Goal: Task Accomplishment & Management: Use online tool/utility

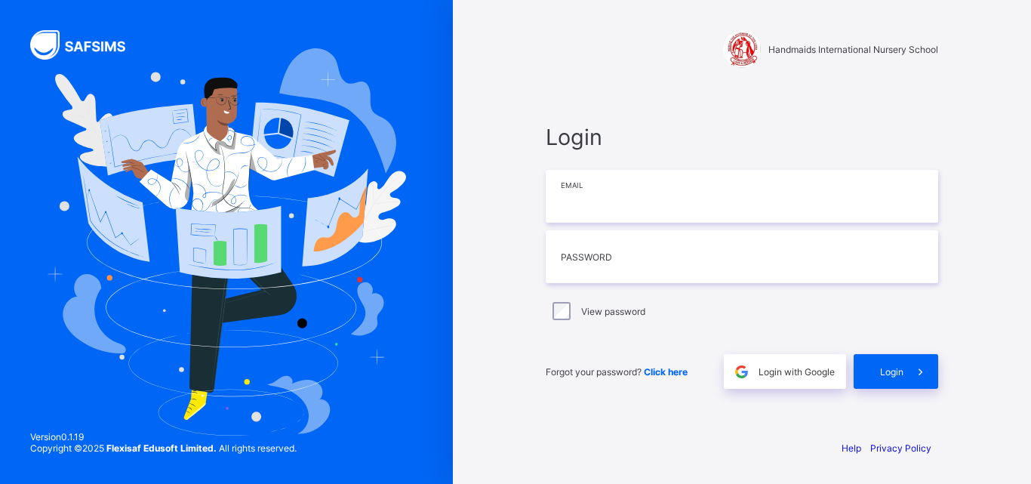
click at [673, 188] on input "email" at bounding box center [742, 196] width 393 height 53
click at [689, 205] on input "email" at bounding box center [742, 196] width 393 height 53
type input "**********"
type input "********"
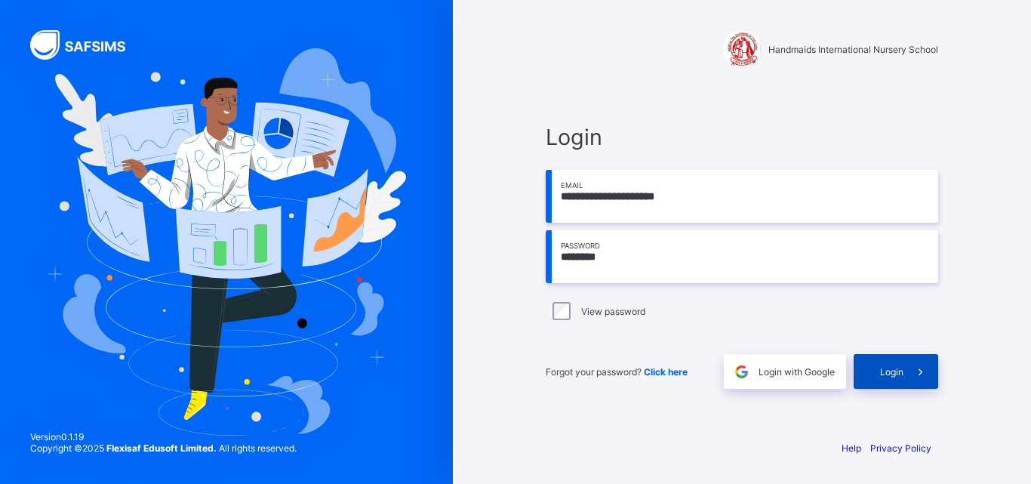
click at [883, 371] on span "Login" at bounding box center [891, 371] width 23 height 11
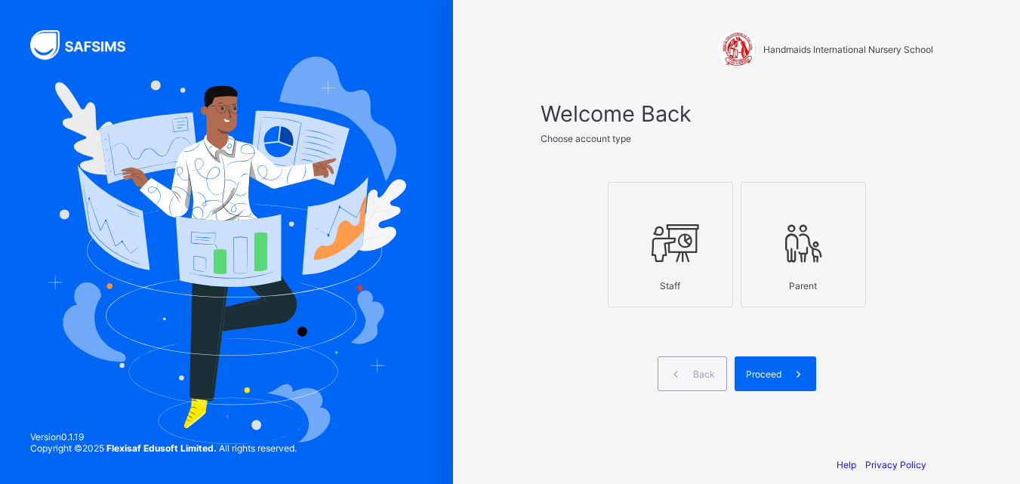
click at [688, 265] on icon at bounding box center [670, 242] width 53 height 45
click at [766, 373] on span "Proceed" at bounding box center [763, 373] width 35 height 11
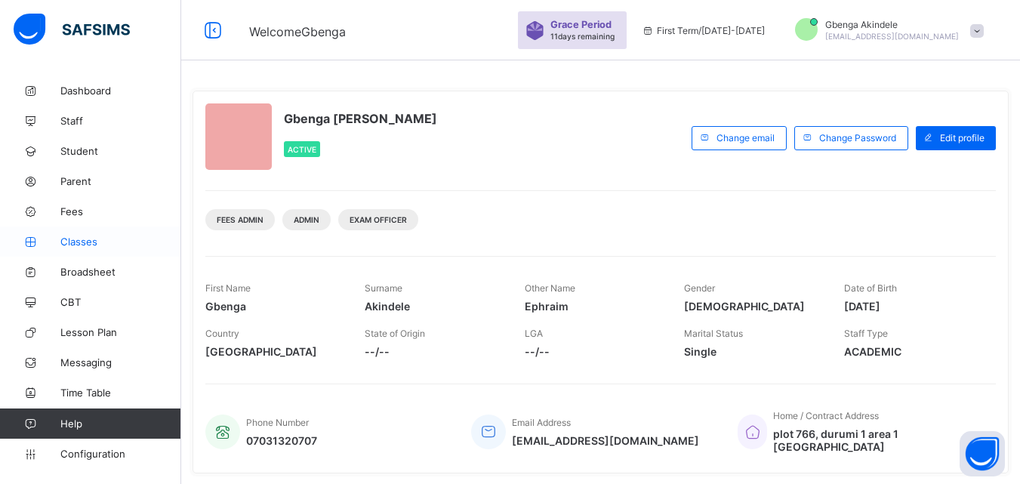
click at [75, 239] on span "Classes" at bounding box center [120, 242] width 121 height 12
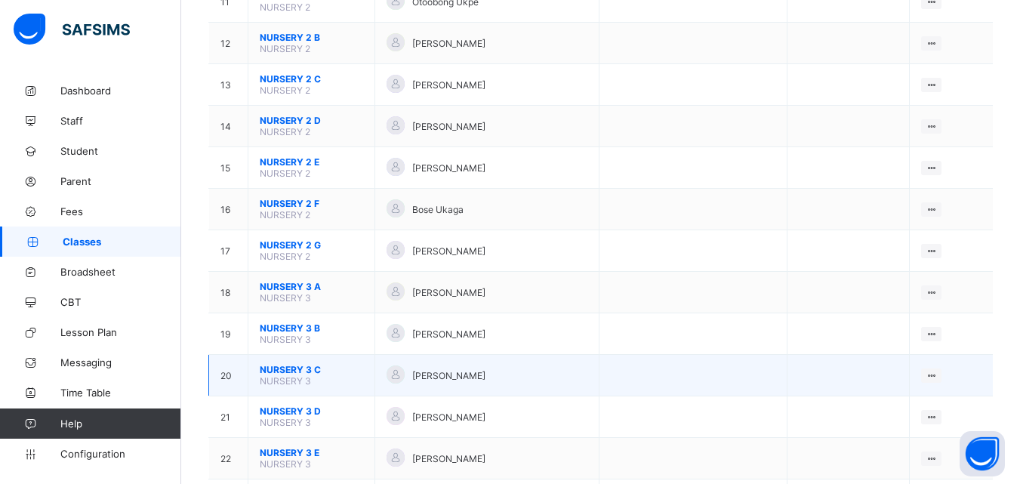
scroll to position [611, 0]
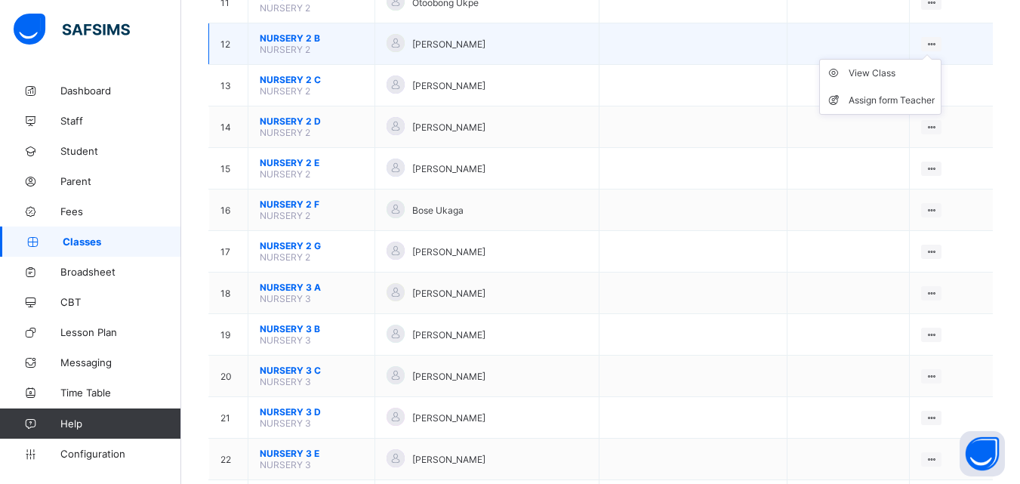
click at [938, 43] on icon at bounding box center [931, 44] width 13 height 11
click at [905, 71] on div "View Class" at bounding box center [892, 73] width 86 height 15
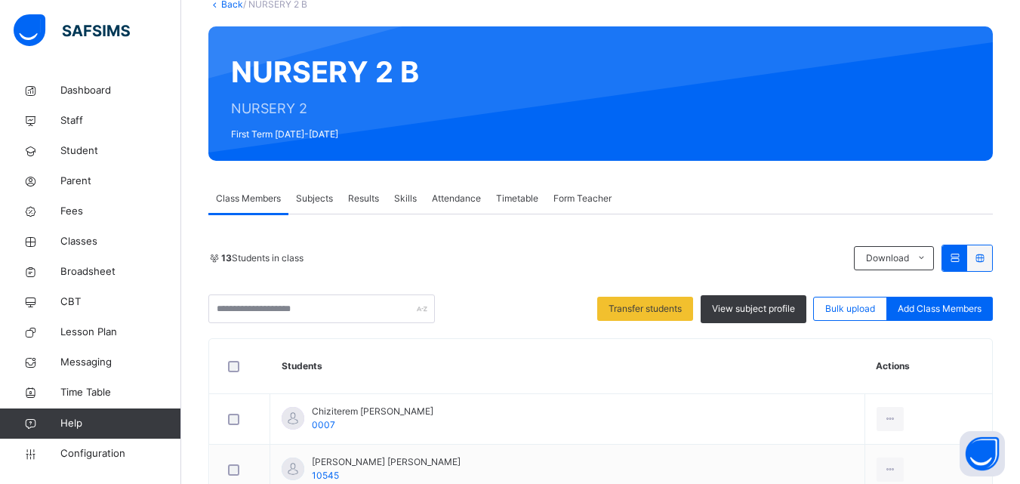
scroll to position [75, 0]
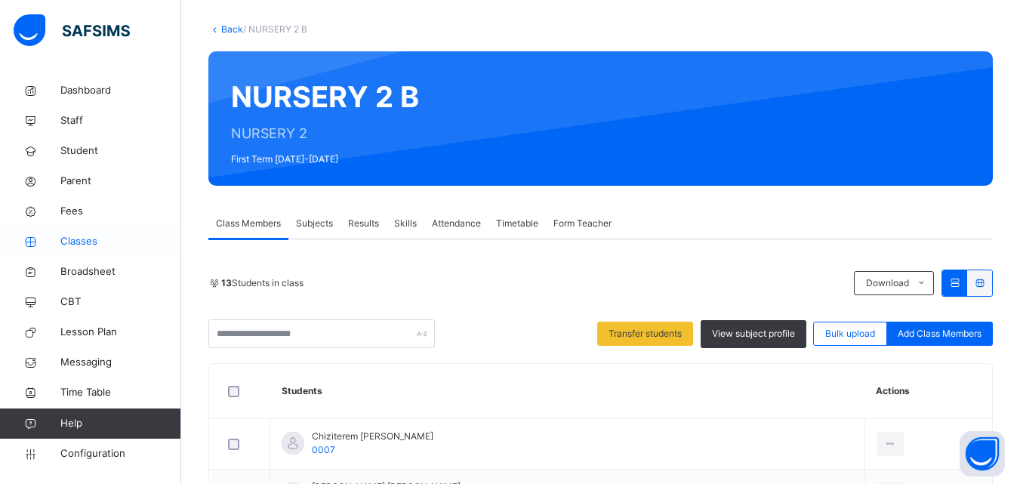
click at [82, 241] on span "Classes" at bounding box center [120, 241] width 121 height 15
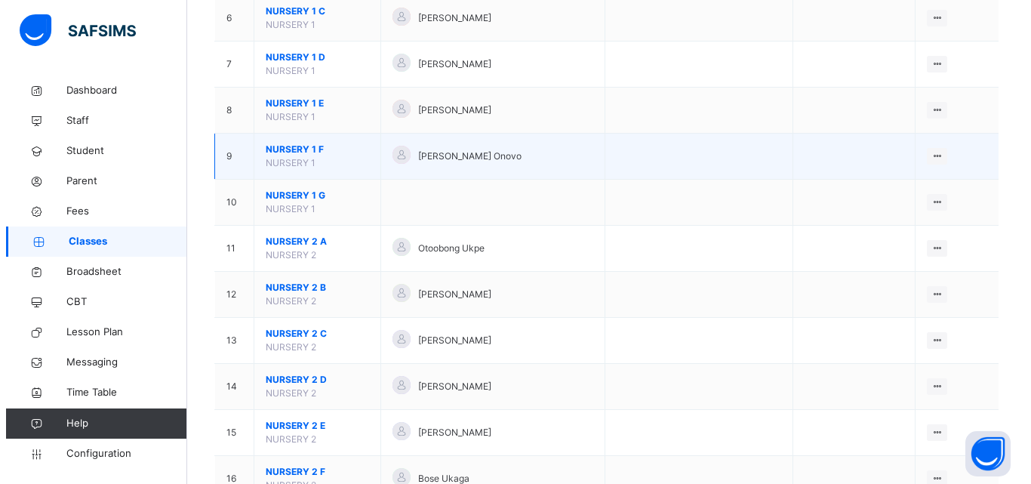
scroll to position [453, 0]
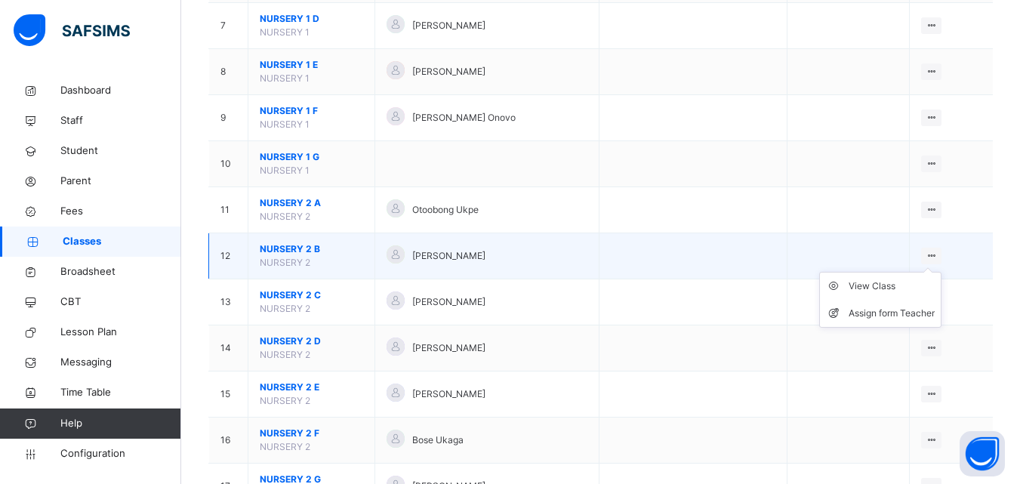
click at [926, 272] on ul "View Class Assign form Teacher" at bounding box center [880, 300] width 122 height 56
click at [904, 316] on div "Assign form Teacher" at bounding box center [892, 313] width 86 height 15
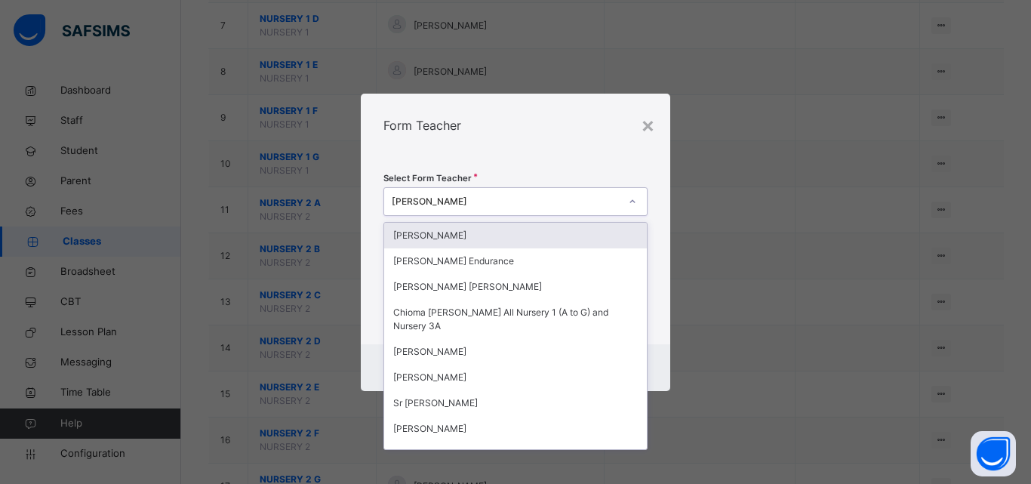
click at [632, 201] on icon at bounding box center [632, 201] width 9 height 15
click at [632, 201] on icon at bounding box center [632, 200] width 5 height 3
click at [632, 201] on icon at bounding box center [632, 201] width 9 height 15
click at [632, 201] on icon at bounding box center [632, 200] width 5 height 3
click at [559, 203] on div "[PERSON_NAME]" at bounding box center [506, 202] width 228 height 14
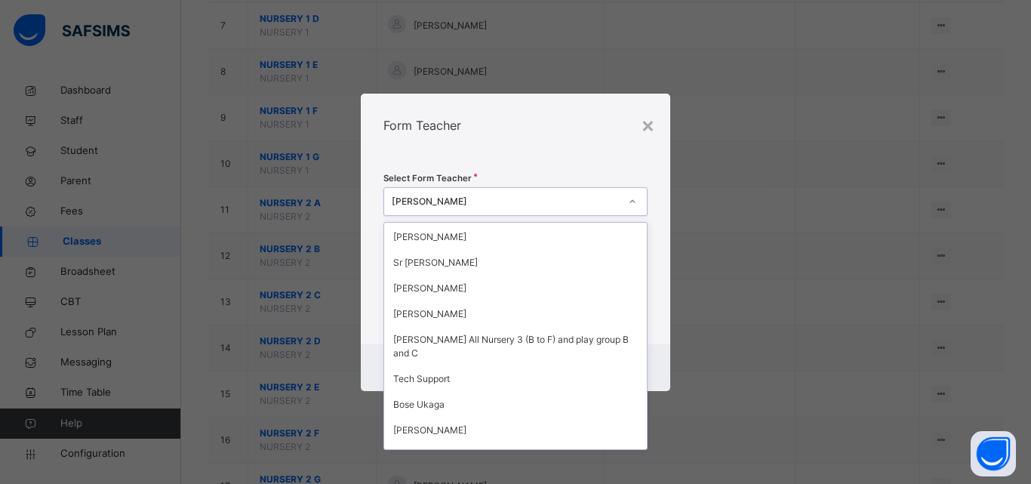
scroll to position [0, 0]
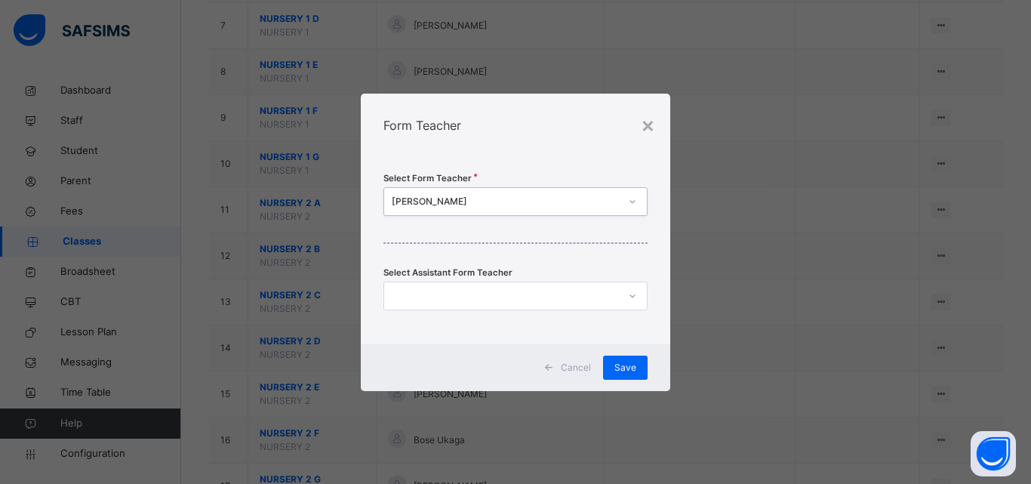
click at [479, 203] on div "[PERSON_NAME]" at bounding box center [506, 202] width 228 height 14
click at [631, 370] on span "Save" at bounding box center [626, 368] width 22 height 14
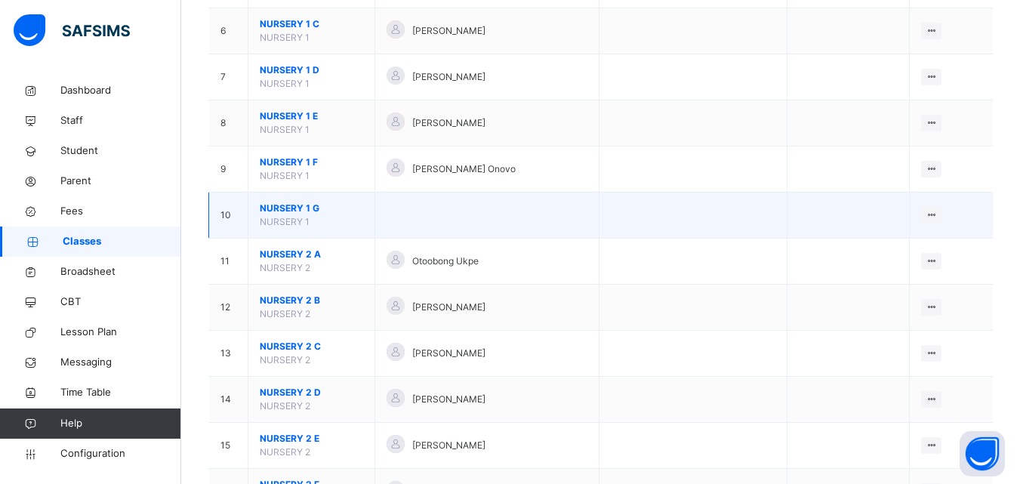
scroll to position [453, 0]
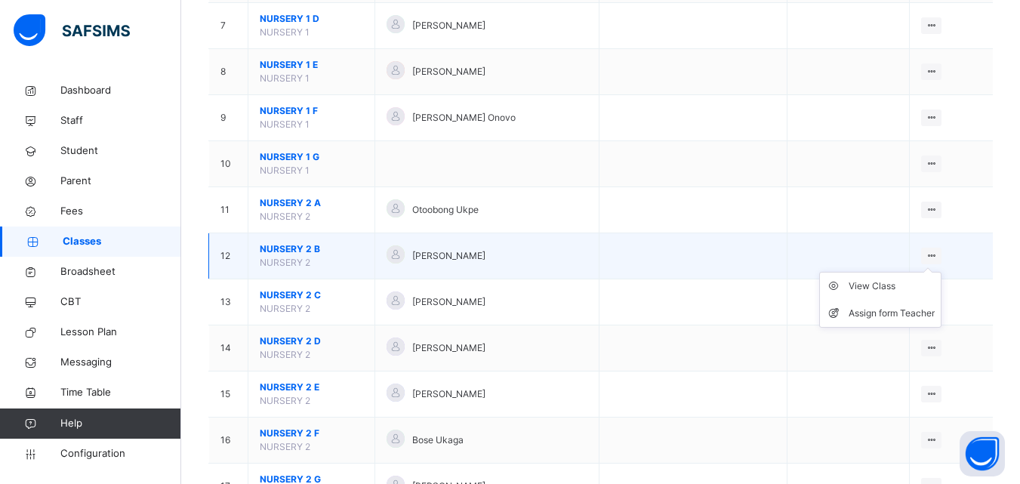
click at [941, 272] on ul "View Class Assign form Teacher" at bounding box center [880, 300] width 122 height 56
click at [891, 286] on div "View Class" at bounding box center [892, 286] width 86 height 15
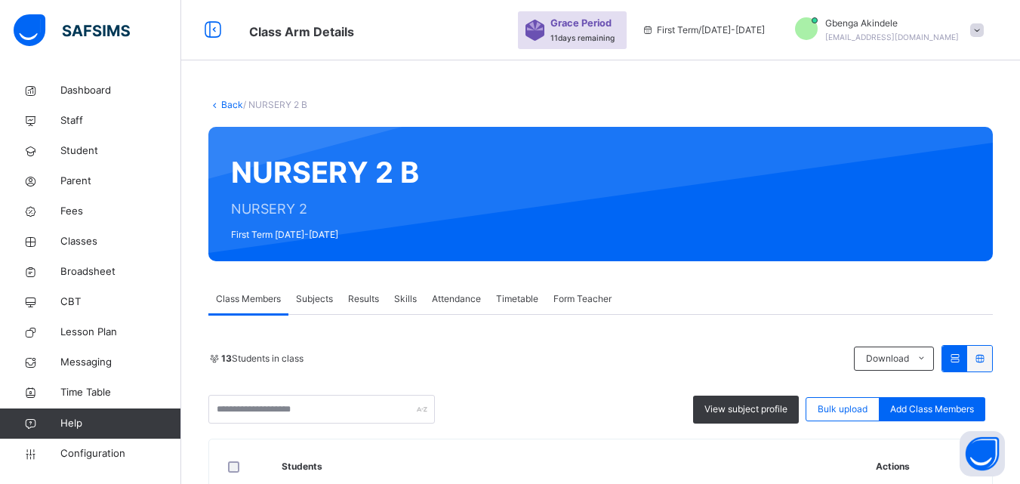
click at [318, 295] on span "Subjects" at bounding box center [314, 299] width 37 height 14
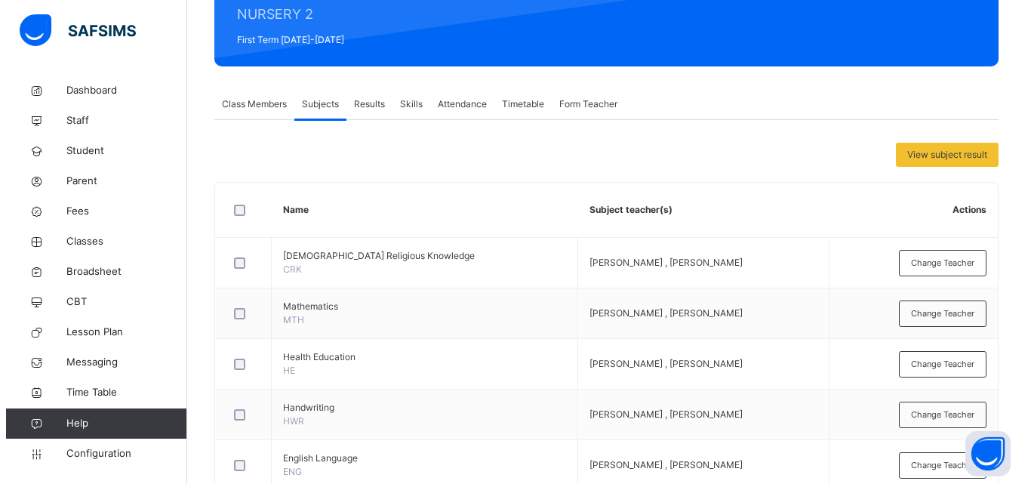
scroll to position [226, 0]
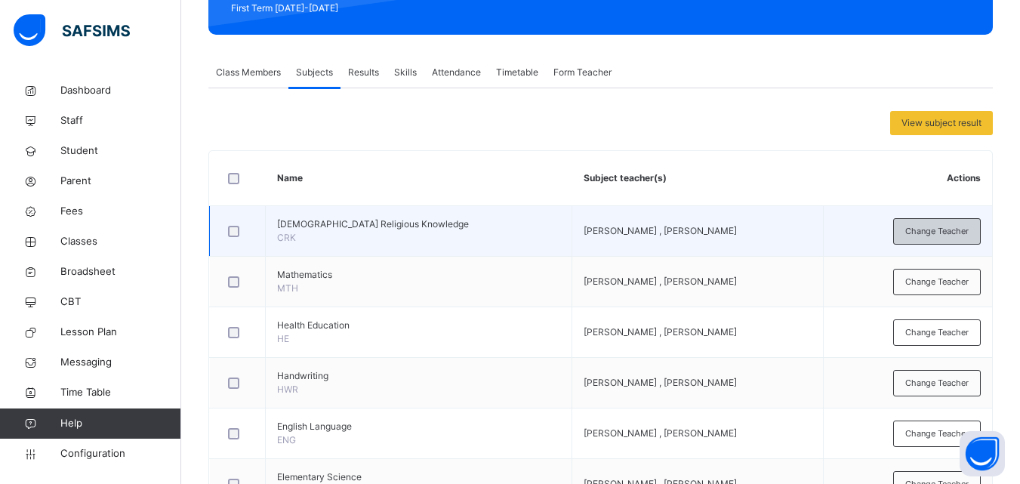
click at [940, 236] on span "Change Teacher" at bounding box center [936, 231] width 63 height 13
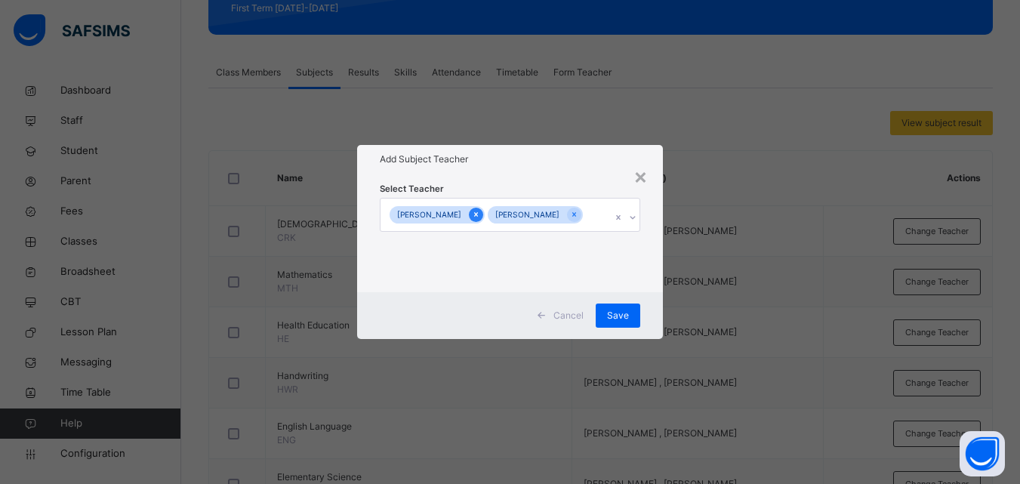
click at [474, 214] on icon at bounding box center [476, 215] width 4 height 5
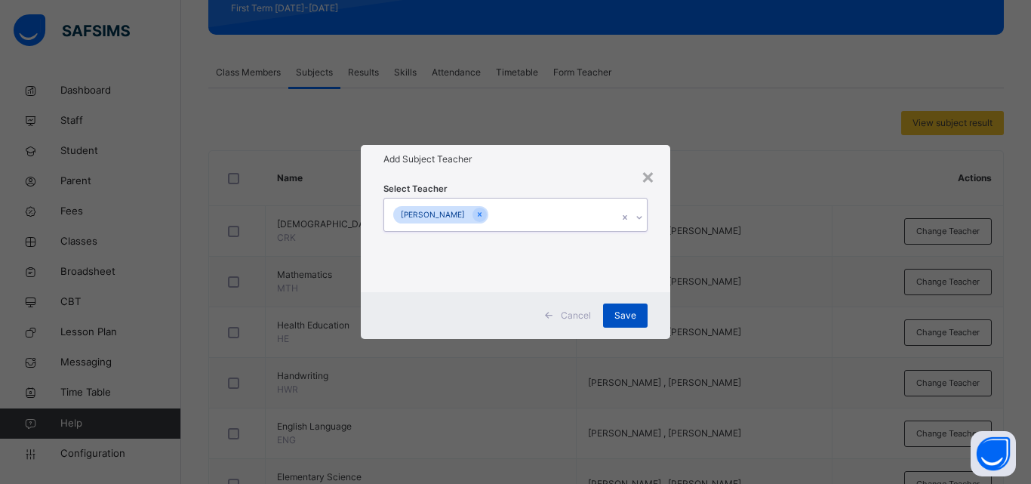
click at [630, 317] on span "Save" at bounding box center [626, 316] width 22 height 14
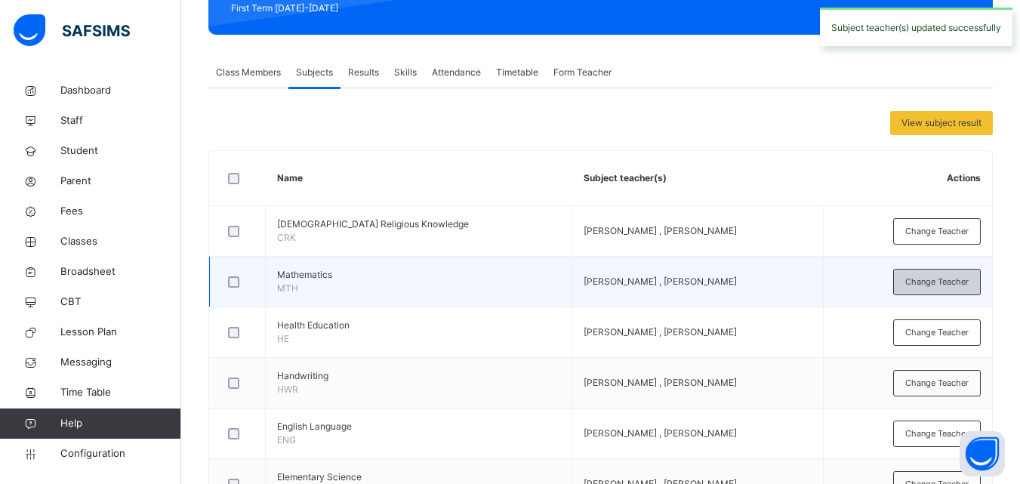
click at [935, 288] on div "Change Teacher" at bounding box center [937, 282] width 88 height 26
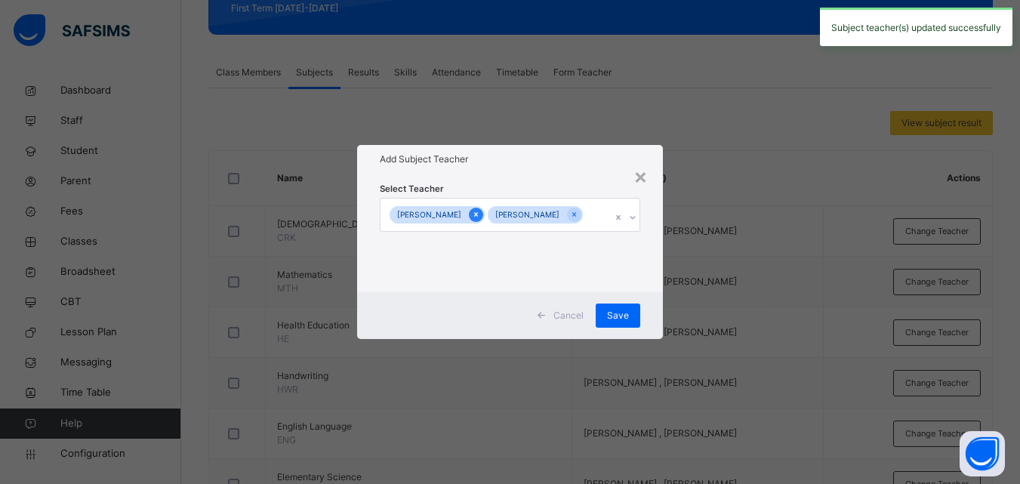
click at [472, 213] on icon at bounding box center [476, 214] width 8 height 11
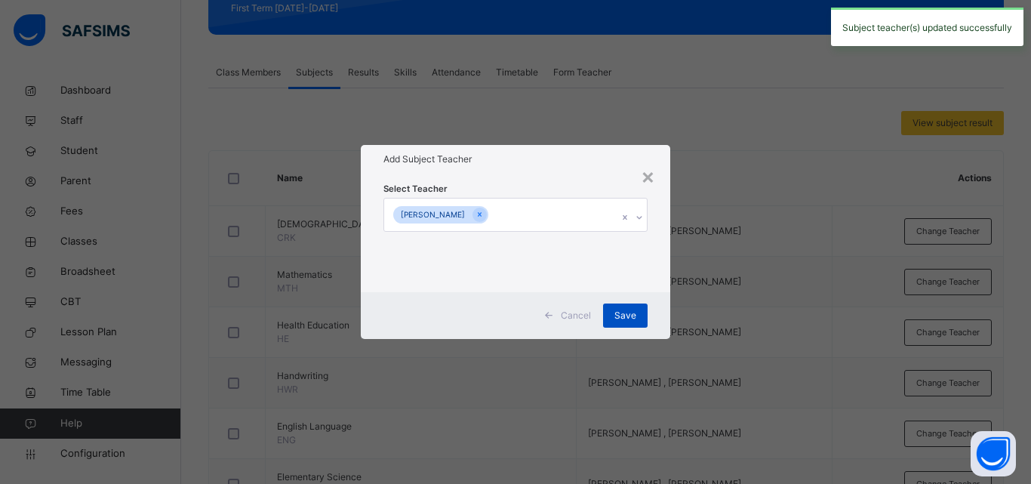
click at [624, 316] on span "Save" at bounding box center [626, 316] width 22 height 14
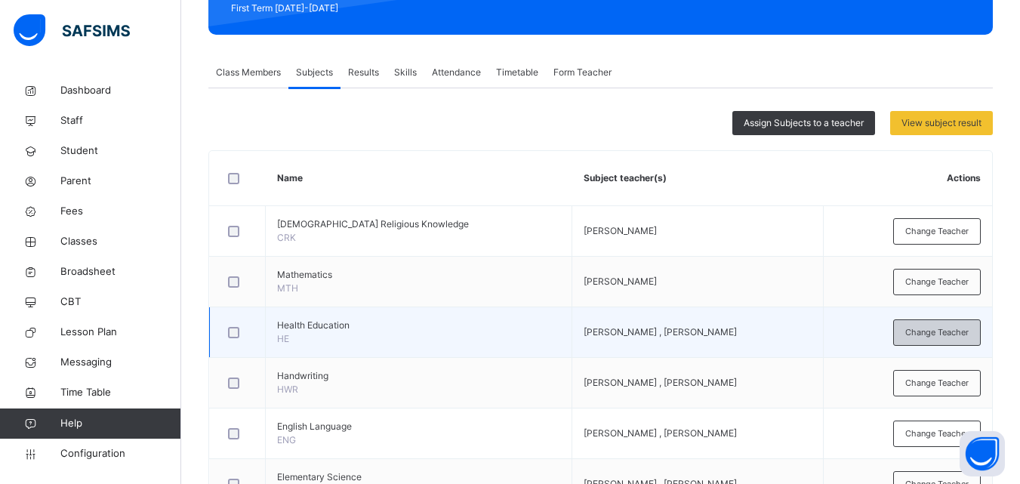
click at [932, 336] on span "Change Teacher" at bounding box center [936, 332] width 63 height 13
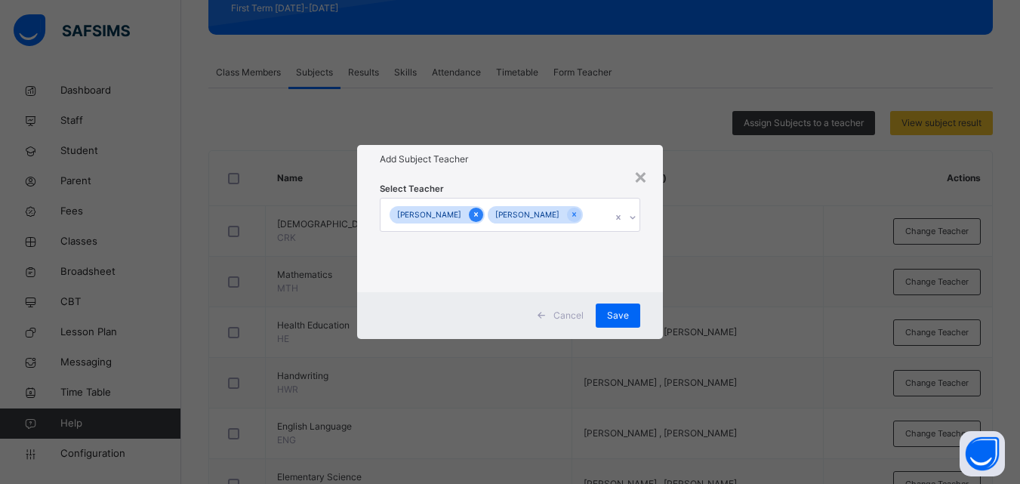
click at [472, 212] on icon at bounding box center [476, 214] width 8 height 11
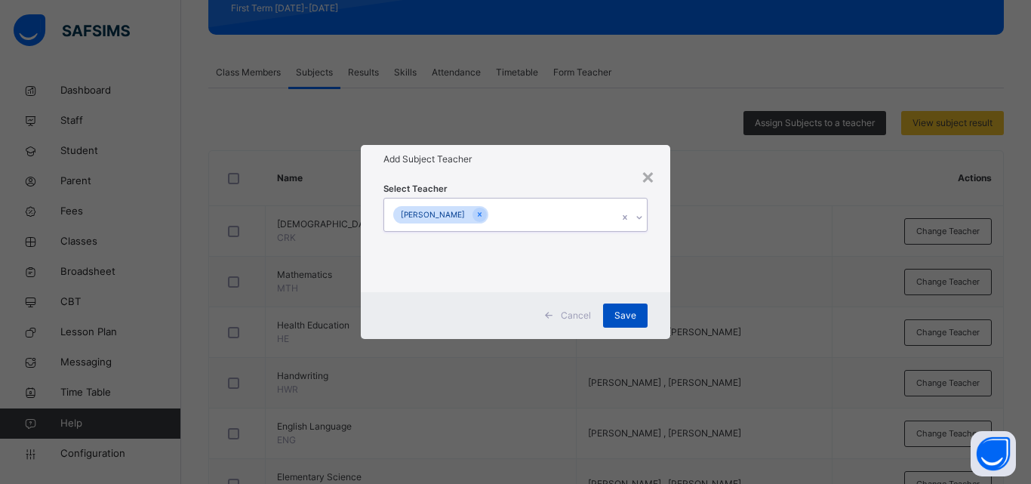
click at [626, 316] on span "Save" at bounding box center [626, 316] width 22 height 14
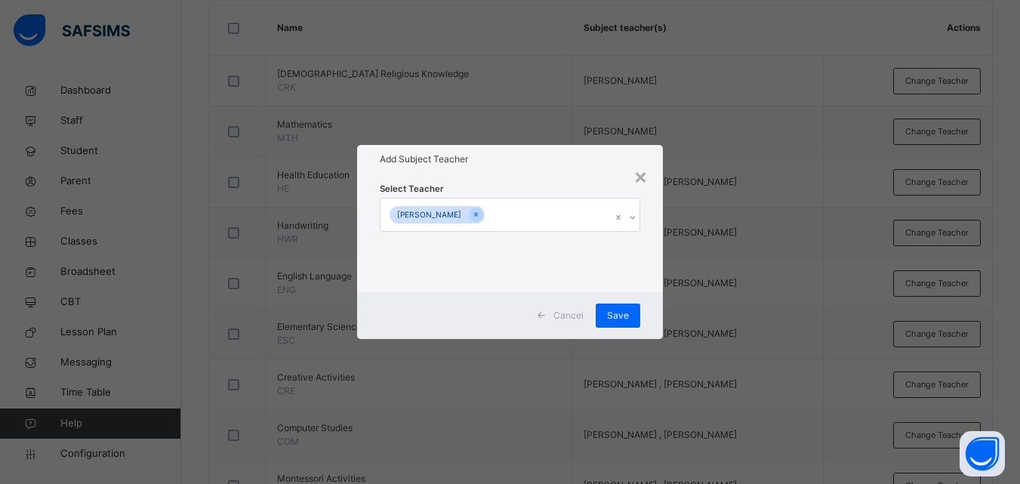
scroll to position [377, 0]
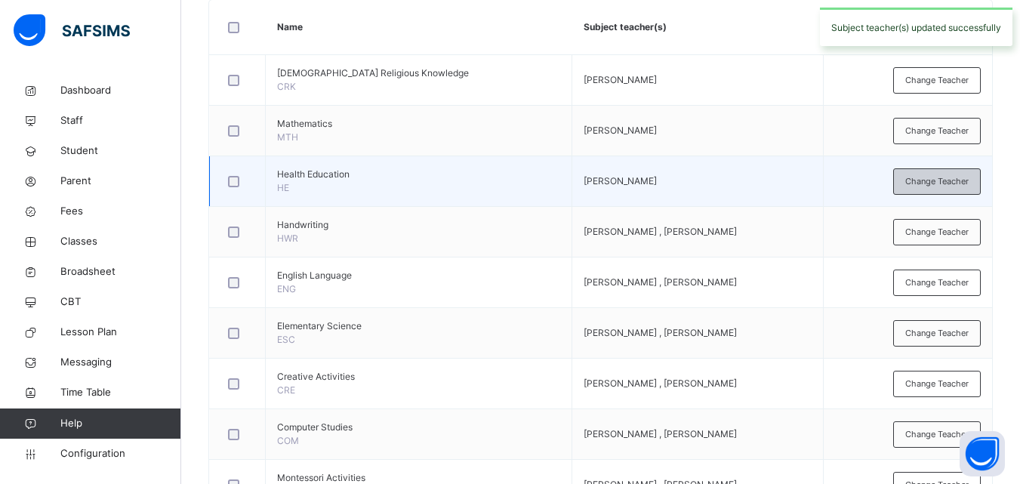
click at [948, 182] on span "Change Teacher" at bounding box center [936, 181] width 63 height 13
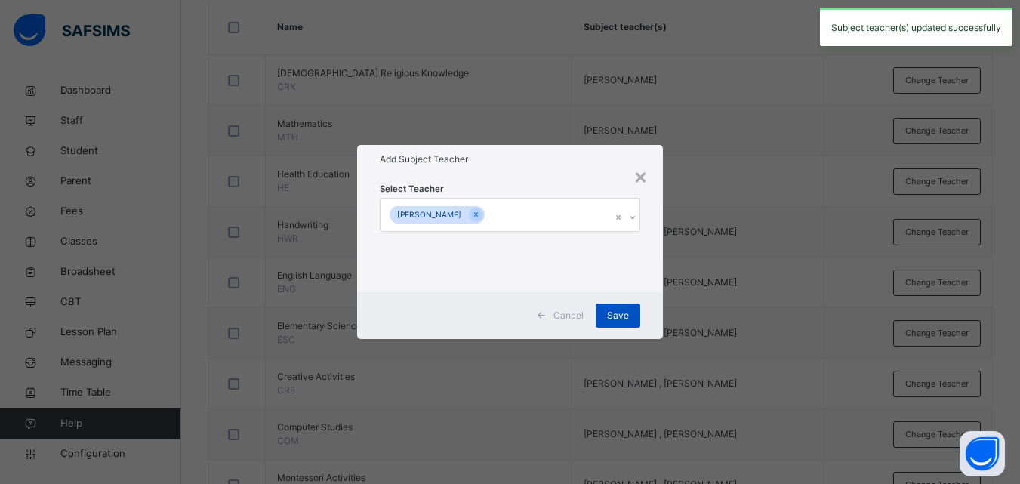
click at [625, 316] on span "Save" at bounding box center [618, 316] width 22 height 14
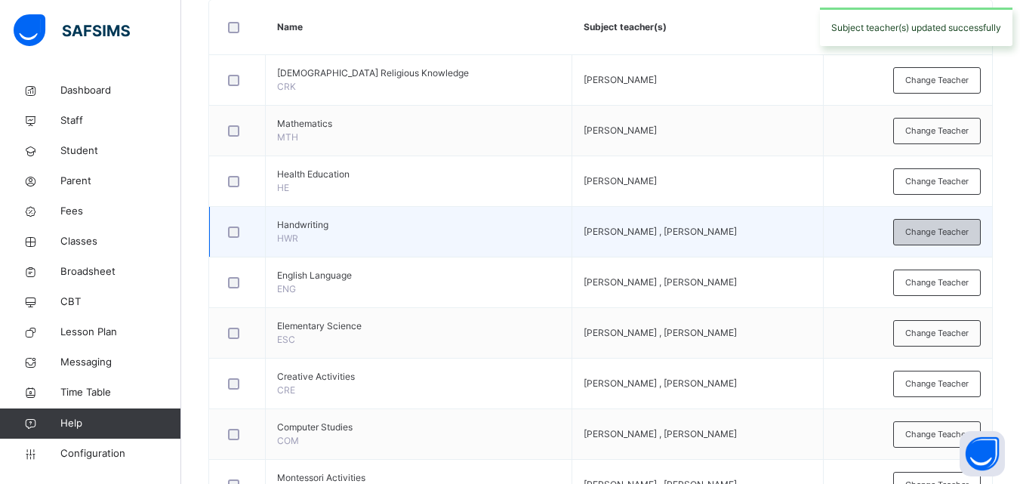
click at [941, 241] on div "Change Teacher" at bounding box center [937, 232] width 88 height 26
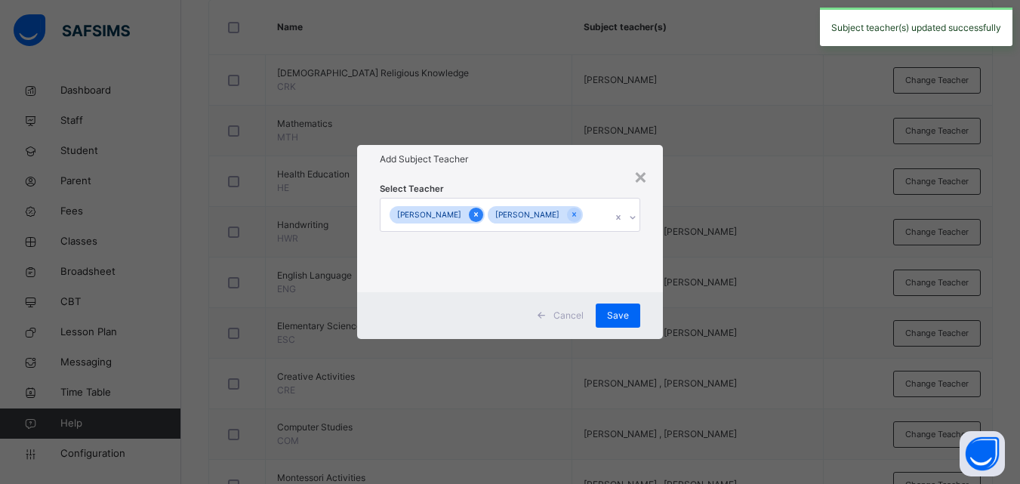
click at [472, 211] on icon at bounding box center [476, 214] width 8 height 11
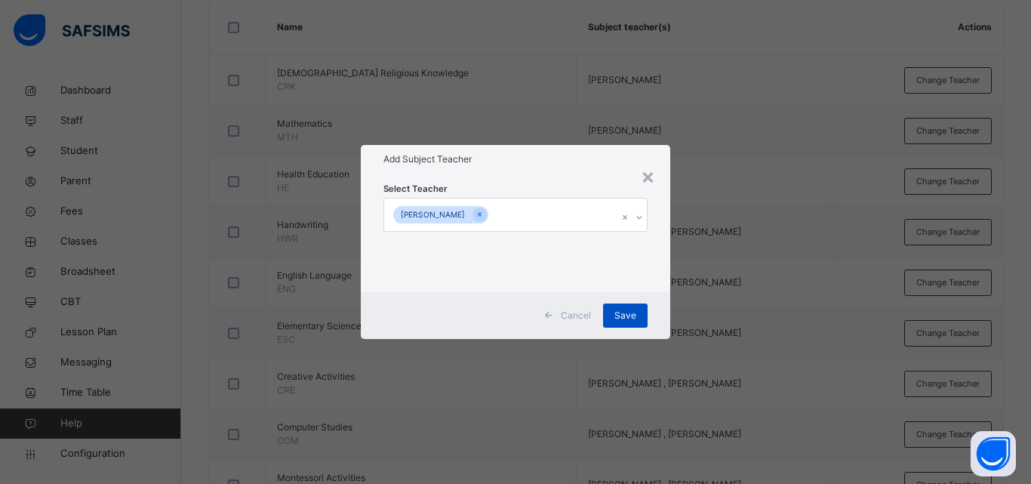
click at [628, 316] on span "Save" at bounding box center [626, 316] width 22 height 14
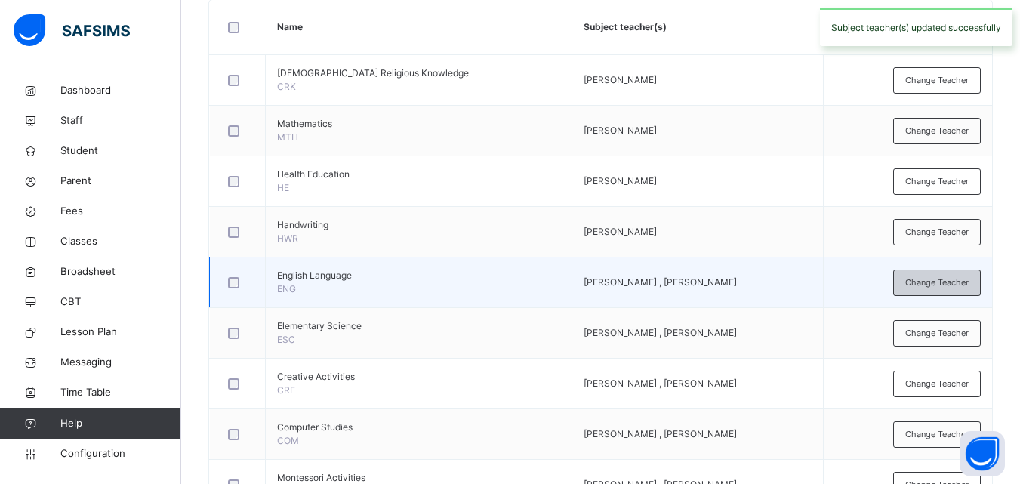
click at [932, 282] on span "Change Teacher" at bounding box center [936, 282] width 63 height 13
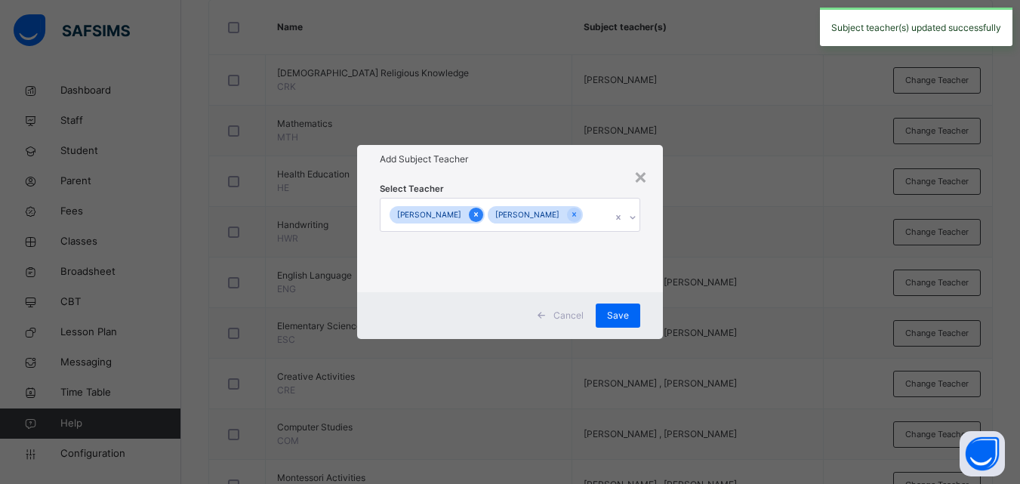
click at [469, 208] on div at bounding box center [476, 215] width 14 height 14
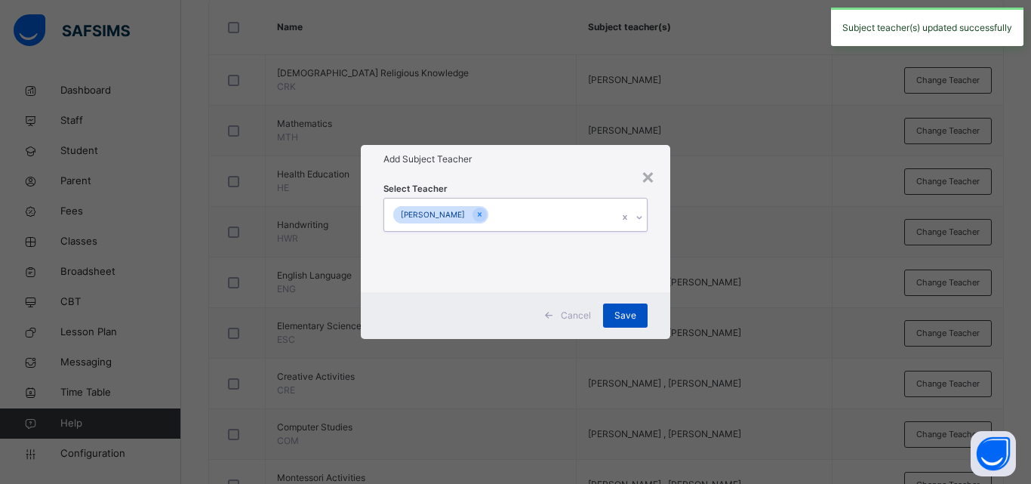
click at [630, 315] on span "Save" at bounding box center [626, 316] width 22 height 14
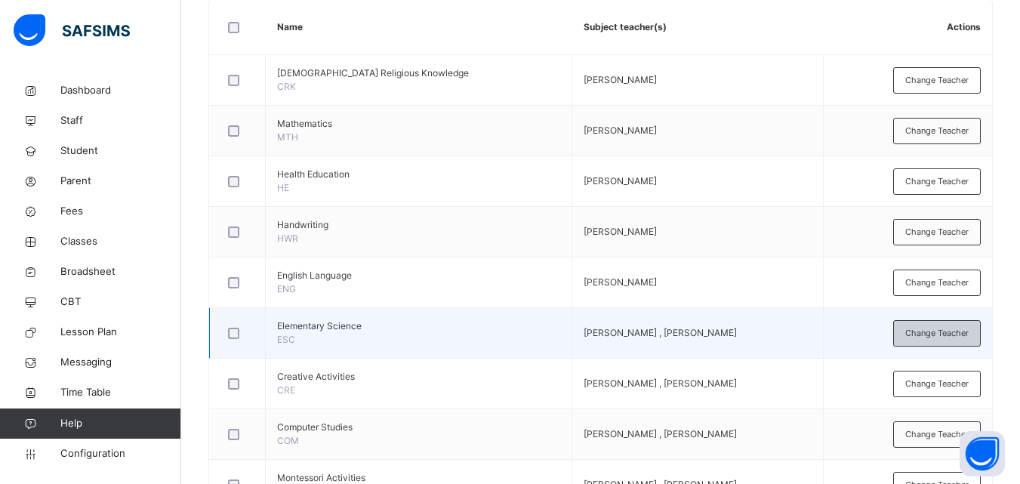
click at [948, 338] on span "Change Teacher" at bounding box center [936, 333] width 63 height 13
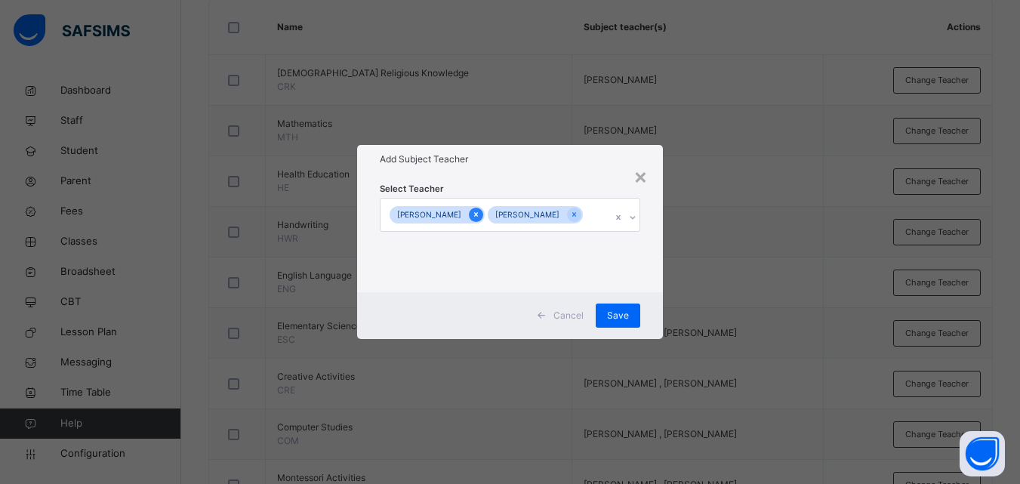
click at [474, 214] on icon at bounding box center [476, 215] width 4 height 5
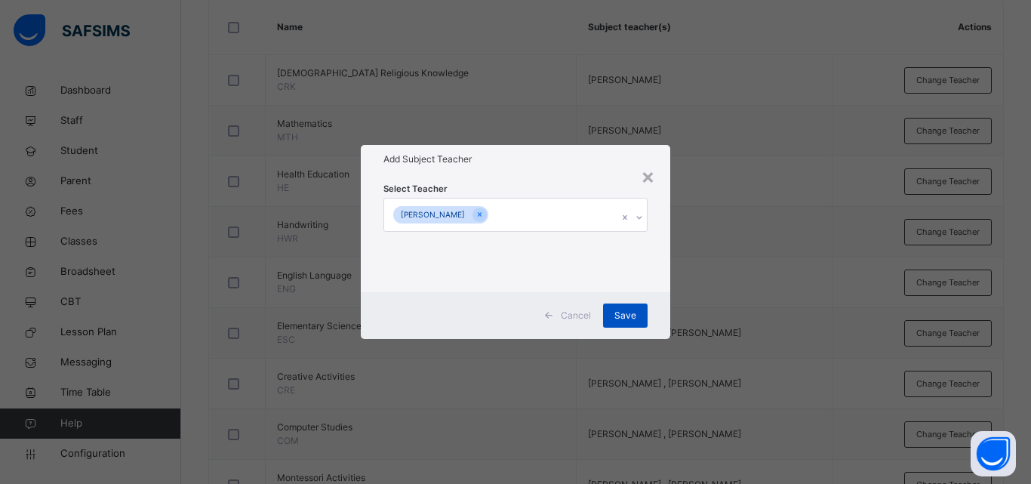
click at [630, 316] on span "Save" at bounding box center [626, 316] width 22 height 14
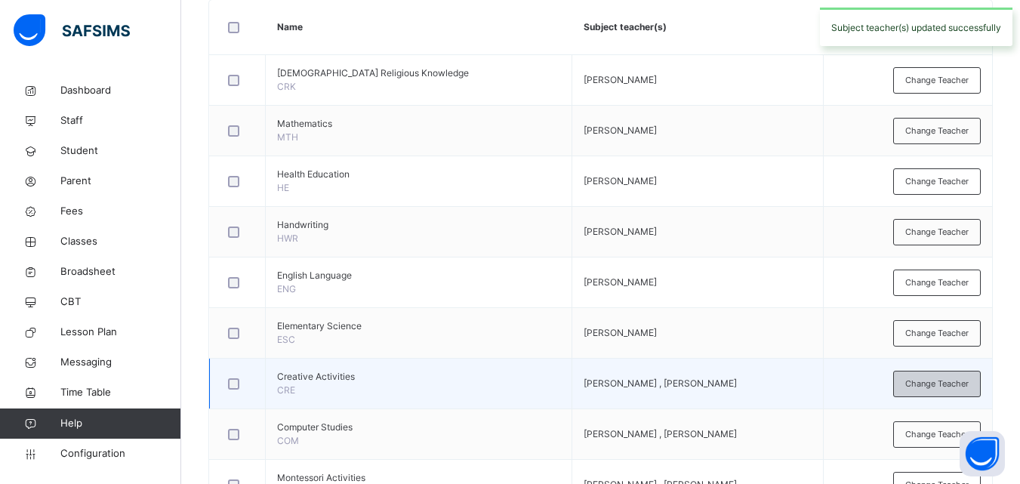
click at [955, 389] on span "Change Teacher" at bounding box center [936, 383] width 63 height 13
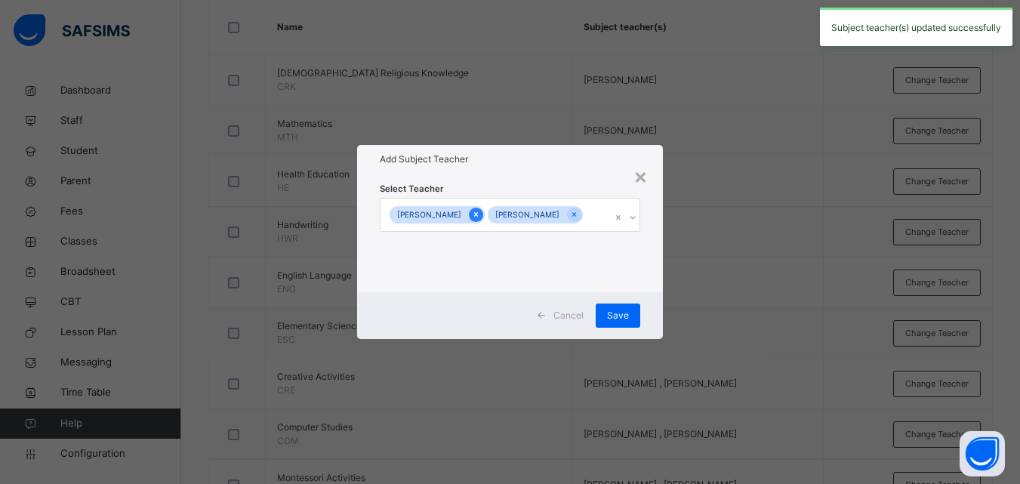
click at [474, 215] on icon at bounding box center [476, 215] width 4 height 5
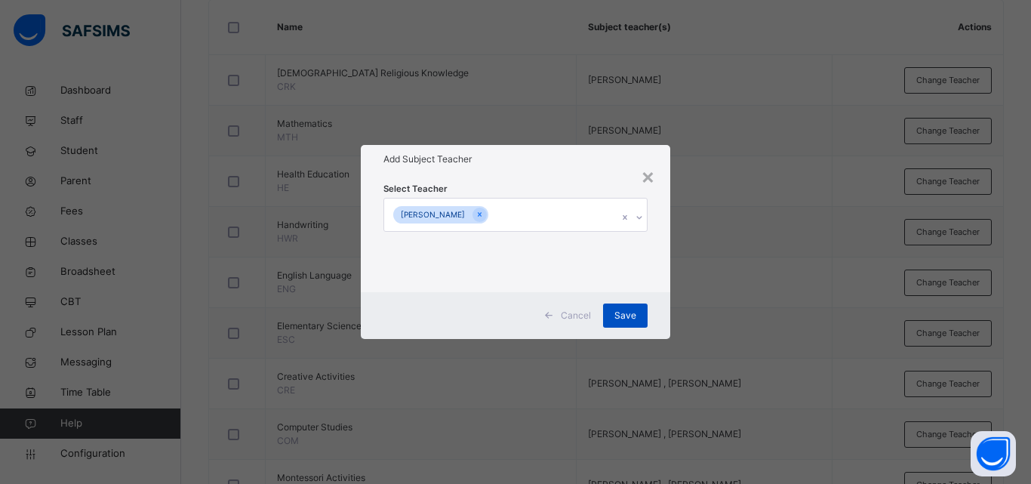
click at [627, 306] on div "Save" at bounding box center [625, 316] width 45 height 24
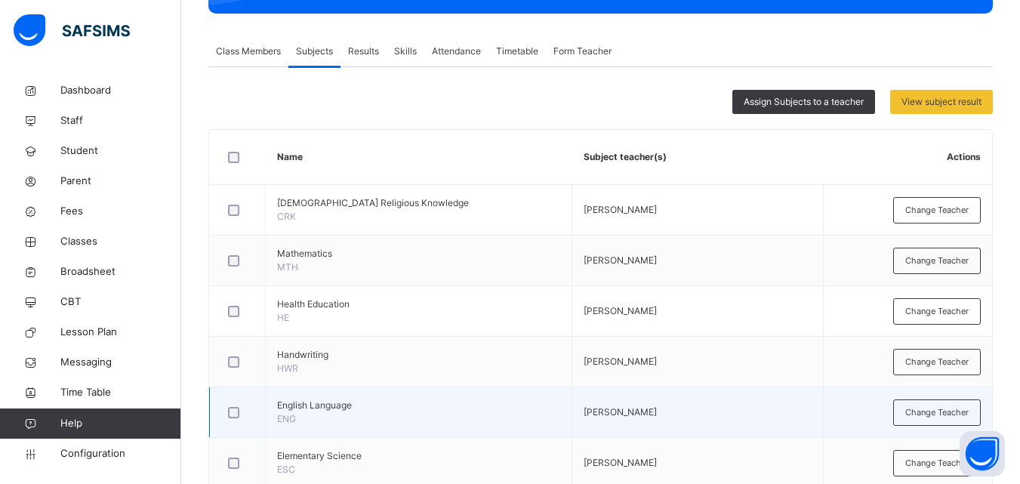
scroll to position [226, 0]
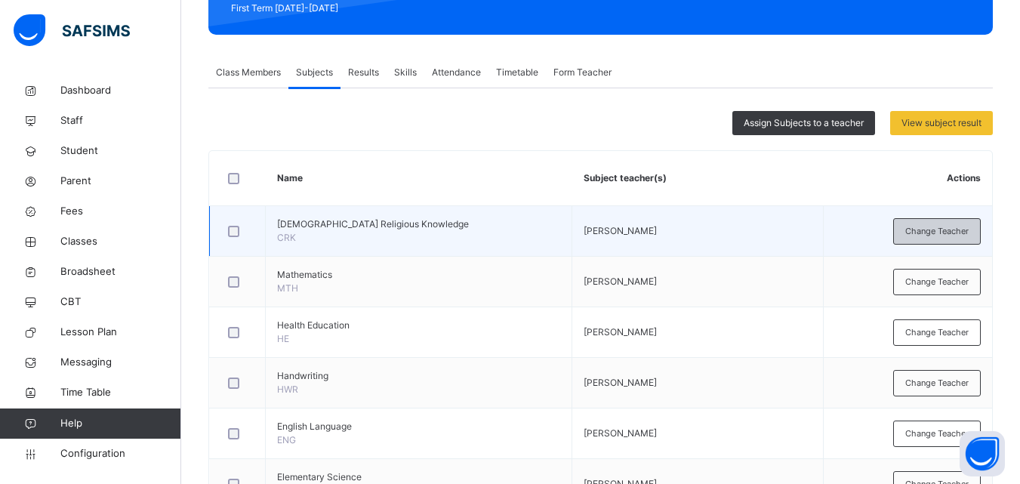
click at [926, 226] on span "Change Teacher" at bounding box center [936, 231] width 63 height 13
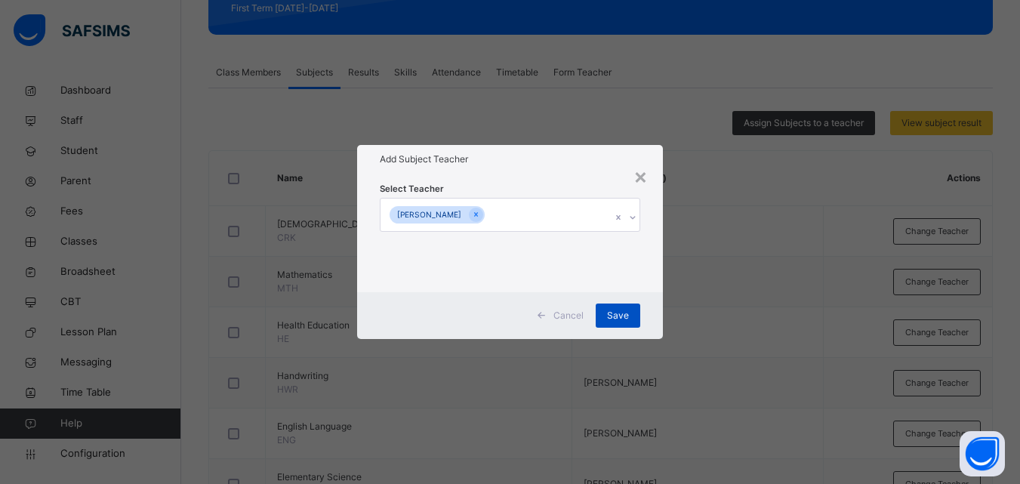
click at [626, 319] on span "Save" at bounding box center [618, 316] width 22 height 14
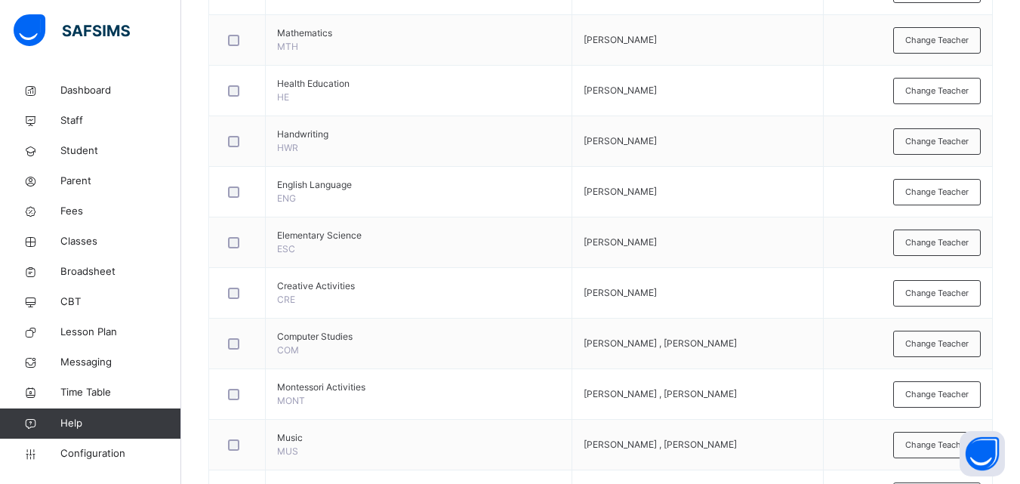
scroll to position [508, 0]
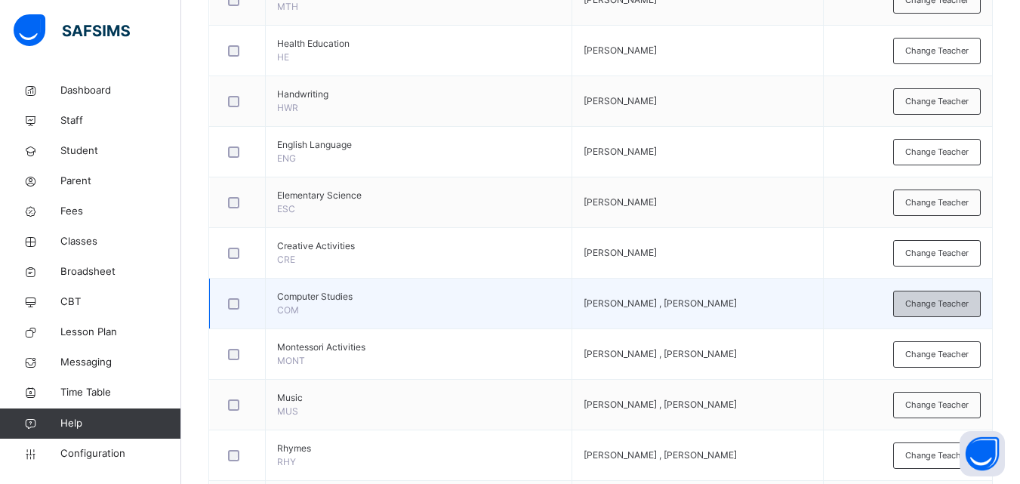
click at [953, 301] on span "Change Teacher" at bounding box center [936, 303] width 63 height 13
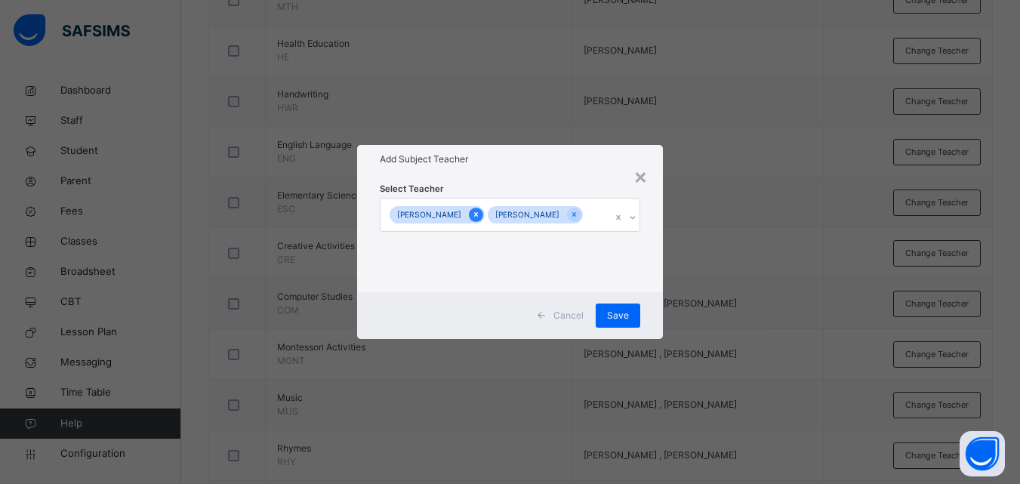
click at [472, 215] on icon at bounding box center [476, 214] width 8 height 11
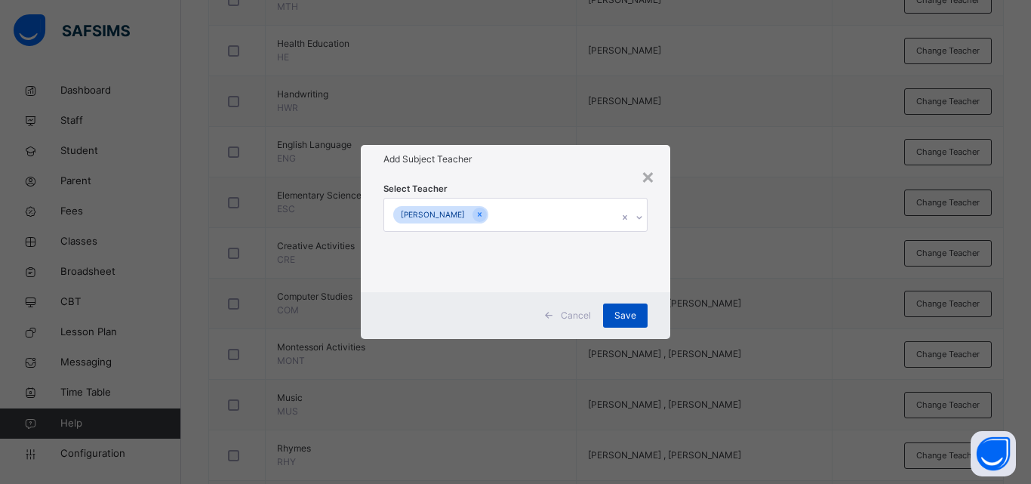
click at [633, 316] on span "Save" at bounding box center [626, 316] width 22 height 14
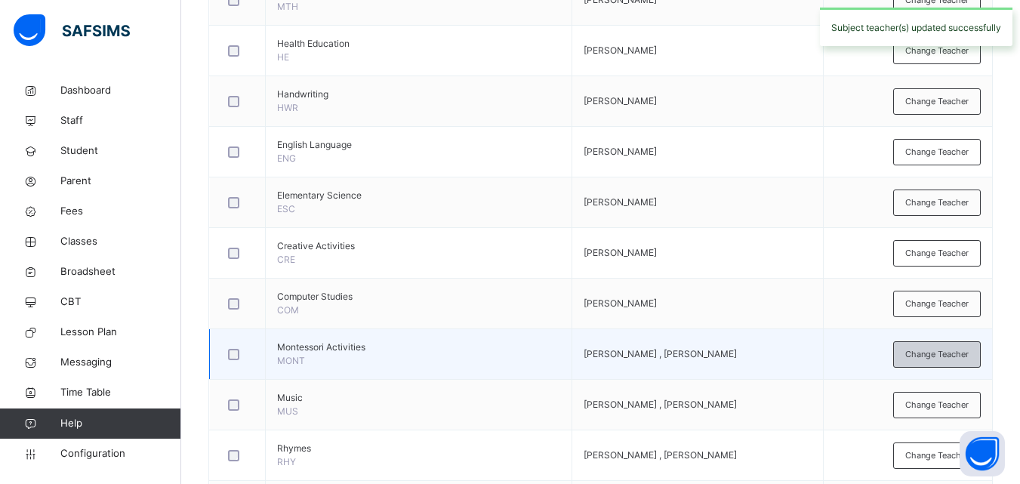
click at [954, 347] on div "Change Teacher" at bounding box center [937, 354] width 88 height 26
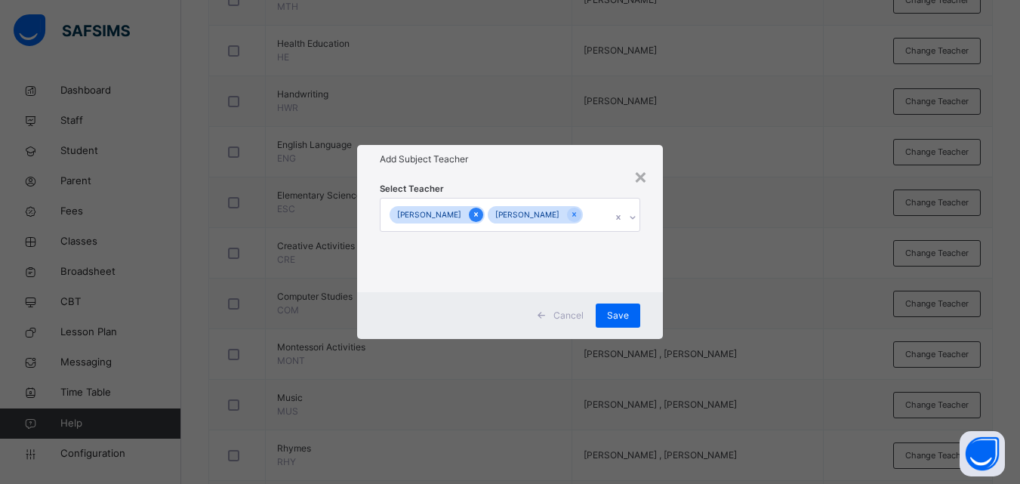
click at [472, 217] on icon at bounding box center [476, 214] width 8 height 11
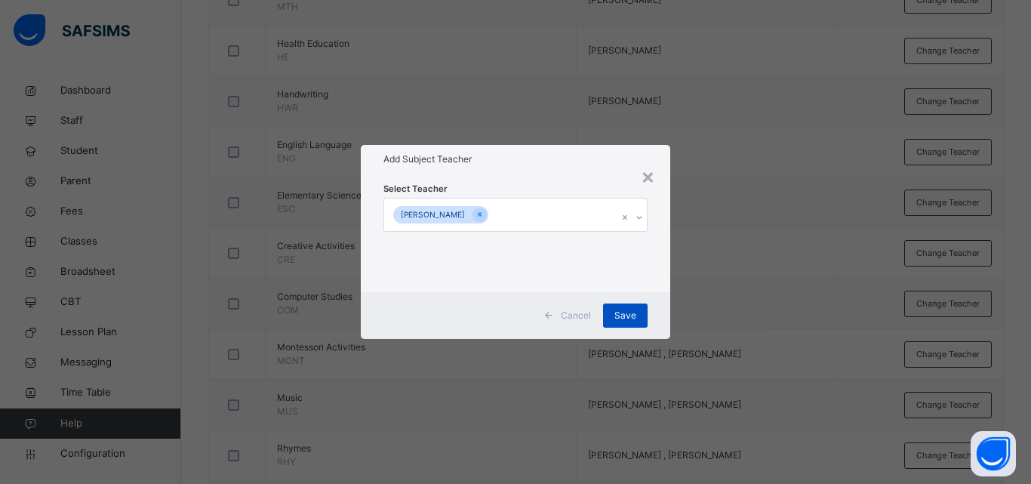
click at [637, 313] on div "Save" at bounding box center [625, 316] width 45 height 24
click at [624, 319] on div "Save" at bounding box center [625, 316] width 45 height 24
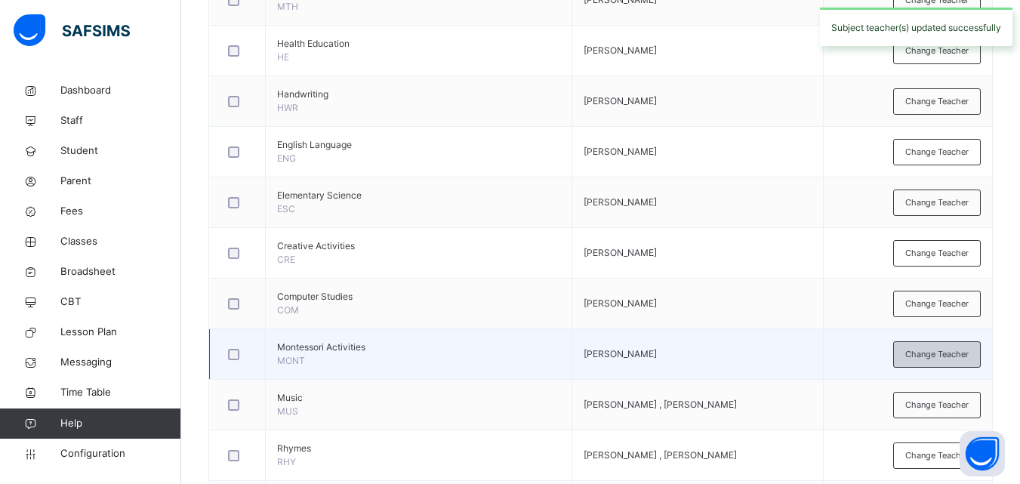
click at [940, 353] on span "Change Teacher" at bounding box center [936, 354] width 63 height 13
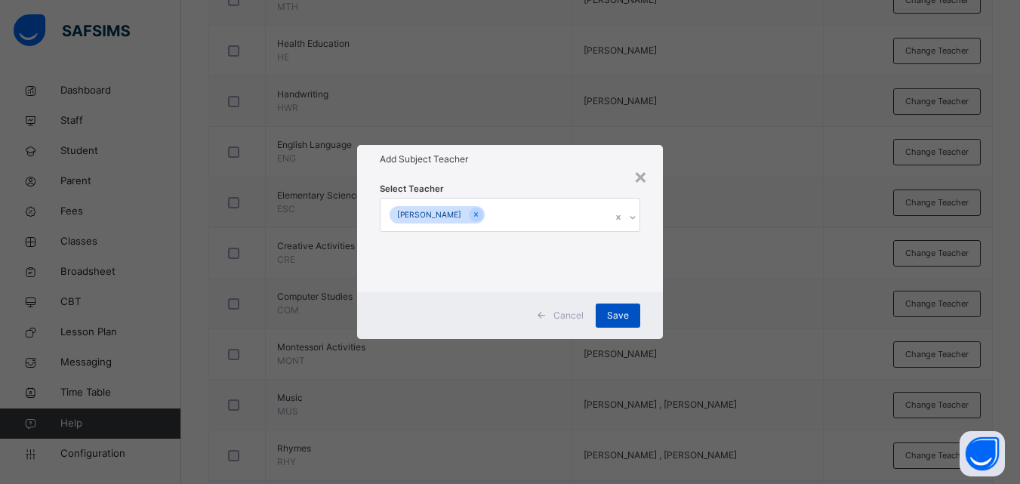
click at [618, 314] on span "Save" at bounding box center [618, 316] width 22 height 14
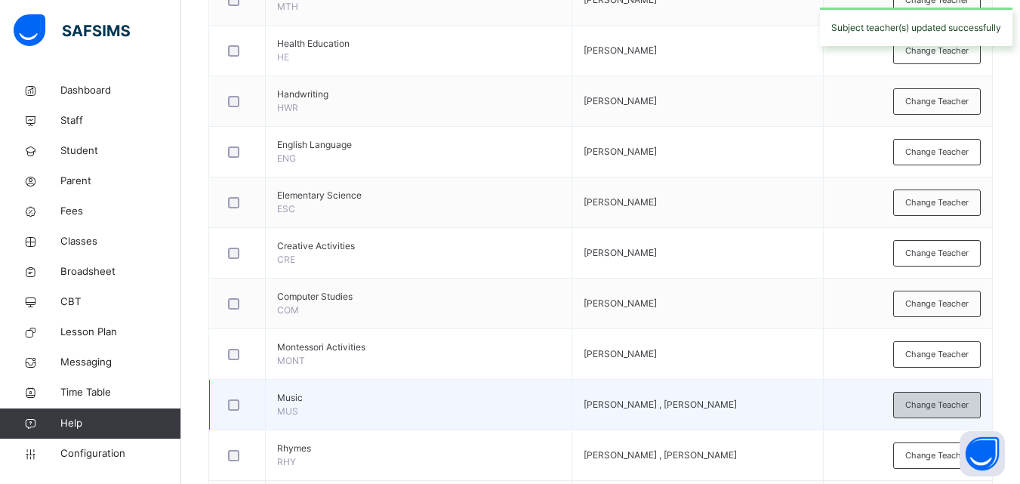
click at [932, 403] on span "Change Teacher" at bounding box center [936, 405] width 63 height 13
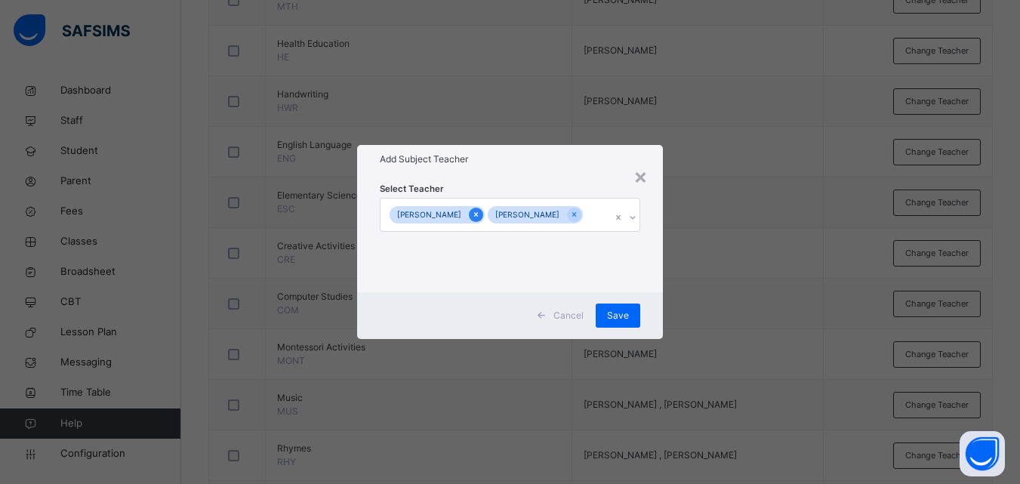
click at [472, 214] on icon at bounding box center [476, 214] width 8 height 11
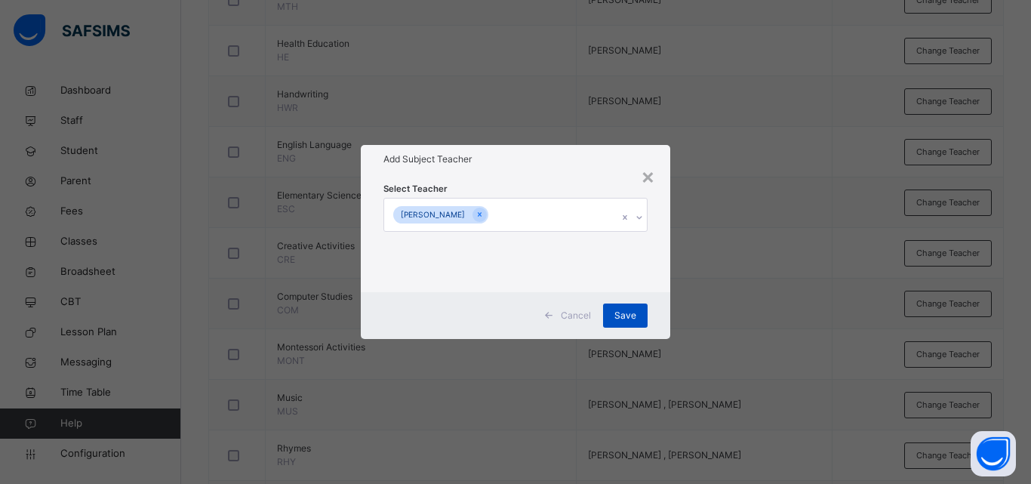
click at [628, 319] on span "Save" at bounding box center [626, 316] width 22 height 14
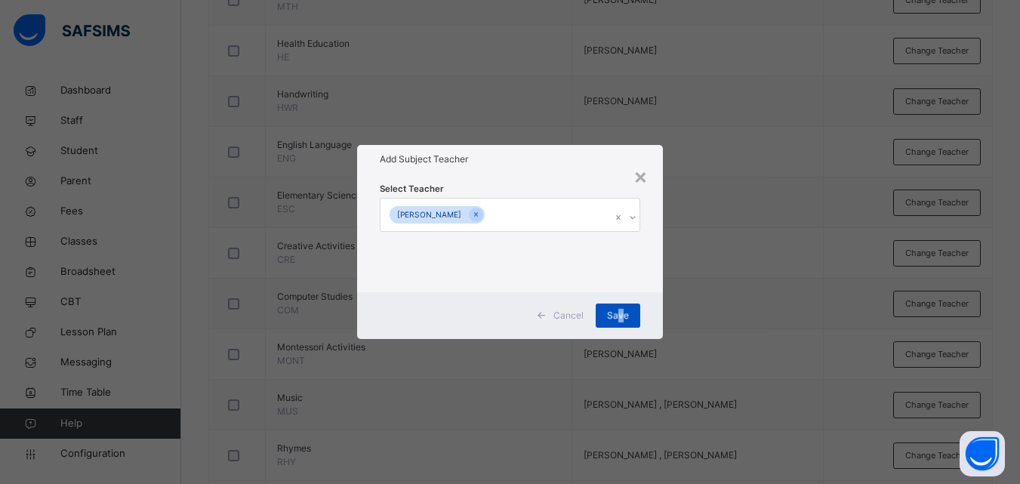
click at [623, 309] on div "Assign Subjects to a teacher View subject result Name Subject teacher(s) Action…" at bounding box center [600, 180] width 784 height 702
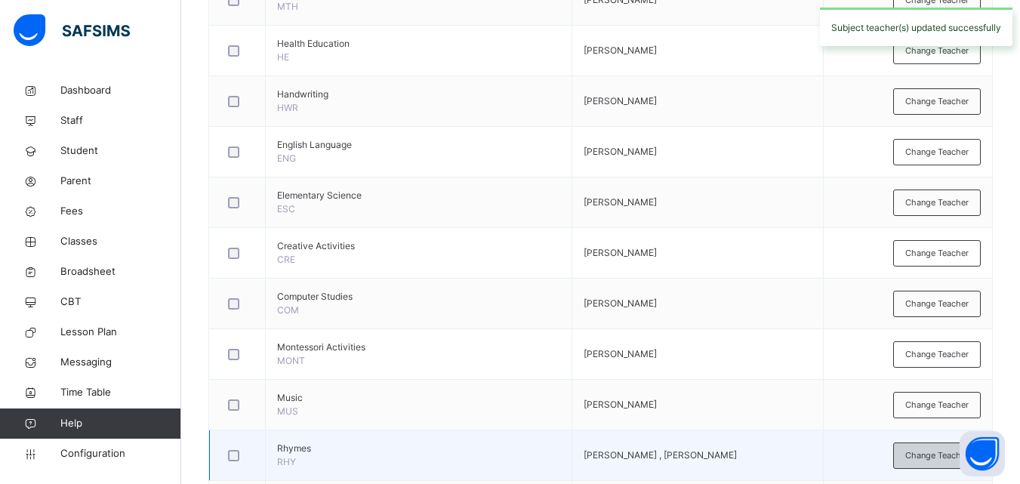
click at [946, 452] on span "Change Teacher" at bounding box center [936, 455] width 63 height 13
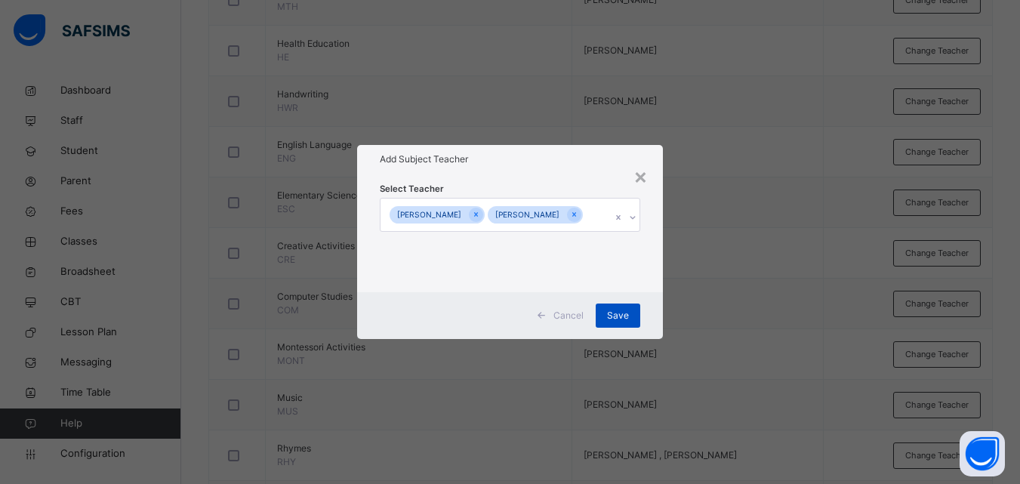
click at [624, 312] on span "Save" at bounding box center [618, 316] width 22 height 14
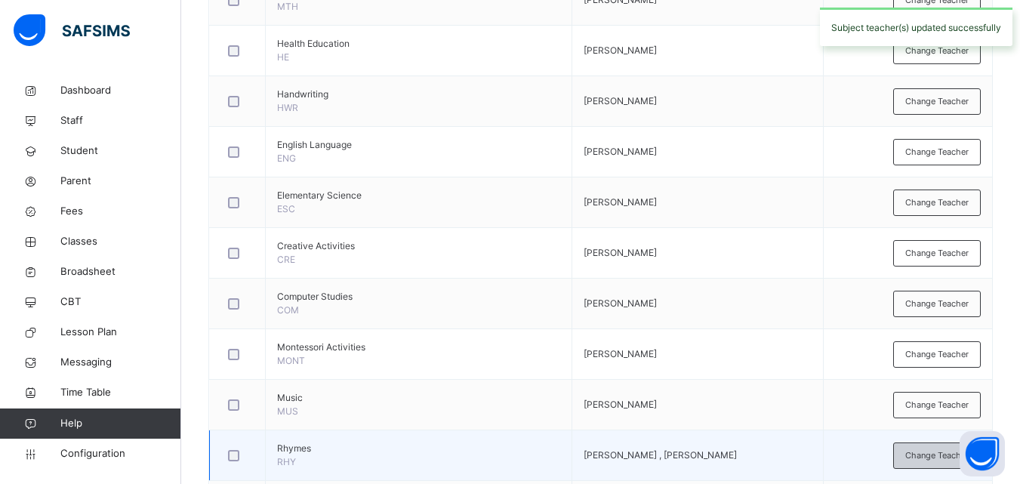
click at [923, 455] on span "Change Teacher" at bounding box center [936, 455] width 63 height 13
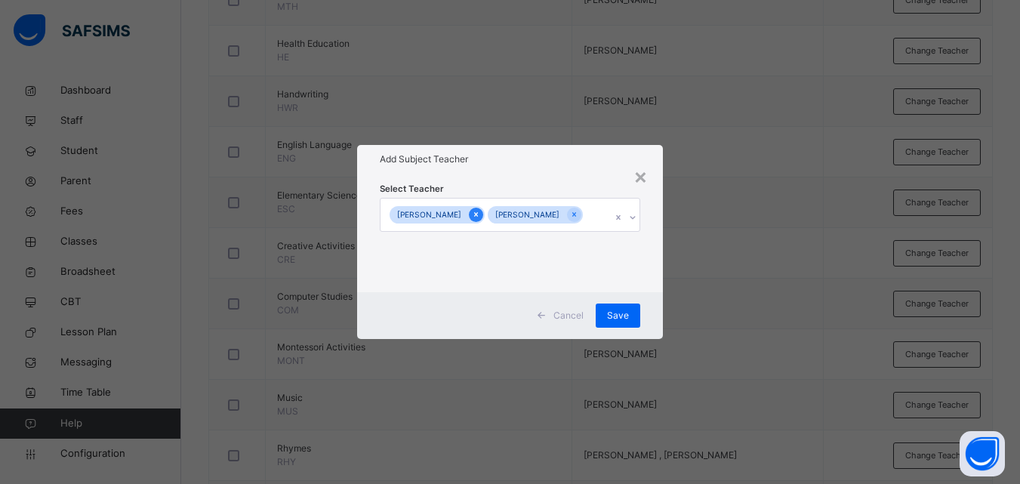
click at [472, 215] on icon at bounding box center [476, 214] width 8 height 11
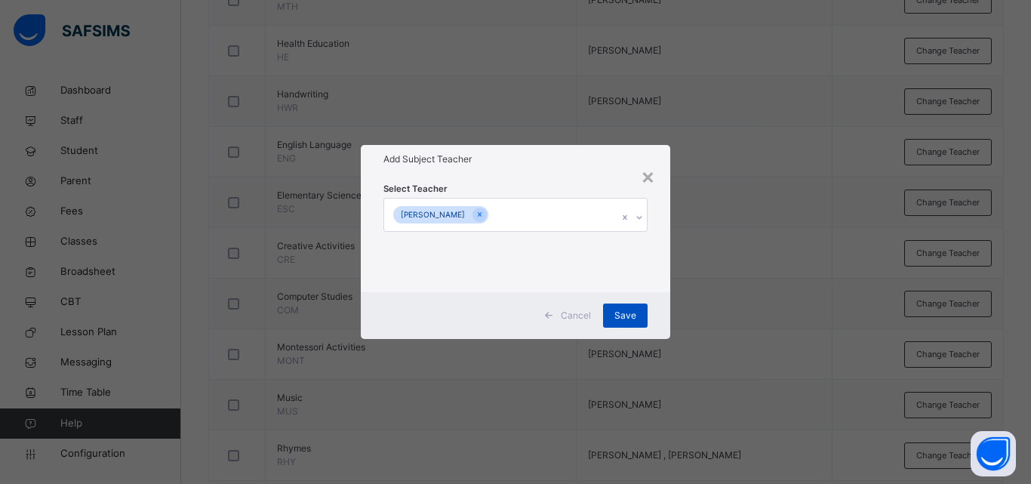
click at [625, 314] on span "Save" at bounding box center [626, 316] width 22 height 14
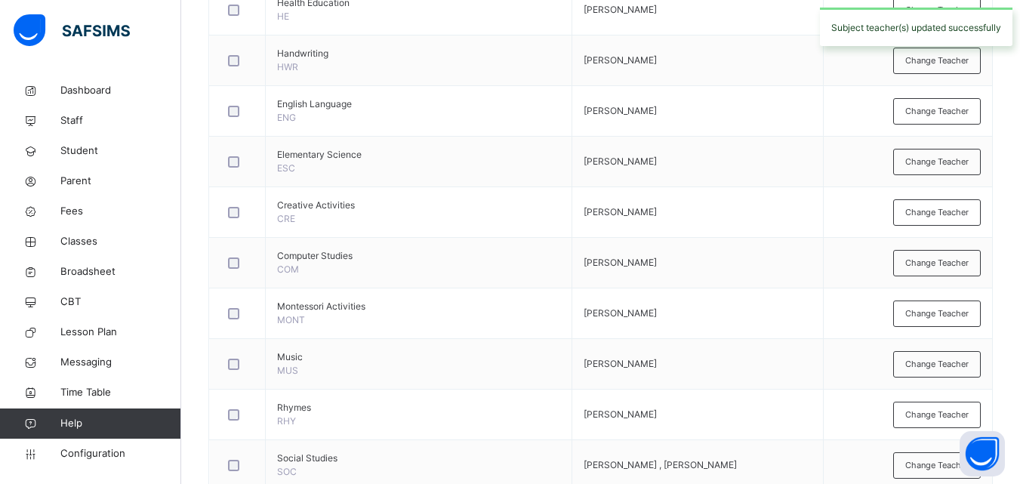
scroll to position [593, 0]
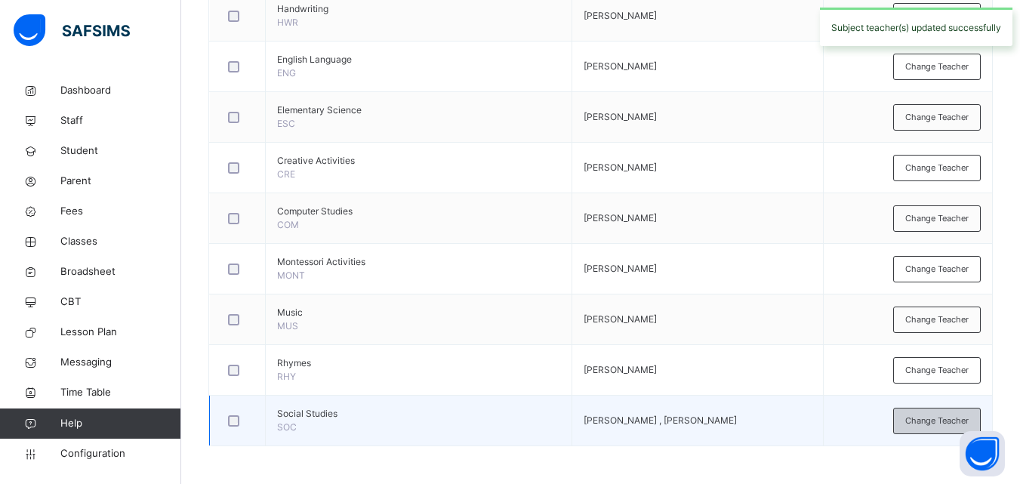
click at [934, 418] on span "Change Teacher" at bounding box center [936, 420] width 63 height 13
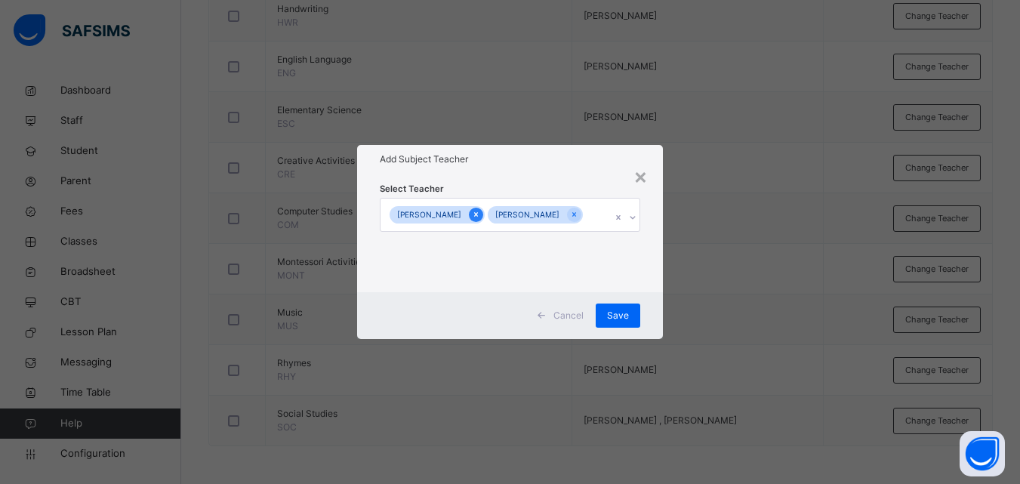
click at [472, 215] on icon at bounding box center [476, 214] width 8 height 11
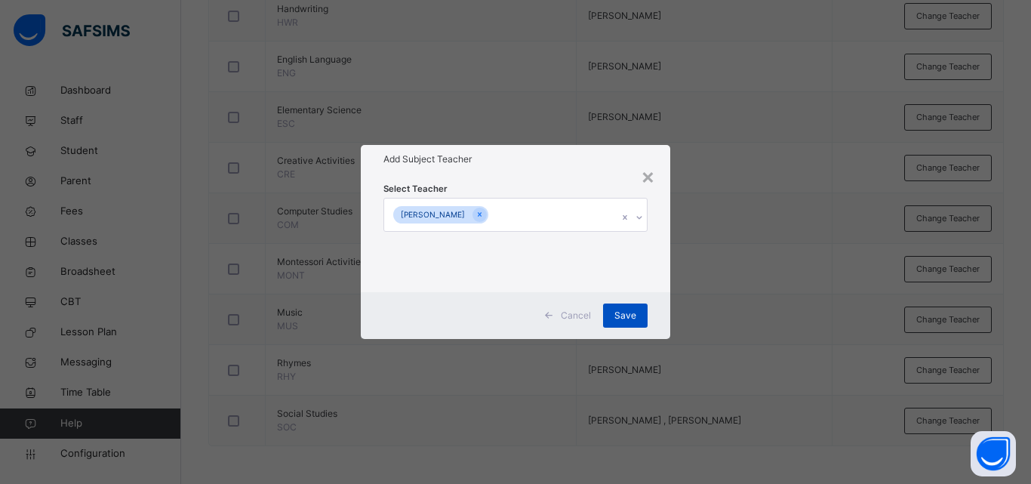
click at [628, 318] on span "Save" at bounding box center [626, 316] width 22 height 14
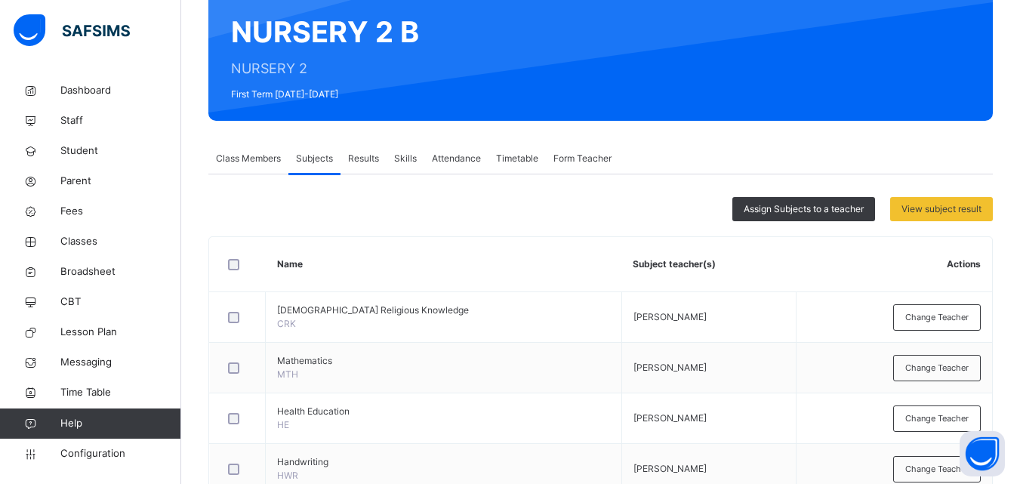
scroll to position [10, 0]
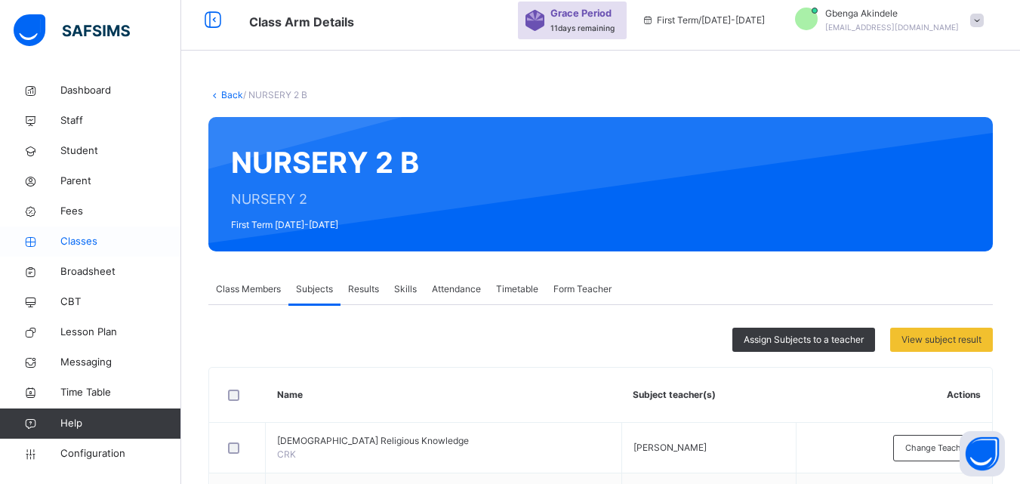
click at [12, 231] on link "Classes" at bounding box center [90, 241] width 181 height 30
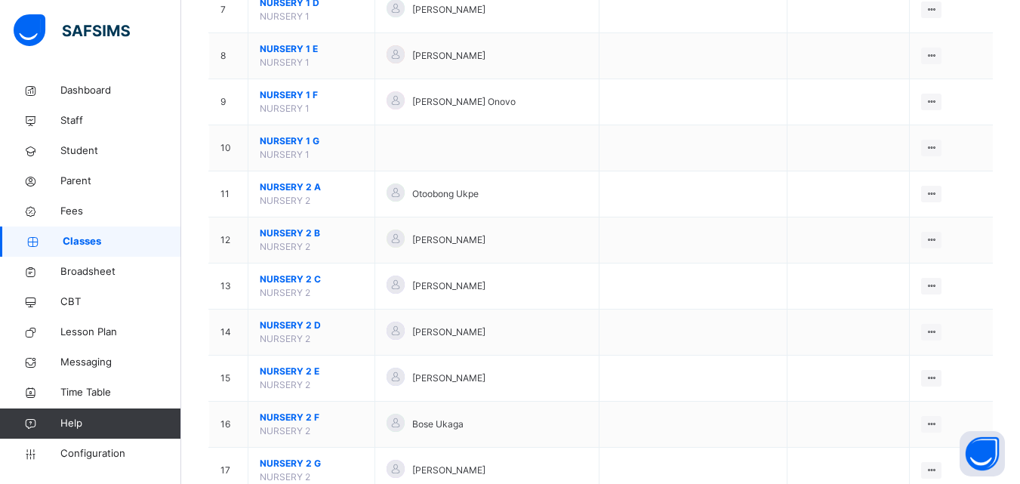
scroll to position [483, 0]
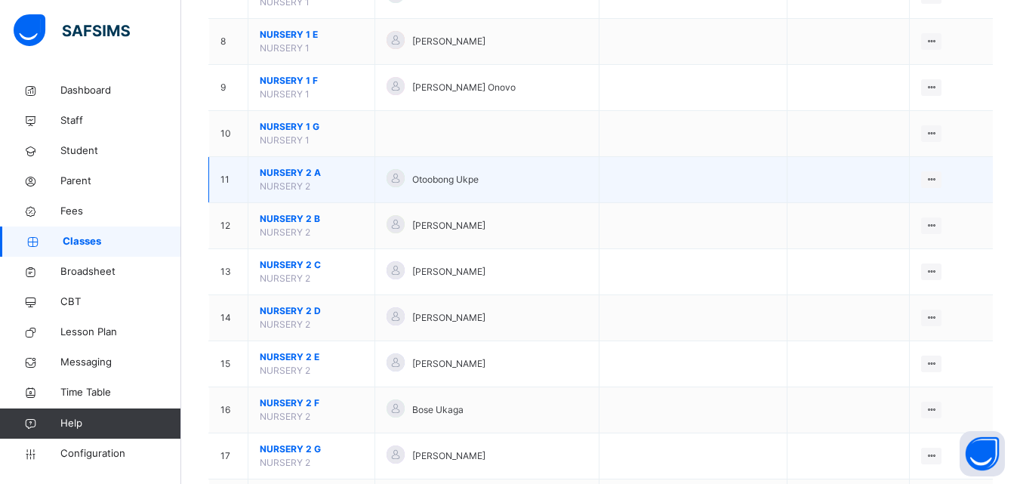
click at [867, 181] on td at bounding box center [848, 180] width 122 height 46
click at [910, 207] on div "View Class" at bounding box center [892, 209] width 86 height 15
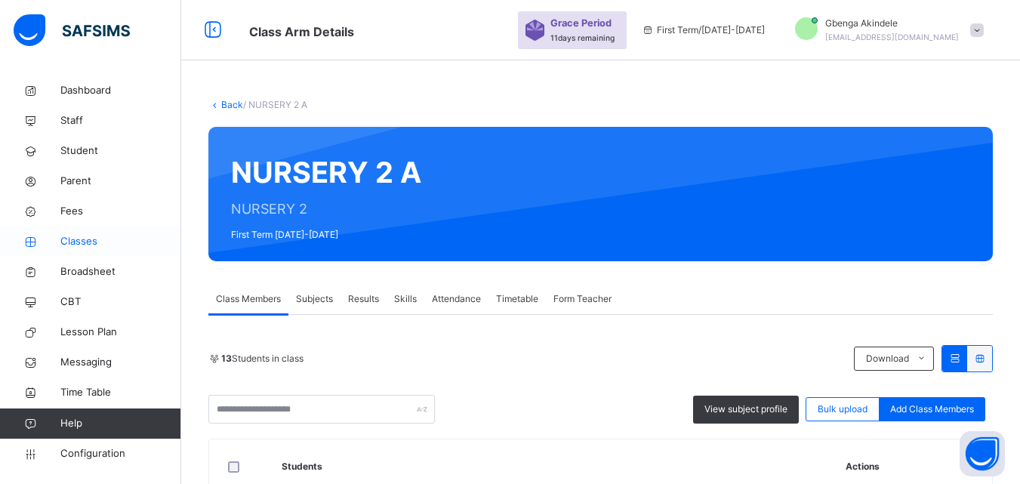
click at [128, 247] on span "Classes" at bounding box center [120, 241] width 121 height 15
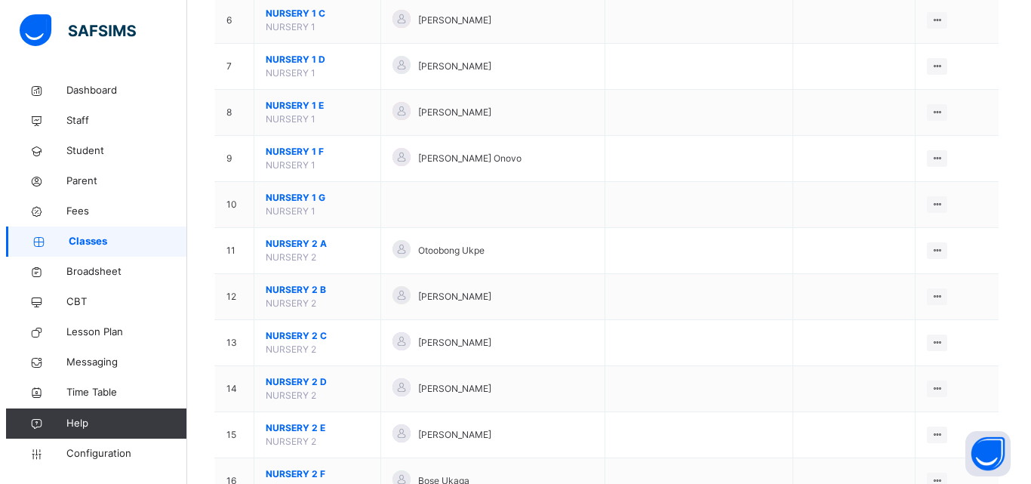
scroll to position [423, 0]
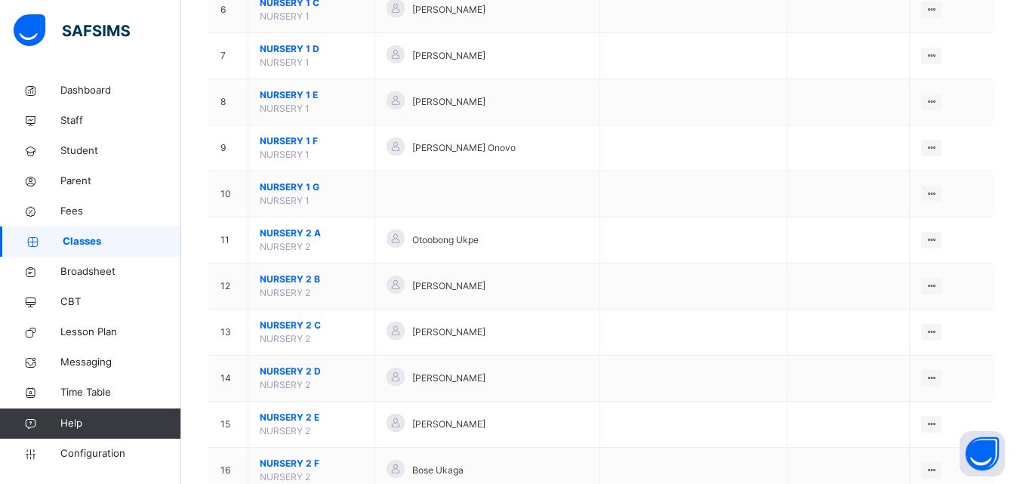
click at [0, 0] on div "Assign form Teacher" at bounding box center [0, 0] width 0 height 0
click at [0, 0] on div "× Form Teacher Select Form Teacher Otoobong Ukpe Select Assistant Form Teacher …" at bounding box center [0, 0] width 0 height 0
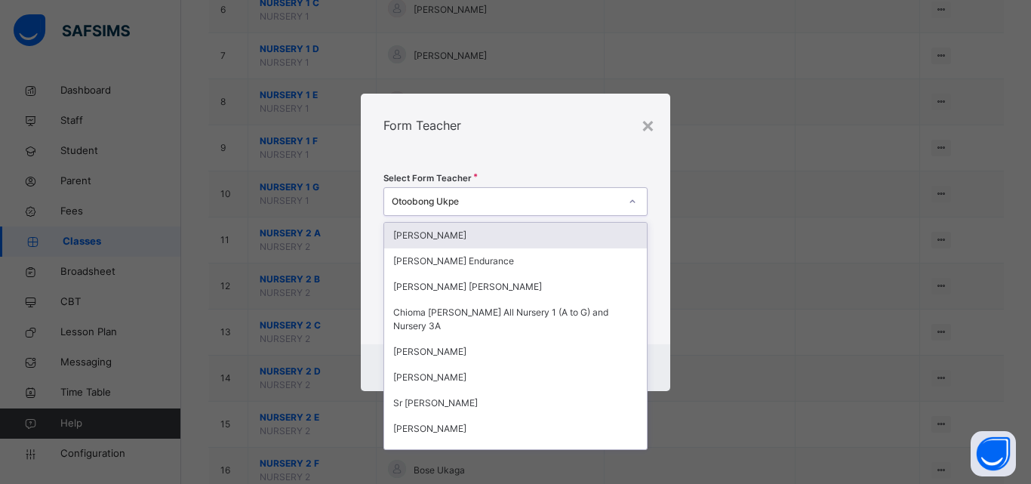
click at [632, 203] on icon at bounding box center [632, 201] width 9 height 15
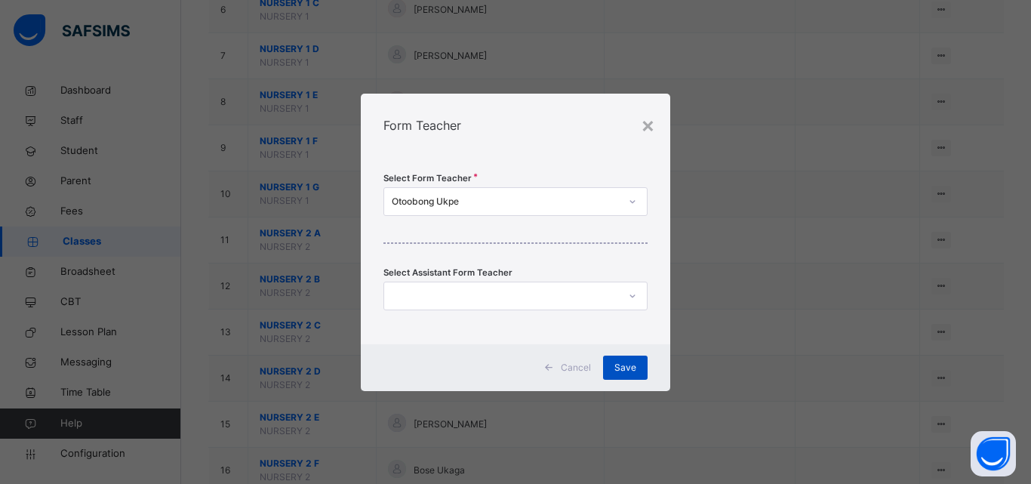
click at [629, 366] on span "Save" at bounding box center [626, 368] width 22 height 14
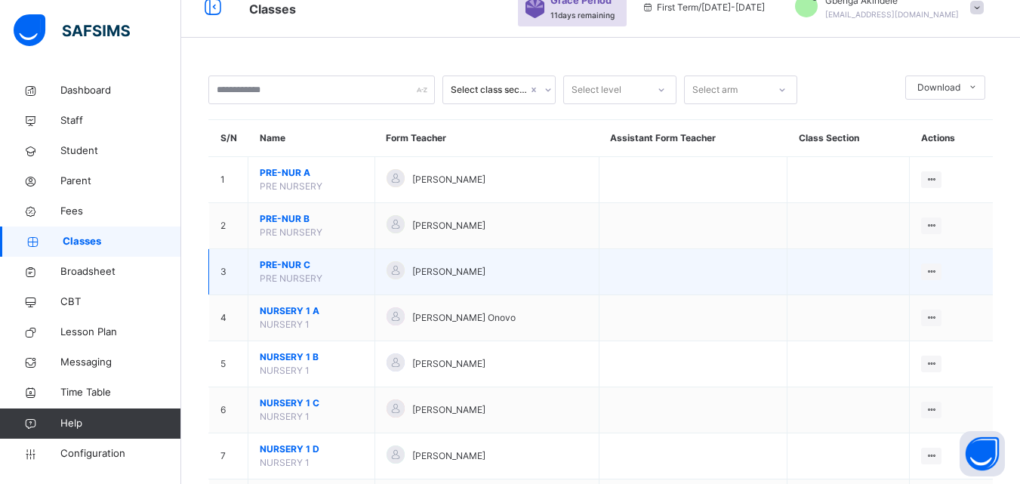
scroll to position [604, 0]
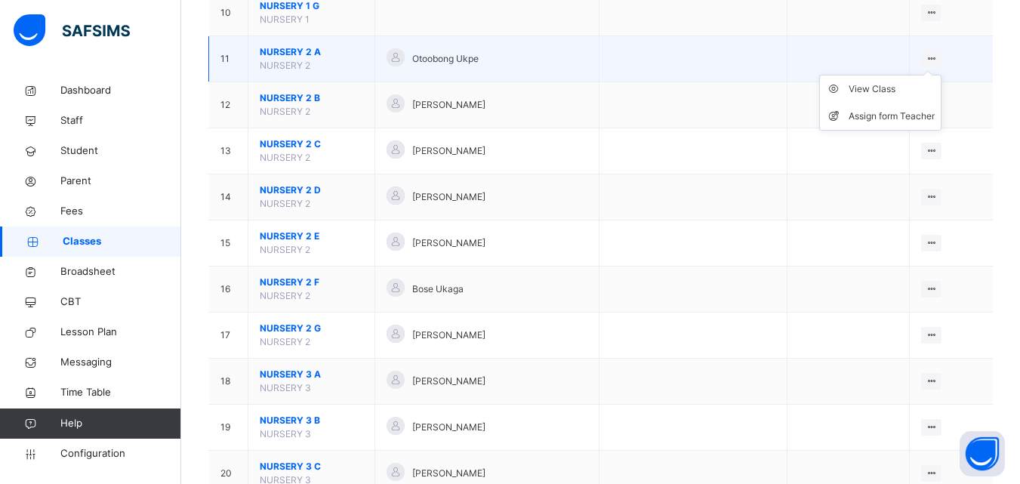
click at [938, 58] on icon at bounding box center [931, 58] width 13 height 11
click at [887, 84] on div "View Class" at bounding box center [892, 89] width 86 height 15
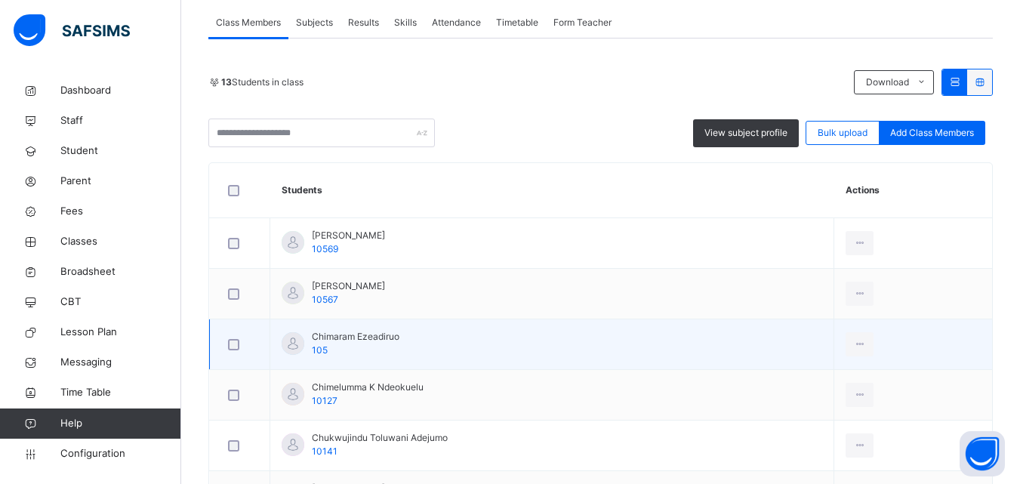
scroll to position [377, 0]
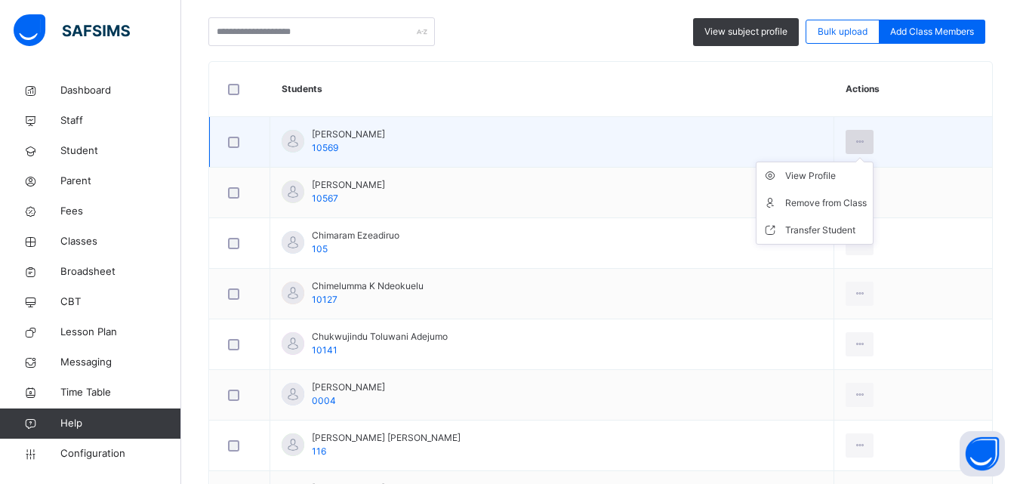
click at [866, 137] on icon at bounding box center [859, 142] width 13 height 14
click at [827, 174] on div "View Profile" at bounding box center [826, 175] width 82 height 15
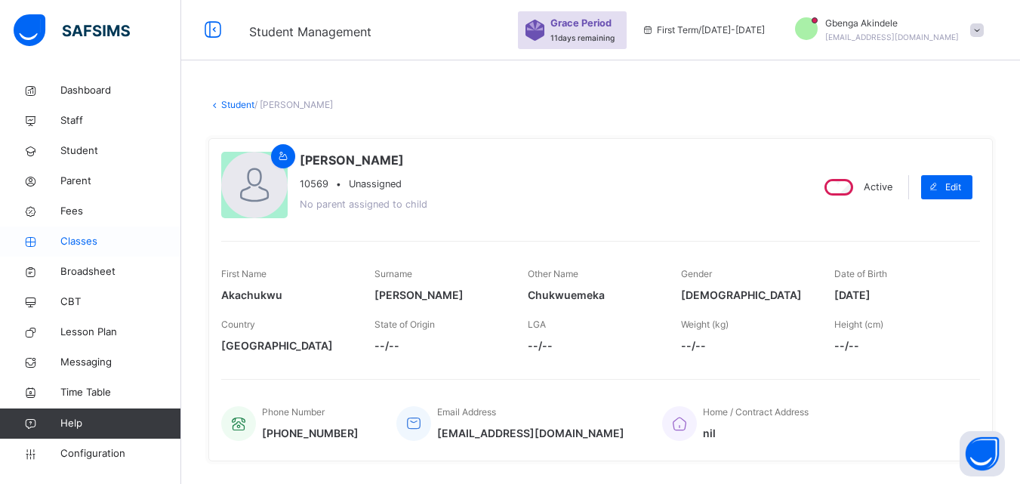
click at [75, 241] on span "Classes" at bounding box center [120, 241] width 121 height 15
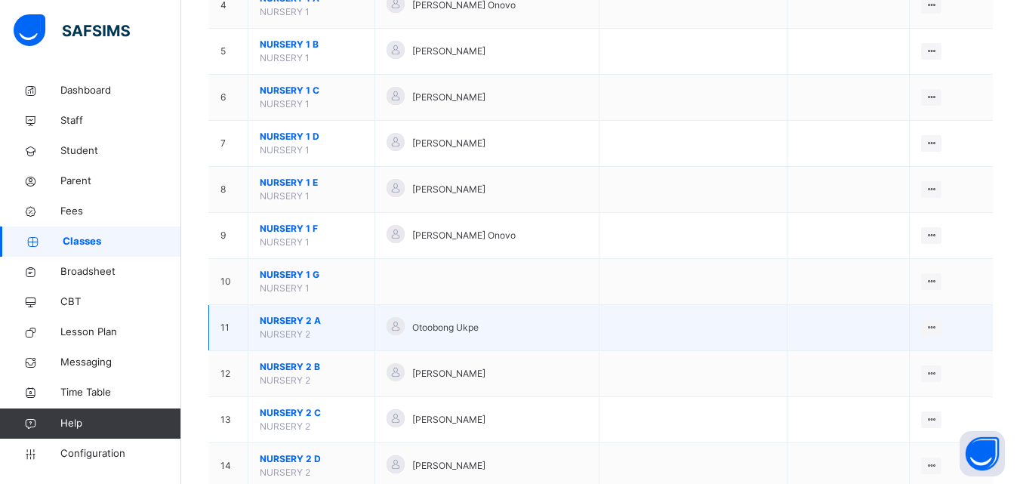
scroll to position [377, 0]
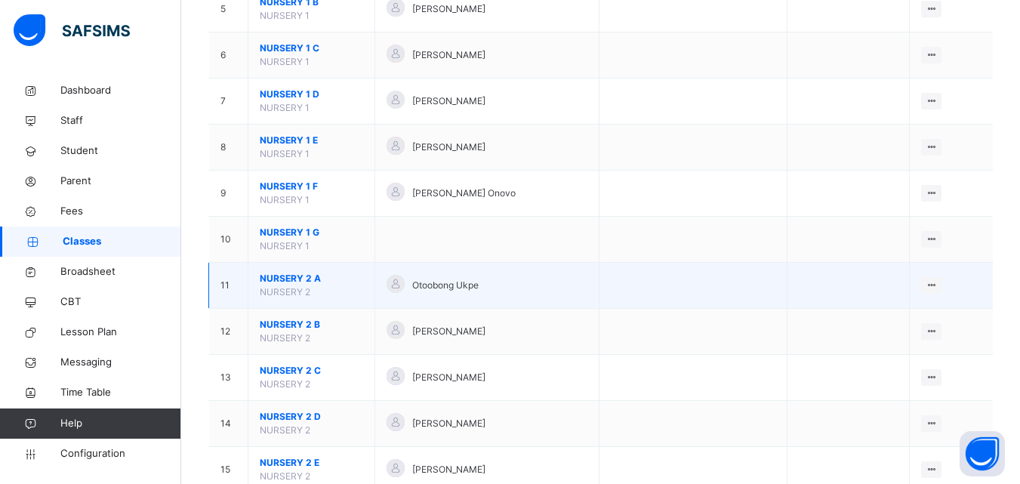
click at [297, 276] on span "NURSERY 2 A" at bounding box center [311, 279] width 103 height 14
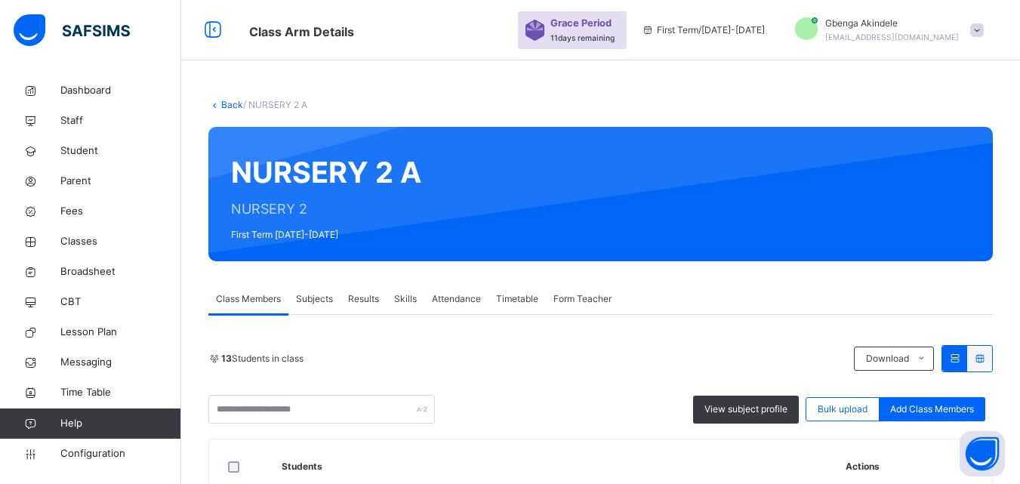
click at [327, 296] on span "Subjects" at bounding box center [314, 299] width 37 height 14
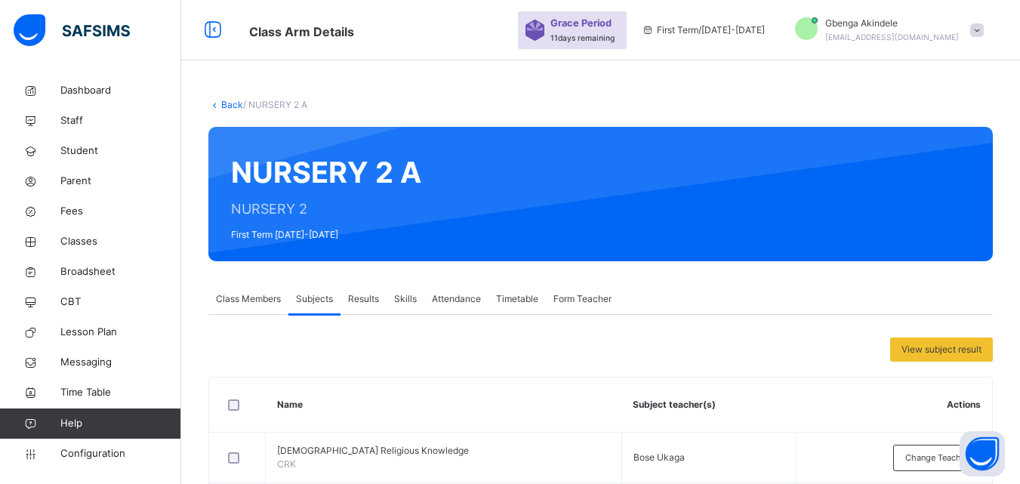
click at [328, 298] on span "Subjects" at bounding box center [314, 299] width 37 height 14
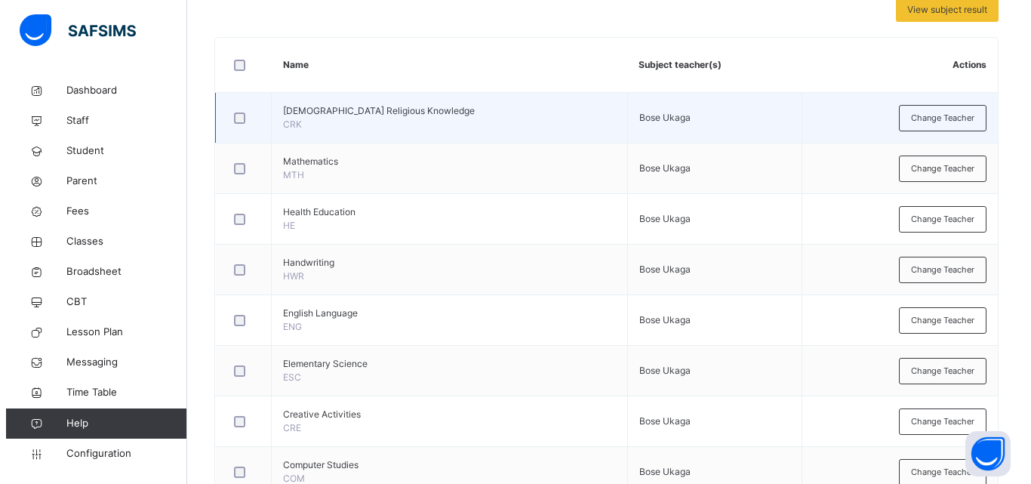
scroll to position [302, 0]
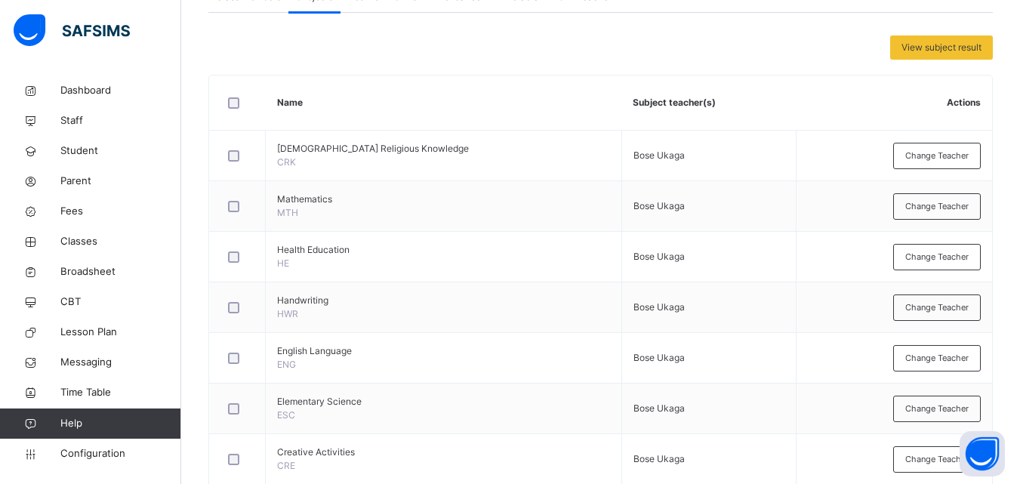
click at [954, 156] on span "Change Teacher" at bounding box center [936, 155] width 63 height 13
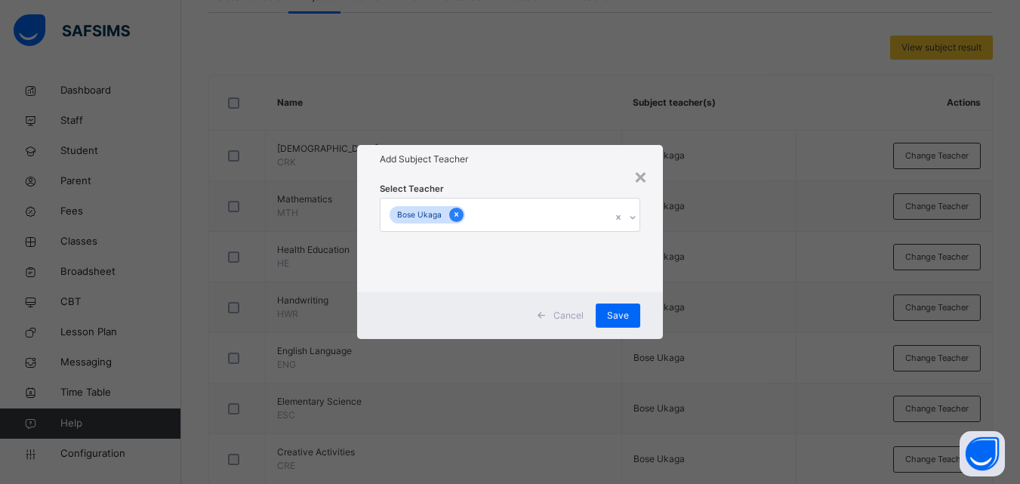
click at [455, 216] on icon at bounding box center [457, 215] width 4 height 5
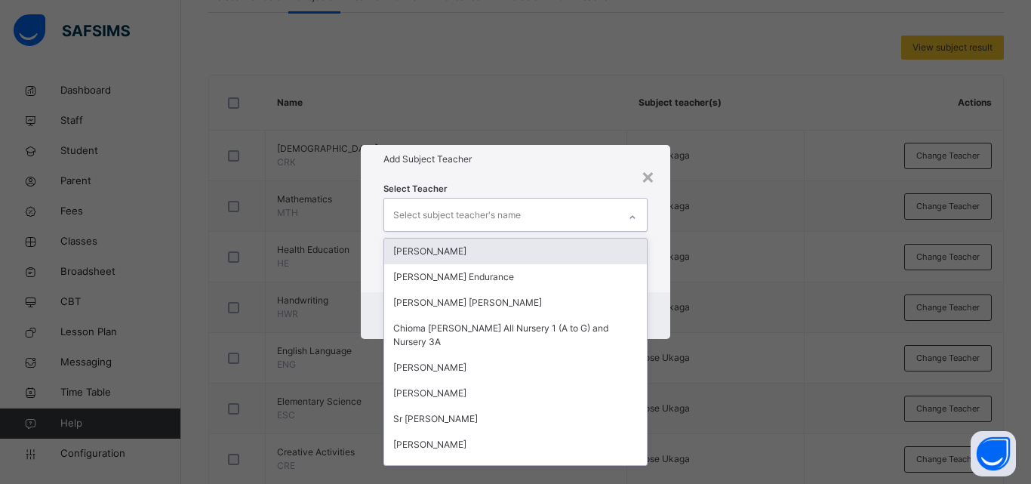
click at [639, 213] on div at bounding box center [633, 217] width 26 height 24
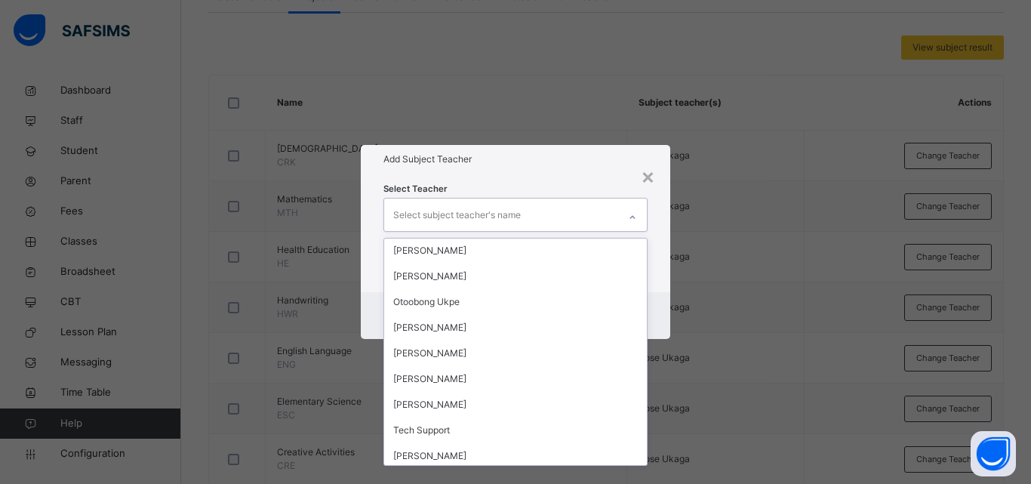
scroll to position [596, 0]
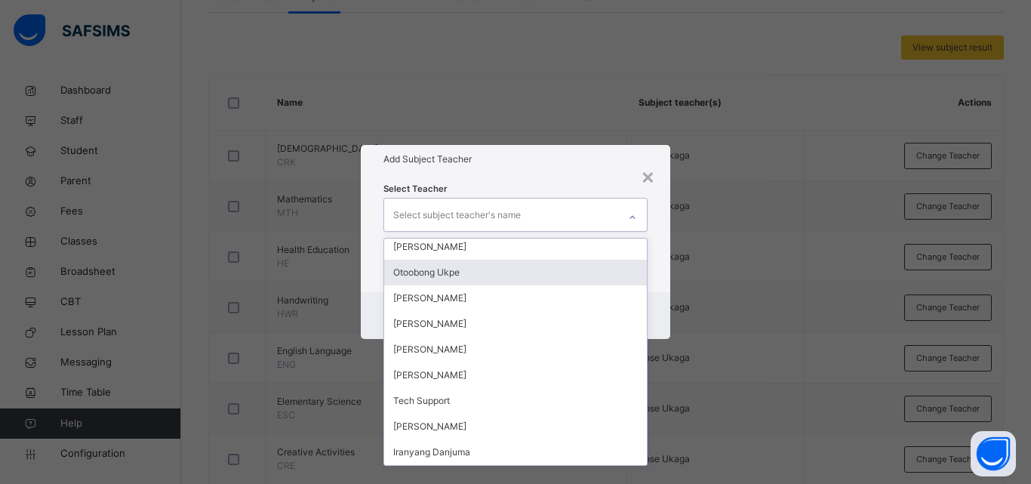
click at [477, 273] on div "Otoobong Ukpe" at bounding box center [515, 273] width 263 height 26
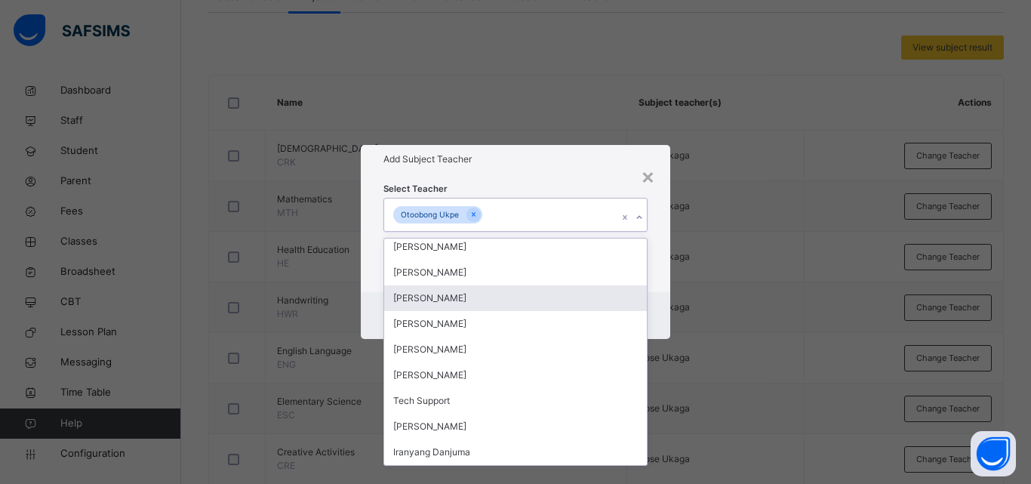
click at [735, 268] on div "× Add Subject Teacher Select Teacher option [GEOGRAPHIC_DATA] Ukpe, selected. o…" at bounding box center [515, 242] width 1031 height 484
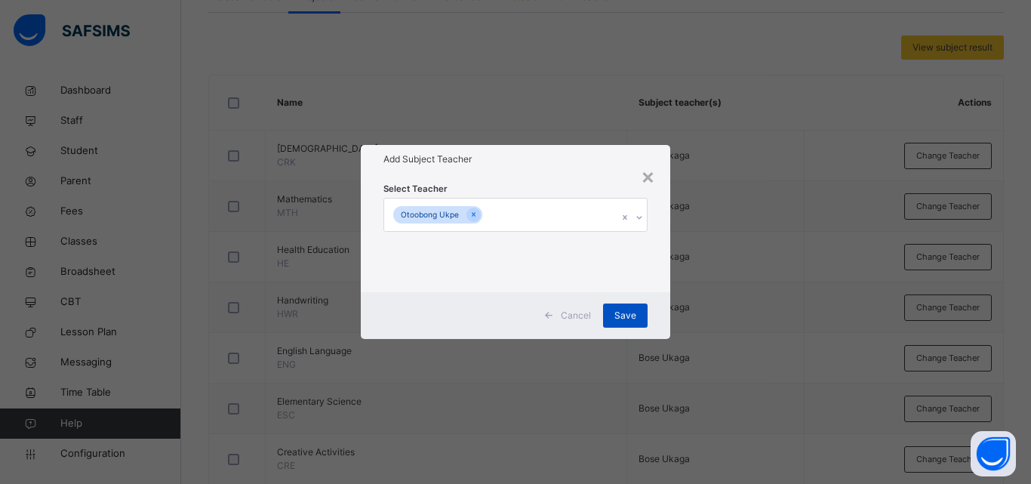
click at [623, 312] on span "Save" at bounding box center [626, 316] width 22 height 14
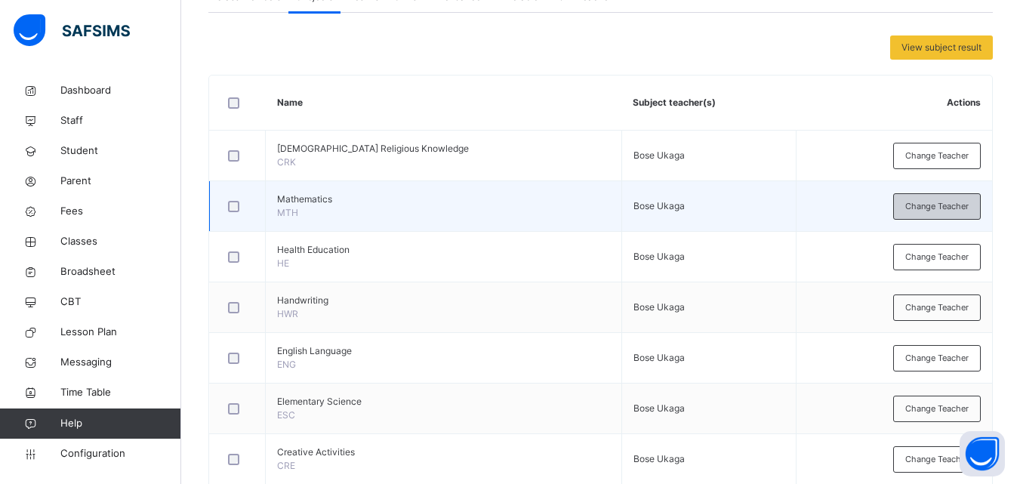
click at [935, 204] on span "Change Teacher" at bounding box center [936, 206] width 63 height 13
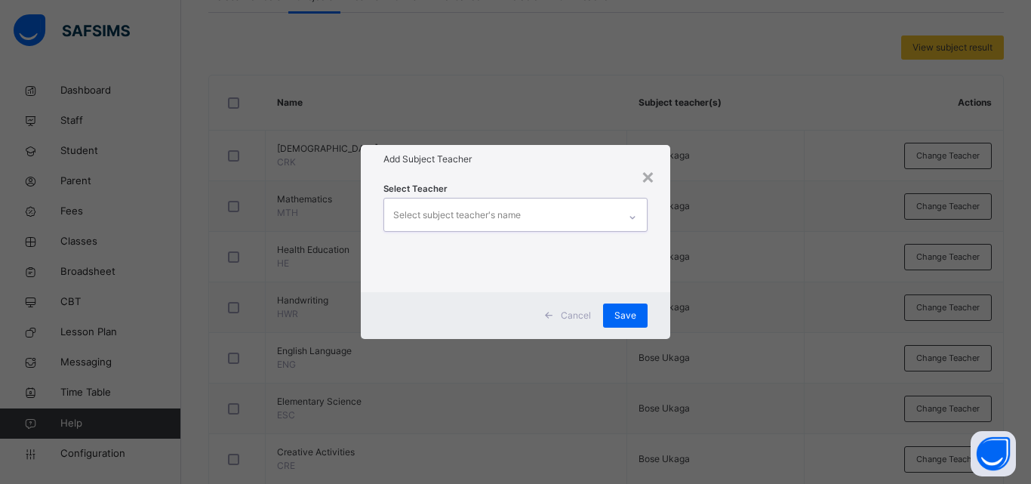
click at [633, 217] on icon at bounding box center [632, 217] width 9 height 15
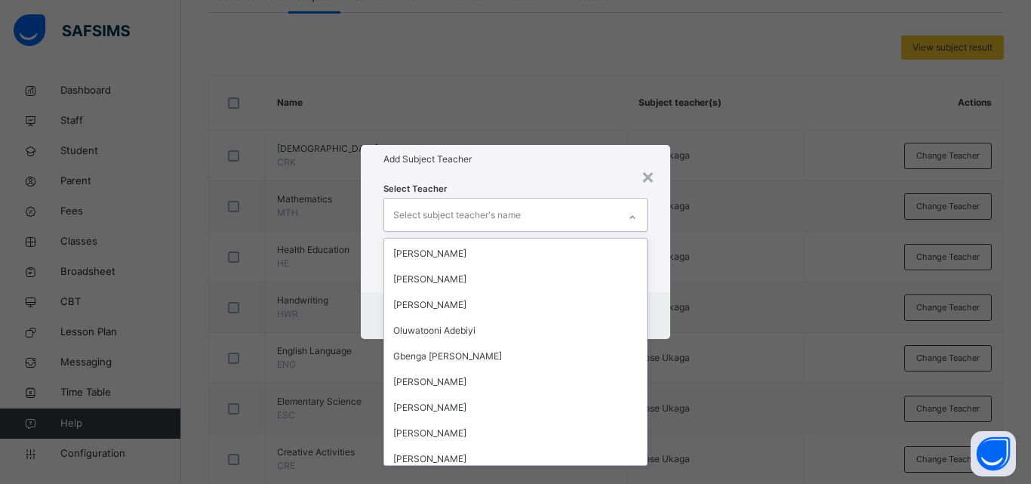
scroll to position [423, 0]
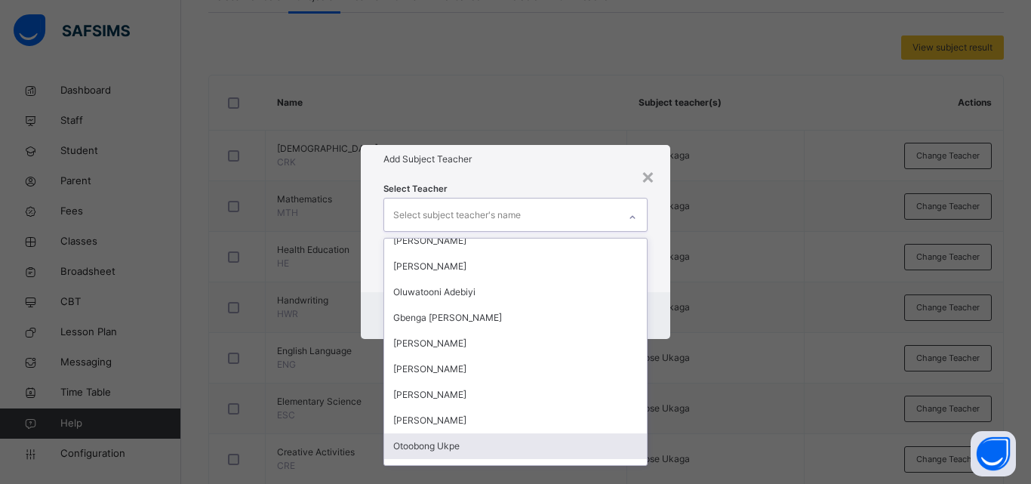
click at [467, 448] on div "Otoobong Ukpe" at bounding box center [515, 446] width 263 height 26
click at [467, 459] on div "[PERSON_NAME]" at bounding box center [515, 472] width 263 height 26
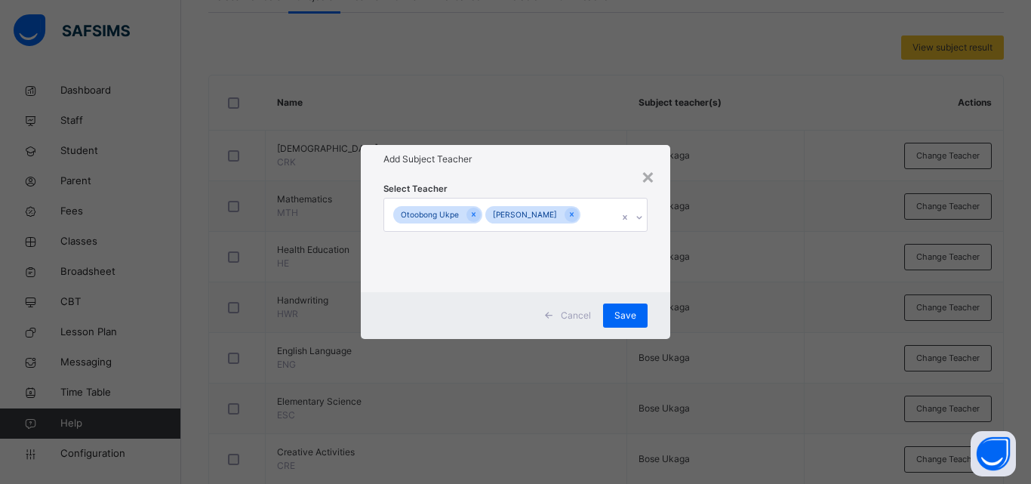
click at [752, 411] on div "× Add Subject Teacher Select Teacher Otoobong Ukpe [PERSON_NAME] Cancel Save" at bounding box center [515, 242] width 1031 height 484
click at [568, 212] on icon at bounding box center [572, 214] width 8 height 11
click at [625, 320] on span "Save" at bounding box center [626, 316] width 22 height 14
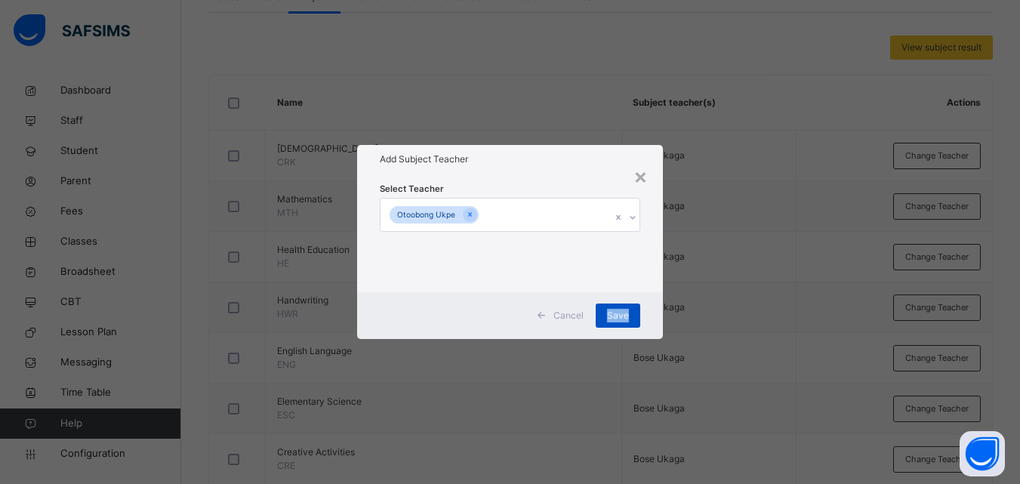
click at [624, 311] on div "Save" at bounding box center [618, 316] width 45 height 24
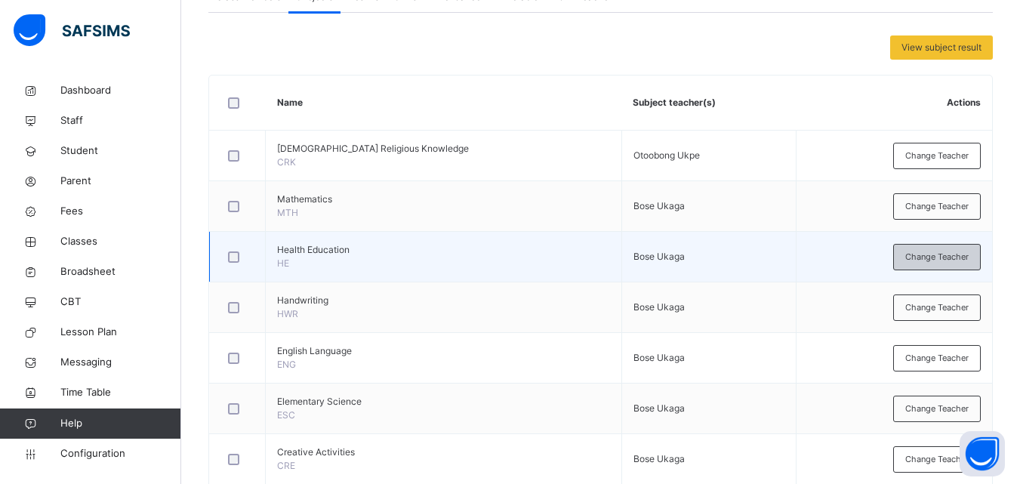
click at [936, 252] on span "Change Teacher" at bounding box center [936, 257] width 63 height 13
click at [0, 0] on div "× Add Subject Teacher Select Teacher Select subject teacher's name Cancel Save" at bounding box center [0, 0] width 0 height 0
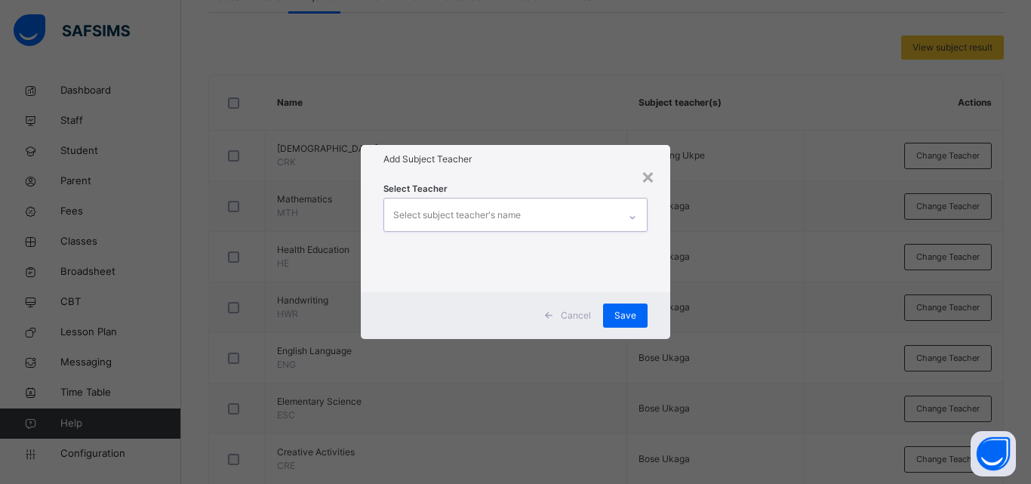
click at [620, 216] on div at bounding box center [633, 217] width 26 height 24
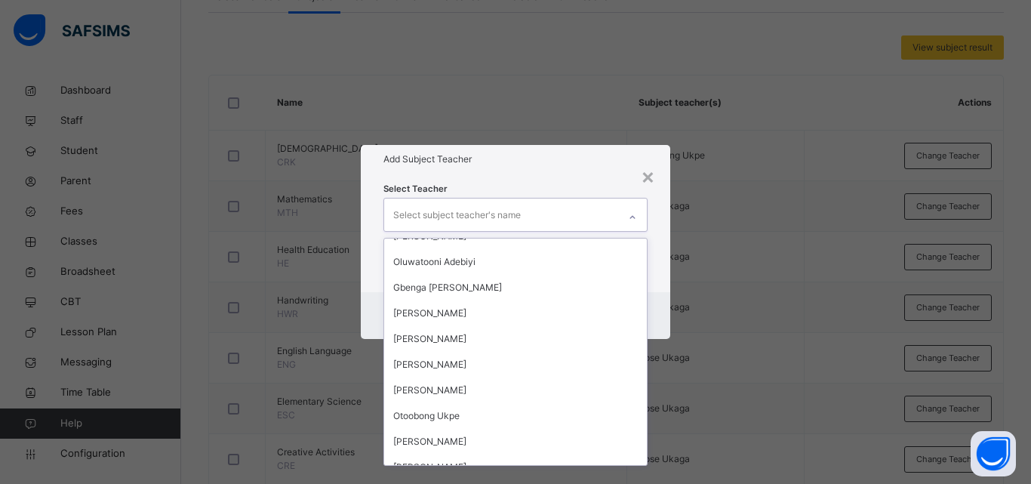
scroll to position [483, 0]
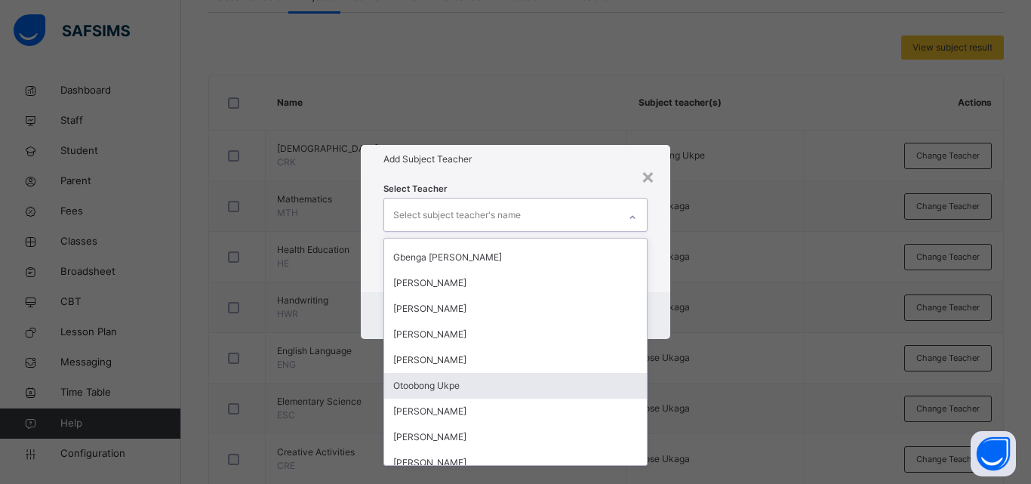
click at [483, 384] on div "Otoobong Ukpe" at bounding box center [515, 386] width 263 height 26
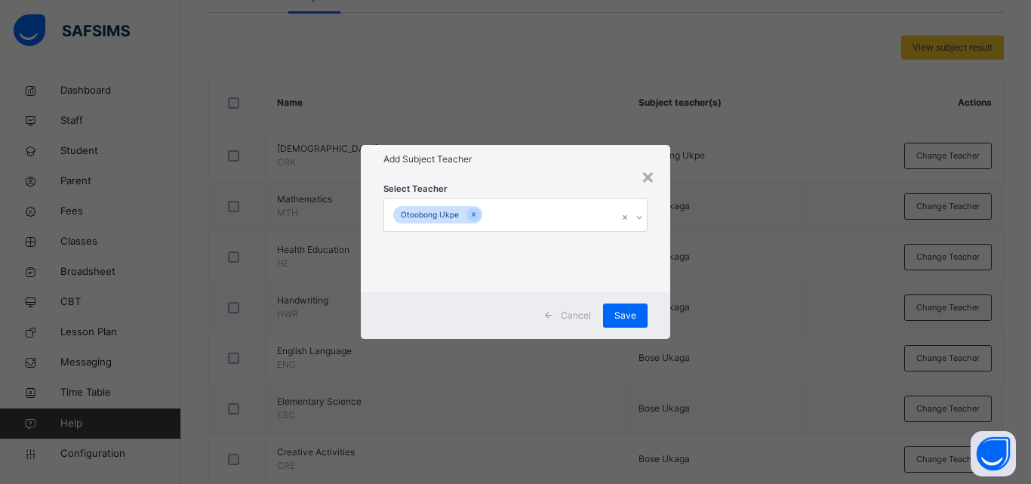
click at [722, 409] on div "× Add Subject Teacher Select Teacher Otoobong Ukpe Cancel Save" at bounding box center [515, 242] width 1031 height 484
click at [624, 310] on span "Save" at bounding box center [626, 316] width 22 height 14
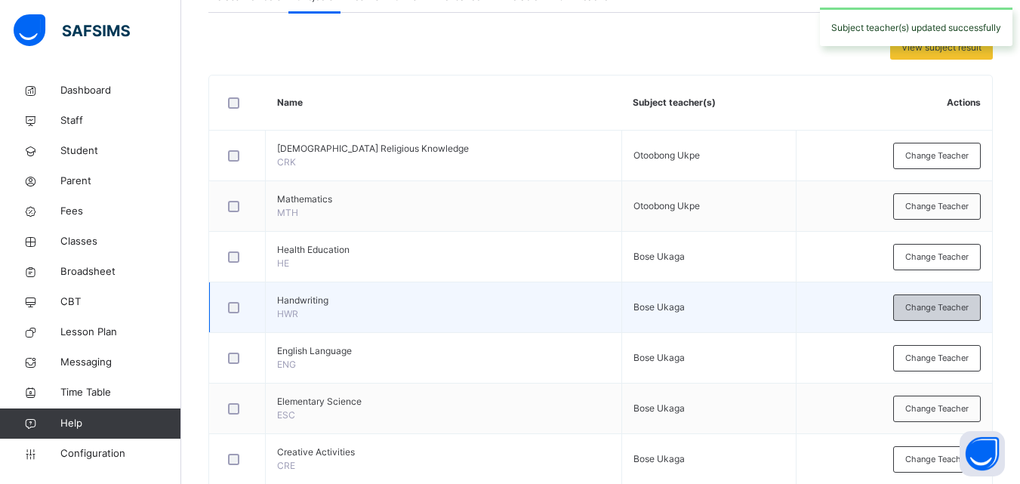
click at [933, 305] on span "Change Teacher" at bounding box center [936, 307] width 63 height 13
click at [0, 0] on div "× Add Subject Teacher Select Teacher Select subject teacher's name Cancel Save" at bounding box center [0, 0] width 0 height 0
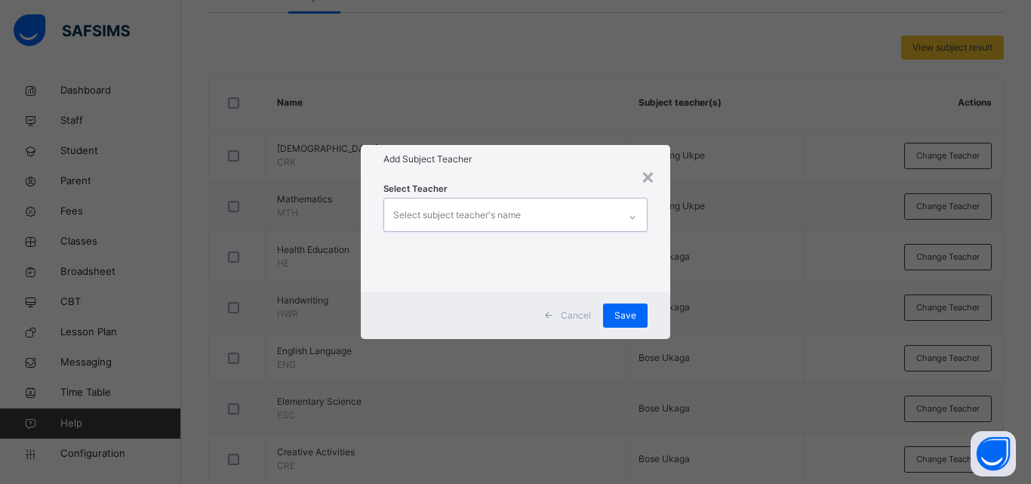
click at [633, 218] on icon at bounding box center [632, 217] width 9 height 15
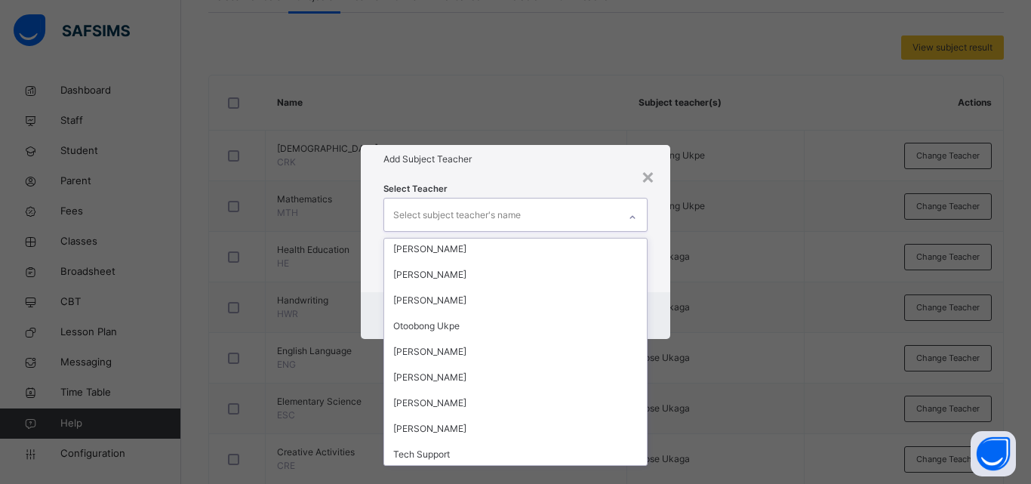
scroll to position [544, 0]
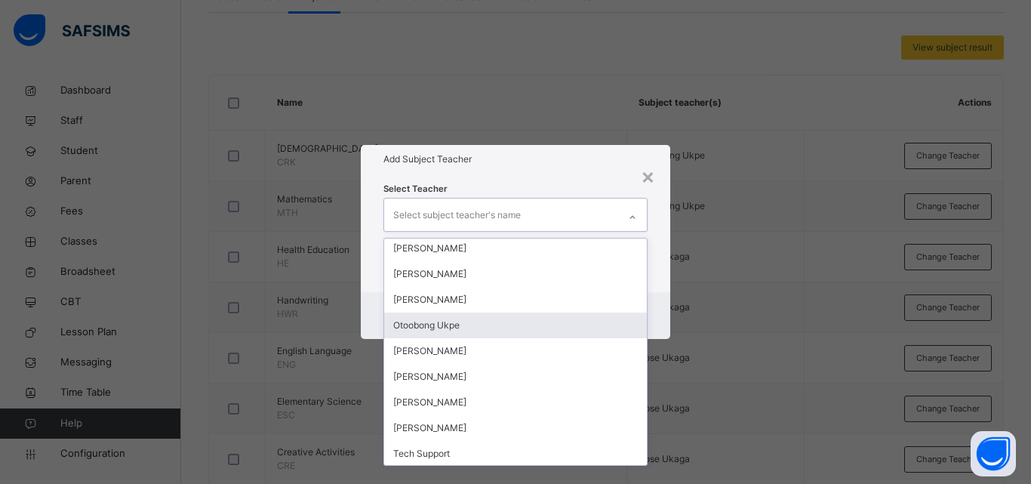
click at [536, 331] on div "Otoobong Ukpe" at bounding box center [515, 326] width 263 height 26
click at [536, 338] on div "[PERSON_NAME]" at bounding box center [515, 351] width 263 height 26
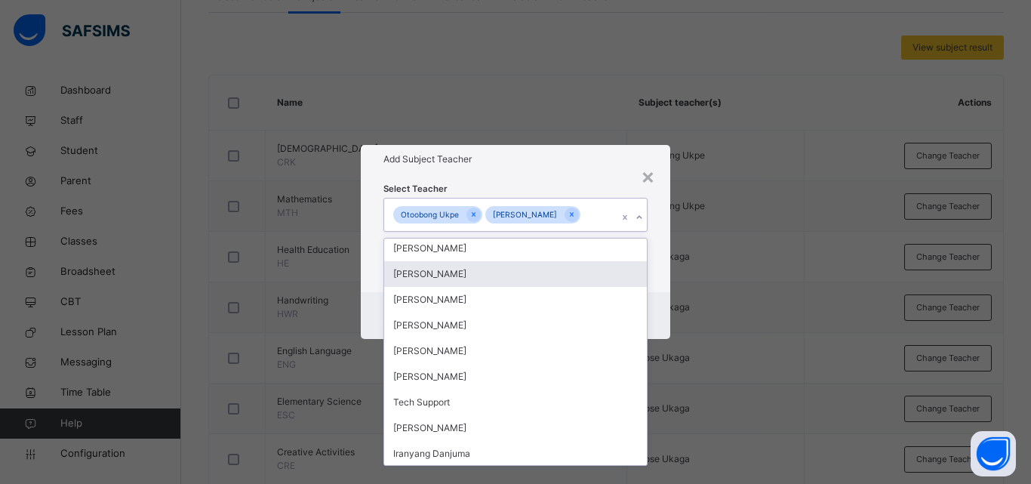
click at [813, 344] on div "× Add Subject Teacher Select Teacher option [PERSON_NAME], selected. option [PE…" at bounding box center [515, 242] width 1031 height 484
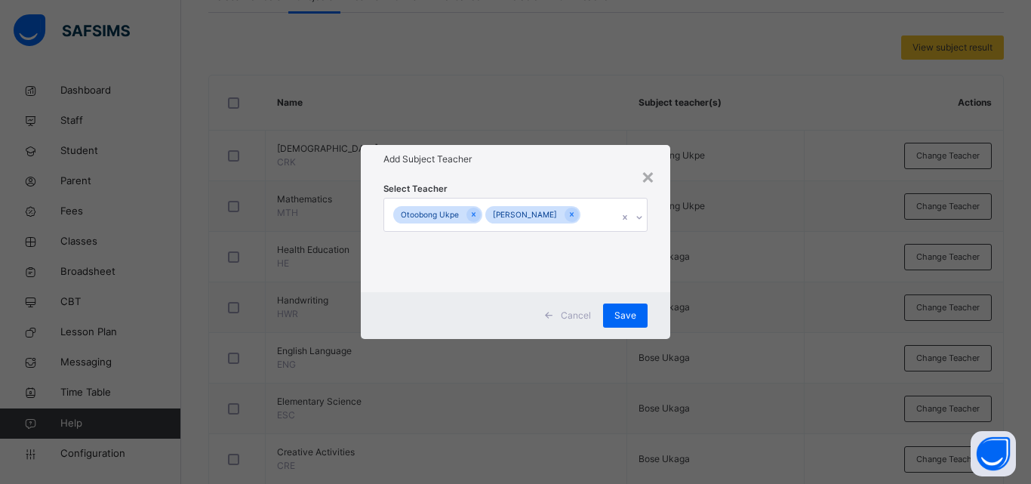
drag, startPoint x: 624, startPoint y: 215, endPoint x: 602, endPoint y: 288, distance: 75.5
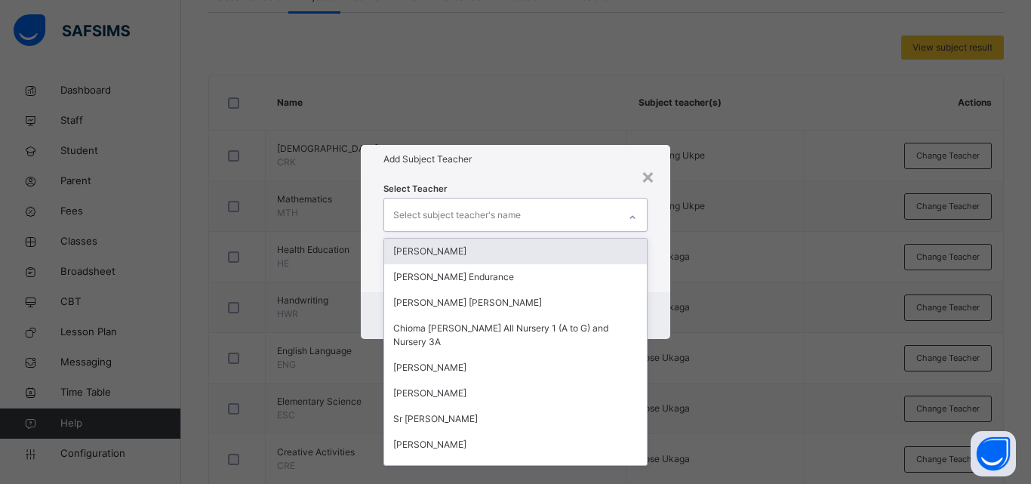
click at [639, 220] on div at bounding box center [633, 217] width 26 height 24
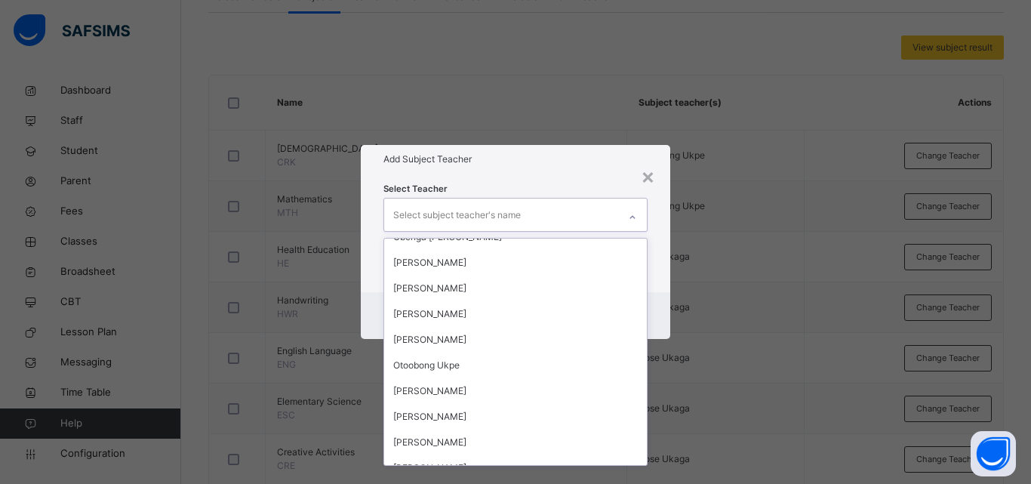
scroll to position [513, 0]
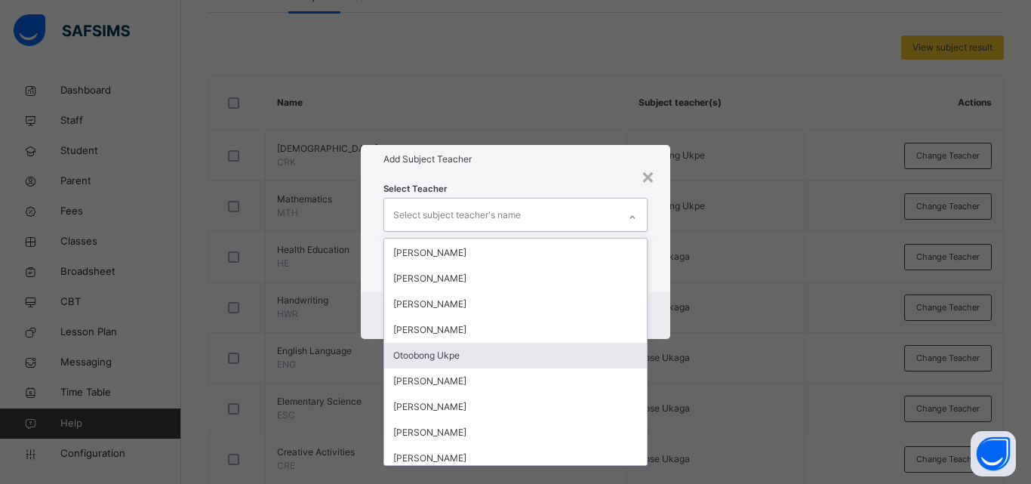
click at [497, 359] on div "Otoobong Ukpe" at bounding box center [515, 356] width 263 height 26
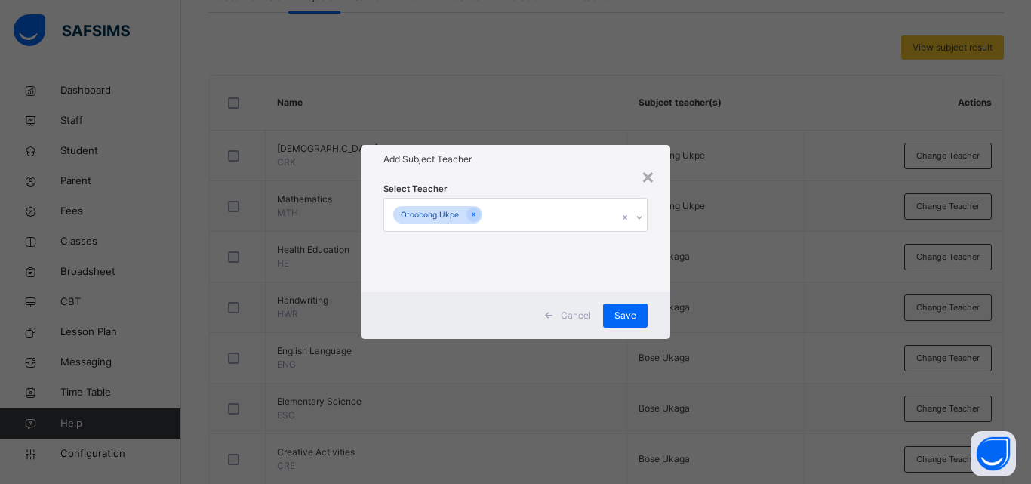
click at [806, 337] on div "× Add Subject Teacher Select Teacher Otoobong Ukpe Cancel Save" at bounding box center [515, 242] width 1031 height 484
click at [619, 316] on span "Save" at bounding box center [626, 316] width 22 height 14
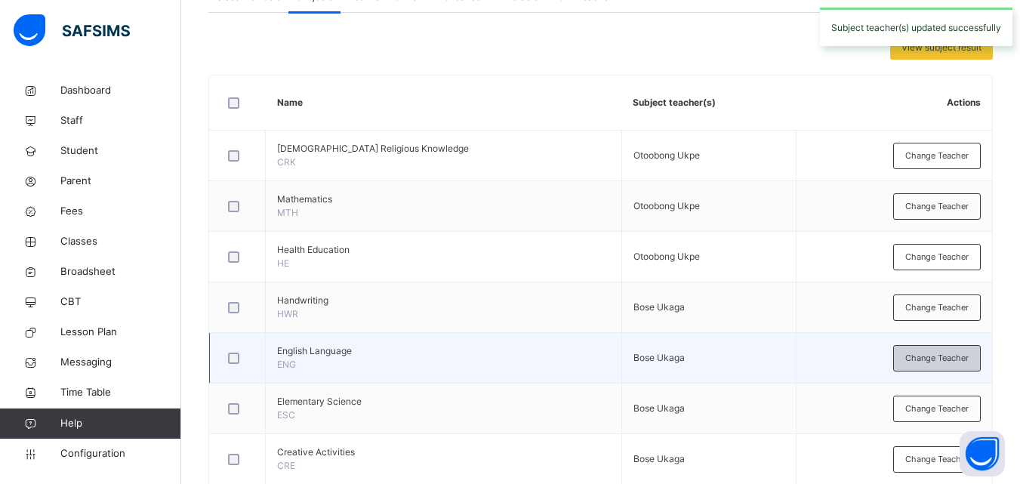
click at [943, 358] on span "Change Teacher" at bounding box center [936, 358] width 63 height 13
click at [0, 0] on div "× Add Subject Teacher Select Teacher Select subject teacher's name Cancel Save" at bounding box center [0, 0] width 0 height 0
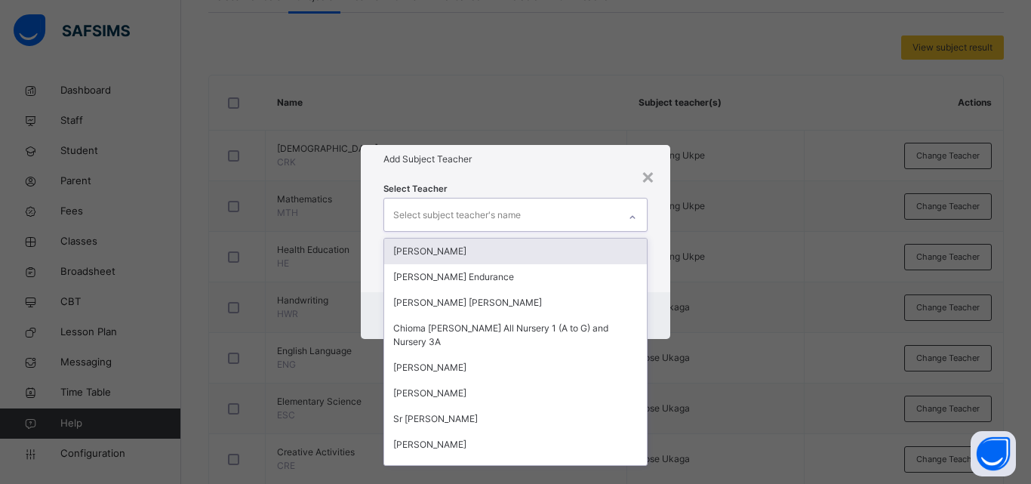
click at [635, 222] on icon at bounding box center [632, 217] width 9 height 15
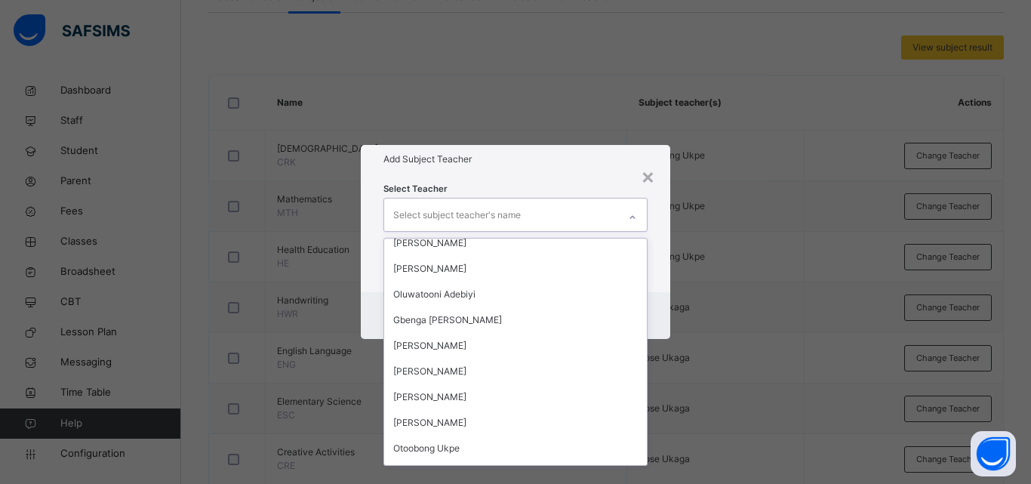
scroll to position [423, 0]
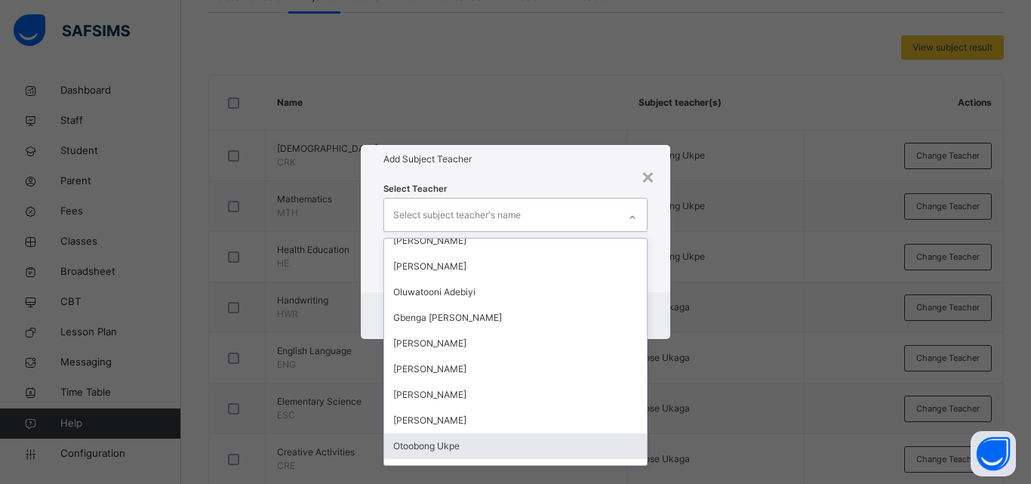
click at [490, 442] on div "Otoobong Ukpe" at bounding box center [515, 446] width 263 height 26
click at [490, 459] on div "[PERSON_NAME]" at bounding box center [515, 472] width 263 height 26
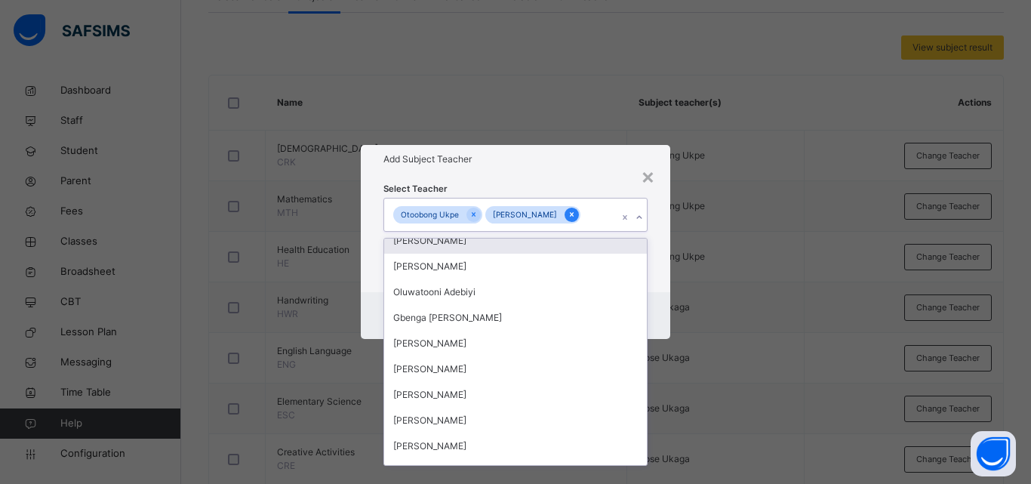
click at [568, 217] on icon at bounding box center [572, 214] width 8 height 11
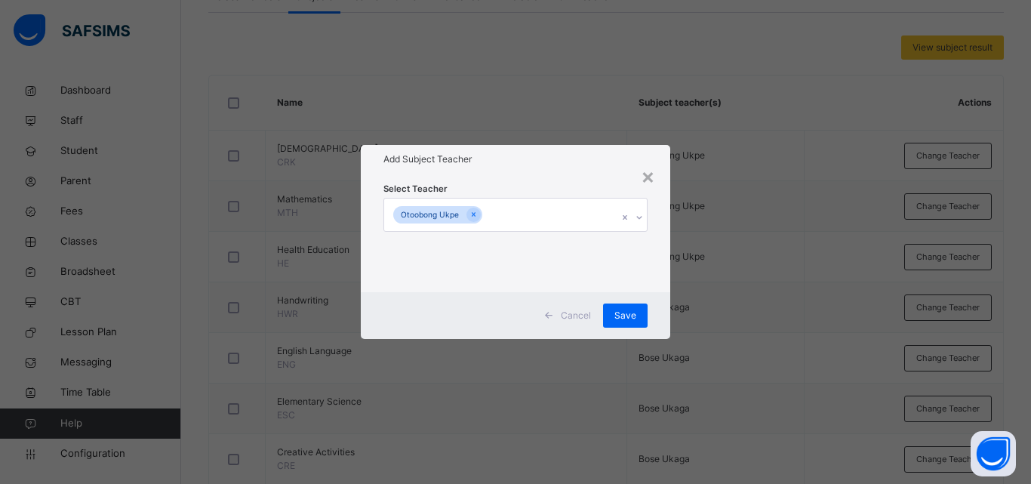
click at [812, 332] on div "× Add Subject Teacher Select Teacher Otoobong Ukpe Cancel Save" at bounding box center [515, 242] width 1031 height 484
click at [627, 310] on span "Save" at bounding box center [626, 316] width 22 height 14
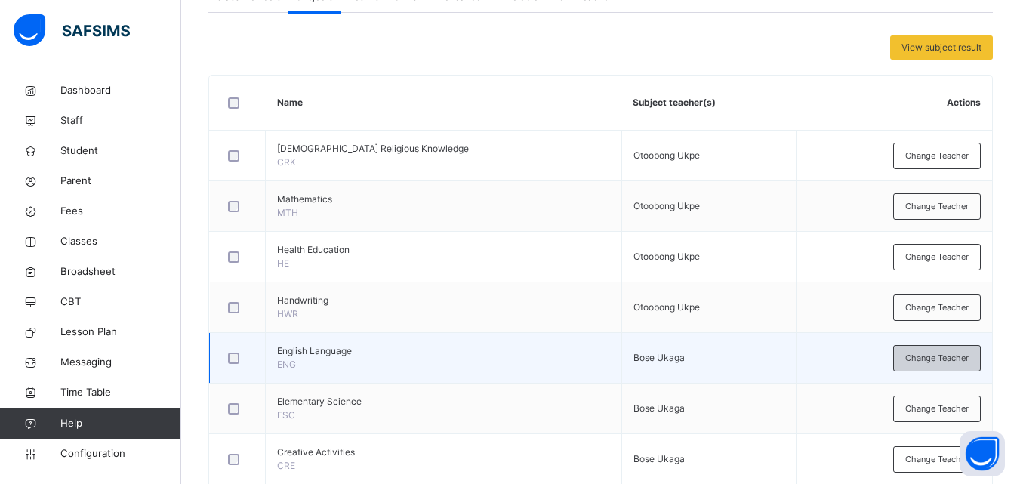
click at [942, 356] on span "Change Teacher" at bounding box center [936, 358] width 63 height 13
click at [0, 0] on div "× Add Subject Teacher Select Teacher Select subject teacher's name Cancel Save" at bounding box center [0, 0] width 0 height 0
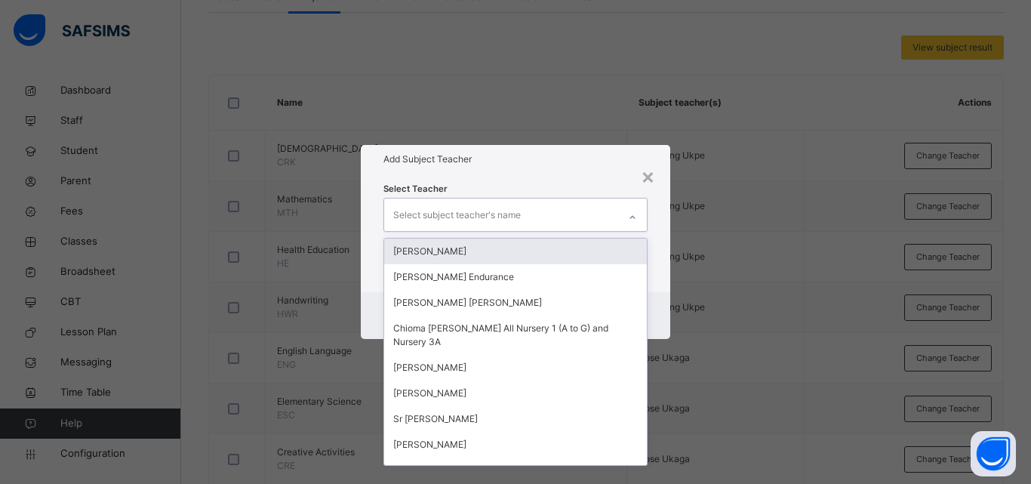
click at [618, 217] on div at bounding box center [632, 215] width 29 height 32
click at [632, 214] on icon at bounding box center [632, 217] width 9 height 15
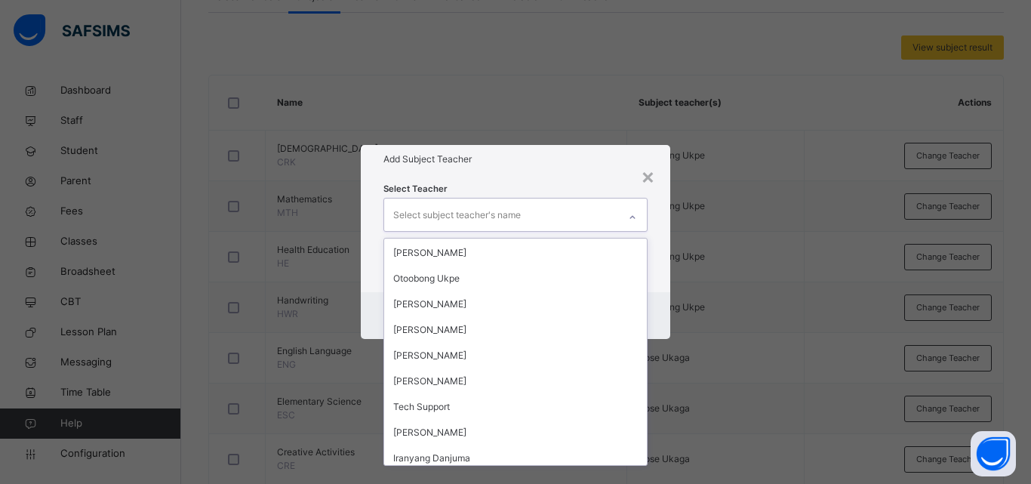
scroll to position [596, 0]
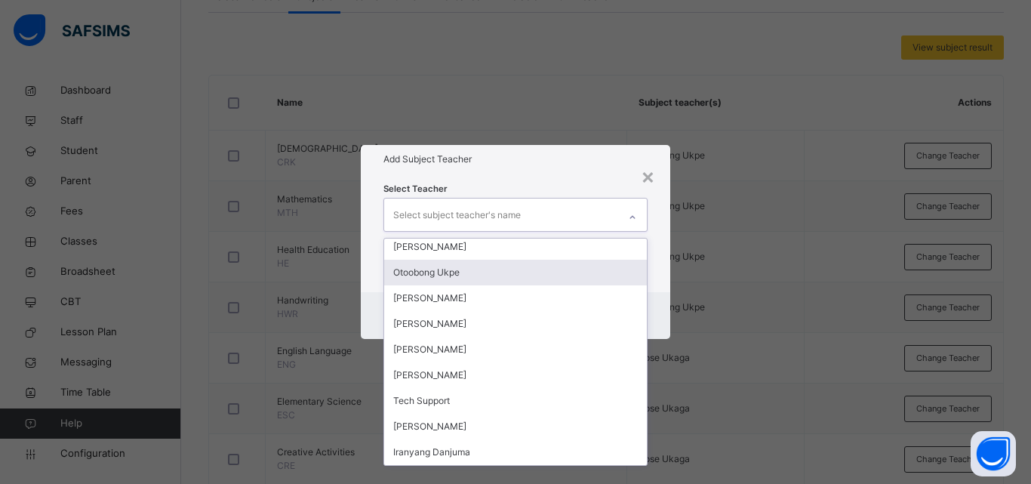
click at [450, 279] on div "Otoobong Ukpe" at bounding box center [515, 273] width 263 height 26
click at [451, 260] on div "[PERSON_NAME]" at bounding box center [515, 247] width 263 height 26
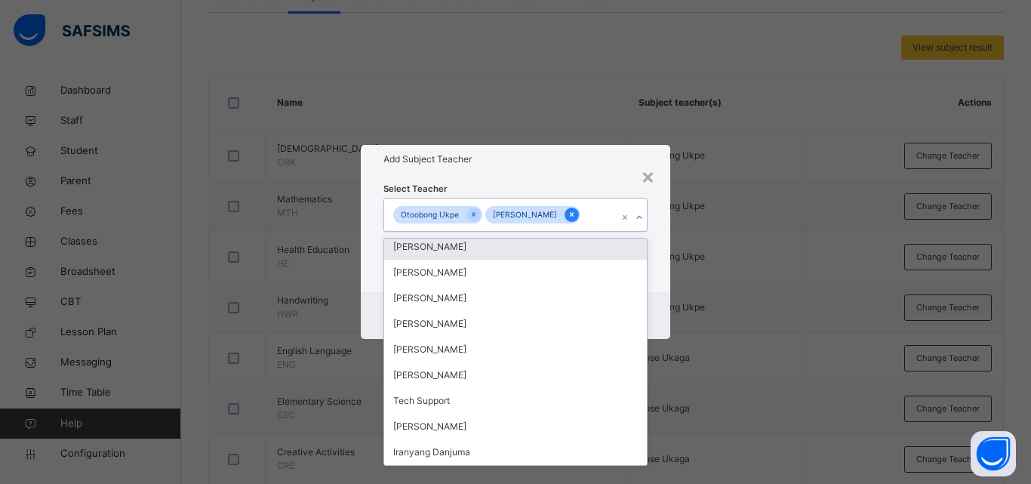
click at [568, 214] on icon at bounding box center [572, 214] width 8 height 11
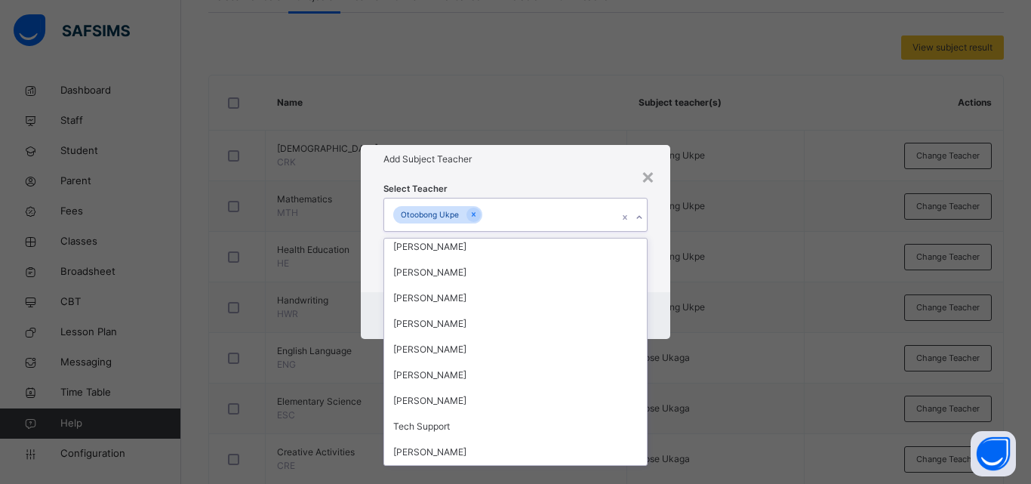
scroll to position [571, 0]
click at [720, 274] on div "× Add Subject Teacher Select Teacher option [PERSON_NAME], deselected. option […" at bounding box center [515, 242] width 1031 height 484
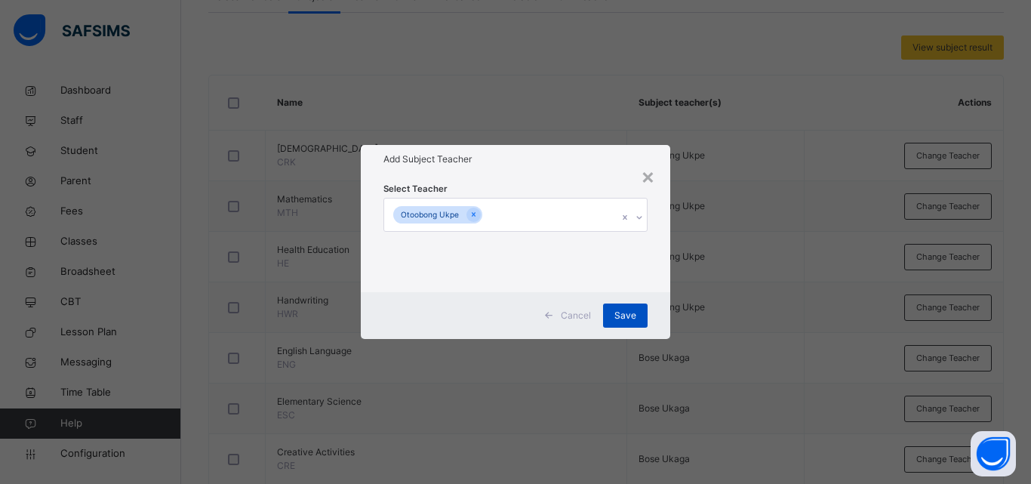
click at [632, 309] on span "Save" at bounding box center [626, 316] width 22 height 14
click at [632, 308] on div "Save" at bounding box center [625, 316] width 45 height 24
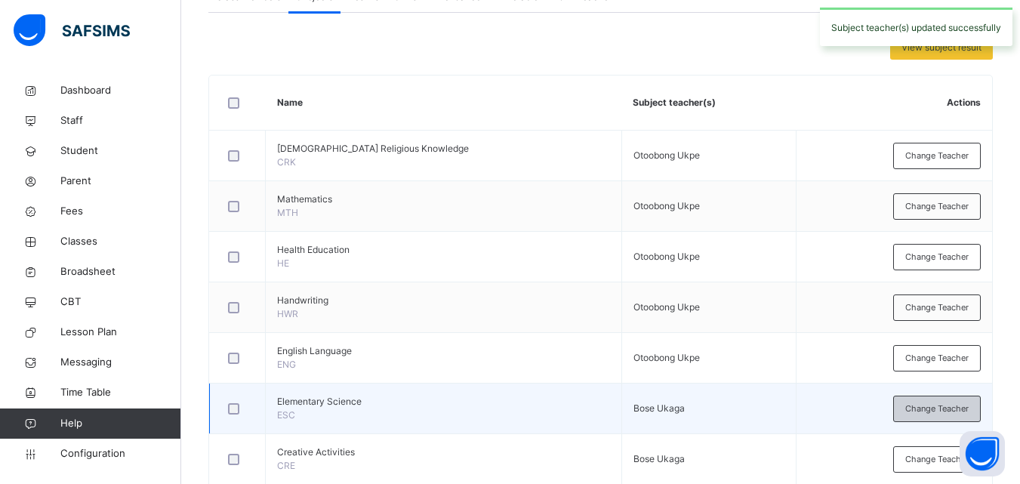
click at [939, 405] on span "Change Teacher" at bounding box center [936, 408] width 63 height 13
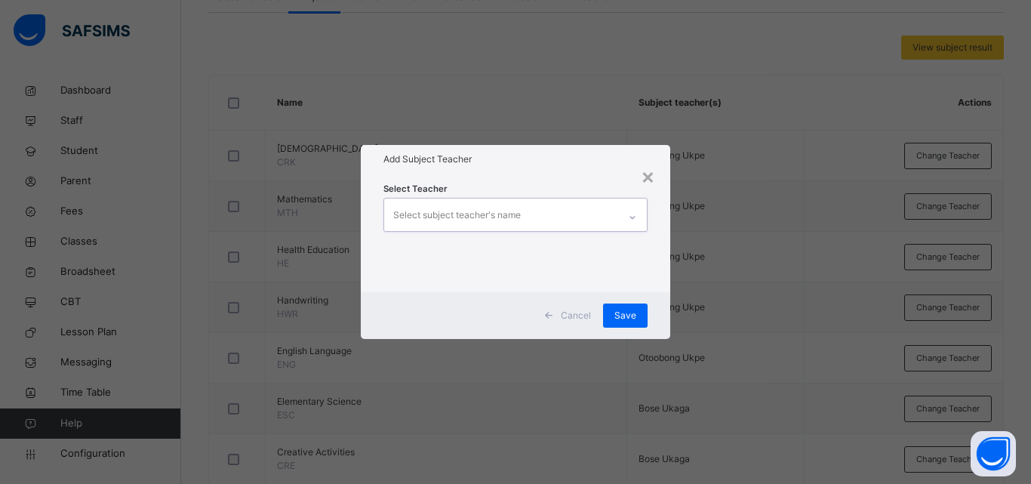
click at [618, 217] on div "Select subject teacher's name" at bounding box center [501, 215] width 234 height 32
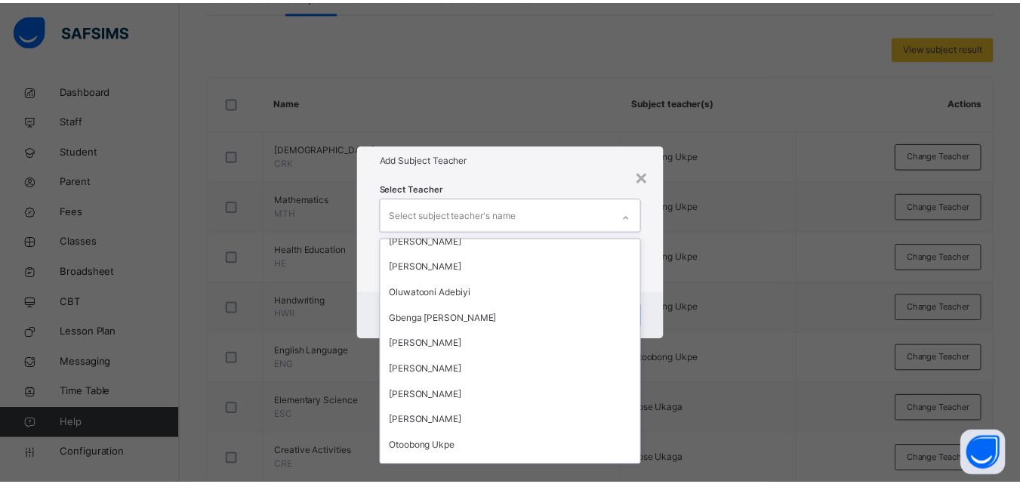
scroll to position [453, 0]
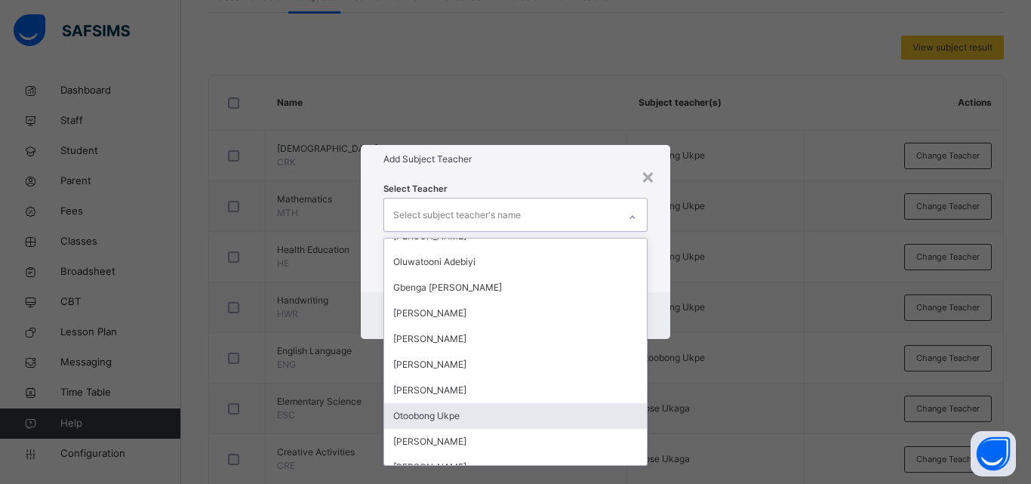
click at [477, 417] on div "Otoobong Ukpe" at bounding box center [515, 416] width 263 height 26
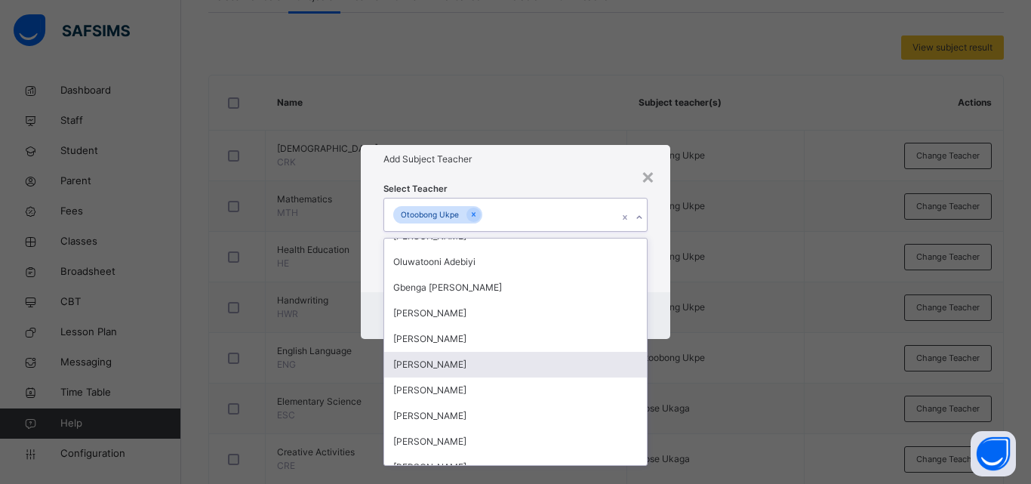
click at [744, 331] on div "× Add Subject Teacher Select Teacher option [GEOGRAPHIC_DATA] Ukpe, selected. o…" at bounding box center [515, 242] width 1031 height 484
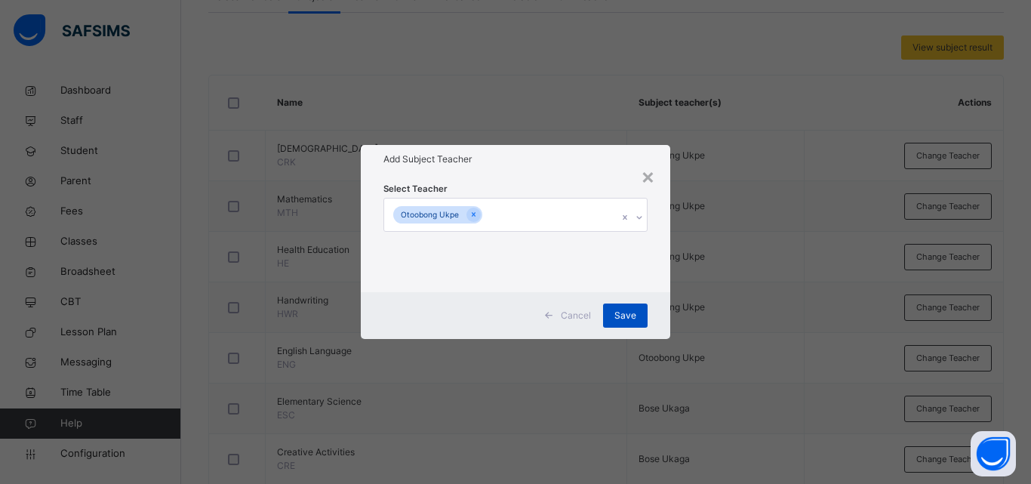
click at [615, 310] on span "Save" at bounding box center [626, 316] width 22 height 14
drag, startPoint x: 615, startPoint y: 310, endPoint x: 629, endPoint y: 312, distance: 13.8
click at [615, 311] on span "Save" at bounding box center [626, 316] width 22 height 14
click at [629, 312] on span "Save" at bounding box center [626, 316] width 22 height 14
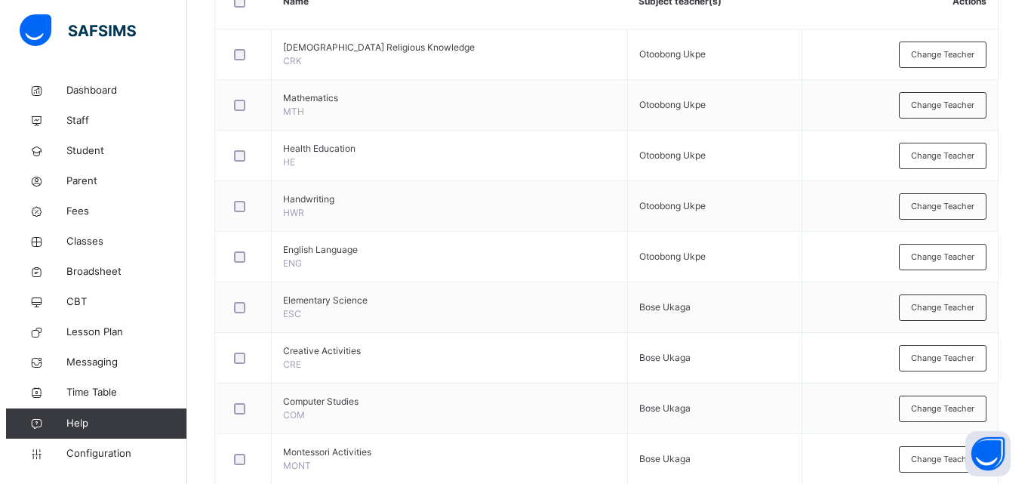
scroll to position [433, 0]
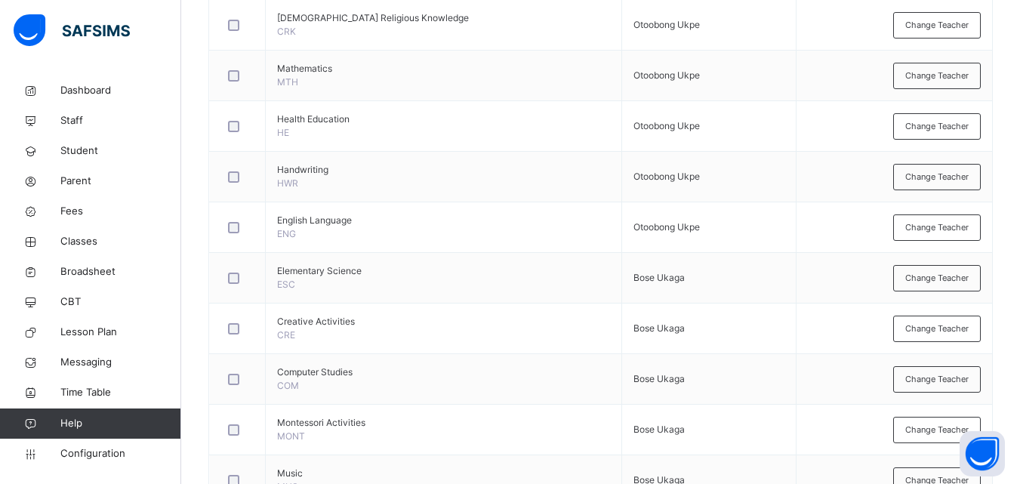
click at [944, 272] on span "Change Teacher" at bounding box center [936, 278] width 63 height 13
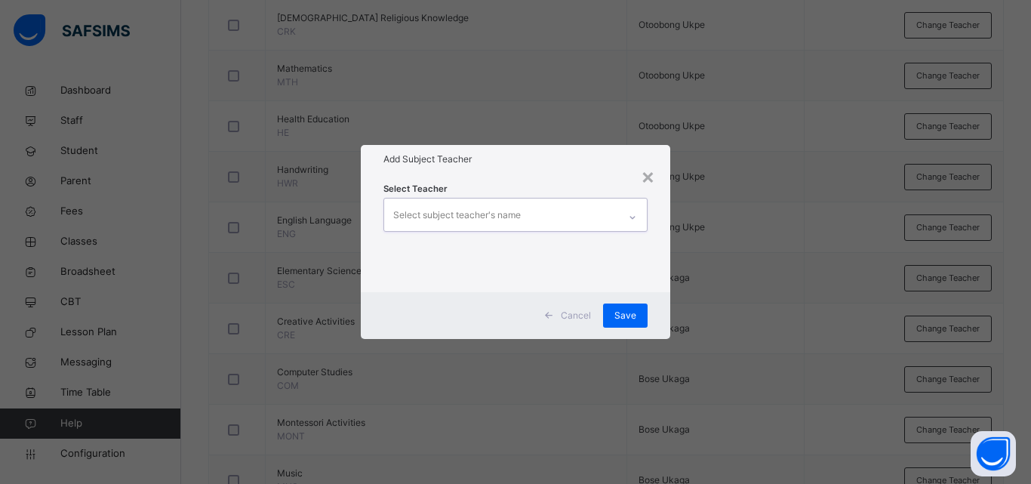
click at [617, 216] on div "Select subject teacher's name" at bounding box center [501, 215] width 234 height 32
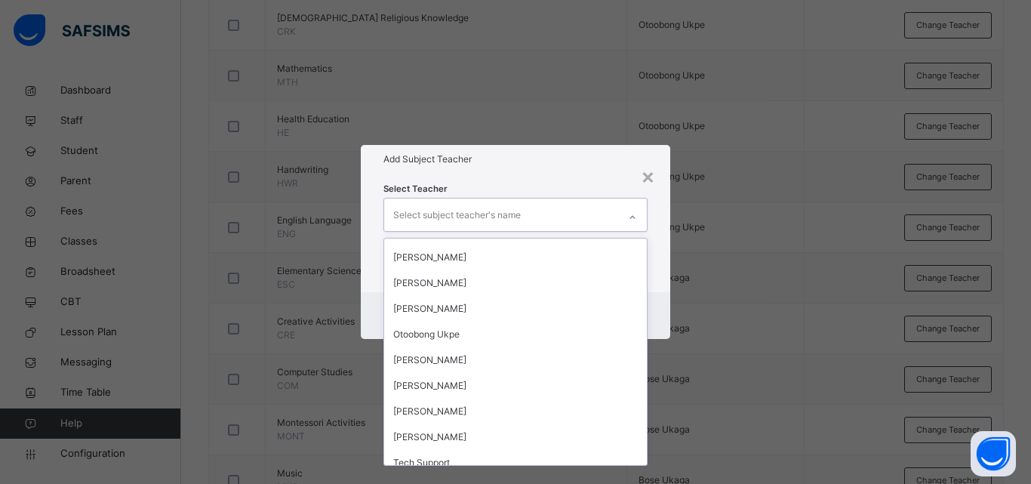
scroll to position [544, 0]
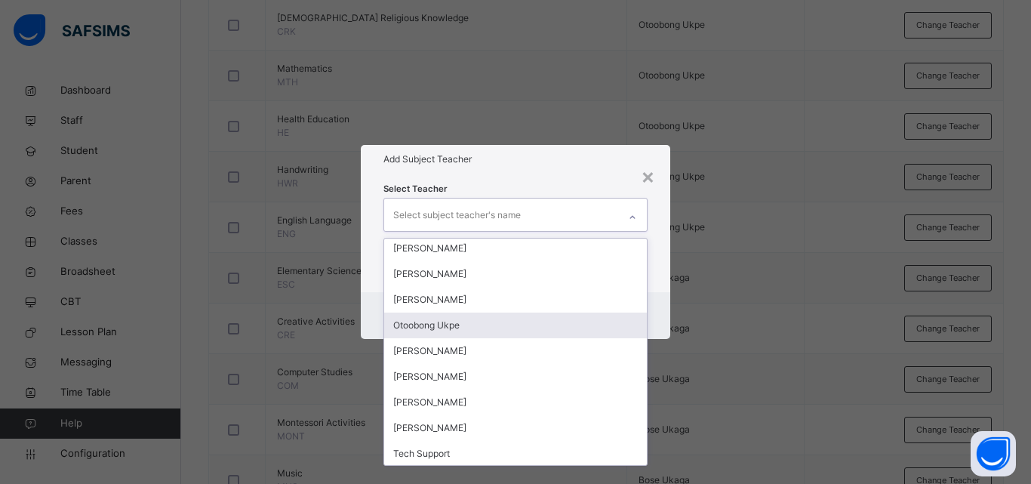
click at [455, 330] on div "Otoobong Ukpe" at bounding box center [515, 326] width 263 height 26
click at [455, 338] on div "[PERSON_NAME]" at bounding box center [515, 351] width 263 height 26
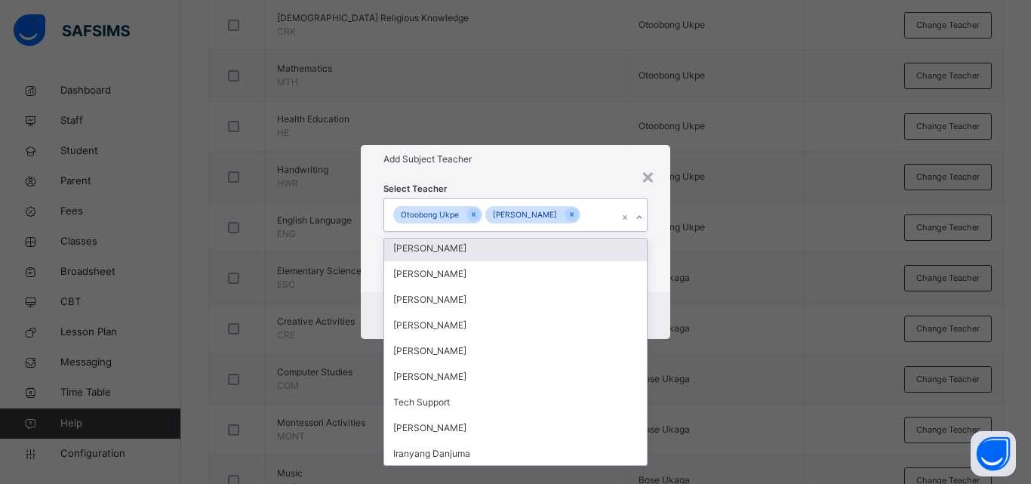
click at [568, 217] on icon at bounding box center [572, 214] width 8 height 11
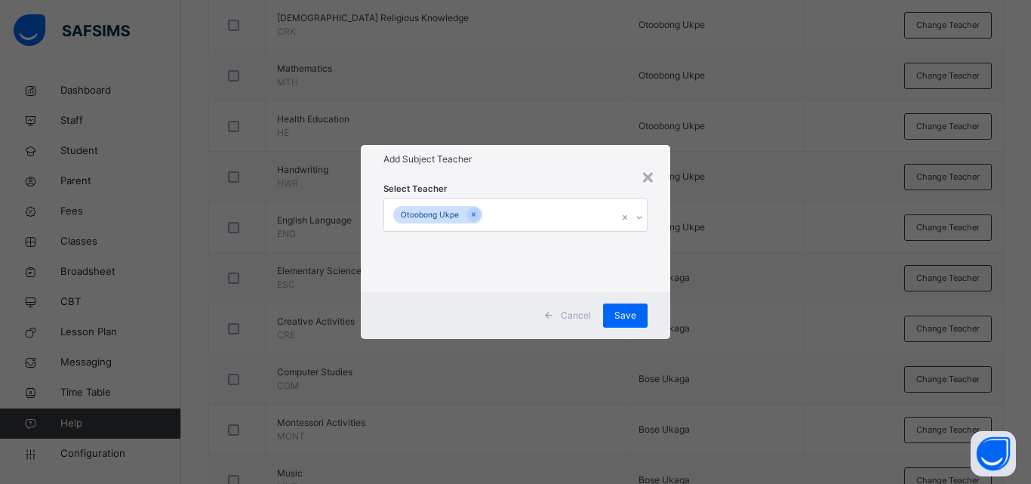
click at [848, 363] on div "× Add Subject Teacher Select Teacher Otoobong Ukpe Cancel Save" at bounding box center [515, 242] width 1031 height 484
click at [636, 307] on div "Save" at bounding box center [625, 316] width 45 height 24
click at [618, 314] on span "Save" at bounding box center [626, 316] width 22 height 14
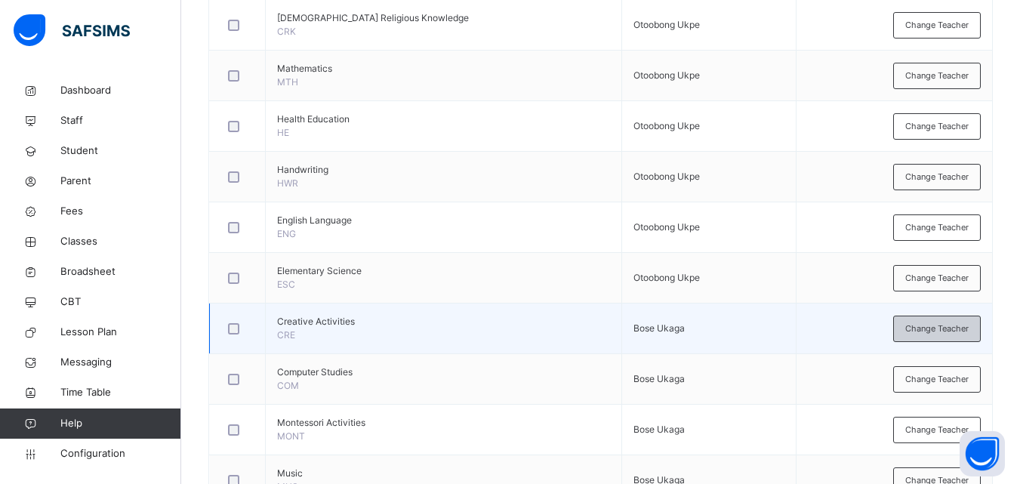
click at [938, 323] on span "Change Teacher" at bounding box center [936, 328] width 63 height 13
click at [0, 0] on div "× Add Subject Teacher Select Teacher Select subject teacher's name Cancel Save" at bounding box center [0, 0] width 0 height 0
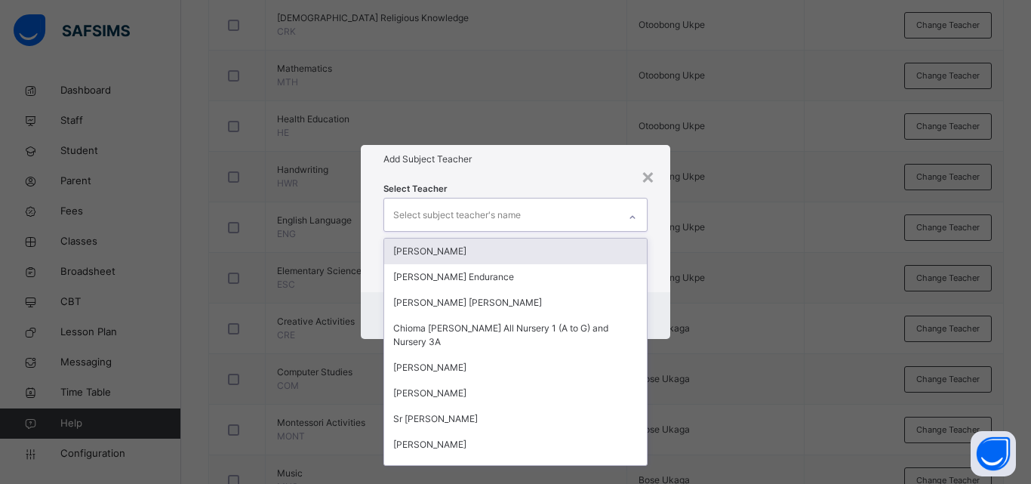
click at [635, 217] on icon at bounding box center [632, 217] width 9 height 15
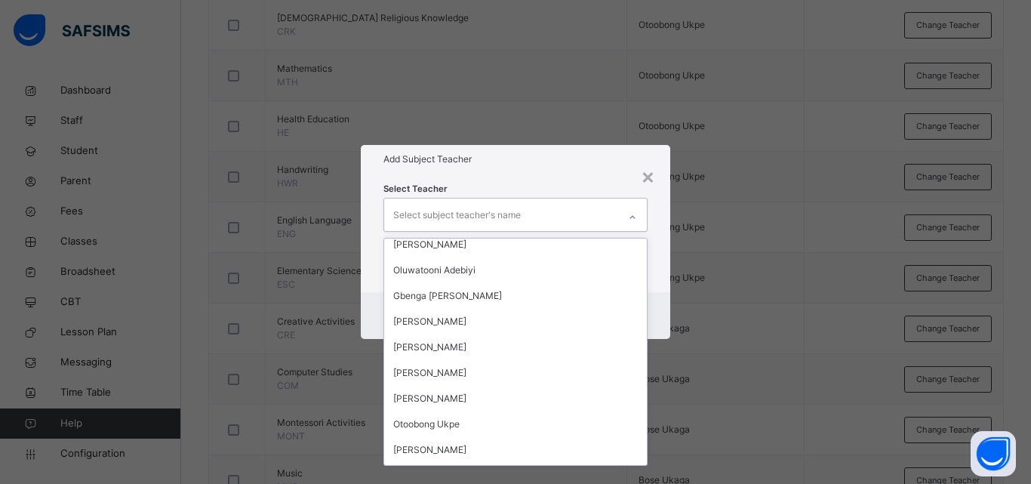
scroll to position [453, 0]
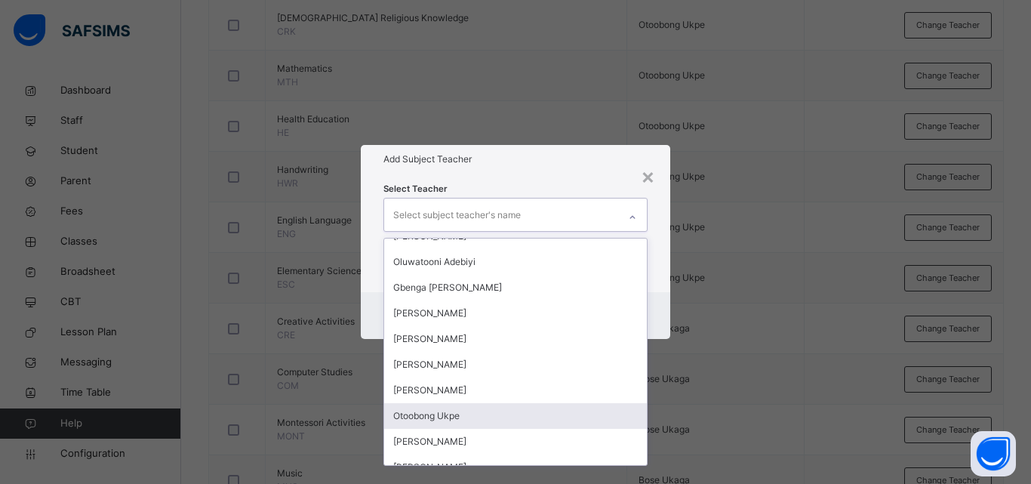
click at [525, 414] on div "Otoobong Ukpe" at bounding box center [515, 416] width 263 height 26
click at [525, 429] on div "[PERSON_NAME]" at bounding box center [515, 442] width 263 height 26
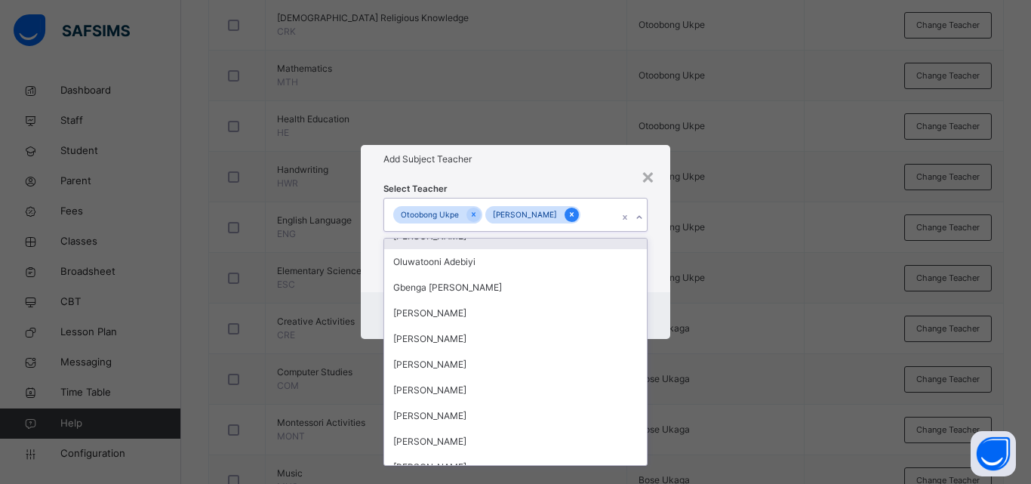
click at [568, 210] on icon at bounding box center [572, 214] width 8 height 11
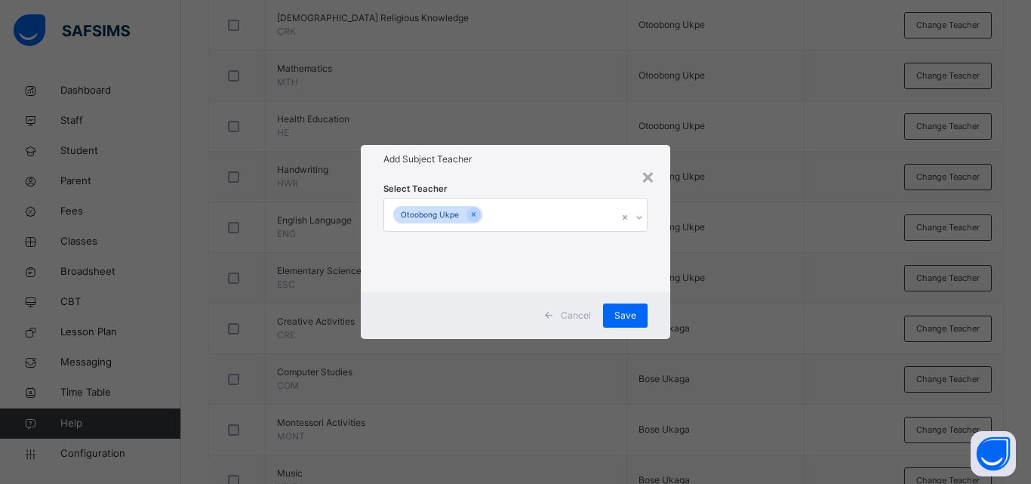
click at [815, 396] on div "× Add Subject Teacher Select Teacher Otoobong Ukpe Cancel Save" at bounding box center [515, 242] width 1031 height 484
click at [635, 313] on span "Save" at bounding box center [626, 316] width 22 height 14
click at [635, 313] on div "Save" at bounding box center [625, 316] width 45 height 24
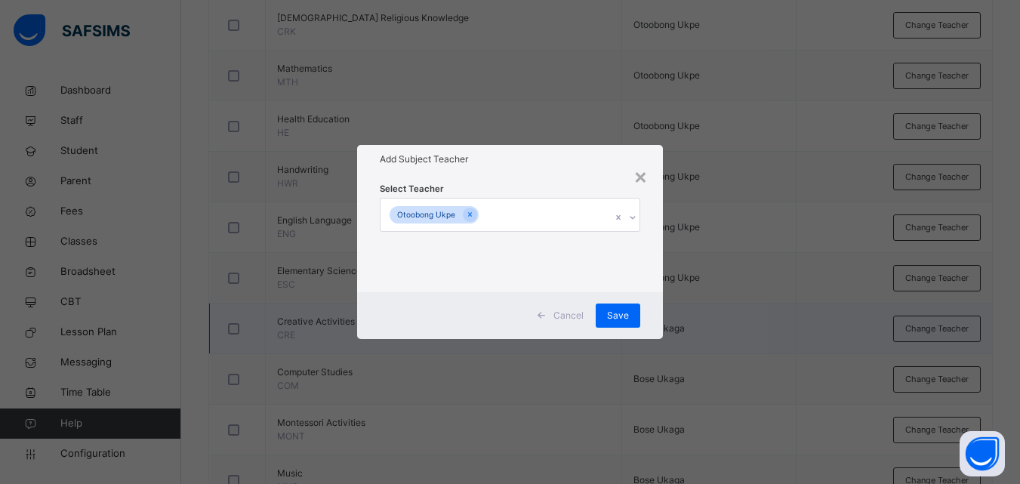
click at [621, 310] on td "Bose Ukaga" at bounding box center [708, 329] width 175 height 51
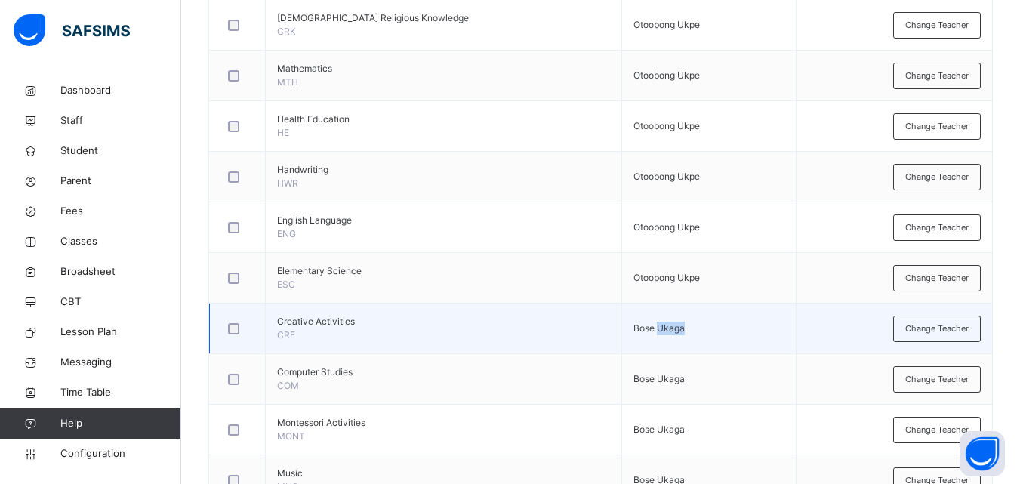
click at [711, 325] on td "Bose Ukaga" at bounding box center [708, 329] width 175 height 51
click at [690, 329] on td "Bose Ukaga" at bounding box center [708, 329] width 175 height 51
click at [940, 327] on span "Change Teacher" at bounding box center [936, 328] width 63 height 13
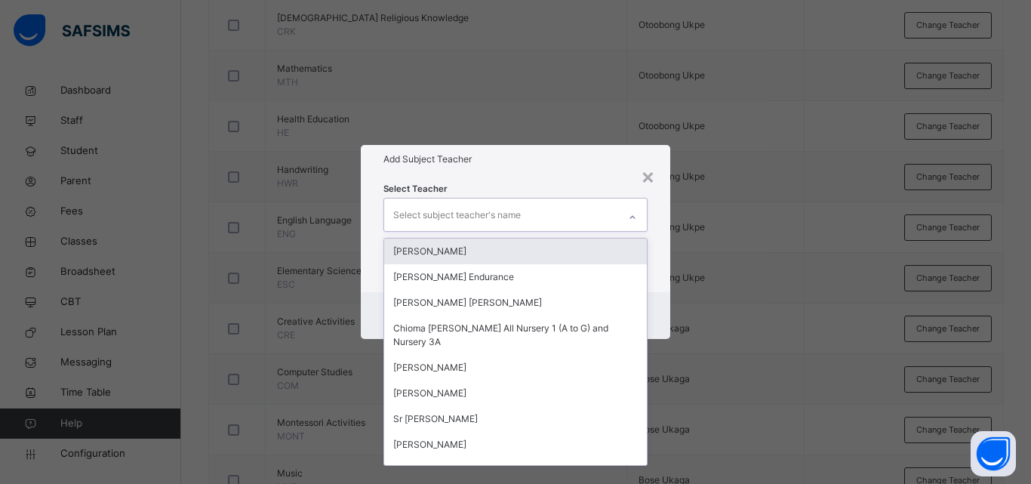
click at [635, 214] on icon at bounding box center [632, 217] width 9 height 15
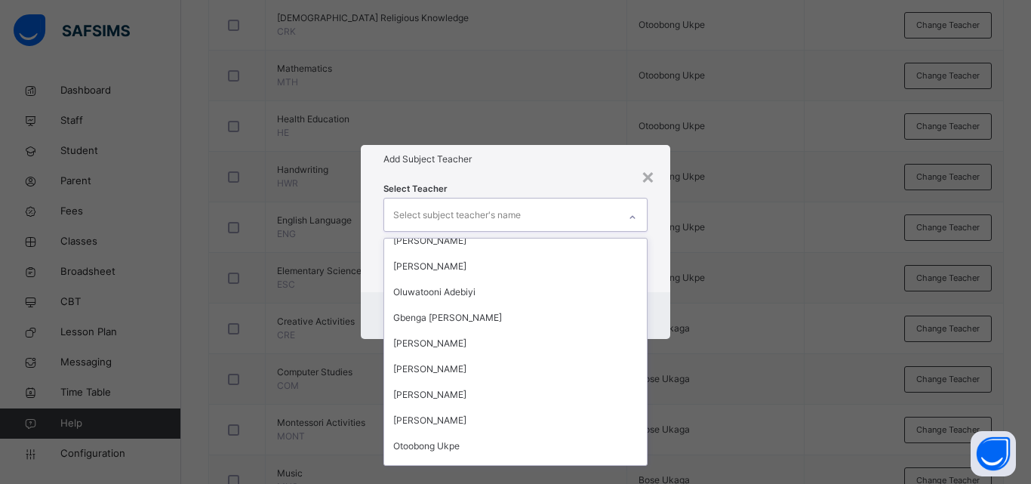
scroll to position [596, 0]
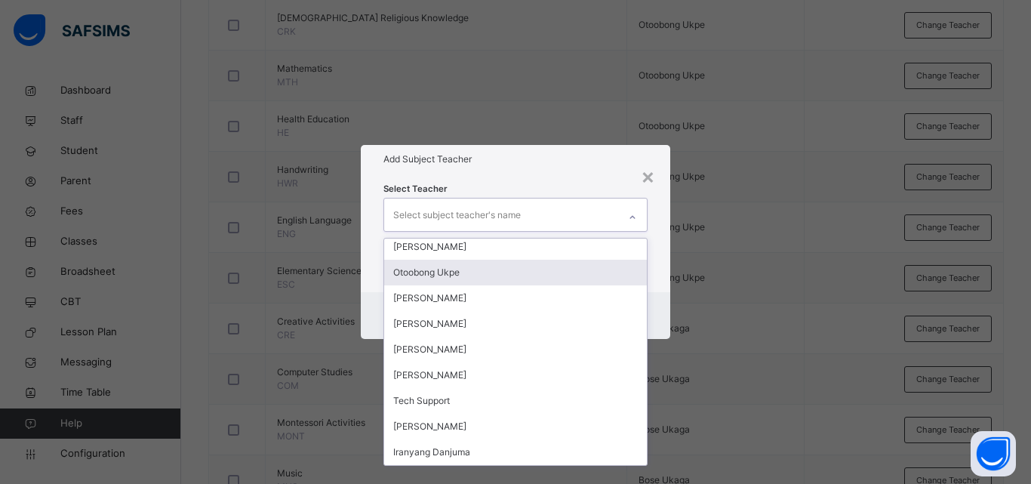
click at [491, 268] on div "Otoobong Ukpe" at bounding box center [515, 273] width 263 height 26
click at [491, 260] on div "[PERSON_NAME]" at bounding box center [515, 247] width 263 height 26
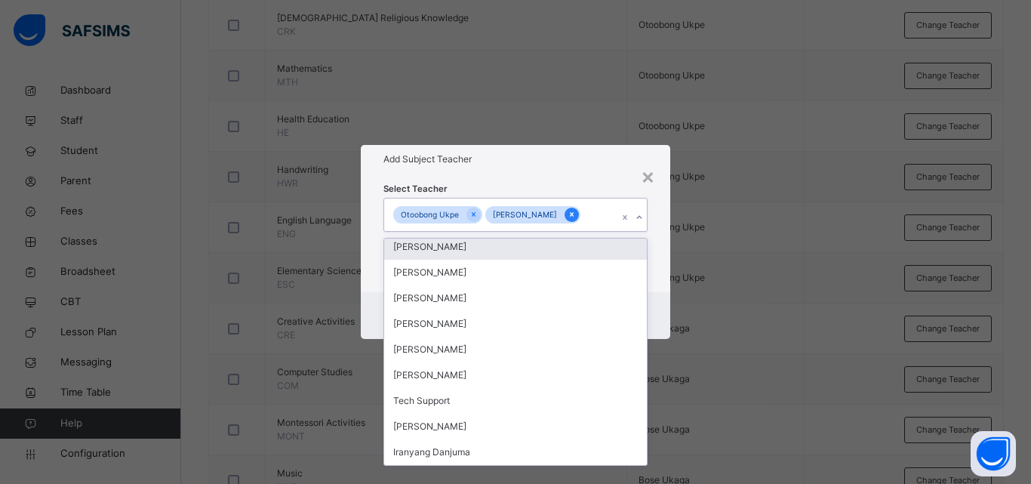
click at [568, 210] on icon at bounding box center [572, 214] width 8 height 11
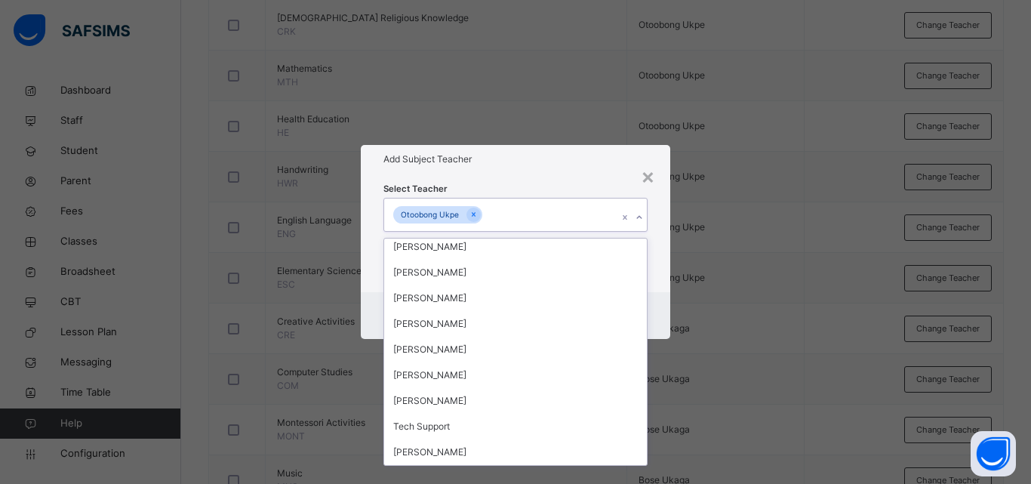
scroll to position [571, 0]
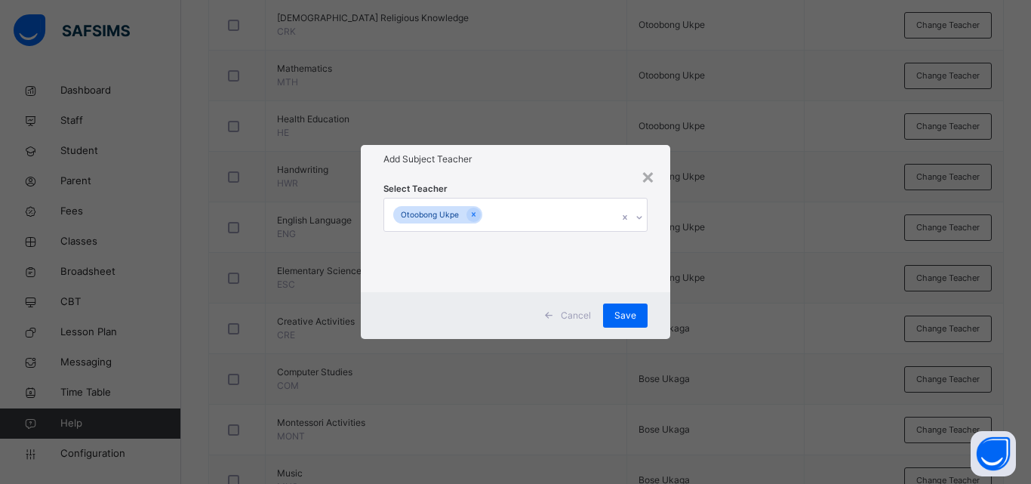
click at [803, 370] on div "× Add Subject Teacher Select Teacher Otoobong Ukpe Cancel Save" at bounding box center [515, 242] width 1031 height 484
click at [626, 314] on span "Save" at bounding box center [626, 316] width 22 height 14
click at [626, 313] on span "Save" at bounding box center [626, 316] width 22 height 14
click at [627, 307] on div "Save" at bounding box center [625, 316] width 45 height 24
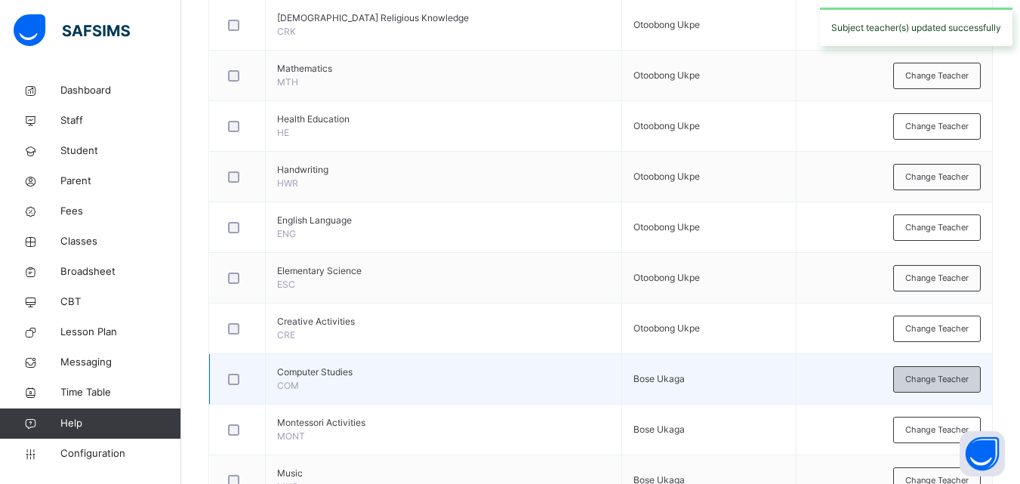
click at [930, 382] on span "Change Teacher" at bounding box center [936, 379] width 63 height 13
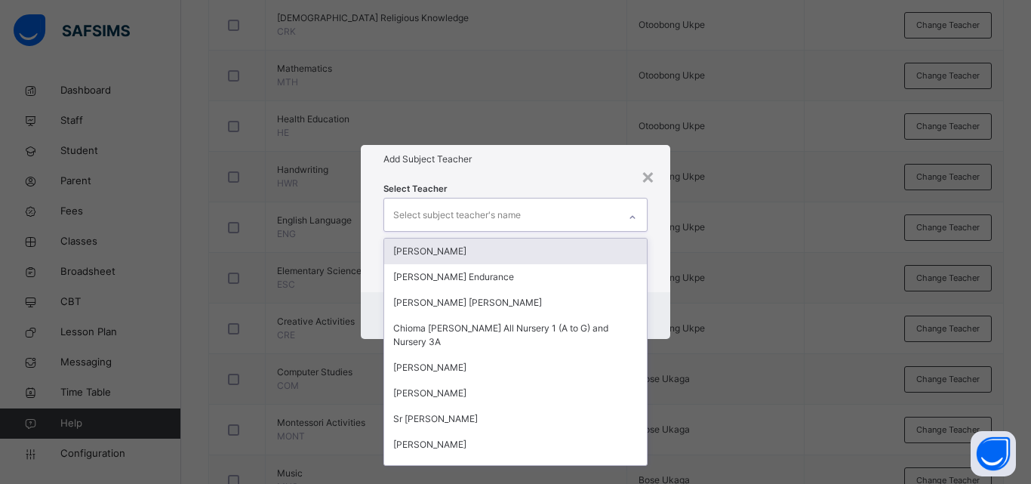
click at [636, 217] on icon at bounding box center [632, 217] width 9 height 15
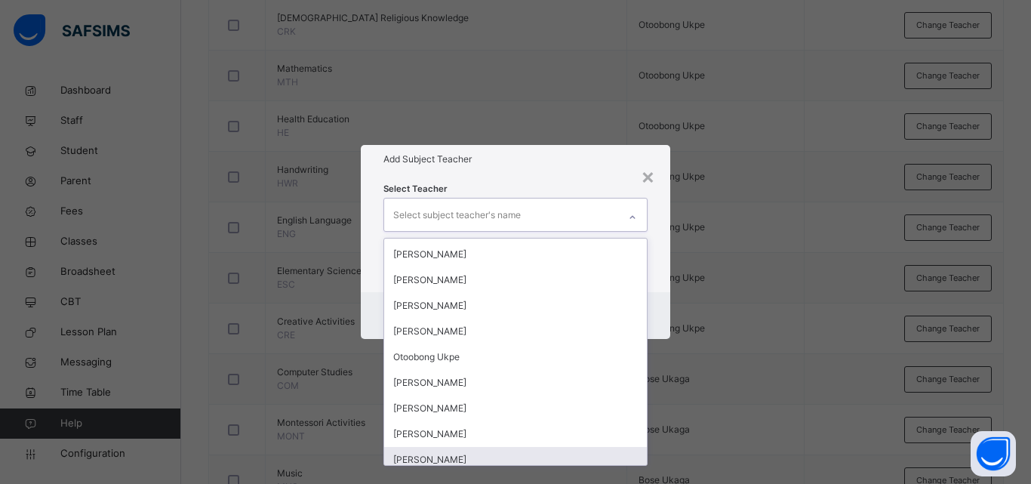
scroll to position [513, 0]
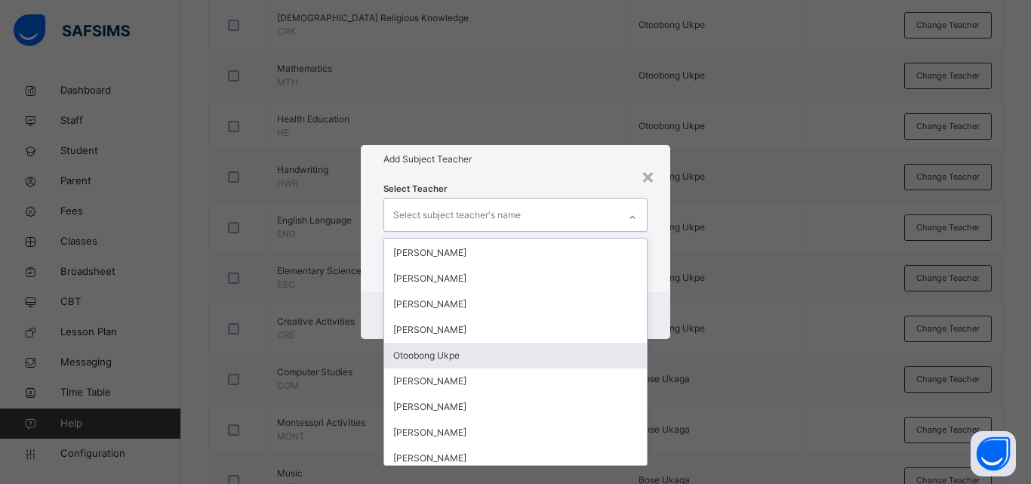
click at [489, 350] on div "Otoobong Ukpe" at bounding box center [515, 356] width 263 height 26
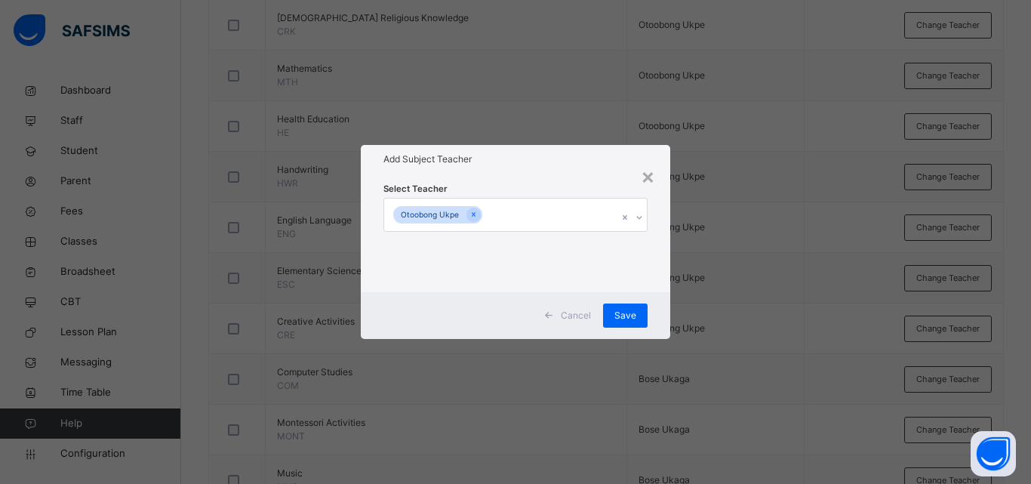
click at [775, 333] on div "× Add Subject Teacher Select Teacher Otoobong Ukpe Cancel Save" at bounding box center [515, 242] width 1031 height 484
click at [630, 311] on span "Save" at bounding box center [626, 316] width 22 height 14
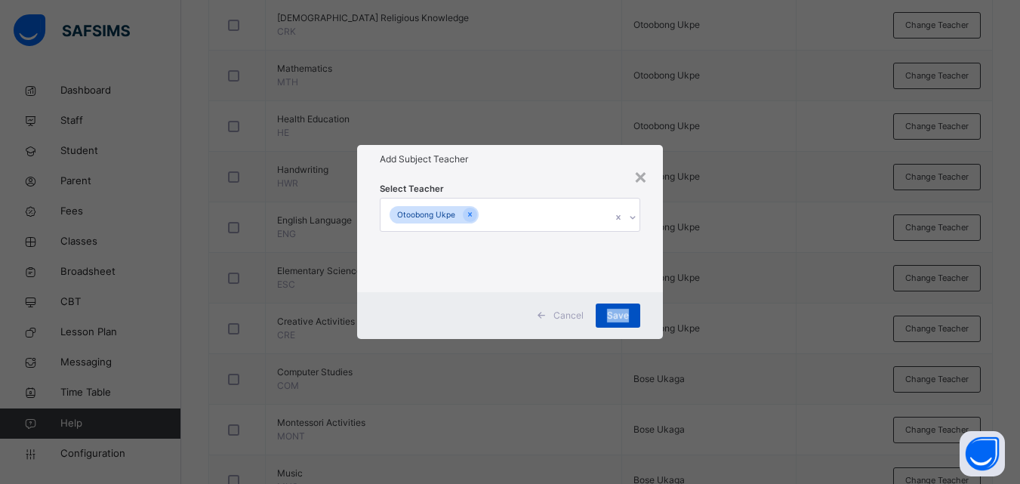
click at [621, 318] on div "Save" at bounding box center [618, 316] width 45 height 24
click at [621, 318] on span "Save" at bounding box center [618, 316] width 22 height 14
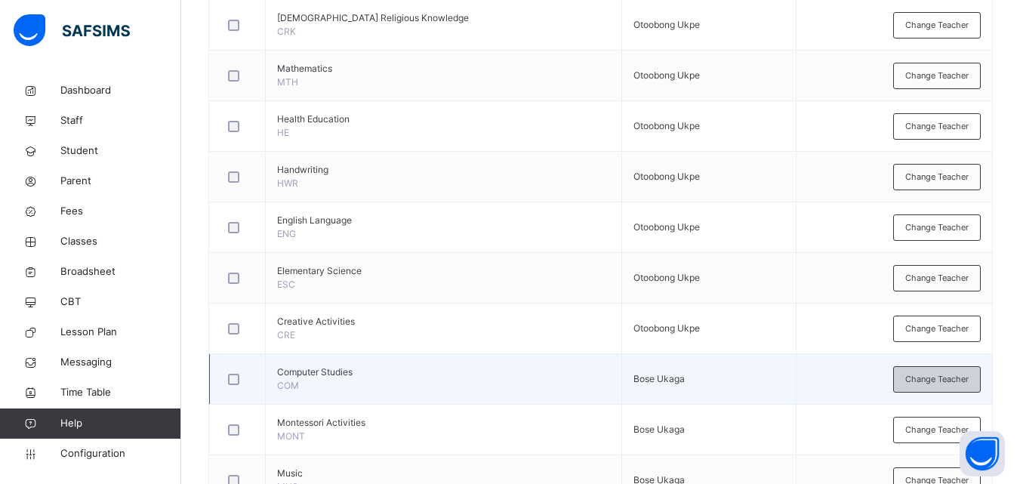
click at [938, 377] on span "Change Teacher" at bounding box center [936, 379] width 63 height 13
click at [0, 0] on div "× Add Subject Teacher Select Teacher Select subject teacher's name Cancel Save" at bounding box center [0, 0] width 0 height 0
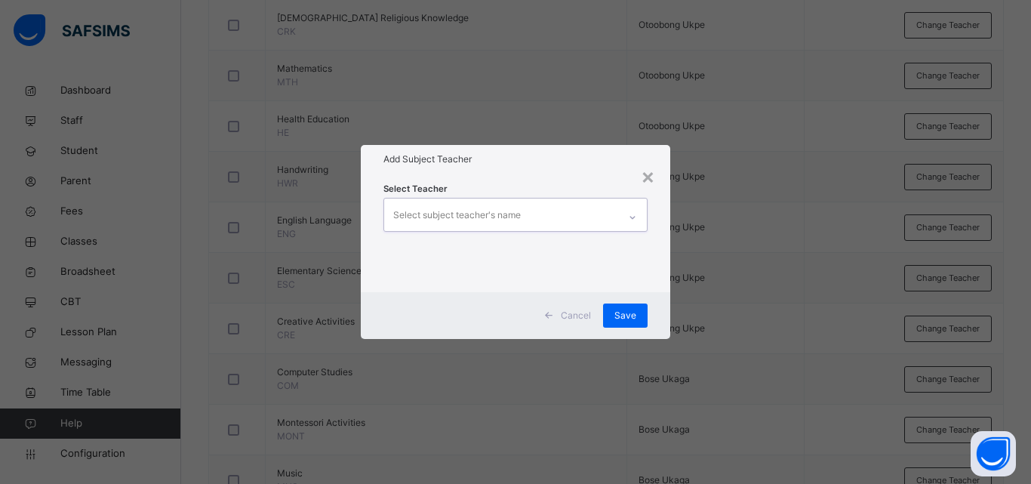
click at [615, 208] on div "Select subject teacher's name" at bounding box center [501, 215] width 234 height 32
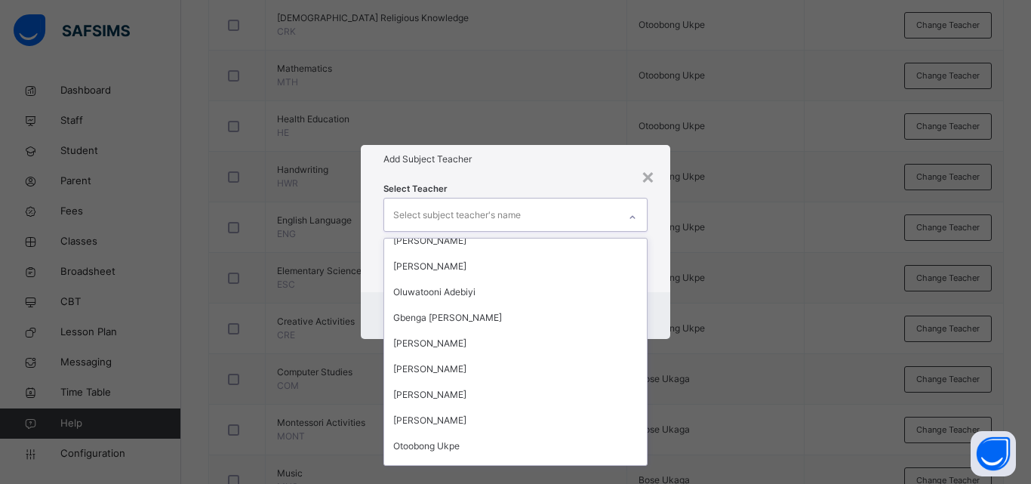
scroll to position [596, 0]
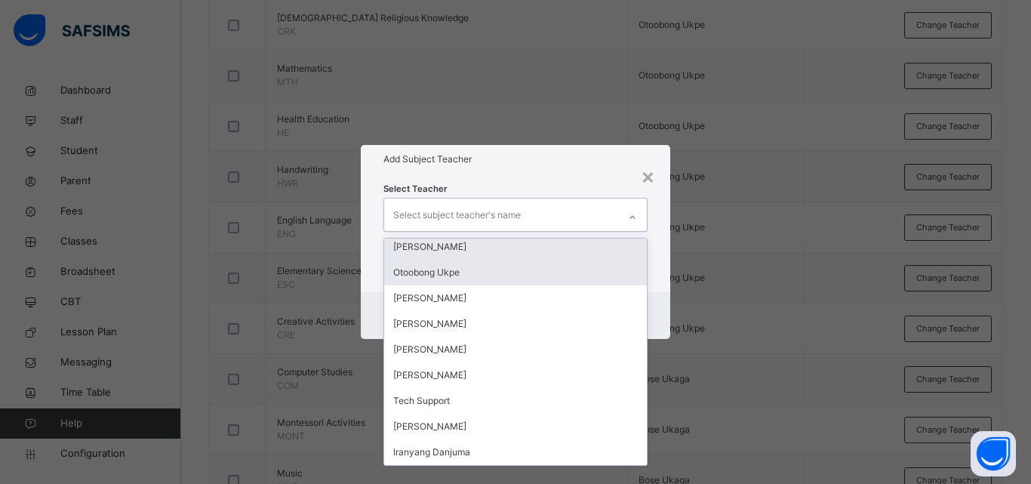
click at [482, 270] on div "Otoobong Ukpe" at bounding box center [515, 273] width 263 height 26
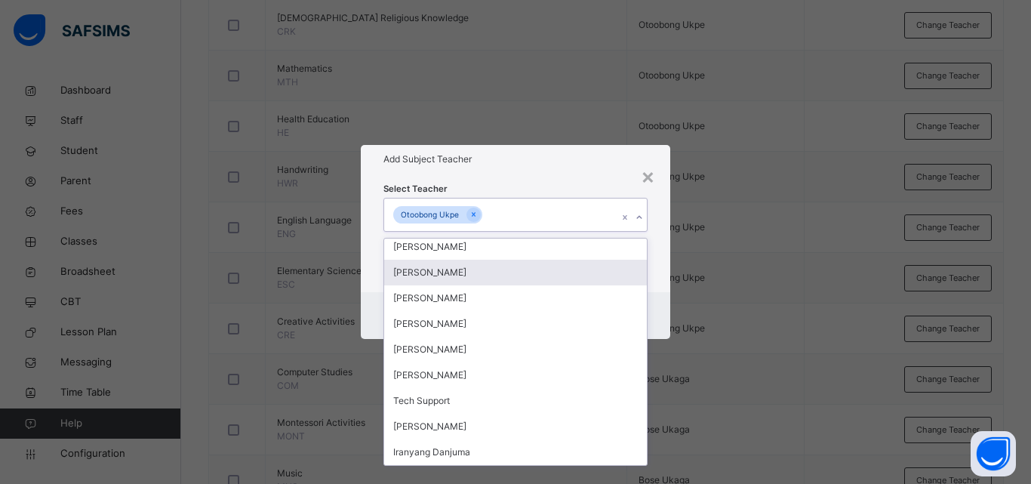
click at [482, 270] on div "[PERSON_NAME]" at bounding box center [515, 273] width 263 height 26
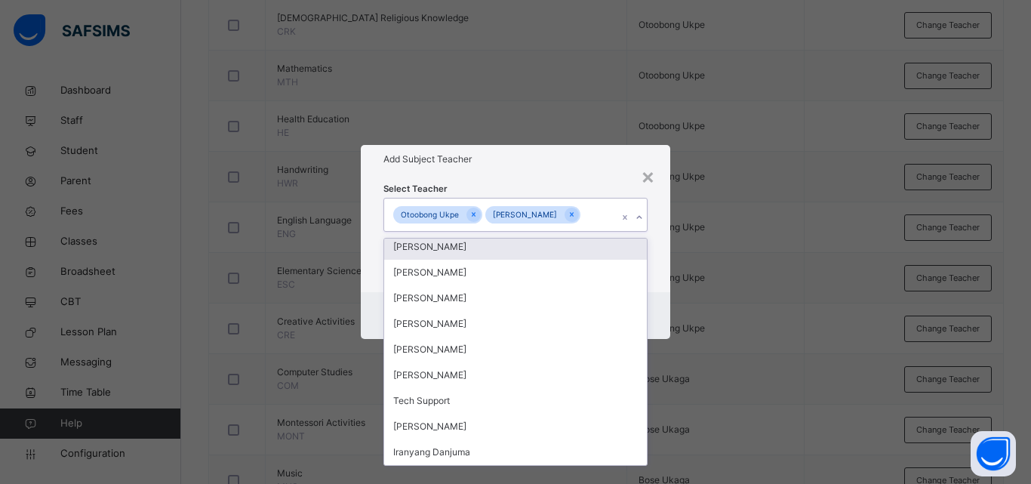
click at [568, 212] on icon at bounding box center [572, 214] width 8 height 11
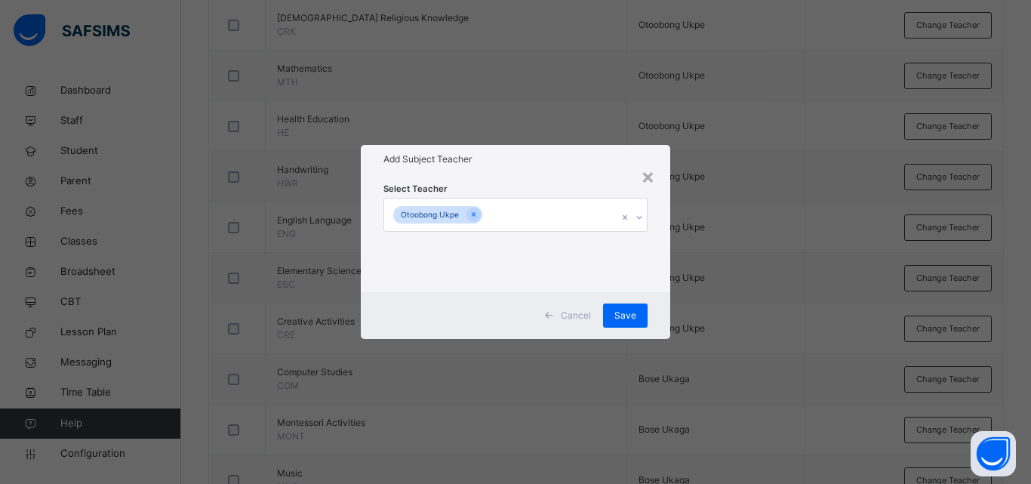
click at [787, 359] on div "× Add Subject Teacher Select Teacher Otoobong Ukpe Cancel Save" at bounding box center [515, 242] width 1031 height 484
click at [626, 319] on span "Save" at bounding box center [626, 316] width 22 height 14
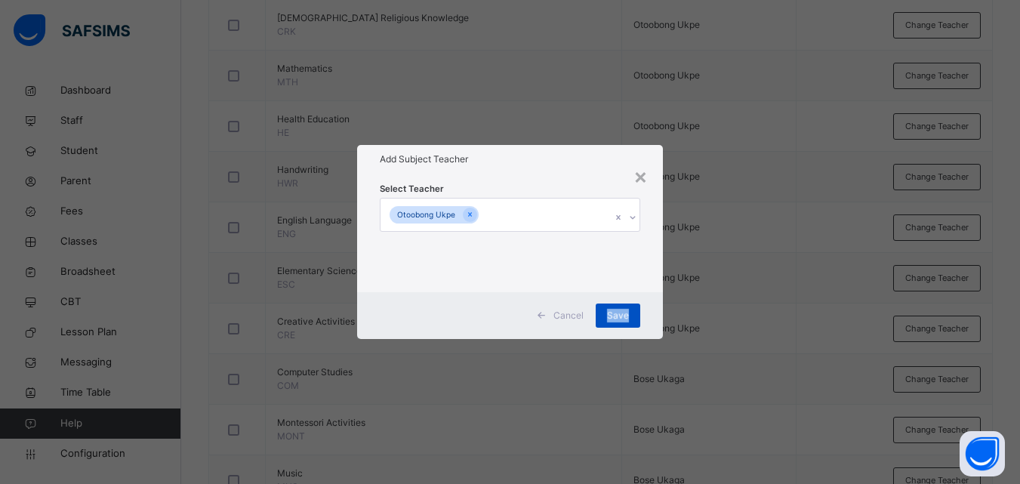
click at [629, 313] on span "Save" at bounding box center [618, 316] width 22 height 14
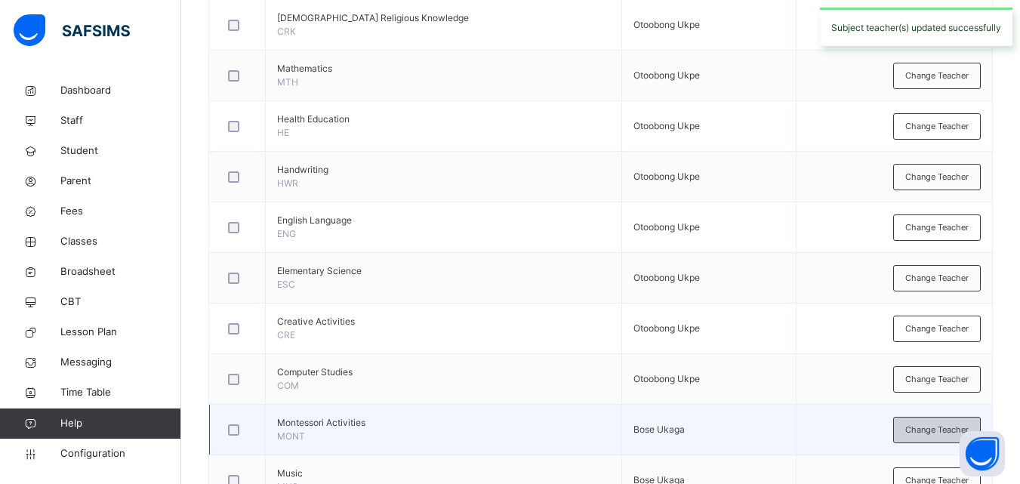
click at [933, 424] on span "Change Teacher" at bounding box center [936, 430] width 63 height 13
click at [0, 0] on div "× Add Subject Teacher Select Teacher Select subject teacher's name Cancel Save" at bounding box center [0, 0] width 0 height 0
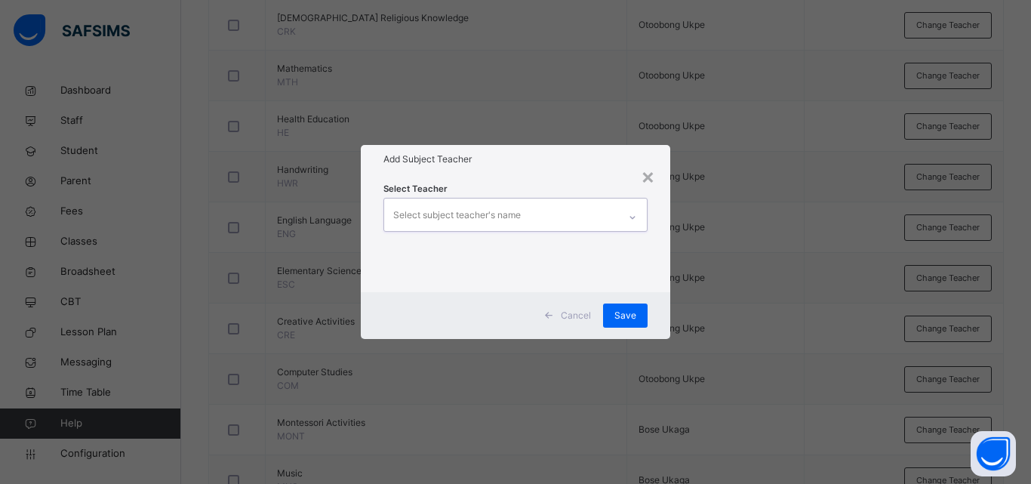
click at [618, 219] on div at bounding box center [632, 215] width 29 height 32
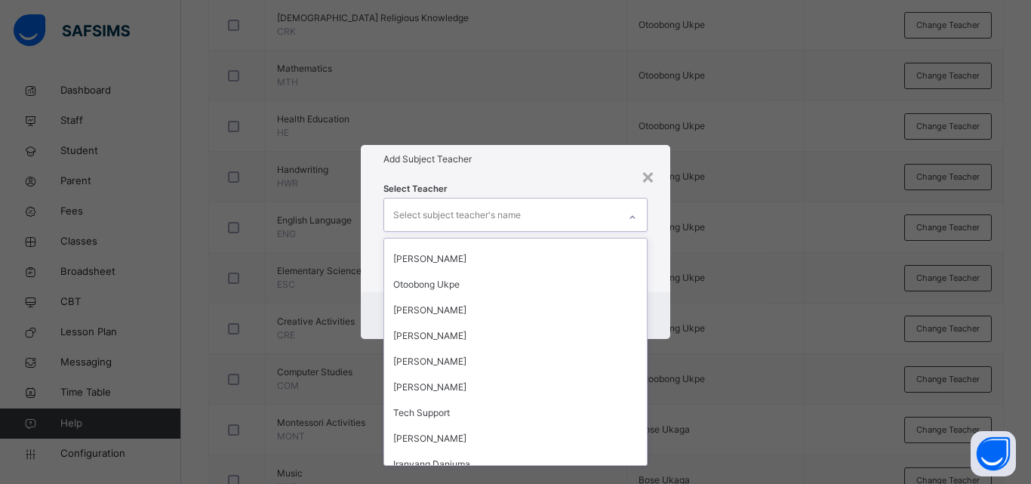
scroll to position [596, 0]
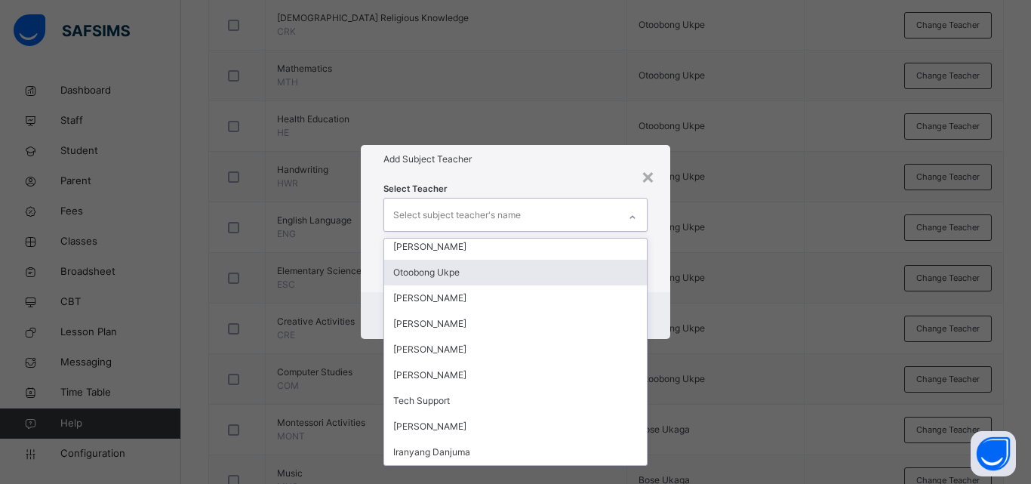
click at [515, 269] on div "Otoobong Ukpe" at bounding box center [515, 273] width 263 height 26
click at [515, 269] on div "[PERSON_NAME]" at bounding box center [515, 273] width 263 height 26
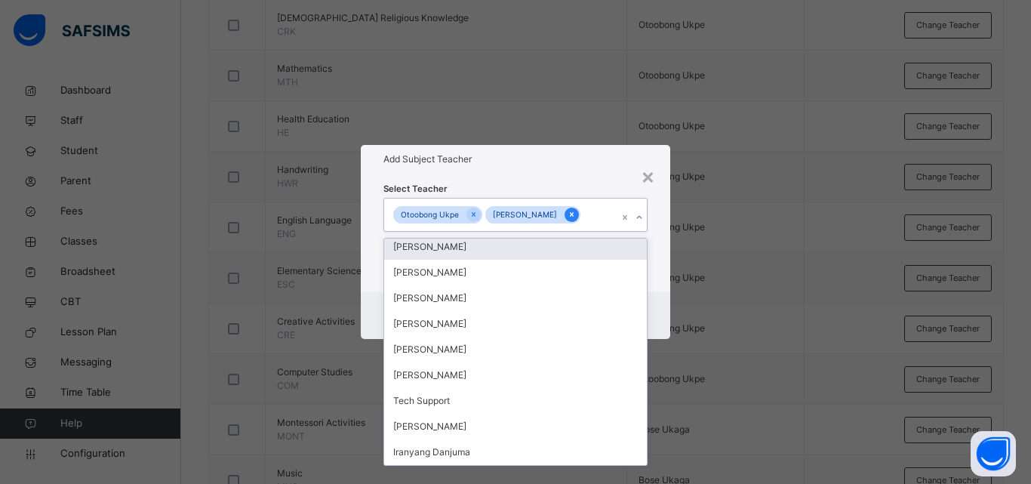
click at [568, 212] on icon at bounding box center [572, 214] width 8 height 11
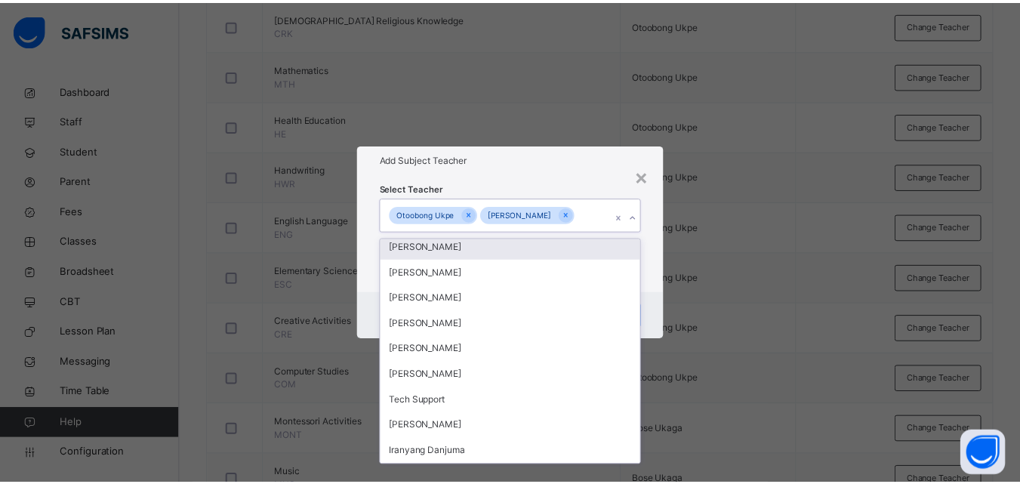
scroll to position [571, 0]
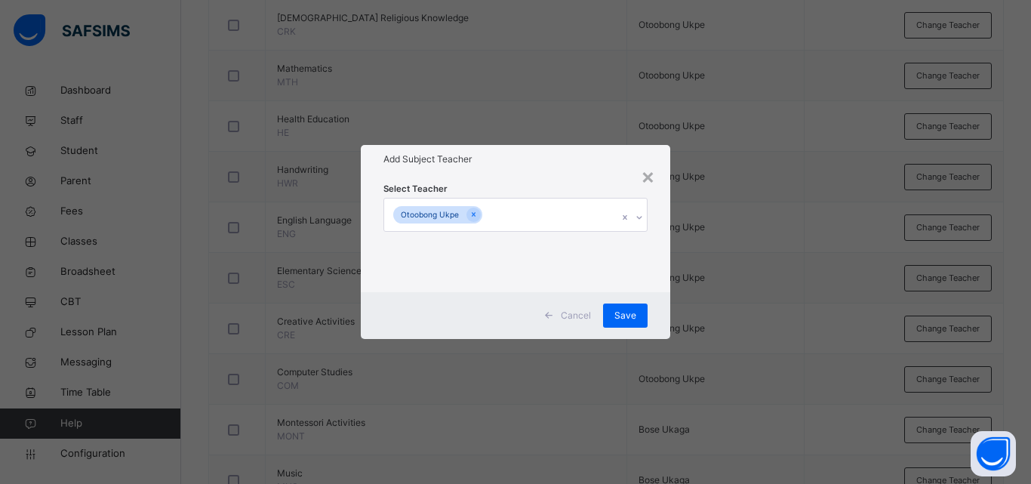
click at [756, 255] on div "× Add Subject Teacher Select Teacher Otoobong Ukpe Cancel Save" at bounding box center [515, 242] width 1031 height 484
click at [623, 306] on div "Save" at bounding box center [625, 316] width 45 height 24
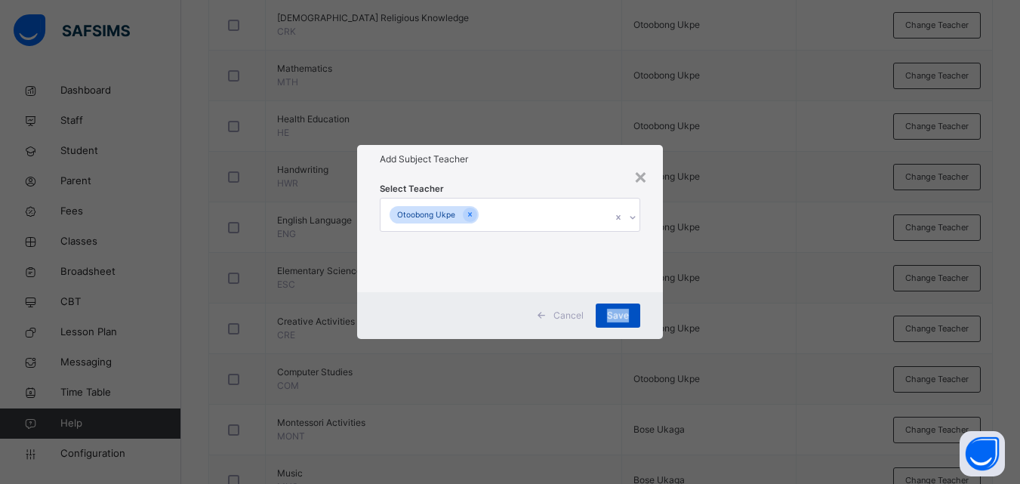
click at [636, 310] on div "Save" at bounding box center [618, 316] width 45 height 24
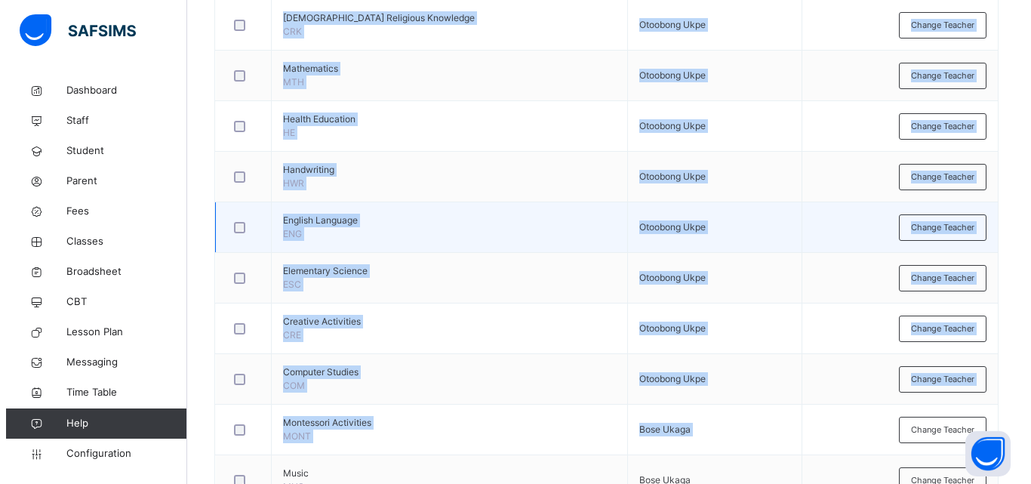
scroll to position [593, 0]
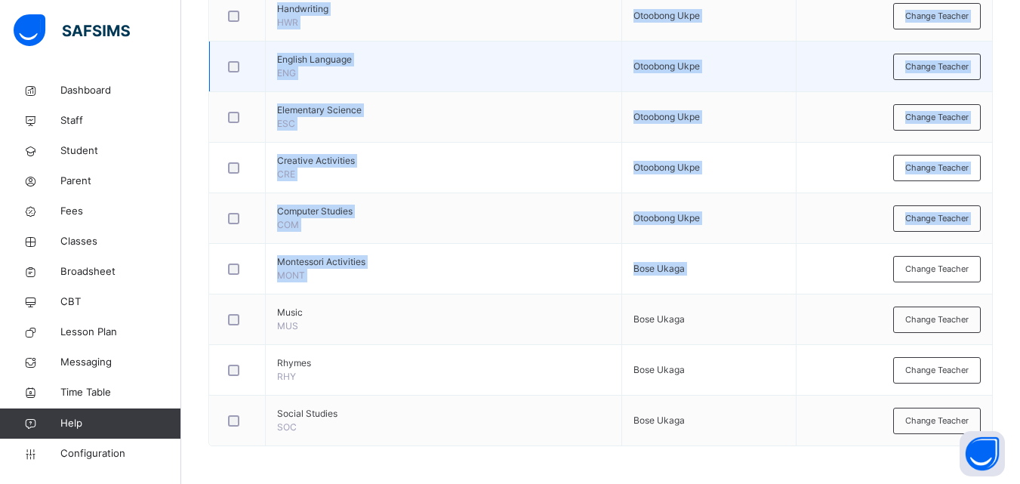
drag, startPoint x: 0, startPoint y: 513, endPoint x: 852, endPoint y: 57, distance: 966.0
click at [317, 382] on tbody "[DEMOGRAPHIC_DATA] Religious Knowledge CRK Otoobong Ukpe Change Teacher Mathema…" at bounding box center [601, 142] width 783 height 607
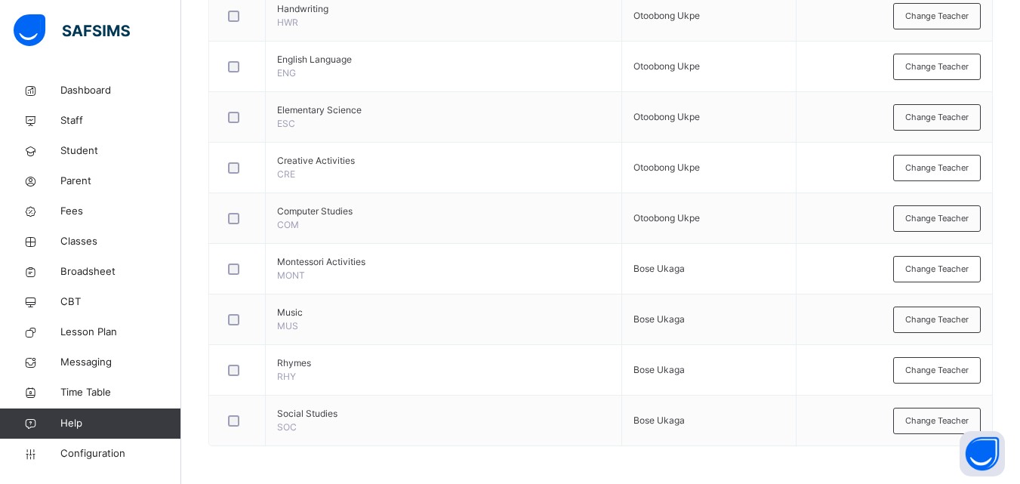
click at [938, 256] on div "Change Teacher" at bounding box center [937, 269] width 88 height 26
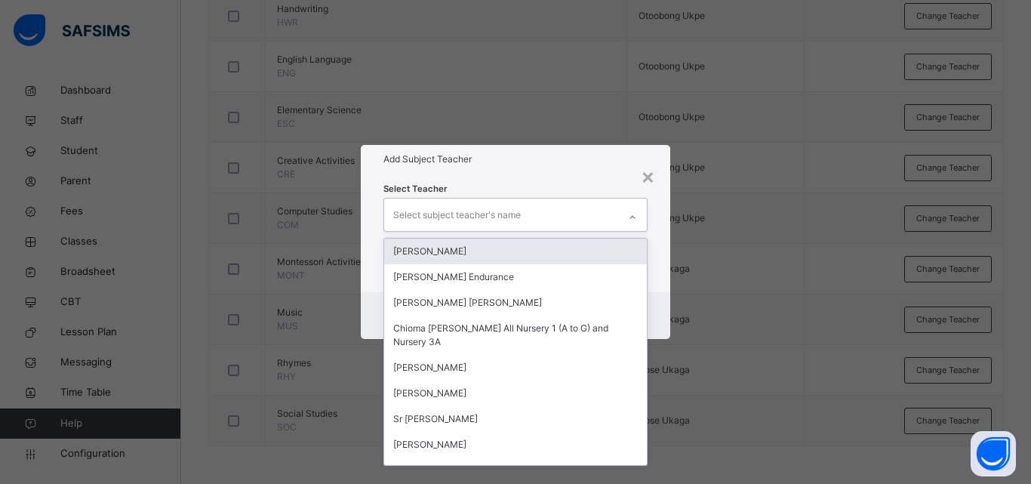
click at [631, 217] on icon at bounding box center [632, 217] width 9 height 15
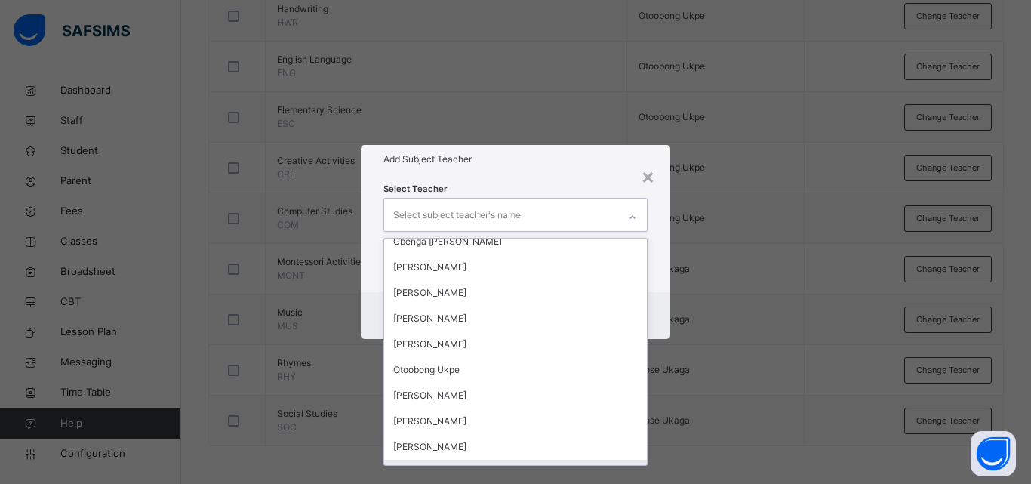
scroll to position [513, 0]
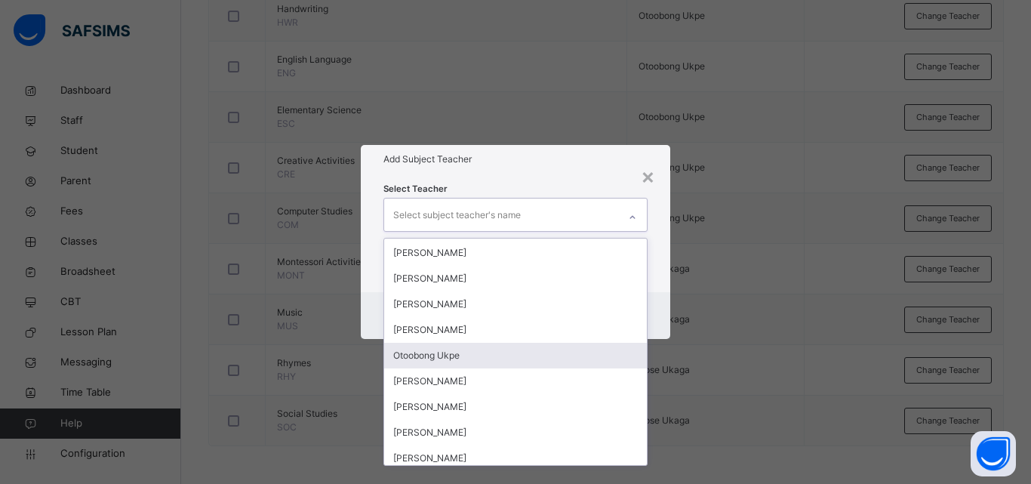
click at [495, 358] on div "Otoobong Ukpe" at bounding box center [515, 356] width 263 height 26
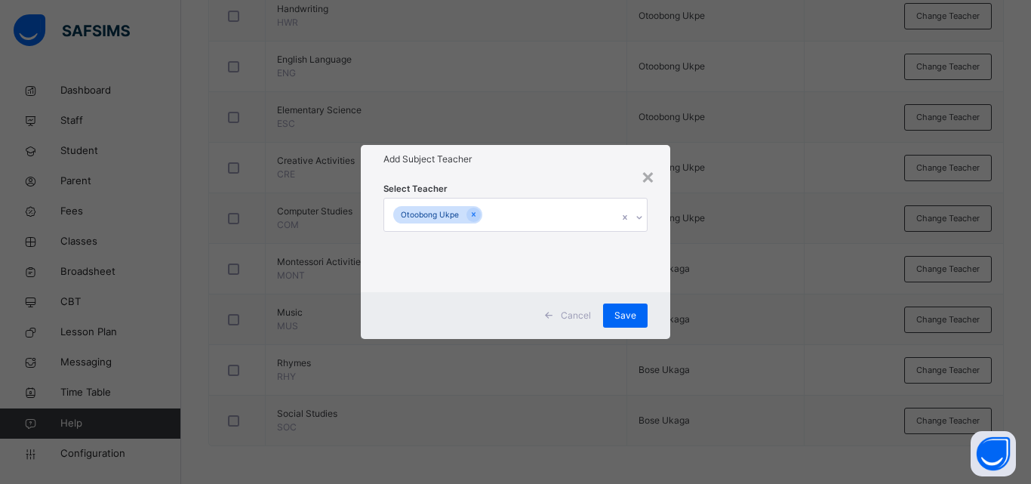
click at [744, 390] on div "× Add Subject Teacher Select Teacher Otoobong Ukpe Cancel Save" at bounding box center [515, 242] width 1031 height 484
click at [635, 307] on div "Save" at bounding box center [625, 316] width 45 height 24
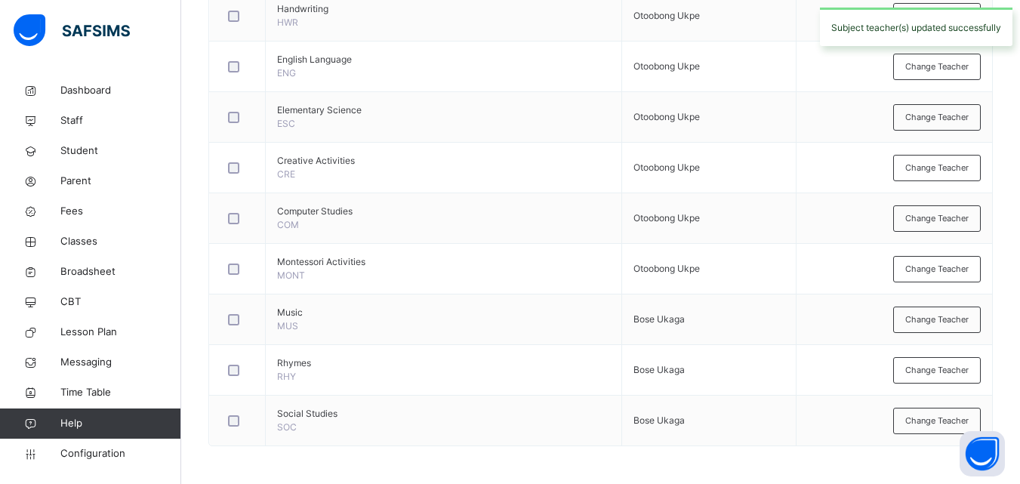
click at [969, 317] on span "Change Teacher" at bounding box center [936, 319] width 63 height 13
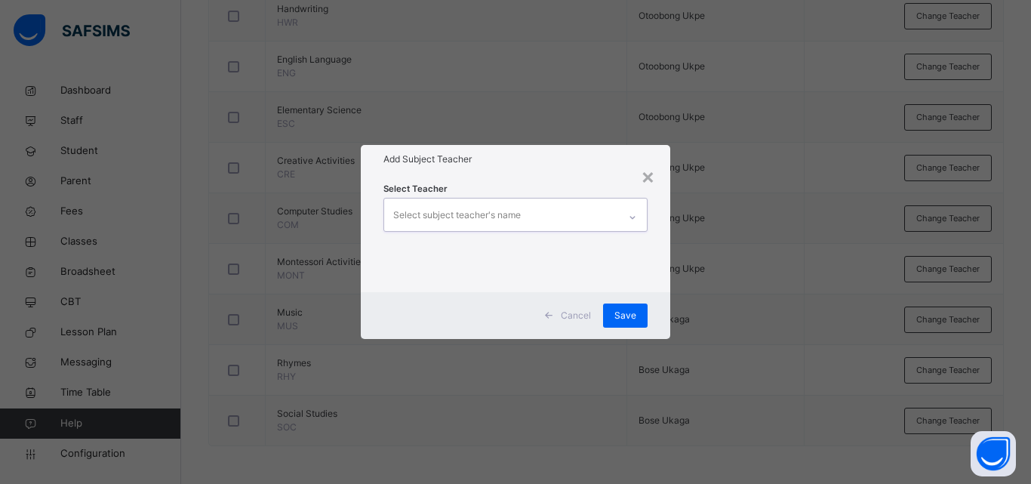
click at [621, 217] on div at bounding box center [633, 217] width 26 height 24
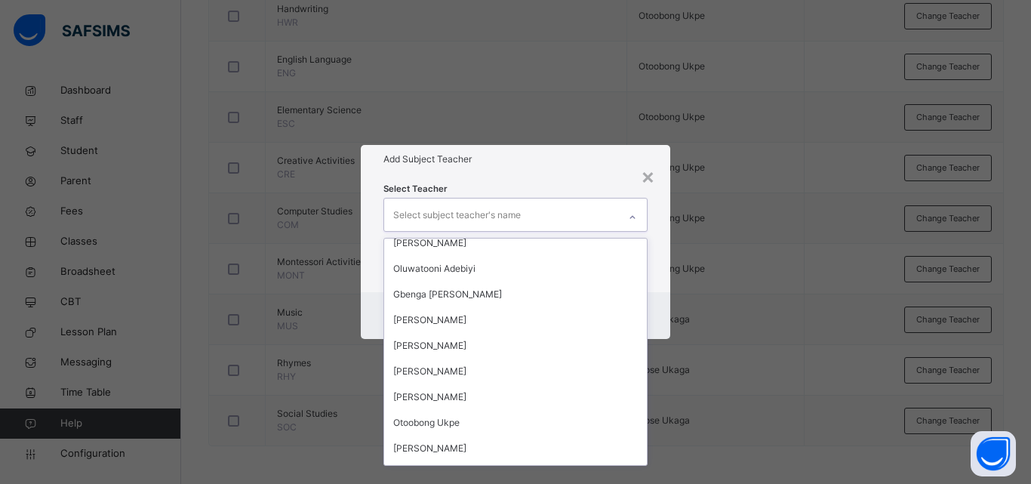
scroll to position [544, 0]
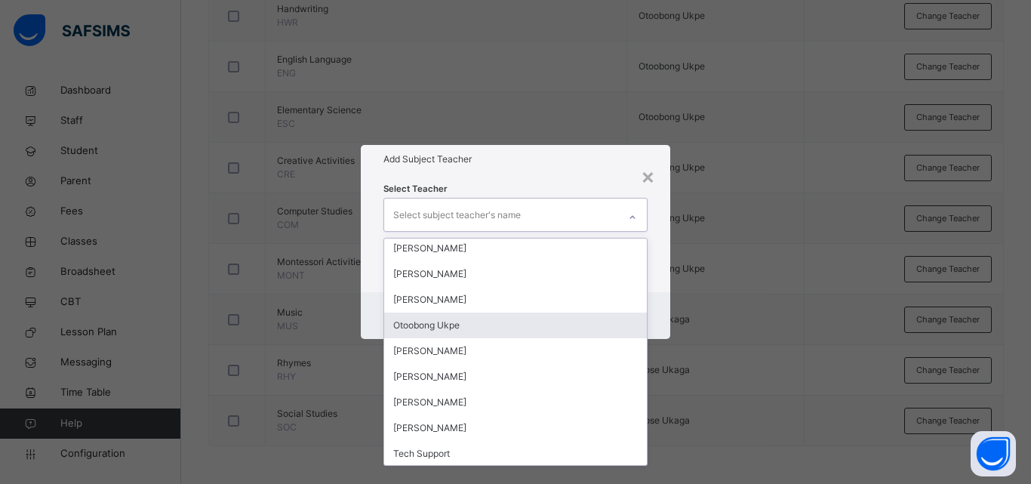
click at [558, 329] on div "Otoobong Ukpe" at bounding box center [515, 326] width 263 height 26
click at [558, 329] on div "[PERSON_NAME]" at bounding box center [515, 326] width 263 height 26
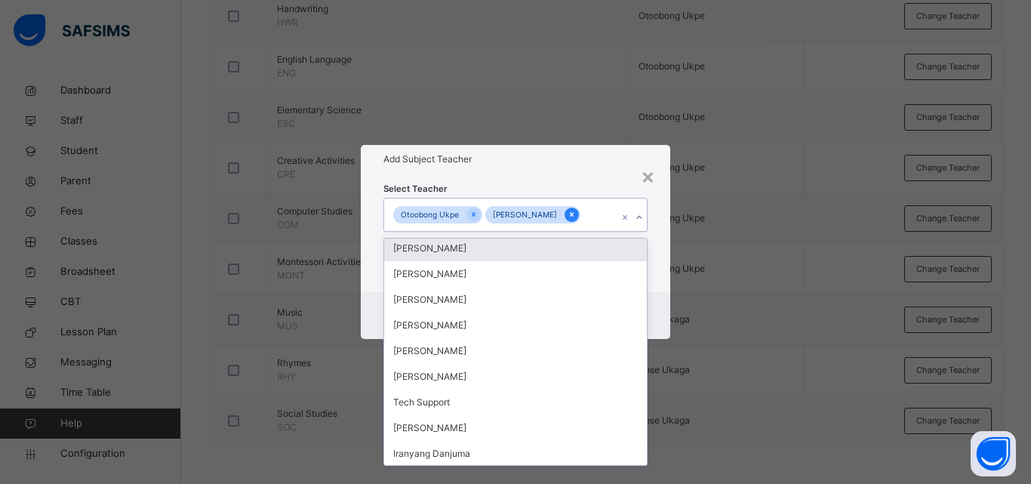
click at [568, 210] on icon at bounding box center [572, 214] width 8 height 11
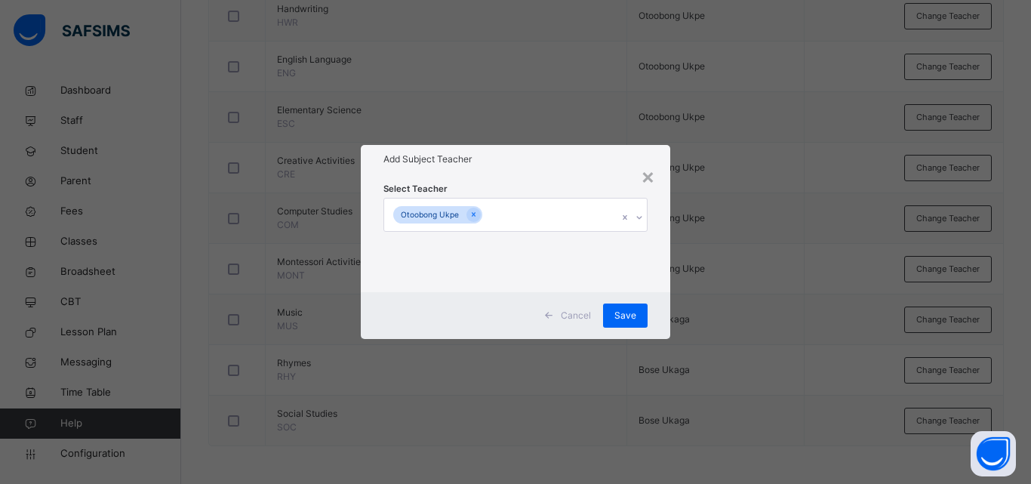
click at [800, 265] on div "× Add Subject Teacher Select Teacher Otoobong Ukpe Cancel Save" at bounding box center [515, 242] width 1031 height 484
drag, startPoint x: 633, startPoint y: 308, endPoint x: 616, endPoint y: 308, distance: 17.4
click at [633, 309] on span "Save" at bounding box center [626, 316] width 22 height 14
click at [633, 308] on div "Save" at bounding box center [625, 316] width 45 height 24
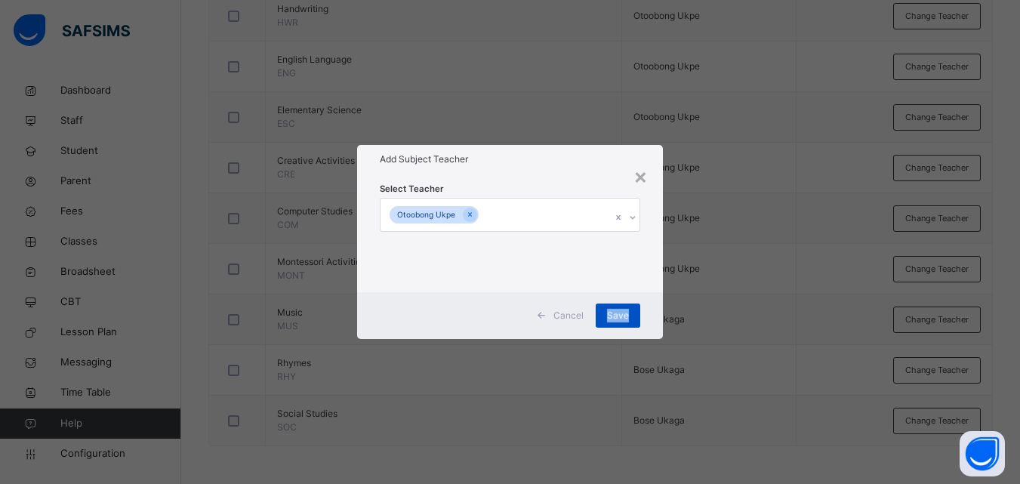
click at [616, 307] on div "Save" at bounding box center [618, 316] width 45 height 24
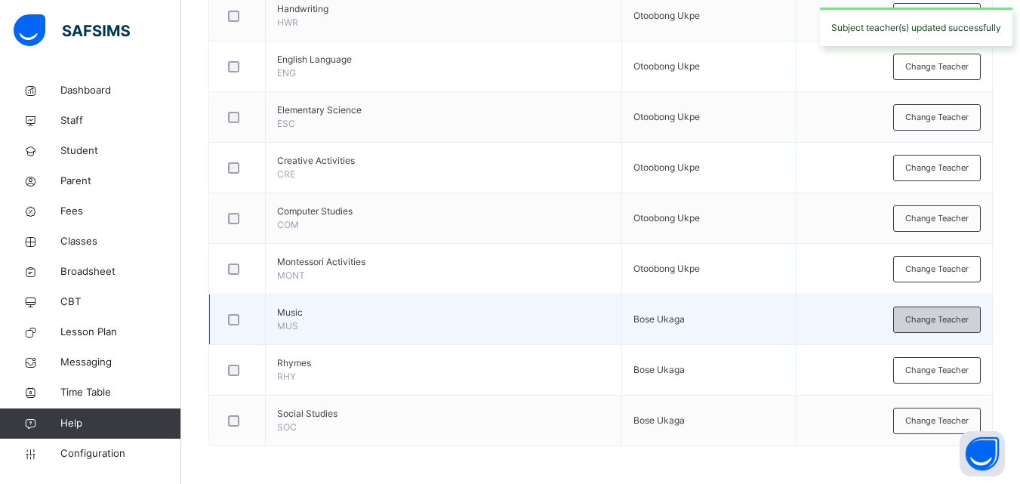
click at [951, 319] on span "Change Teacher" at bounding box center [936, 319] width 63 height 13
click at [0, 0] on div "× Add Subject Teacher Select Teacher Select subject teacher's name Cancel Save" at bounding box center [0, 0] width 0 height 0
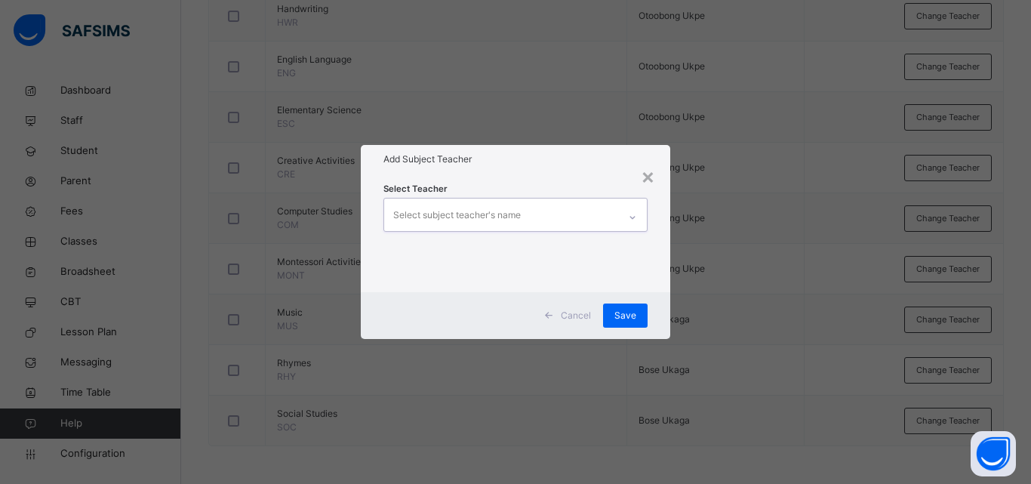
click at [622, 219] on div at bounding box center [633, 217] width 26 height 24
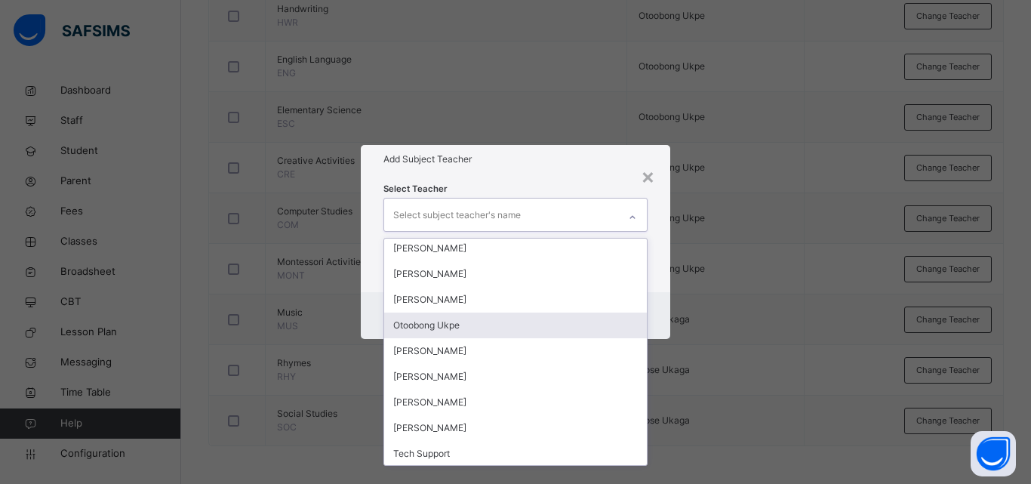
click at [535, 331] on div "Otoobong Ukpe" at bounding box center [515, 326] width 263 height 26
click at [535, 338] on div "[PERSON_NAME]" at bounding box center [515, 351] width 263 height 26
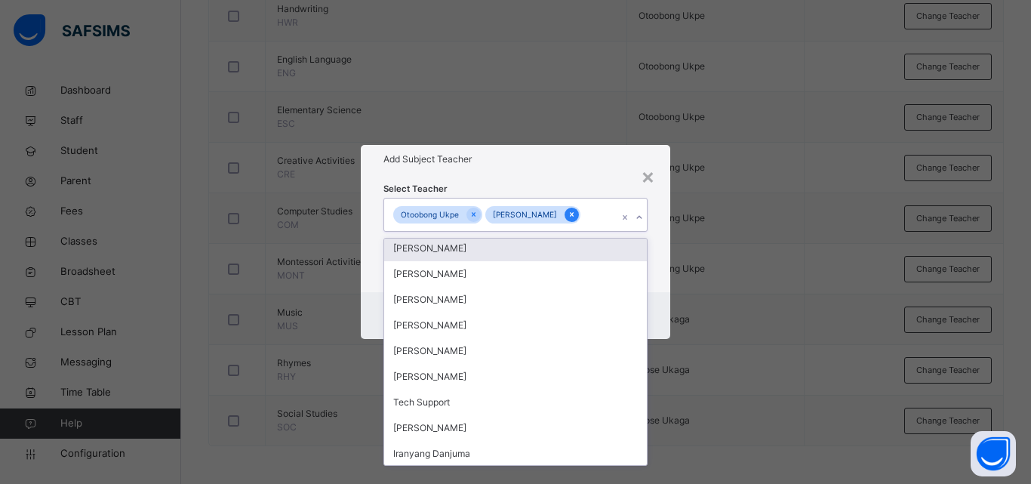
click at [570, 214] on icon at bounding box center [572, 215] width 4 height 5
click at [561, 214] on div "Otoobong Ukpe [PERSON_NAME]" at bounding box center [501, 215] width 234 height 32
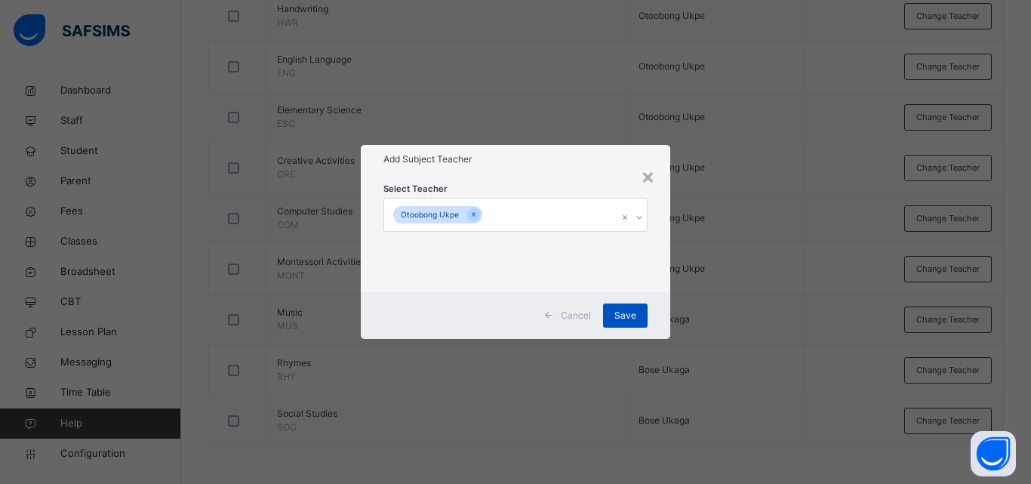
click at [633, 311] on span "Save" at bounding box center [626, 316] width 22 height 14
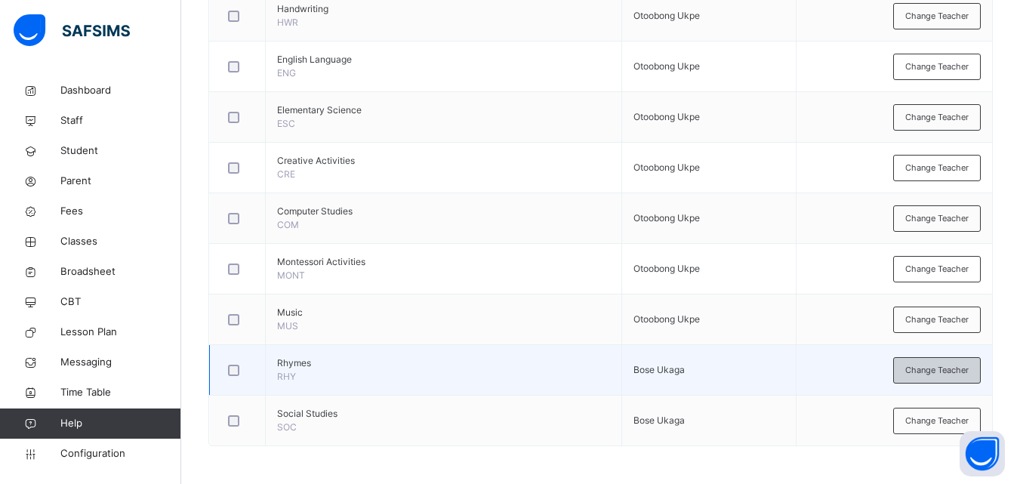
click at [951, 367] on span "Change Teacher" at bounding box center [936, 370] width 63 height 13
click at [0, 0] on div "× Add Subject Teacher Select Teacher Select subject teacher's name Cancel Save" at bounding box center [0, 0] width 0 height 0
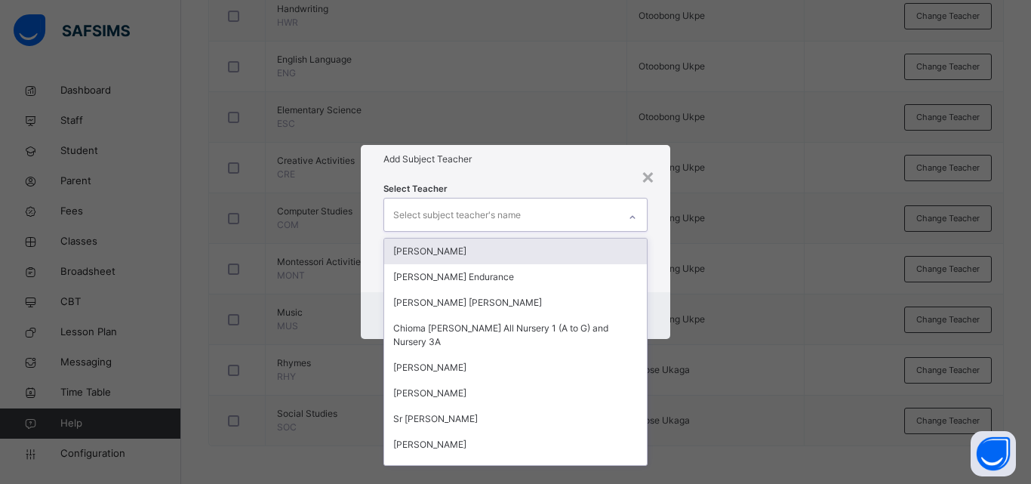
click at [636, 216] on div at bounding box center [633, 217] width 26 height 24
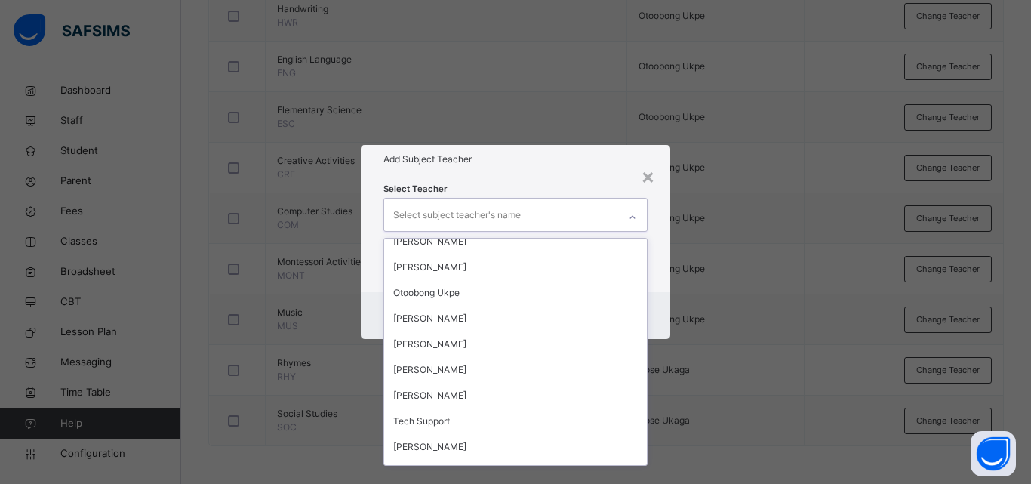
scroll to position [596, 0]
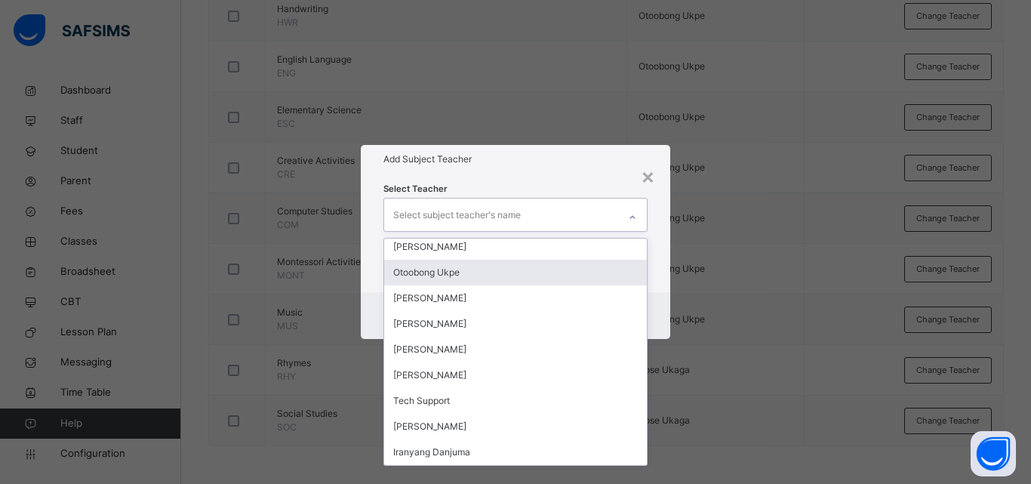
click at [543, 278] on div "Otoobong Ukpe" at bounding box center [515, 273] width 263 height 26
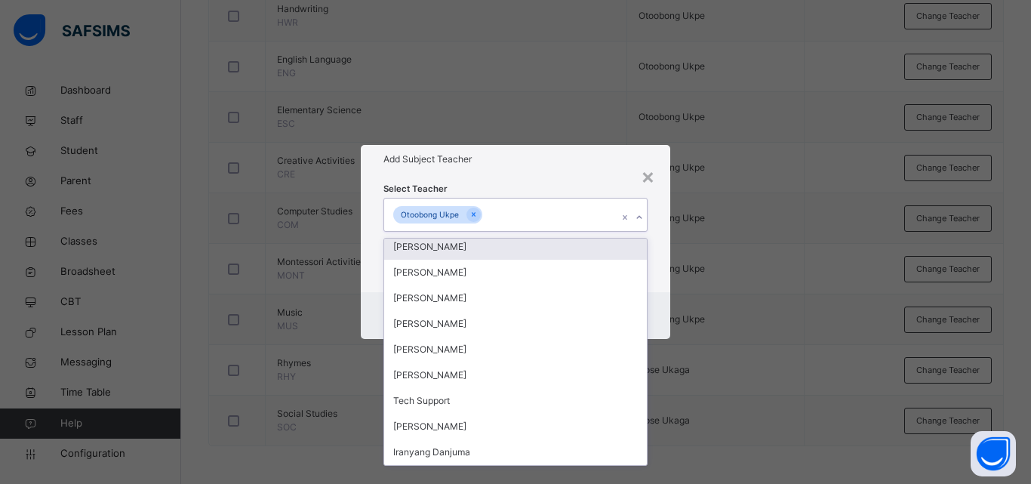
click at [773, 252] on div "× Add Subject Teacher Select Teacher option [GEOGRAPHIC_DATA] Ukpe, selected. o…" at bounding box center [515, 242] width 1031 height 484
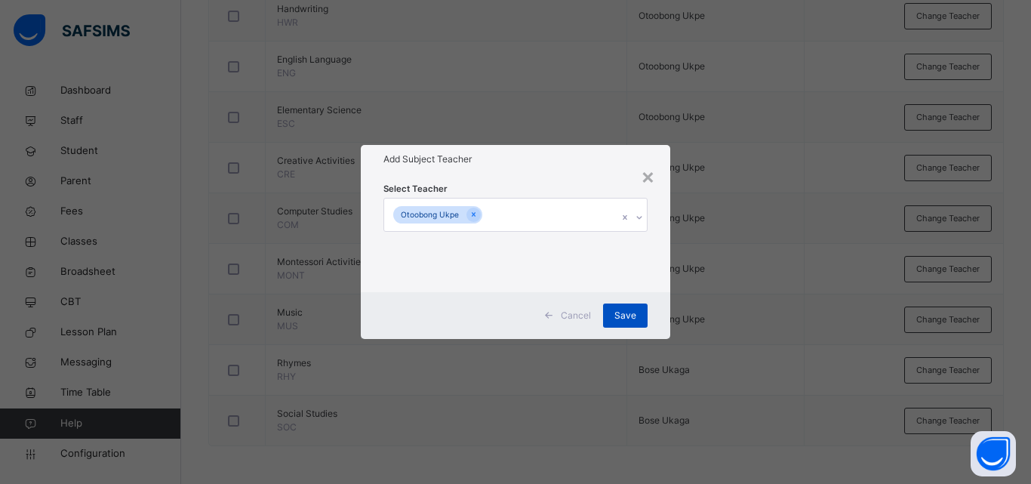
click at [630, 311] on span "Save" at bounding box center [626, 316] width 22 height 14
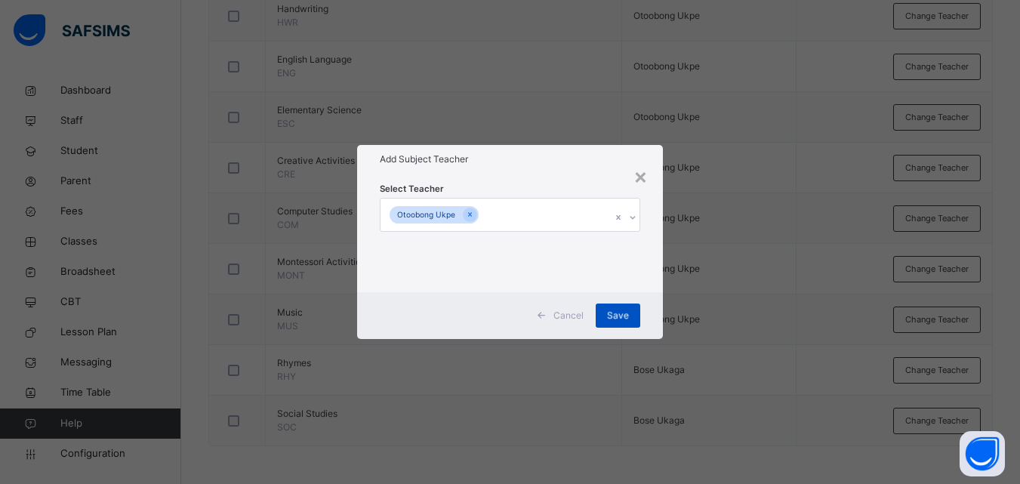
click at [609, 305] on div "Save" at bounding box center [618, 316] width 45 height 24
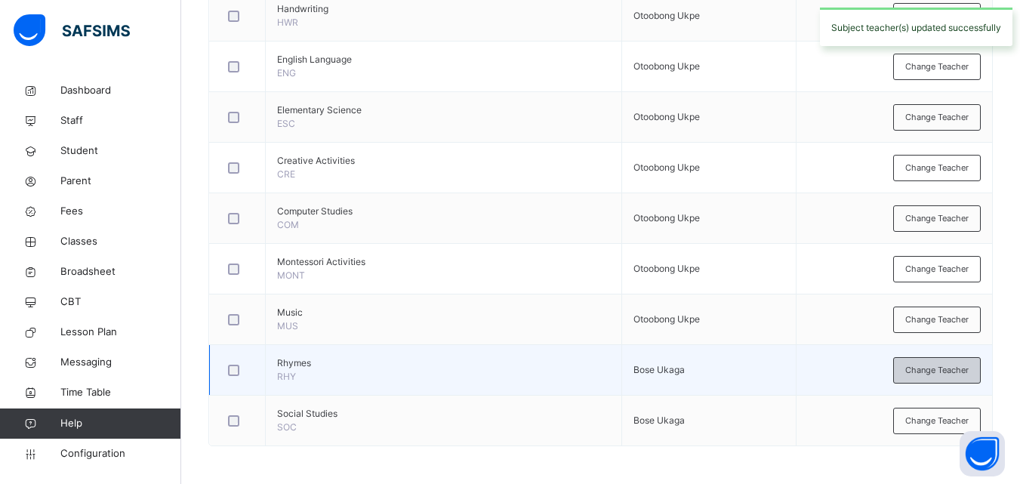
click at [969, 371] on span "Change Teacher" at bounding box center [936, 370] width 63 height 13
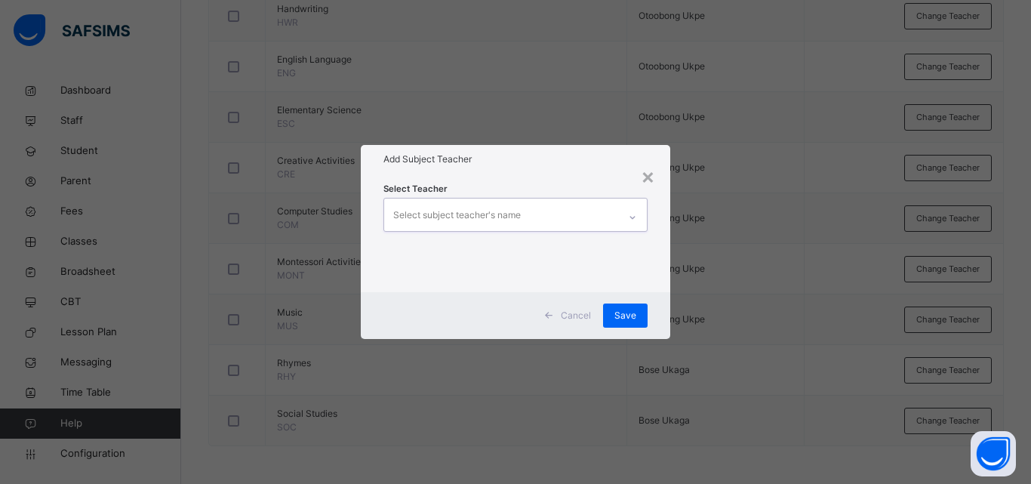
click at [631, 216] on icon at bounding box center [632, 217] width 9 height 15
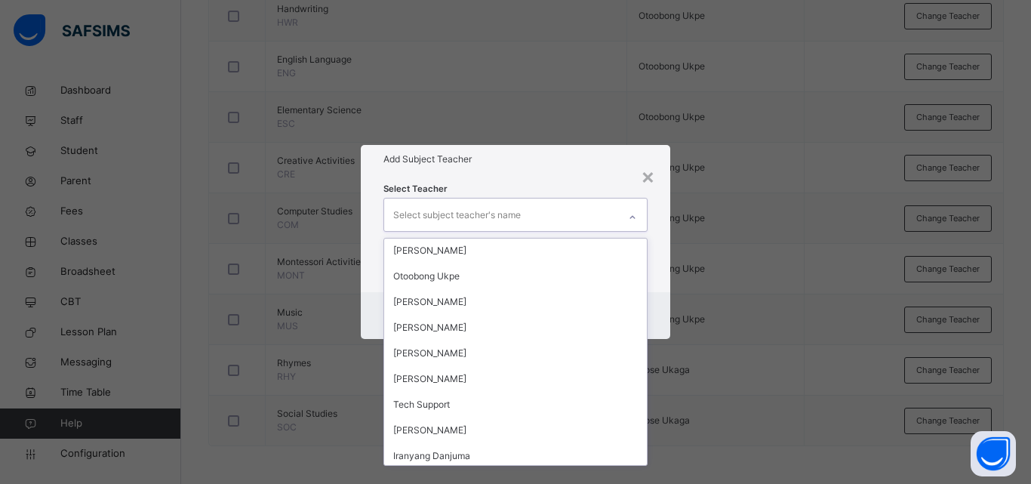
scroll to position [596, 0]
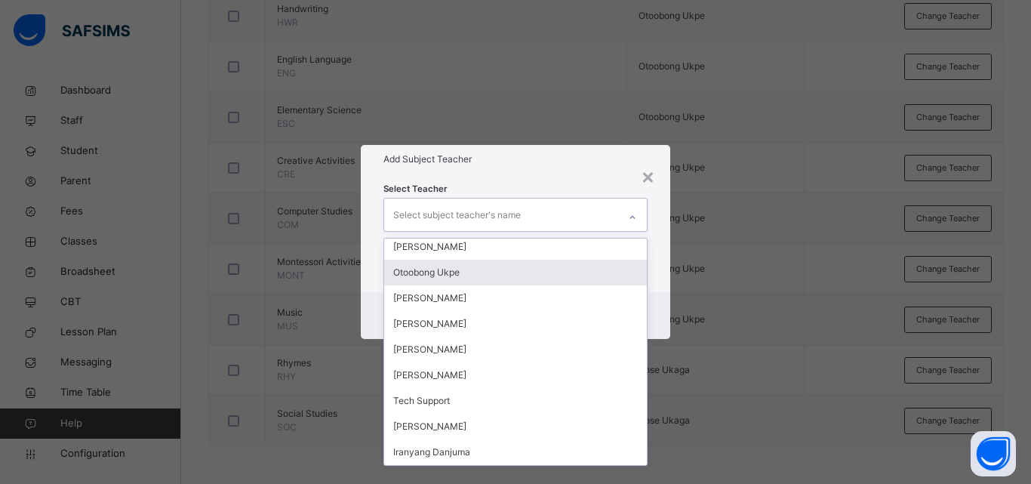
click at [546, 267] on div "Otoobong Ukpe" at bounding box center [515, 273] width 263 height 26
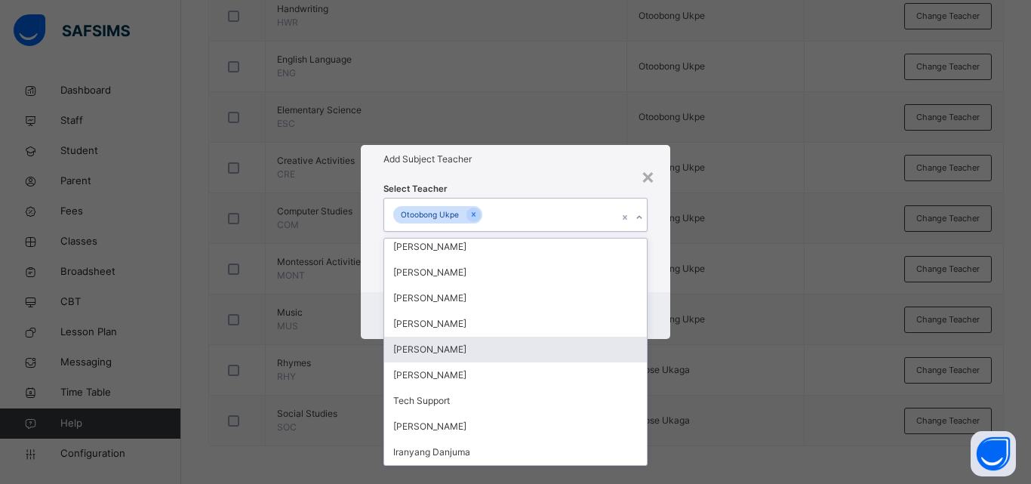
click at [747, 395] on div "× Add Subject Teacher Select Teacher option [GEOGRAPHIC_DATA] Ukpe, selected. o…" at bounding box center [515, 242] width 1031 height 484
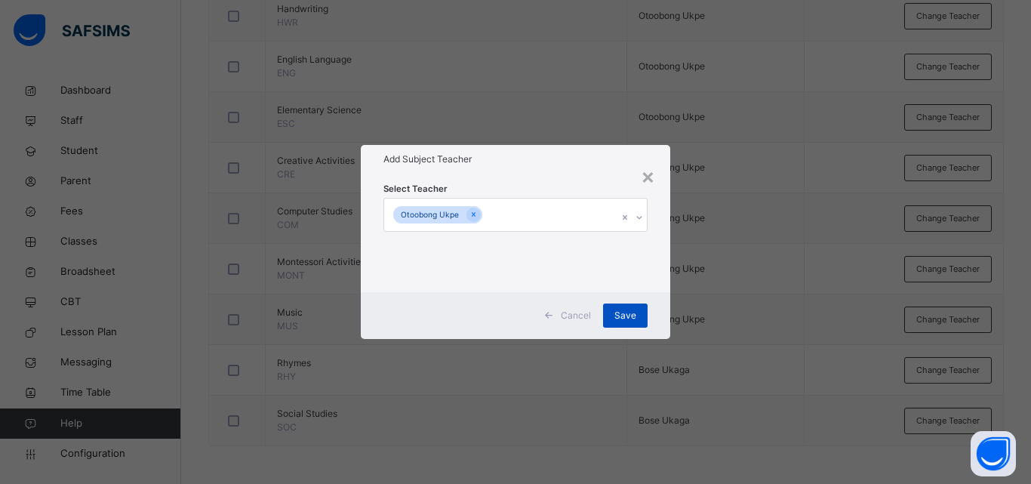
click at [633, 317] on span "Save" at bounding box center [626, 316] width 22 height 14
click at [633, 307] on div "Save" at bounding box center [625, 316] width 45 height 24
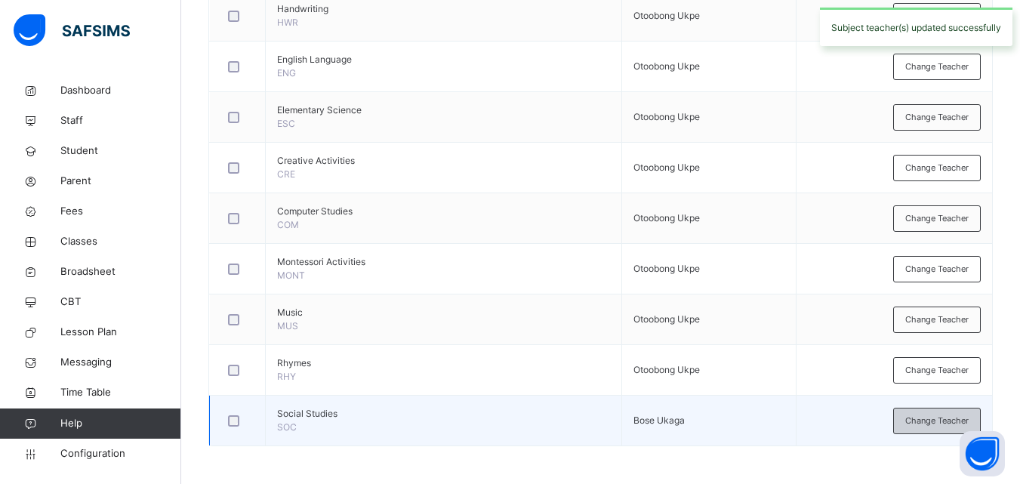
click at [941, 424] on span "Change Teacher" at bounding box center [936, 420] width 63 height 13
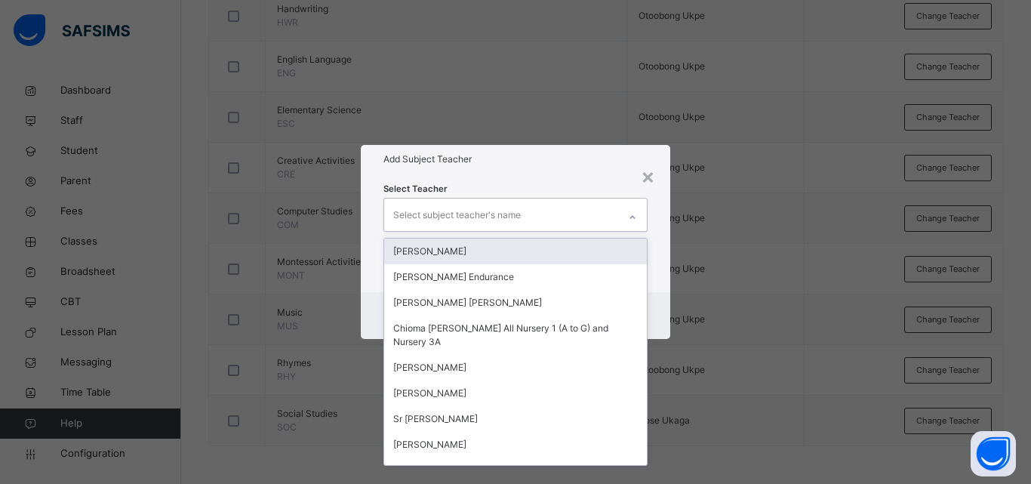
click at [635, 217] on icon at bounding box center [632, 217] width 9 height 15
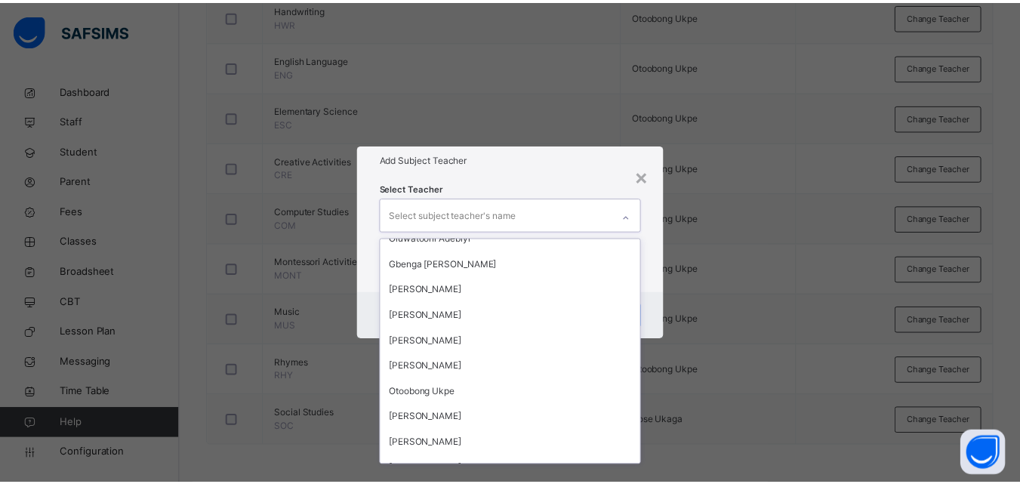
scroll to position [483, 0]
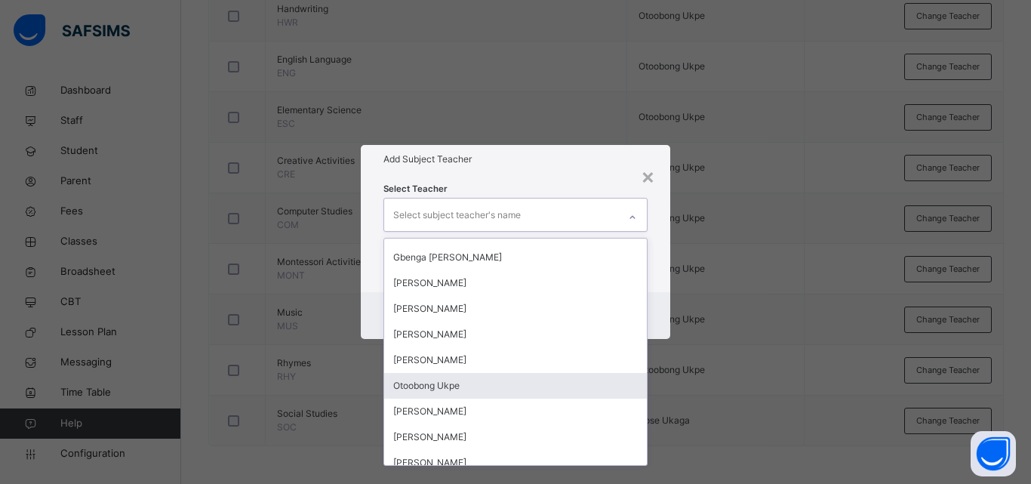
click at [546, 386] on div "Otoobong Ukpe" at bounding box center [515, 386] width 263 height 26
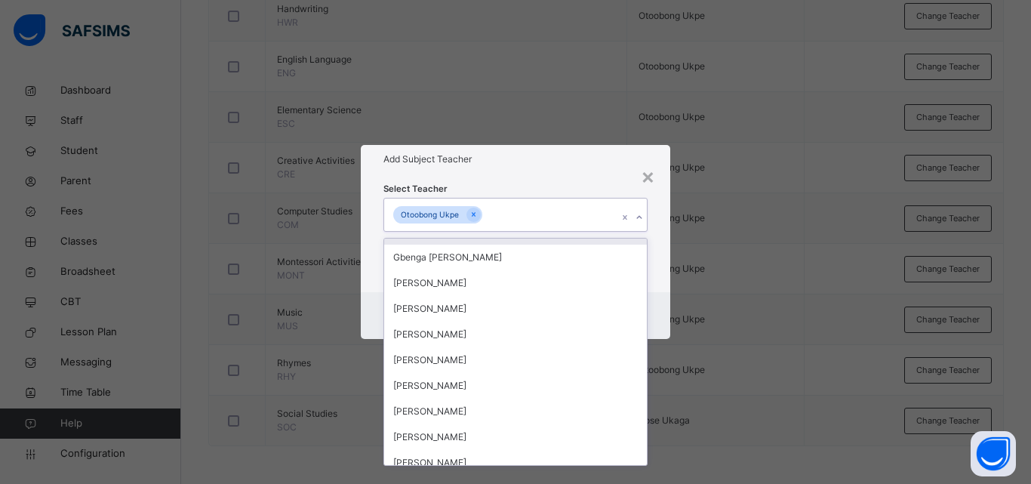
click at [745, 355] on div "× Add Subject Teacher Select Teacher option [GEOGRAPHIC_DATA] Ukpe, selected. o…" at bounding box center [515, 242] width 1031 height 484
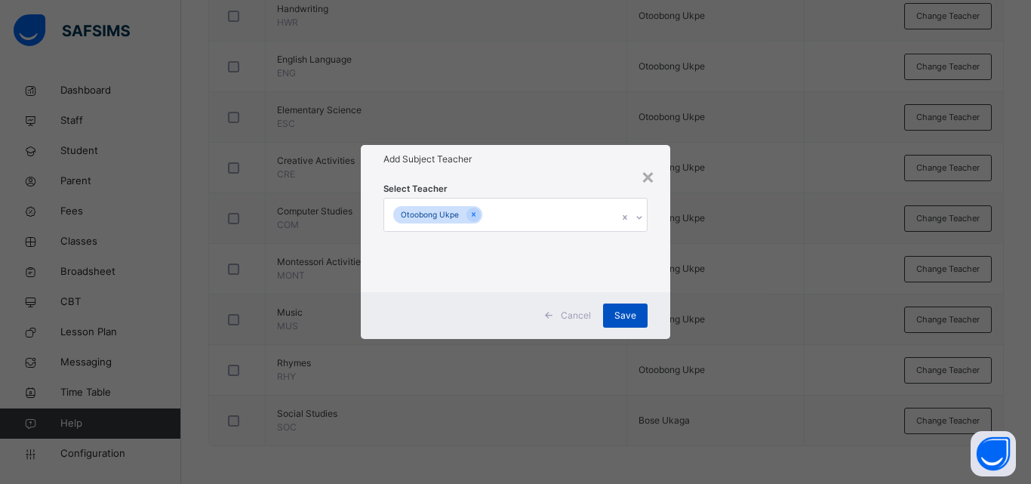
click at [627, 318] on span "Save" at bounding box center [626, 316] width 22 height 14
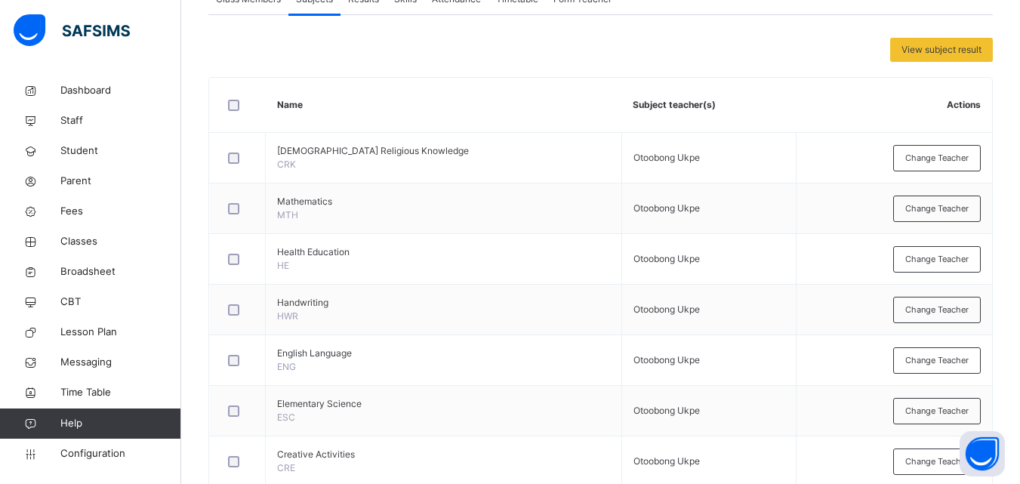
scroll to position [271, 0]
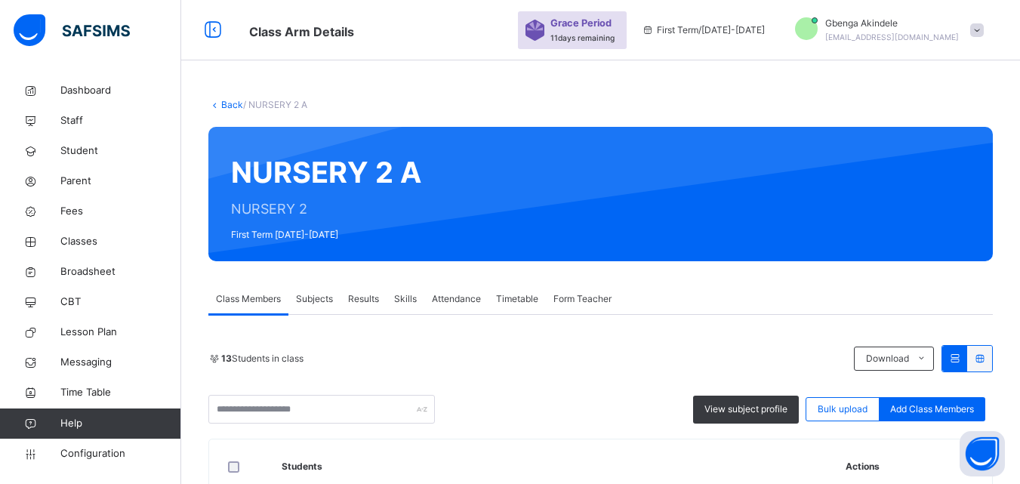
click at [929, 29] on span "Gbenga Akindele" at bounding box center [892, 24] width 134 height 14
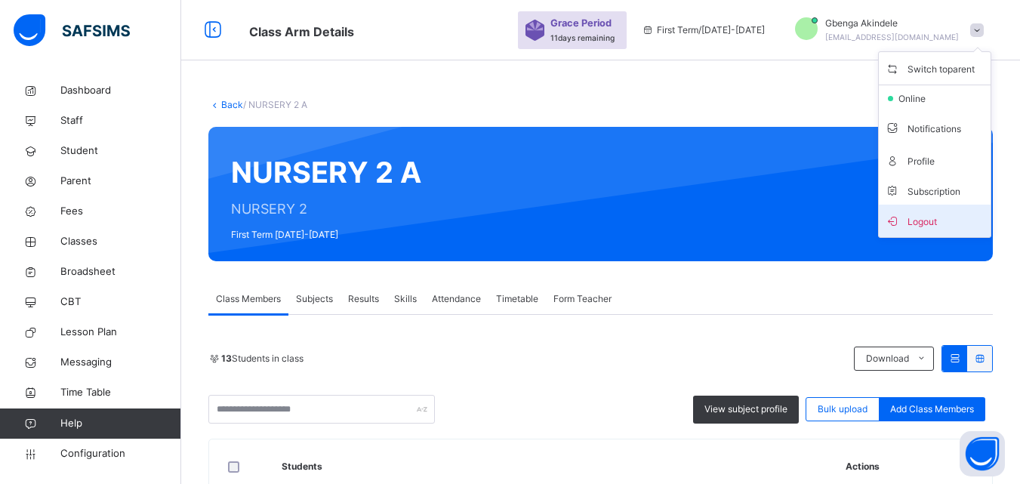
click at [947, 221] on span "Logout" at bounding box center [935, 221] width 100 height 20
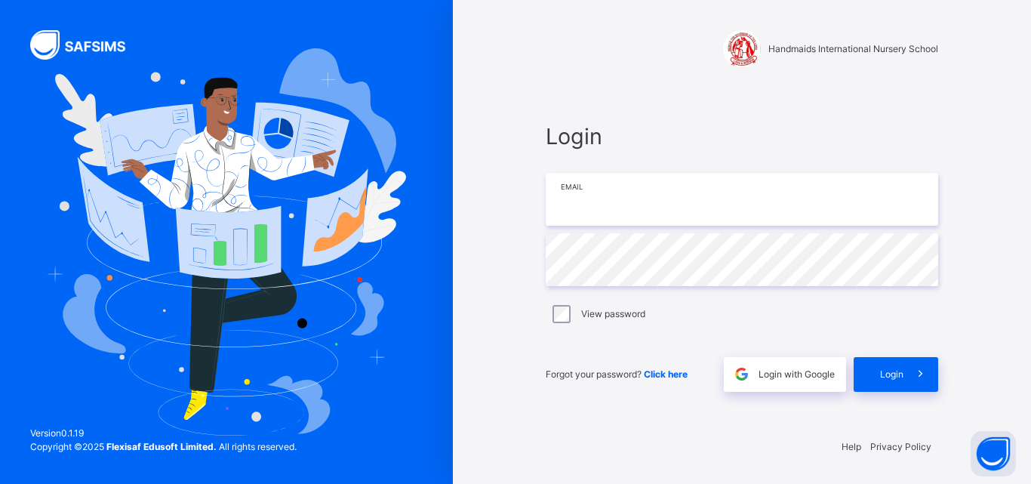
drag, startPoint x: 625, startPoint y: 192, endPoint x: 665, endPoint y: 216, distance: 46.7
click at [628, 196] on input "email" at bounding box center [742, 199] width 393 height 53
type input "**********"
click at [894, 368] on span "Login" at bounding box center [891, 375] width 23 height 14
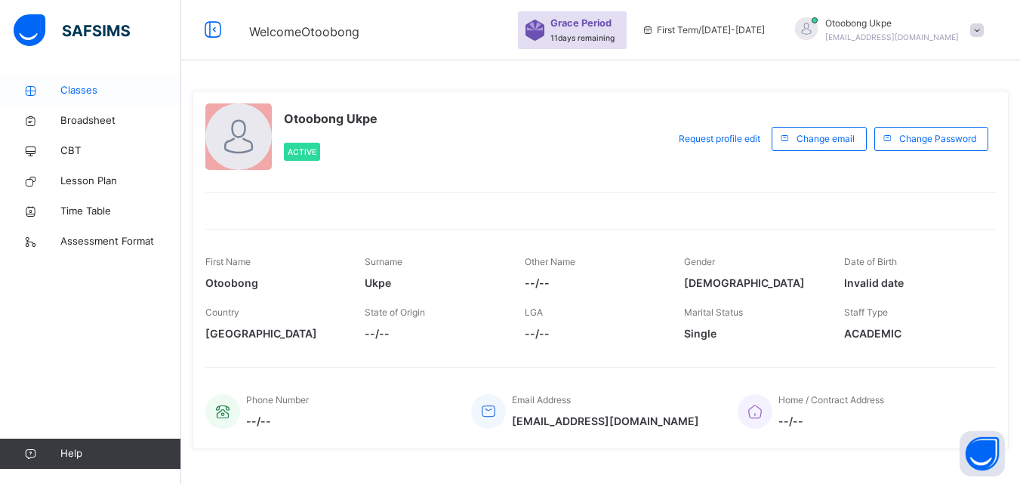
click at [89, 92] on span "Classes" at bounding box center [120, 90] width 121 height 15
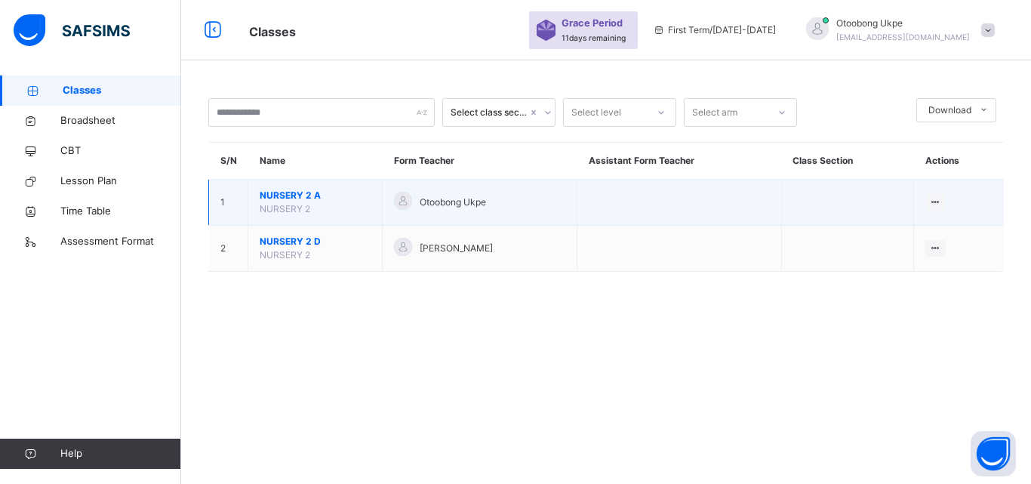
click at [454, 200] on span "Otoobong Ukpe" at bounding box center [453, 203] width 66 height 14
click at [934, 199] on icon at bounding box center [935, 201] width 13 height 11
click at [920, 230] on div "View Class" at bounding box center [915, 232] width 47 height 15
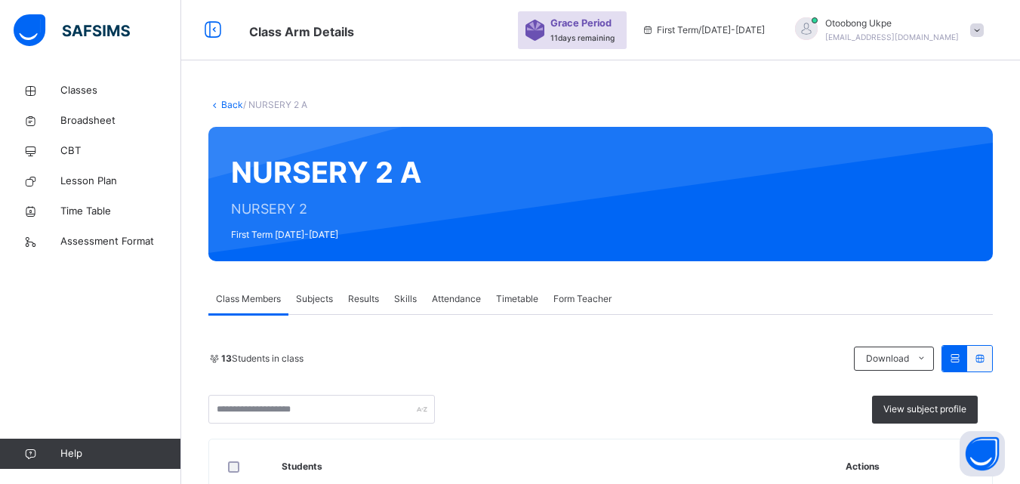
click at [319, 300] on span "Subjects" at bounding box center [314, 299] width 37 height 14
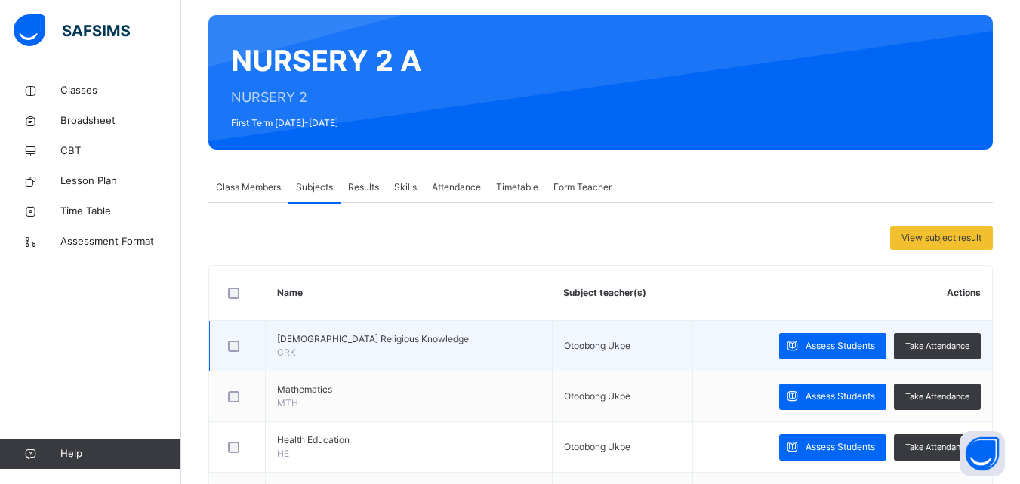
scroll to position [121, 0]
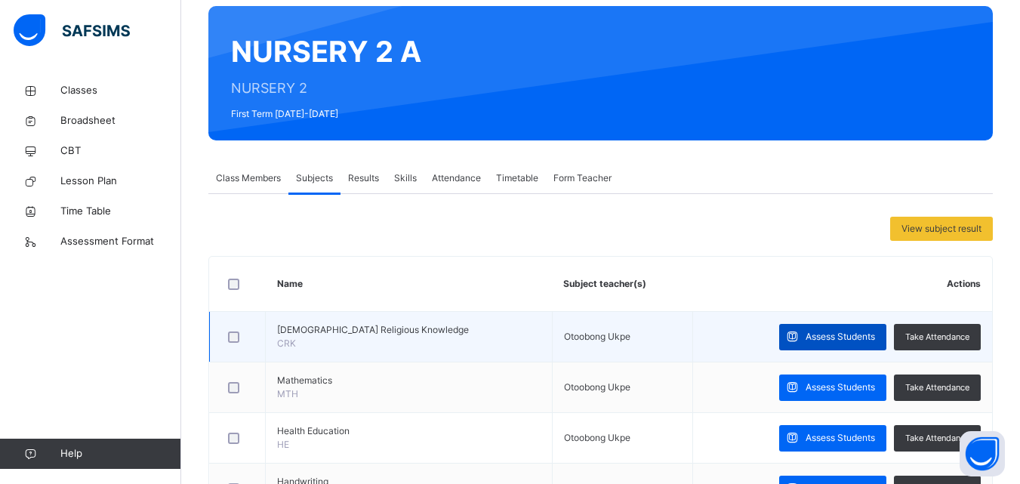
click at [848, 325] on div "Assess Students" at bounding box center [832, 337] width 107 height 26
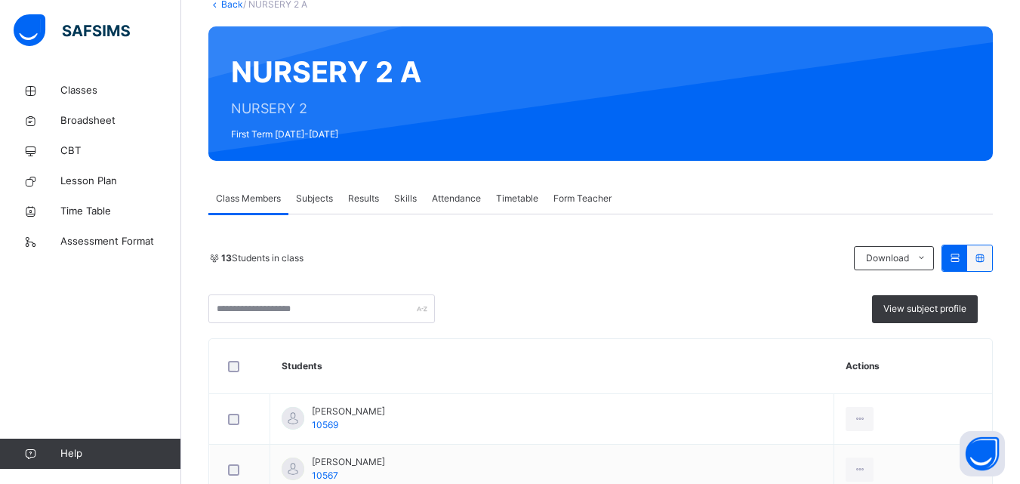
scroll to position [121, 0]
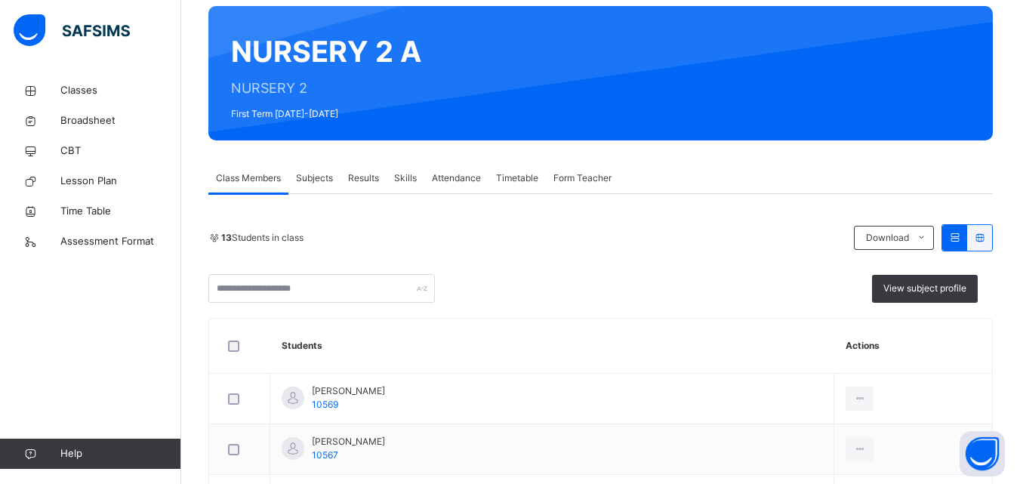
click at [320, 179] on span "Subjects" at bounding box center [314, 178] width 37 height 14
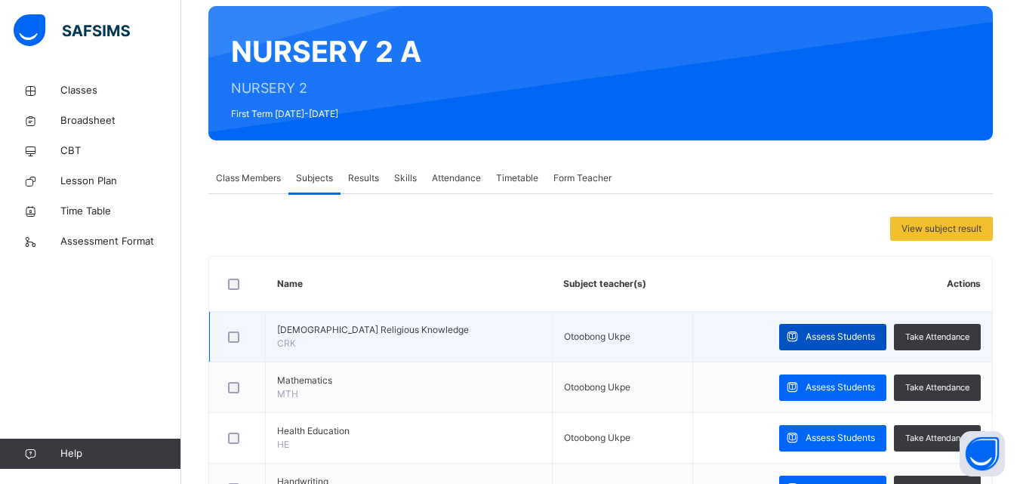
click at [859, 331] on span "Assess Students" at bounding box center [840, 337] width 69 height 14
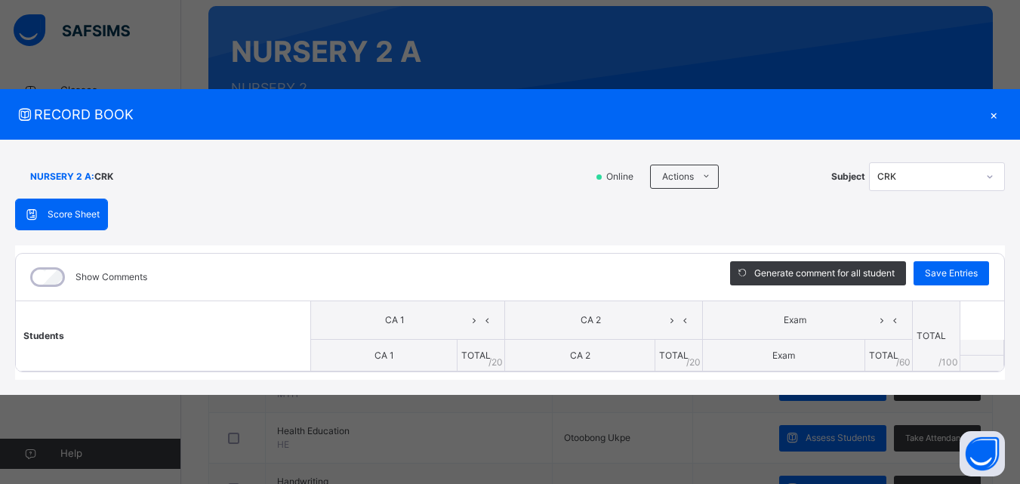
click at [1016, 34] on div "RECORD BOOK × NURSERY 2 A : CRK Online Actions Download Empty Score Sheet Uploa…" at bounding box center [510, 242] width 1020 height 484
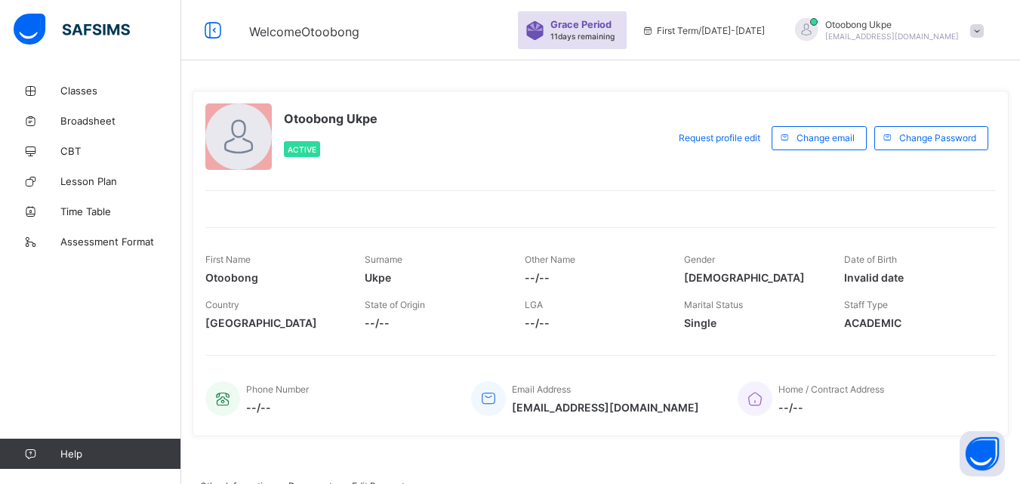
click at [984, 32] on span at bounding box center [977, 31] width 14 height 14
click at [931, 157] on span "Logout" at bounding box center [935, 148] width 100 height 17
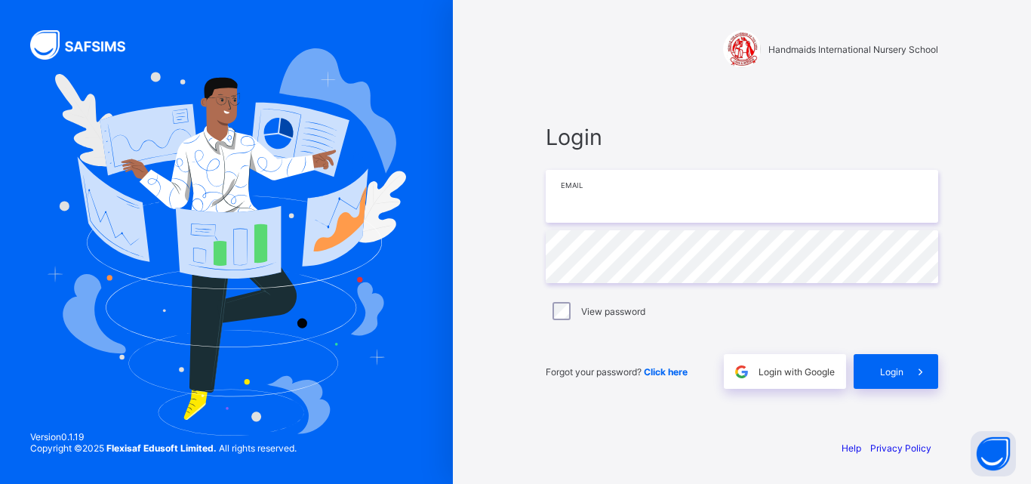
click at [605, 196] on input "email" at bounding box center [742, 196] width 393 height 53
click at [716, 194] on input "**********" at bounding box center [742, 196] width 393 height 53
type input "**********"
click at [899, 359] on div "Login" at bounding box center [896, 371] width 85 height 35
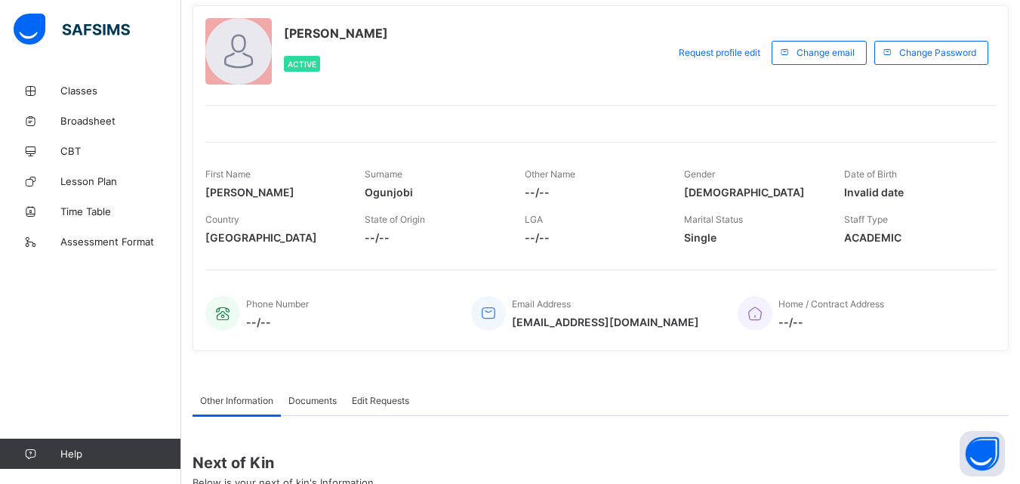
scroll to position [75, 0]
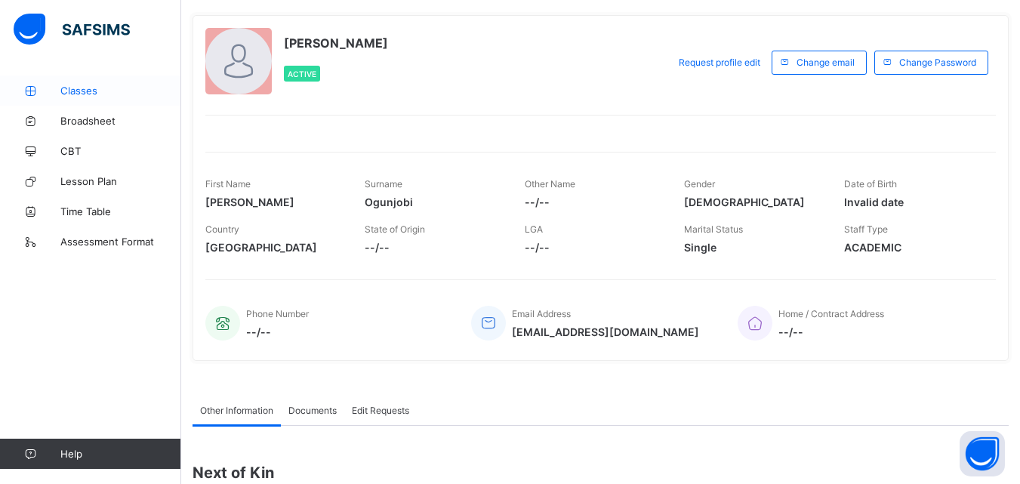
click at [81, 94] on span "Classes" at bounding box center [120, 91] width 121 height 12
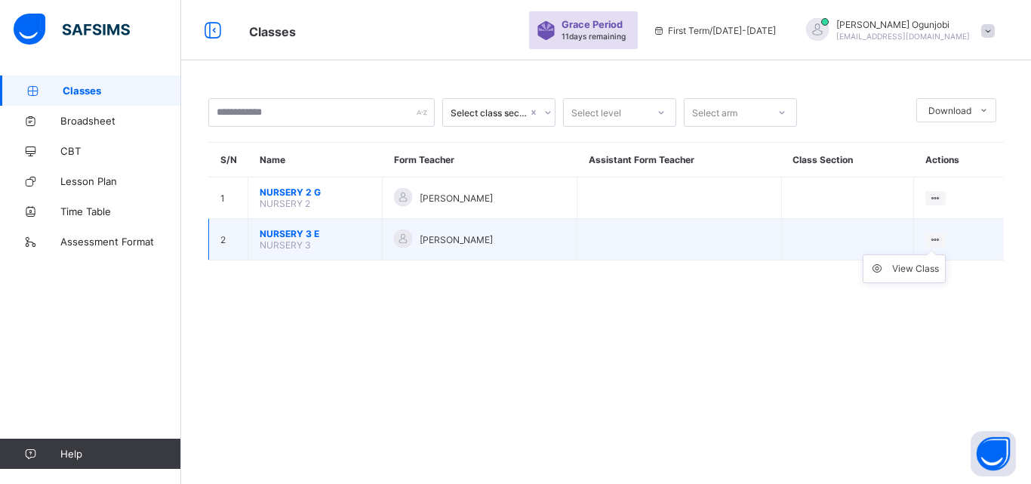
click at [929, 254] on ul "View Class" at bounding box center [904, 268] width 83 height 29
click at [933, 254] on ul "View Class" at bounding box center [904, 268] width 83 height 29
click at [932, 269] on div "View Class" at bounding box center [915, 268] width 47 height 15
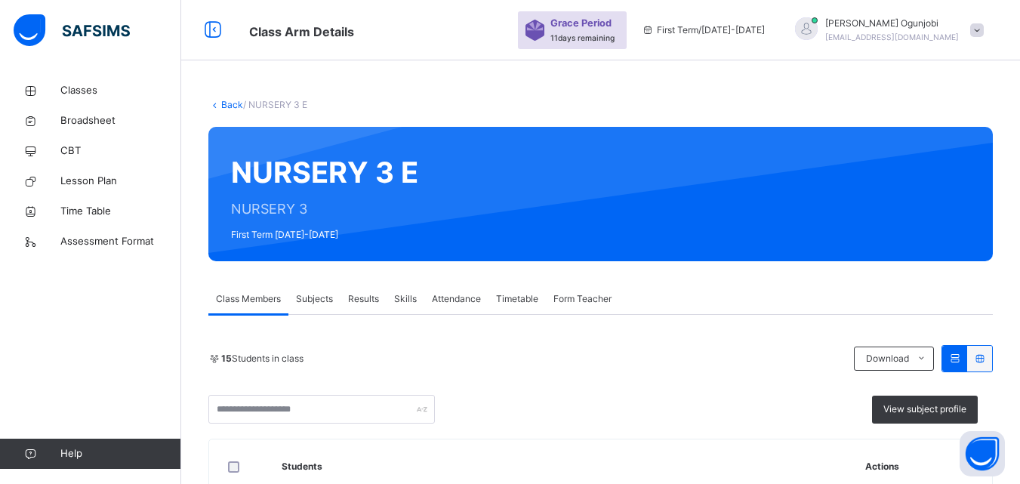
click at [254, 298] on span "Class Members" at bounding box center [248, 299] width 65 height 14
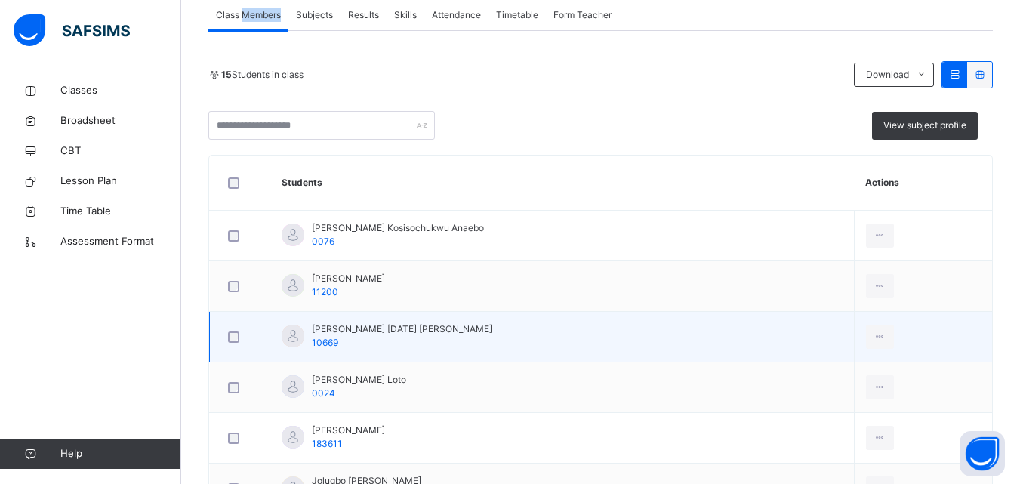
scroll to position [248, 0]
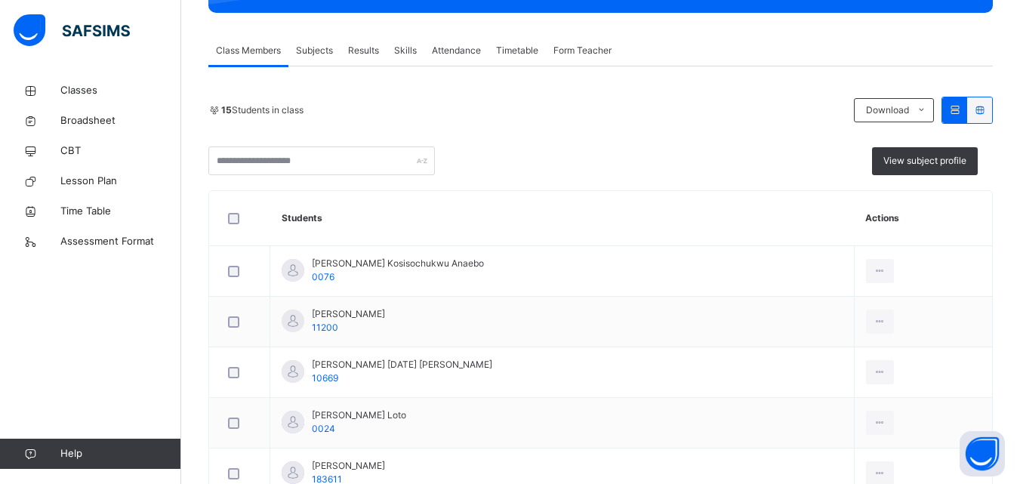
click at [309, 51] on span "Subjects" at bounding box center [314, 51] width 37 height 14
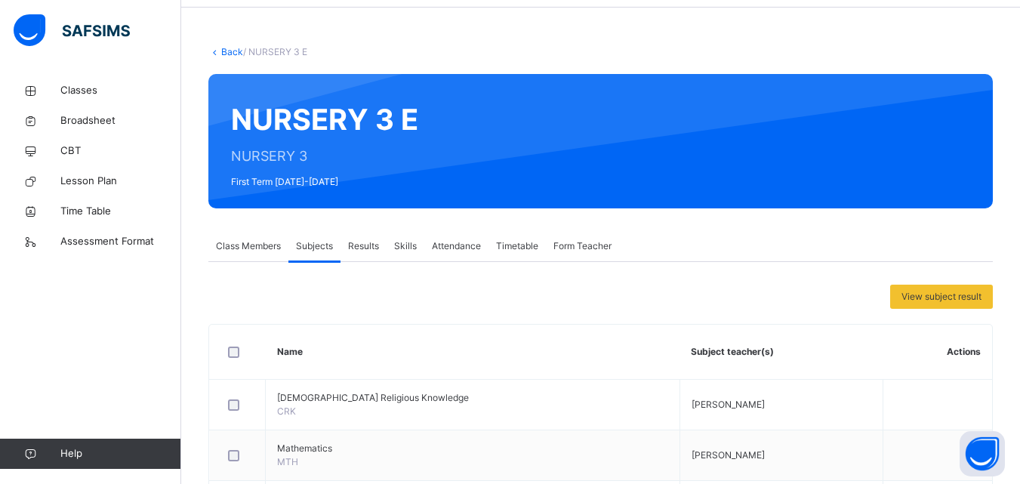
scroll to position [75, 0]
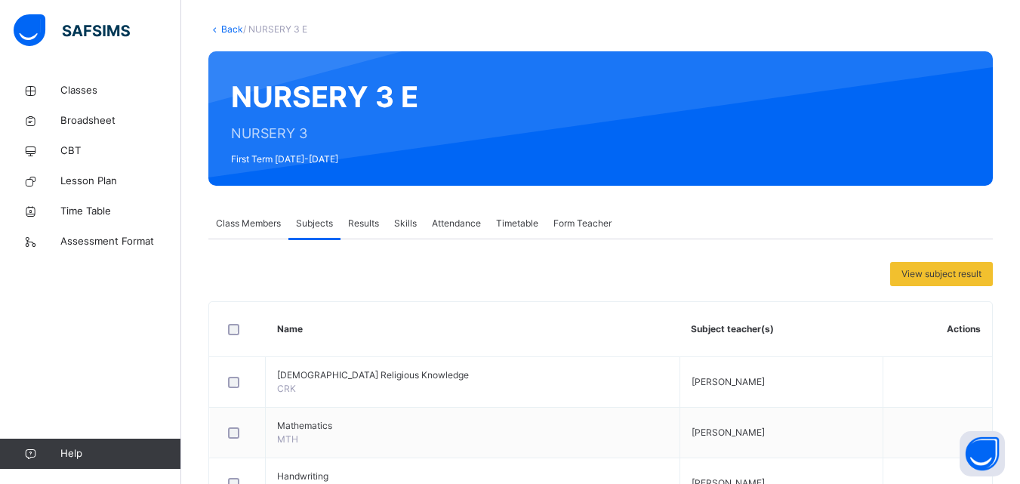
click at [241, 223] on span "Class Members" at bounding box center [248, 224] width 65 height 14
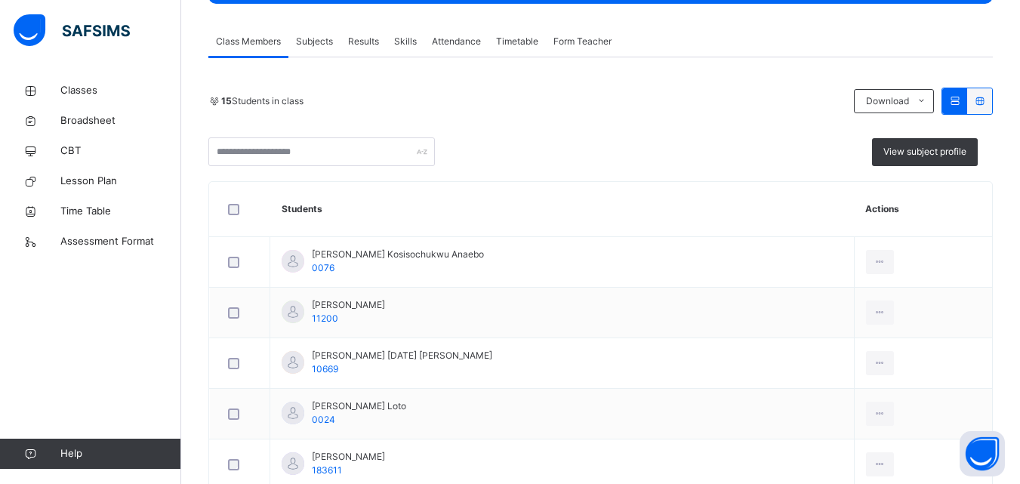
scroll to position [302, 0]
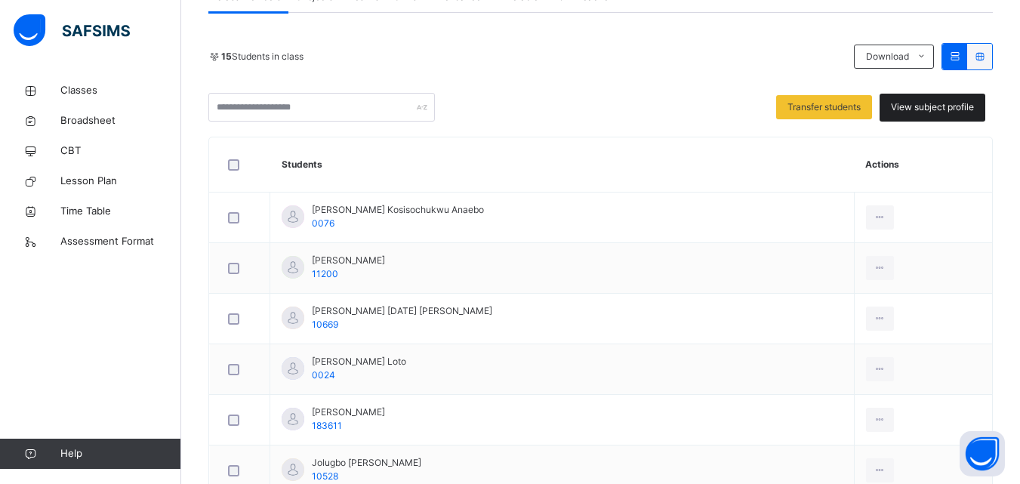
click at [940, 109] on span "View subject profile" at bounding box center [932, 107] width 83 height 14
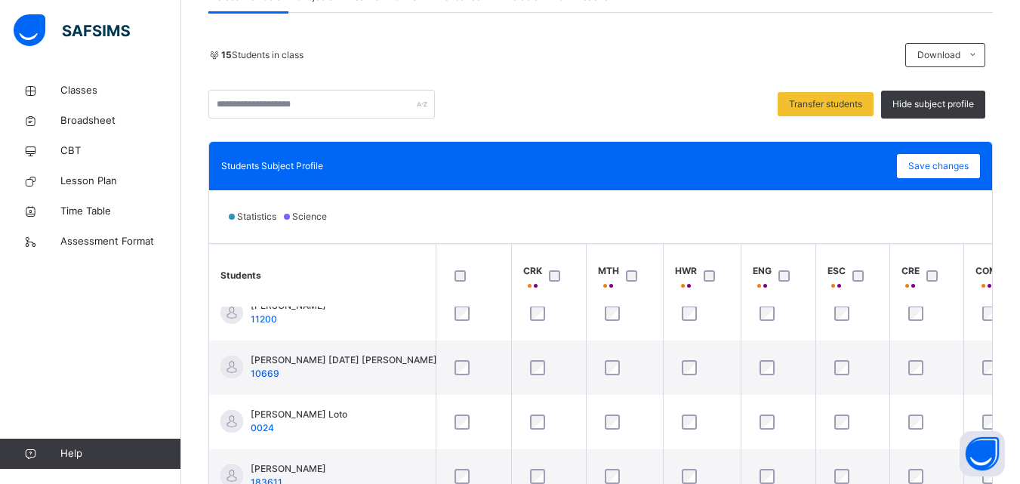
scroll to position [151, 0]
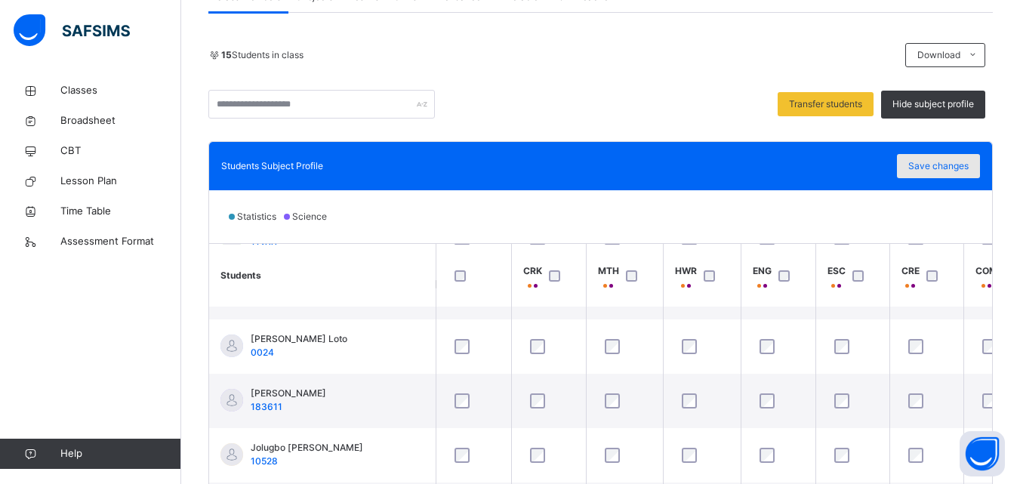
click at [964, 166] on span "Save changes" at bounding box center [938, 166] width 60 height 14
click at [953, 162] on span "Save changes" at bounding box center [938, 166] width 60 height 14
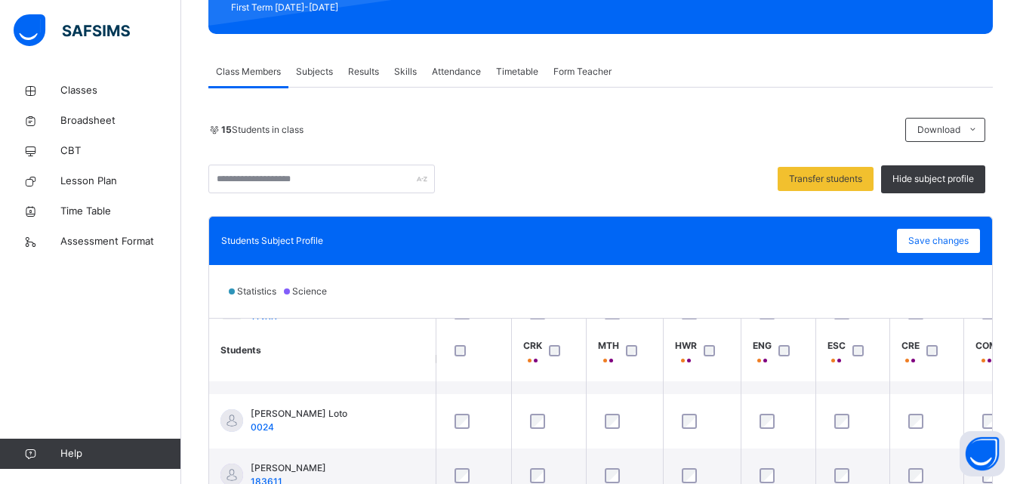
scroll to position [0, 0]
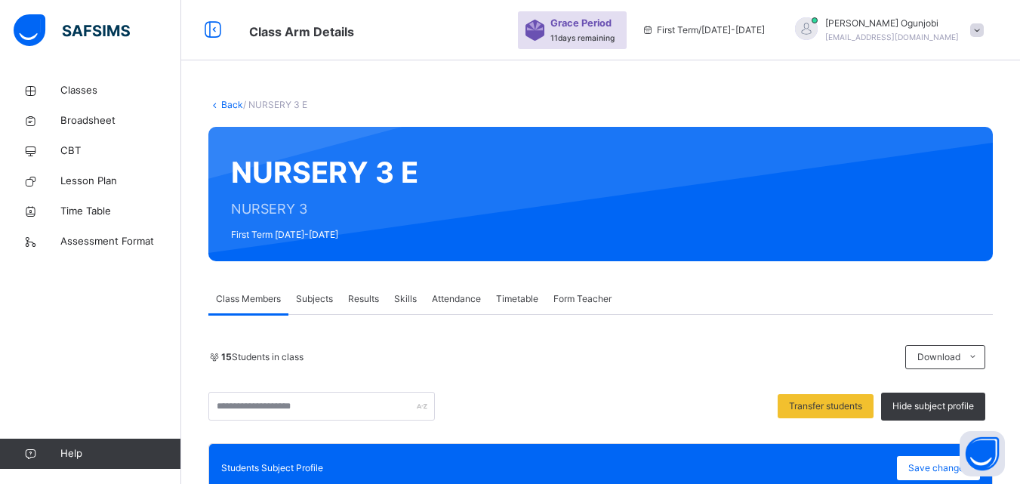
click at [319, 298] on span "Subjects" at bounding box center [314, 299] width 37 height 14
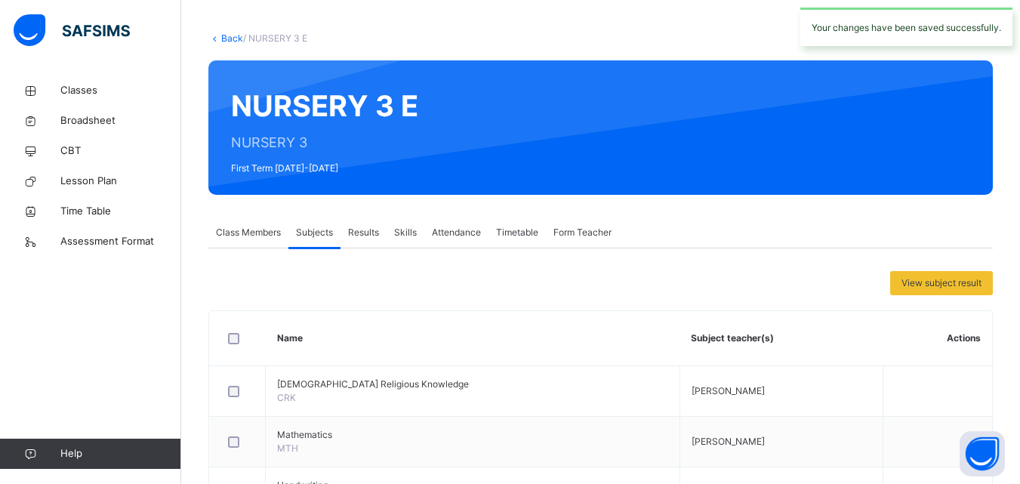
scroll to position [151, 0]
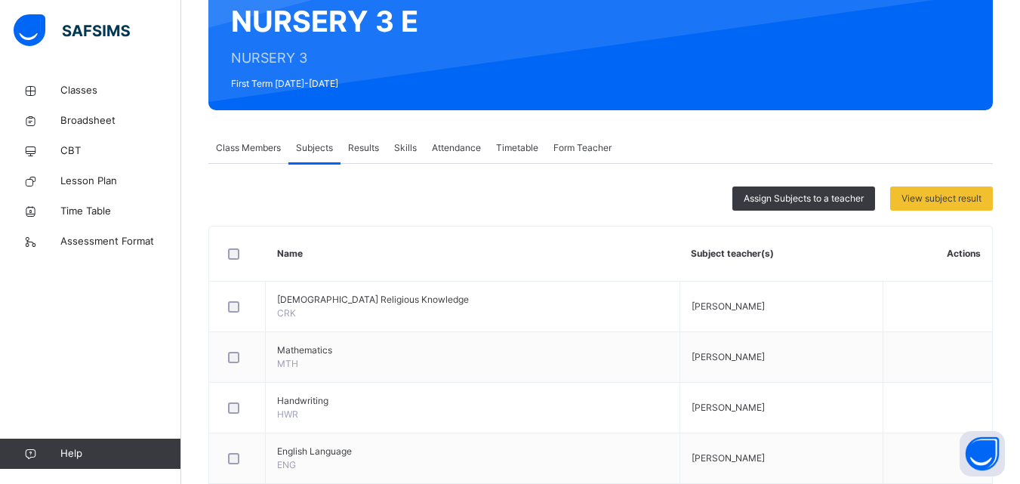
click at [270, 146] on span "Class Members" at bounding box center [248, 148] width 65 height 14
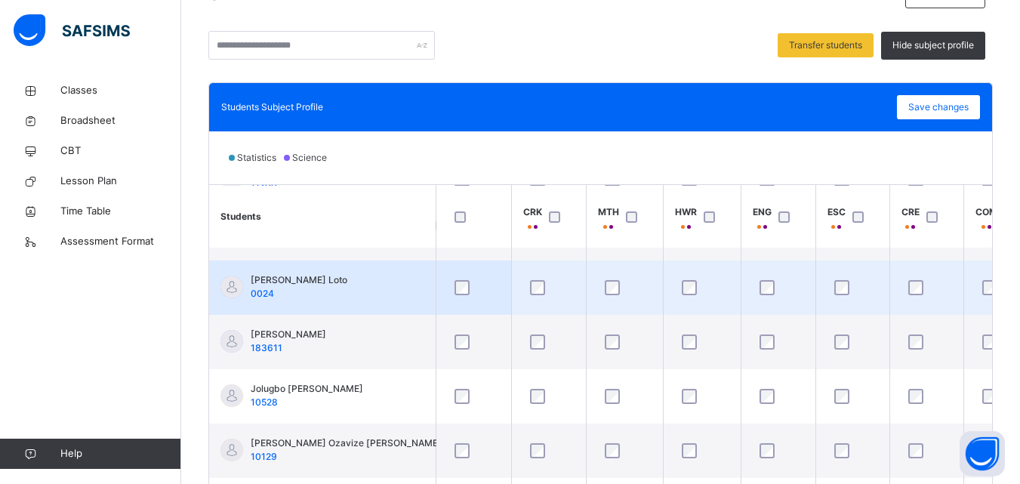
scroll to position [377, 0]
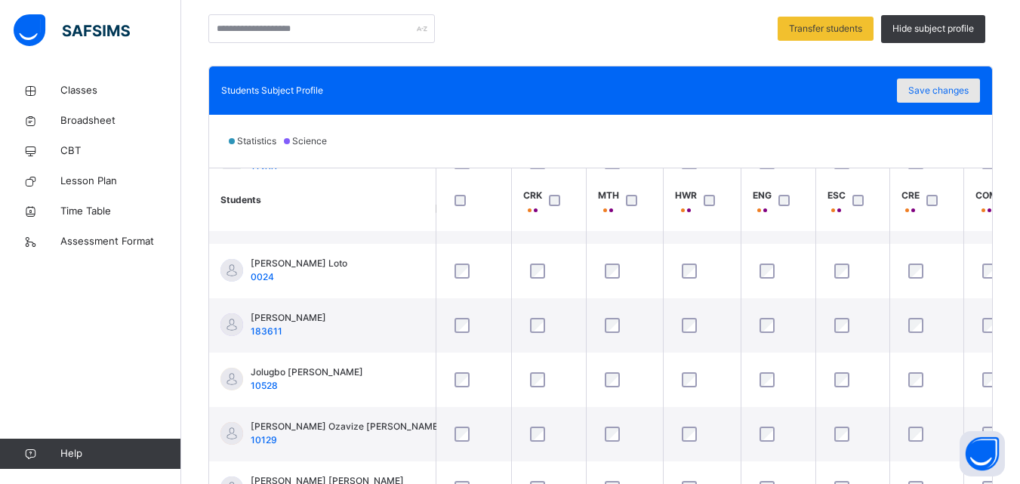
click at [969, 91] on span "Save changes" at bounding box center [938, 91] width 60 height 14
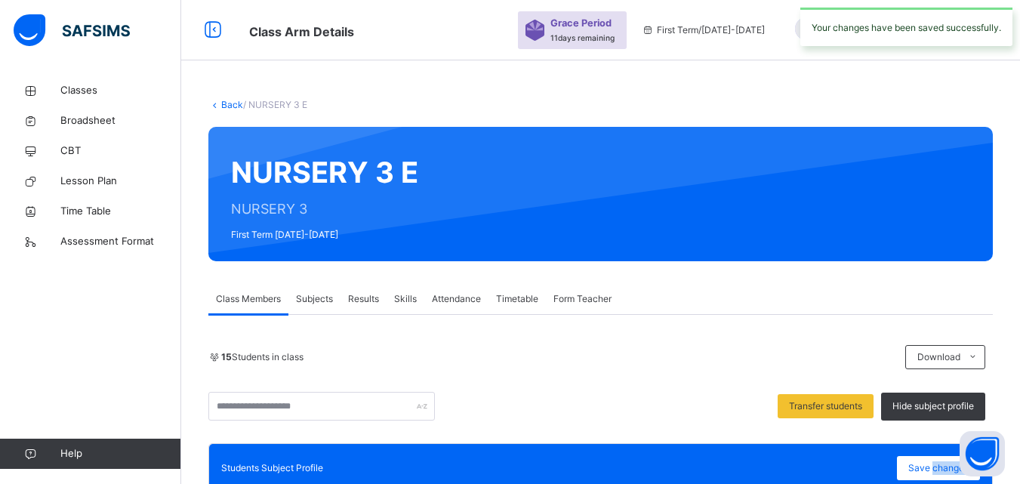
scroll to position [75, 0]
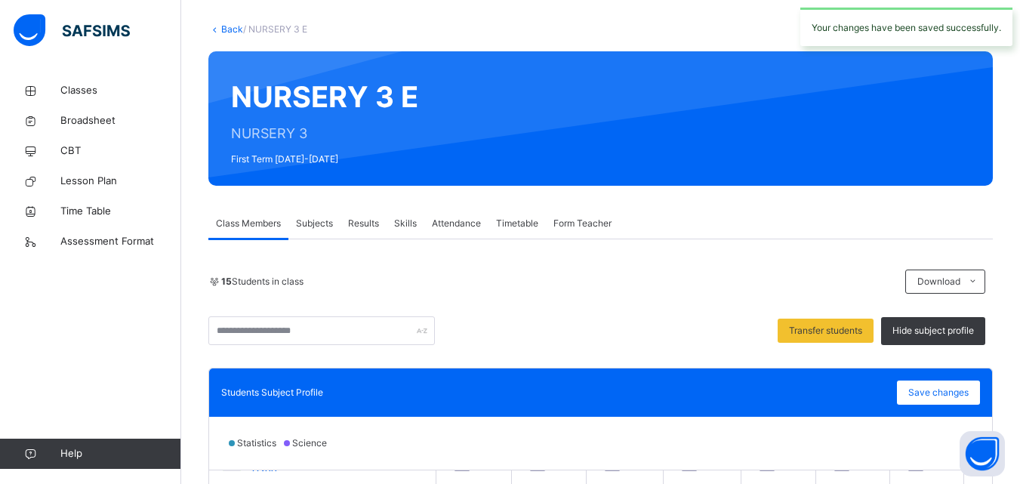
click at [304, 221] on span "Subjects" at bounding box center [314, 224] width 37 height 14
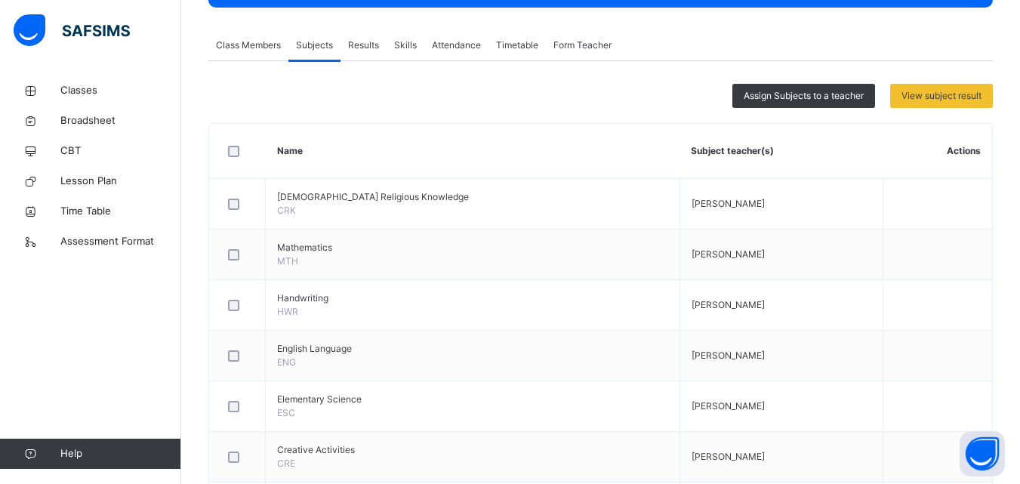
scroll to position [226, 0]
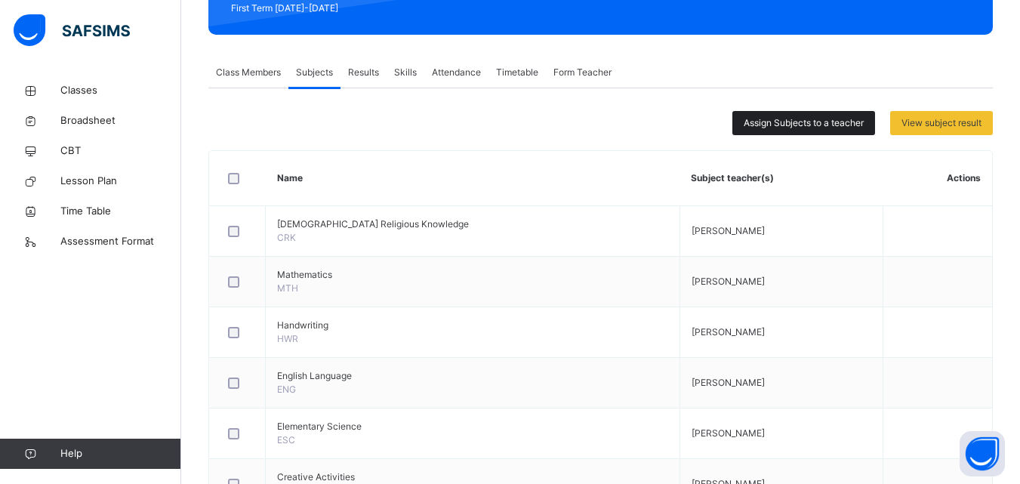
click at [823, 124] on span "Assign Subjects to a teacher" at bounding box center [804, 123] width 120 height 14
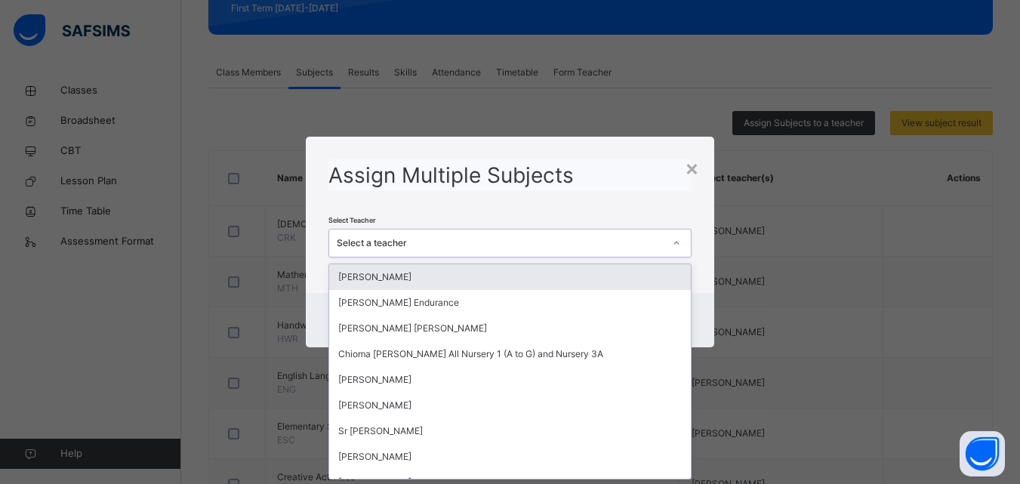
scroll to position [0, 0]
click at [677, 240] on icon at bounding box center [676, 243] width 9 height 15
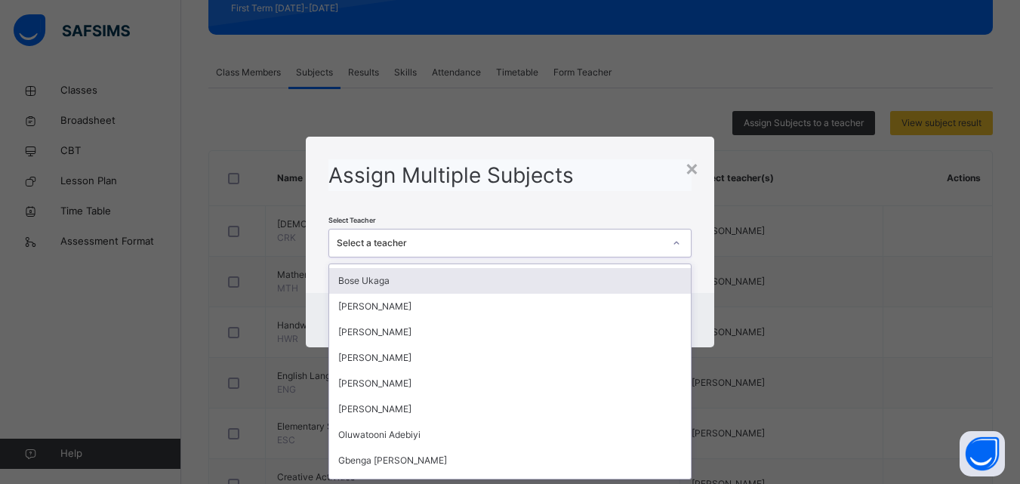
scroll to position [302, 0]
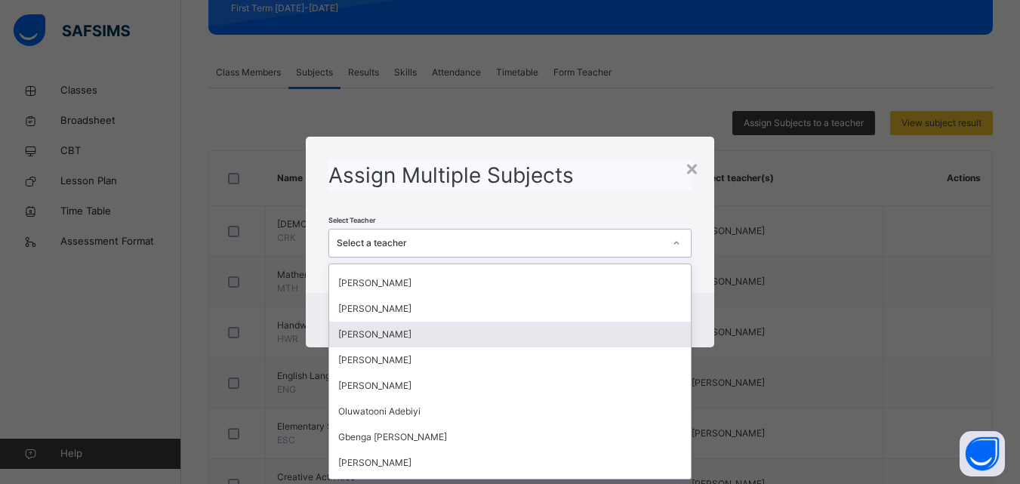
click at [496, 338] on div "[PERSON_NAME]" at bounding box center [509, 335] width 361 height 26
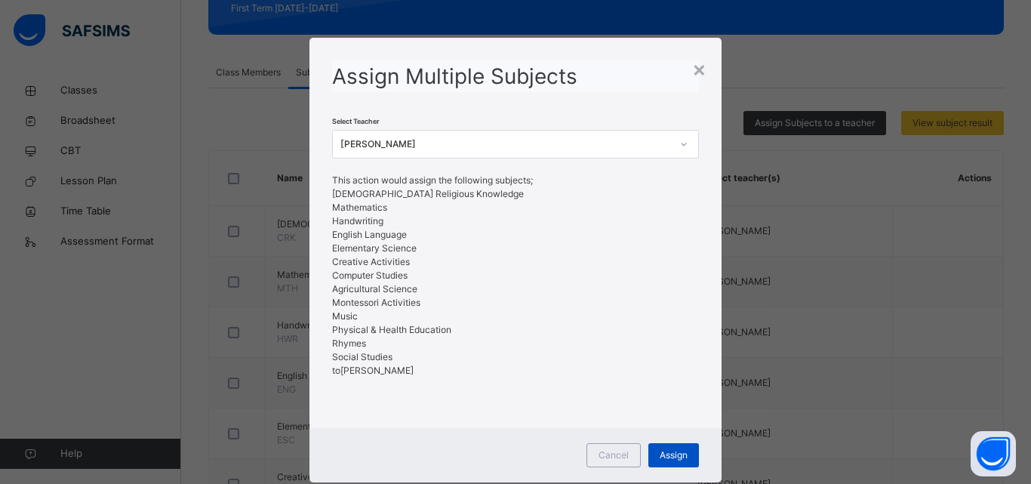
click at [662, 457] on span "Assign" at bounding box center [674, 455] width 28 height 14
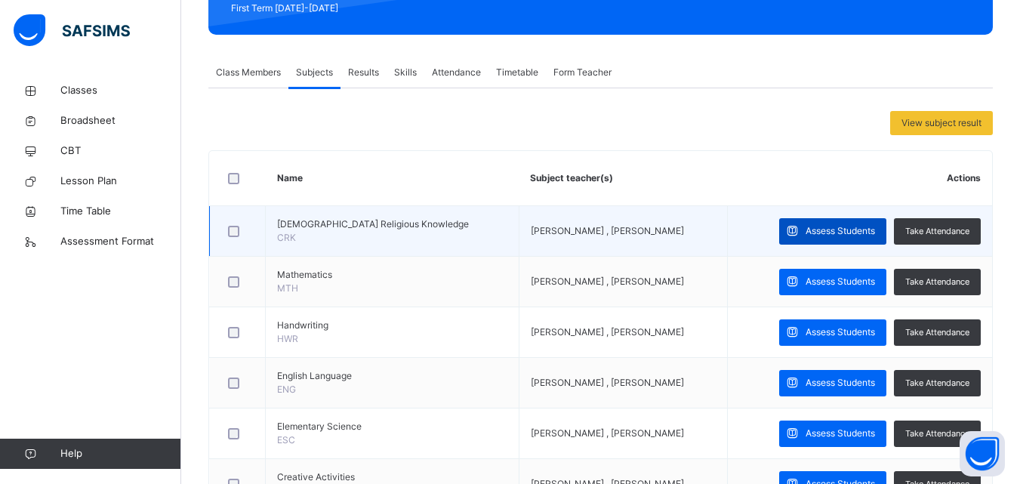
click at [861, 228] on span "Assess Students" at bounding box center [840, 231] width 69 height 14
click at [0, 0] on div "Score Sheet Score Sheet Show Comments Generate comment for all student Save Ent…" at bounding box center [0, 0] width 0 height 0
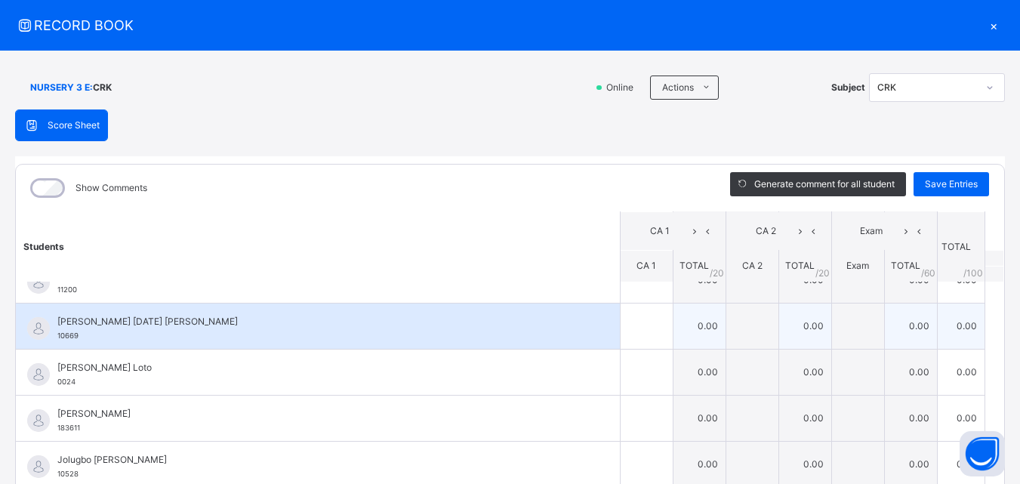
scroll to position [75, 0]
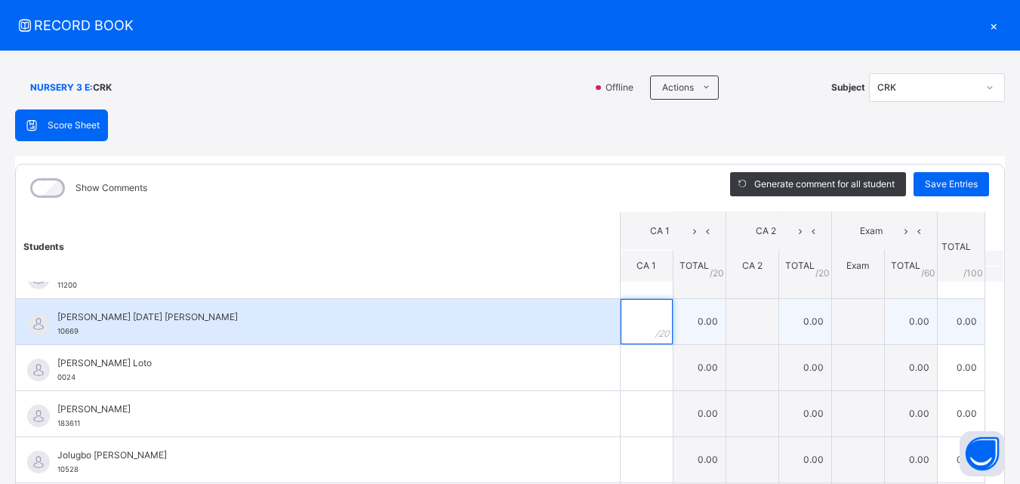
click at [631, 323] on div at bounding box center [647, 321] width 52 height 45
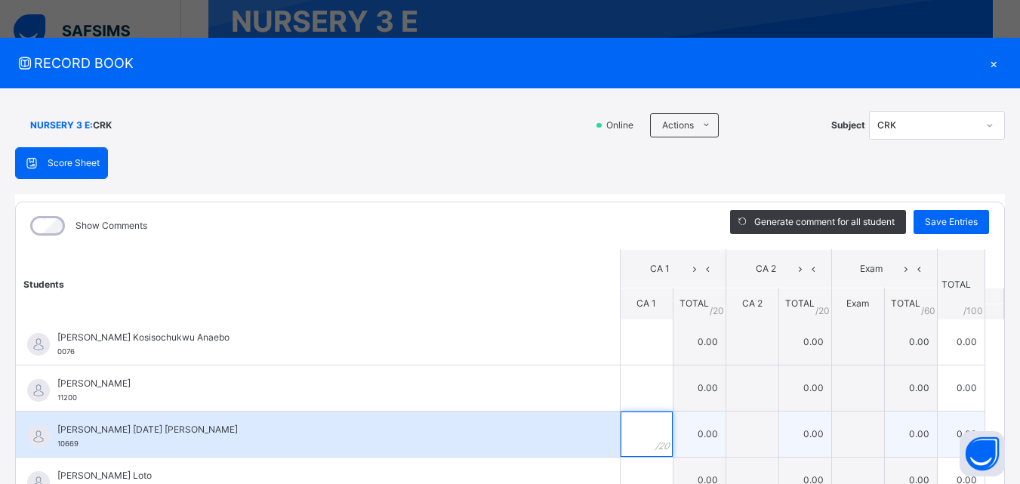
scroll to position [0, 0]
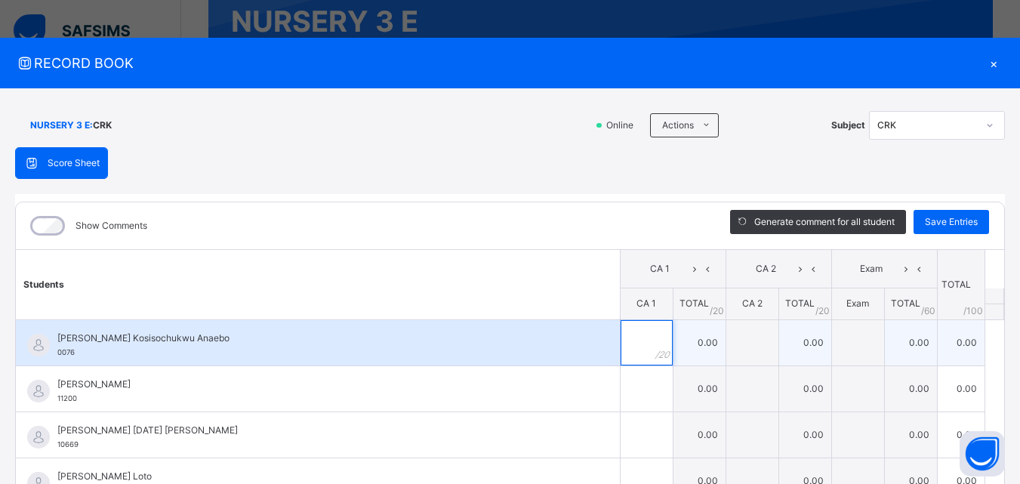
click at [621, 343] on input "text" at bounding box center [647, 342] width 52 height 45
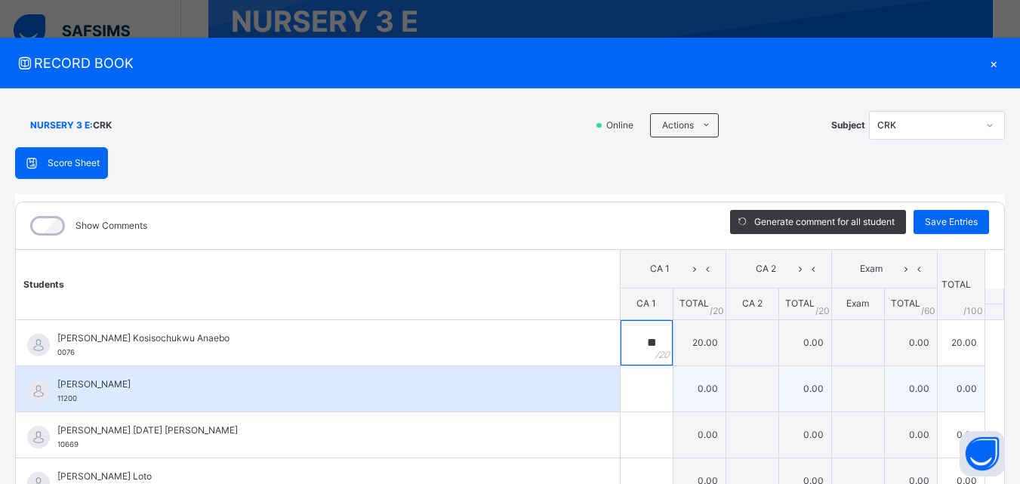
type input "**"
drag, startPoint x: 611, startPoint y: 392, endPoint x: 617, endPoint y: 377, distance: 15.6
click at [621, 385] on input "text" at bounding box center [647, 388] width 52 height 45
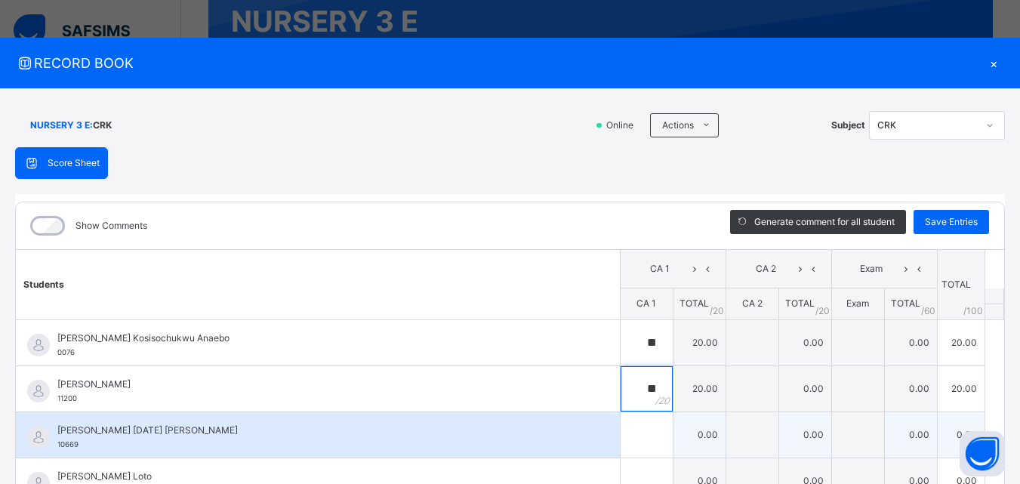
type input "**"
drag, startPoint x: 627, startPoint y: 451, endPoint x: 620, endPoint y: 433, distance: 20.1
click at [621, 437] on input "text" at bounding box center [647, 434] width 52 height 45
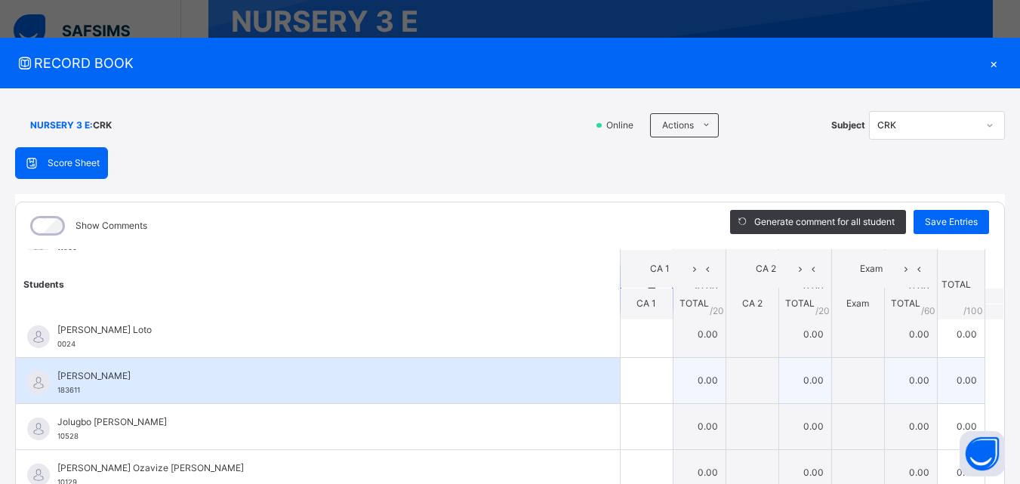
scroll to position [75, 0]
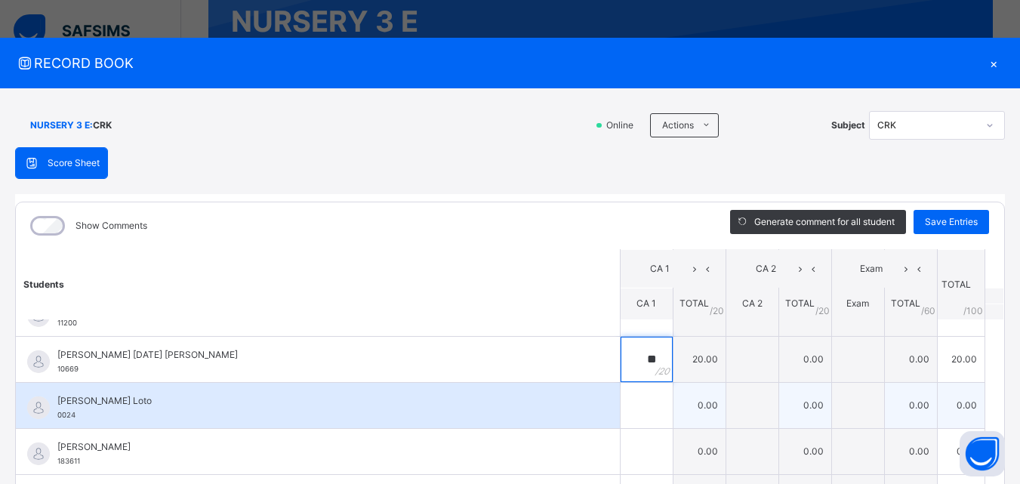
type input "**"
click at [633, 399] on div at bounding box center [647, 405] width 52 height 45
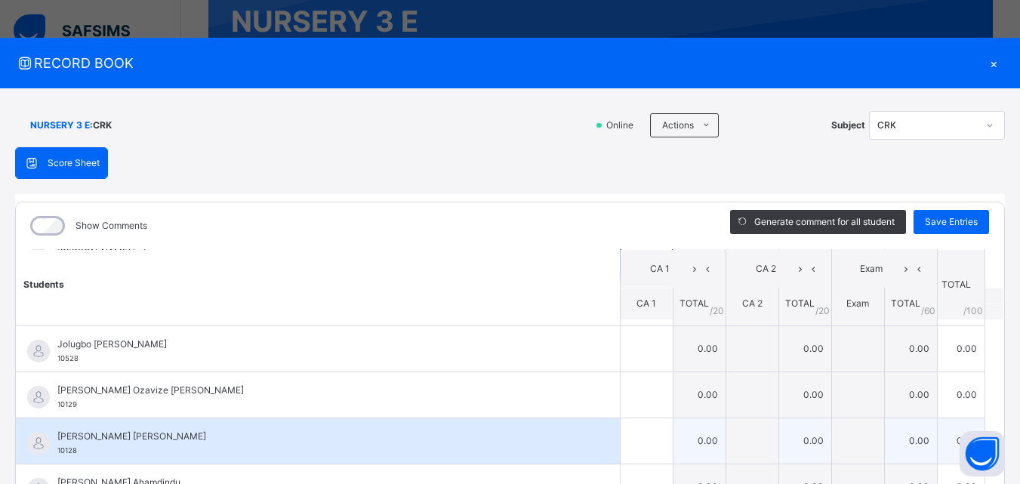
scroll to position [226, 0]
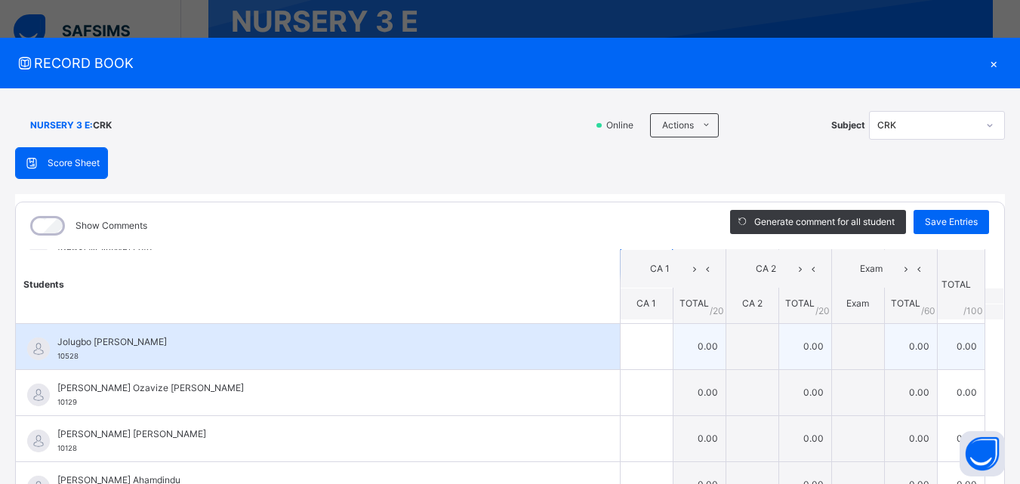
type input "**"
click at [621, 353] on input "text" at bounding box center [647, 346] width 52 height 45
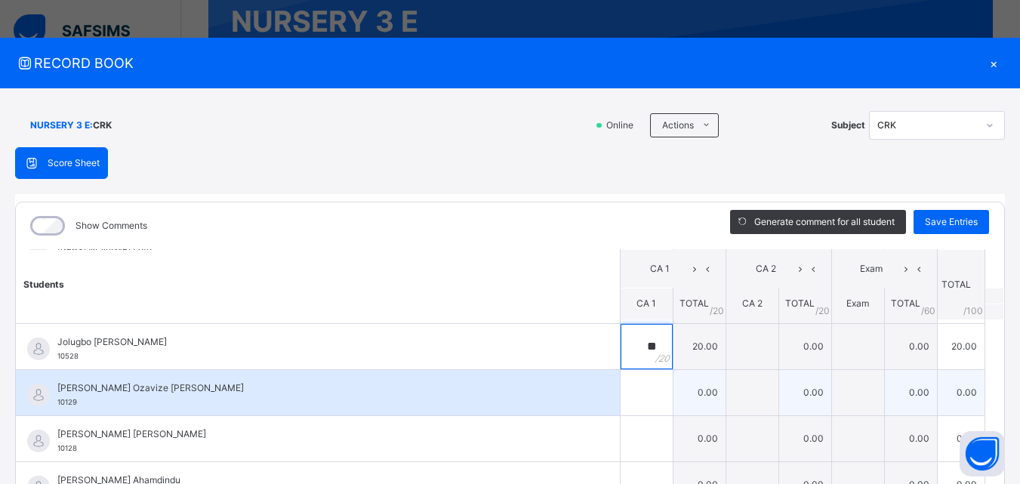
type input "**"
click at [621, 396] on input "text" at bounding box center [647, 392] width 52 height 45
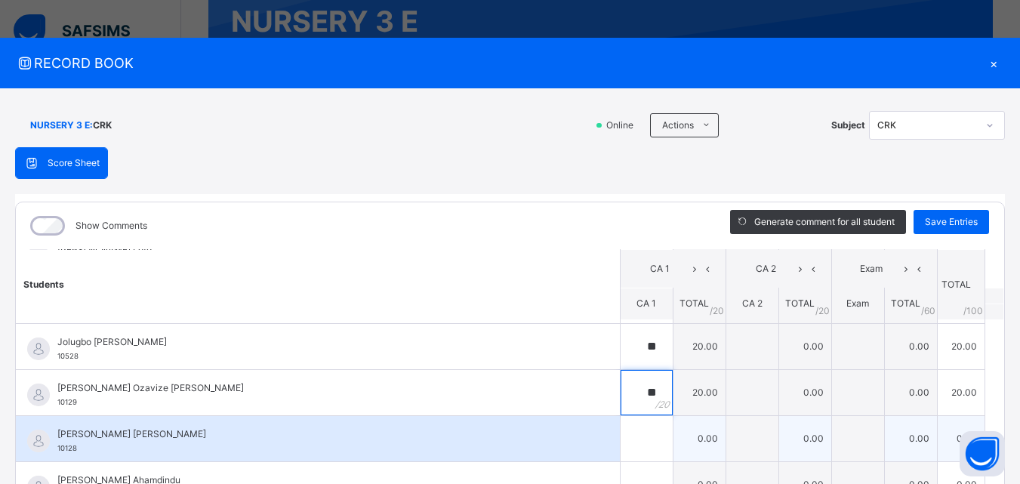
type input "**"
drag, startPoint x: 618, startPoint y: 445, endPoint x: 620, endPoint y: 435, distance: 9.9
click at [621, 436] on input "text" at bounding box center [647, 438] width 52 height 45
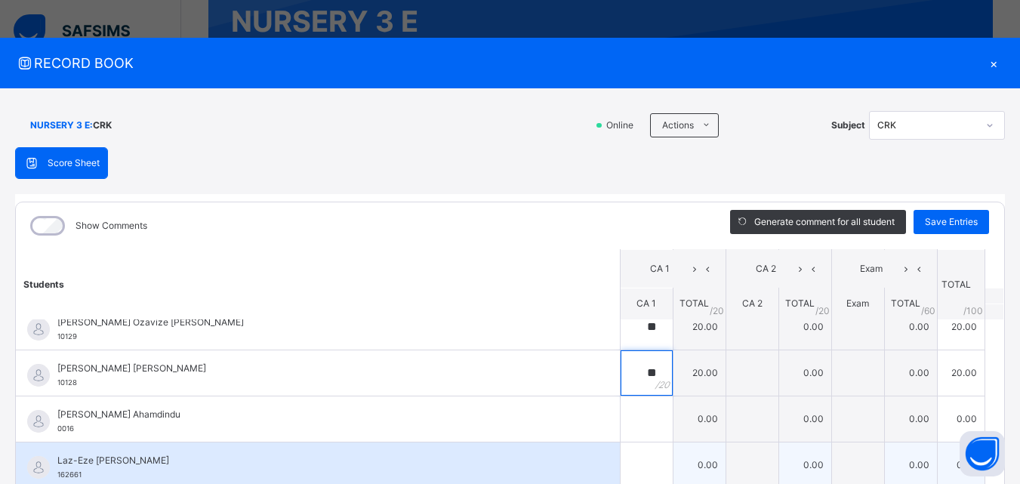
scroll to position [302, 0]
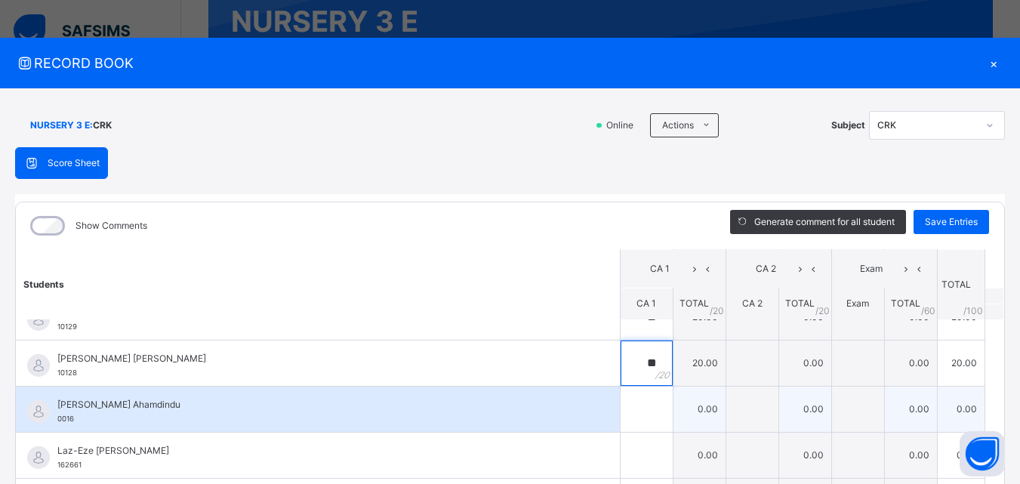
type input "**"
click at [621, 407] on input "text" at bounding box center [647, 409] width 52 height 45
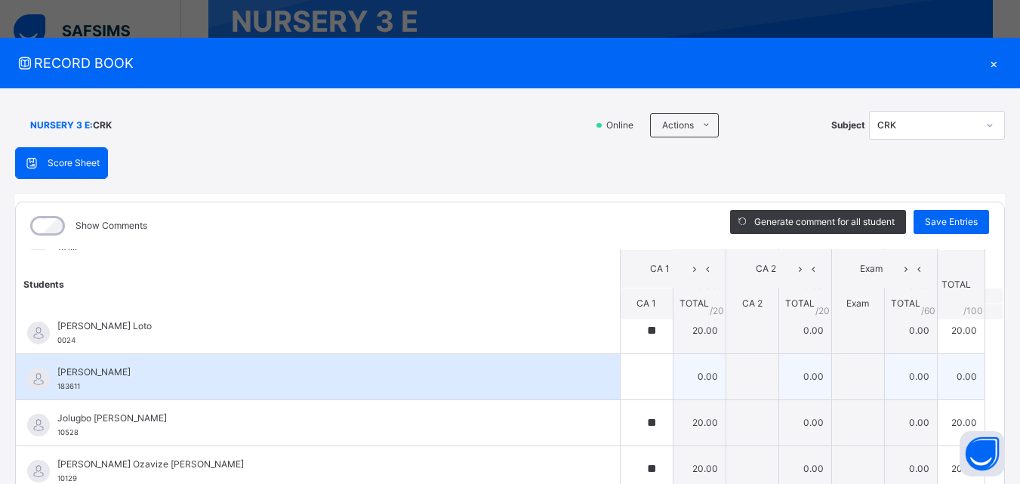
scroll to position [75, 0]
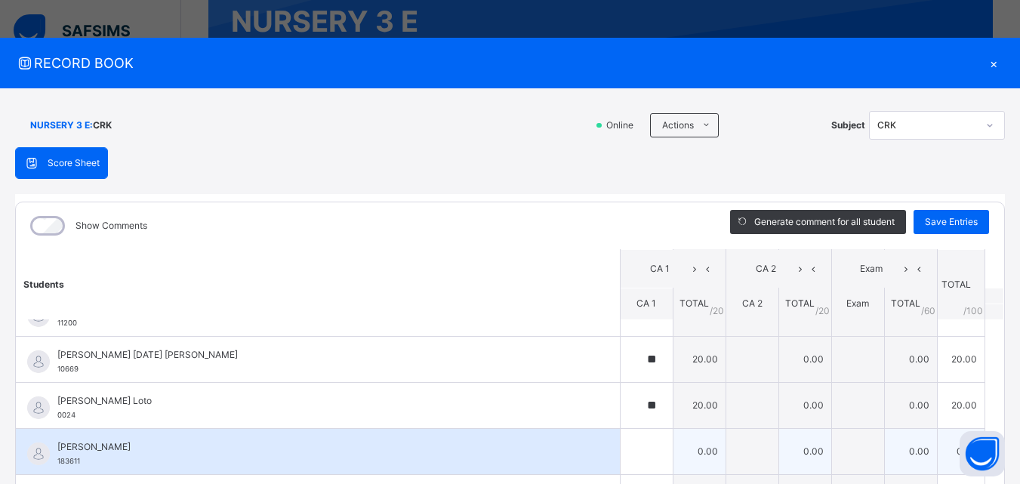
type input "**"
click at [625, 444] on input "text" at bounding box center [647, 451] width 52 height 45
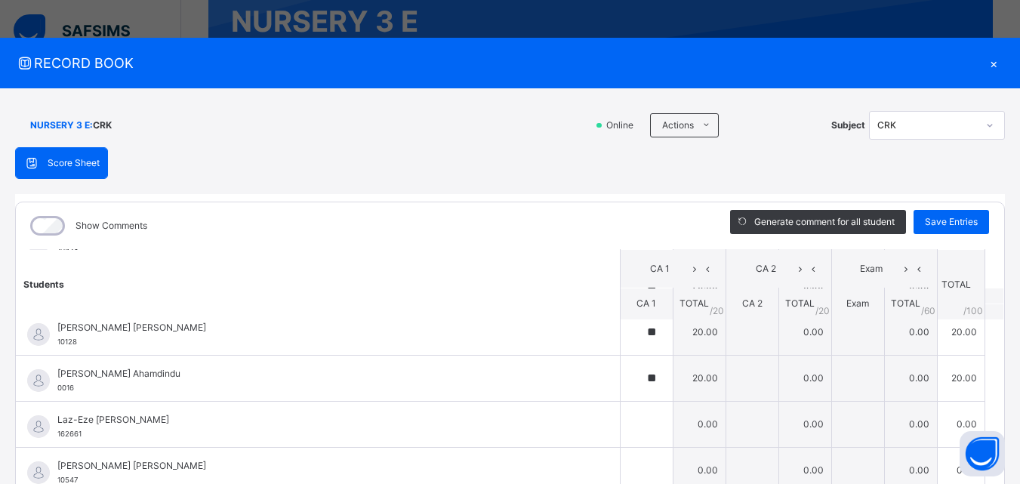
scroll to position [384, 0]
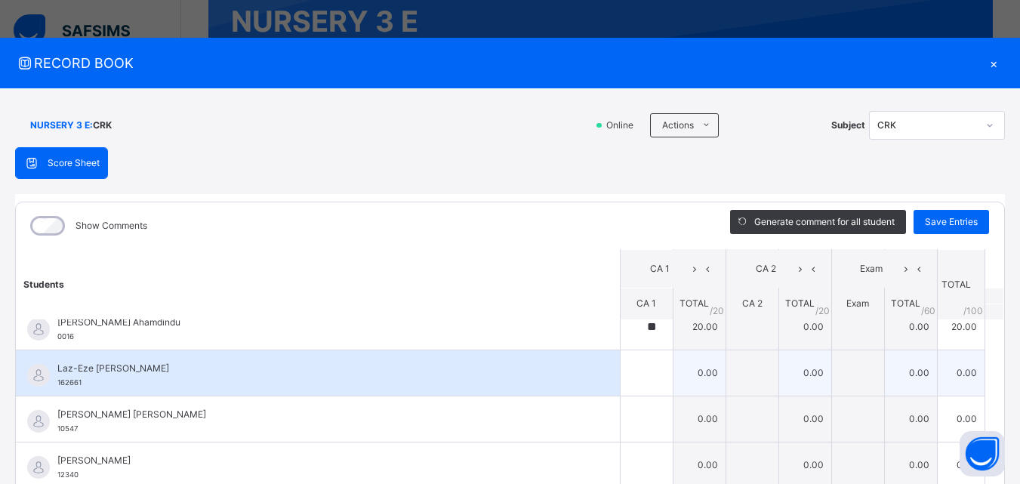
type input "**"
drag, startPoint x: 642, startPoint y: 362, endPoint x: 625, endPoint y: 381, distance: 25.1
click at [627, 381] on input "text" at bounding box center [647, 372] width 52 height 45
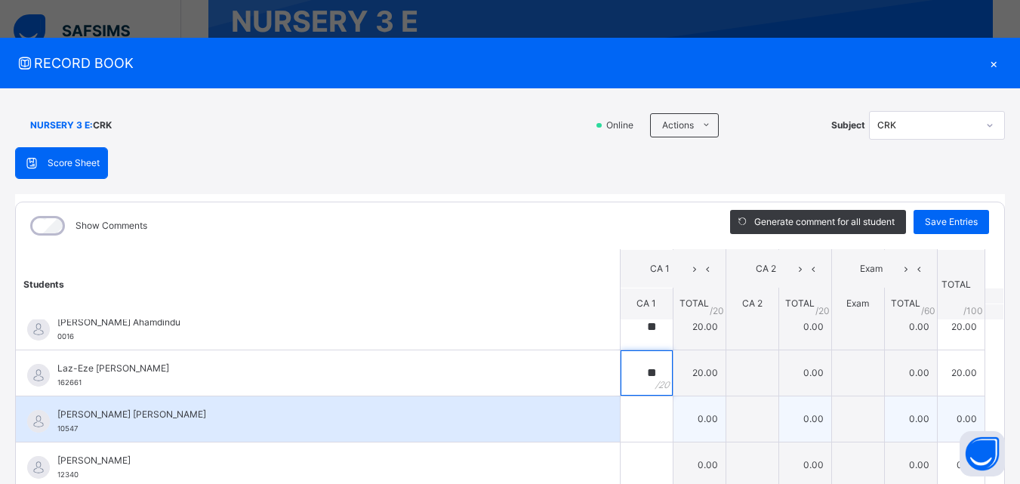
type input "**"
click at [625, 416] on input "text" at bounding box center [647, 418] width 52 height 45
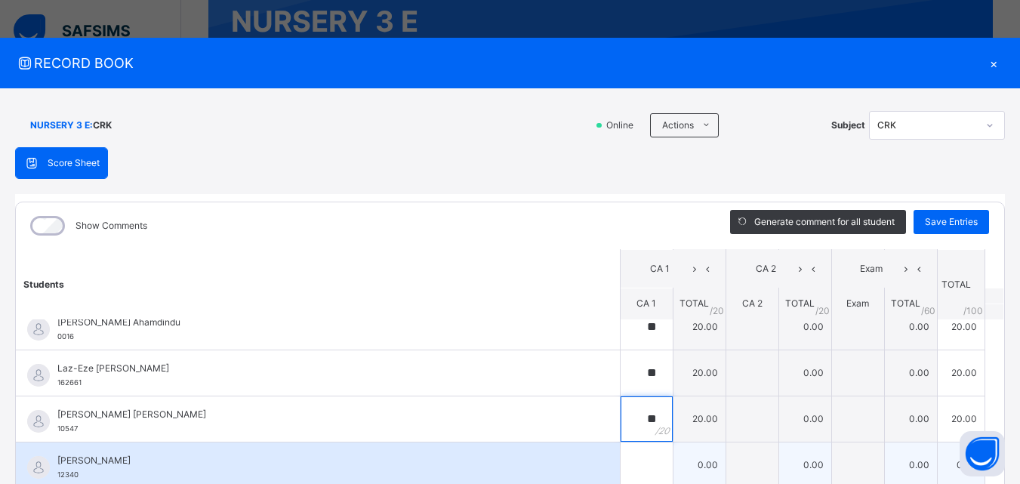
type input "**"
click at [621, 462] on input "text" at bounding box center [647, 464] width 52 height 45
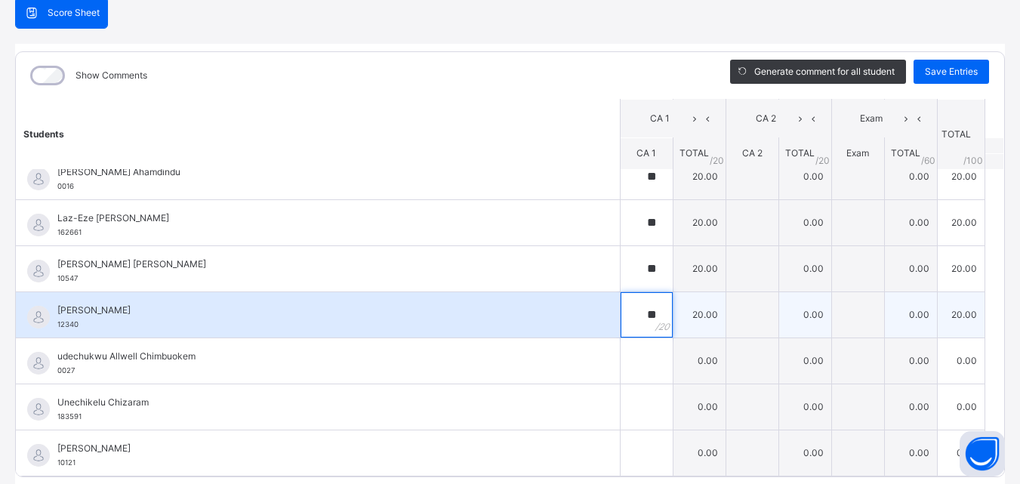
scroll to position [204, 0]
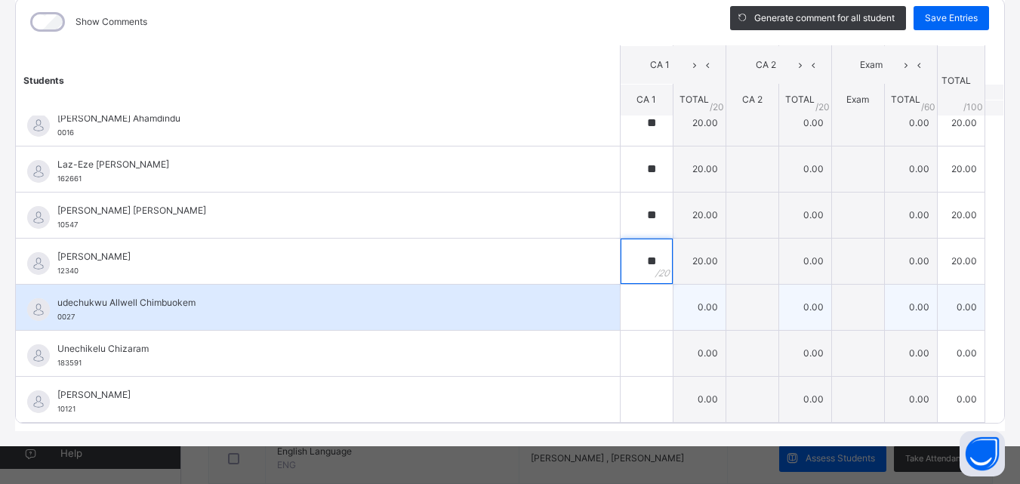
type input "**"
click at [622, 319] on input "text" at bounding box center [647, 307] width 52 height 45
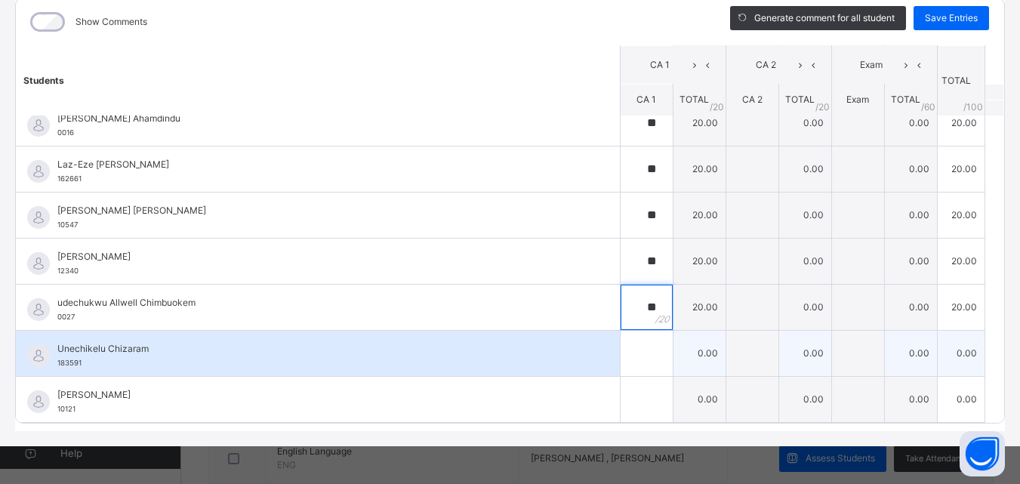
type input "**"
click at [621, 365] on input "text" at bounding box center [647, 353] width 52 height 45
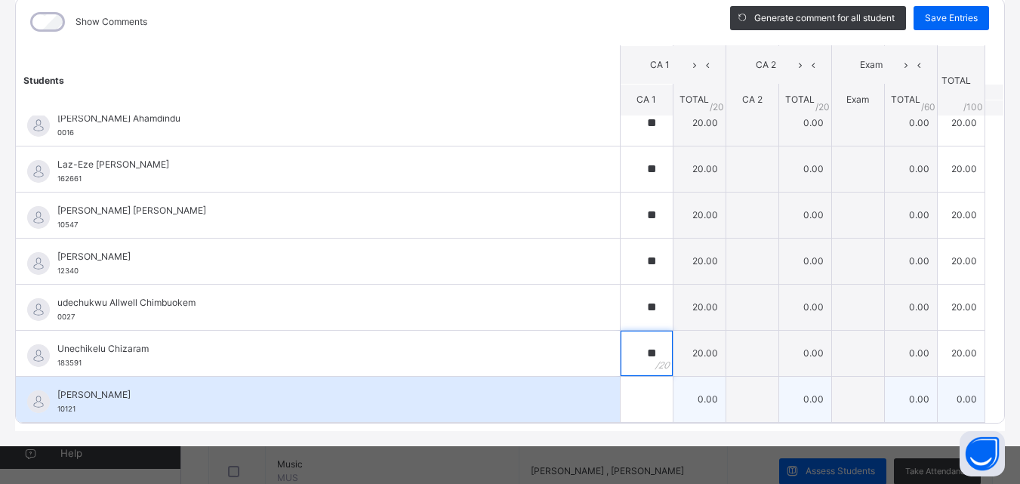
scroll to position [453, 0]
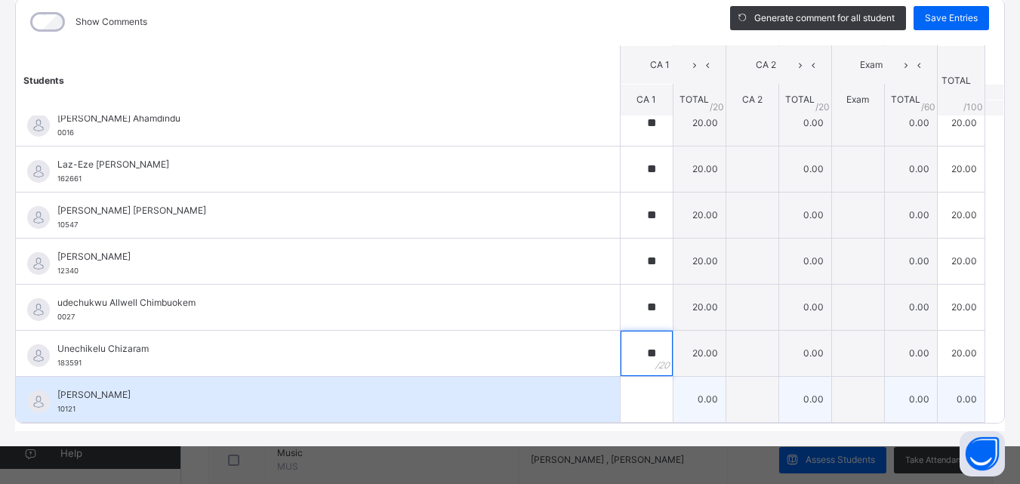
type input "**"
click at [623, 405] on input "text" at bounding box center [647, 399] width 52 height 45
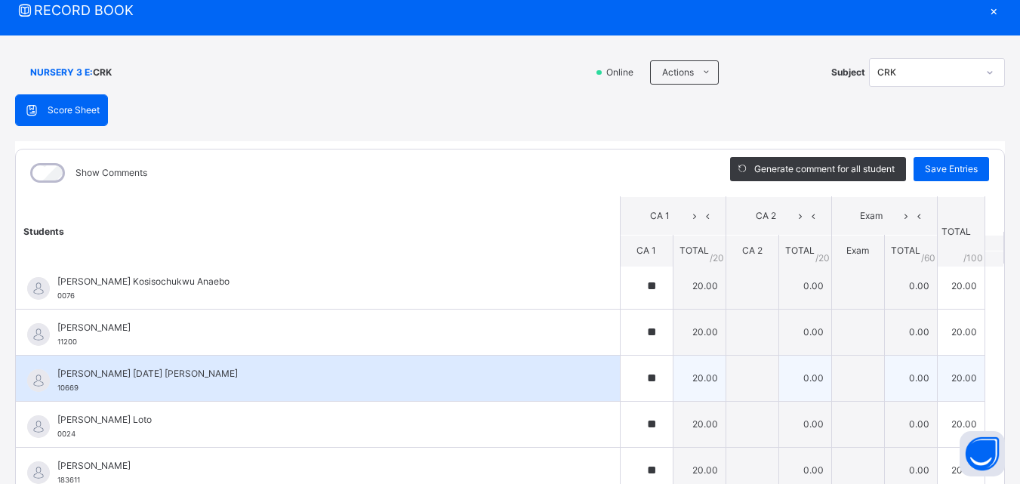
scroll to position [0, 0]
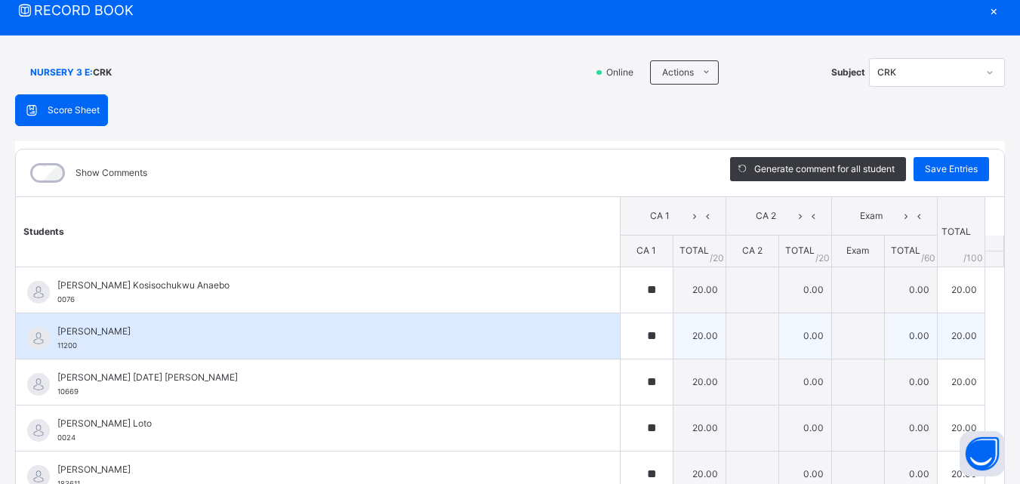
type input "**"
click at [636, 335] on div "**" at bounding box center [647, 335] width 52 height 45
type input "*"
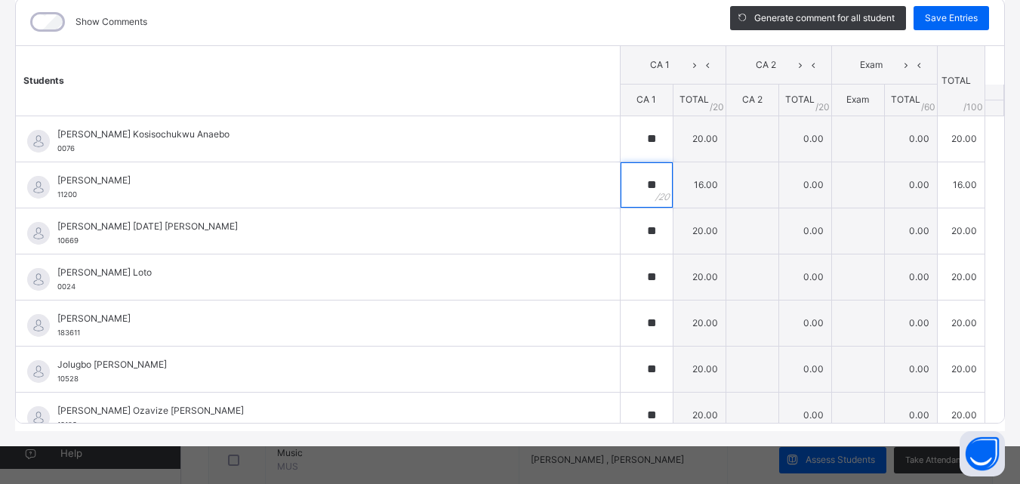
type input "**"
click at [939, 3] on div "Generate comment for all student Save Entries" at bounding box center [859, 21] width 289 height 47
click at [933, 17] on span "Save Entries" at bounding box center [951, 18] width 53 height 14
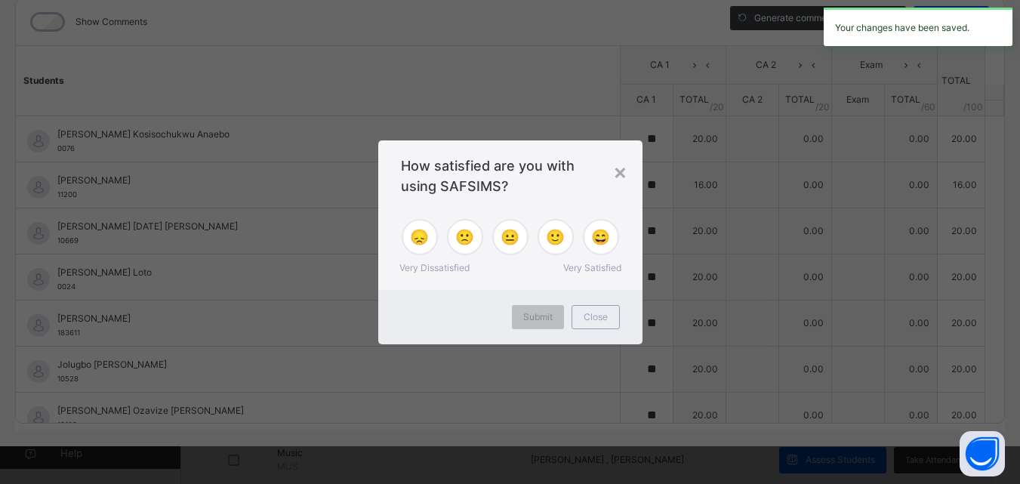
type input "**"
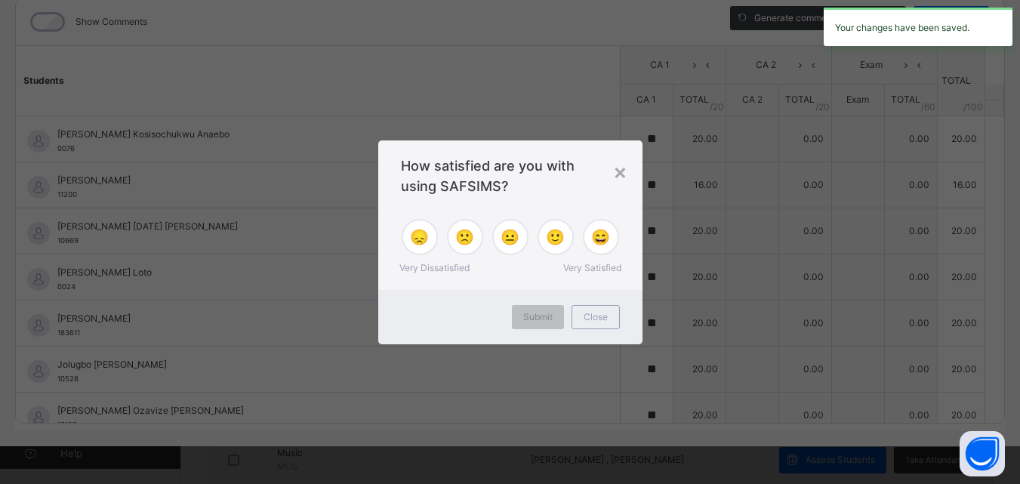
type input "**"
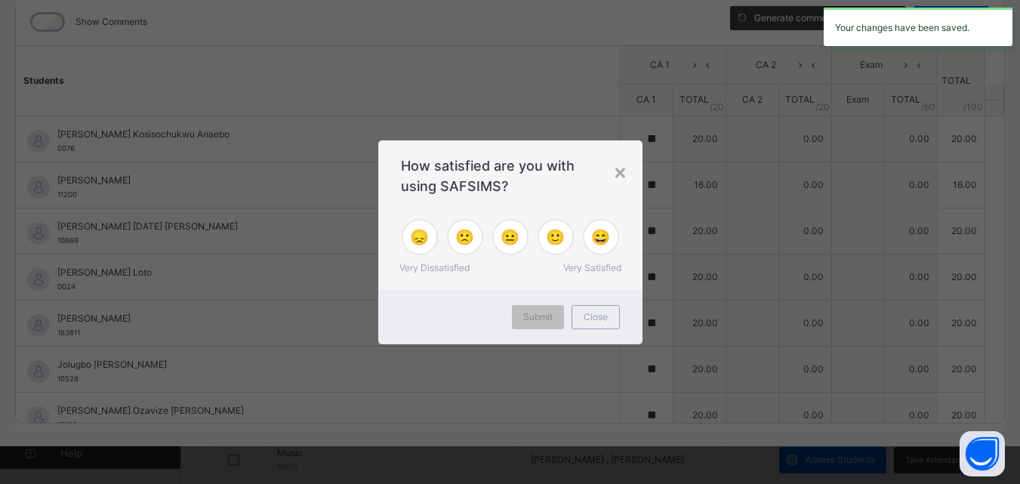
type input "**"
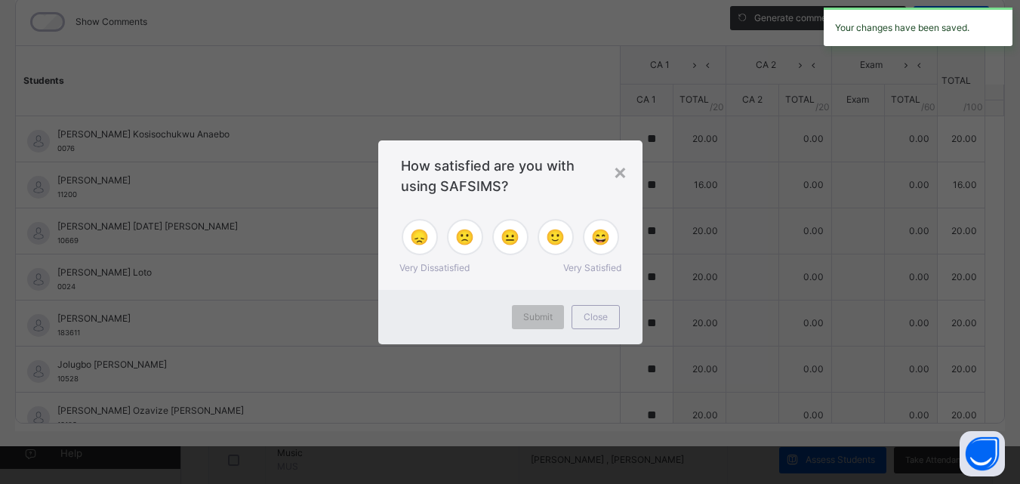
click at [611, 172] on span "How satisfied are you with using SAFSIMS?" at bounding box center [510, 176] width 219 height 41
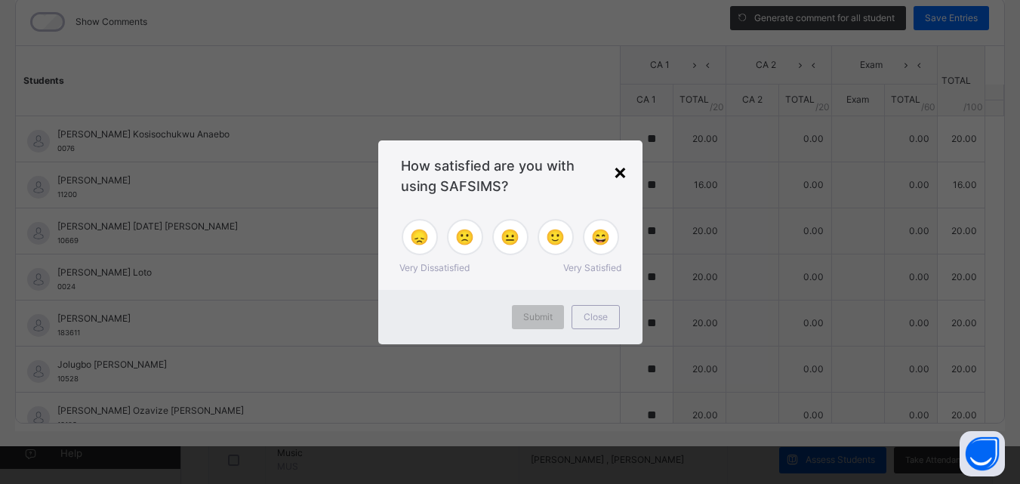
click at [617, 175] on div "×" at bounding box center [620, 172] width 14 height 32
click at [621, 175] on input "**" at bounding box center [647, 184] width 52 height 45
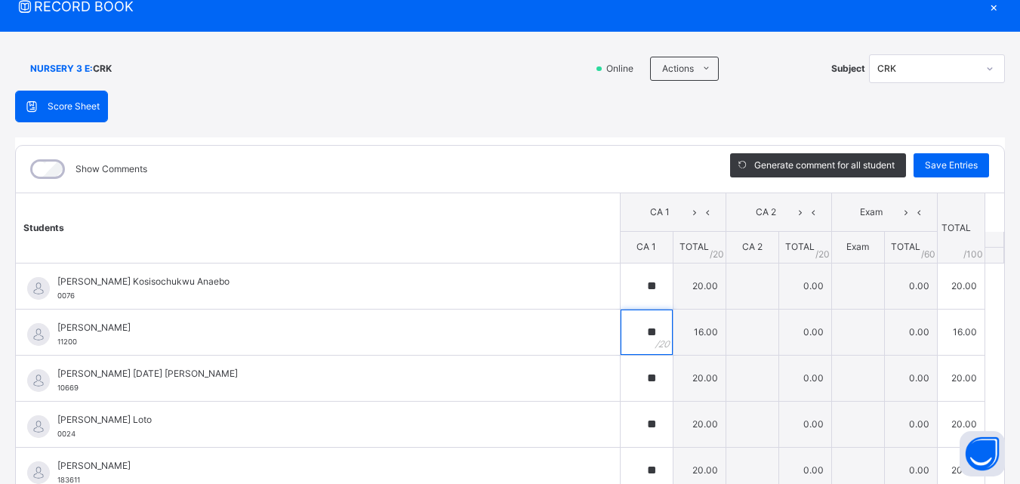
scroll to position [53, 0]
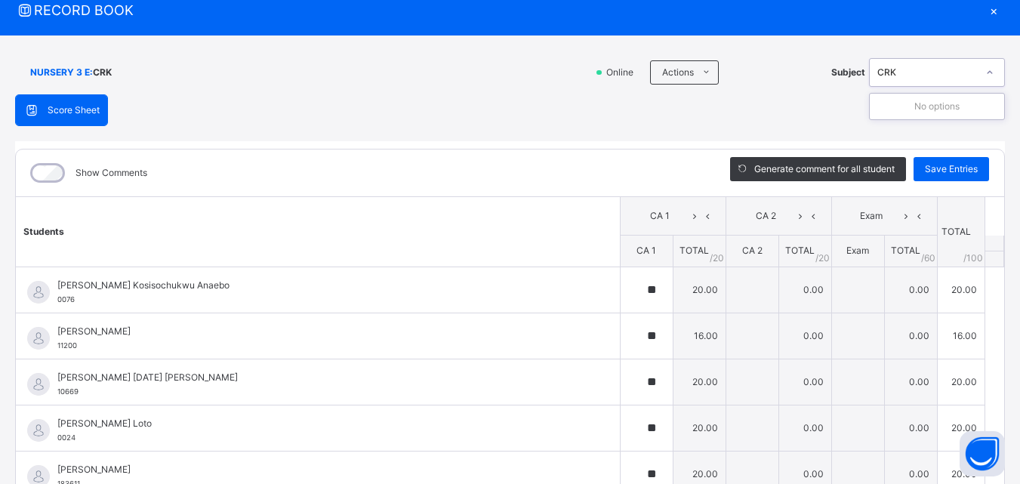
click at [985, 71] on icon at bounding box center [989, 72] width 9 height 15
click at [880, 66] on div "CRK" at bounding box center [927, 73] width 100 height 14
click at [883, 66] on div "CRK" at bounding box center [923, 72] width 106 height 23
drag, startPoint x: 978, startPoint y: 72, endPoint x: 969, endPoint y: 85, distance: 16.3
click at [985, 72] on icon at bounding box center [989, 72] width 9 height 15
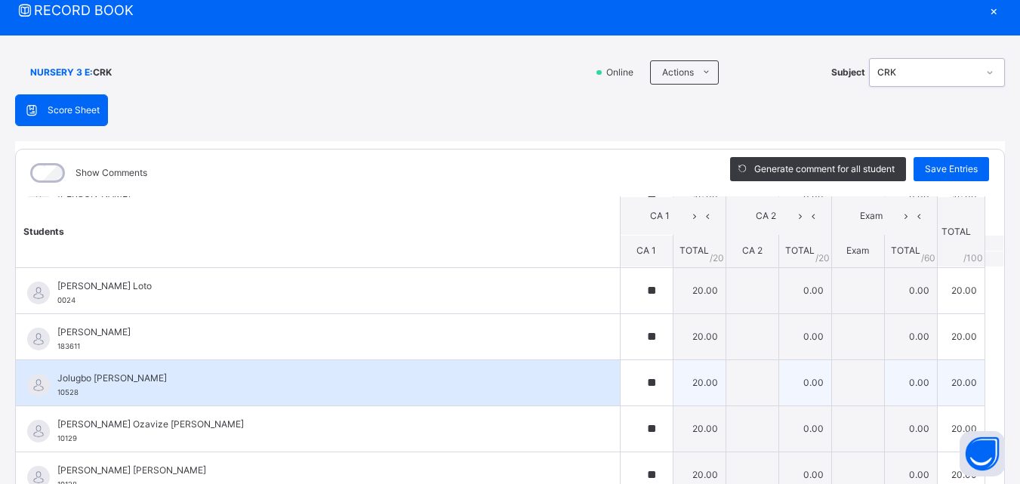
scroll to position [226, 0]
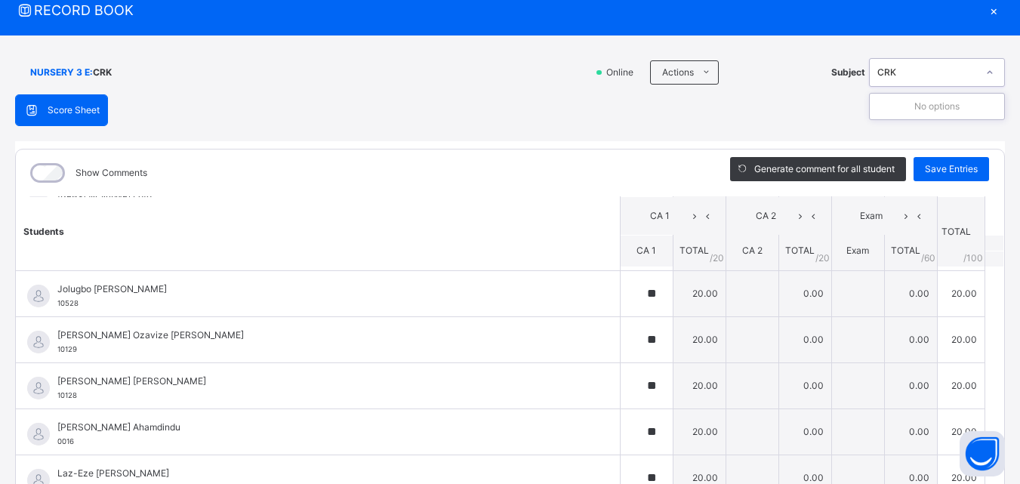
click at [934, 66] on div "CRK" at bounding box center [927, 73] width 100 height 14
type input "*"
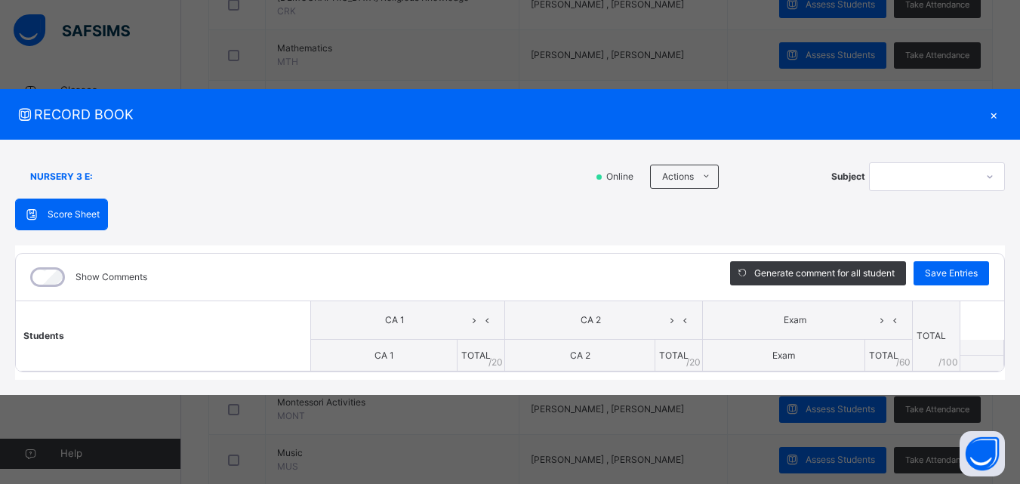
scroll to position [0, 0]
click at [992, 114] on div "×" at bounding box center [993, 114] width 23 height 20
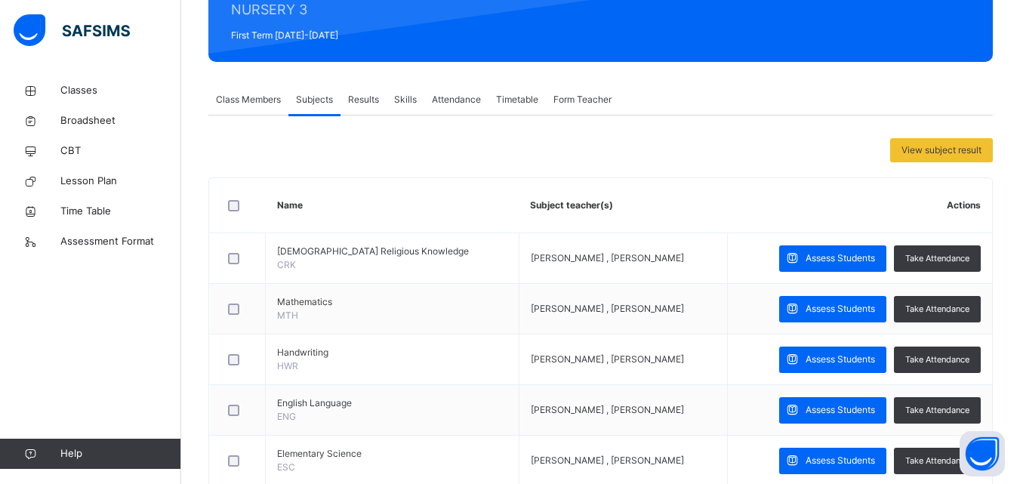
scroll to position [226, 0]
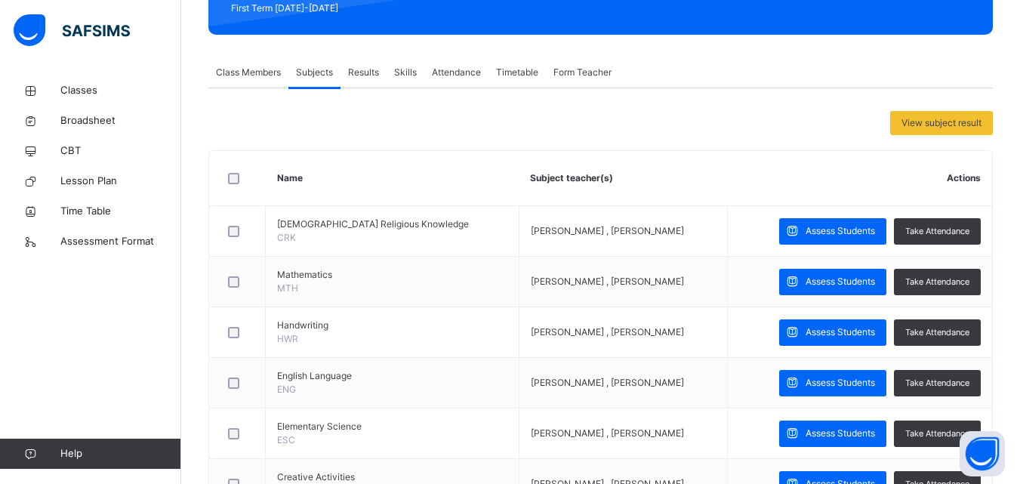
click at [851, 226] on span "Assess Students" at bounding box center [840, 231] width 69 height 14
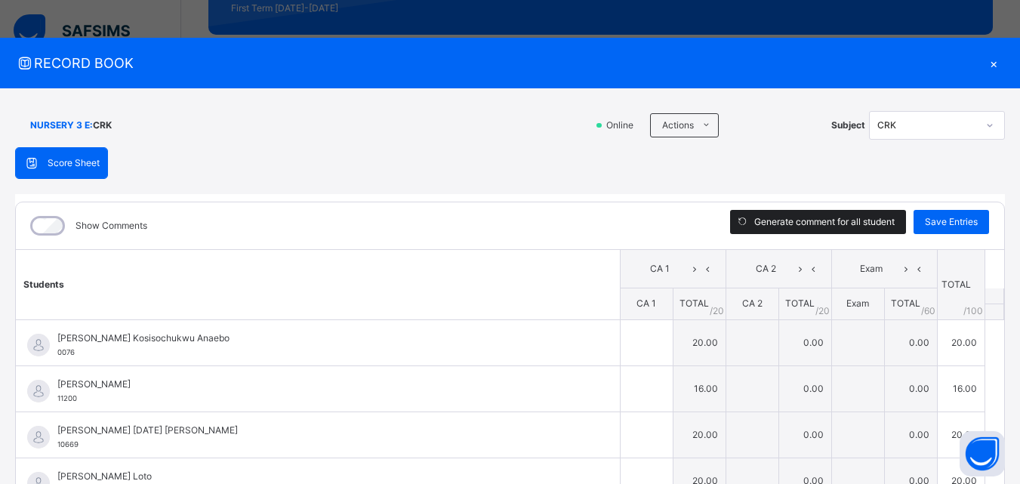
type input "**"
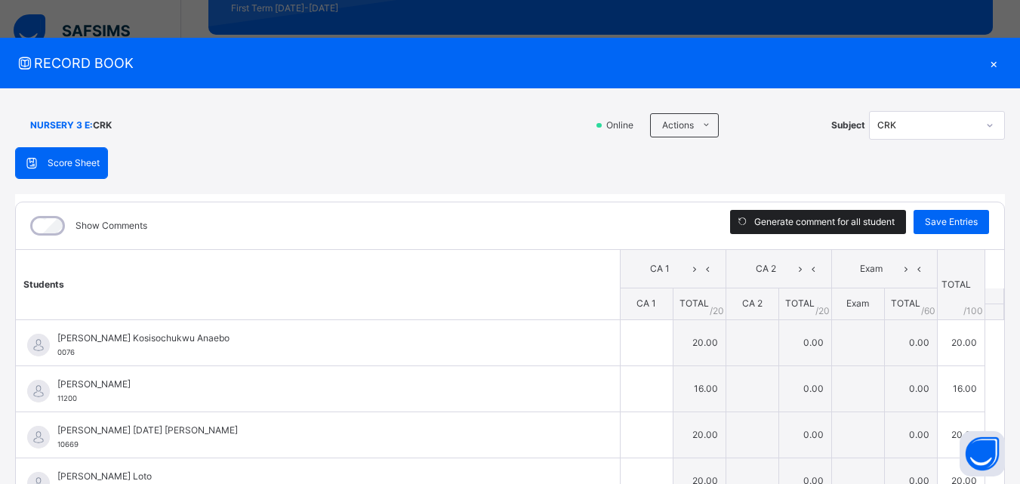
type input "**"
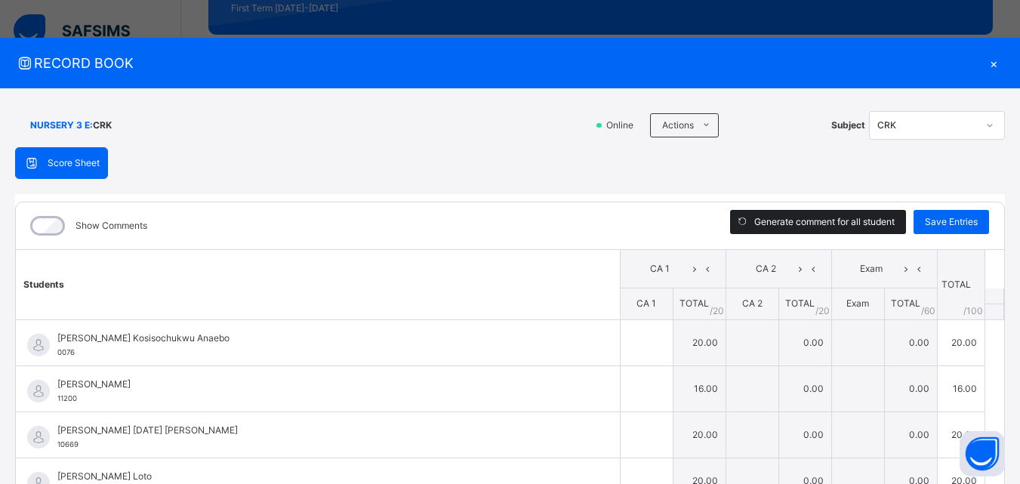
type input "**"
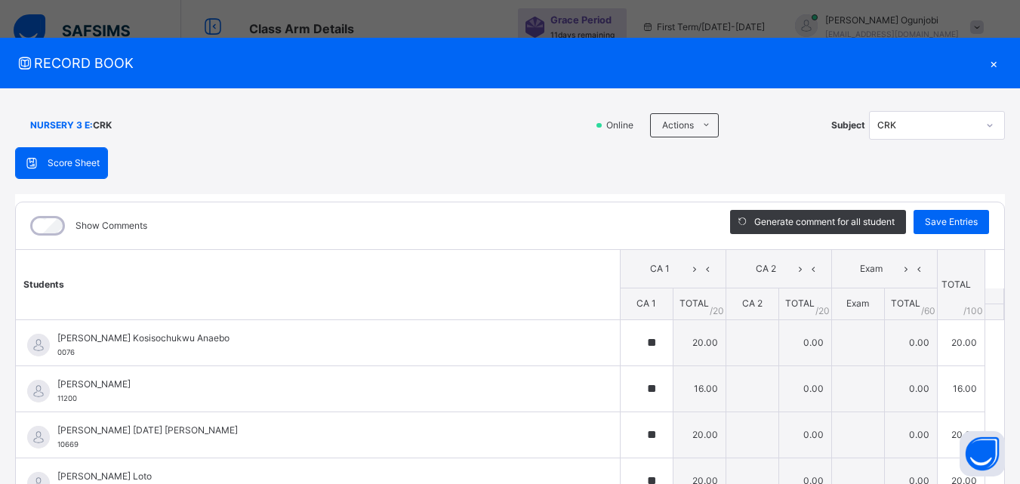
scroll to position [0, 0]
click at [985, 63] on div "×" at bounding box center [993, 63] width 23 height 20
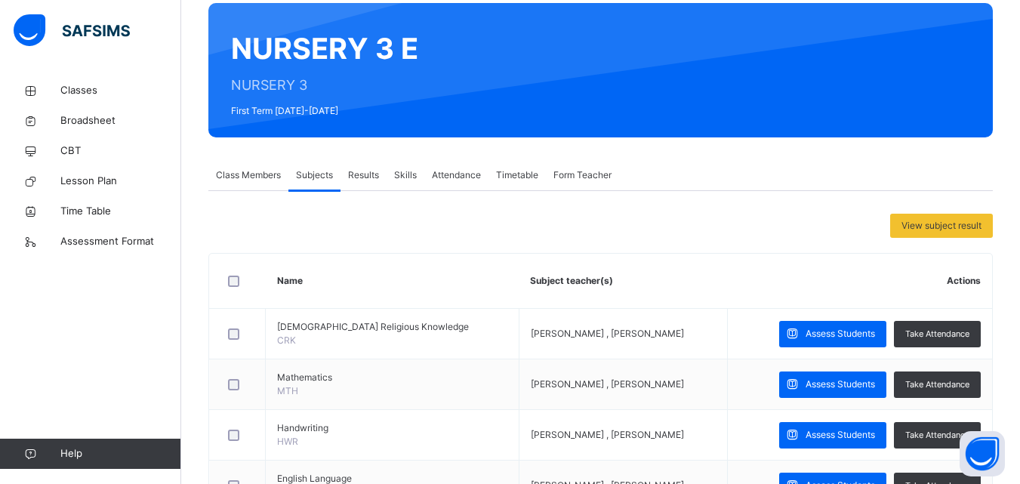
scroll to position [151, 0]
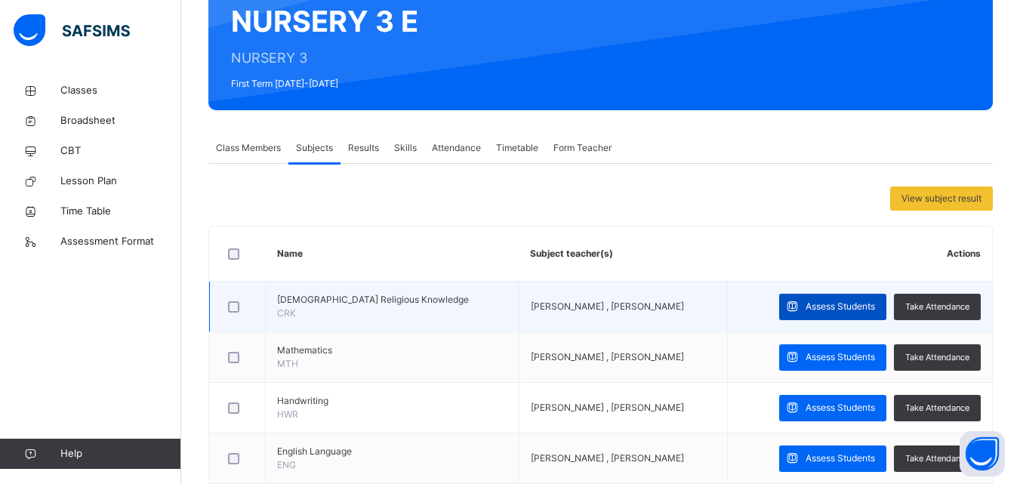
click at [857, 298] on div "Assess Students" at bounding box center [832, 307] width 107 height 26
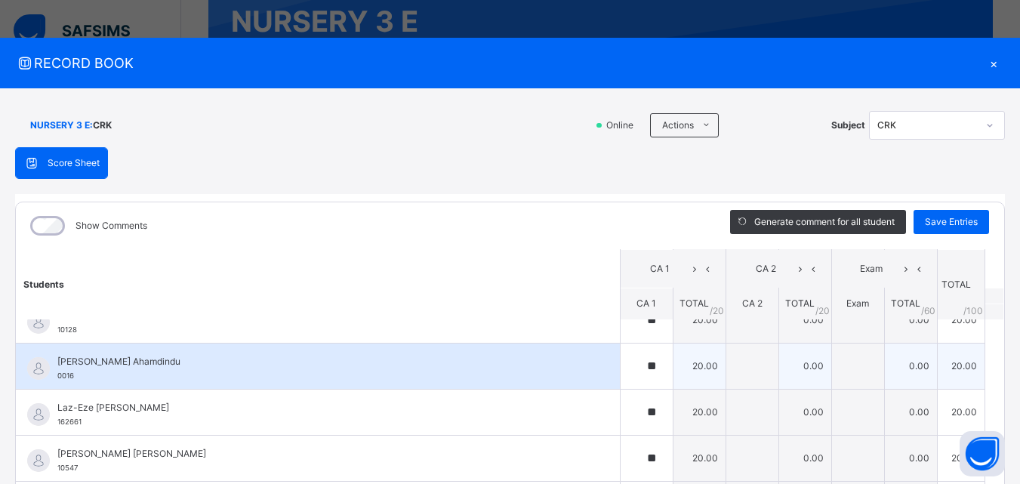
scroll to position [384, 0]
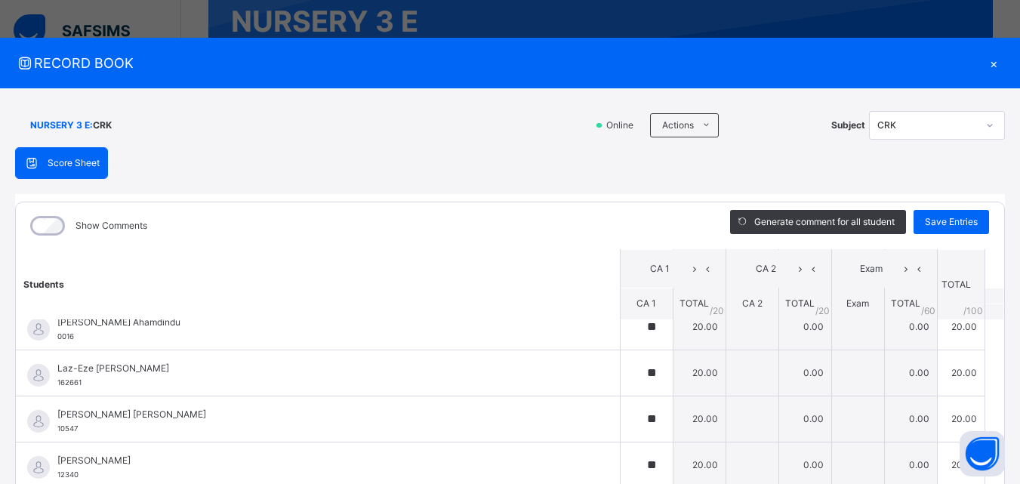
click at [977, 128] on div at bounding box center [990, 125] width 26 height 24
click at [977, 129] on div at bounding box center [990, 125] width 26 height 24
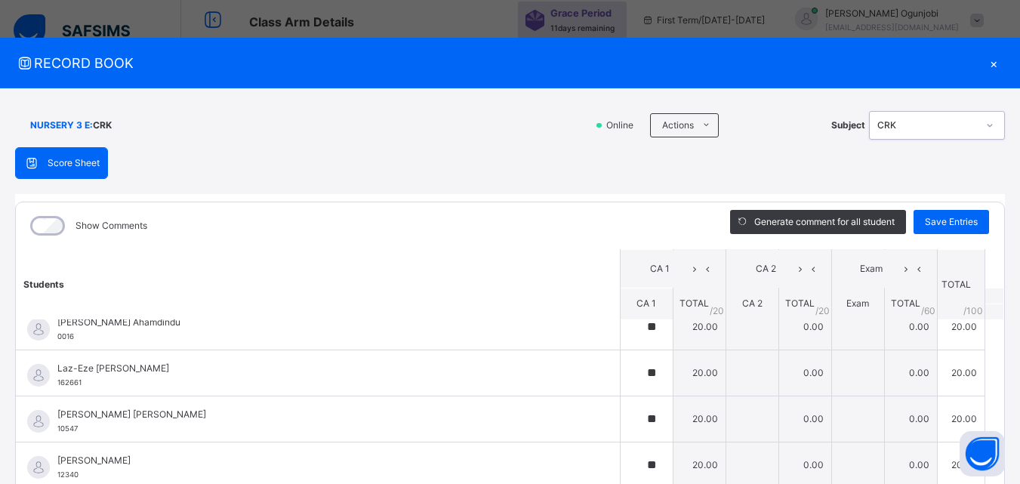
scroll to position [0, 0]
click at [983, 64] on div "×" at bounding box center [993, 63] width 23 height 20
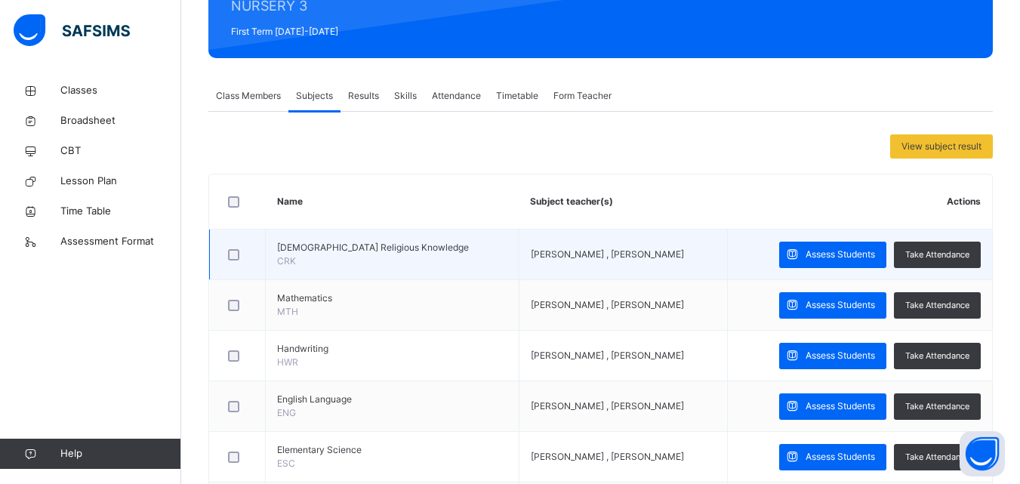
scroll to position [226, 0]
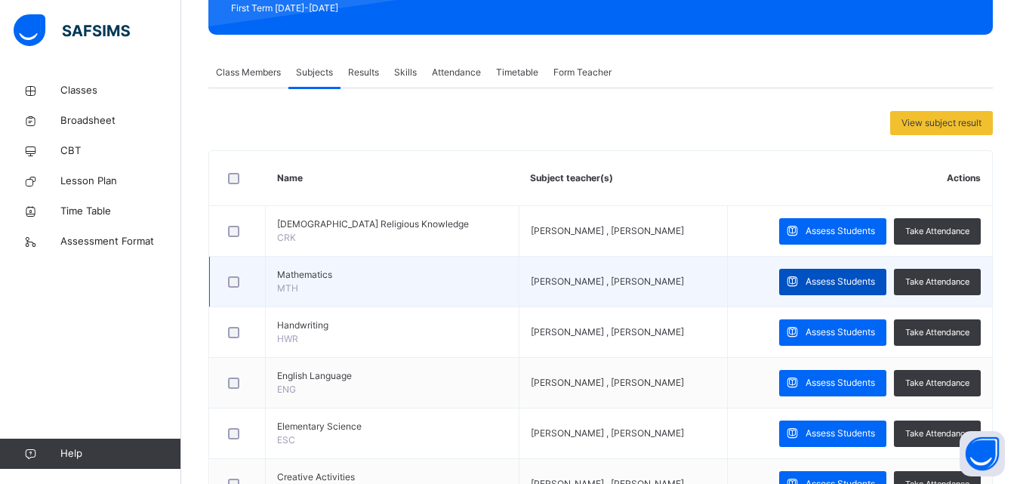
click at [830, 279] on span "Assess Students" at bounding box center [840, 282] width 69 height 14
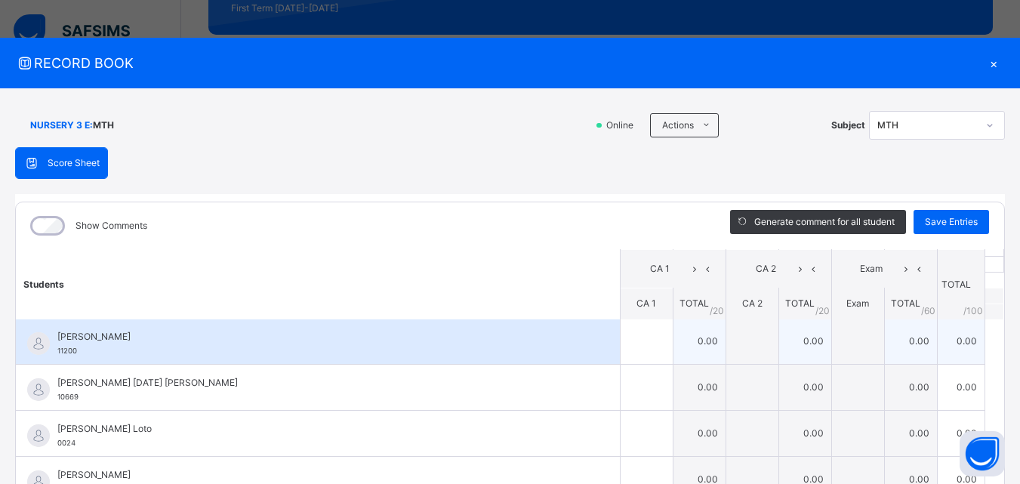
scroll to position [0, 0]
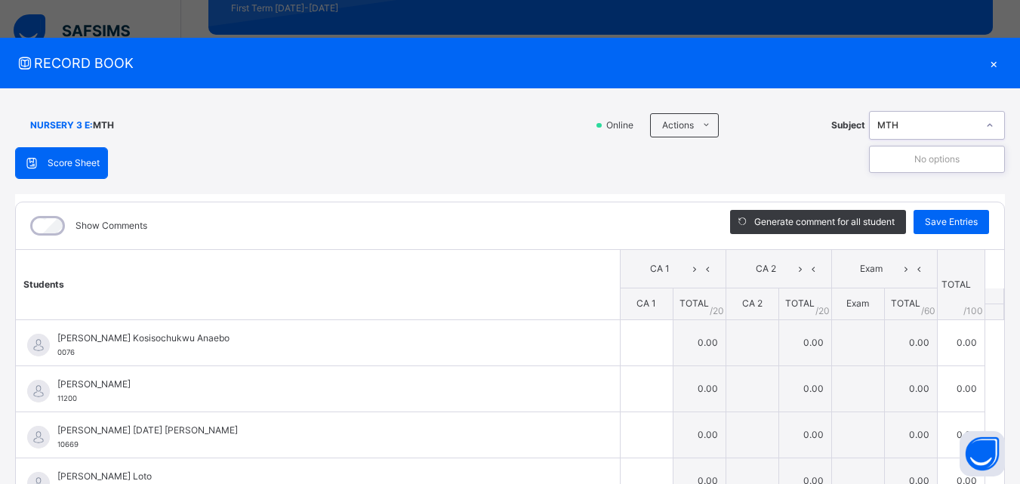
click at [985, 125] on icon at bounding box center [989, 125] width 9 height 15
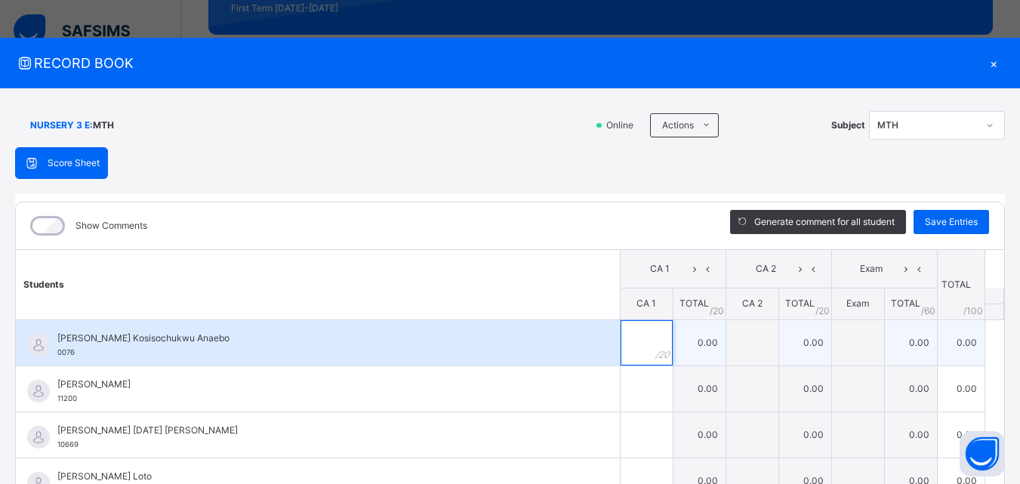
click at [621, 345] on input "text" at bounding box center [647, 342] width 52 height 45
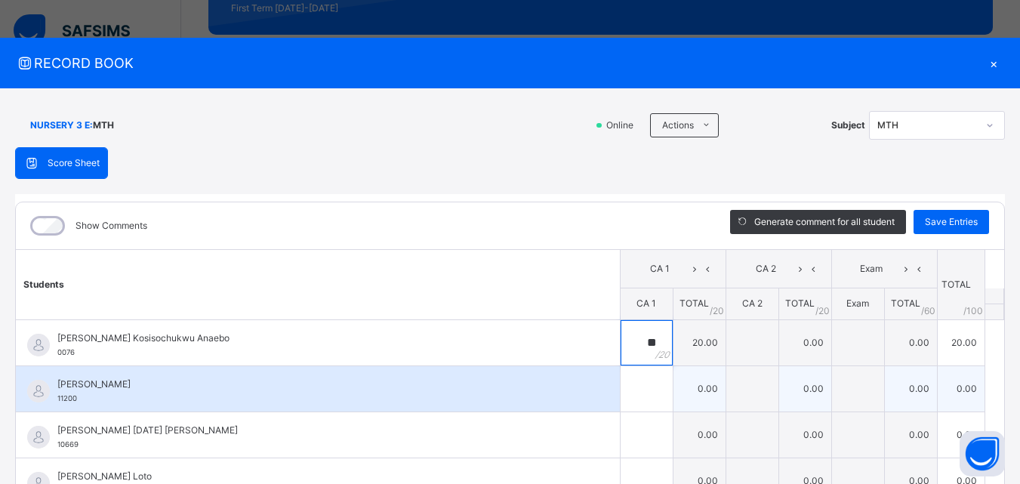
type input "**"
click at [621, 390] on input "text" at bounding box center [647, 388] width 52 height 45
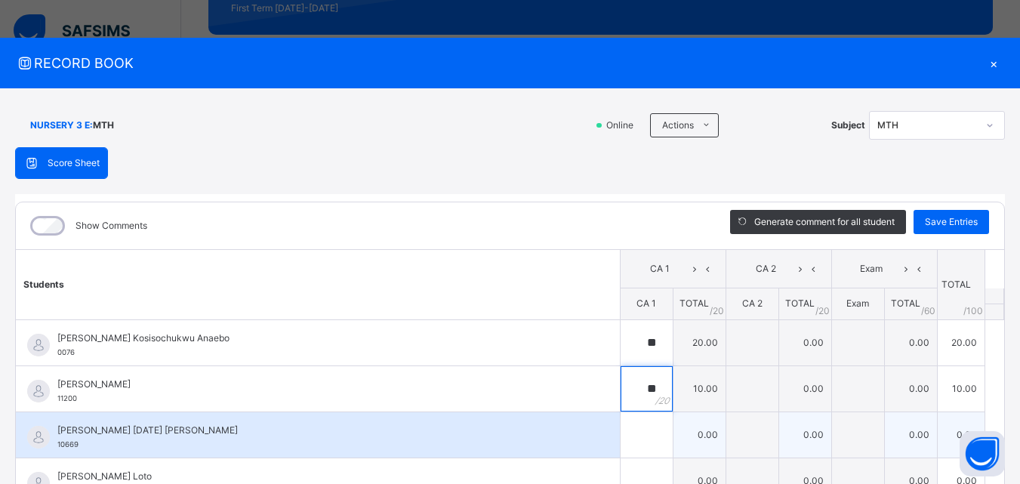
type input "**"
click at [621, 427] on input "text" at bounding box center [647, 434] width 52 height 45
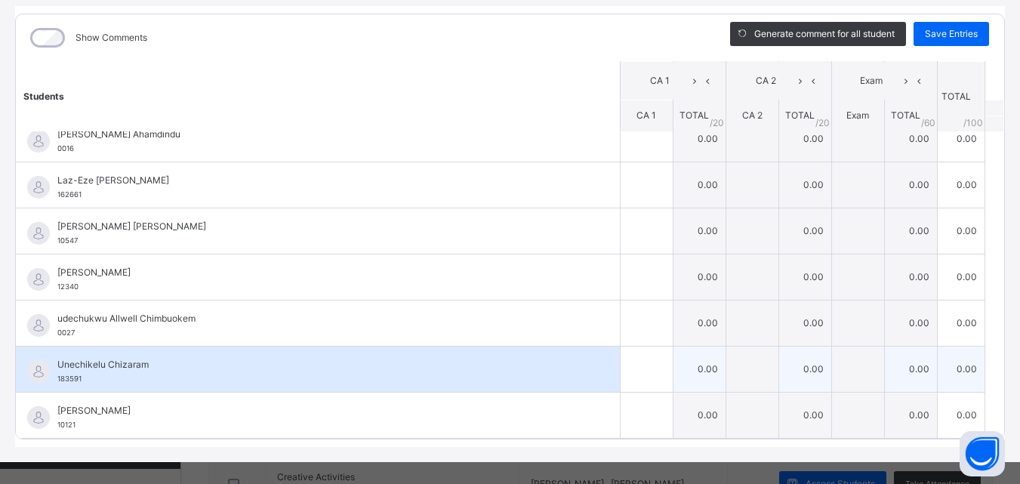
scroll to position [204, 0]
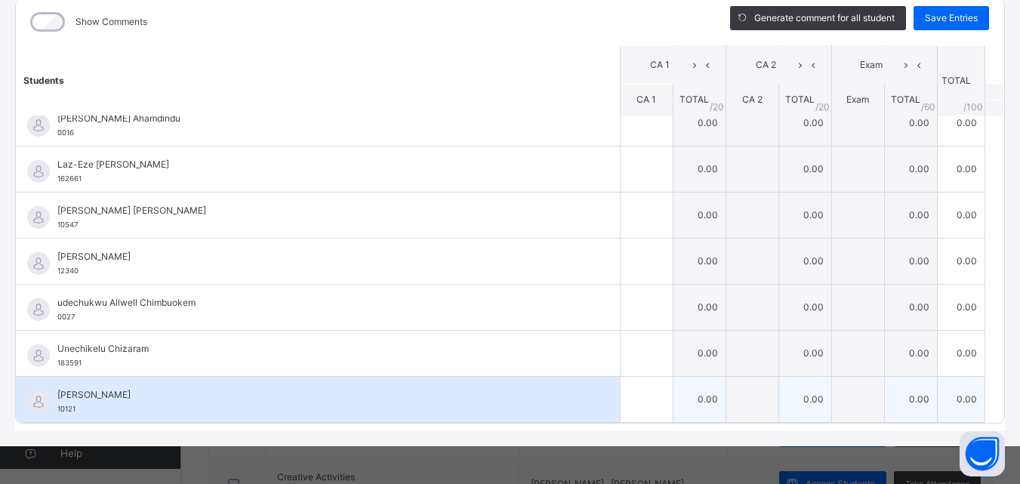
type input "**"
click at [633, 402] on div at bounding box center [647, 399] width 52 height 45
click at [635, 393] on div "**" at bounding box center [647, 399] width 52 height 45
click at [635, 398] on div "**" at bounding box center [647, 399] width 52 height 45
type input "*"
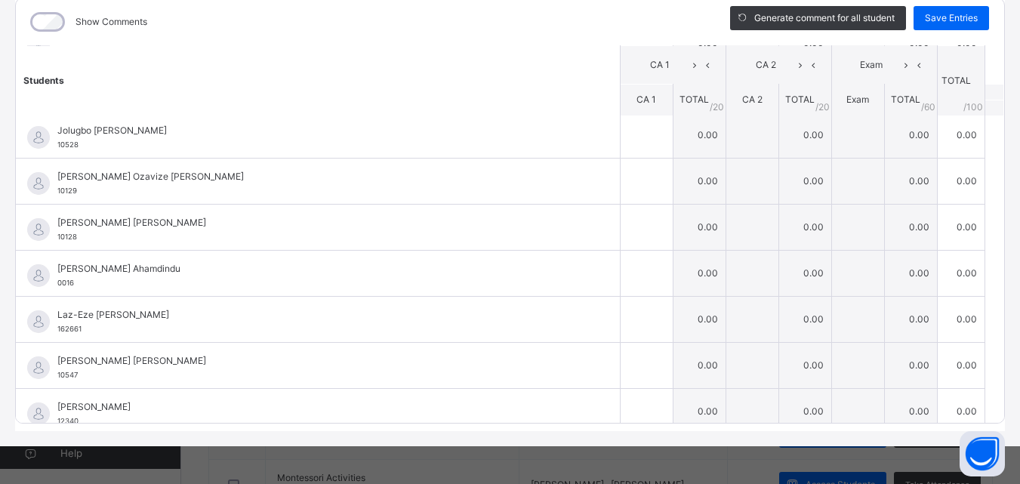
scroll to position [233, 0]
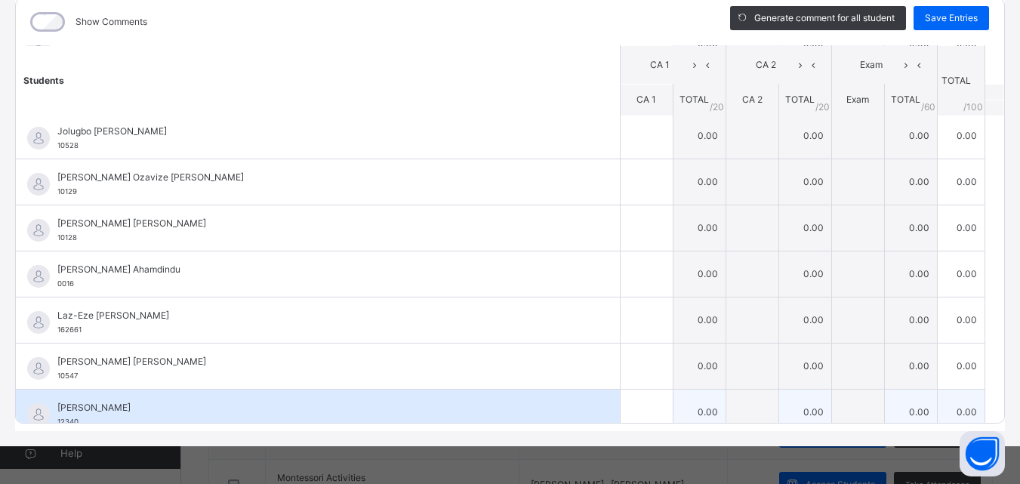
type input "**"
click at [624, 408] on input "text" at bounding box center [647, 412] width 52 height 45
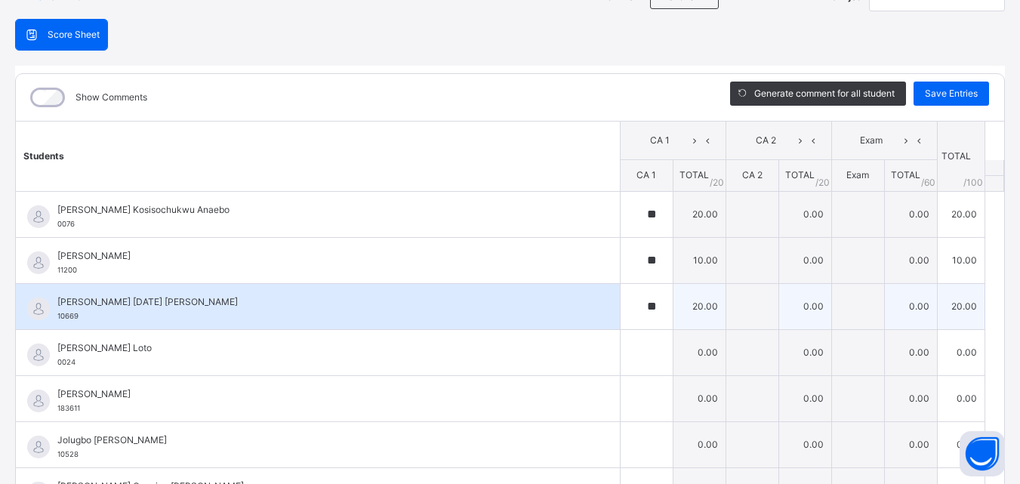
scroll to position [75, 0]
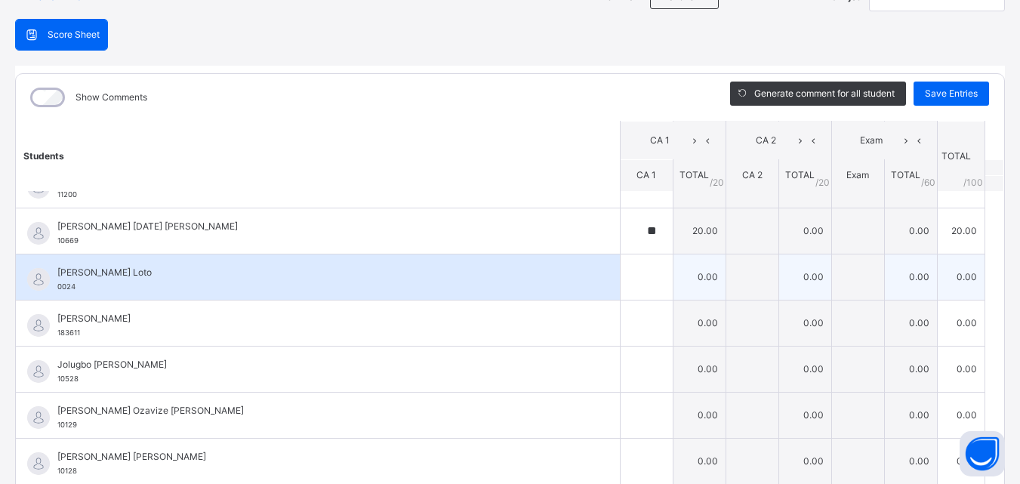
type input "**"
click at [622, 280] on input "text" at bounding box center [647, 276] width 52 height 45
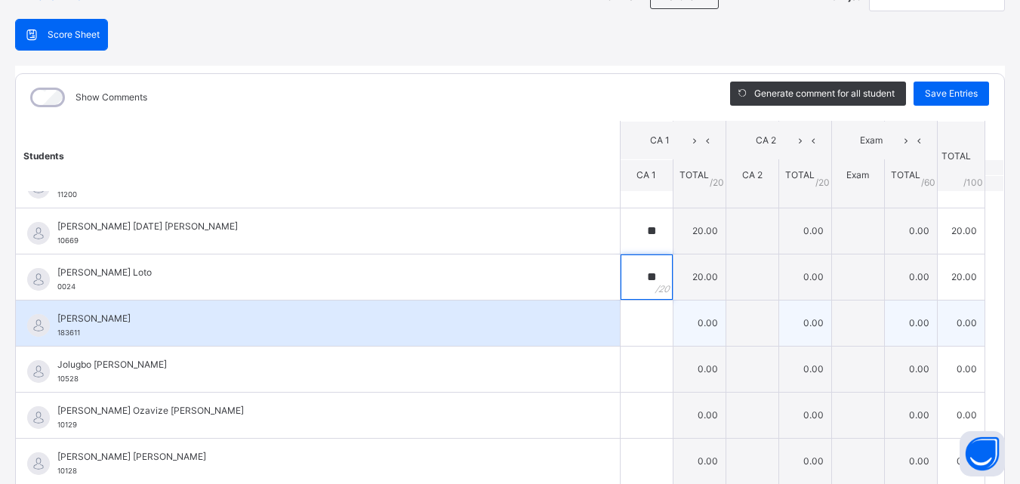
type input "**"
drag, startPoint x: 619, startPoint y: 332, endPoint x: 618, endPoint y: 319, distance: 12.9
click at [621, 321] on input "text" at bounding box center [647, 322] width 52 height 45
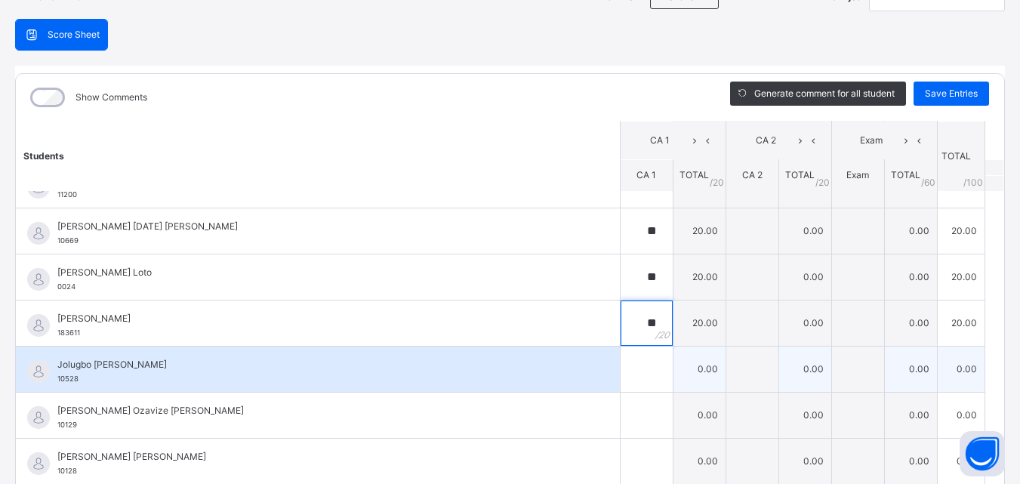
type input "**"
drag, startPoint x: 615, startPoint y: 379, endPoint x: 606, endPoint y: 365, distance: 17.0
click at [621, 365] on input "text" at bounding box center [647, 369] width 52 height 45
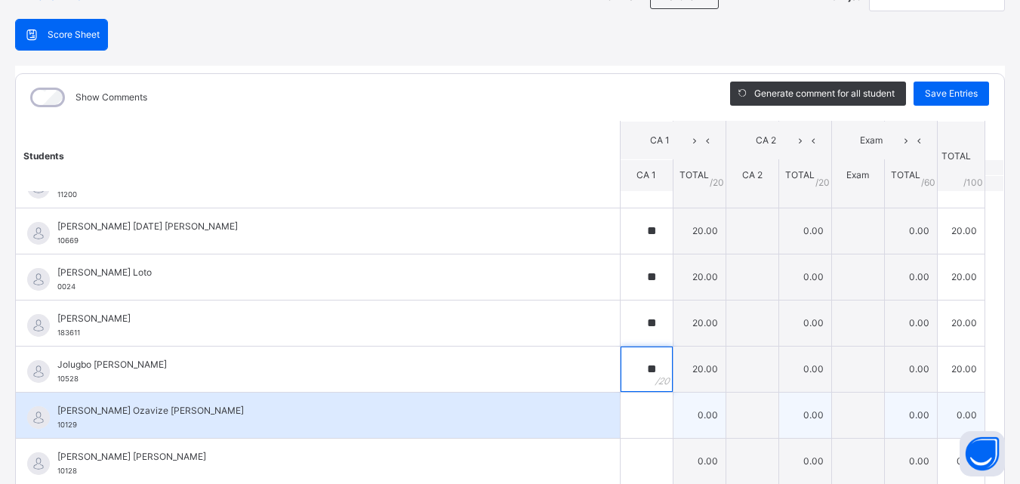
type input "**"
drag, startPoint x: 604, startPoint y: 418, endPoint x: 602, endPoint y: 407, distance: 11.4
click at [621, 412] on input "text" at bounding box center [647, 415] width 52 height 45
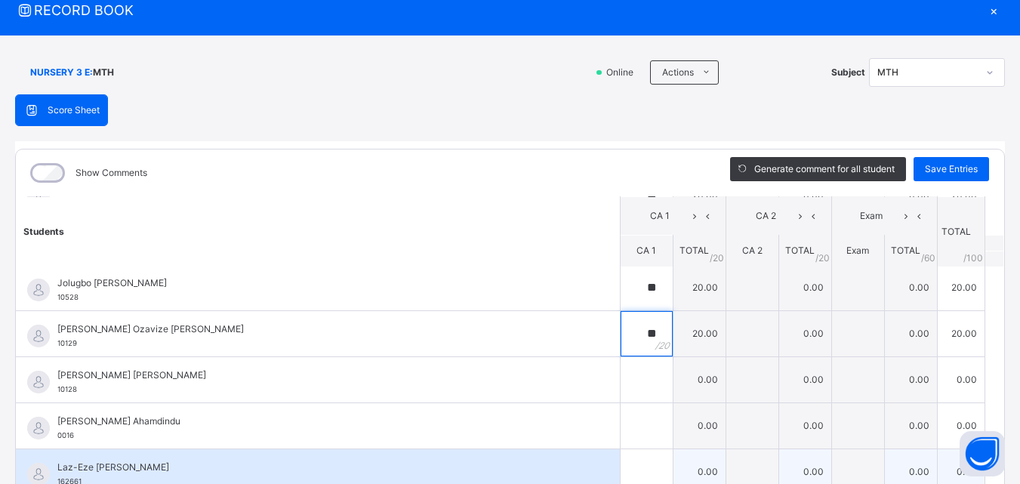
scroll to position [302, 0]
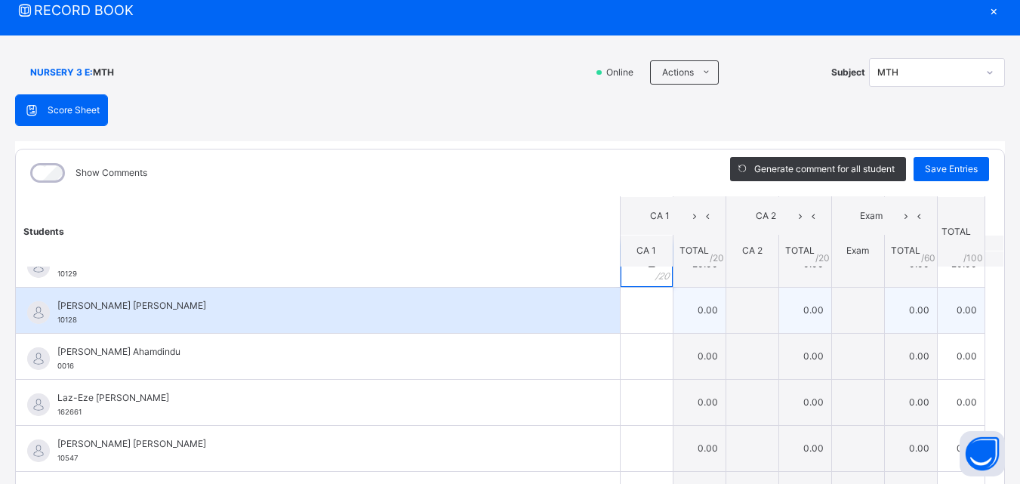
type input "**"
click at [627, 311] on input "text" at bounding box center [647, 310] width 52 height 45
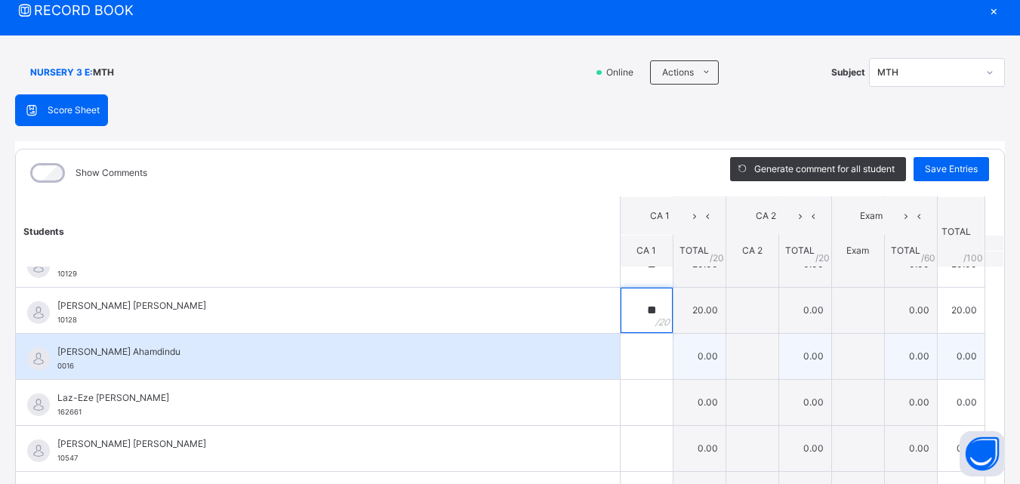
type input "**"
click at [621, 349] on input "text" at bounding box center [647, 356] width 52 height 45
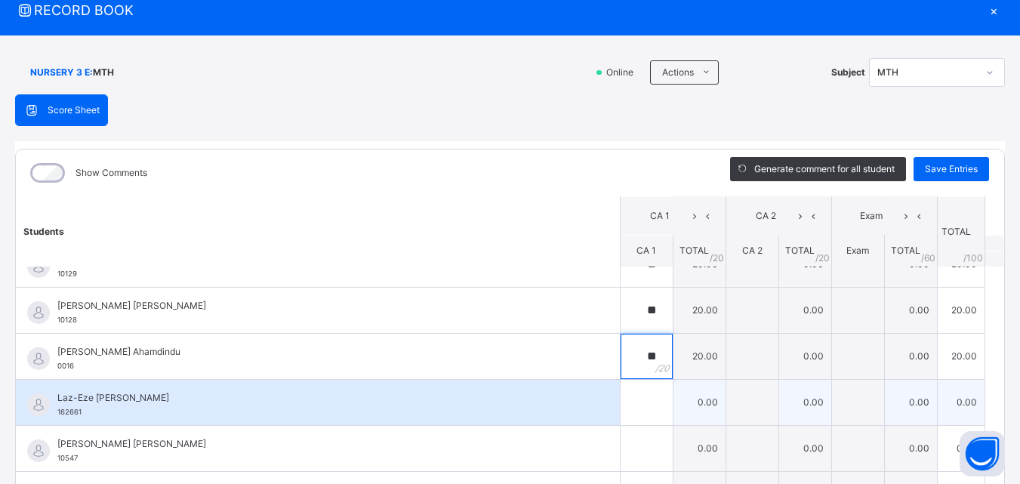
type input "**"
drag, startPoint x: 622, startPoint y: 404, endPoint x: 622, endPoint y: 394, distance: 9.8
click at [622, 396] on input "text" at bounding box center [647, 402] width 52 height 45
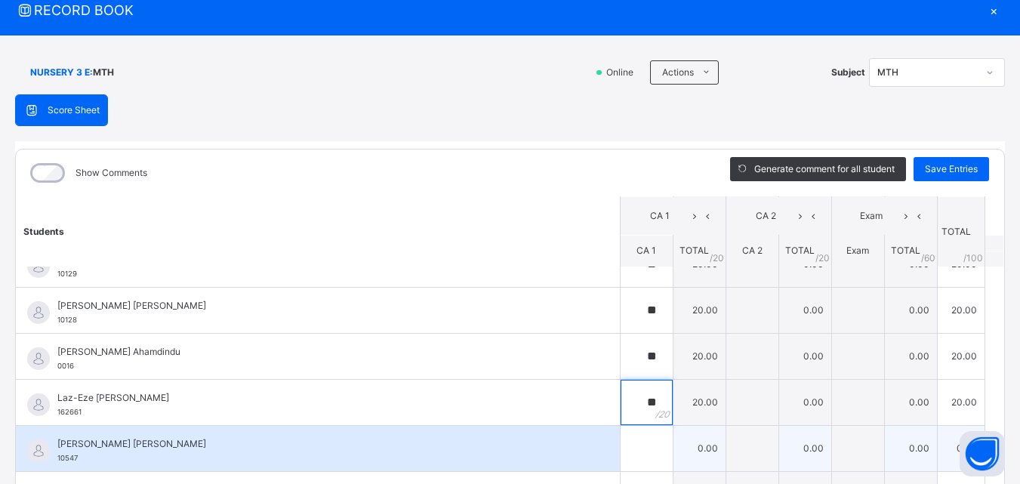
type input "**"
drag, startPoint x: 618, startPoint y: 447, endPoint x: 623, endPoint y: 432, distance: 15.8
click at [623, 439] on input "text" at bounding box center [647, 448] width 52 height 45
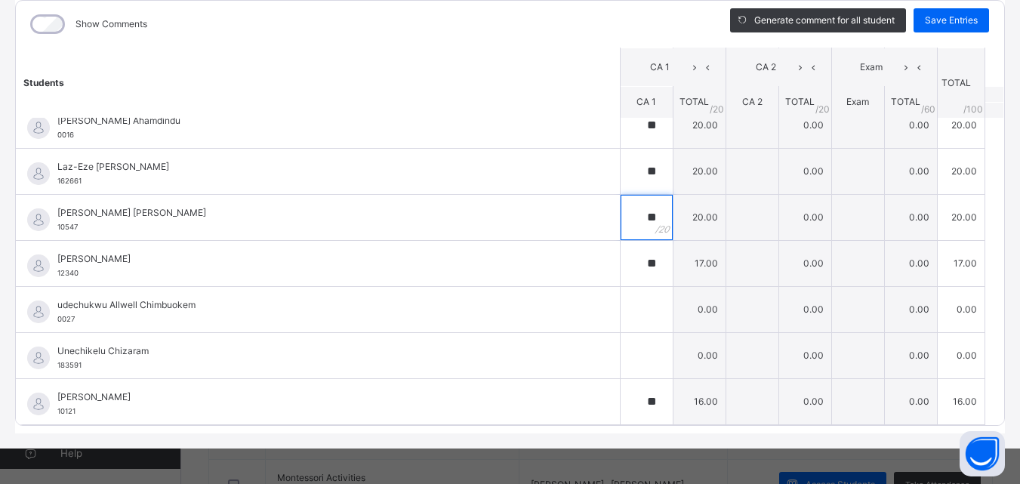
scroll to position [204, 0]
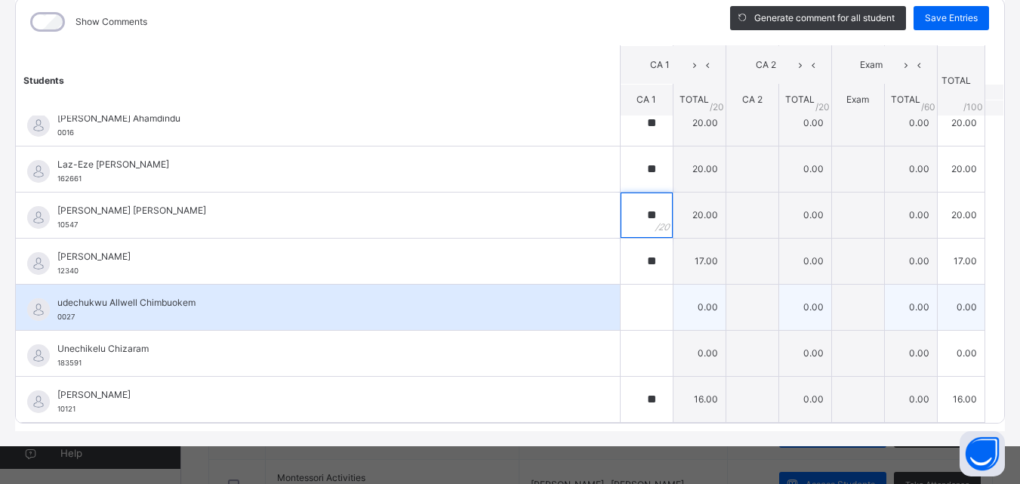
type input "**"
click at [633, 322] on div at bounding box center [647, 307] width 52 height 45
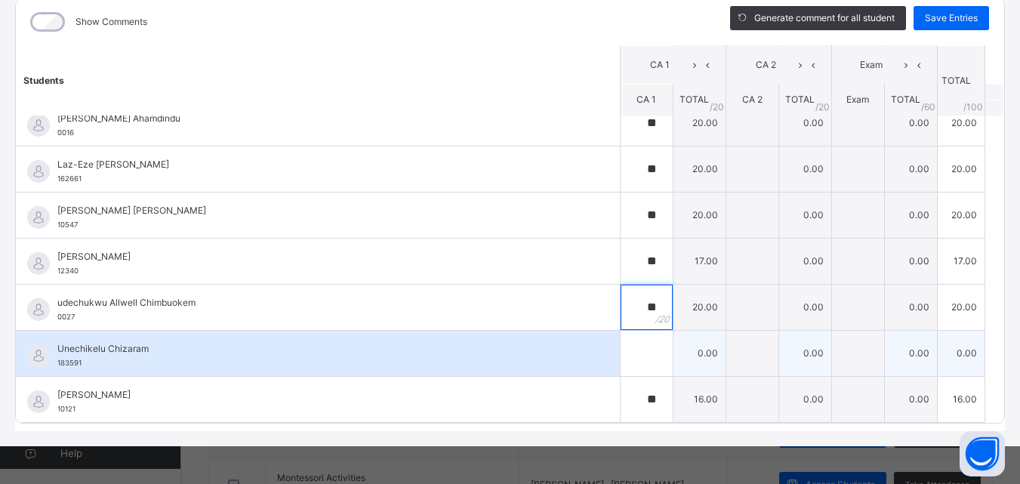
type input "**"
click at [625, 367] on input "text" at bounding box center [647, 353] width 52 height 45
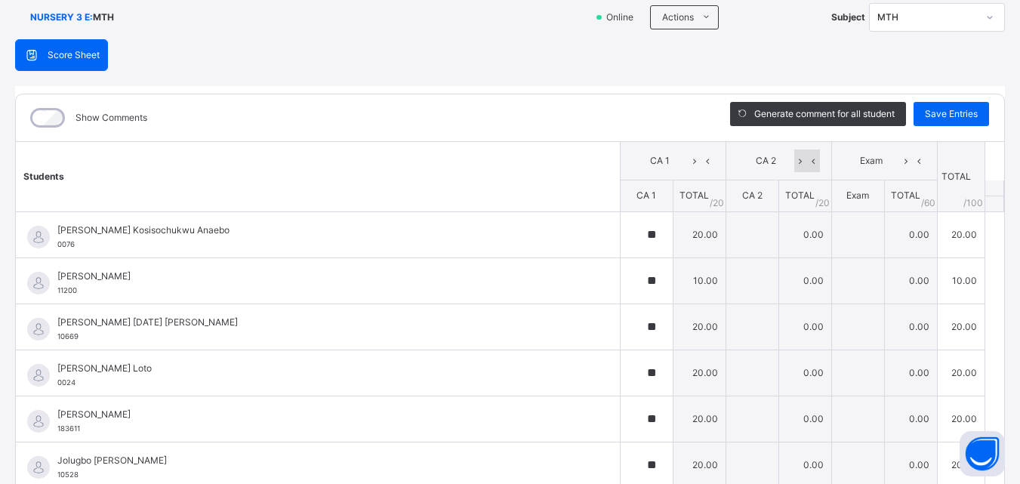
scroll to position [0, 0]
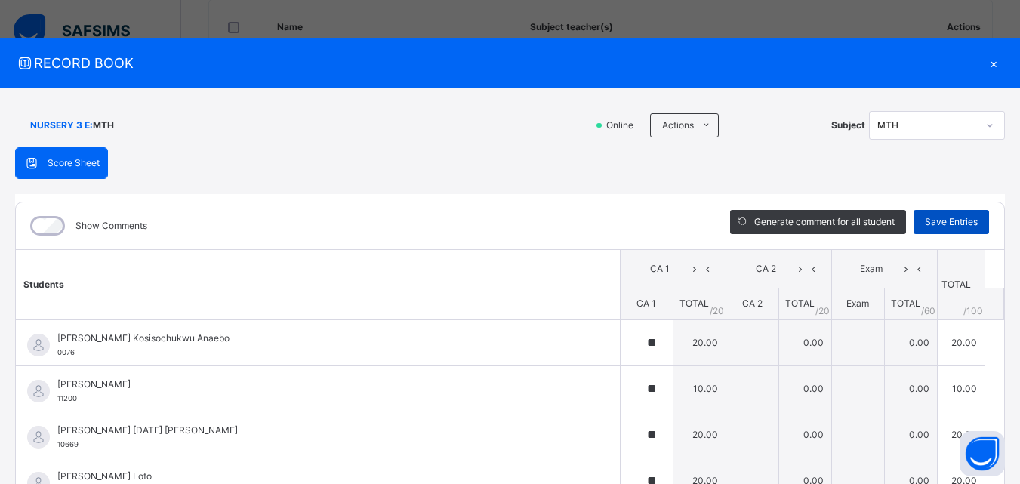
type input "**"
click at [932, 222] on span "Save Entries" at bounding box center [951, 222] width 53 height 14
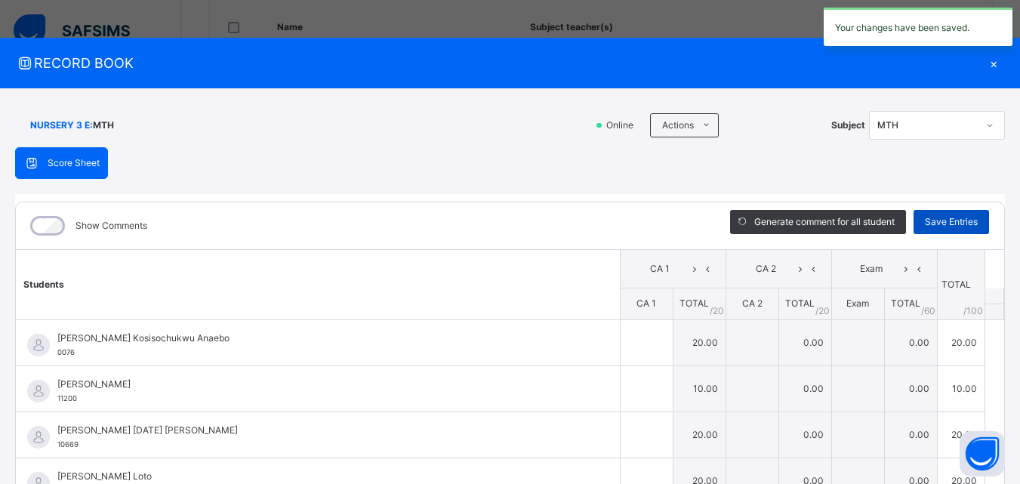
type input "**"
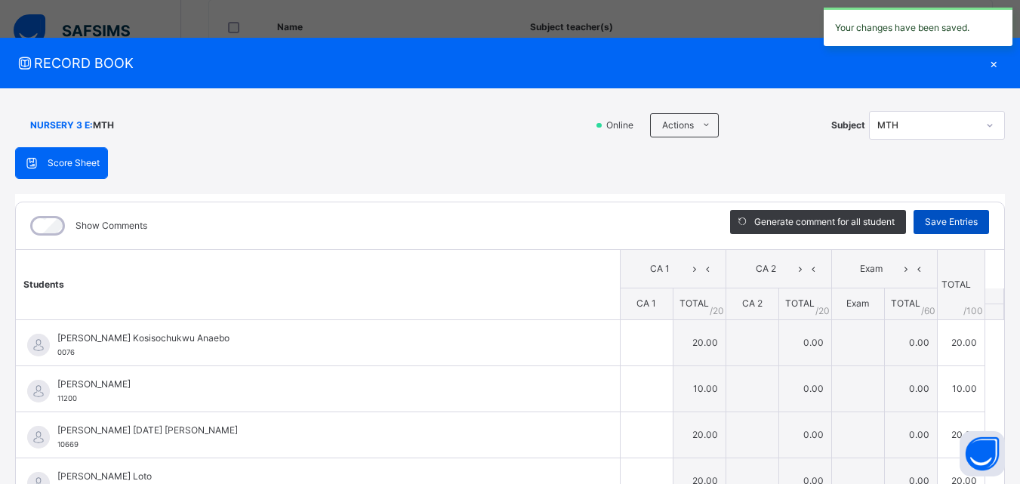
type input "**"
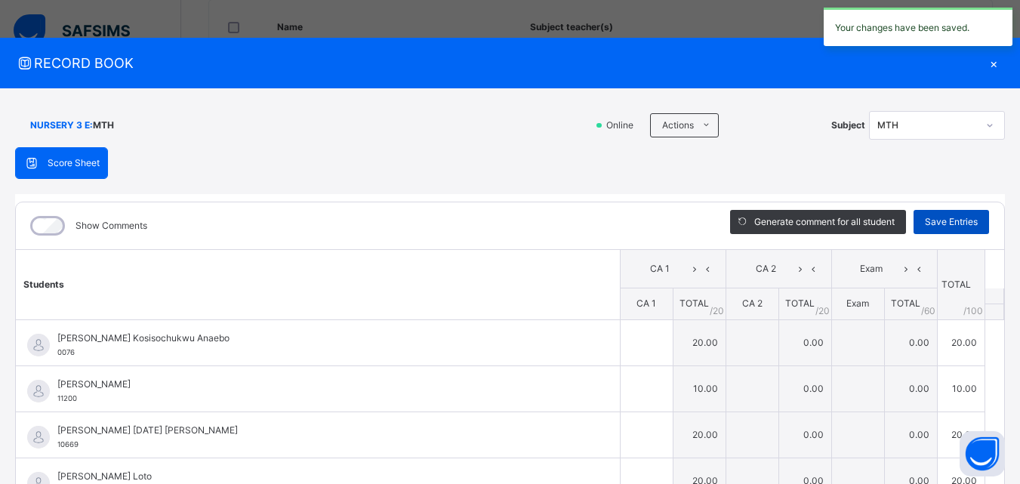
type input "**"
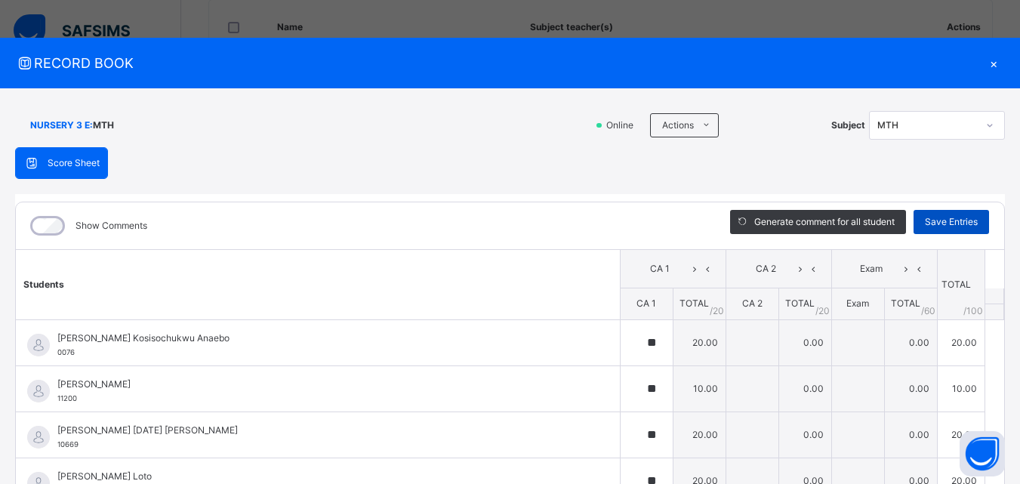
click at [930, 220] on span "Save Entries" at bounding box center [951, 222] width 53 height 14
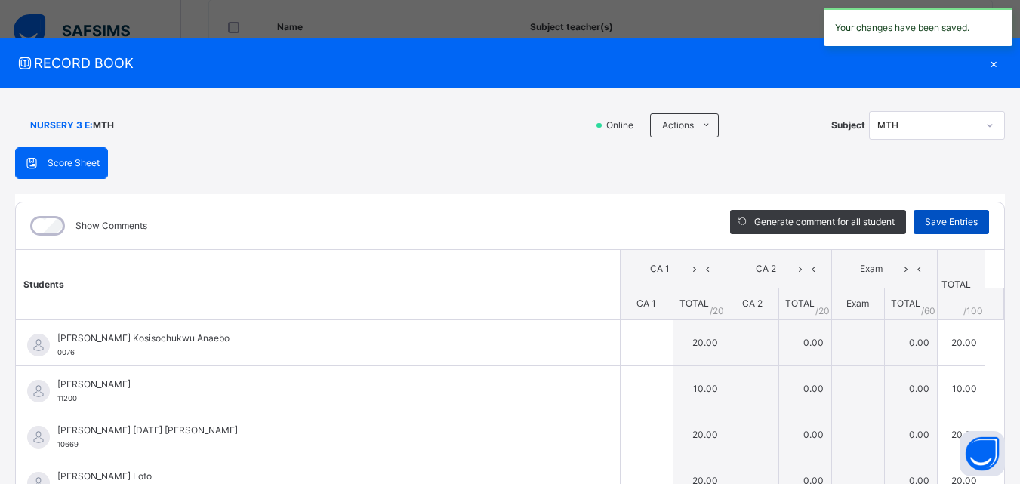
type input "**"
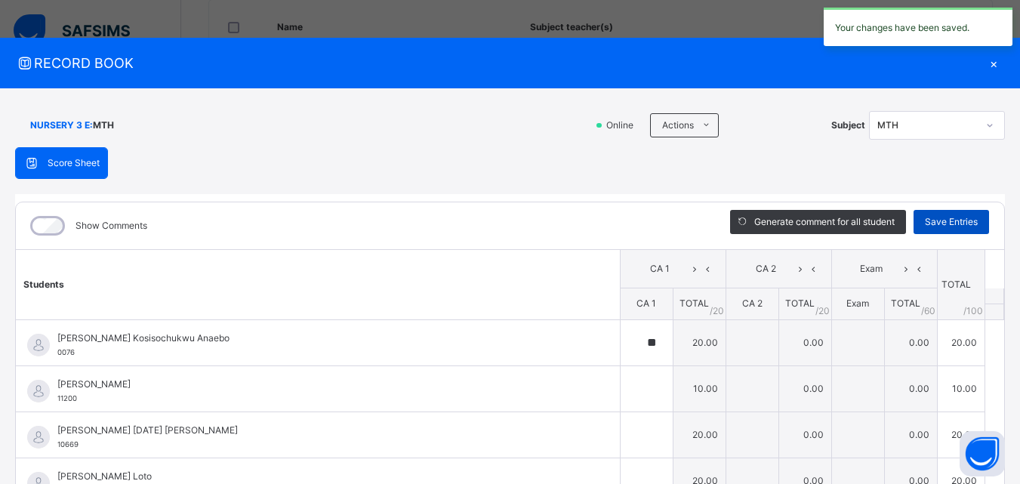
type input "**"
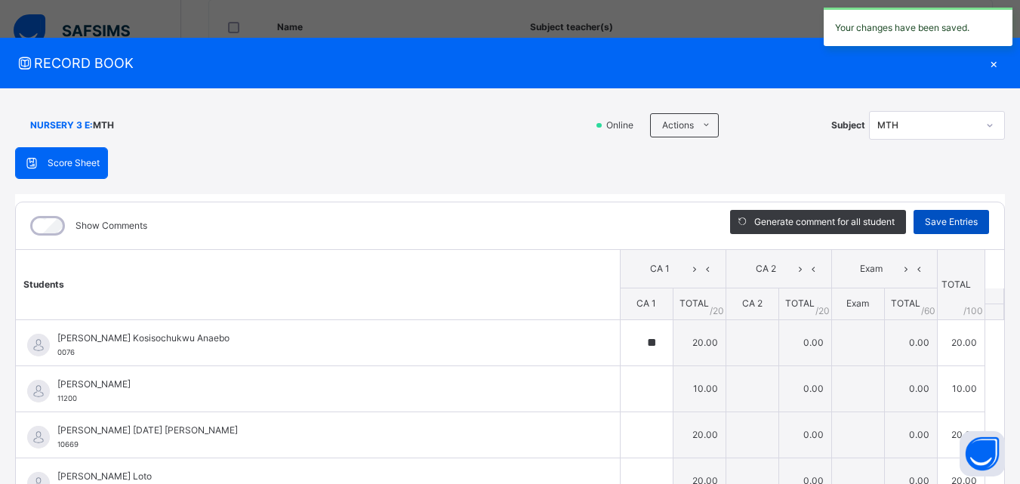
type input "**"
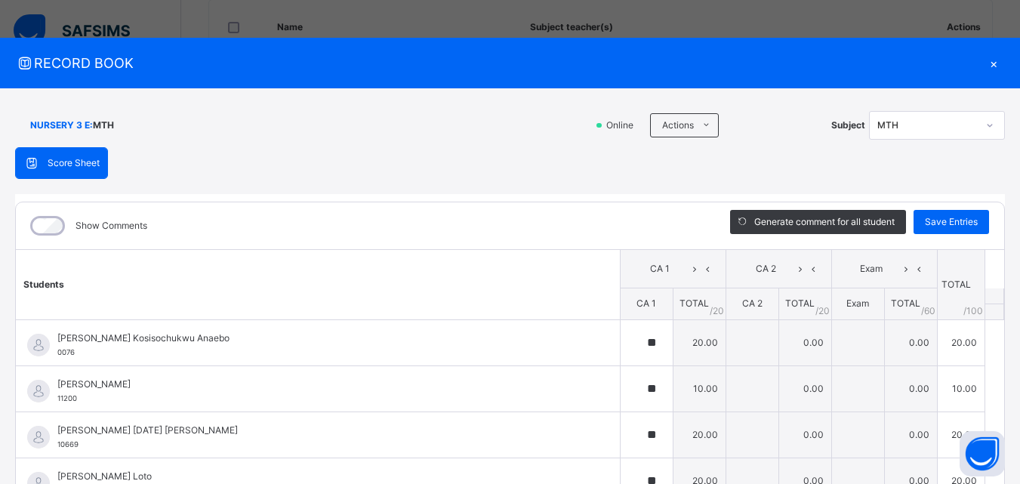
click at [983, 63] on div "×" at bounding box center [993, 63] width 23 height 20
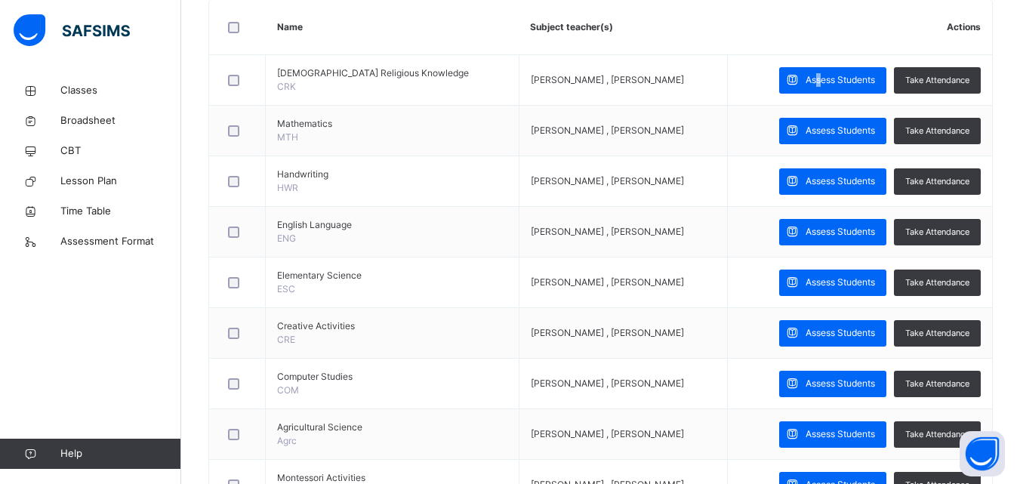
drag, startPoint x: 827, startPoint y: 75, endPoint x: 838, endPoint y: 72, distance: 10.8
click at [833, 72] on div "Assess Students" at bounding box center [832, 80] width 107 height 26
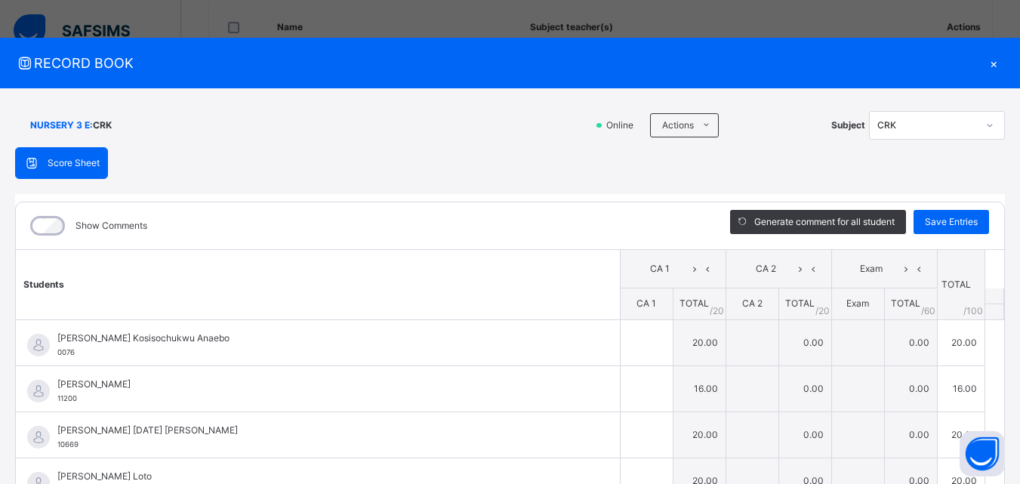
type input "**"
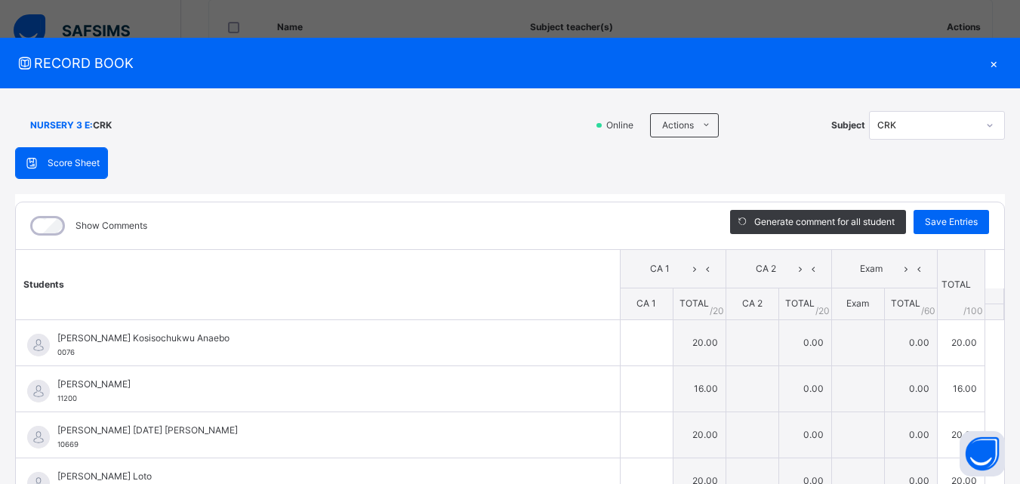
type input "**"
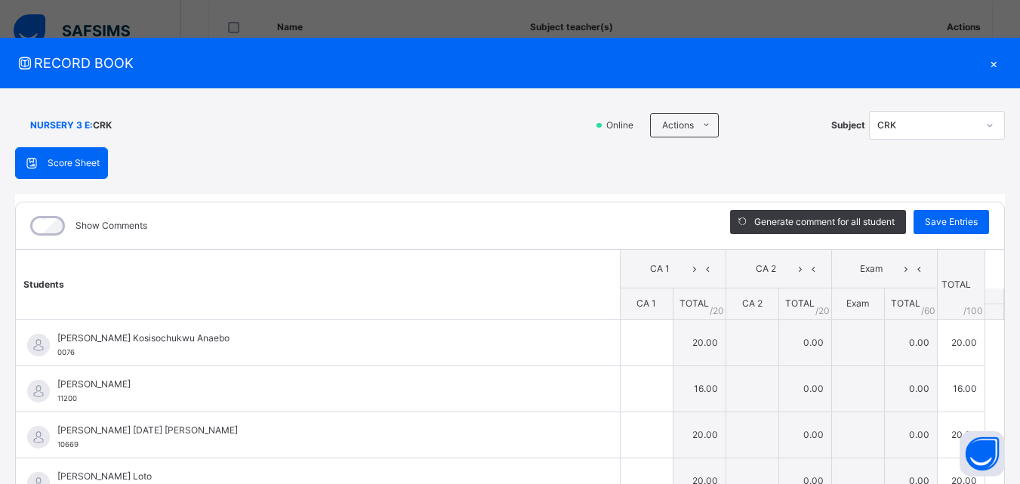
type input "**"
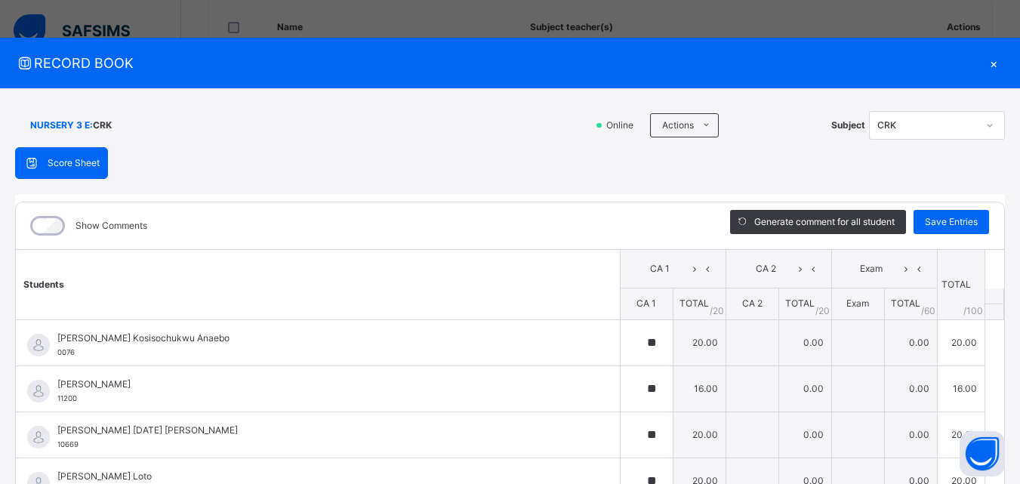
click at [985, 61] on div "×" at bounding box center [993, 63] width 23 height 20
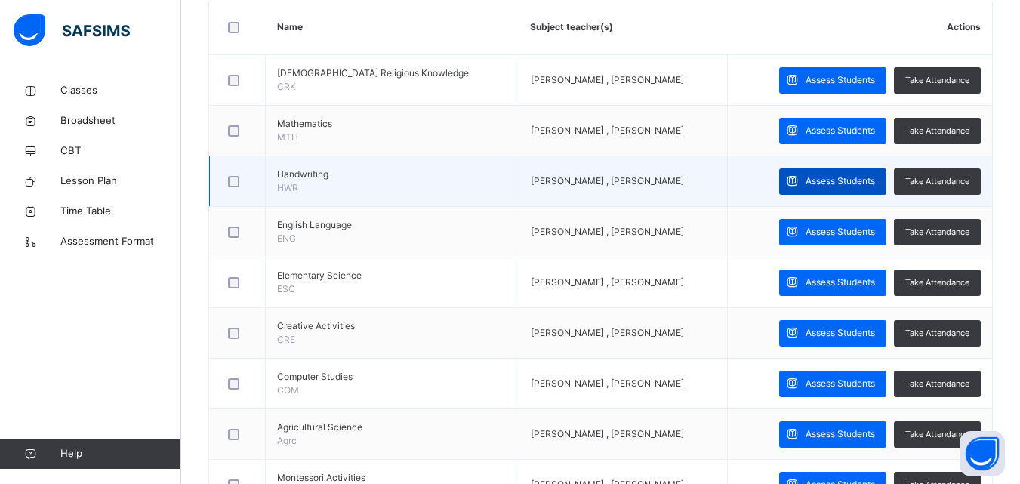
click at [837, 177] on span "Assess Students" at bounding box center [840, 181] width 69 height 14
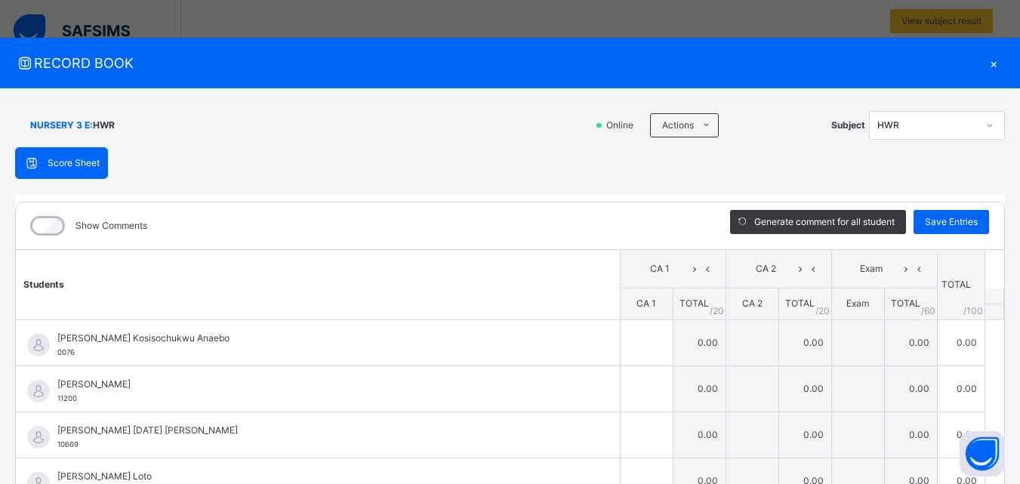
scroll to position [302, 0]
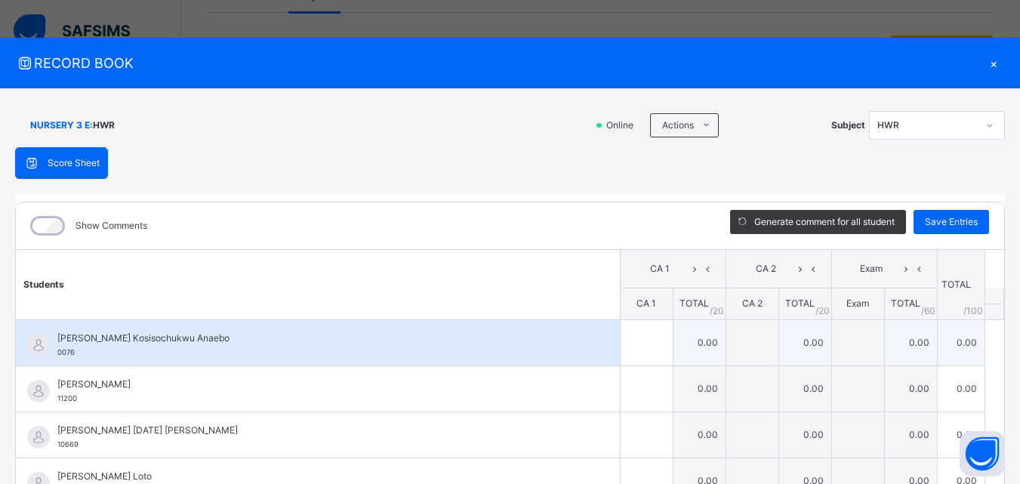
click at [673, 349] on td "0.00" at bounding box center [699, 342] width 53 height 46
click at [627, 344] on input "text" at bounding box center [647, 342] width 52 height 45
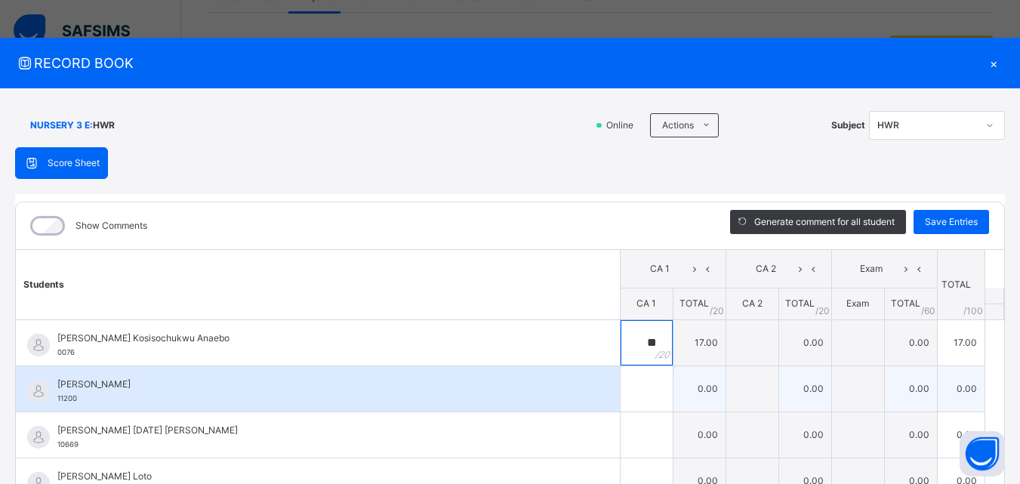
type input "**"
click at [625, 379] on input "text" at bounding box center [647, 388] width 52 height 45
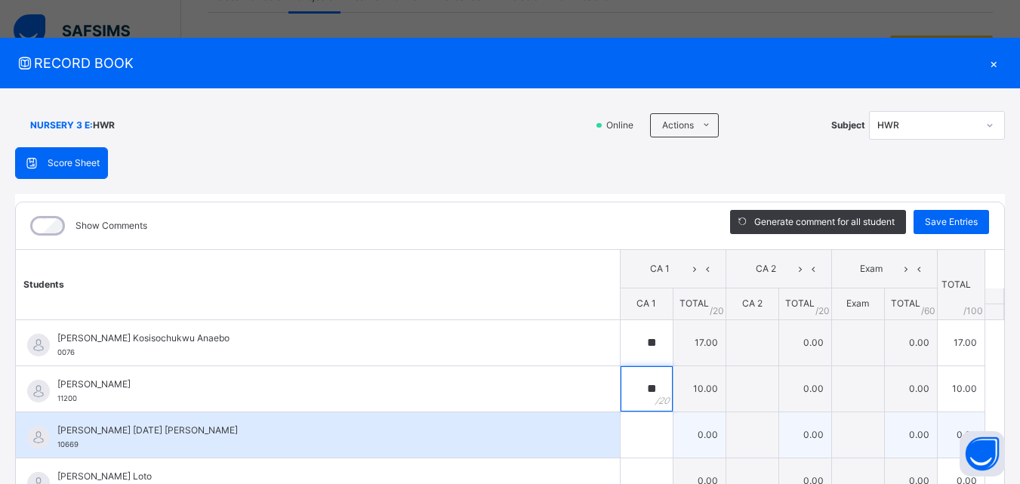
type input "**"
drag, startPoint x: 616, startPoint y: 430, endPoint x: 613, endPoint y: 416, distance: 13.9
click at [621, 424] on input "text" at bounding box center [647, 434] width 52 height 45
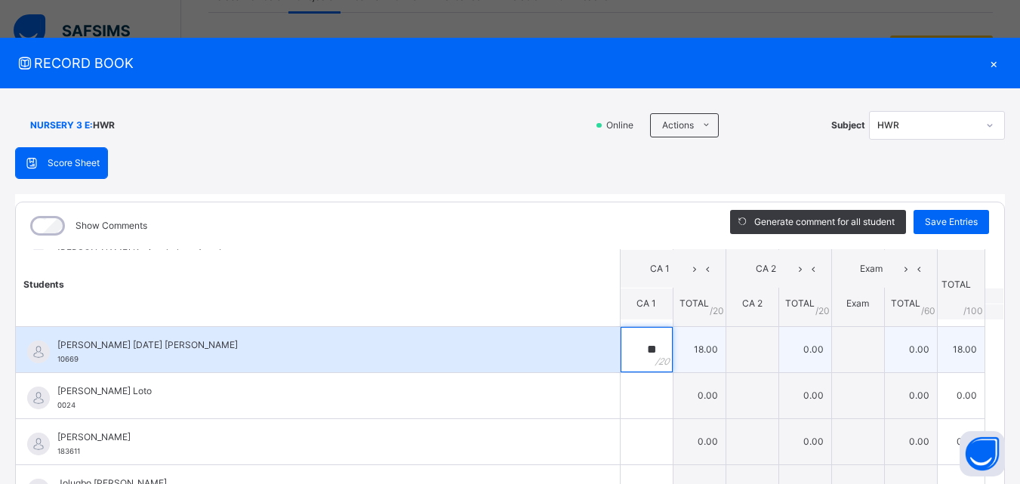
scroll to position [75, 0]
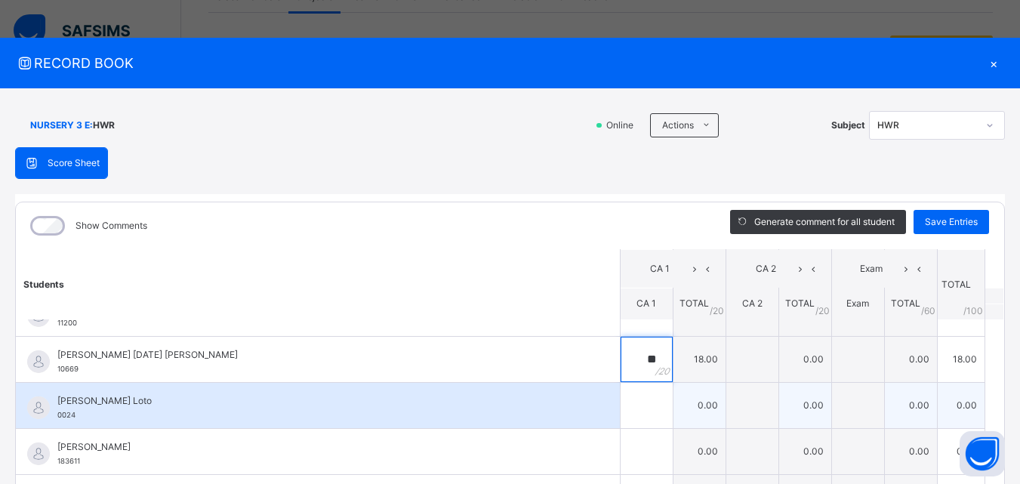
type input "**"
click at [627, 397] on input "text" at bounding box center [647, 405] width 52 height 45
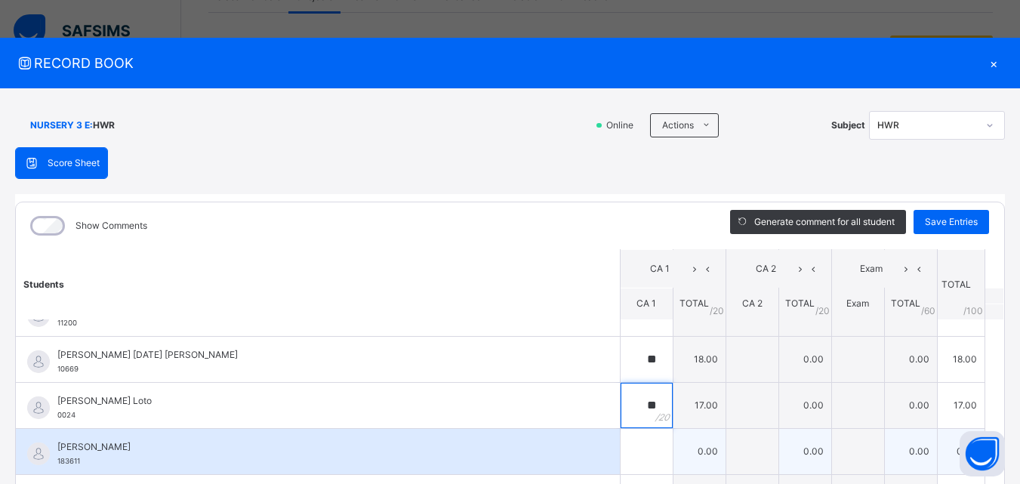
type input "**"
click at [621, 458] on input "text" at bounding box center [647, 451] width 52 height 45
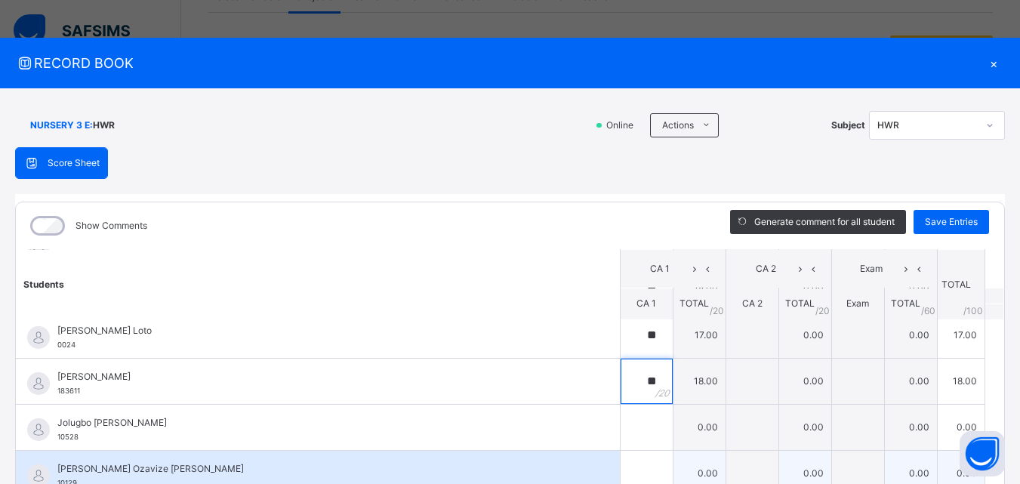
scroll to position [151, 0]
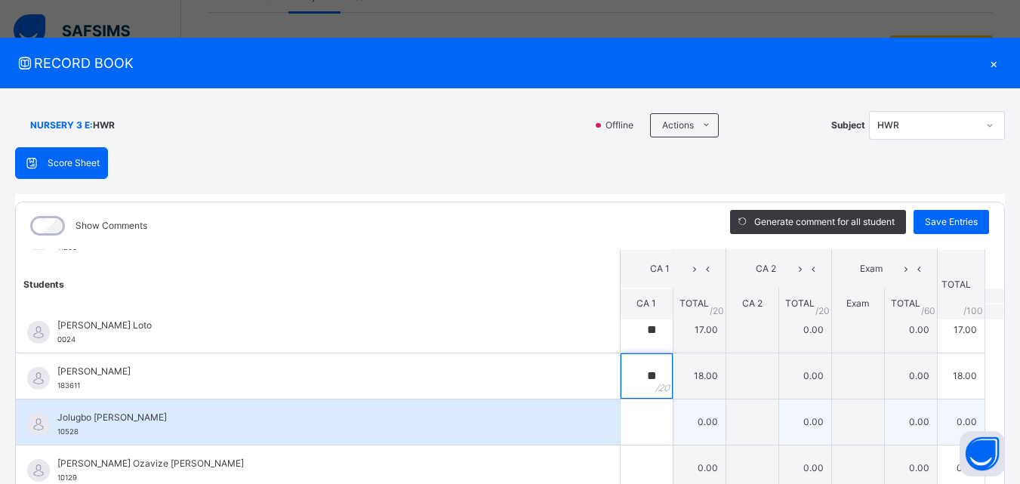
type input "**"
click at [621, 416] on input "text" at bounding box center [647, 421] width 52 height 45
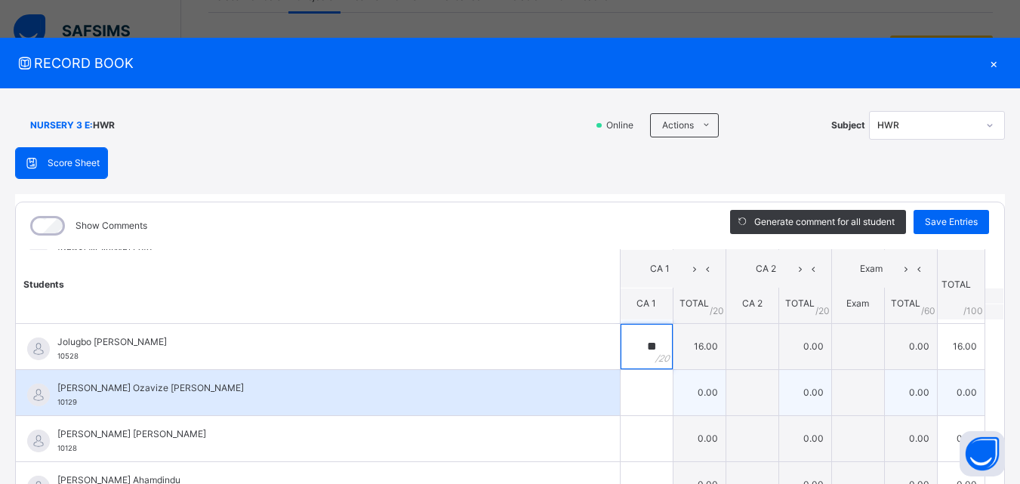
type input "**"
click at [622, 399] on input "text" at bounding box center [647, 392] width 52 height 45
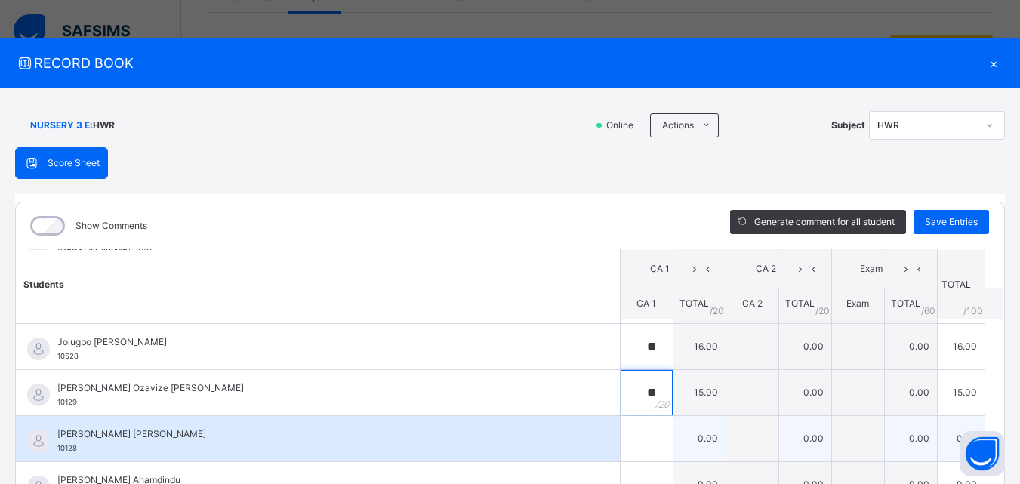
type input "**"
click at [621, 434] on input "text" at bounding box center [647, 438] width 52 height 45
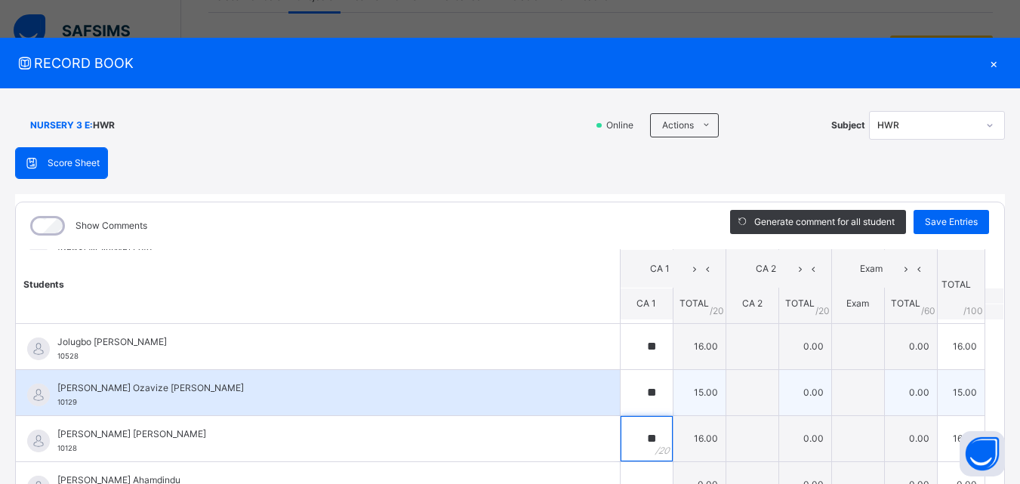
scroll to position [302, 0]
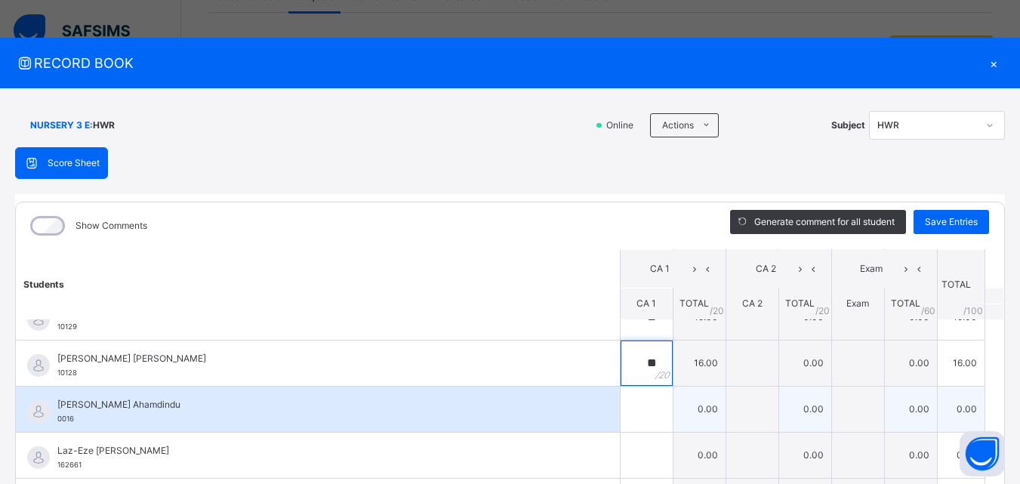
type input "**"
click at [625, 412] on input "text" at bounding box center [647, 409] width 52 height 45
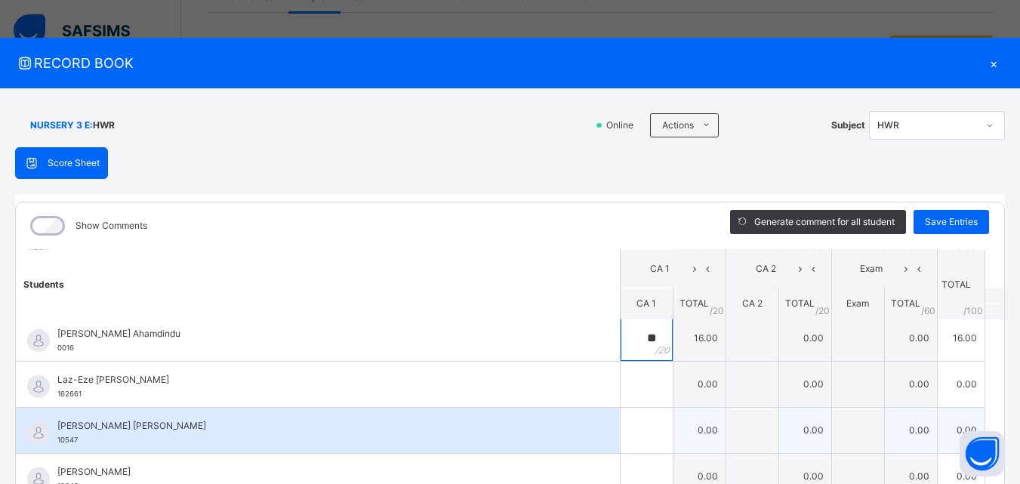
scroll to position [377, 0]
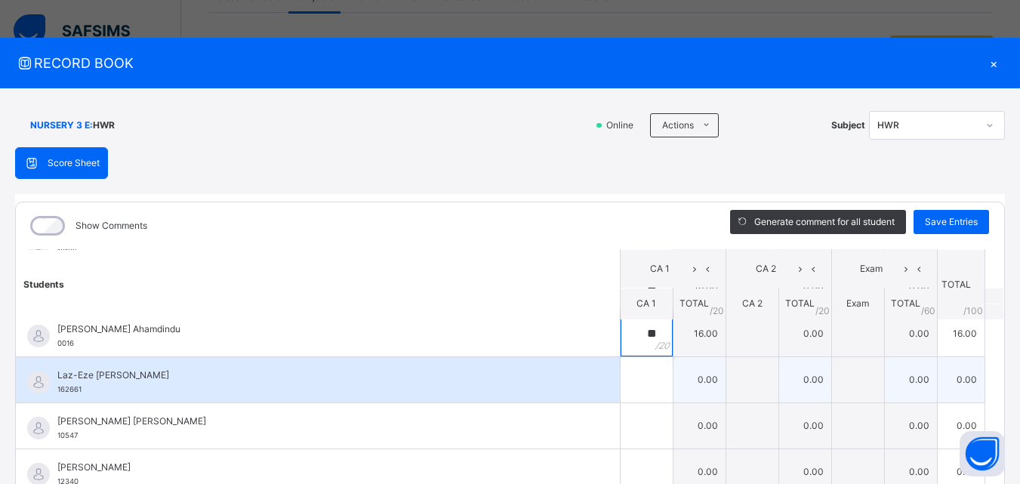
type input "**"
click at [627, 384] on input "text" at bounding box center [647, 379] width 52 height 45
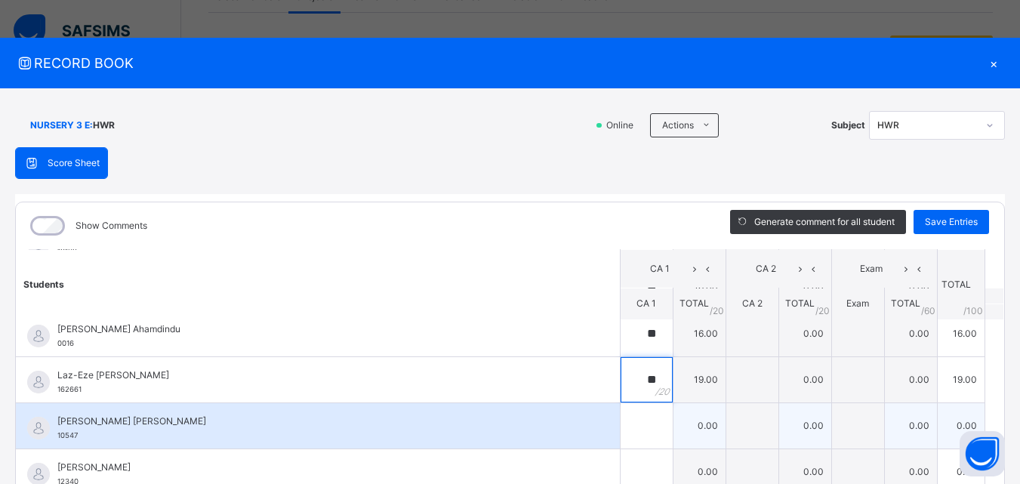
type input "**"
drag, startPoint x: 615, startPoint y: 418, endPoint x: 611, endPoint y: 411, distance: 7.8
click at [621, 415] on input "text" at bounding box center [647, 425] width 52 height 45
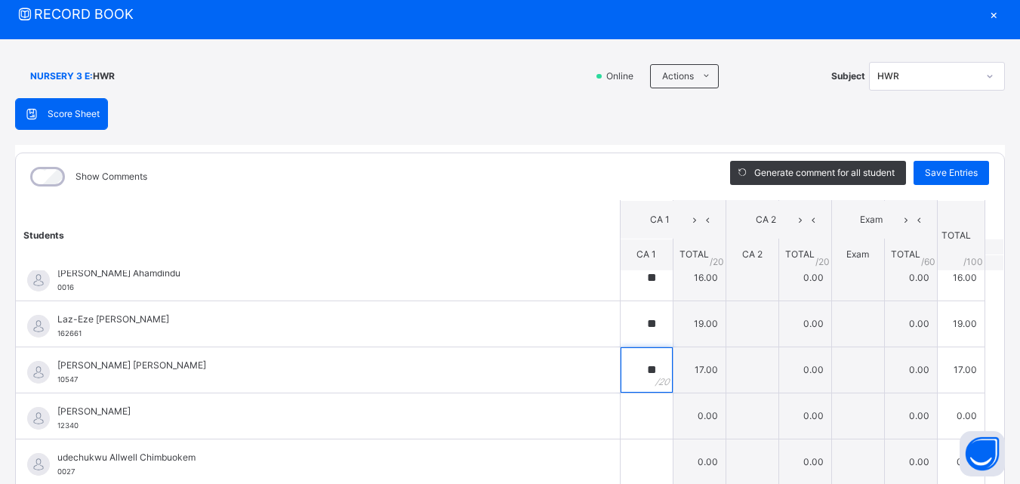
scroll to position [75, 0]
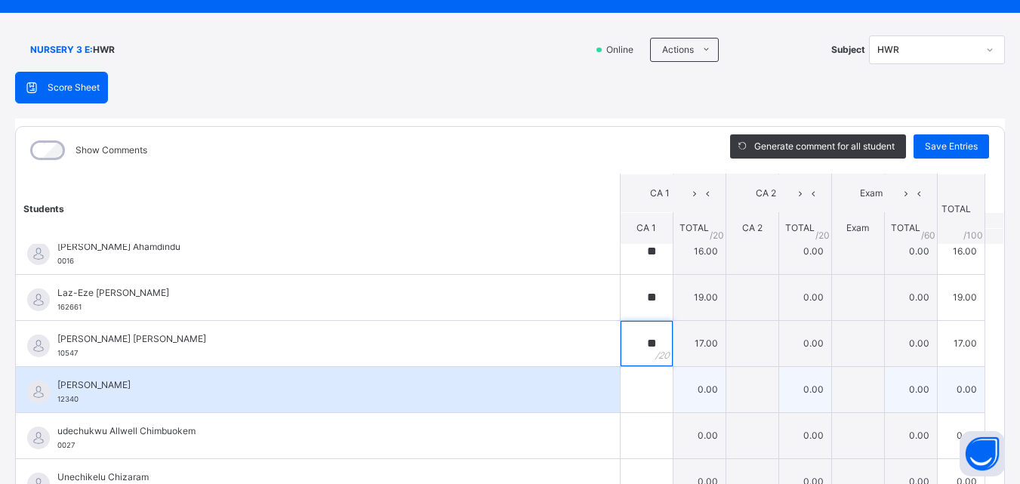
type input "**"
click at [621, 396] on input "text" at bounding box center [647, 389] width 52 height 45
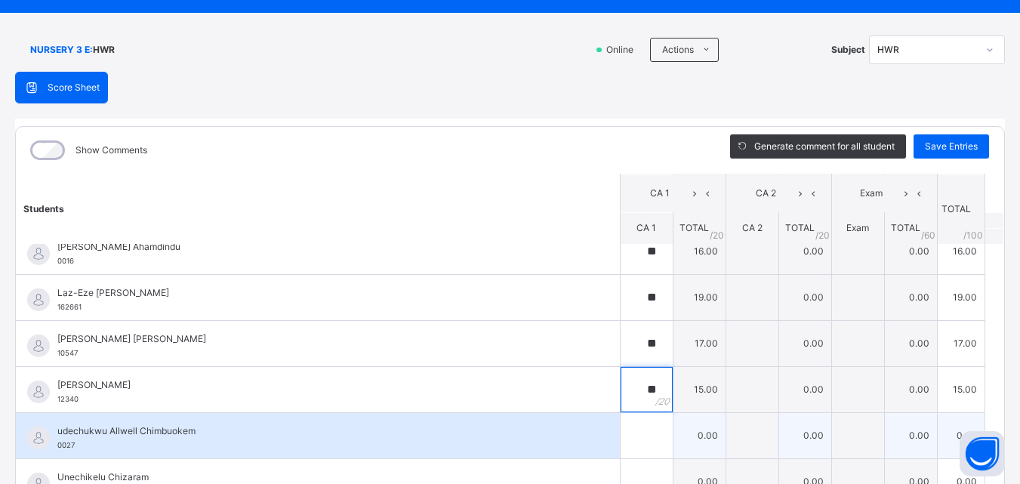
type input "**"
click at [626, 437] on input "text" at bounding box center [647, 435] width 52 height 45
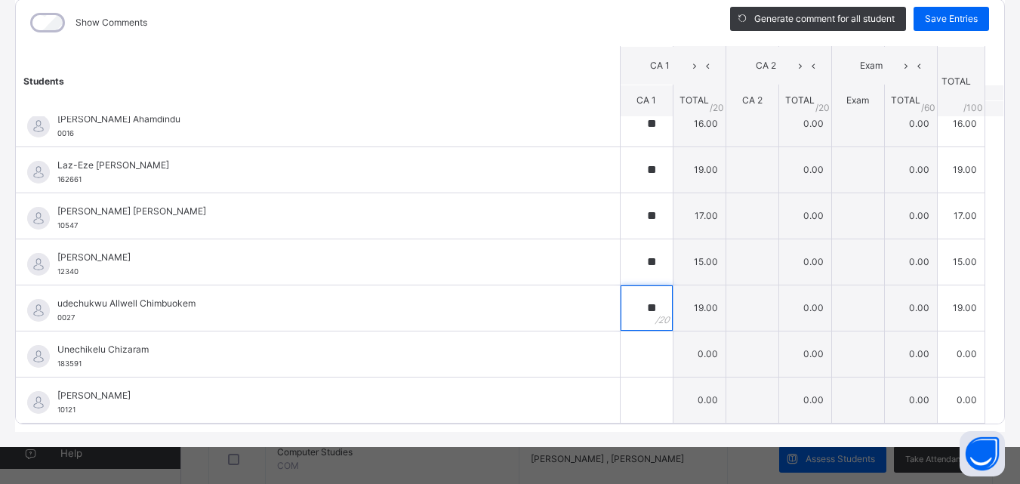
scroll to position [204, 0]
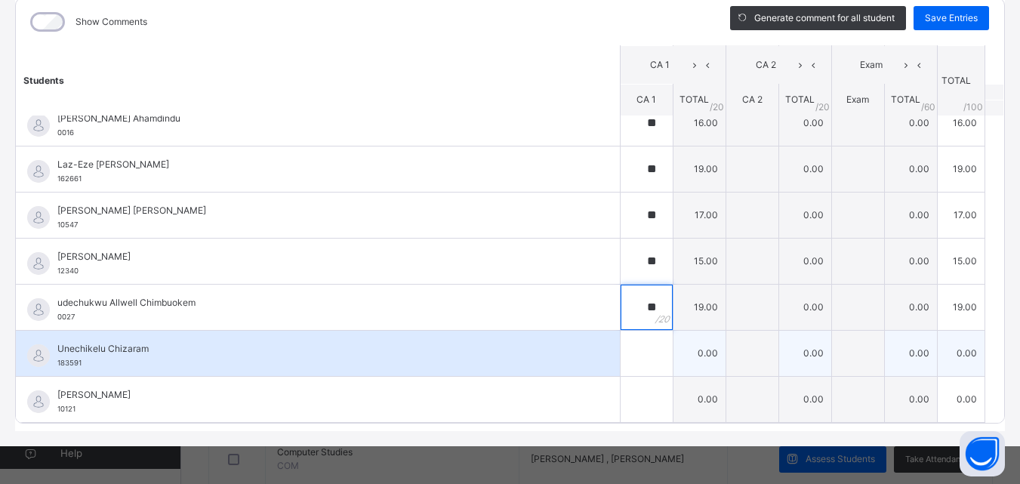
type input "**"
click at [621, 365] on input "text" at bounding box center [647, 353] width 52 height 45
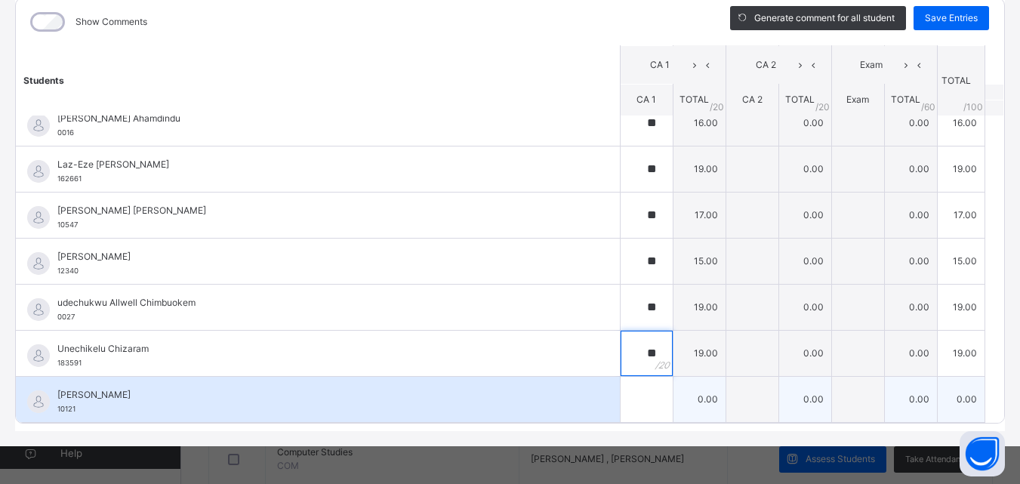
type input "**"
click at [623, 412] on input "text" at bounding box center [647, 399] width 52 height 45
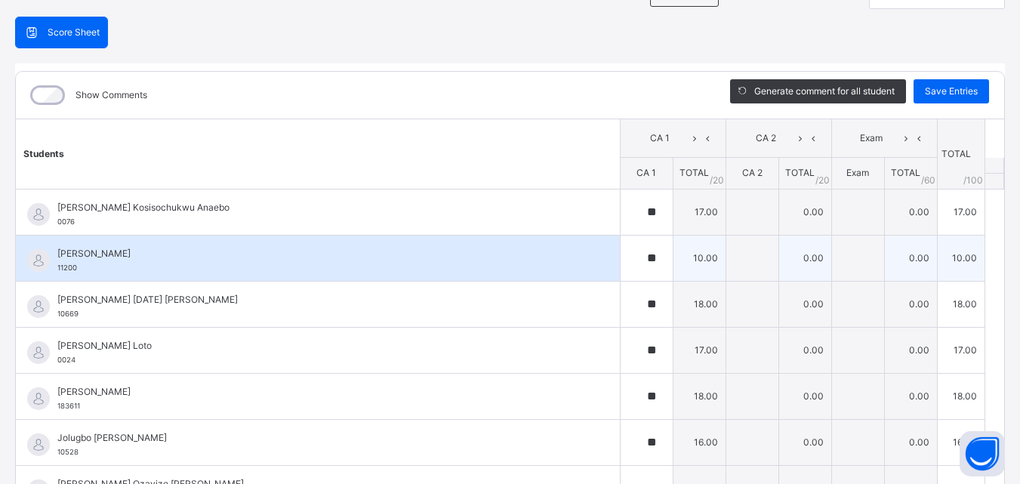
scroll to position [53, 0]
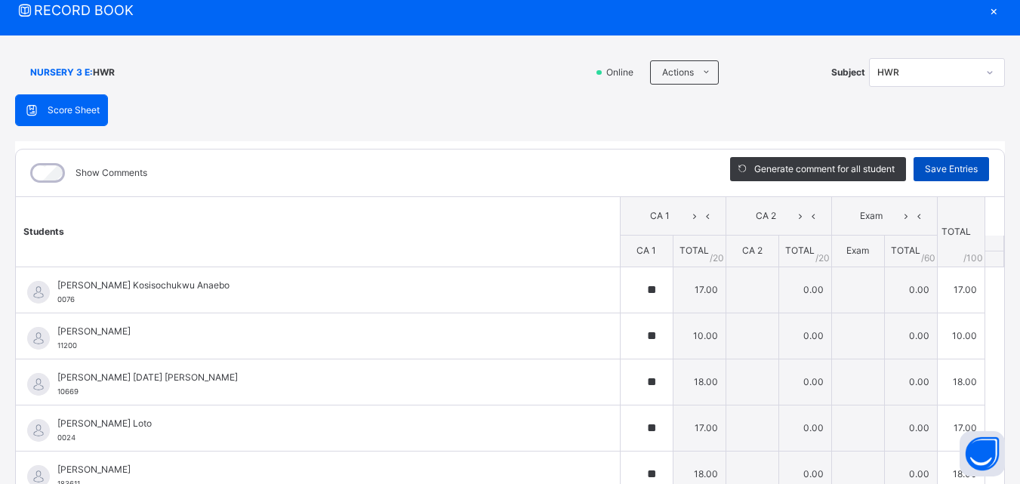
type input "**"
click at [937, 171] on span "Save Entries" at bounding box center [951, 169] width 53 height 14
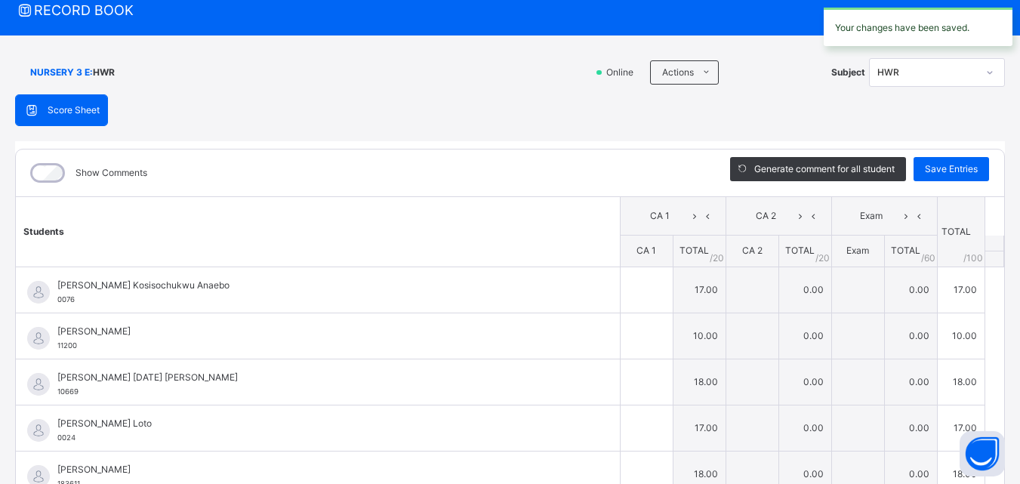
type input "**"
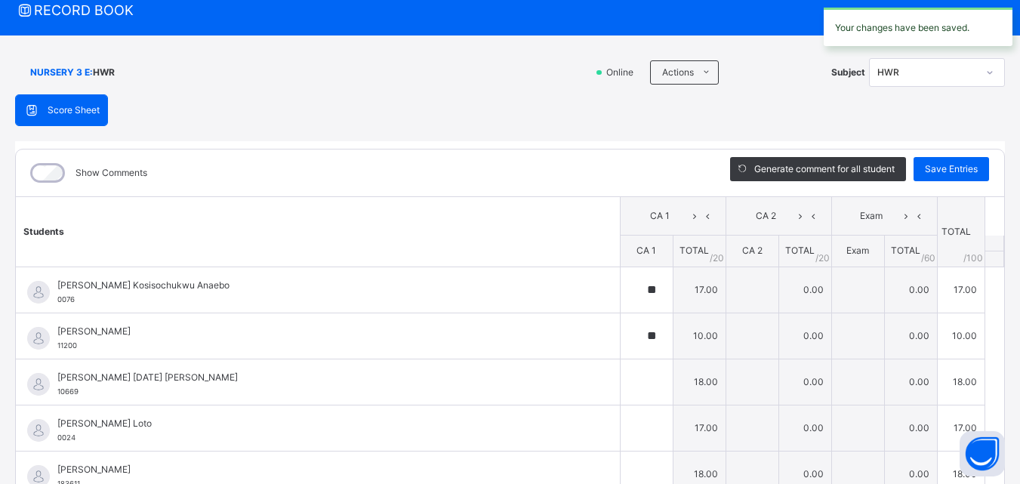
type input "**"
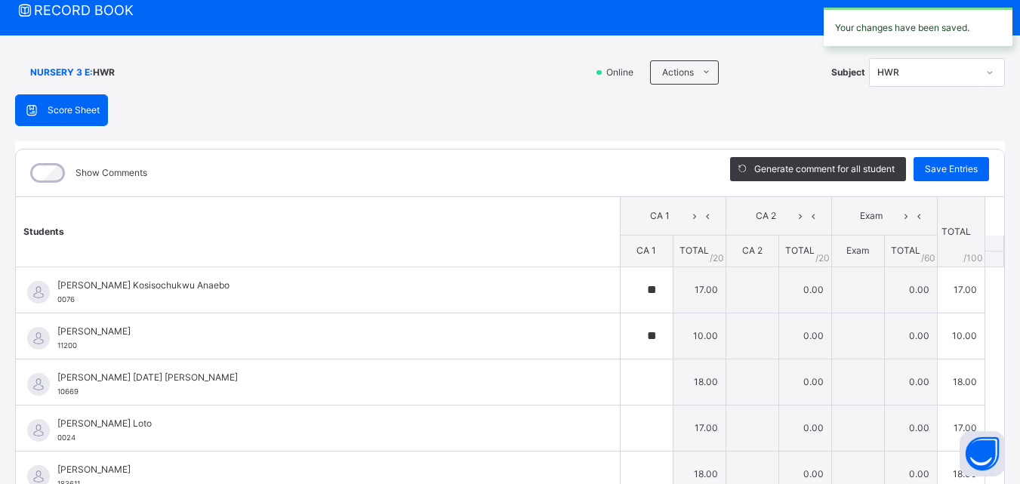
type input "**"
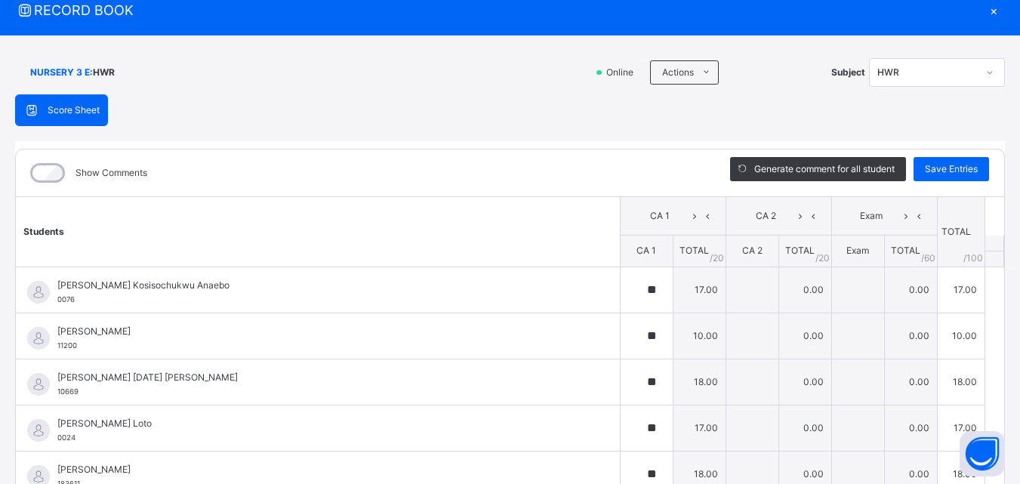
click at [985, 12] on div "×" at bounding box center [993, 10] width 23 height 20
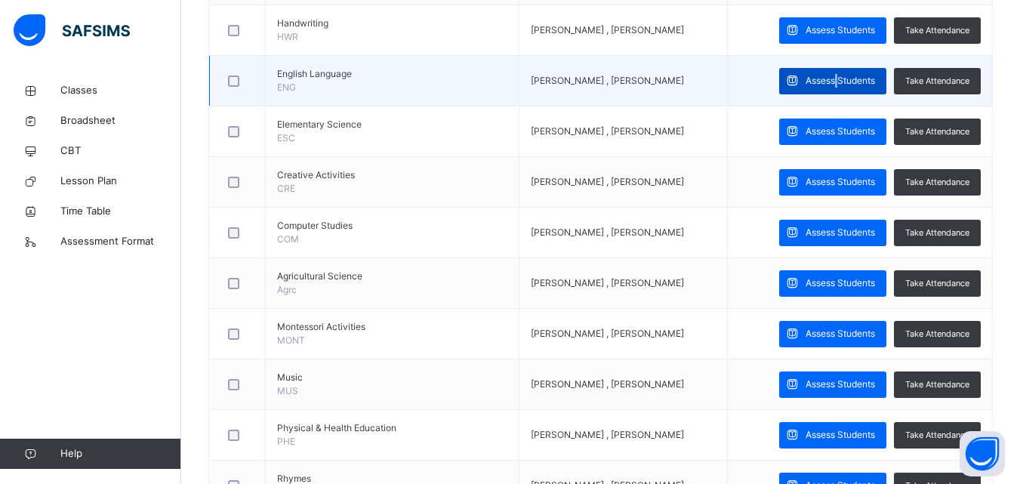
click at [849, 74] on div "Assess Students" at bounding box center [832, 81] width 107 height 26
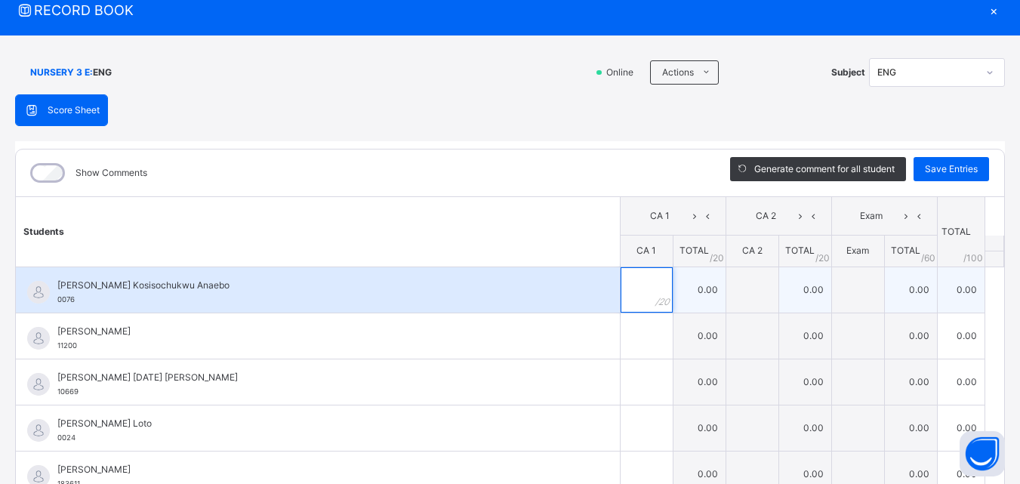
click at [625, 293] on input "text" at bounding box center [647, 289] width 52 height 45
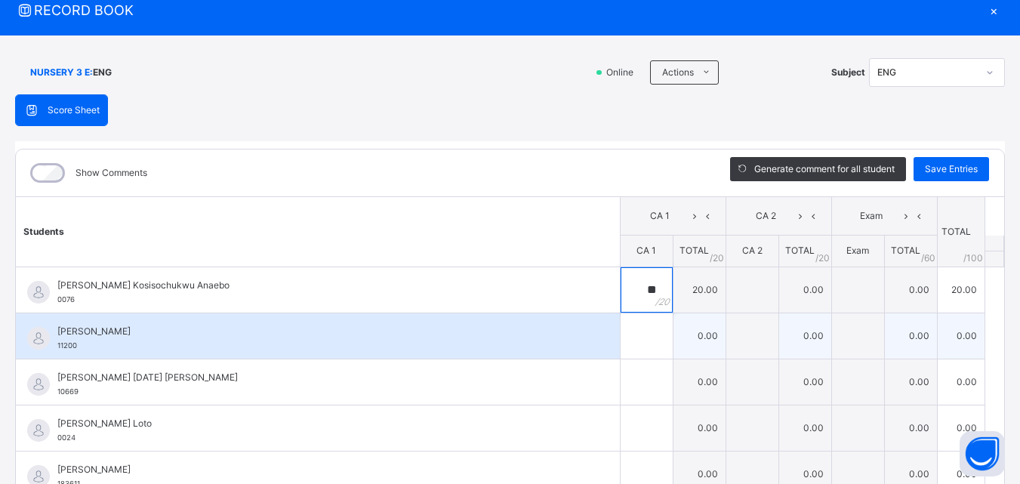
type input "**"
click at [621, 335] on input "text" at bounding box center [647, 335] width 52 height 45
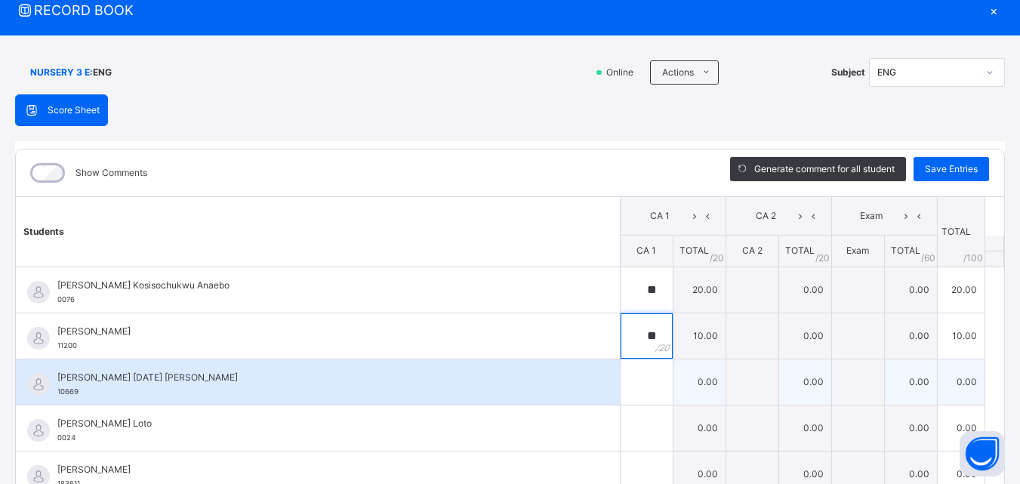
type input "**"
click at [633, 383] on div at bounding box center [647, 381] width 52 height 45
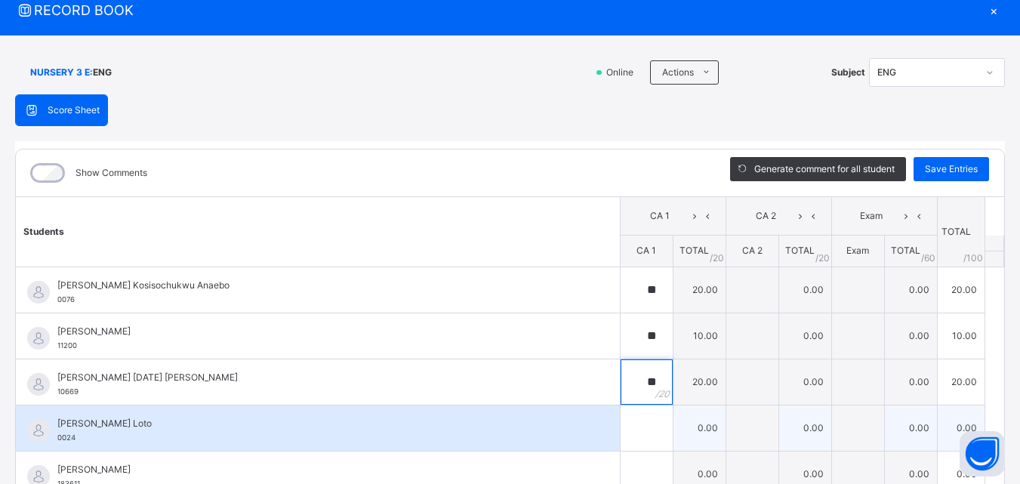
type input "**"
click at [621, 406] on input "text" at bounding box center [647, 427] width 52 height 45
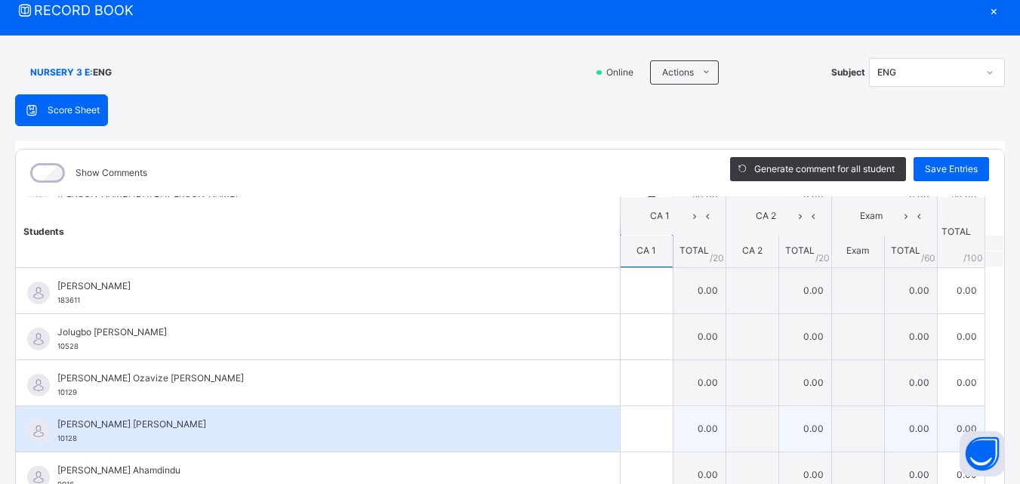
scroll to position [151, 0]
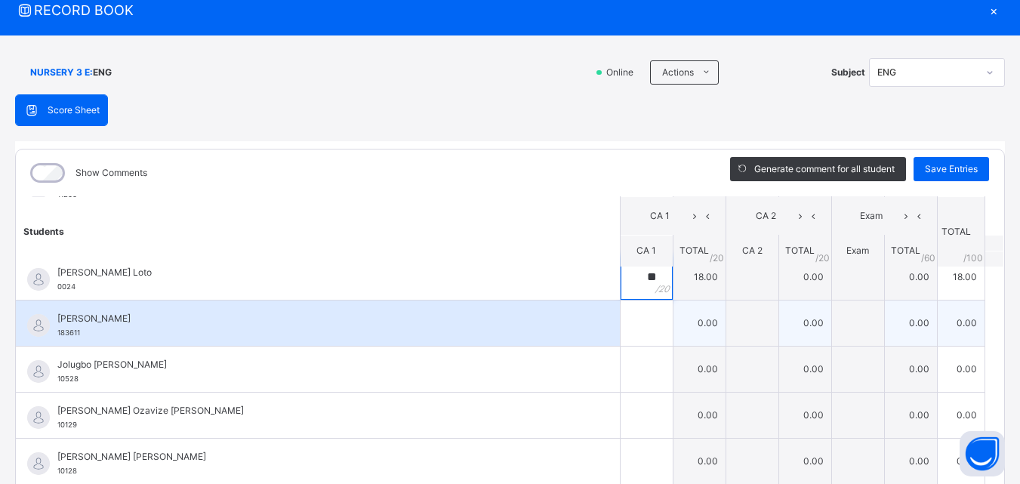
type input "**"
click at [621, 315] on input "text" at bounding box center [647, 322] width 52 height 45
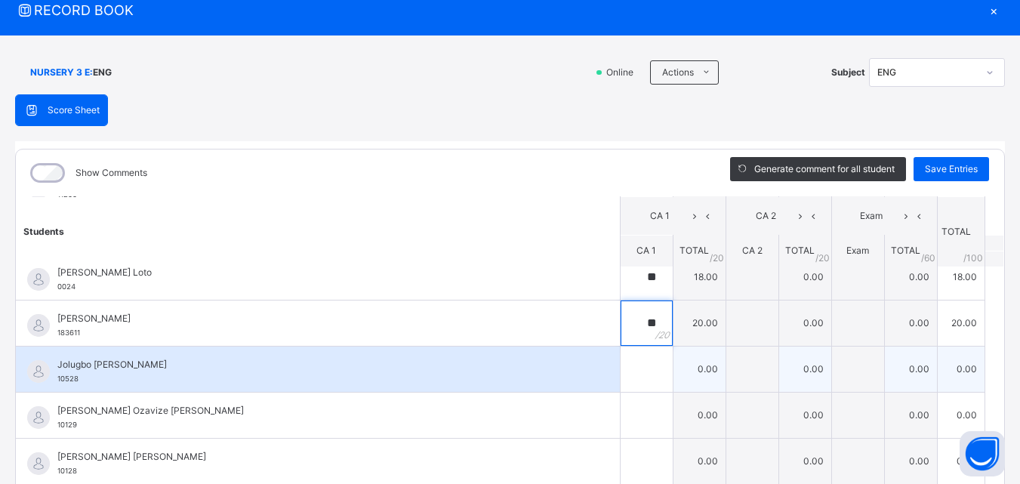
type input "**"
click at [621, 372] on input "text" at bounding box center [647, 369] width 52 height 45
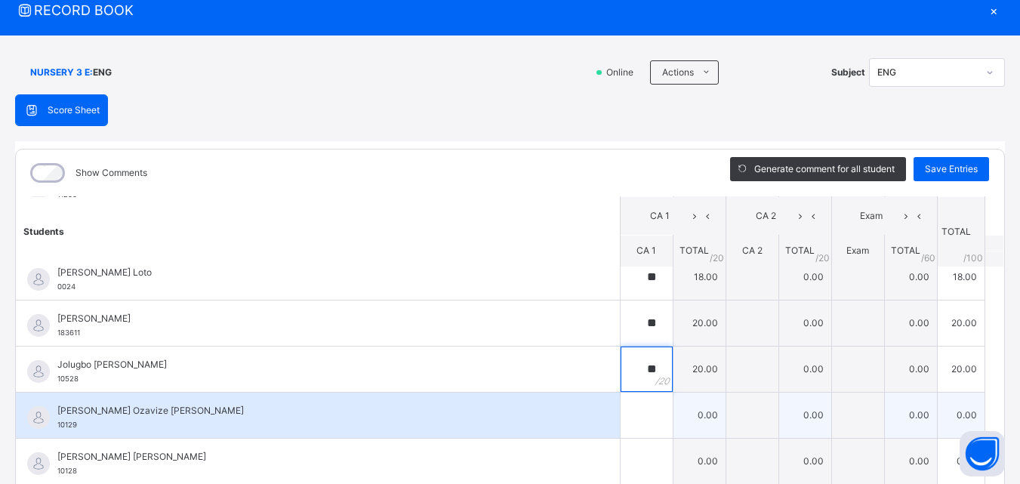
type input "**"
click at [621, 423] on input "text" at bounding box center [647, 415] width 52 height 45
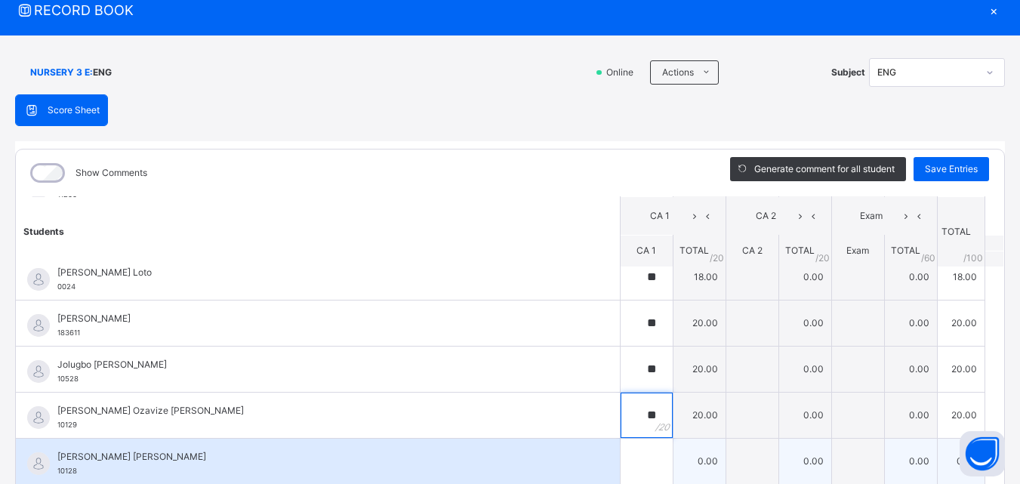
type input "**"
click at [621, 464] on input "text" at bounding box center [647, 461] width 52 height 45
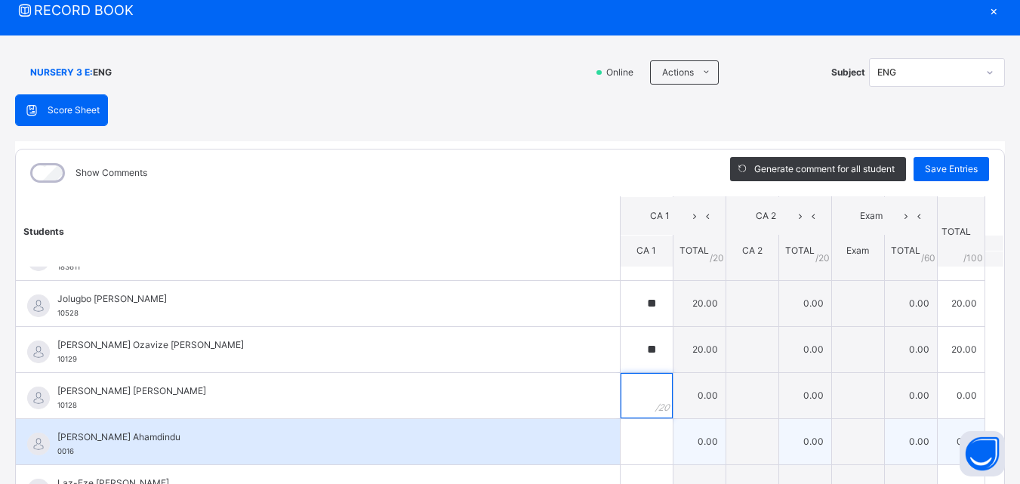
scroll to position [226, 0]
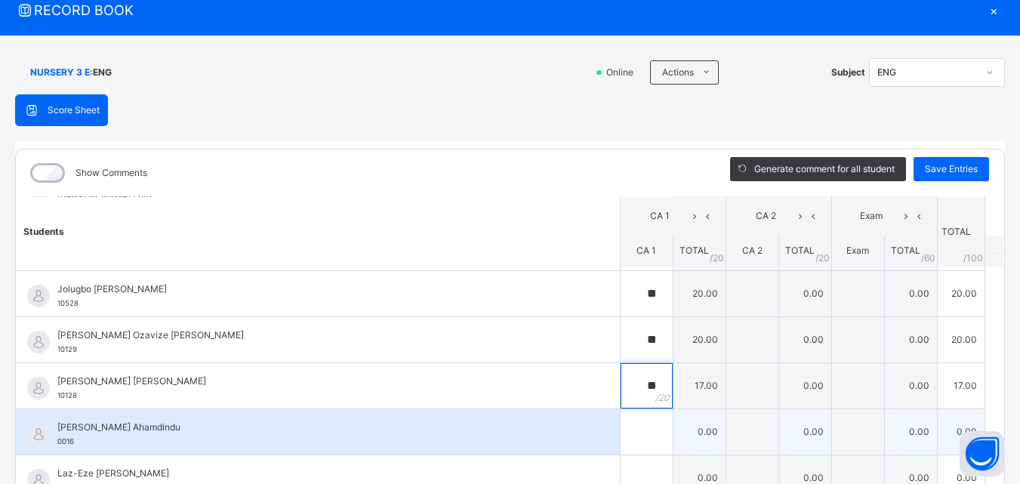
type input "**"
click at [621, 431] on input "text" at bounding box center [647, 431] width 52 height 45
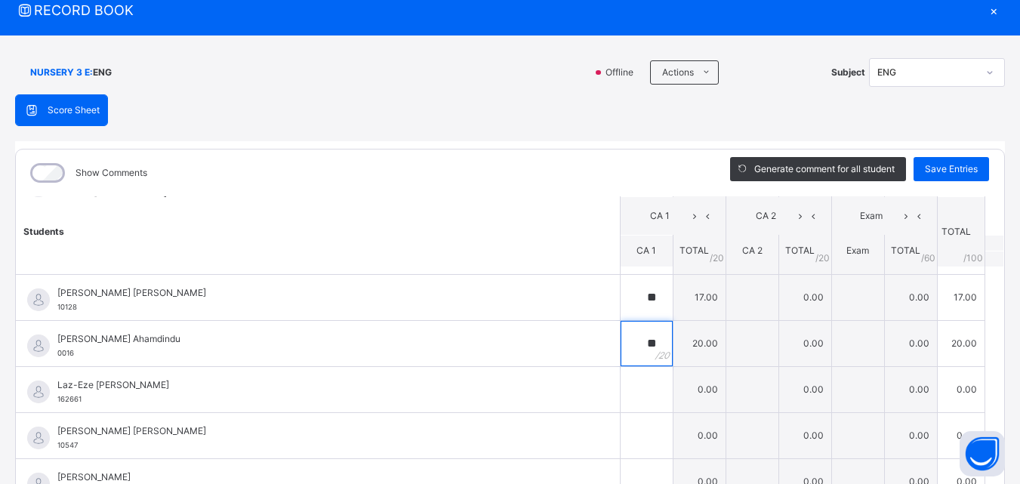
scroll to position [384, 0]
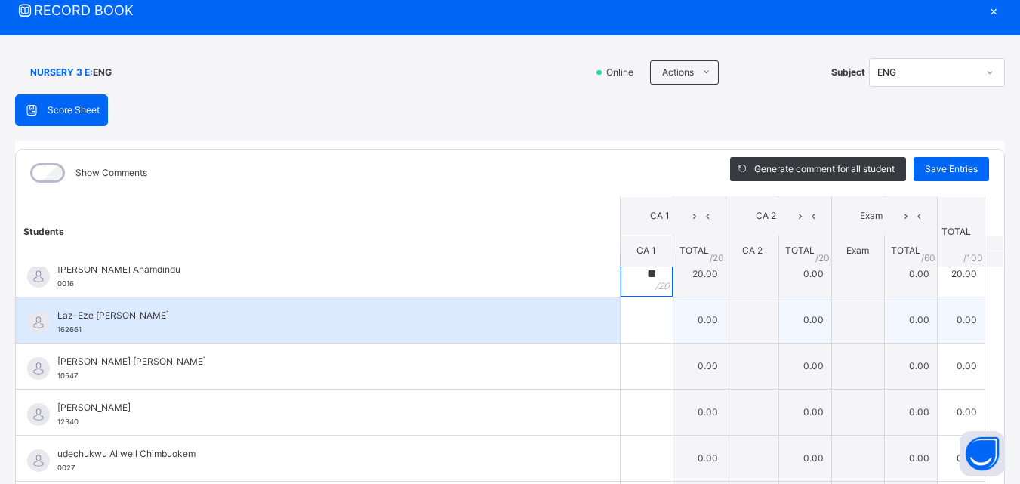
type input "**"
click at [634, 307] on div at bounding box center [647, 319] width 52 height 45
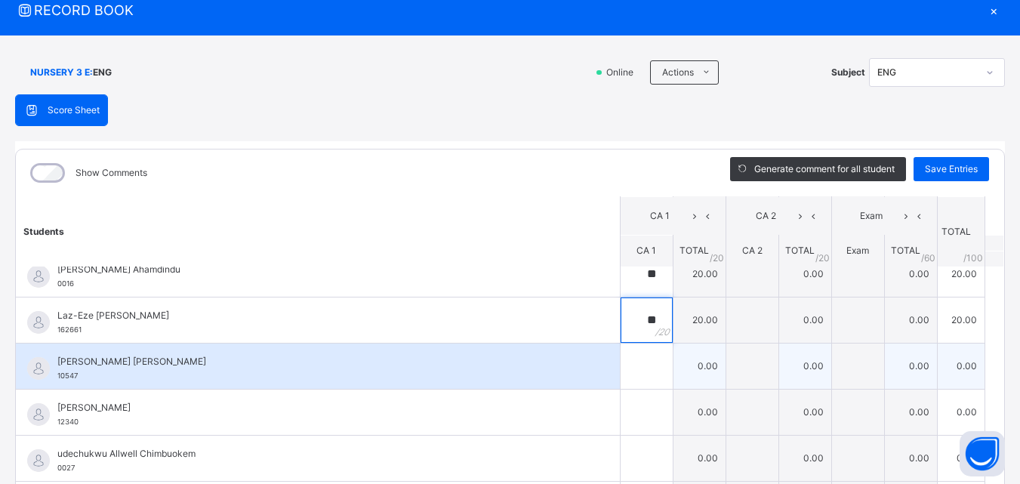
type input "**"
click at [626, 363] on input "text" at bounding box center [647, 366] width 52 height 45
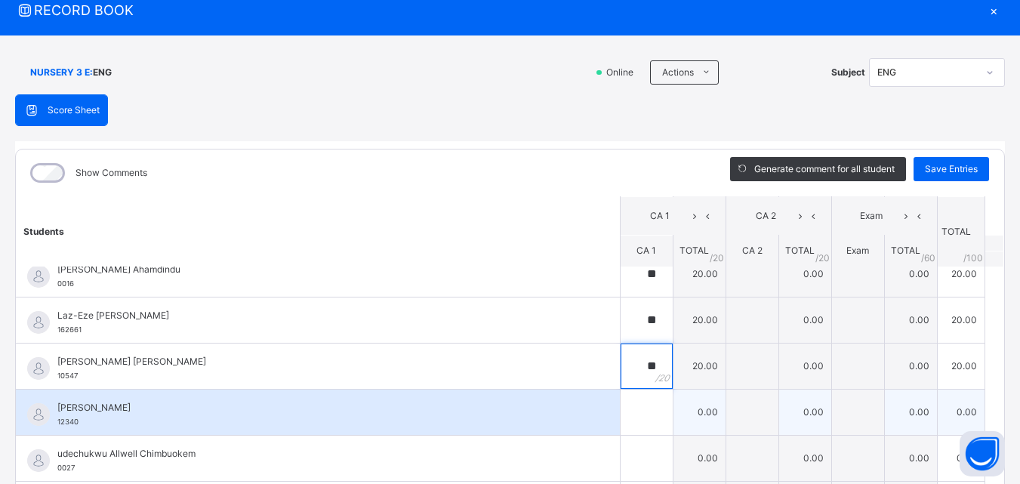
type input "**"
drag, startPoint x: 604, startPoint y: 420, endPoint x: 599, endPoint y: 412, distance: 8.8
click at [621, 414] on input "text" at bounding box center [647, 412] width 52 height 45
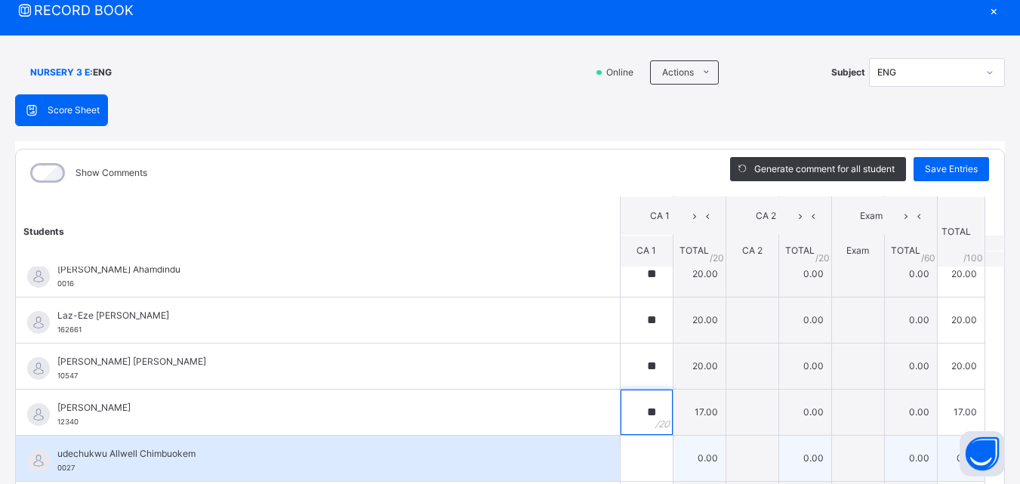
type input "**"
drag, startPoint x: 614, startPoint y: 450, endPoint x: 609, endPoint y: 457, distance: 8.6
click at [621, 457] on input "text" at bounding box center [647, 458] width 52 height 45
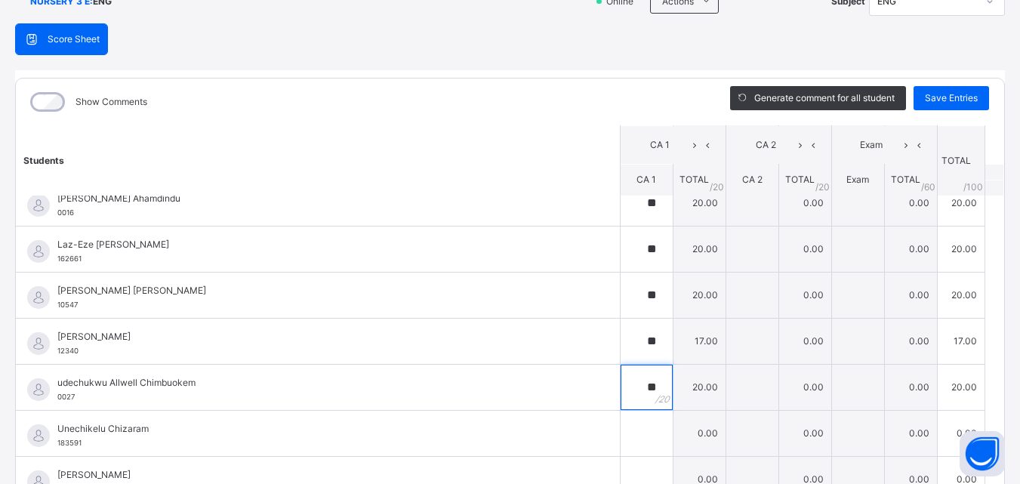
scroll to position [204, 0]
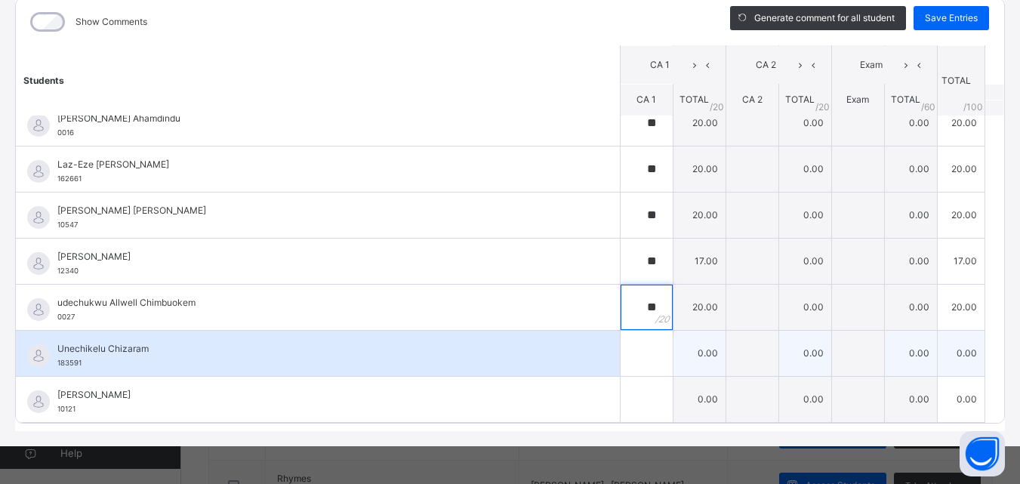
type input "**"
drag, startPoint x: 612, startPoint y: 332, endPoint x: 613, endPoint y: 342, distance: 9.8
click at [621, 342] on input "text" at bounding box center [647, 353] width 52 height 45
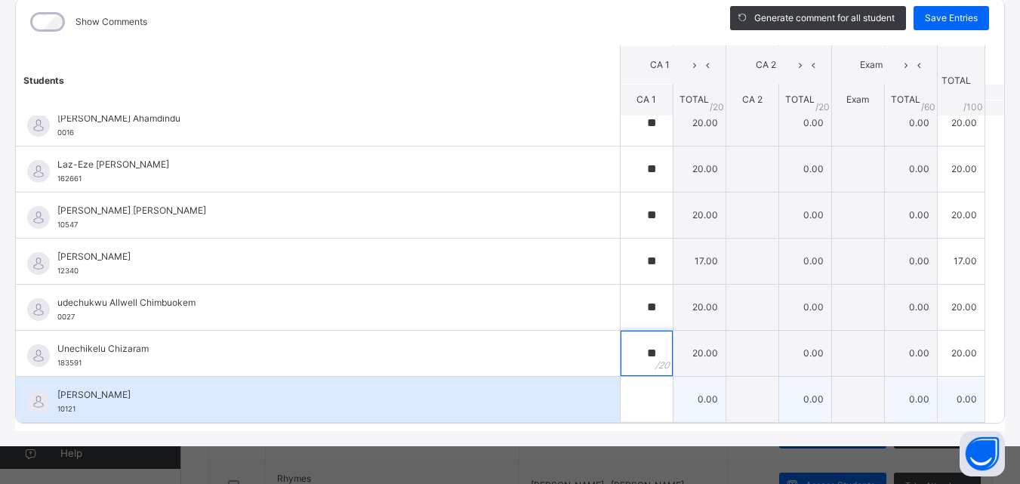
type input "**"
click at [621, 394] on input "text" at bounding box center [647, 399] width 52 height 45
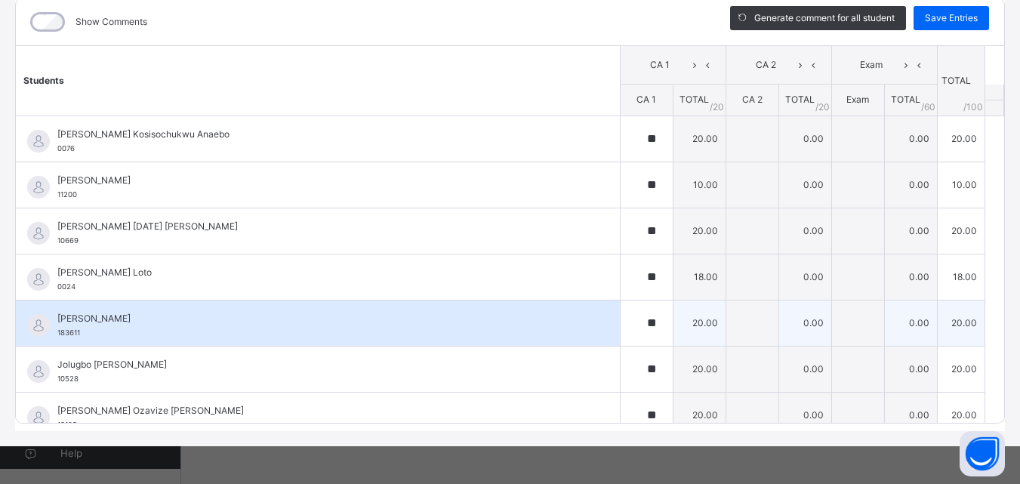
scroll to position [128, 0]
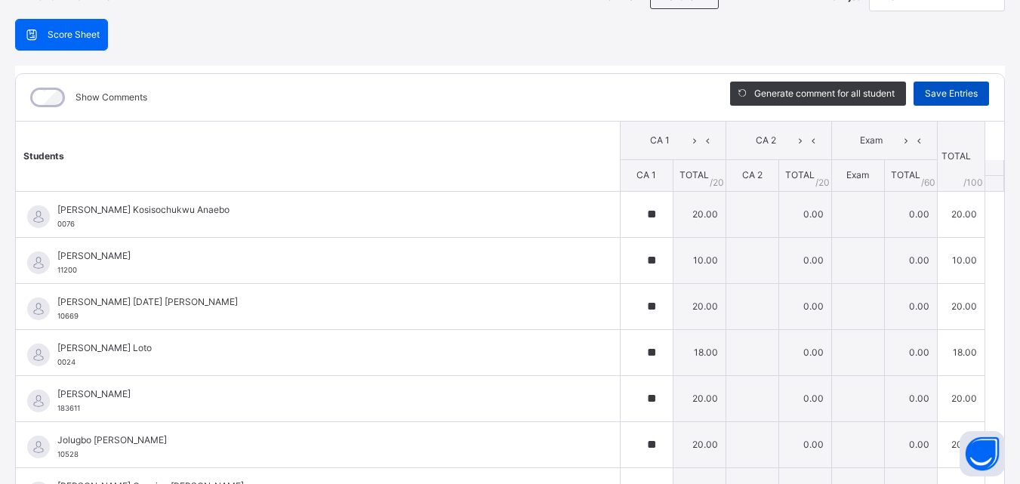
type input "**"
click at [925, 91] on span "Save Entries" at bounding box center [951, 94] width 53 height 14
type input "**"
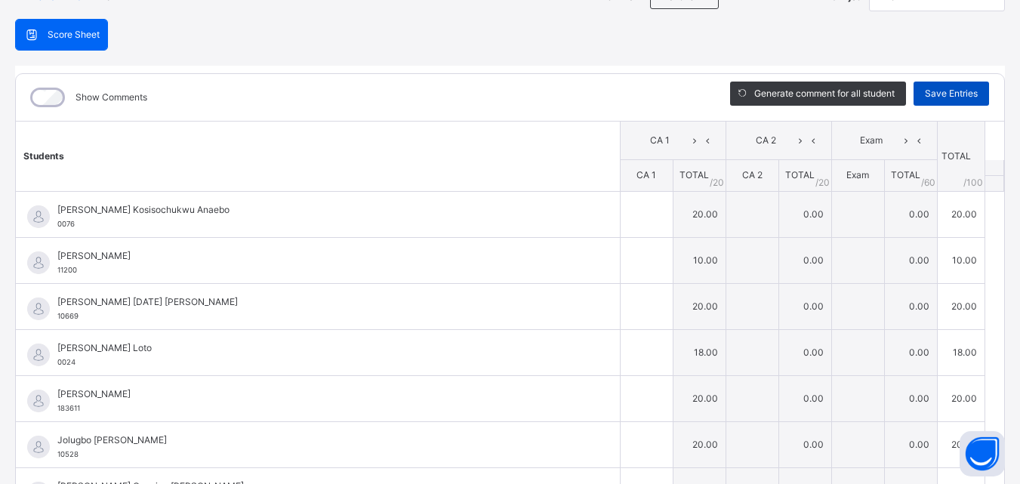
type input "**"
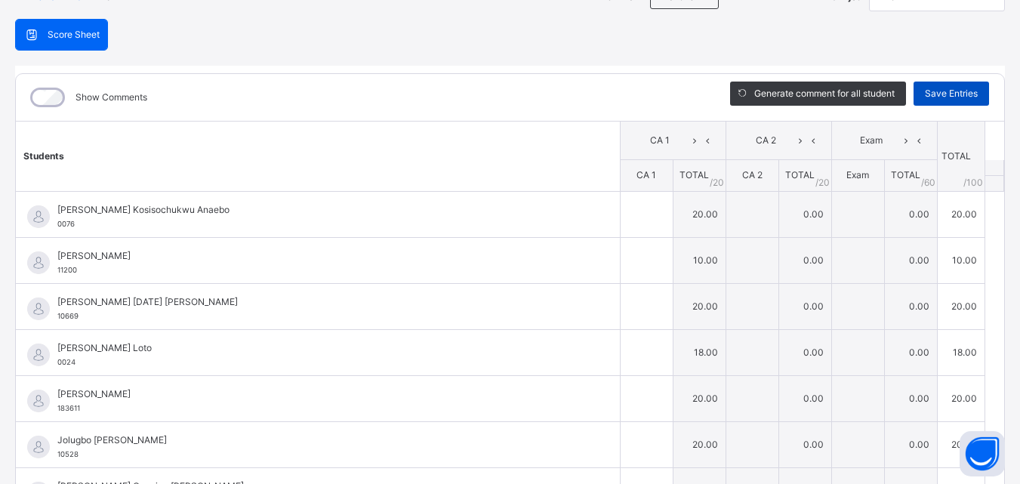
type input "**"
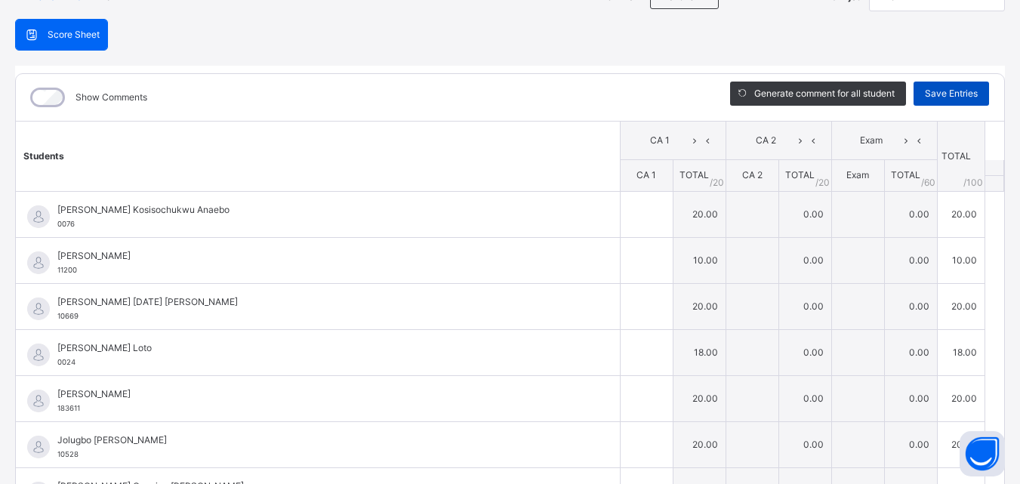
type input "**"
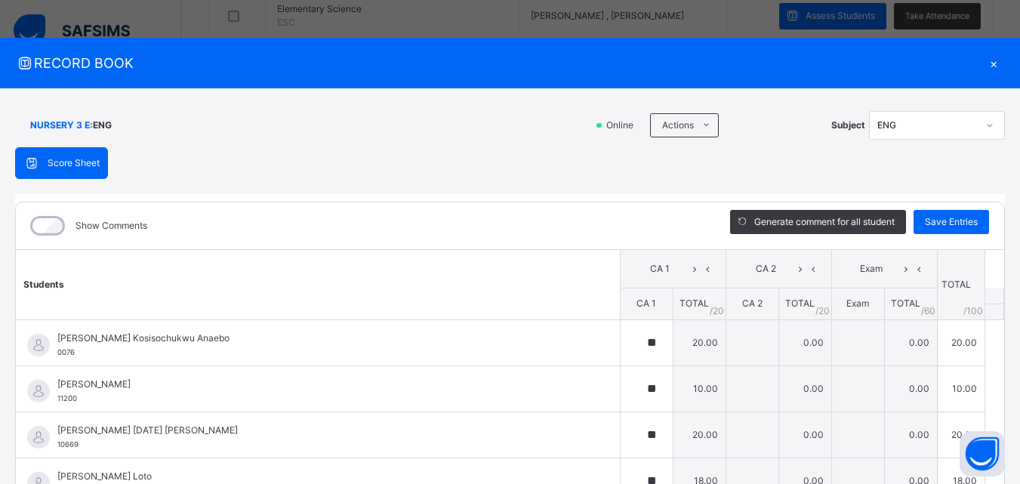
scroll to position [569, 0]
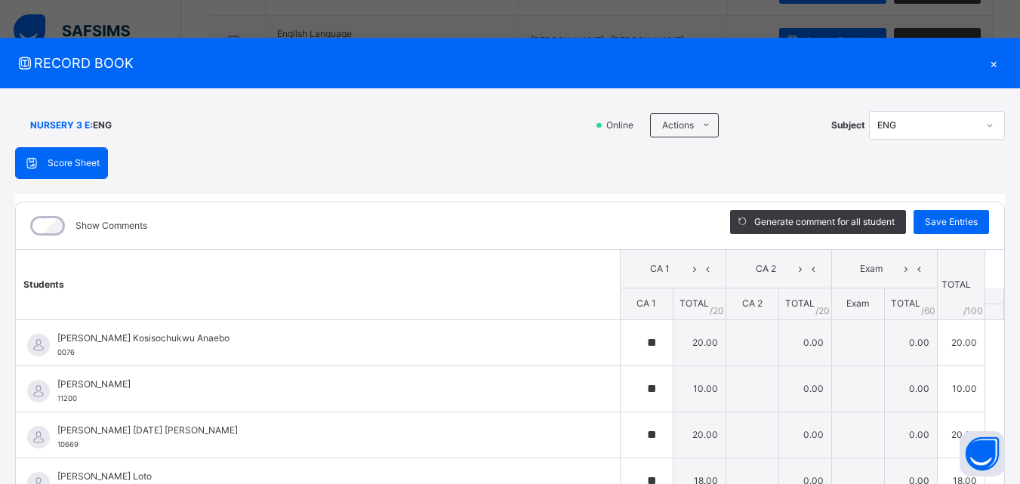
click at [985, 65] on div "×" at bounding box center [993, 63] width 23 height 20
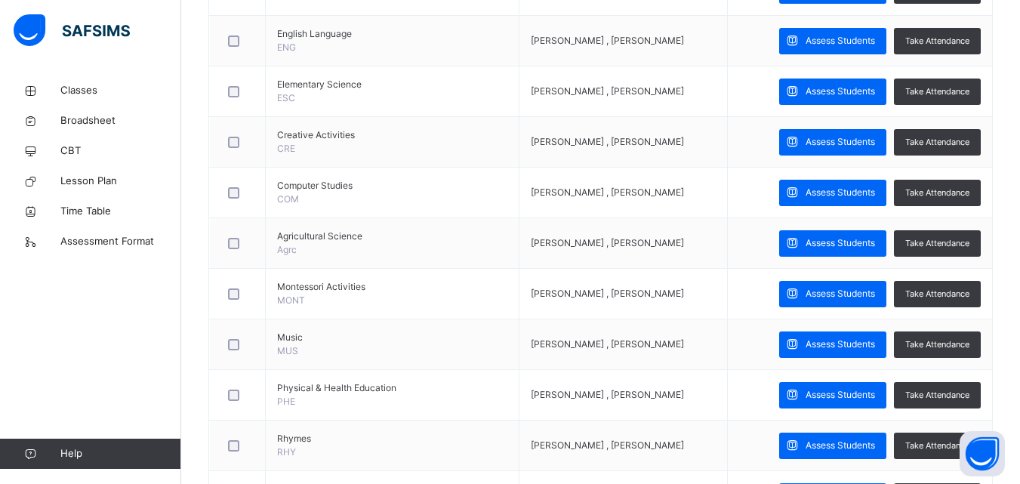
drag, startPoint x: 846, startPoint y: 85, endPoint x: 856, endPoint y: 82, distance: 11.0
click at [850, 82] on div "Assess Students" at bounding box center [832, 92] width 107 height 26
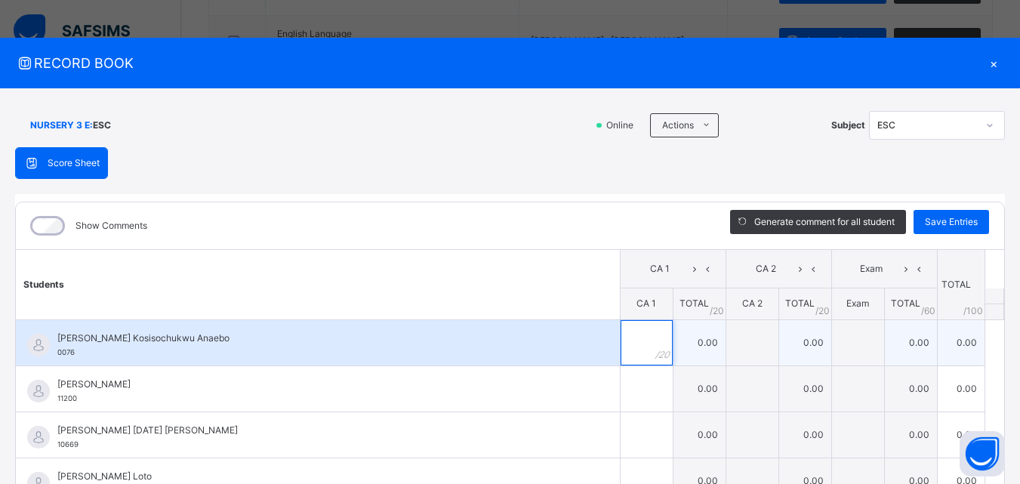
drag, startPoint x: 627, startPoint y: 344, endPoint x: 624, endPoint y: 331, distance: 14.1
click at [627, 336] on input "text" at bounding box center [647, 342] width 52 height 45
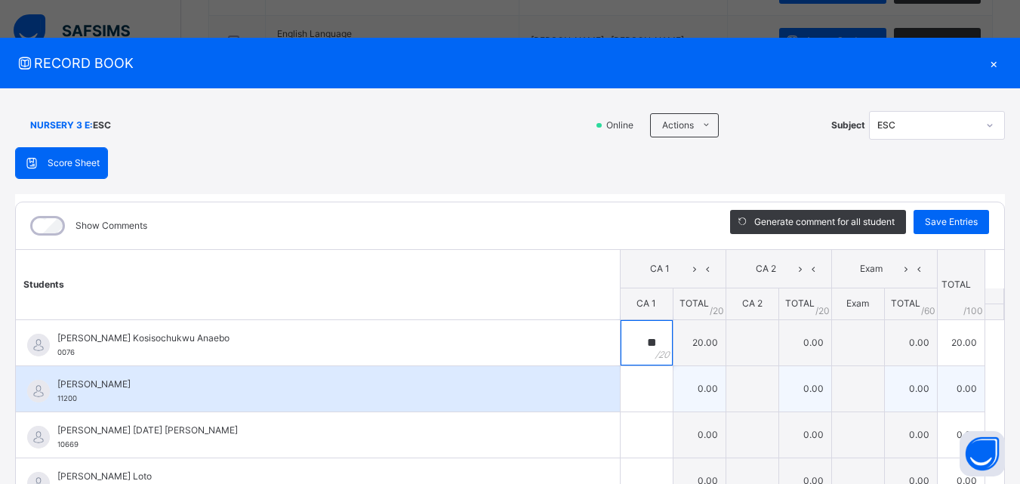
type input "**"
click at [621, 396] on input "text" at bounding box center [647, 388] width 52 height 45
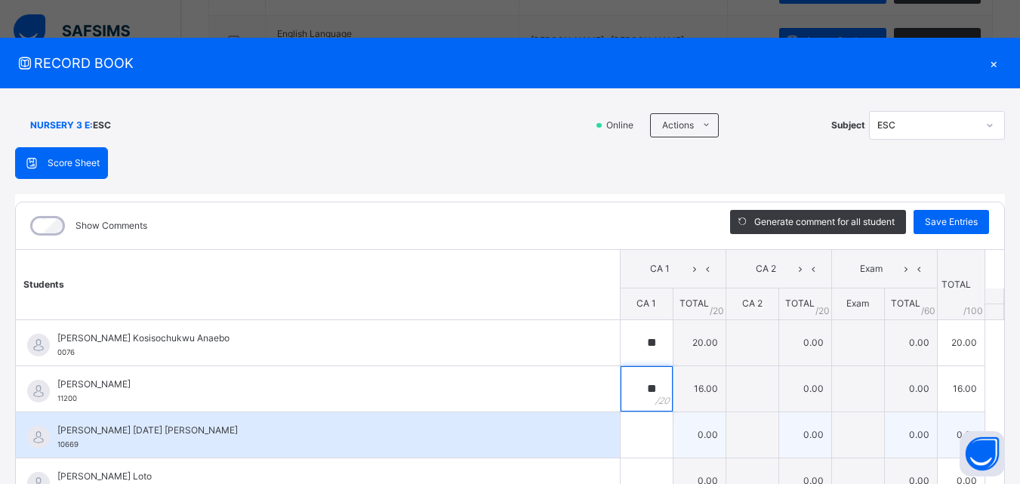
type input "**"
drag, startPoint x: 629, startPoint y: 431, endPoint x: 625, endPoint y: 424, distance: 7.8
click at [625, 426] on input "text" at bounding box center [647, 434] width 52 height 45
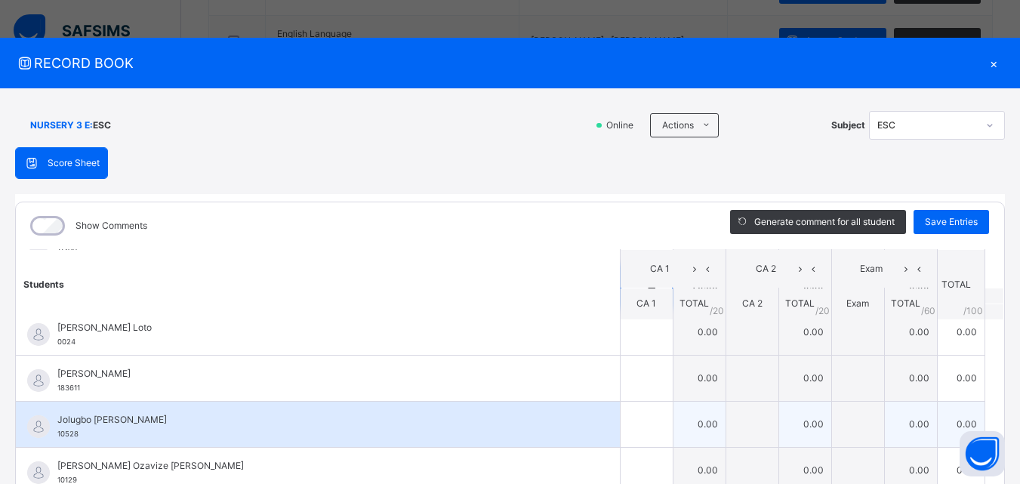
scroll to position [151, 0]
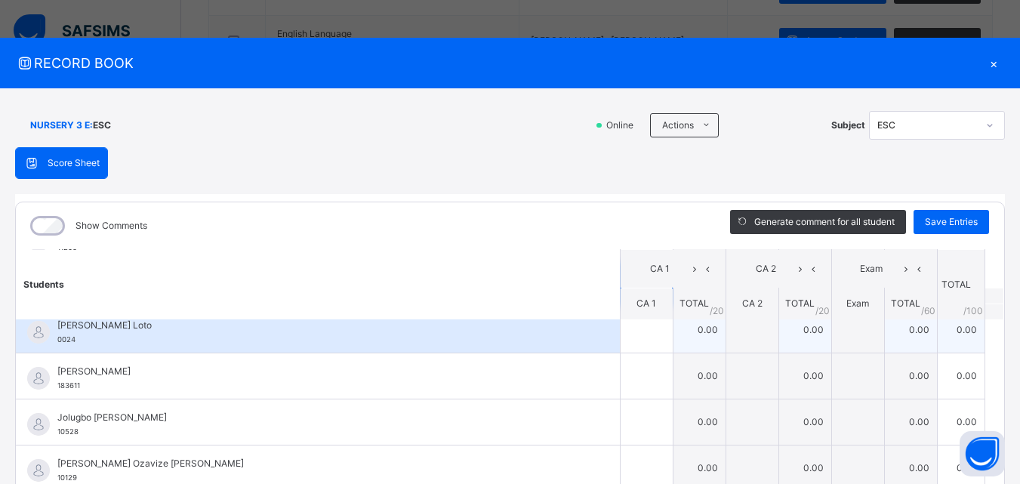
type input "**"
click at [633, 343] on div at bounding box center [647, 329] width 52 height 45
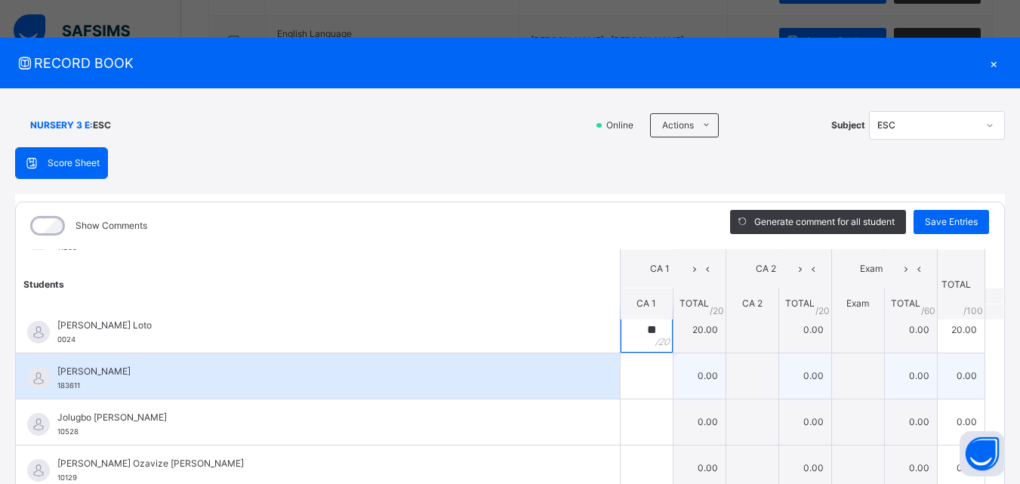
type input "**"
click at [625, 384] on input "text" at bounding box center [647, 375] width 52 height 45
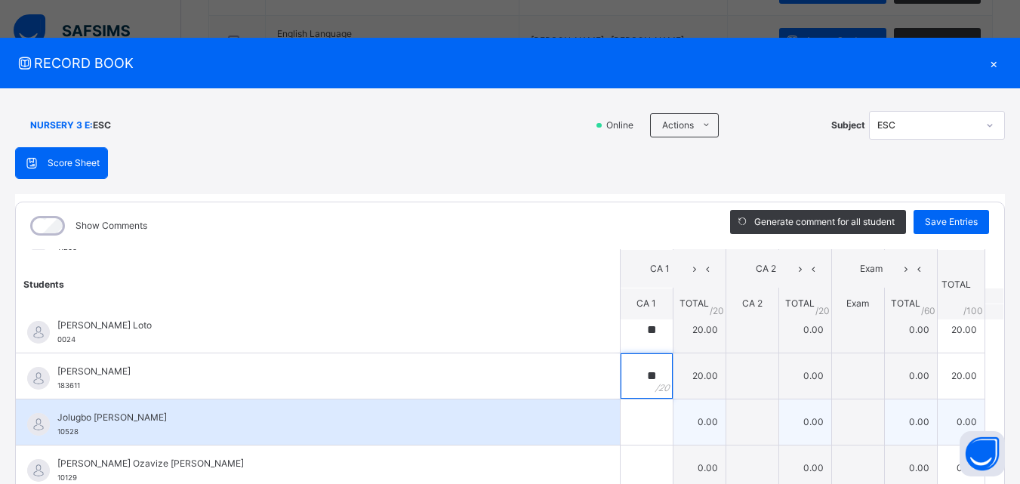
type input "**"
click at [621, 414] on input "text" at bounding box center [647, 421] width 52 height 45
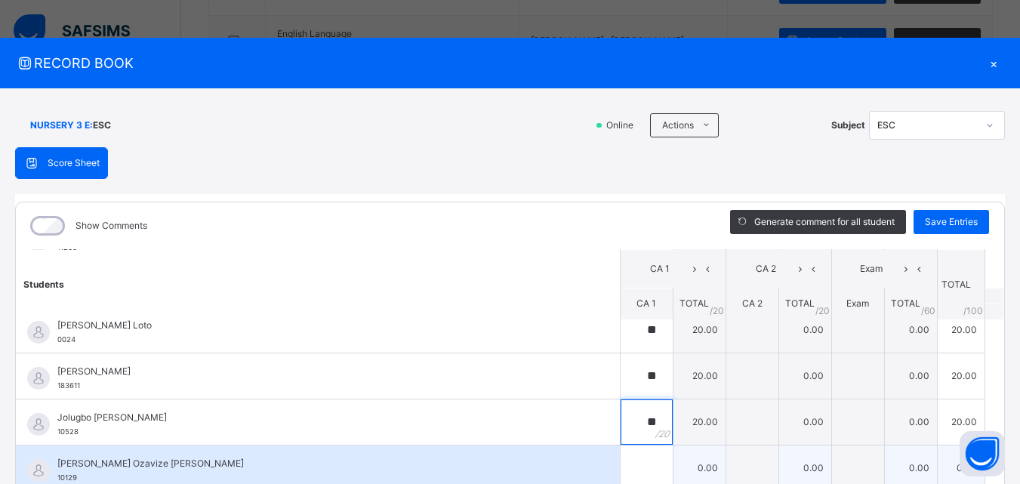
type input "**"
click at [621, 468] on input "text" at bounding box center [647, 467] width 52 height 45
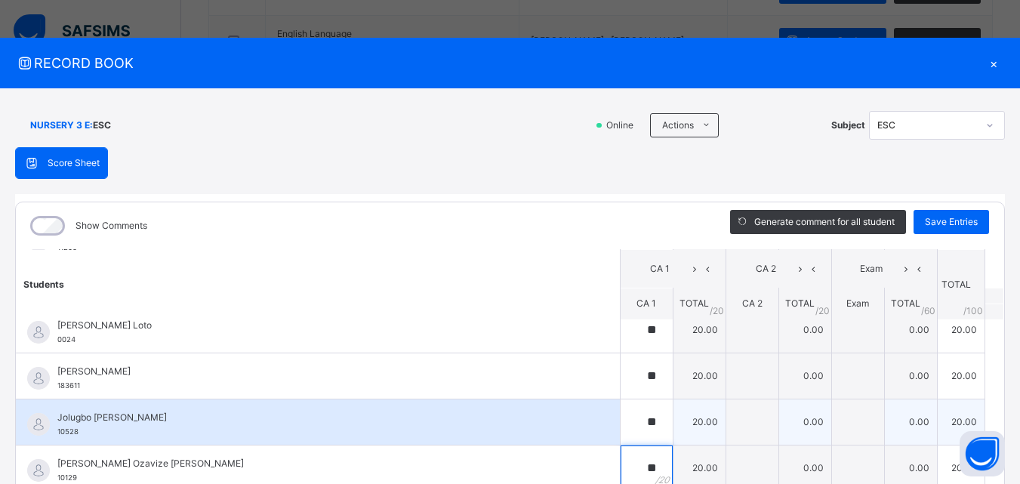
scroll to position [302, 0]
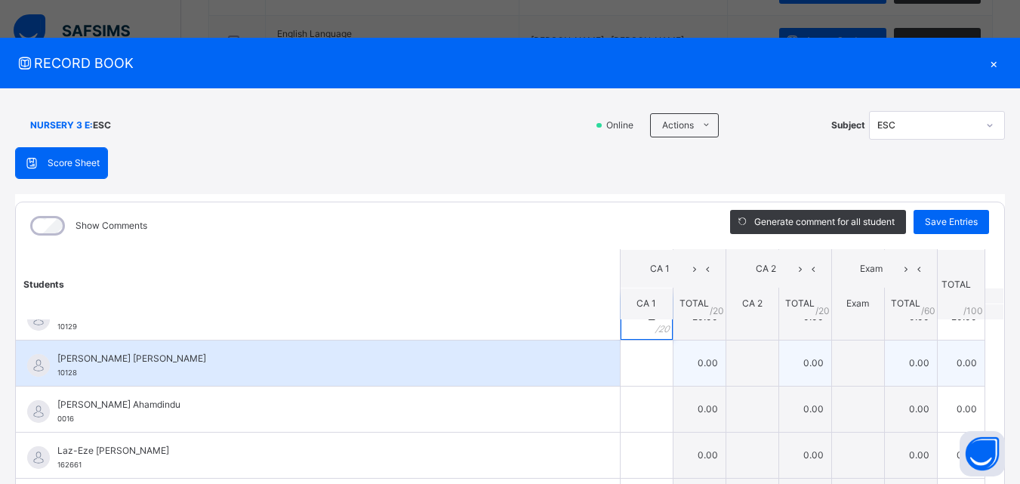
type input "**"
click at [621, 380] on input "text" at bounding box center [647, 362] width 52 height 45
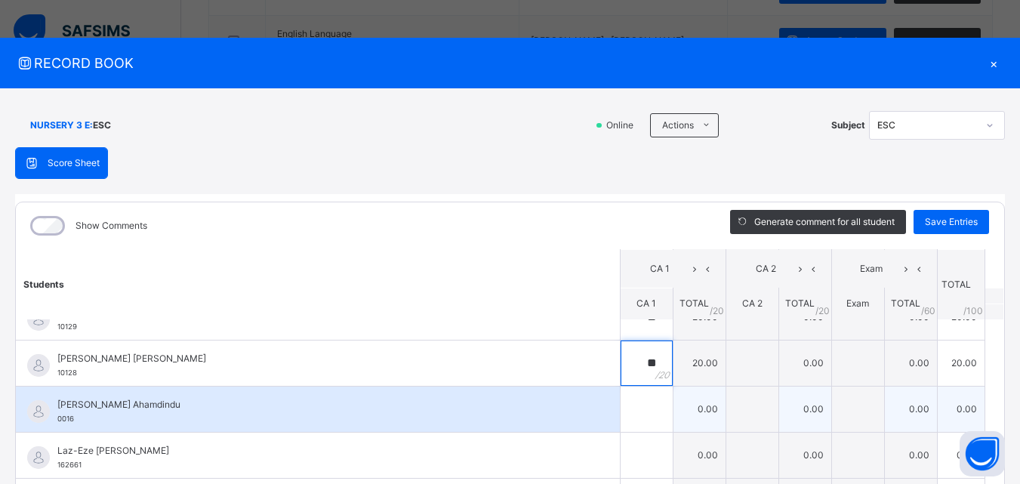
type input "**"
drag, startPoint x: 610, startPoint y: 418, endPoint x: 607, endPoint y: 406, distance: 11.7
click at [621, 406] on input "text" at bounding box center [647, 409] width 52 height 45
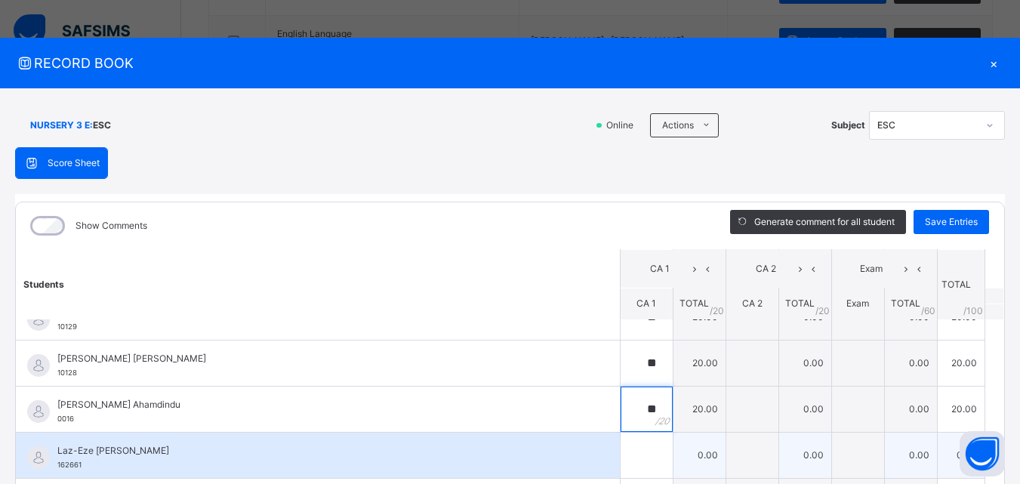
type input "**"
drag, startPoint x: 618, startPoint y: 464, endPoint x: 624, endPoint y: 455, distance: 10.5
click at [624, 455] on input "text" at bounding box center [647, 455] width 52 height 45
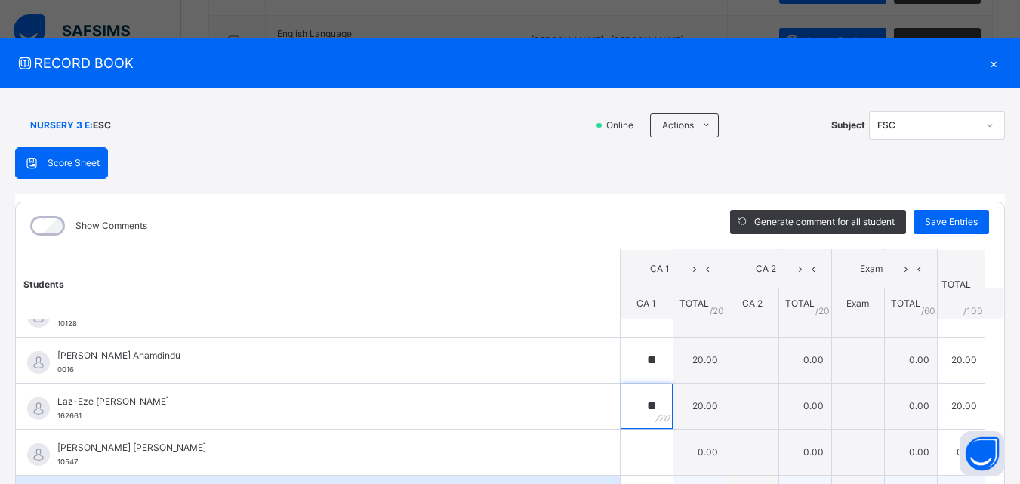
scroll to position [384, 0]
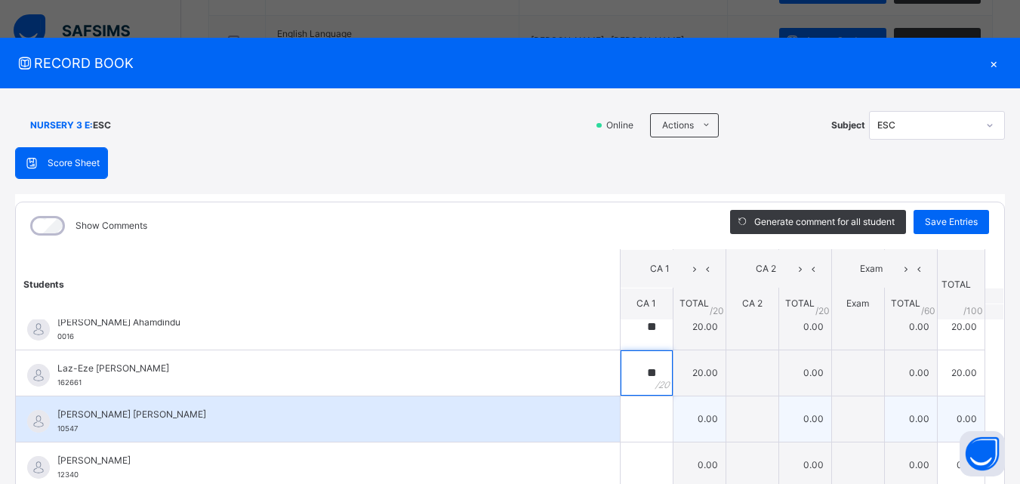
type input "**"
drag, startPoint x: 629, startPoint y: 426, endPoint x: 630, endPoint y: 418, distance: 8.4
click at [630, 420] on div at bounding box center [647, 418] width 52 height 45
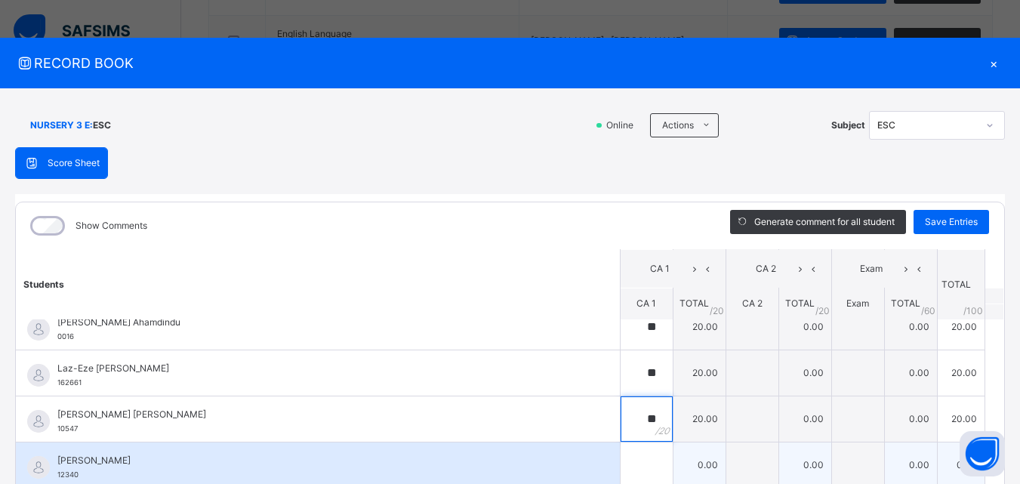
type input "**"
drag, startPoint x: 616, startPoint y: 461, endPoint x: 618, endPoint y: 452, distance: 9.2
click at [621, 458] on input "text" at bounding box center [647, 464] width 52 height 45
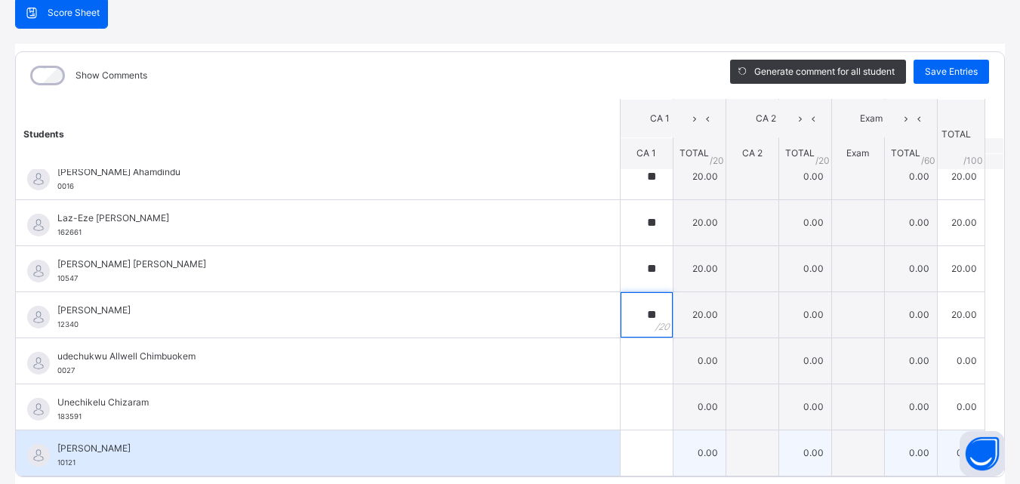
scroll to position [151, 0]
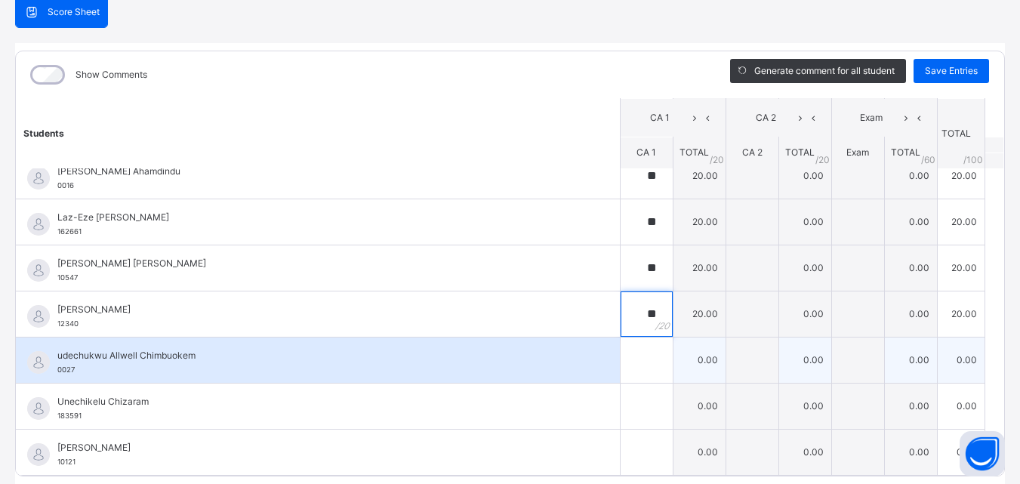
type input "**"
click at [621, 359] on input "text" at bounding box center [647, 359] width 52 height 45
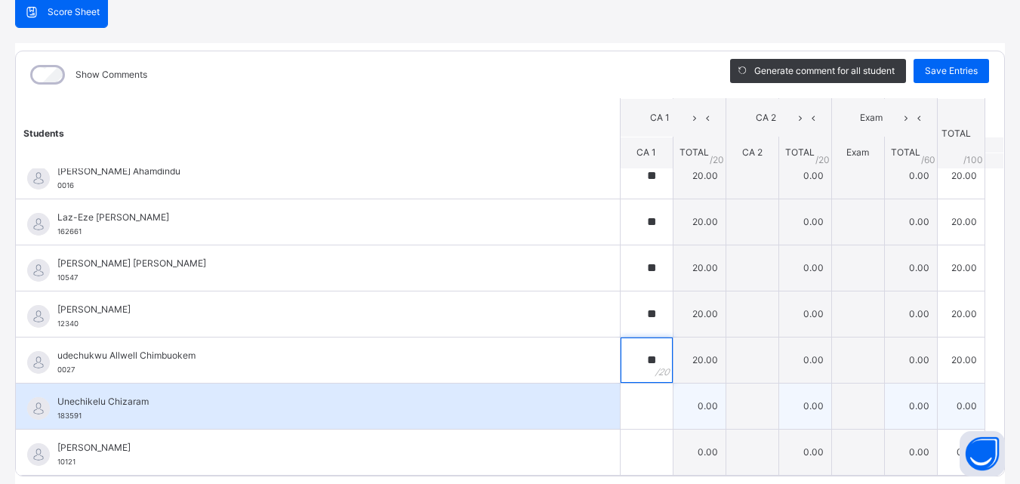
type input "**"
drag, startPoint x: 612, startPoint y: 411, endPoint x: 612, endPoint y: 402, distance: 9.1
click at [621, 402] on input "text" at bounding box center [647, 406] width 52 height 45
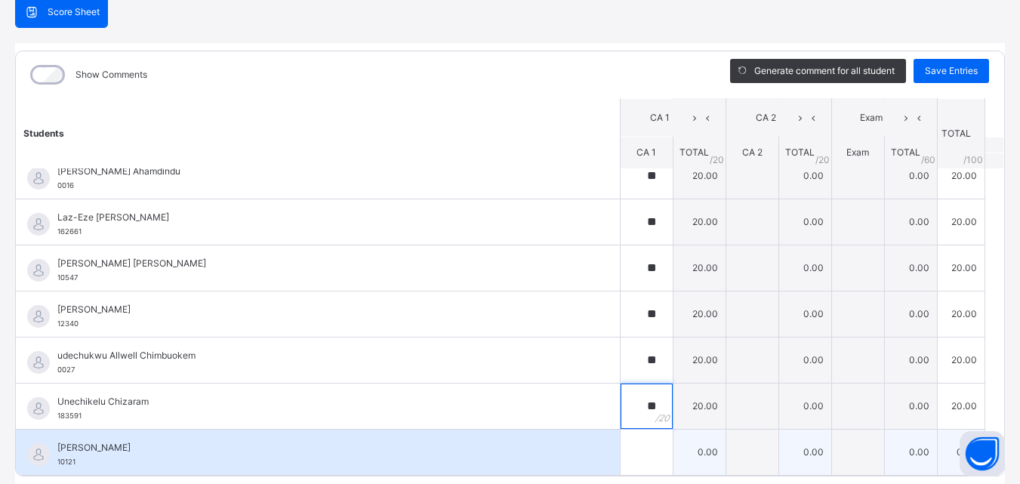
type input "**"
drag, startPoint x: 618, startPoint y: 458, endPoint x: 619, endPoint y: 445, distance: 12.9
click at [621, 454] on input "text" at bounding box center [647, 452] width 52 height 45
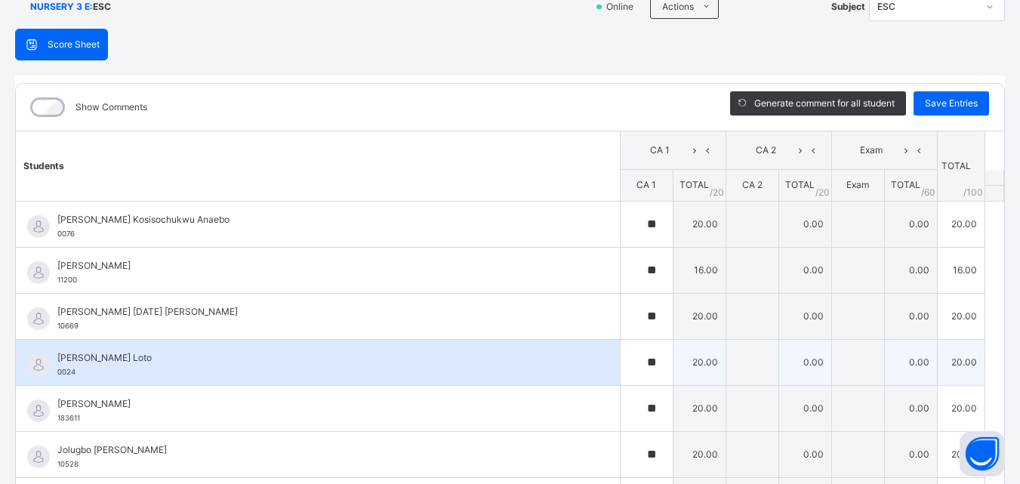
scroll to position [53, 0]
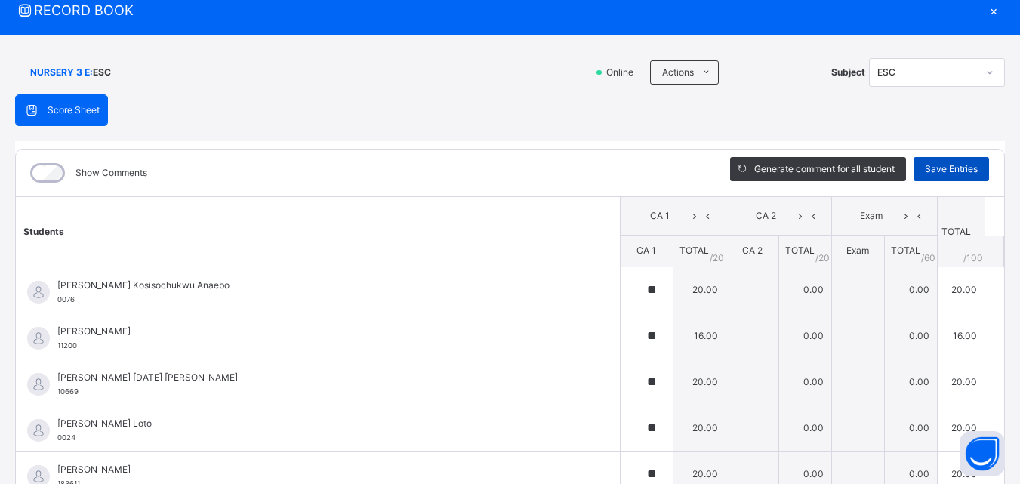
type input "**"
click at [931, 170] on span "Save Entries" at bounding box center [951, 169] width 53 height 14
type input "**"
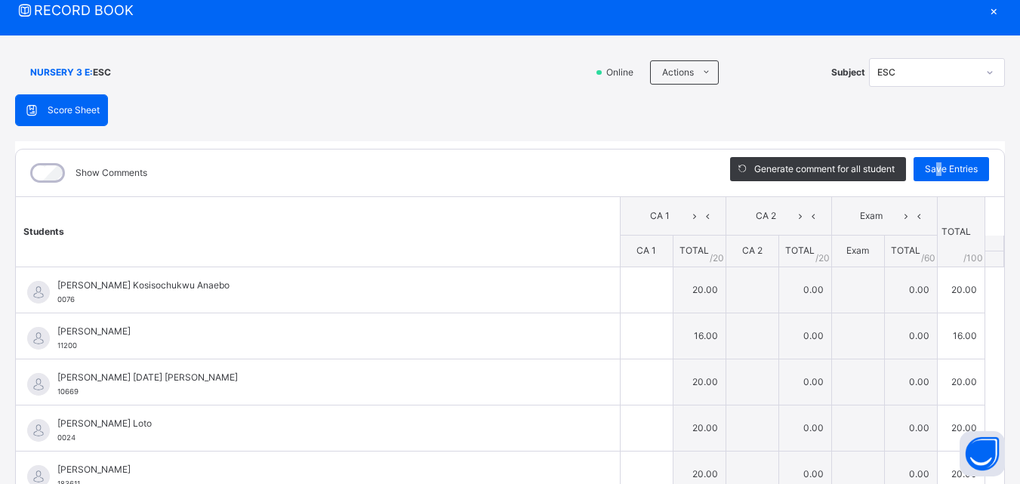
type input "**"
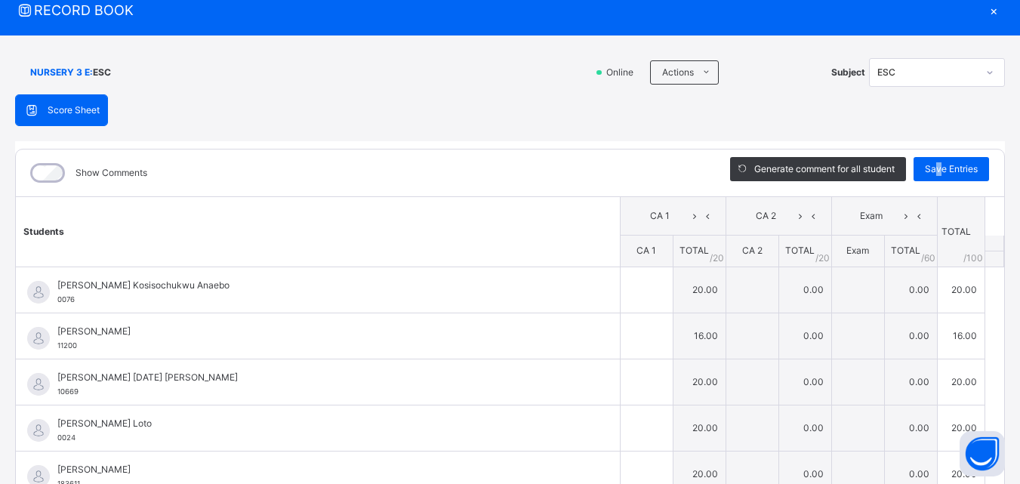
type input "**"
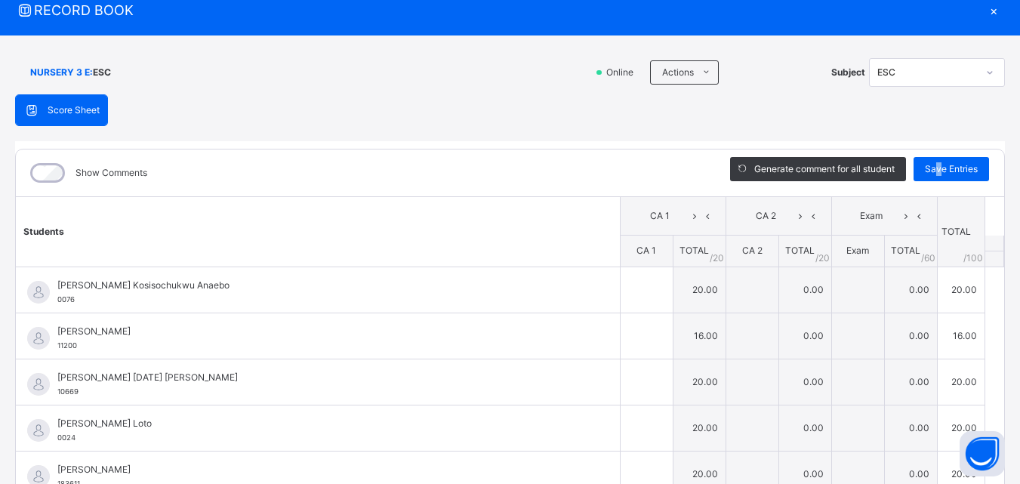
type input "**"
click at [983, 11] on div "×" at bounding box center [993, 10] width 23 height 20
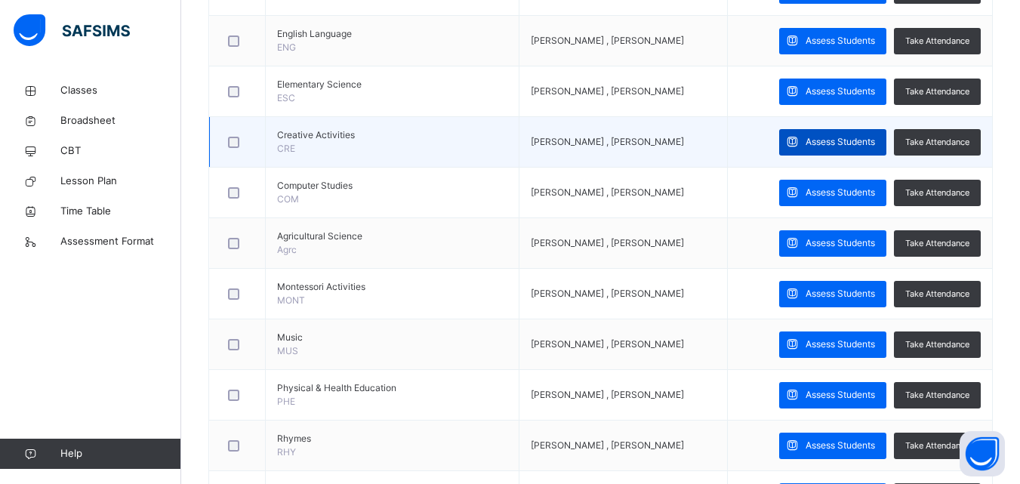
click at [847, 140] on span "Assess Students" at bounding box center [840, 142] width 69 height 14
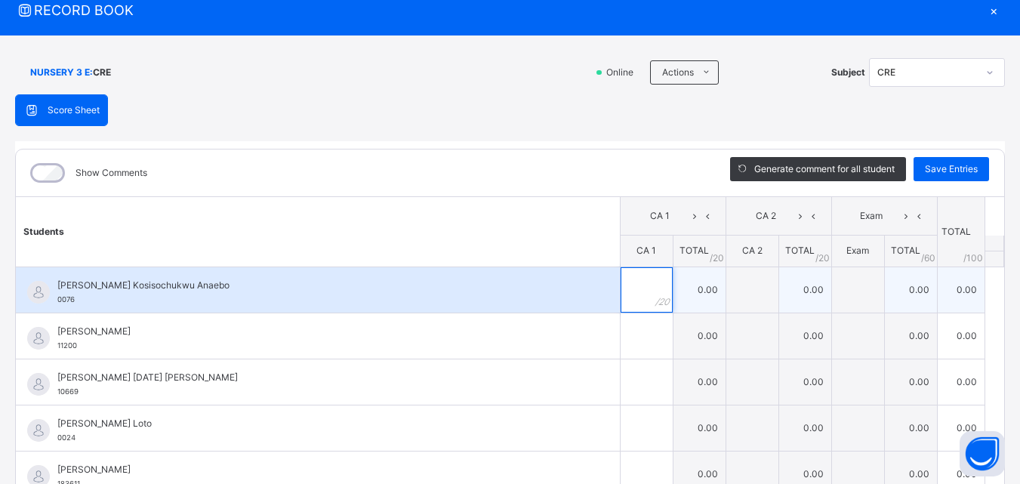
click at [621, 288] on input "text" at bounding box center [647, 289] width 52 height 45
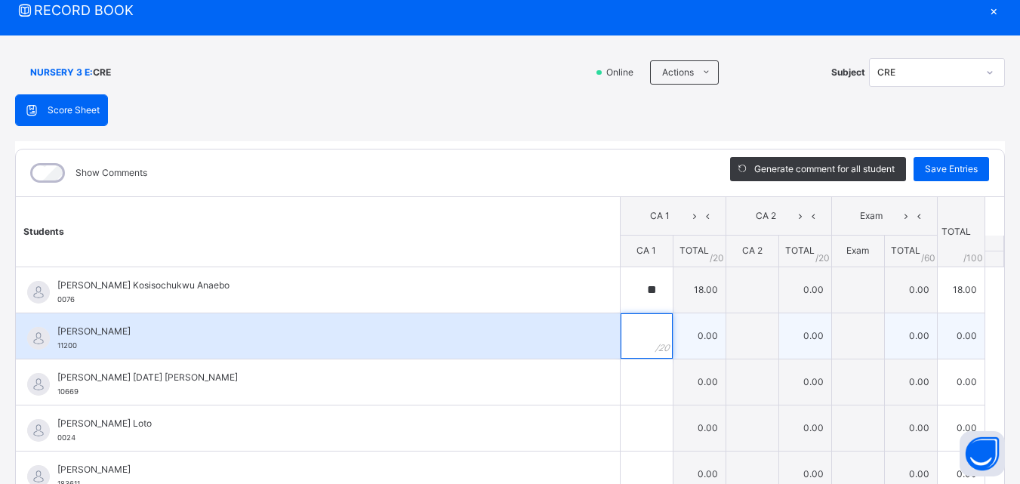
drag, startPoint x: 619, startPoint y: 337, endPoint x: 629, endPoint y: 332, distance: 11.1
click at [626, 333] on input "text" at bounding box center [647, 335] width 52 height 45
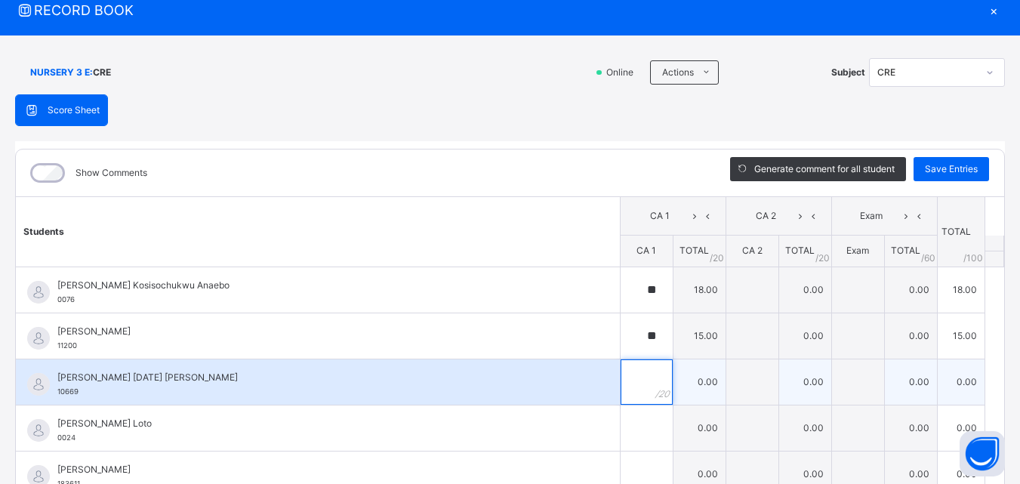
drag, startPoint x: 633, startPoint y: 385, endPoint x: 630, endPoint y: 375, distance: 10.1
click at [630, 375] on div at bounding box center [647, 381] width 52 height 45
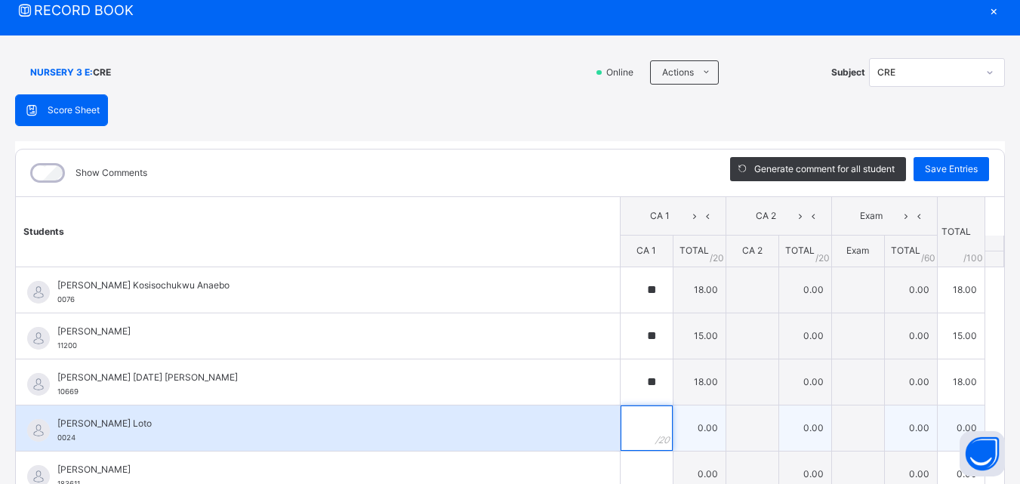
drag, startPoint x: 617, startPoint y: 424, endPoint x: 624, endPoint y: 418, distance: 9.6
click at [623, 418] on input "text" at bounding box center [647, 427] width 52 height 45
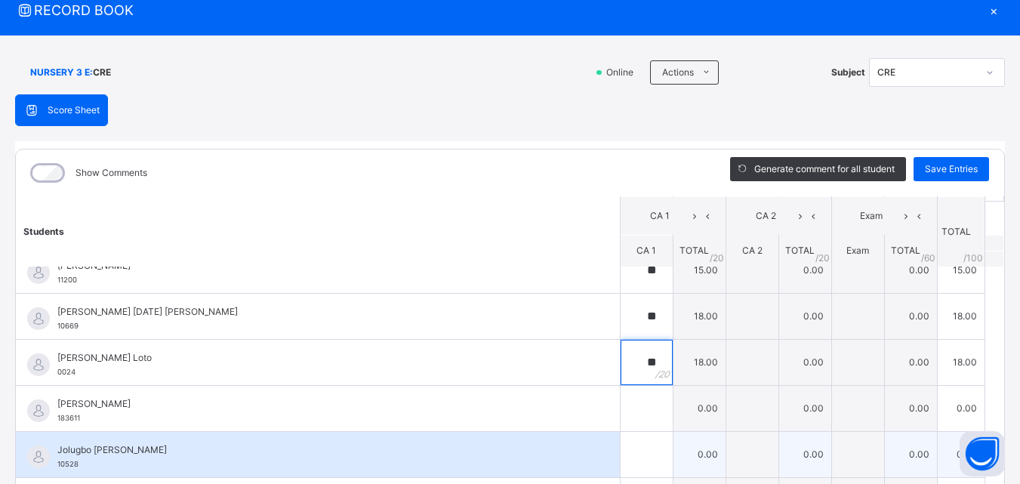
scroll to position [75, 0]
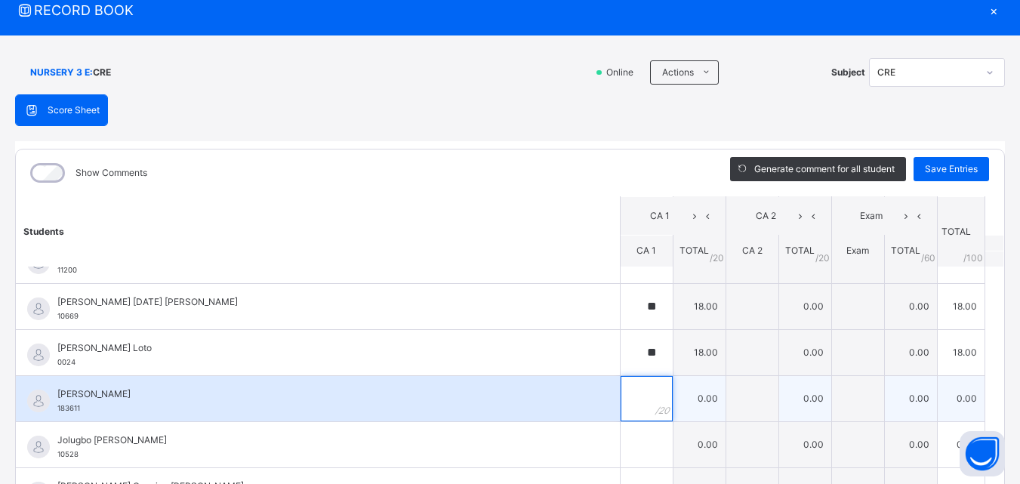
click at [623, 400] on input "text" at bounding box center [647, 398] width 52 height 45
drag, startPoint x: 617, startPoint y: 428, endPoint x: 616, endPoint y: 420, distance: 8.3
click at [621, 424] on input "text" at bounding box center [647, 444] width 52 height 45
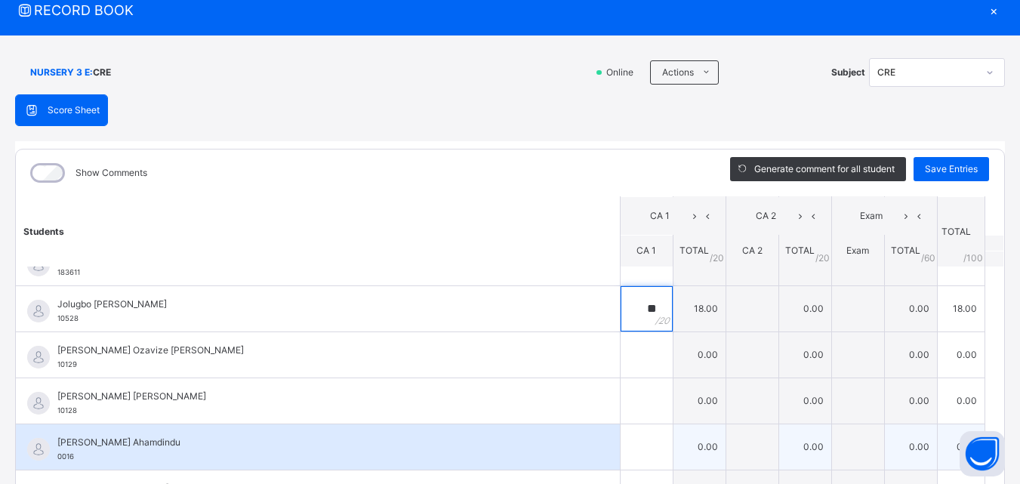
scroll to position [226, 0]
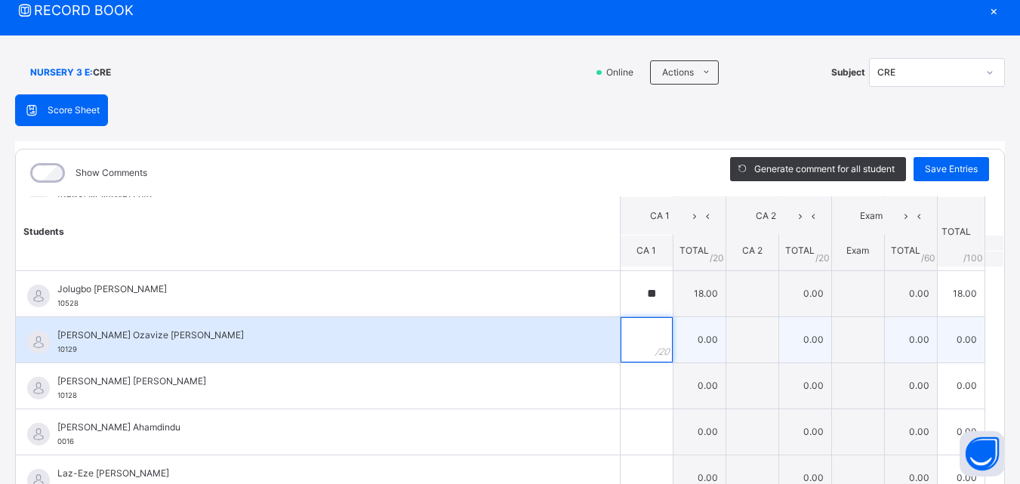
click at [621, 333] on input "text" at bounding box center [647, 339] width 52 height 45
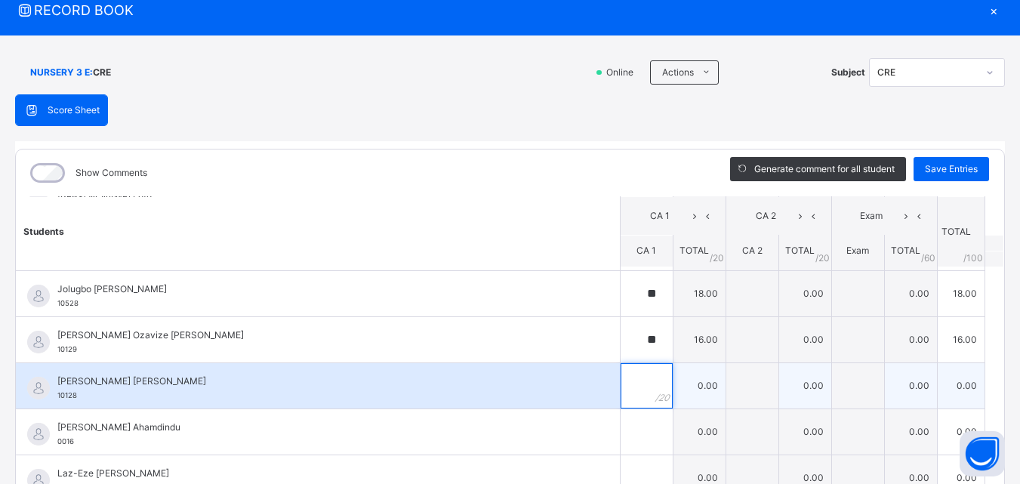
drag, startPoint x: 620, startPoint y: 390, endPoint x: 618, endPoint y: 378, distance: 11.4
click at [621, 384] on input "text" at bounding box center [647, 385] width 52 height 45
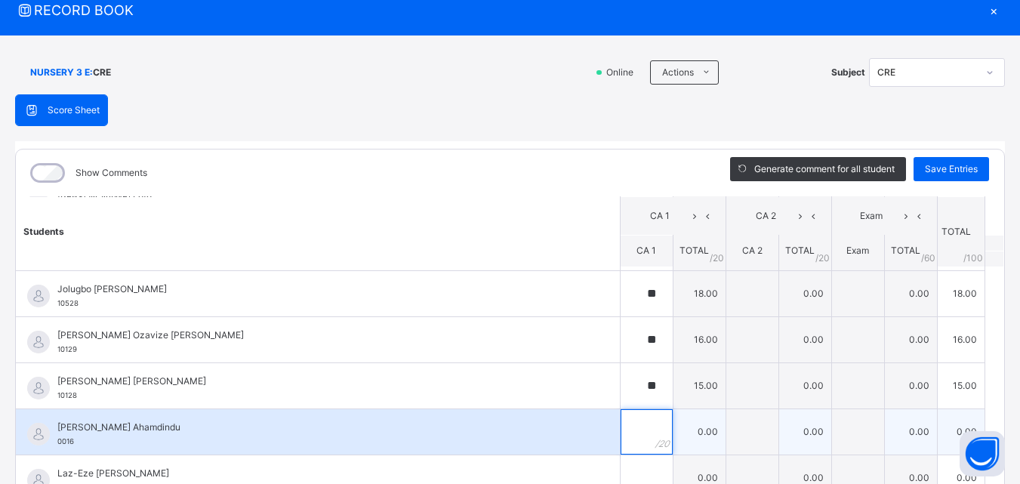
drag, startPoint x: 618, startPoint y: 425, endPoint x: 625, endPoint y: 427, distance: 7.7
click at [625, 430] on input "text" at bounding box center [647, 431] width 52 height 45
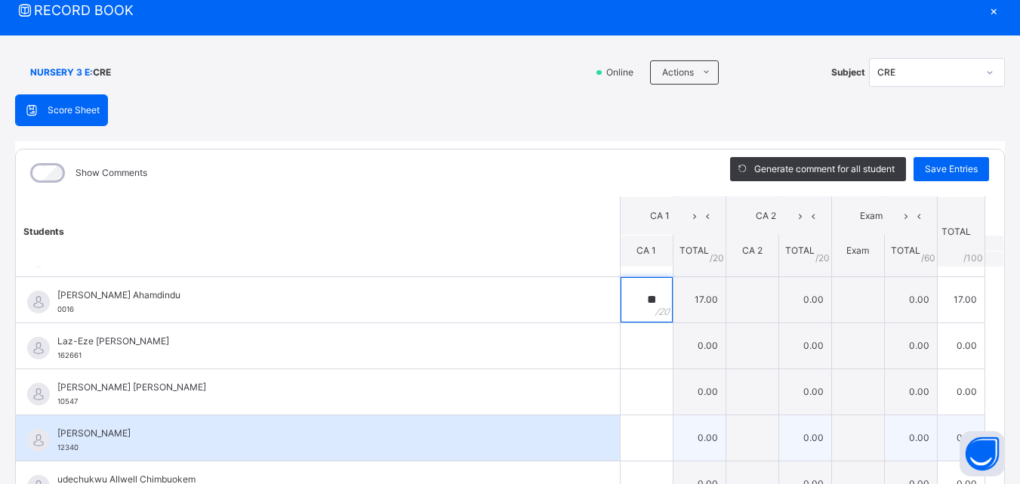
scroll to position [377, 0]
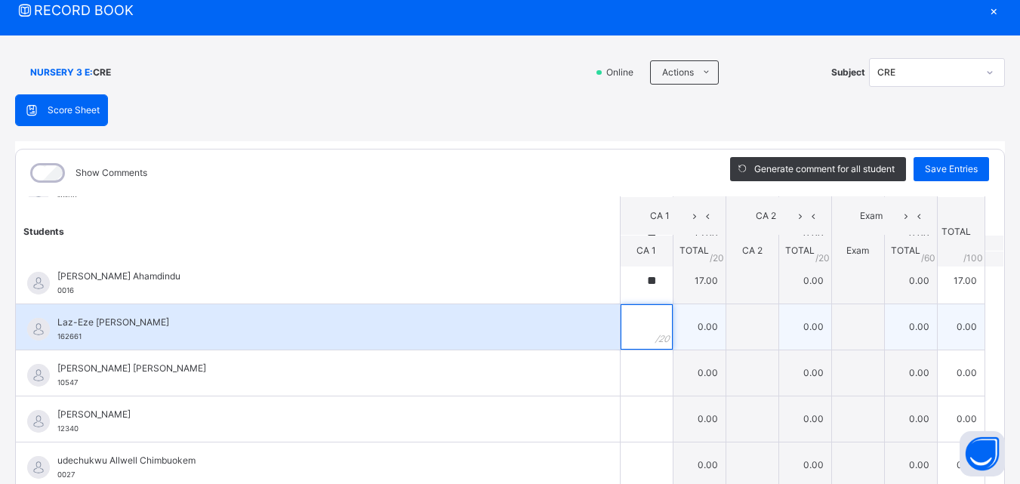
click at [621, 328] on input "text" at bounding box center [647, 326] width 52 height 45
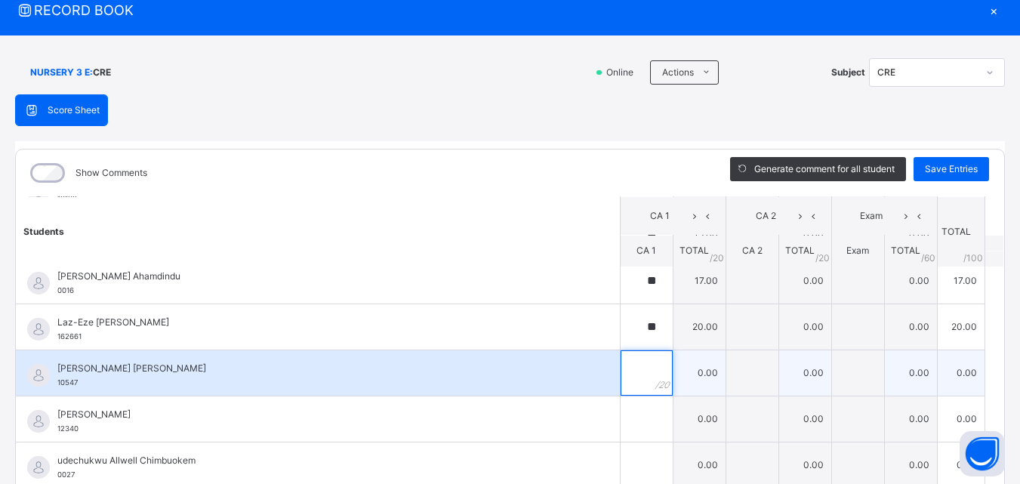
click at [621, 357] on input "text" at bounding box center [647, 372] width 52 height 45
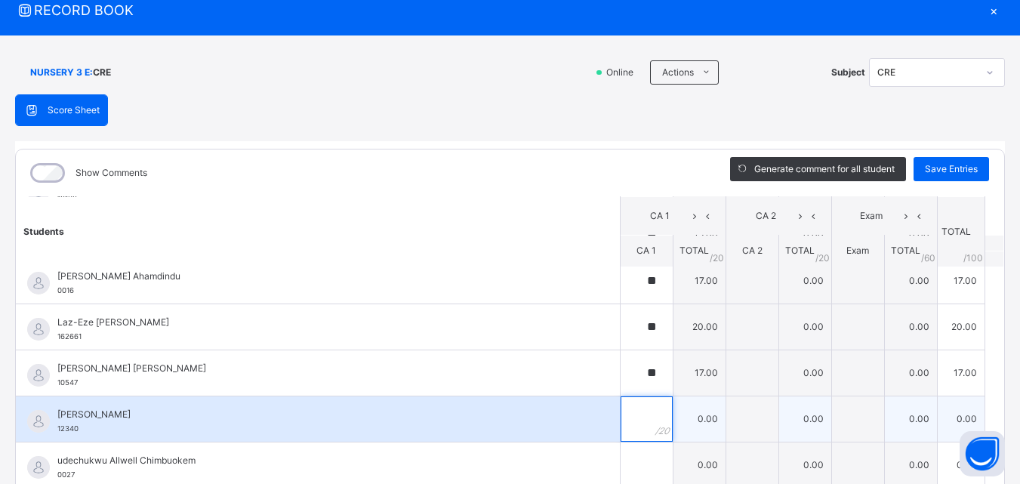
click at [621, 399] on input "text" at bounding box center [647, 418] width 52 height 45
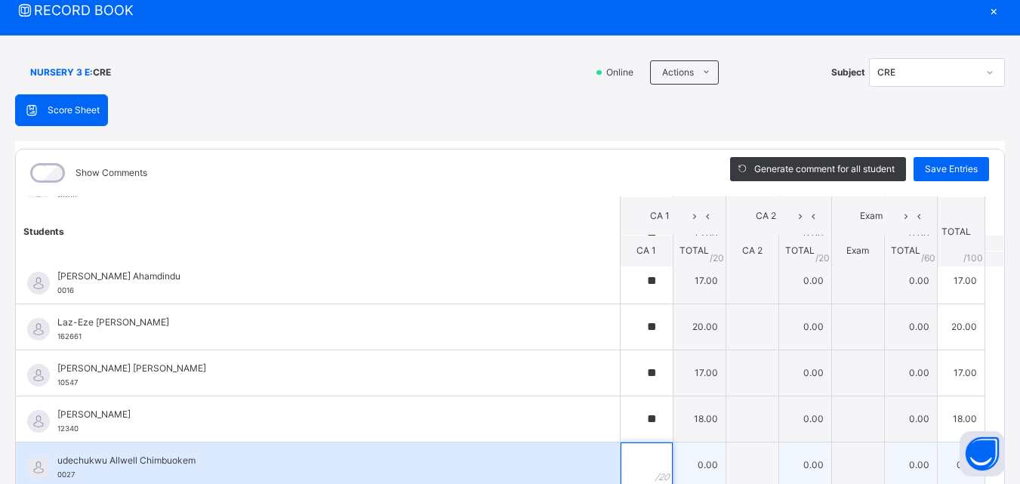
click at [621, 461] on input "text" at bounding box center [647, 464] width 52 height 45
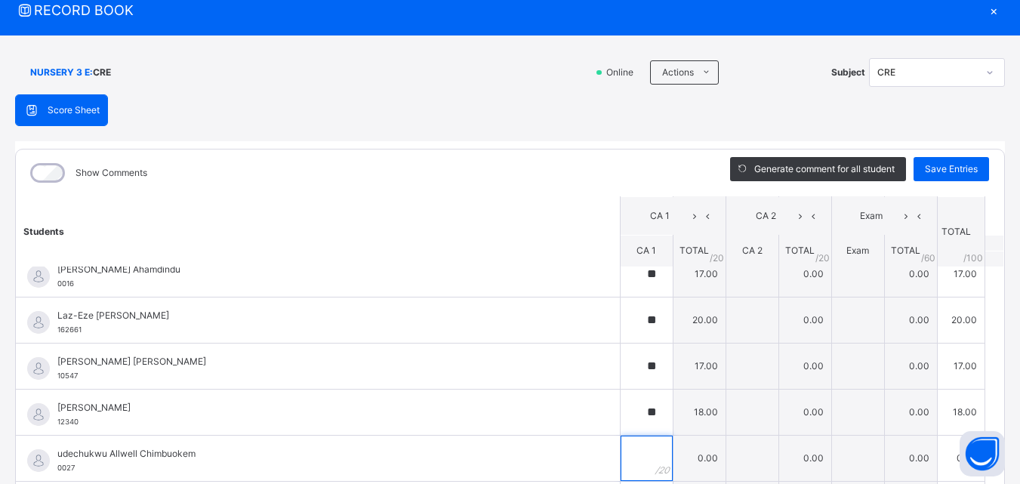
scroll to position [128, 0]
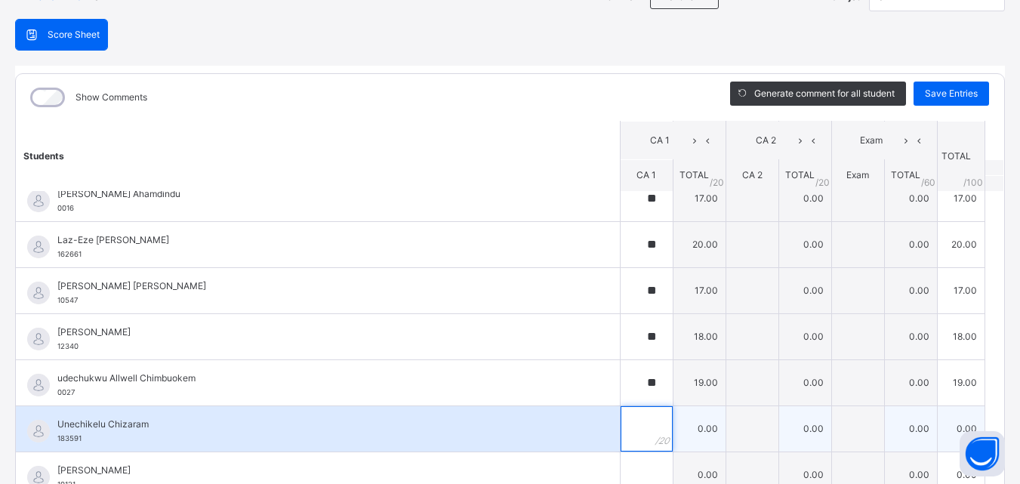
click at [621, 421] on input "text" at bounding box center [647, 428] width 52 height 45
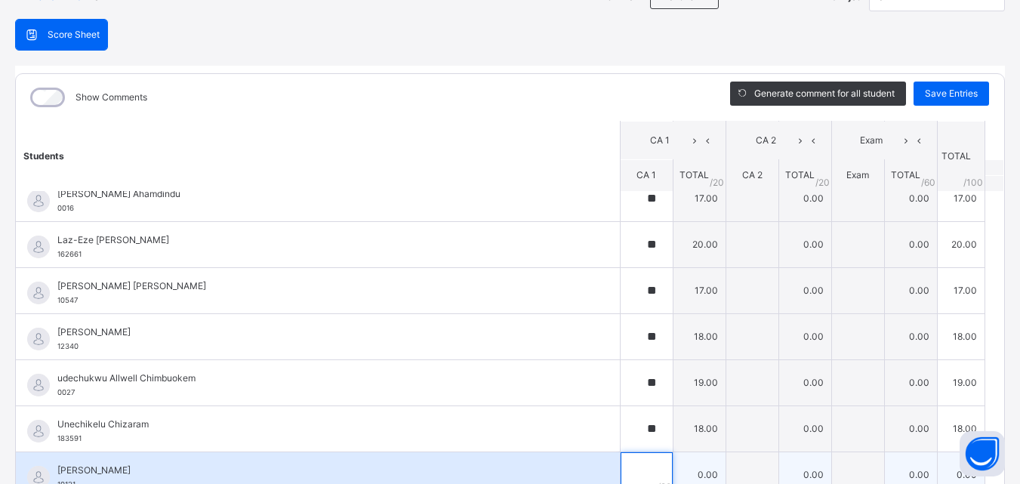
click at [621, 466] on input "text" at bounding box center [647, 474] width 52 height 45
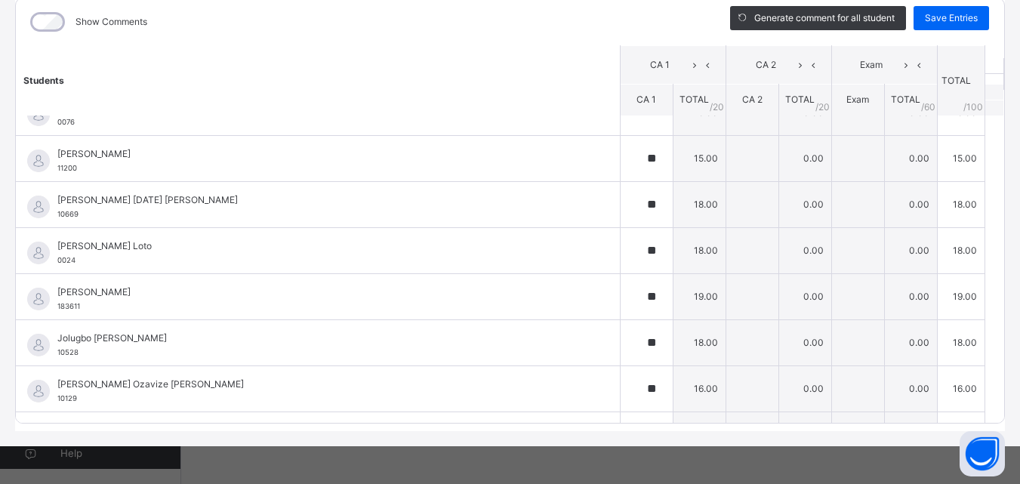
scroll to position [7, 0]
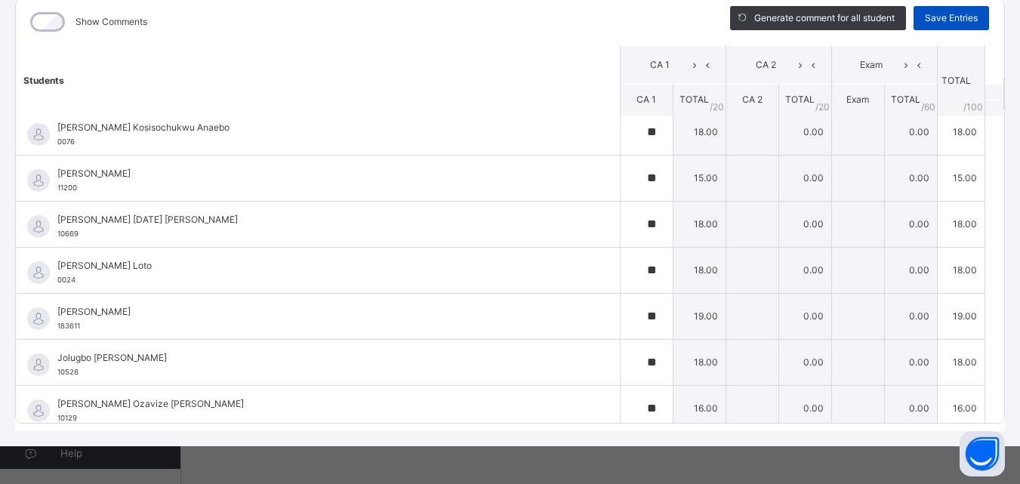
click at [925, 17] on span "Save Entries" at bounding box center [951, 18] width 53 height 14
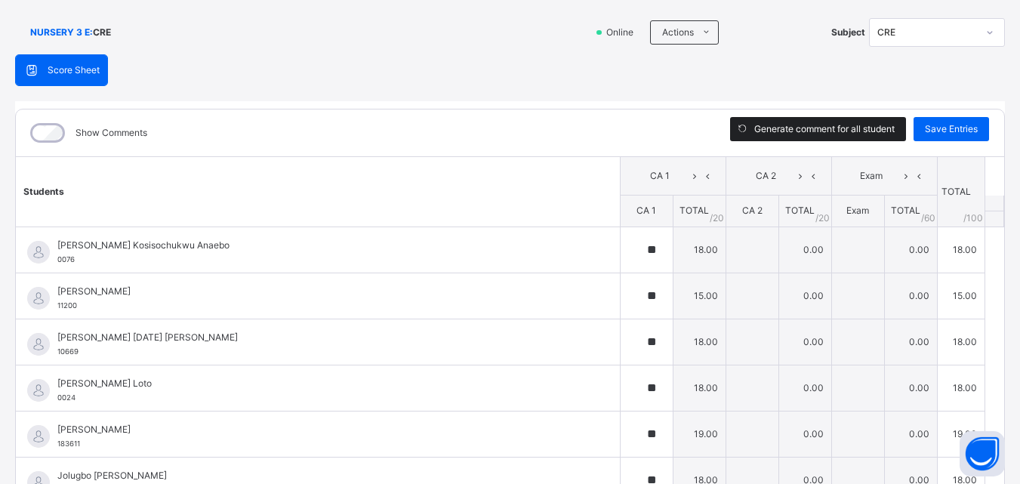
scroll to position [0, 0]
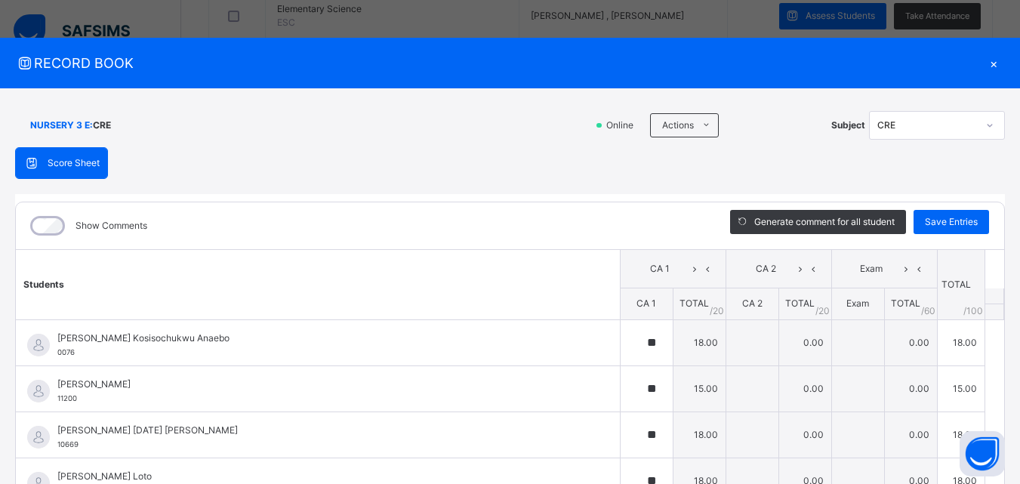
click at [984, 66] on div "×" at bounding box center [993, 63] width 23 height 20
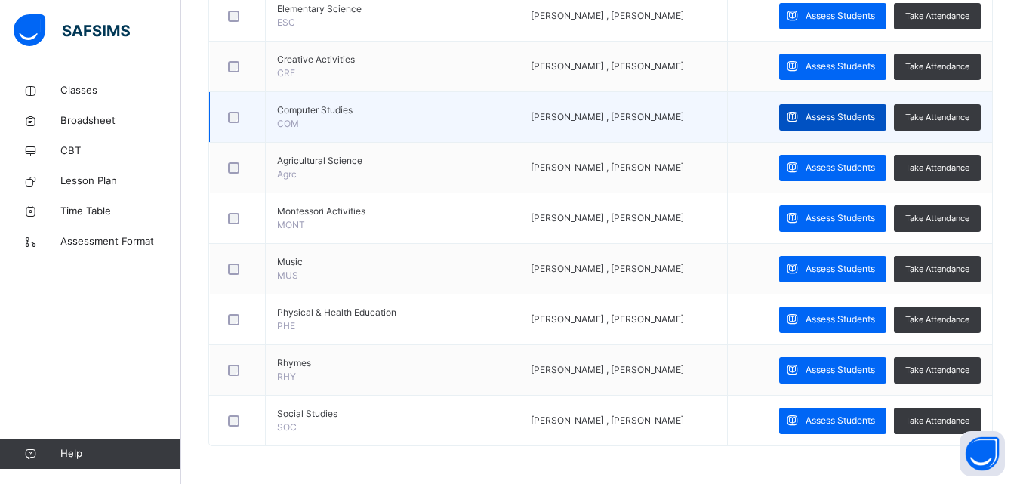
click at [864, 126] on div "Assess Students" at bounding box center [832, 117] width 107 height 26
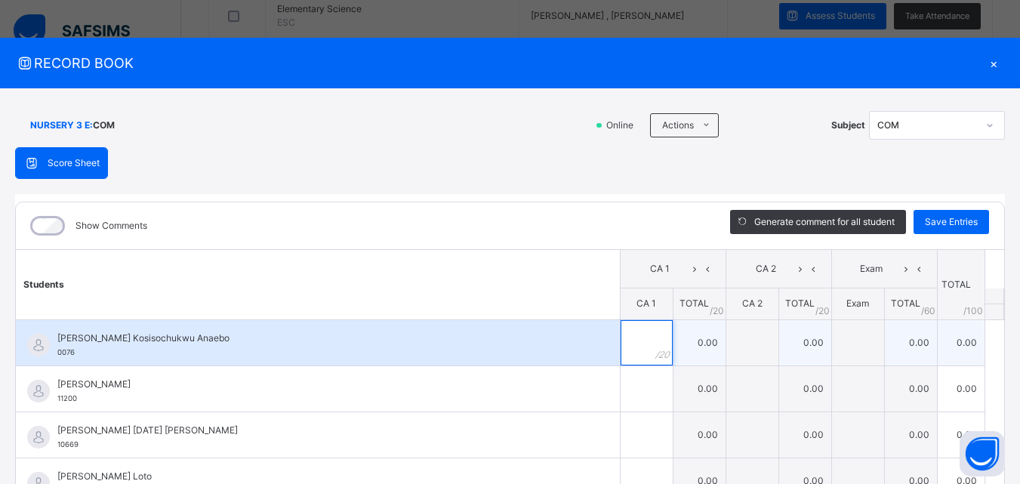
click at [637, 361] on div at bounding box center [647, 342] width 52 height 45
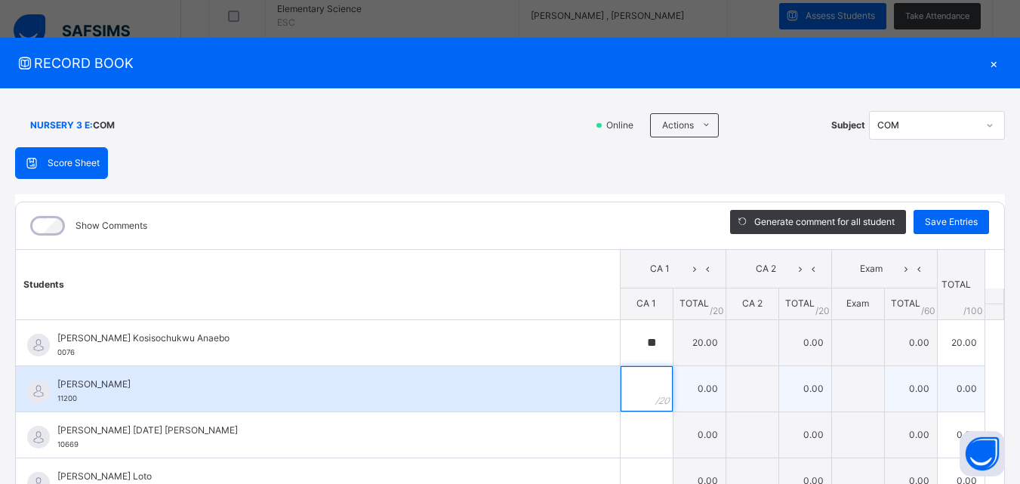
click at [626, 399] on input "text" at bounding box center [647, 388] width 52 height 45
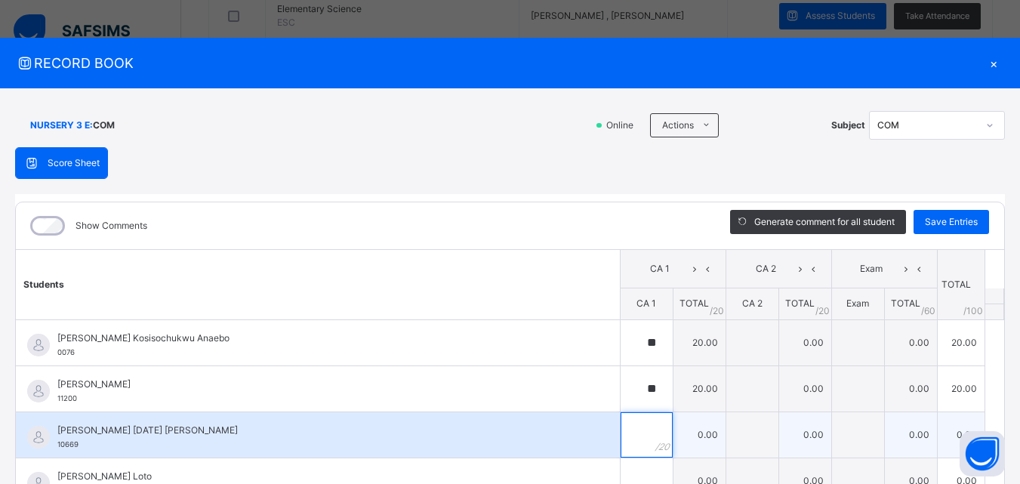
click at [621, 439] on input "text" at bounding box center [647, 434] width 52 height 45
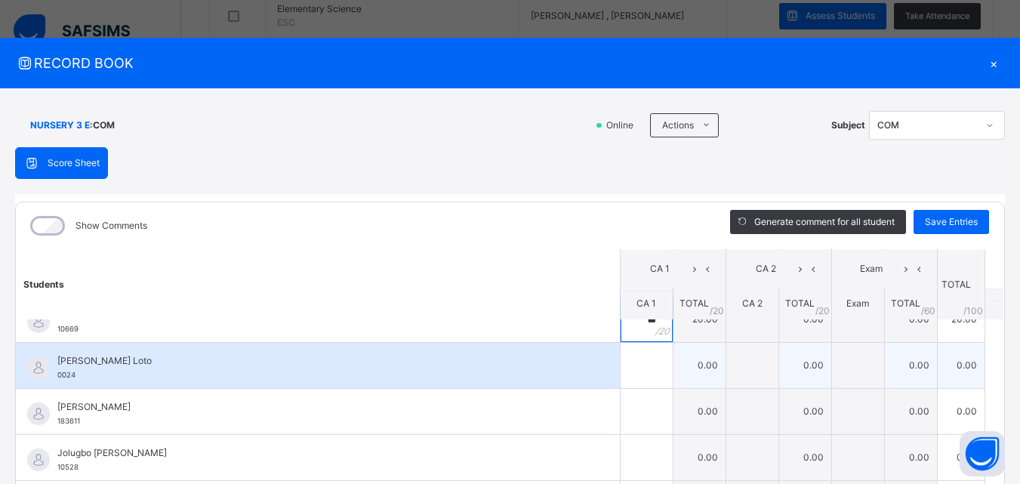
scroll to position [151, 0]
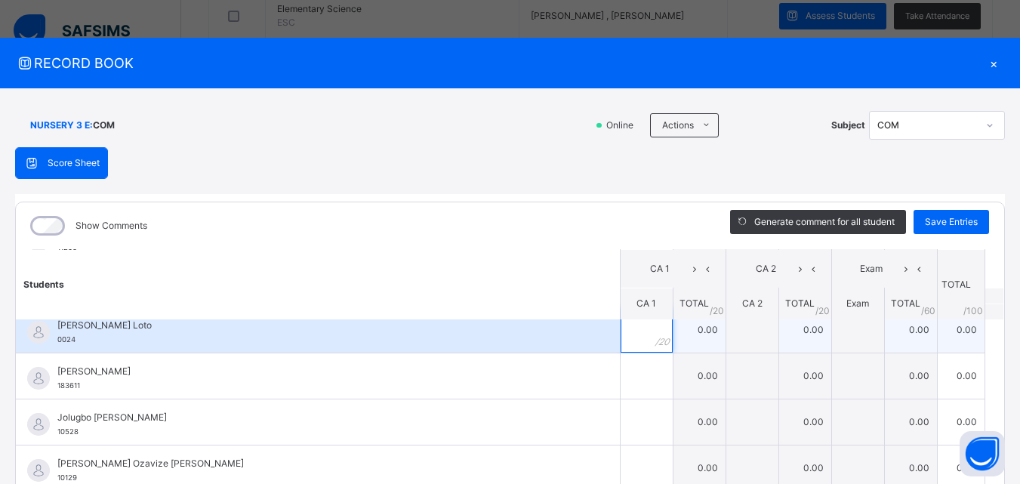
click at [627, 345] on input "text" at bounding box center [647, 329] width 52 height 45
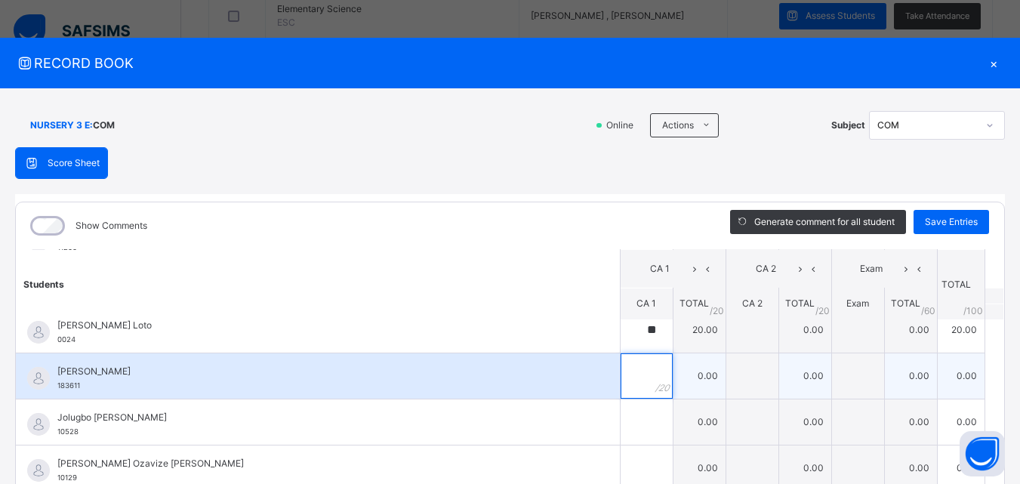
click at [621, 385] on input "text" at bounding box center [647, 375] width 52 height 45
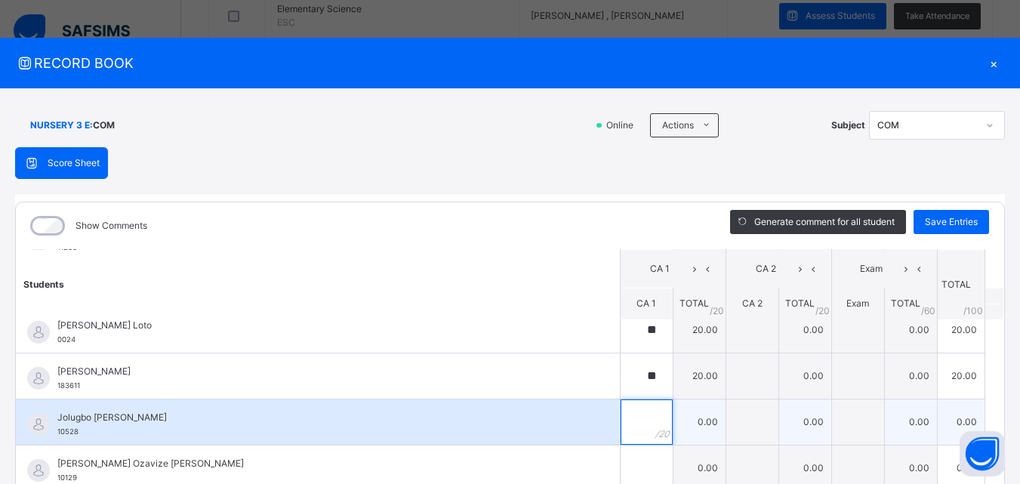
click at [621, 419] on input "text" at bounding box center [647, 421] width 52 height 45
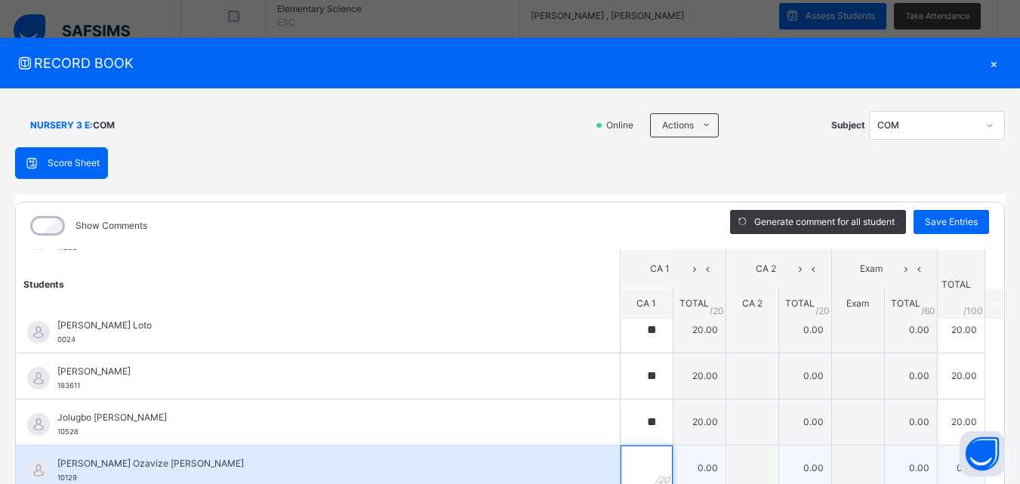
click at [621, 464] on input "text" at bounding box center [647, 467] width 52 height 45
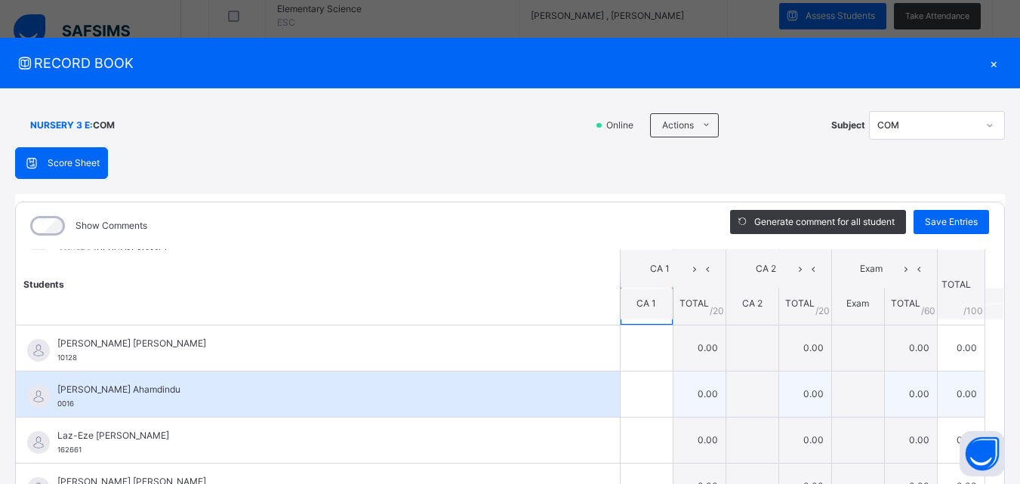
scroll to position [377, 0]
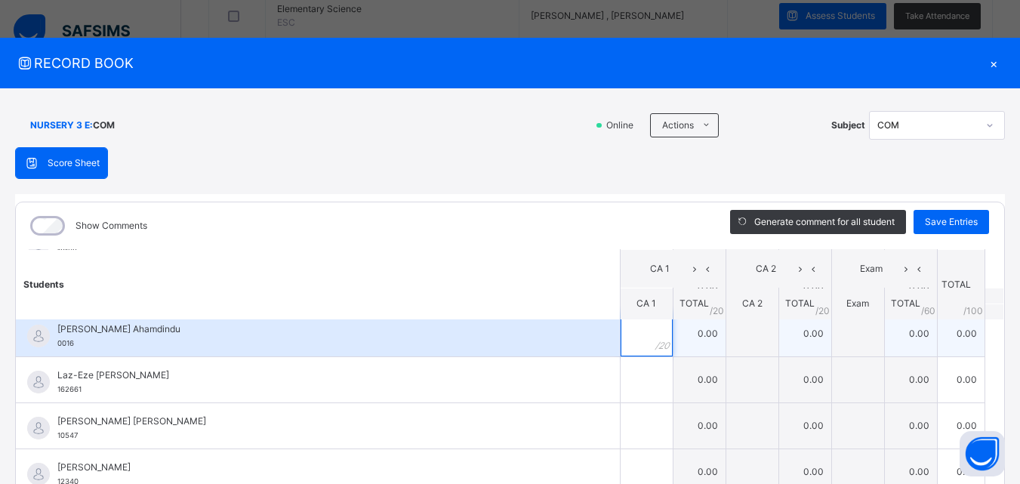
click at [628, 340] on input "text" at bounding box center [647, 333] width 52 height 45
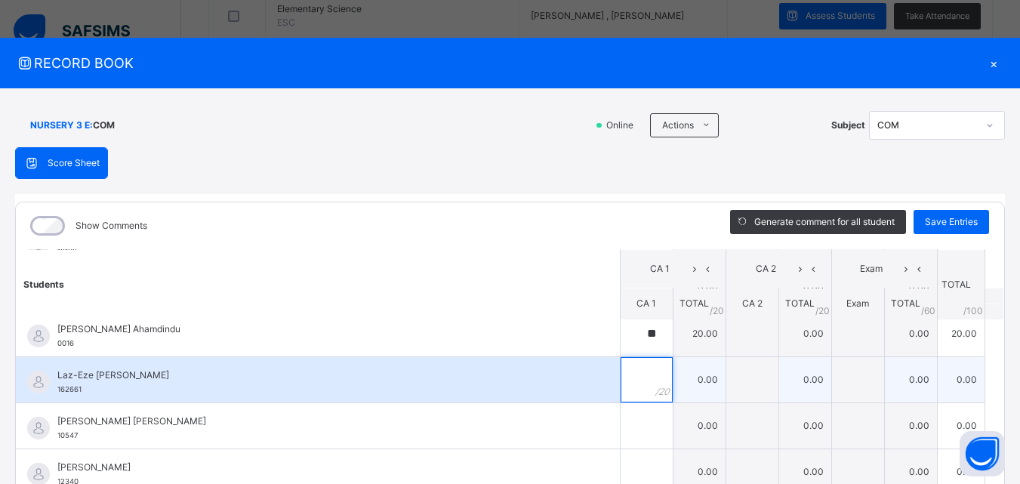
drag, startPoint x: 627, startPoint y: 377, endPoint x: 639, endPoint y: 369, distance: 14.2
click at [639, 371] on div at bounding box center [647, 379] width 52 height 45
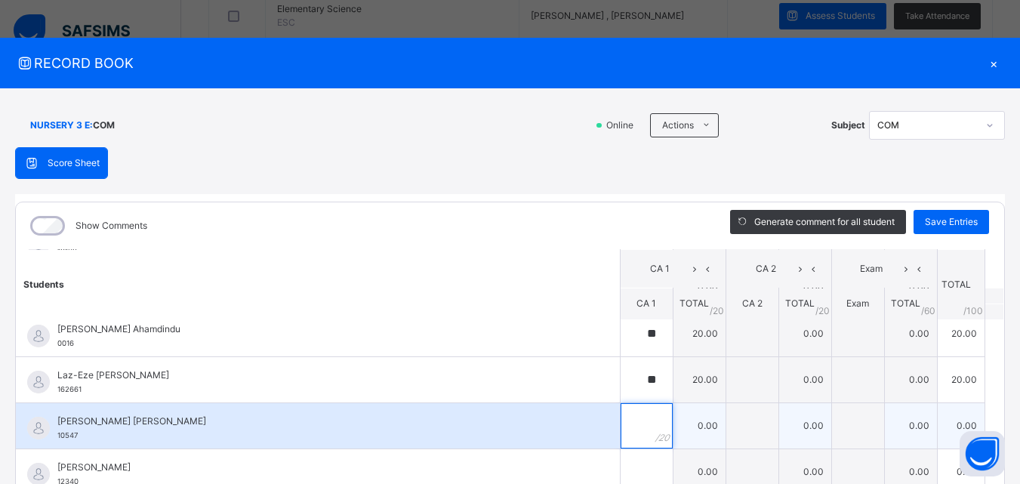
drag, startPoint x: 623, startPoint y: 425, endPoint x: 625, endPoint y: 417, distance: 8.6
click at [625, 418] on input "text" at bounding box center [647, 425] width 52 height 45
click at [625, 417] on input "text" at bounding box center [647, 425] width 52 height 45
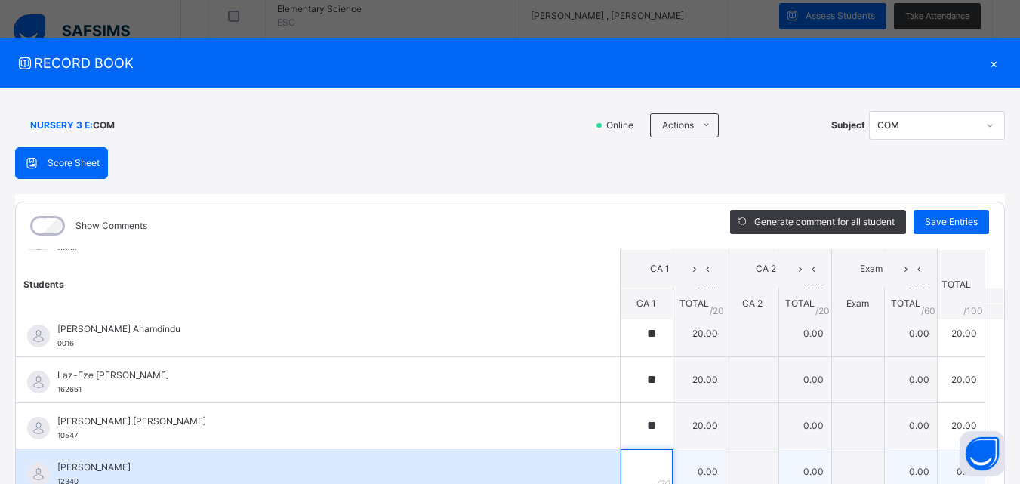
drag, startPoint x: 614, startPoint y: 469, endPoint x: 618, endPoint y: 460, distance: 9.8
click at [621, 461] on input "text" at bounding box center [647, 471] width 52 height 45
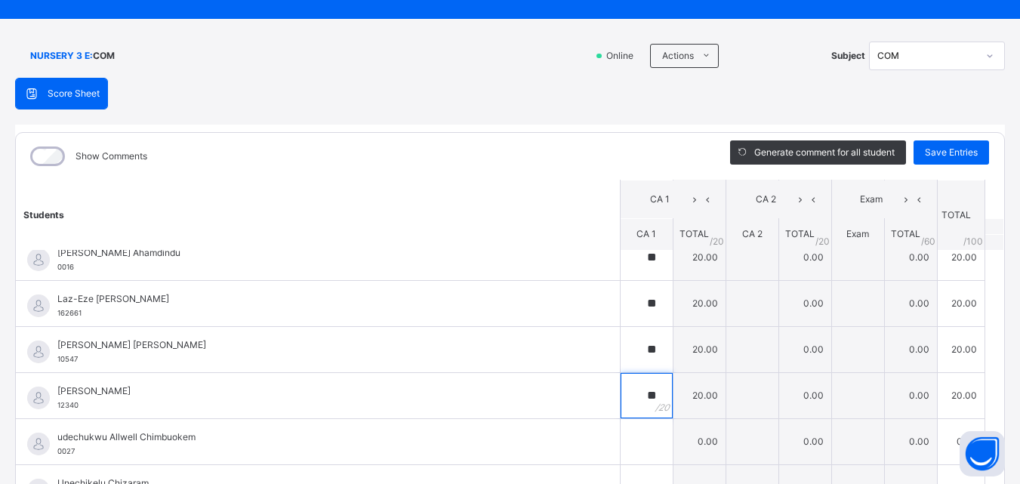
scroll to position [204, 0]
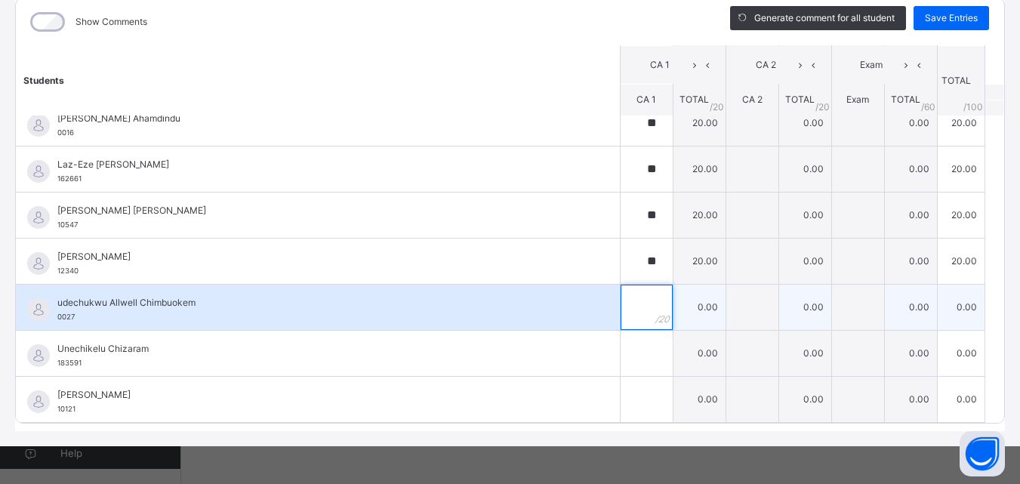
click at [635, 326] on div at bounding box center [647, 307] width 52 height 45
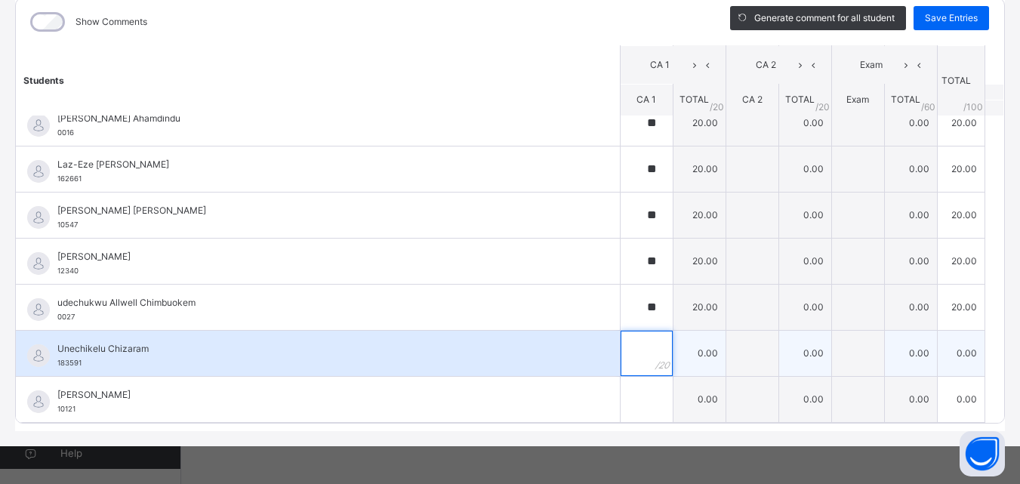
click at [621, 345] on input "text" at bounding box center [647, 353] width 52 height 45
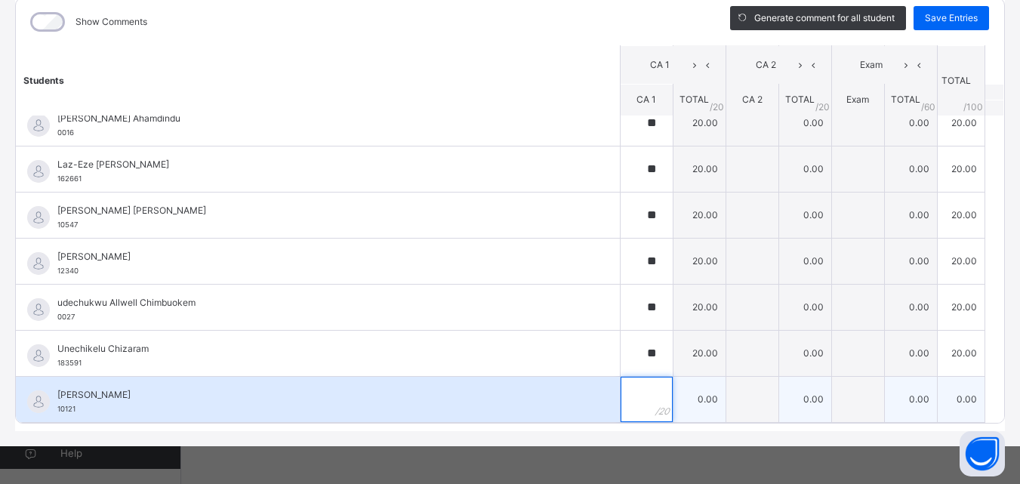
click at [621, 385] on input "text" at bounding box center [647, 399] width 52 height 45
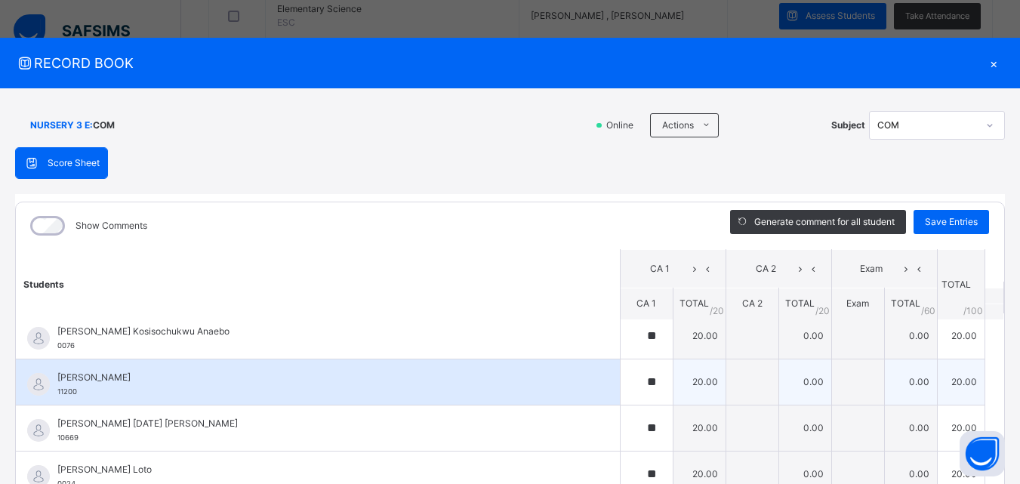
scroll to position [0, 0]
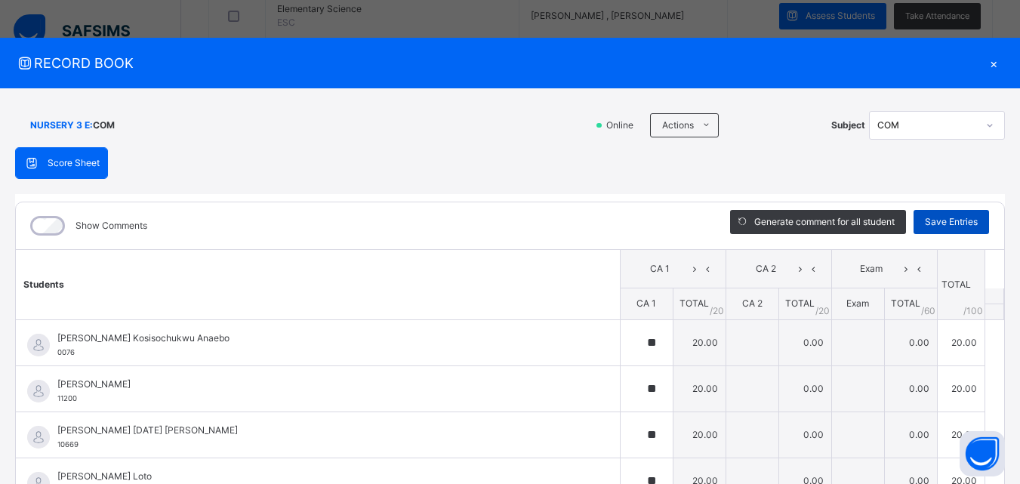
click at [942, 220] on span "Save Entries" at bounding box center [951, 222] width 53 height 14
click at [986, 63] on div "×" at bounding box center [993, 63] width 23 height 20
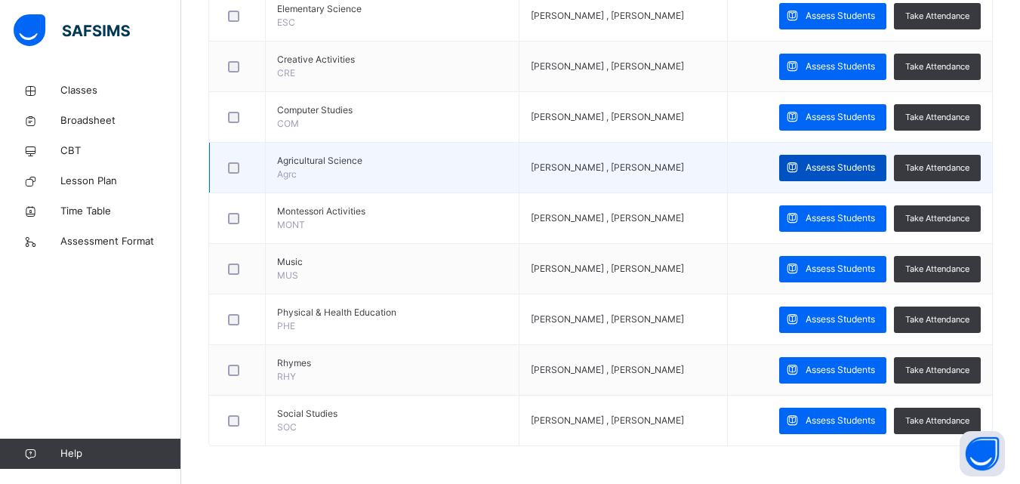
click at [843, 165] on span "Assess Students" at bounding box center [840, 168] width 69 height 14
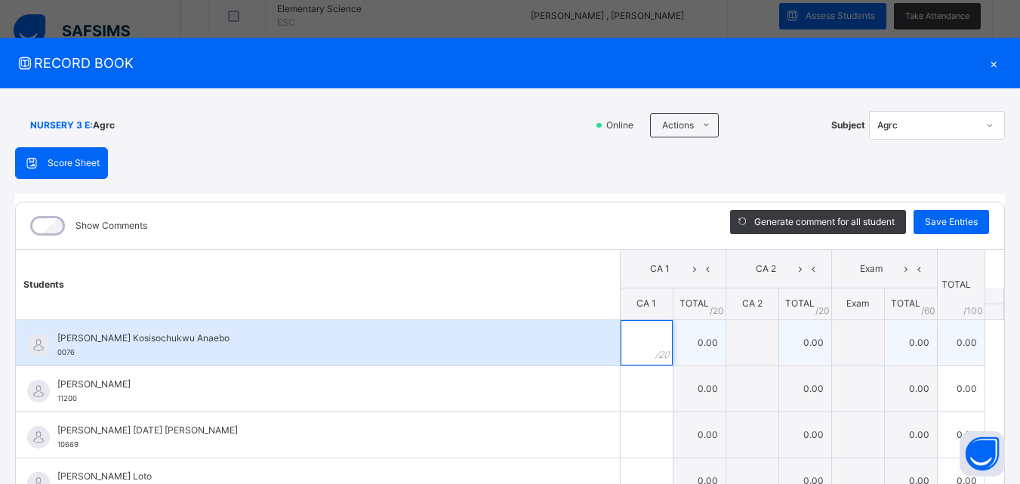
click at [624, 330] on input "text" at bounding box center [647, 342] width 52 height 45
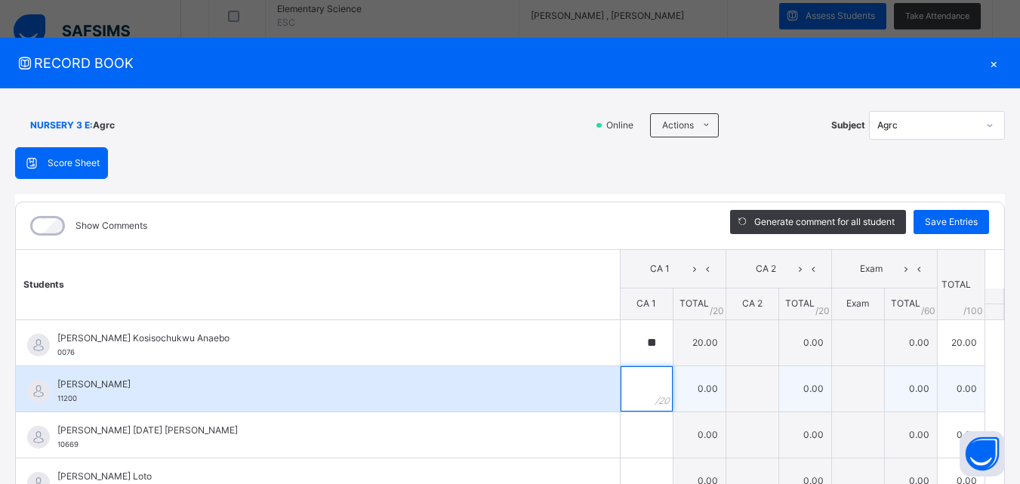
click at [621, 373] on input "text" at bounding box center [647, 388] width 52 height 45
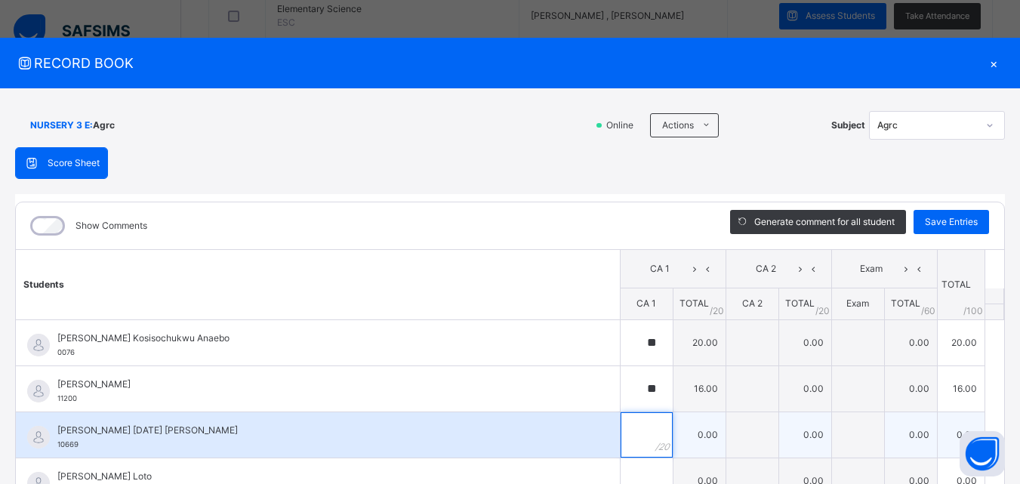
click at [627, 433] on input "text" at bounding box center [647, 434] width 52 height 45
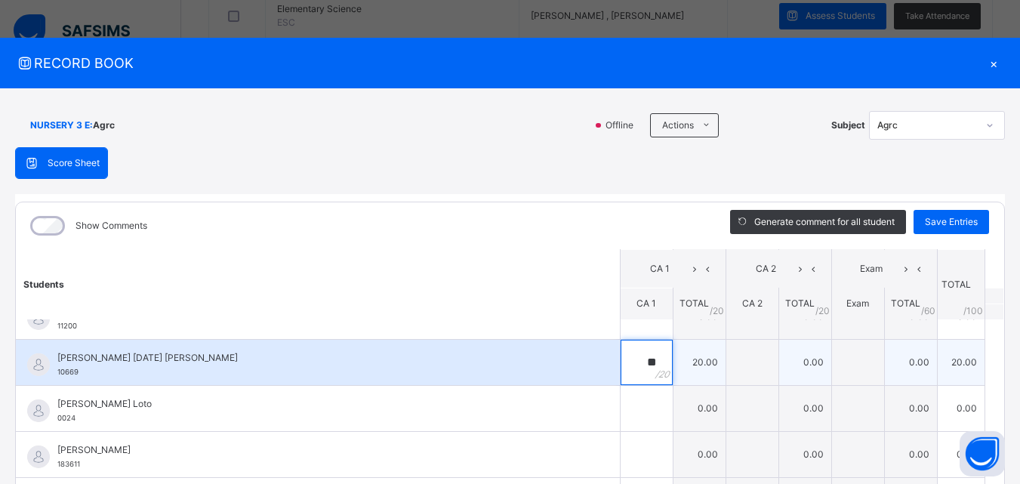
scroll to position [75, 0]
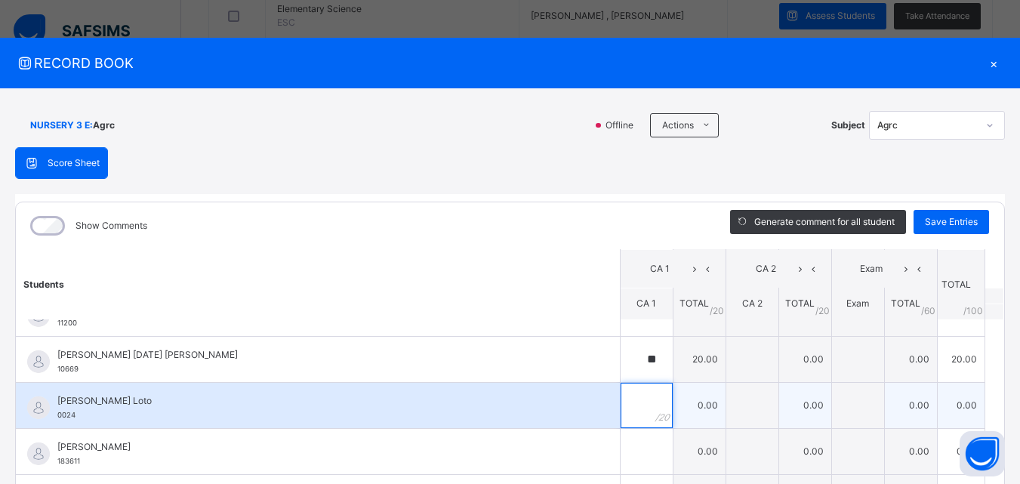
click at [625, 421] on input "text" at bounding box center [647, 405] width 52 height 45
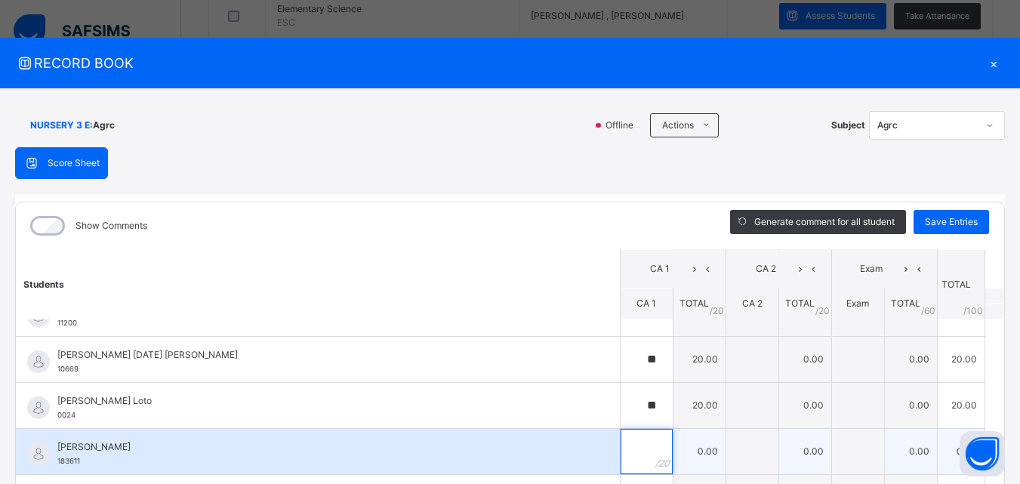
click at [628, 440] on input "text" at bounding box center [647, 451] width 52 height 45
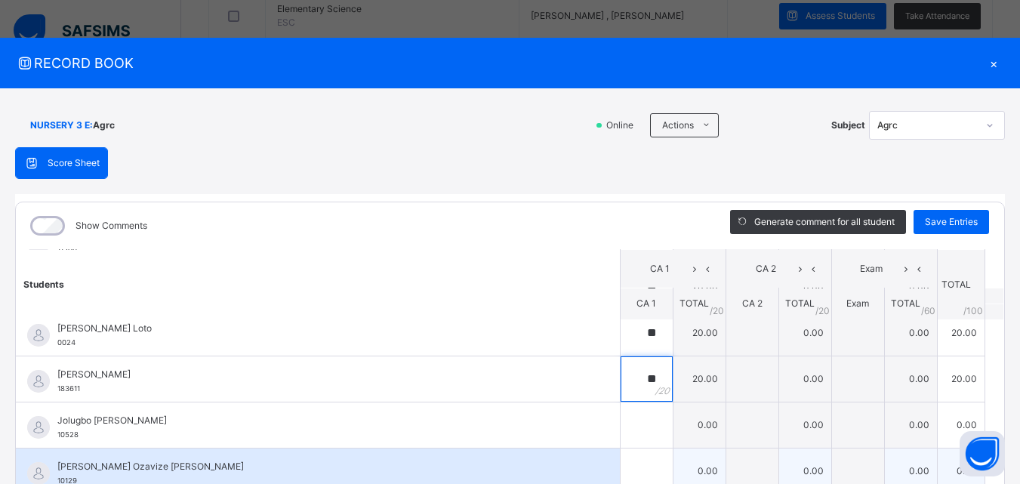
scroll to position [226, 0]
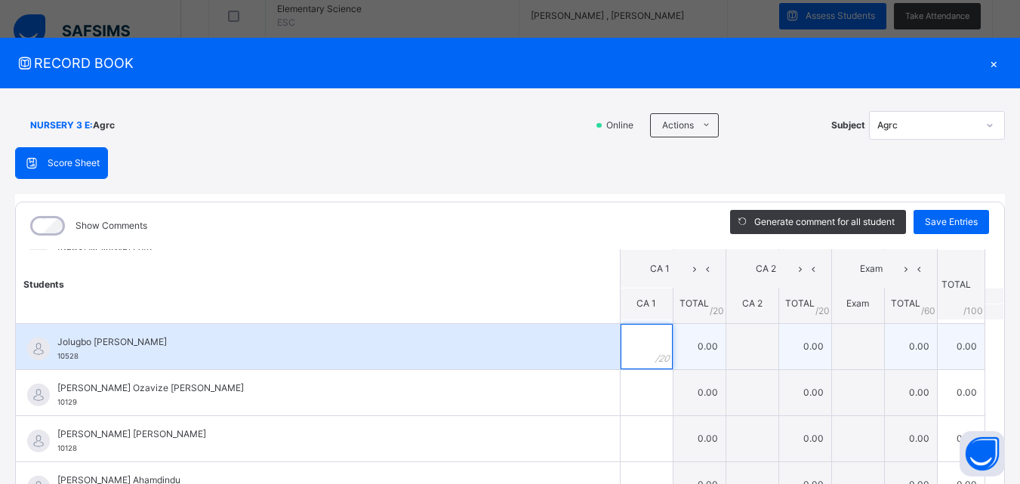
drag, startPoint x: 606, startPoint y: 331, endPoint x: 608, endPoint y: 344, distance: 12.9
click at [621, 335] on input "text" at bounding box center [647, 346] width 52 height 45
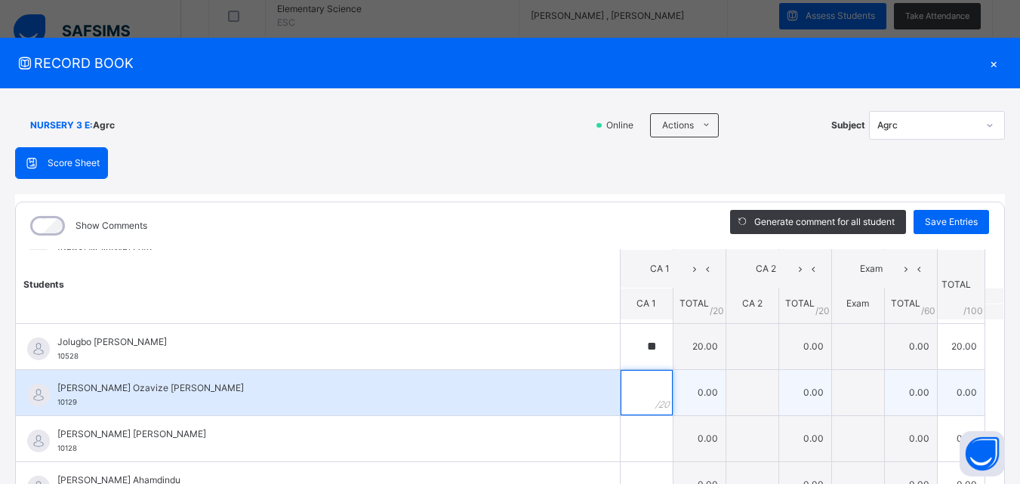
click at [621, 397] on input "text" at bounding box center [647, 392] width 52 height 45
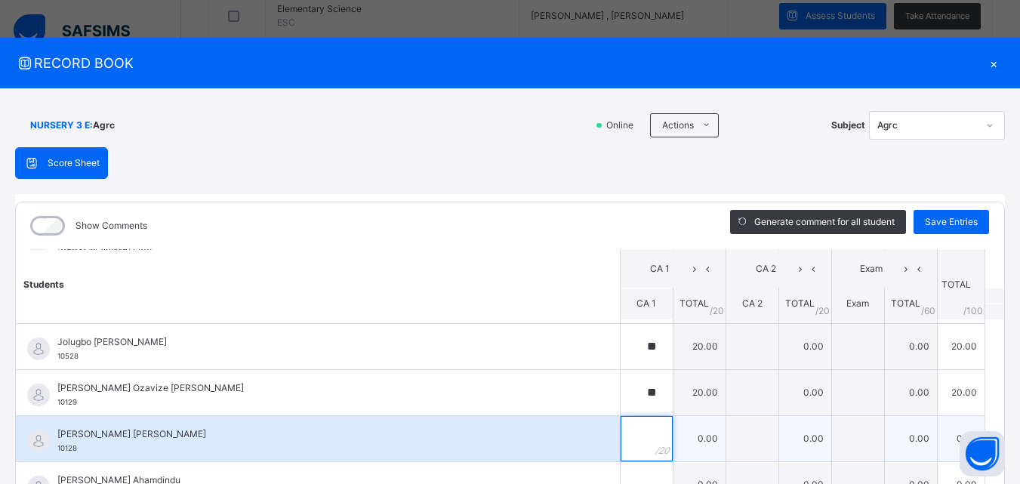
drag, startPoint x: 609, startPoint y: 439, endPoint x: 616, endPoint y: 436, distance: 8.4
click at [621, 436] on input "text" at bounding box center [647, 438] width 52 height 45
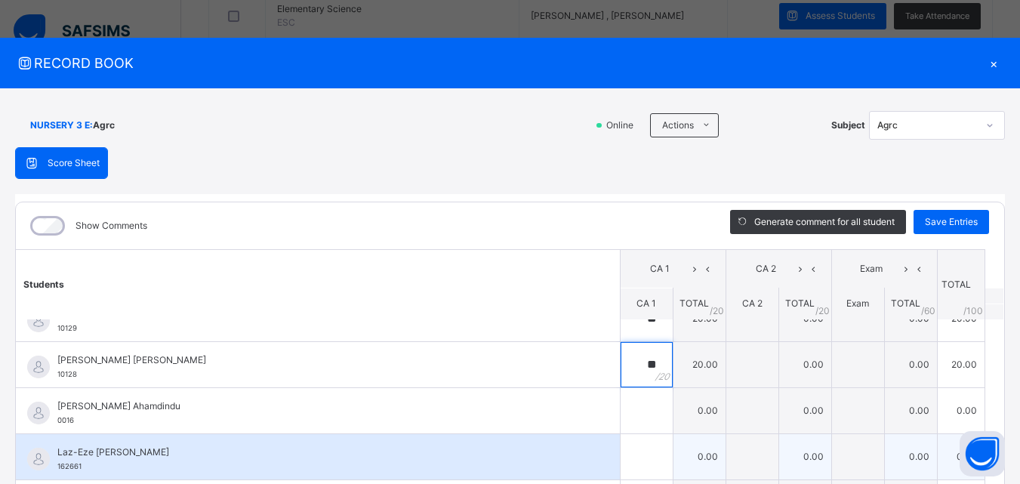
scroll to position [302, 0]
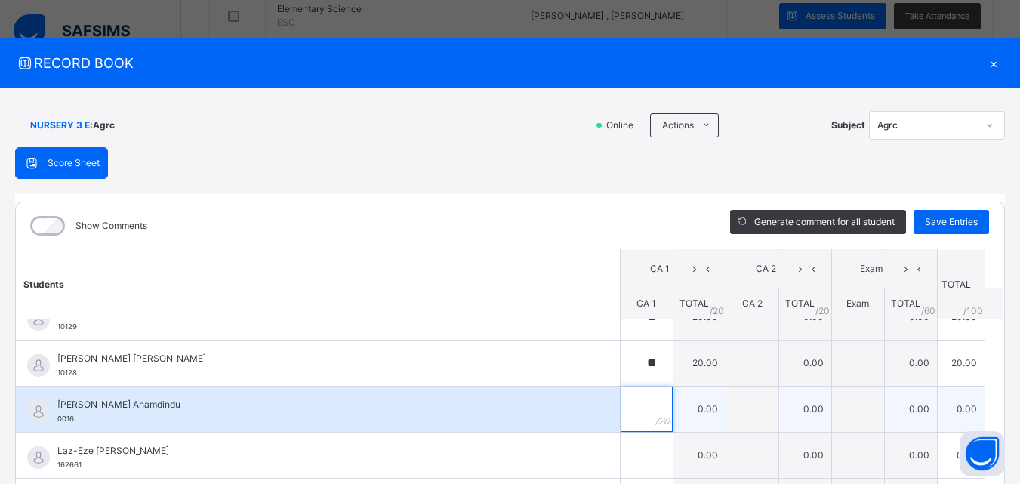
click at [621, 411] on input "text" at bounding box center [647, 409] width 52 height 45
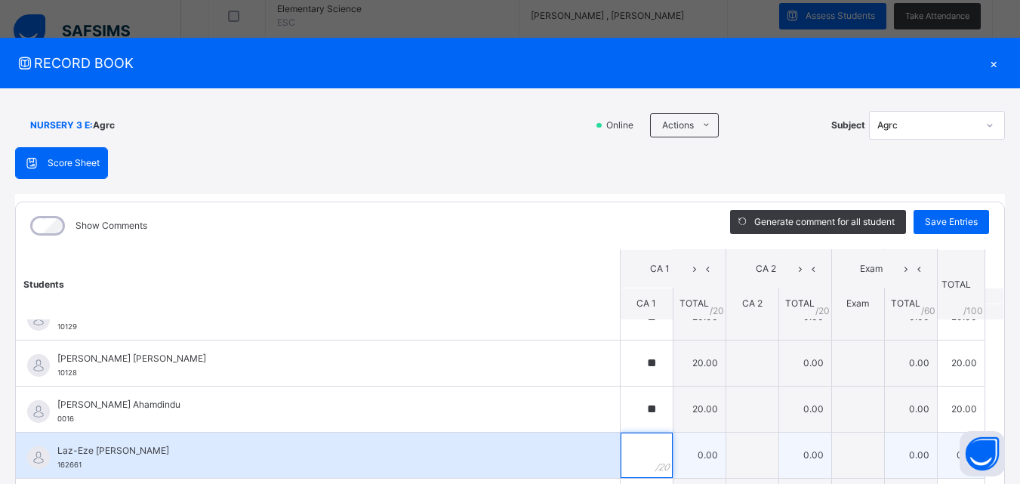
click at [621, 458] on input "text" at bounding box center [647, 455] width 52 height 45
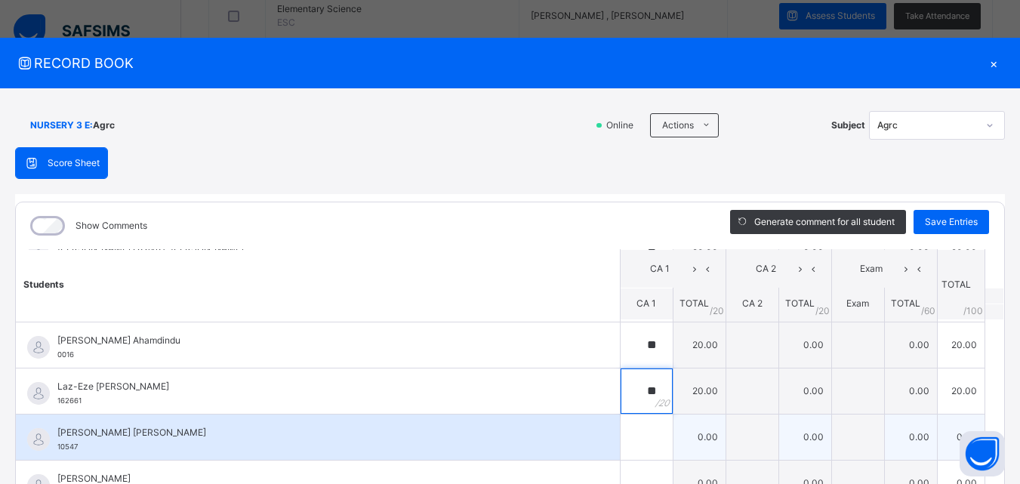
scroll to position [377, 0]
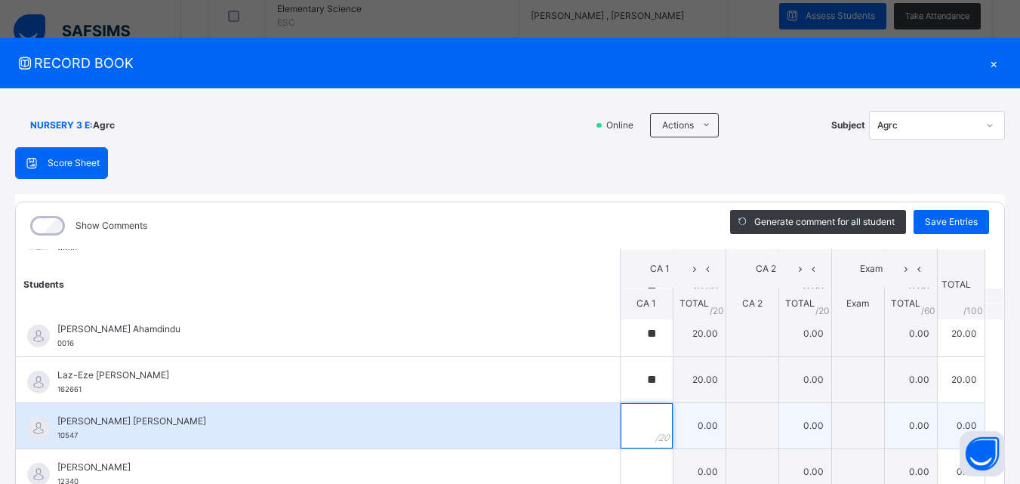
click at [643, 431] on div at bounding box center [647, 425] width 52 height 45
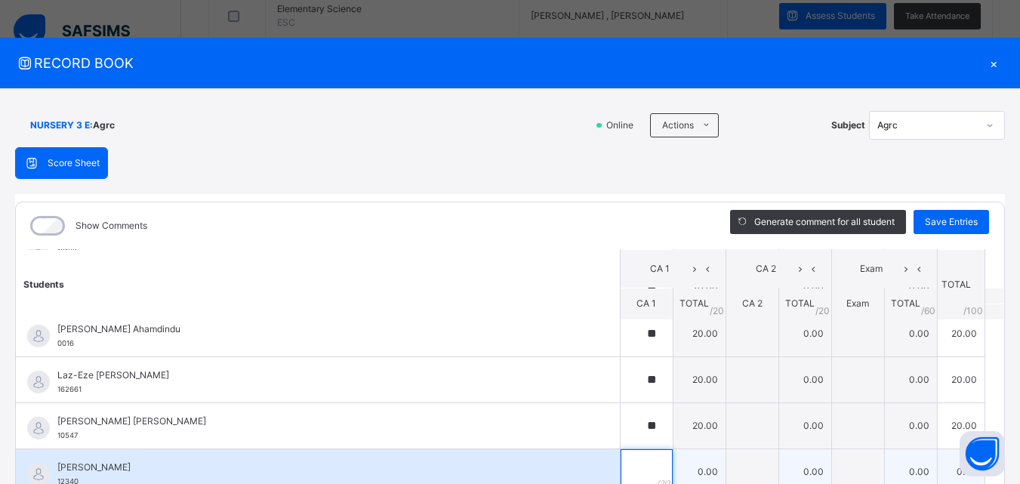
drag, startPoint x: 621, startPoint y: 472, endPoint x: 627, endPoint y: 463, distance: 10.9
click at [626, 466] on input "text" at bounding box center [647, 471] width 52 height 45
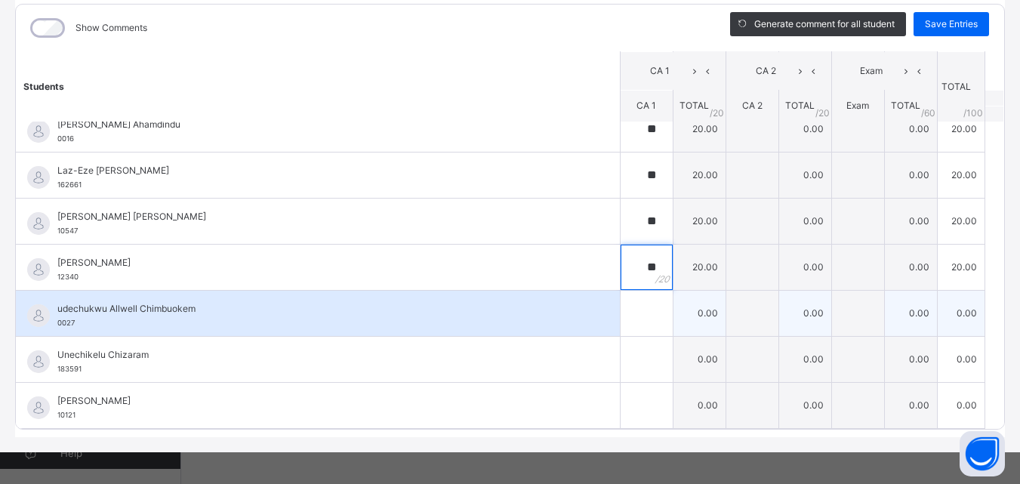
scroll to position [204, 0]
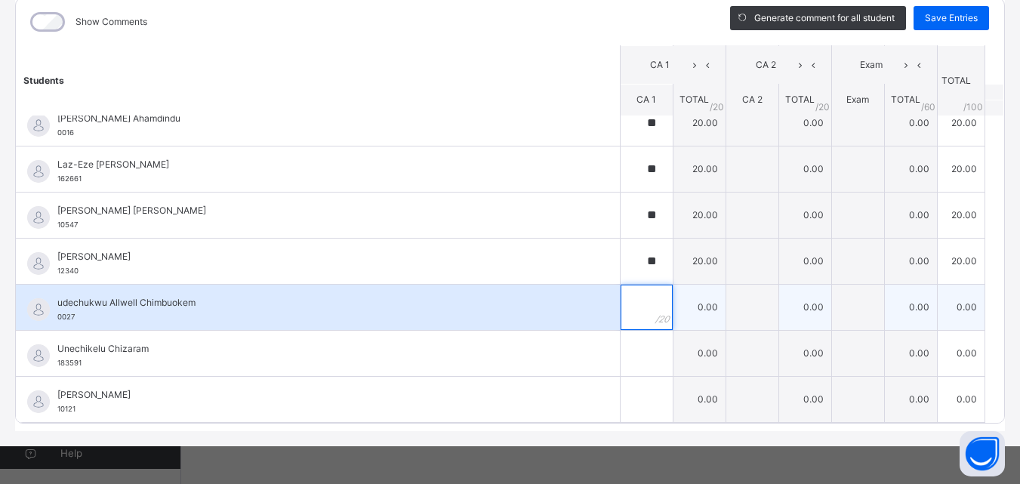
click at [644, 307] on div at bounding box center [647, 307] width 52 height 45
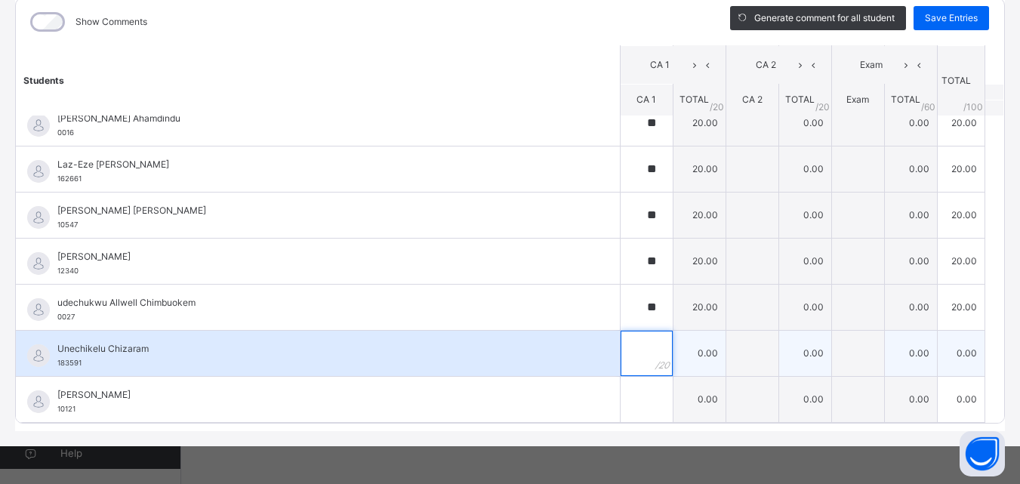
click at [631, 356] on div at bounding box center [647, 353] width 52 height 45
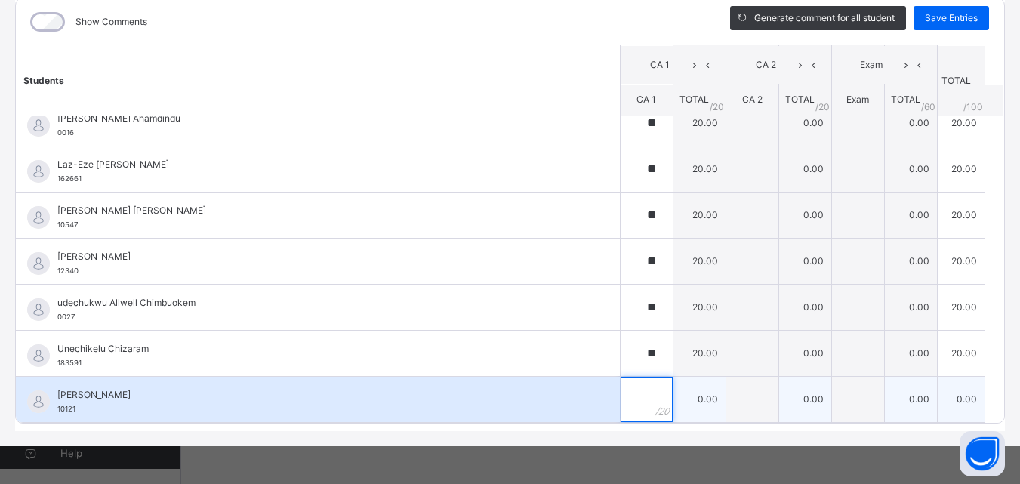
drag, startPoint x: 618, startPoint y: 392, endPoint x: 625, endPoint y: 381, distance: 12.6
click at [624, 384] on input "text" at bounding box center [647, 399] width 52 height 45
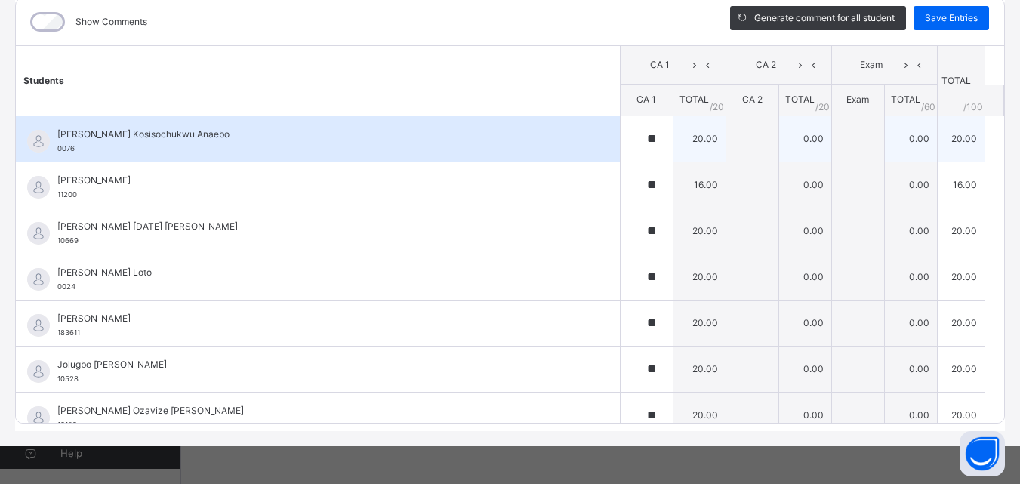
scroll to position [0, 0]
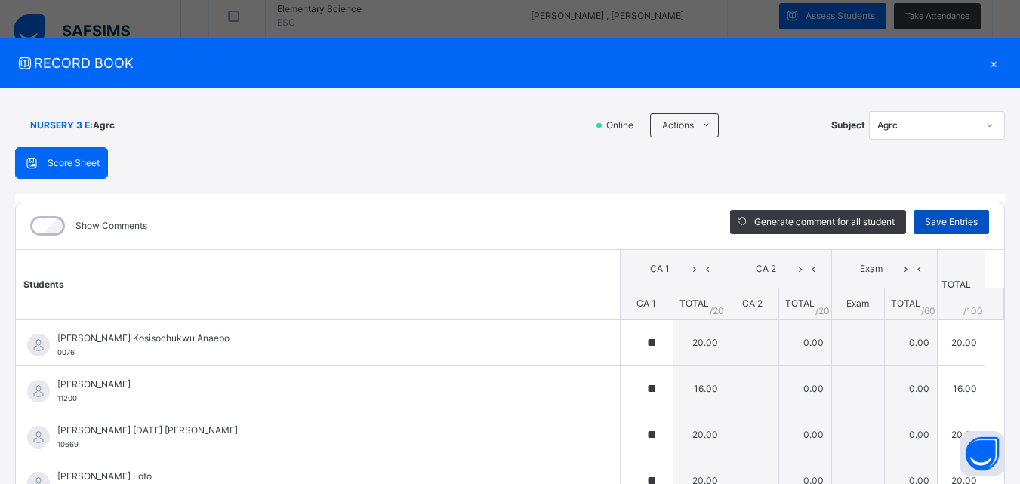
click at [934, 220] on span "Save Entries" at bounding box center [951, 222] width 53 height 14
click at [987, 60] on div "×" at bounding box center [993, 63] width 23 height 20
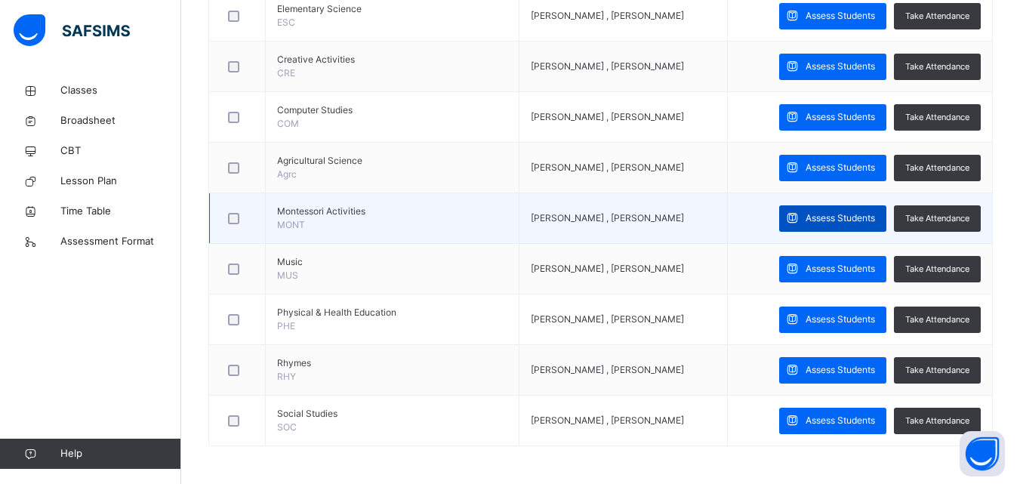
click at [859, 209] on div "Assess Students" at bounding box center [832, 218] width 107 height 26
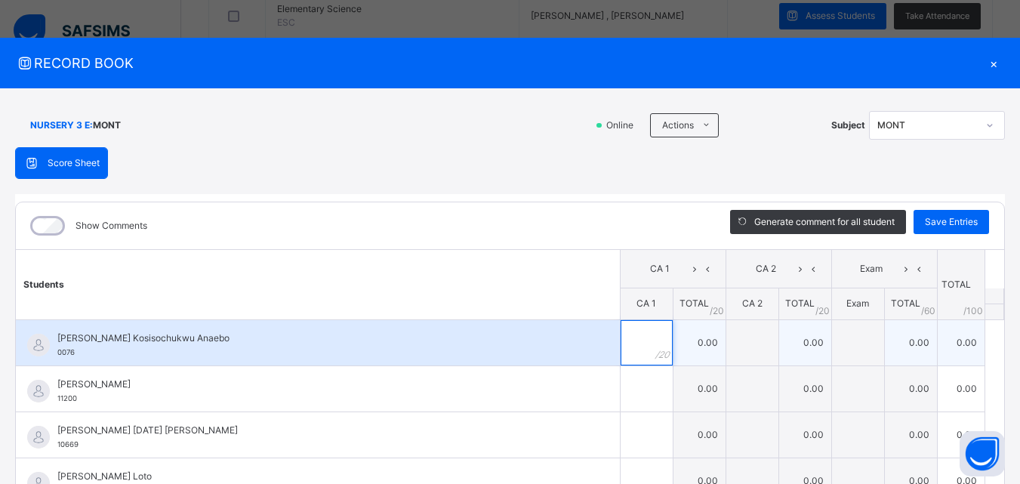
click at [621, 338] on input "text" at bounding box center [647, 342] width 52 height 45
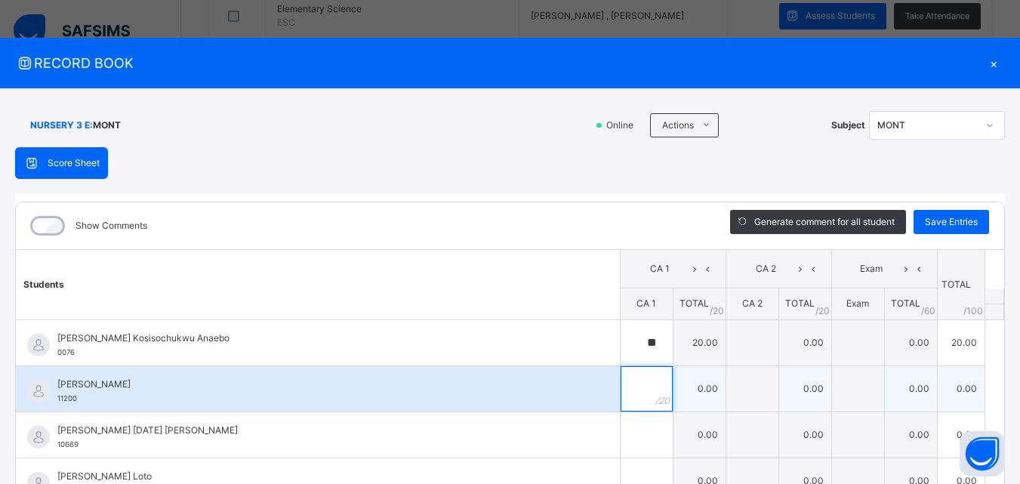
click at [624, 399] on input "text" at bounding box center [647, 388] width 52 height 45
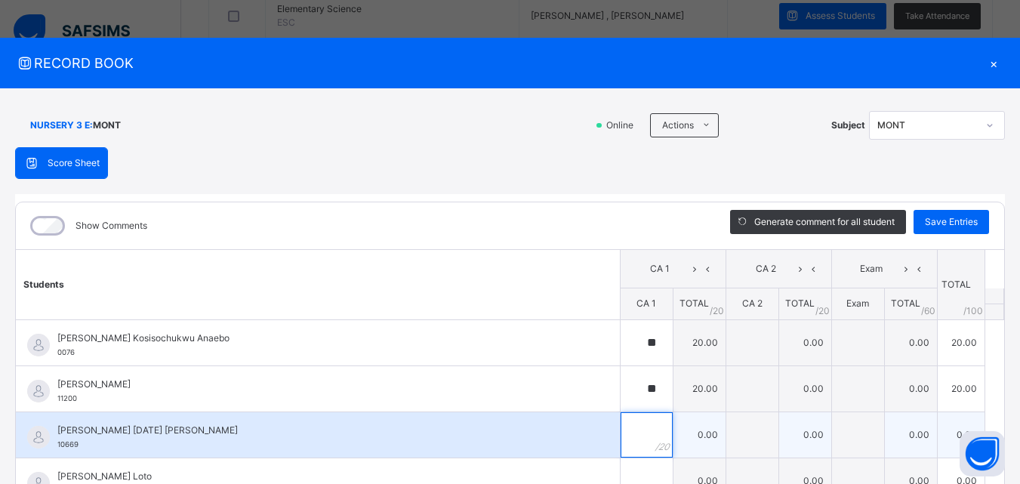
click at [622, 448] on input "text" at bounding box center [647, 434] width 52 height 45
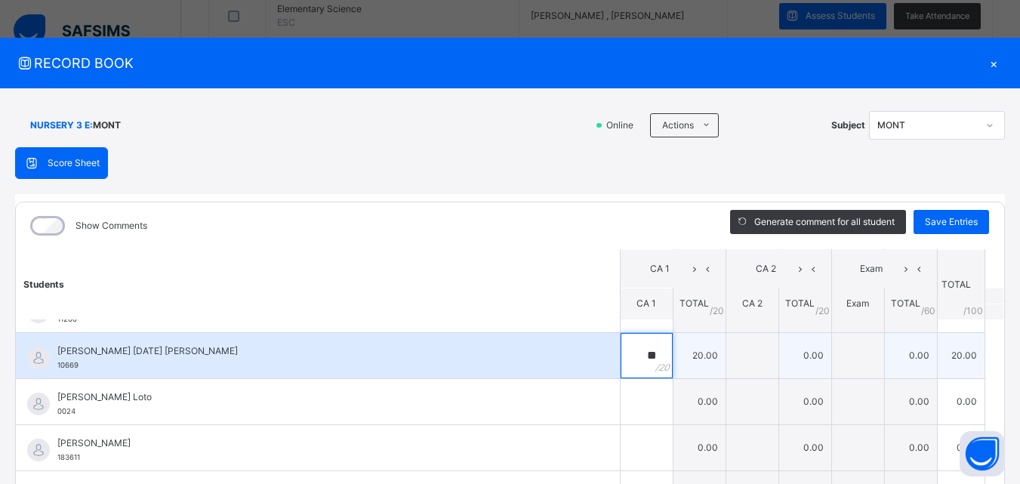
scroll to position [75, 0]
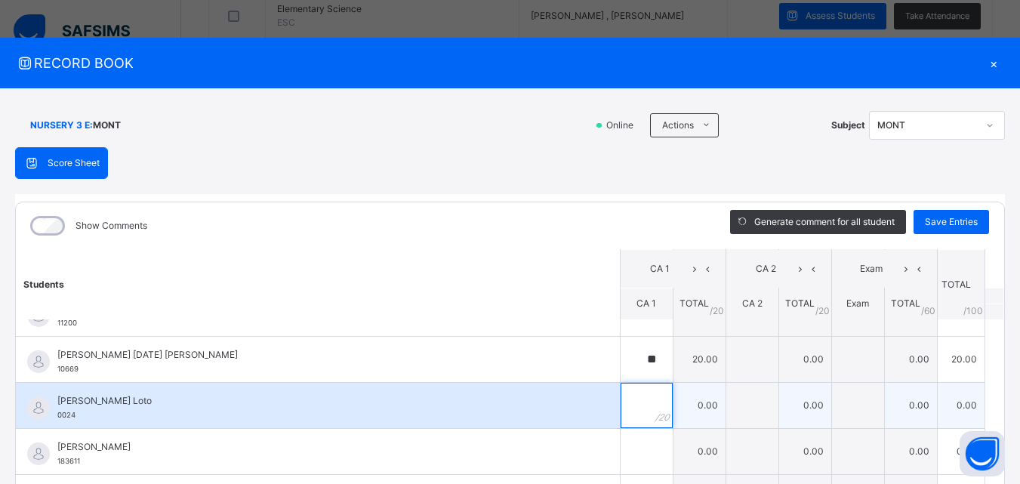
click at [627, 399] on input "text" at bounding box center [647, 405] width 52 height 45
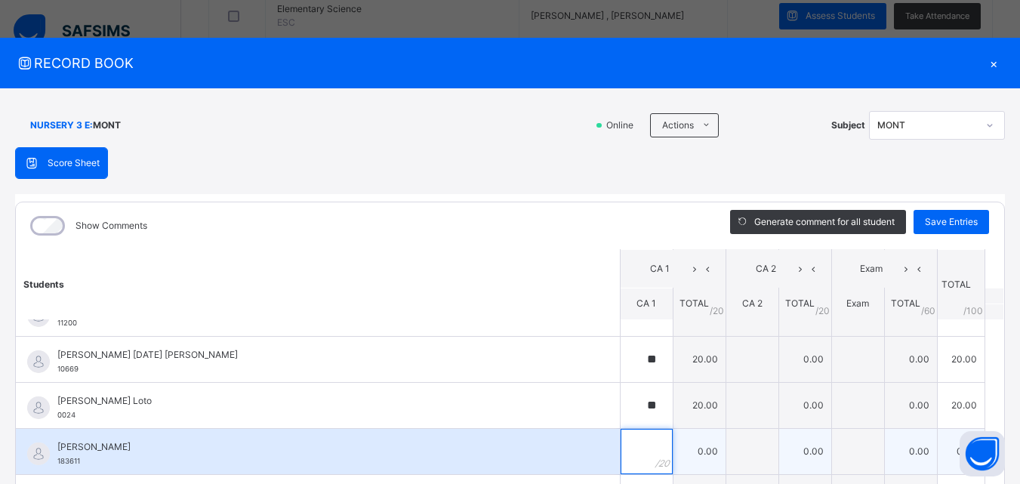
drag, startPoint x: 606, startPoint y: 458, endPoint x: 611, endPoint y: 444, distance: 14.6
click at [621, 455] on input "text" at bounding box center [647, 451] width 52 height 45
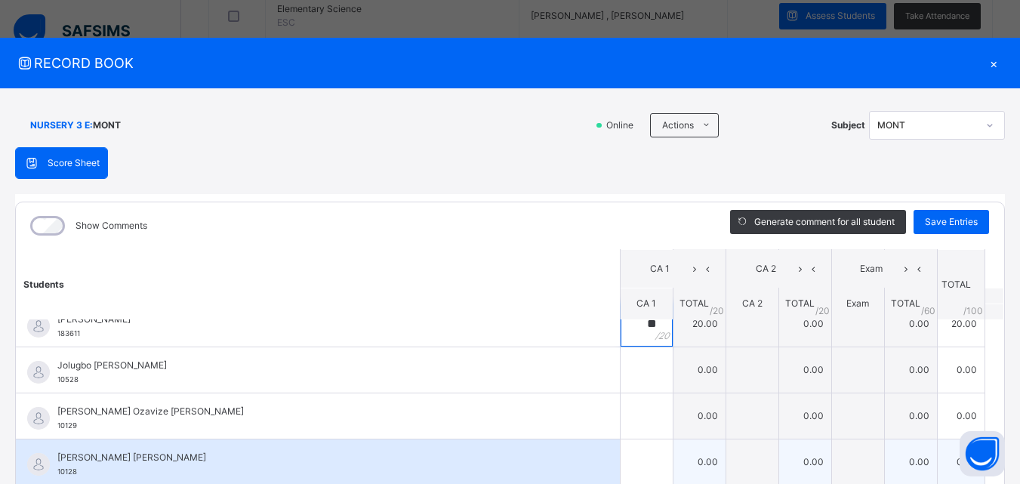
scroll to position [226, 0]
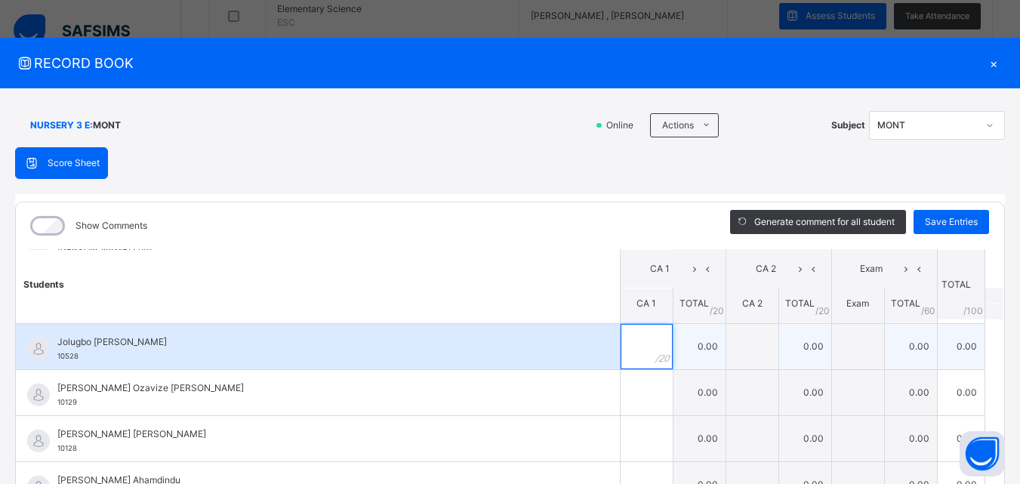
click at [625, 343] on input "text" at bounding box center [647, 346] width 52 height 45
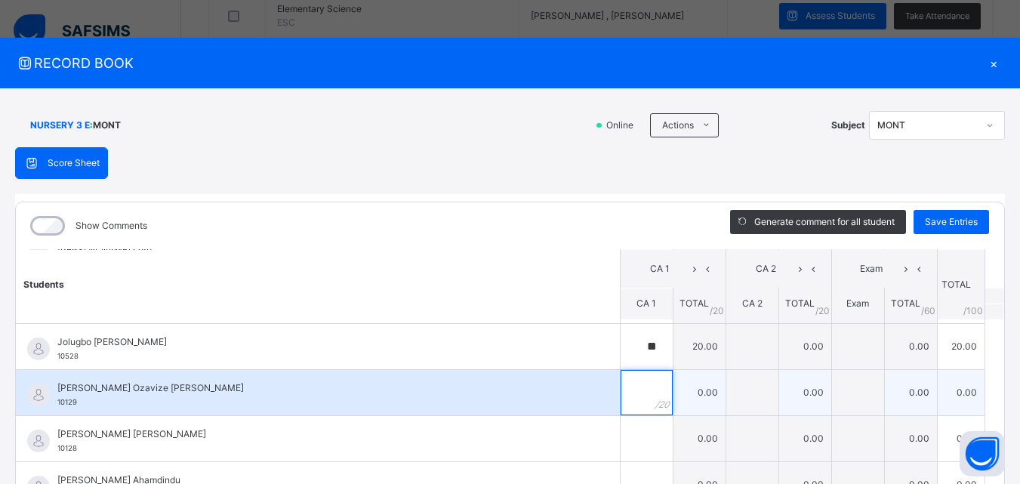
click at [621, 377] on input "text" at bounding box center [647, 392] width 52 height 45
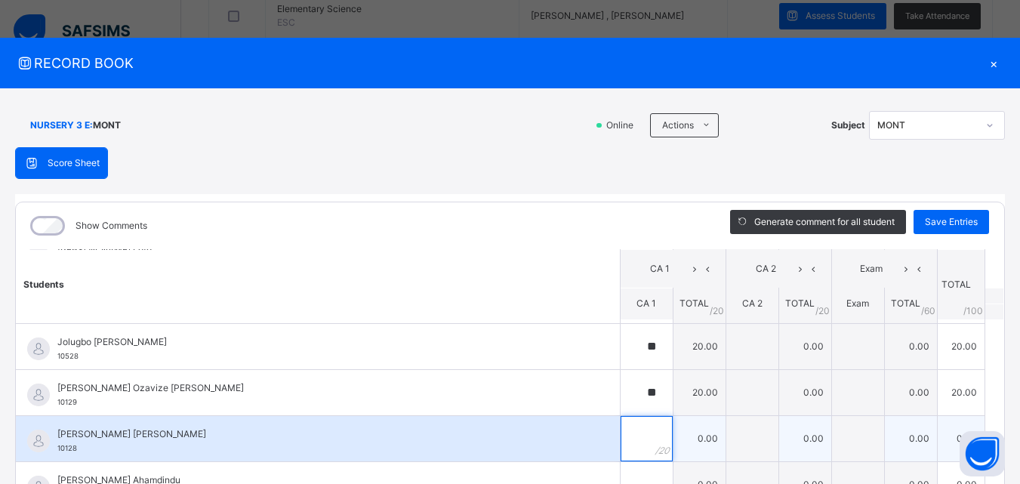
click at [621, 419] on input "text" at bounding box center [647, 438] width 52 height 45
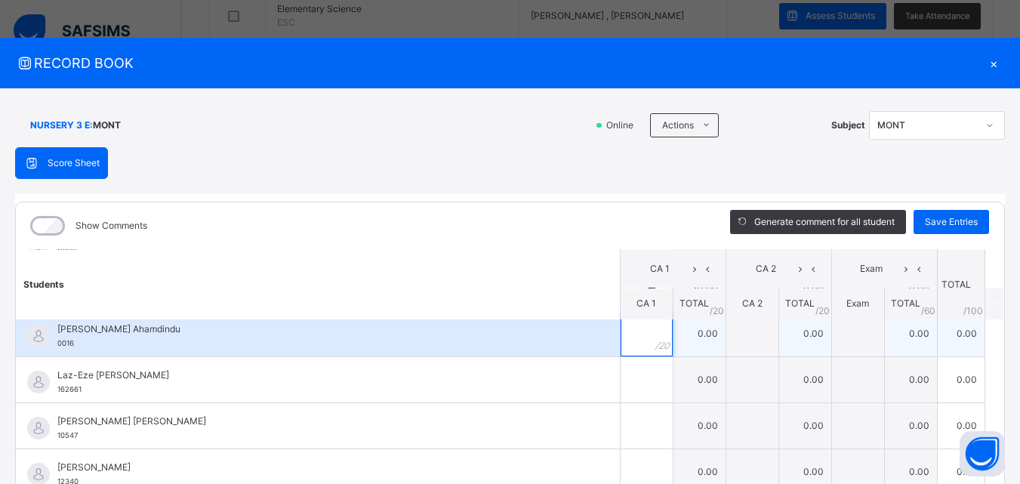
click at [621, 340] on input "text" at bounding box center [647, 333] width 52 height 45
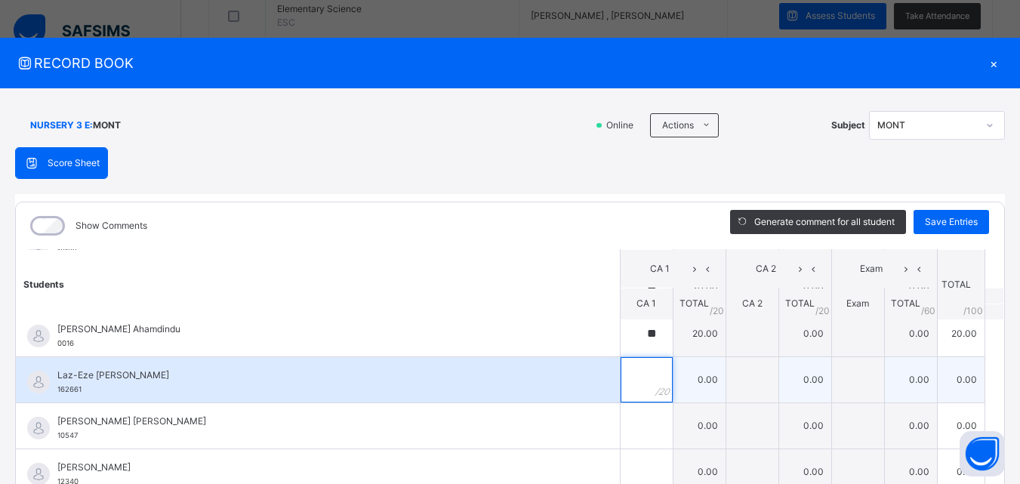
click at [621, 368] on input "text" at bounding box center [647, 379] width 52 height 45
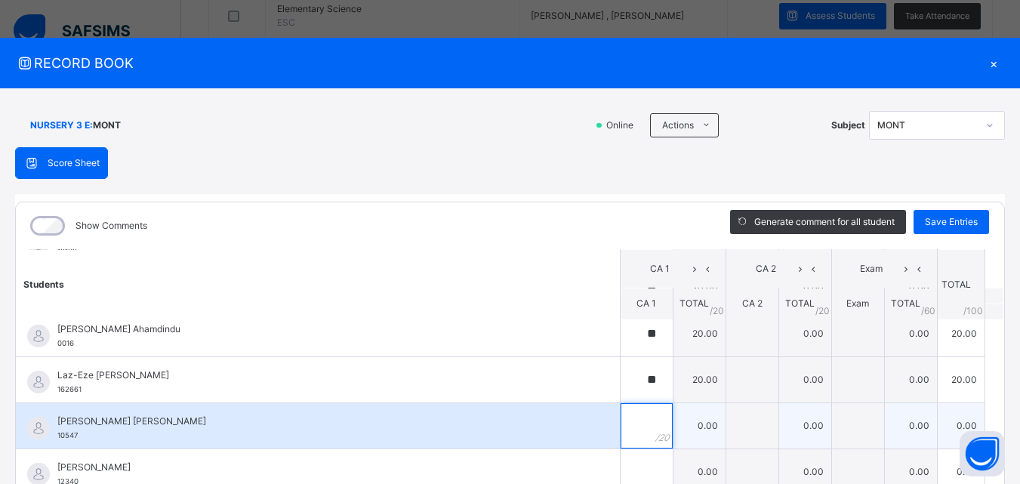
click at [632, 418] on div at bounding box center [647, 425] width 52 height 45
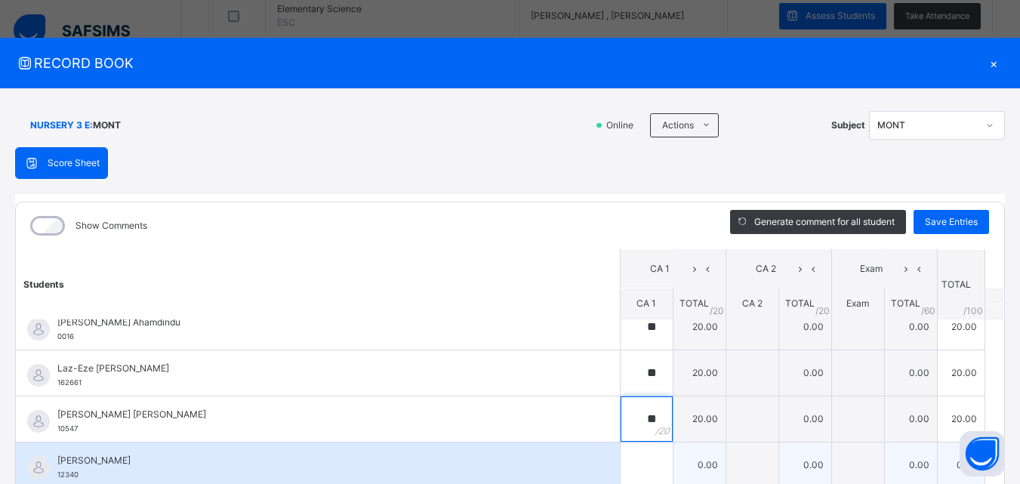
scroll to position [75, 0]
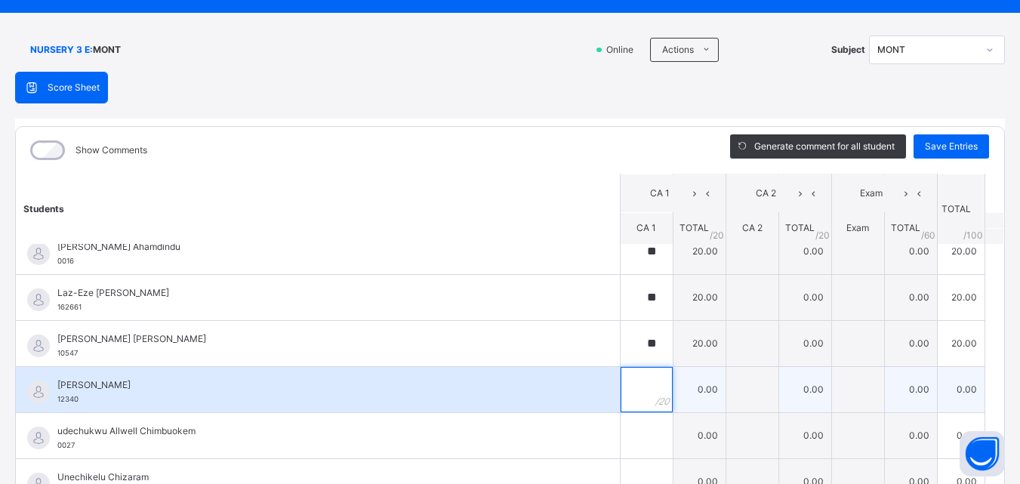
click at [627, 384] on input "text" at bounding box center [647, 389] width 52 height 45
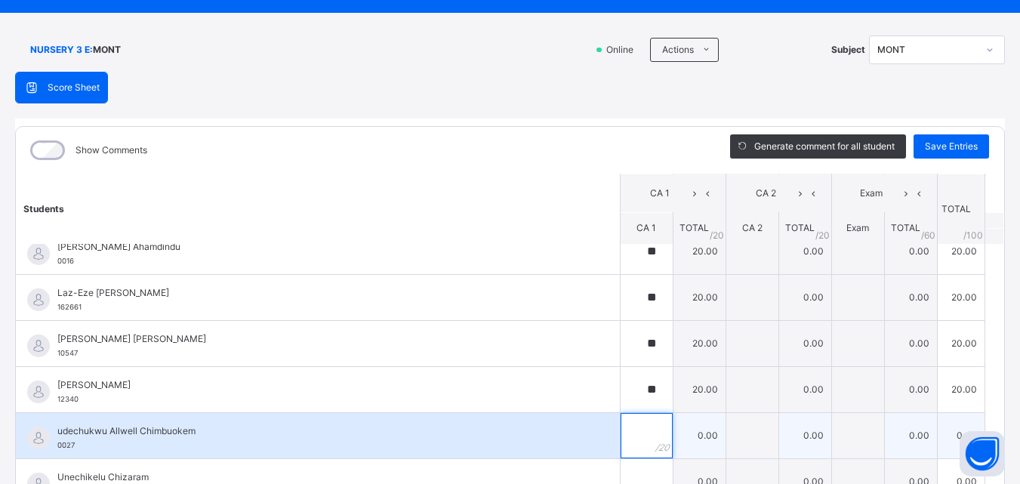
click at [621, 428] on input "text" at bounding box center [647, 435] width 52 height 45
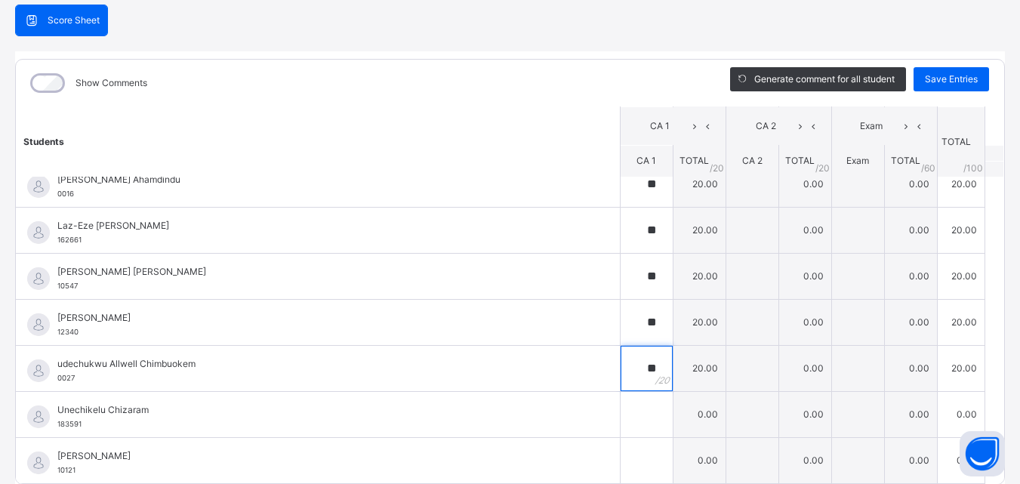
scroll to position [204, 0]
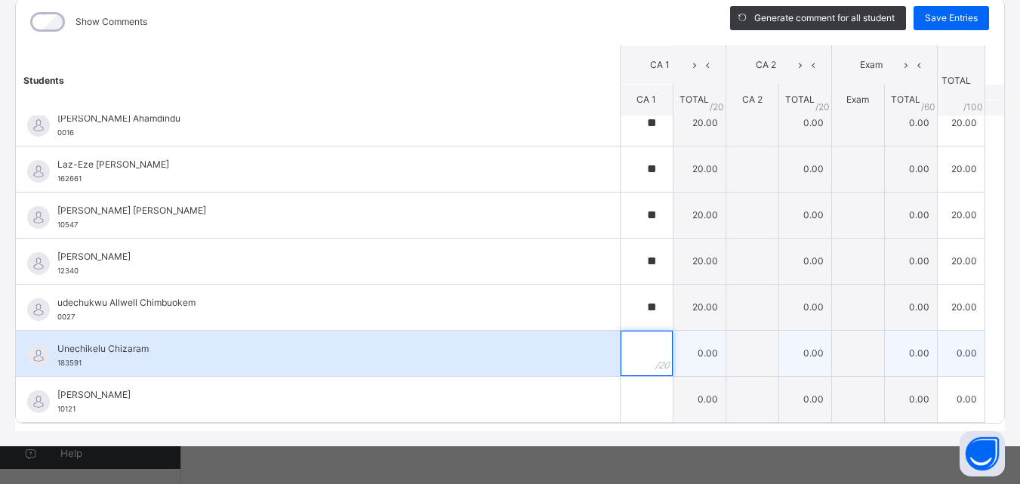
click at [621, 350] on input "text" at bounding box center [647, 353] width 52 height 45
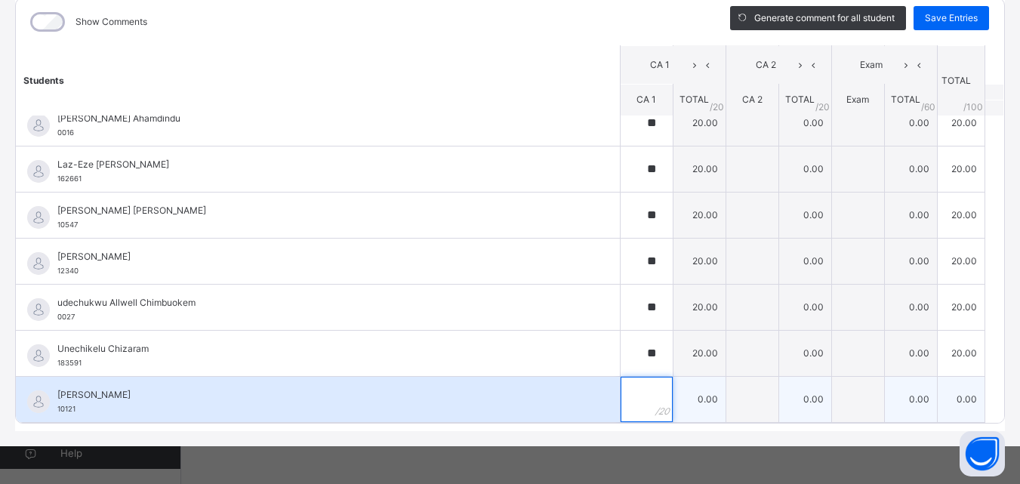
click at [621, 394] on input "text" at bounding box center [647, 399] width 52 height 45
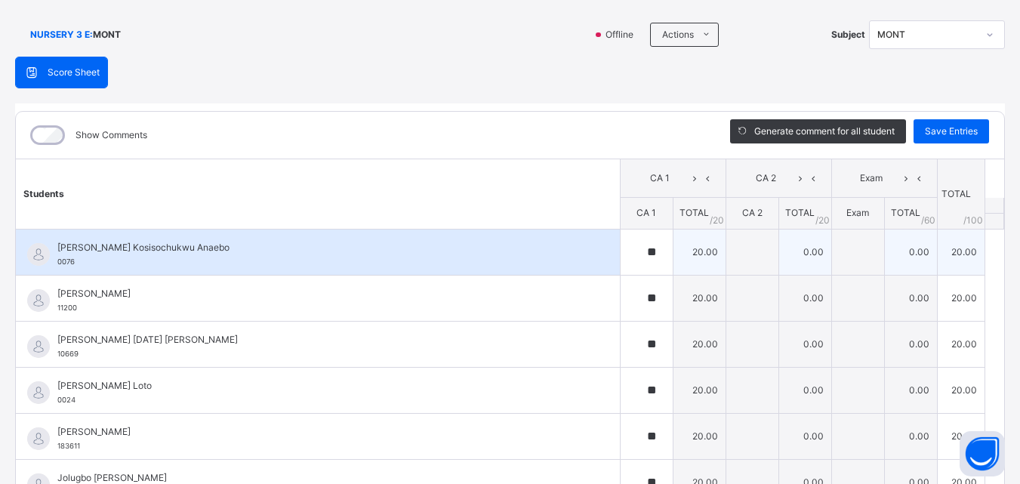
scroll to position [0, 0]
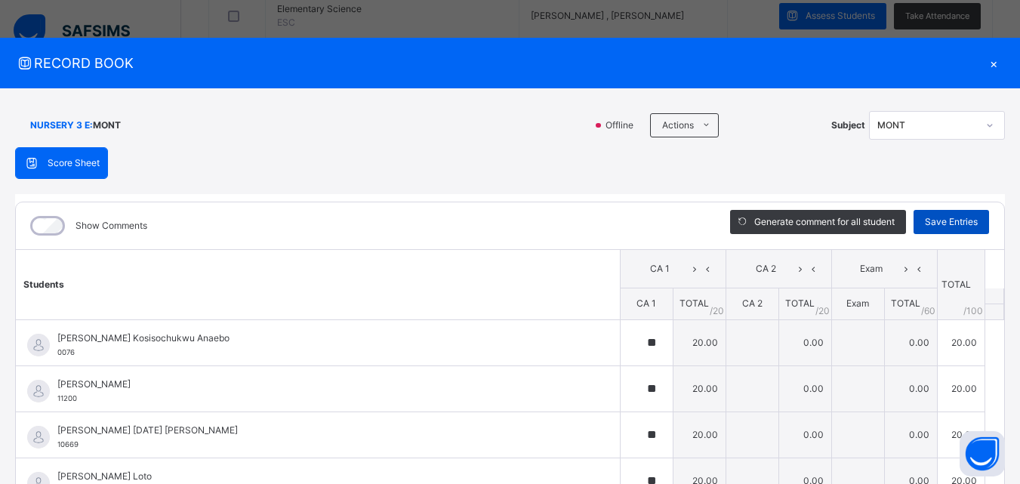
click at [935, 217] on span "Save Entries" at bounding box center [951, 222] width 53 height 14
click at [983, 69] on div "×" at bounding box center [993, 63] width 23 height 20
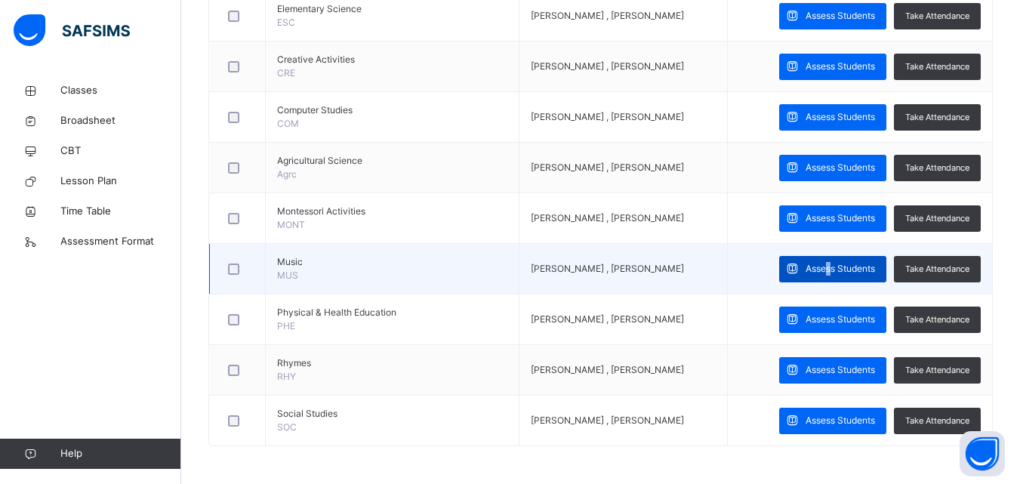
click at [840, 256] on div "Assess Students" at bounding box center [832, 269] width 107 height 26
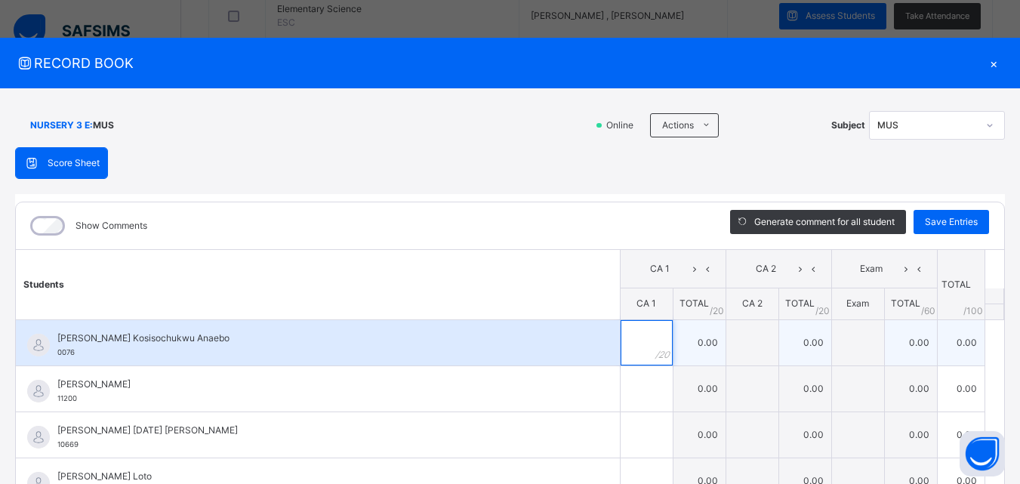
click at [621, 347] on input "text" at bounding box center [647, 342] width 52 height 45
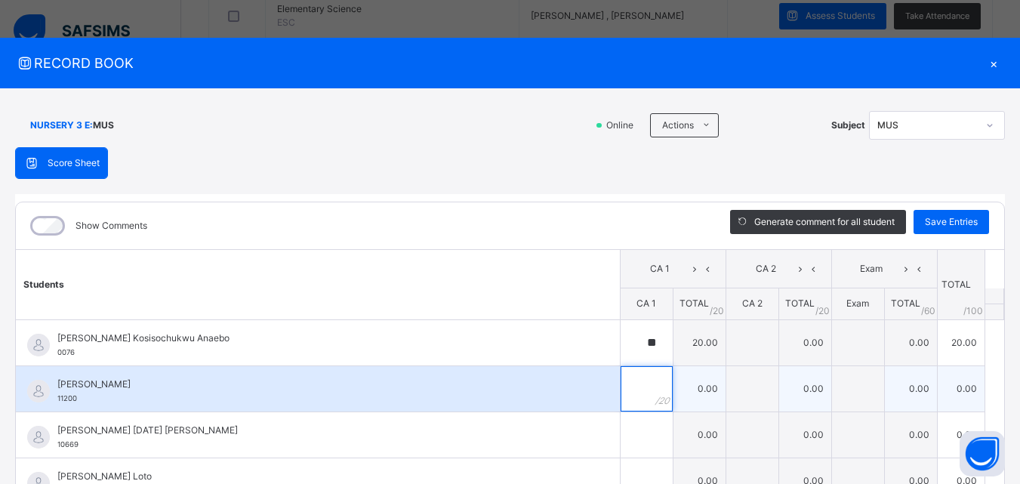
click at [621, 392] on input "text" at bounding box center [647, 388] width 52 height 45
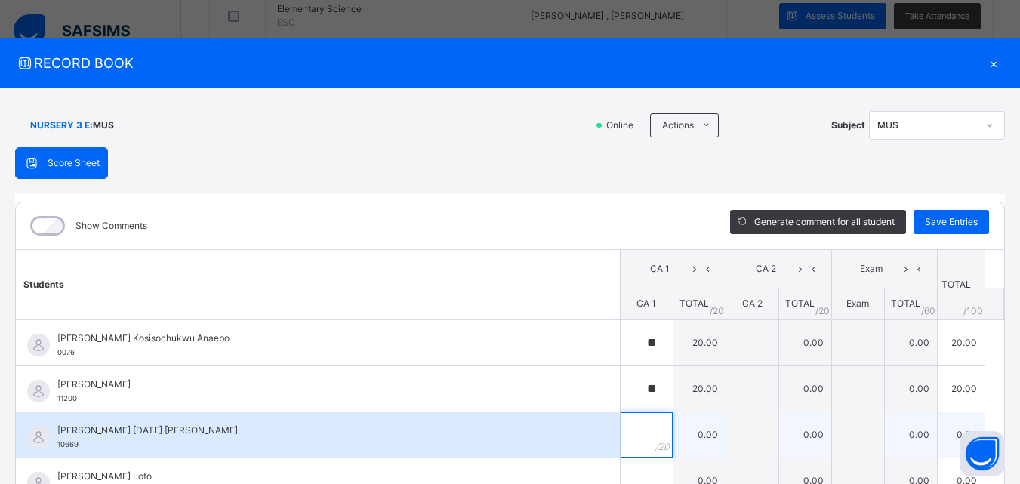
click at [621, 441] on input "text" at bounding box center [647, 434] width 52 height 45
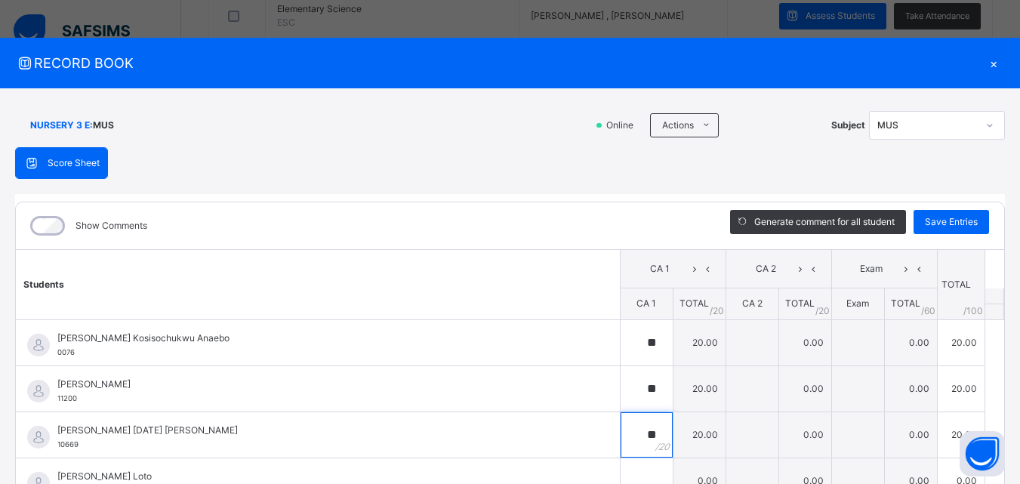
scroll to position [75, 0]
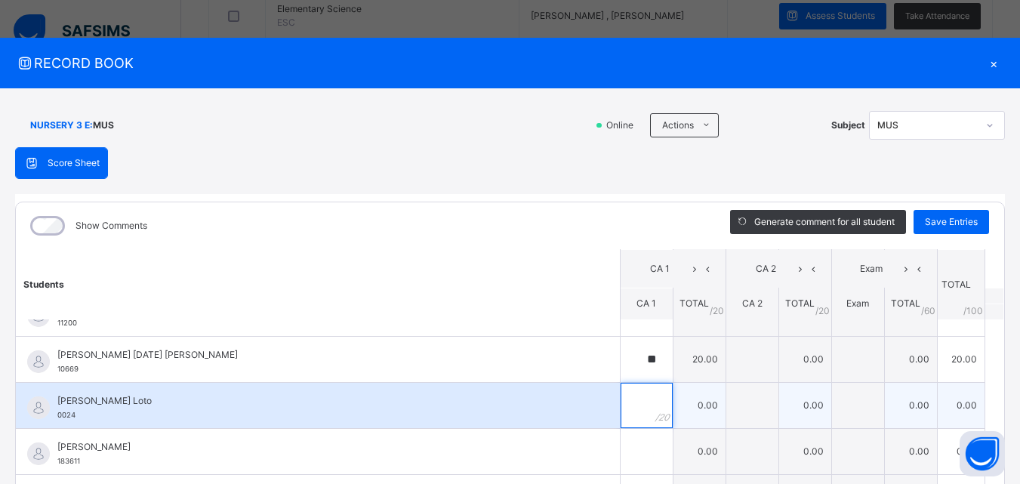
drag, startPoint x: 614, startPoint y: 393, endPoint x: 625, endPoint y: 396, distance: 11.7
click at [625, 396] on input "text" at bounding box center [647, 405] width 52 height 45
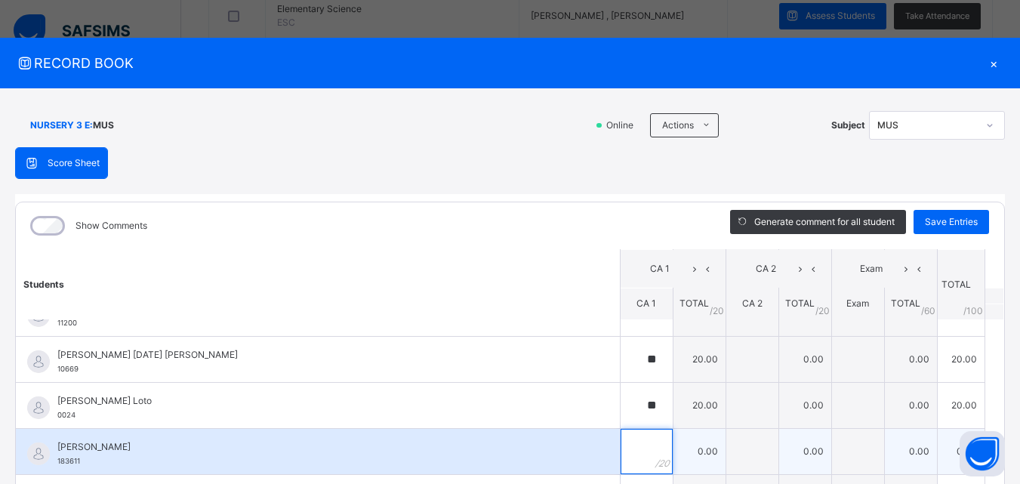
click at [624, 450] on input "text" at bounding box center [647, 451] width 52 height 45
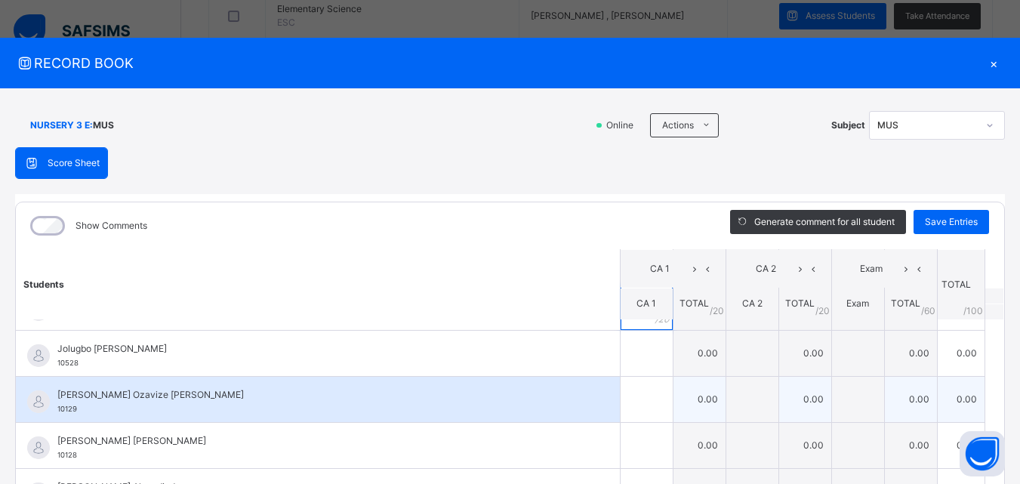
scroll to position [226, 0]
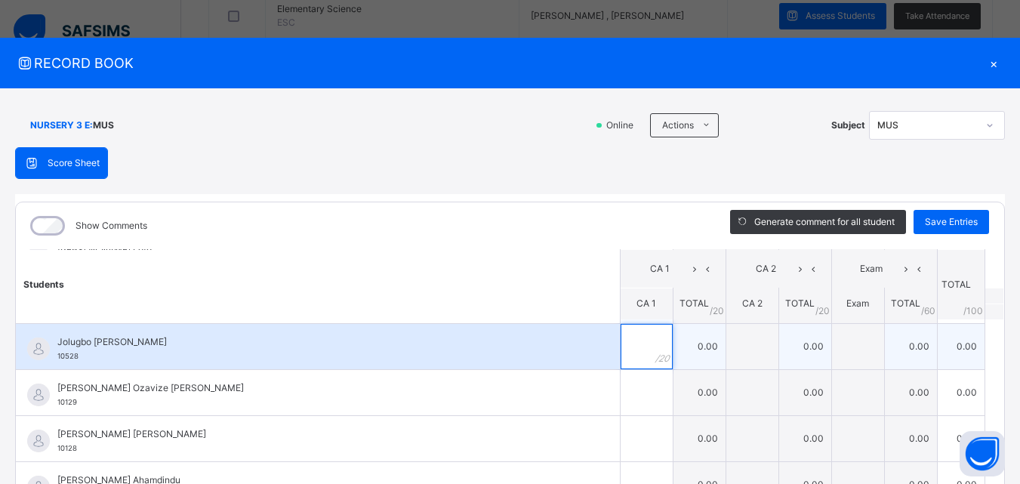
click at [621, 350] on input "text" at bounding box center [647, 346] width 52 height 45
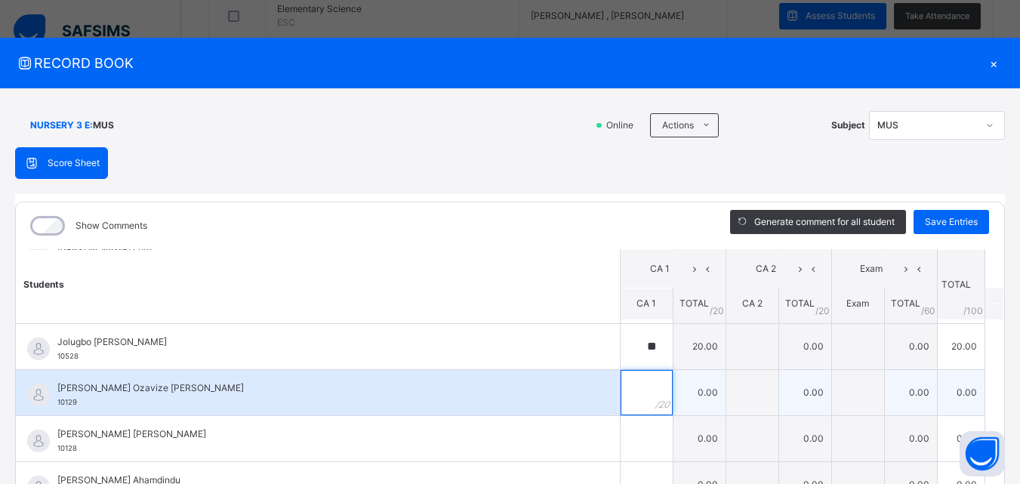
click at [621, 401] on input "text" at bounding box center [647, 392] width 52 height 45
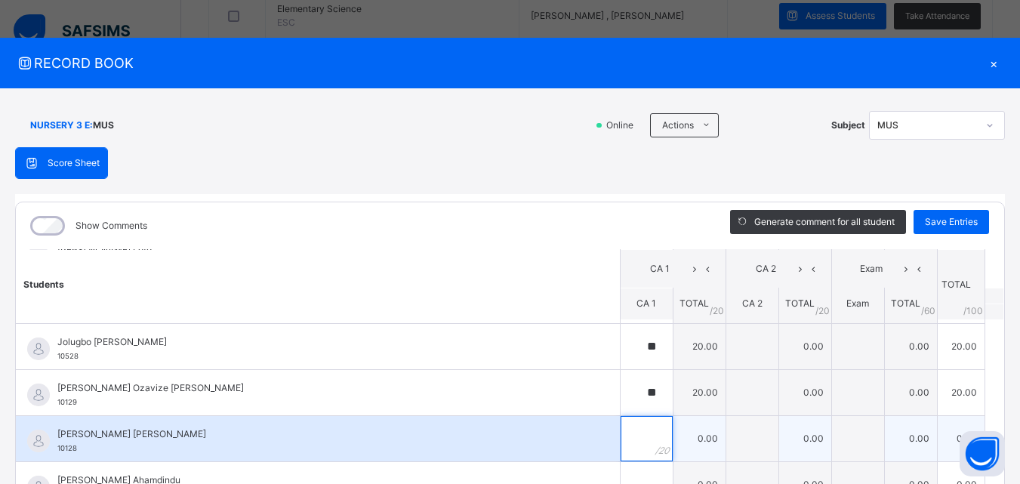
click at [639, 439] on div at bounding box center [647, 438] width 52 height 45
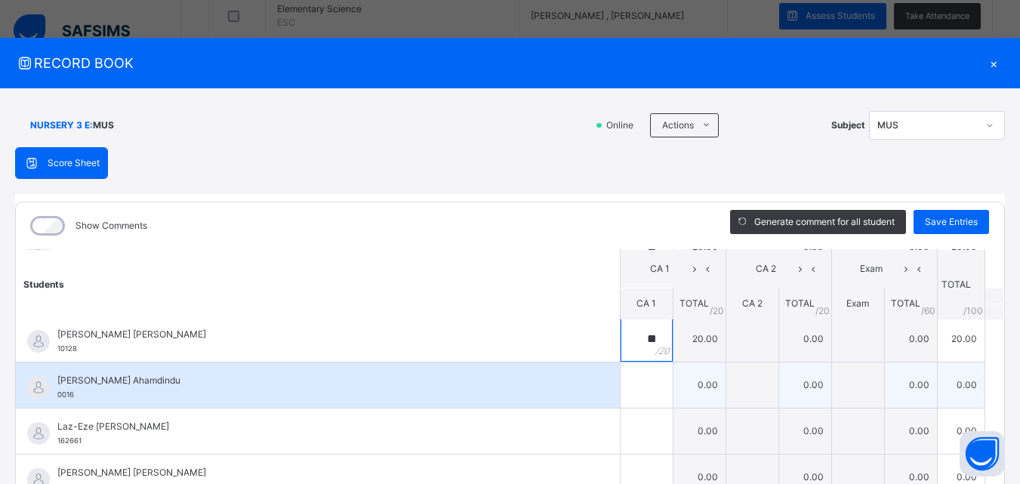
scroll to position [377, 0]
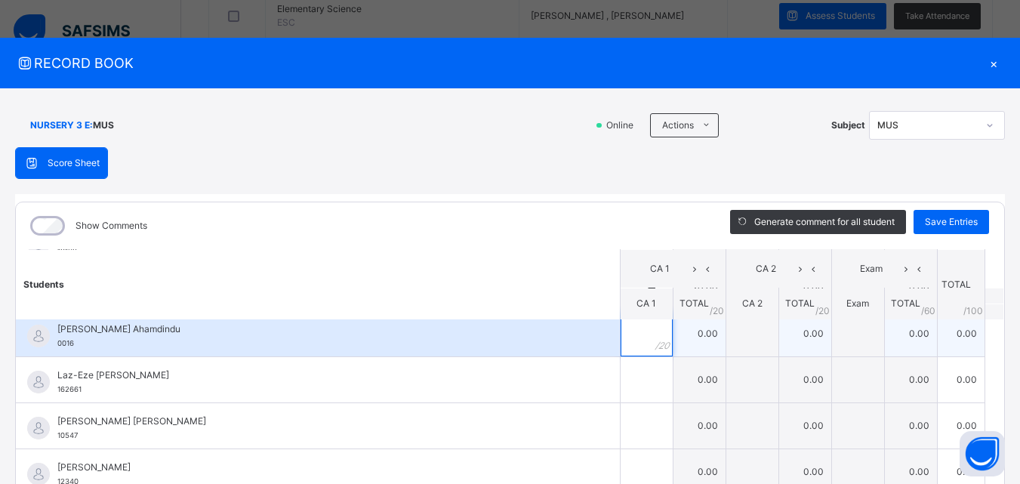
click at [621, 347] on input "text" at bounding box center [647, 333] width 52 height 45
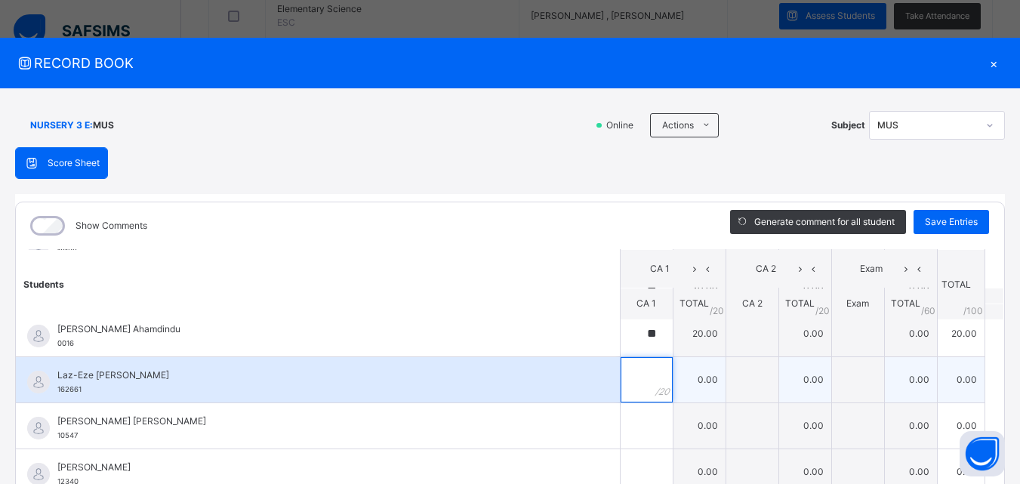
click at [621, 381] on input "text" at bounding box center [647, 379] width 52 height 45
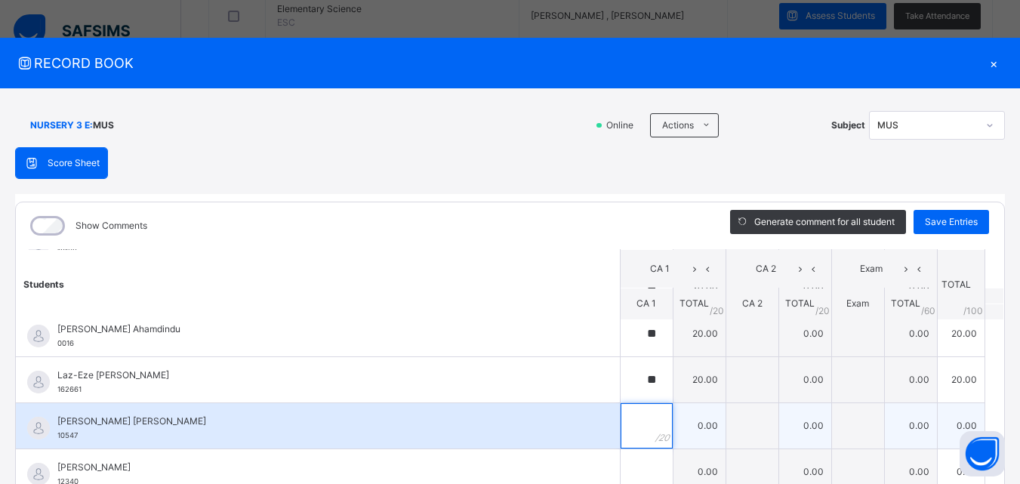
click at [627, 412] on input "text" at bounding box center [647, 425] width 52 height 45
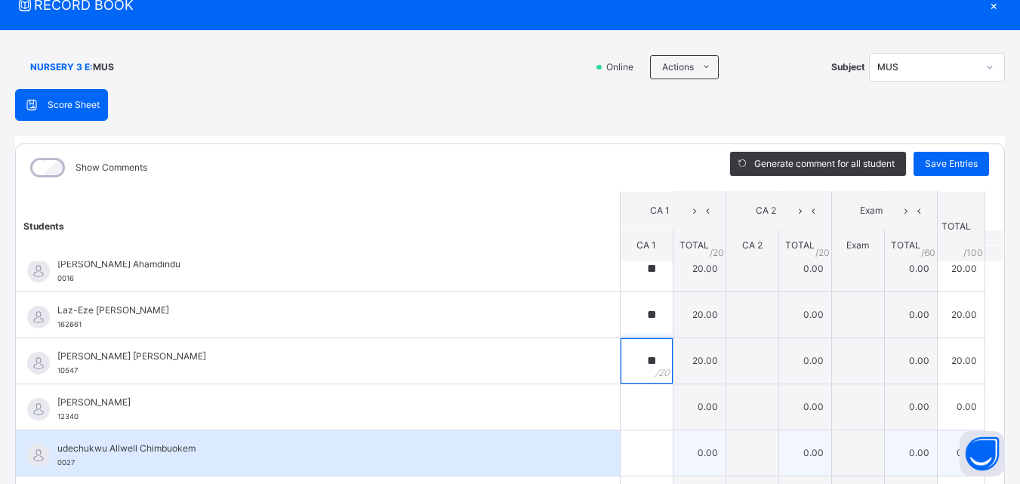
scroll to position [75, 0]
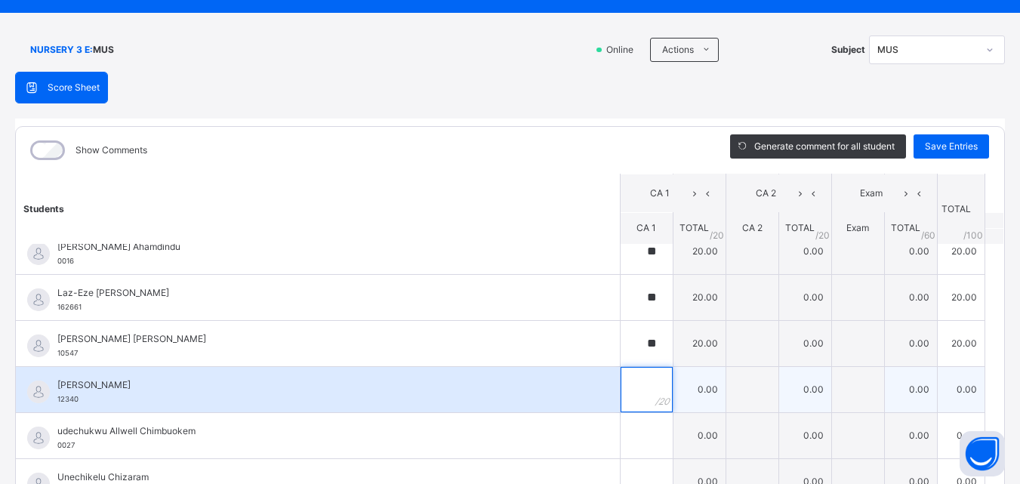
click at [639, 397] on div at bounding box center [647, 389] width 52 height 45
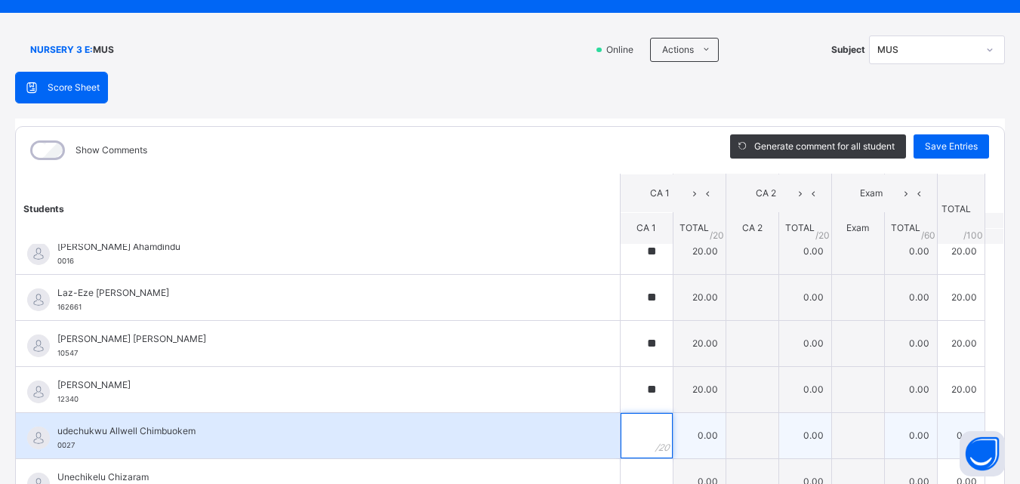
click at [633, 430] on div at bounding box center [647, 435] width 52 height 45
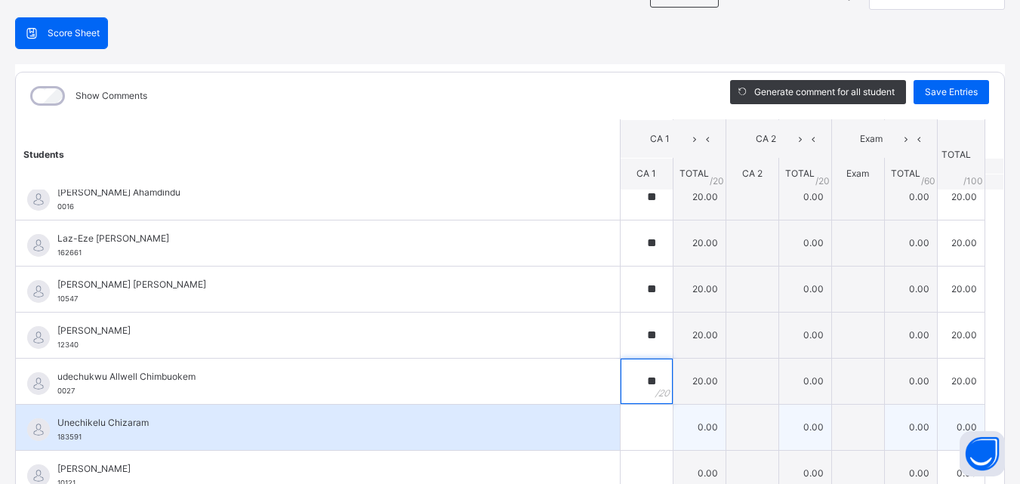
scroll to position [204, 0]
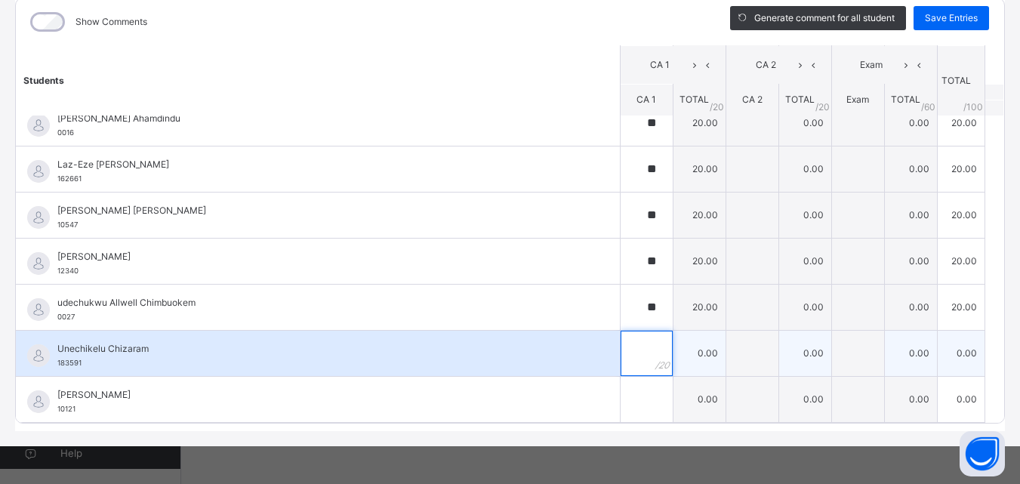
click at [647, 354] on div at bounding box center [647, 353] width 52 height 45
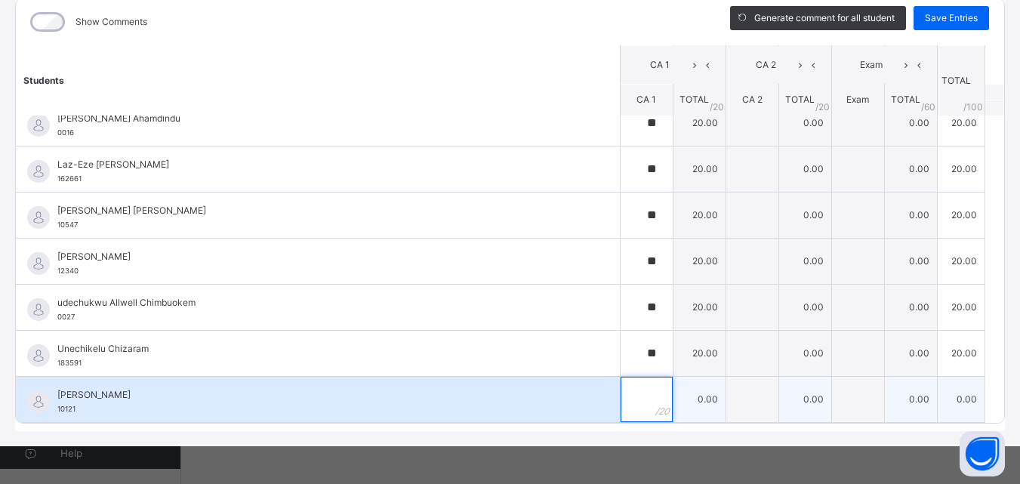
click at [627, 394] on input "text" at bounding box center [647, 399] width 52 height 45
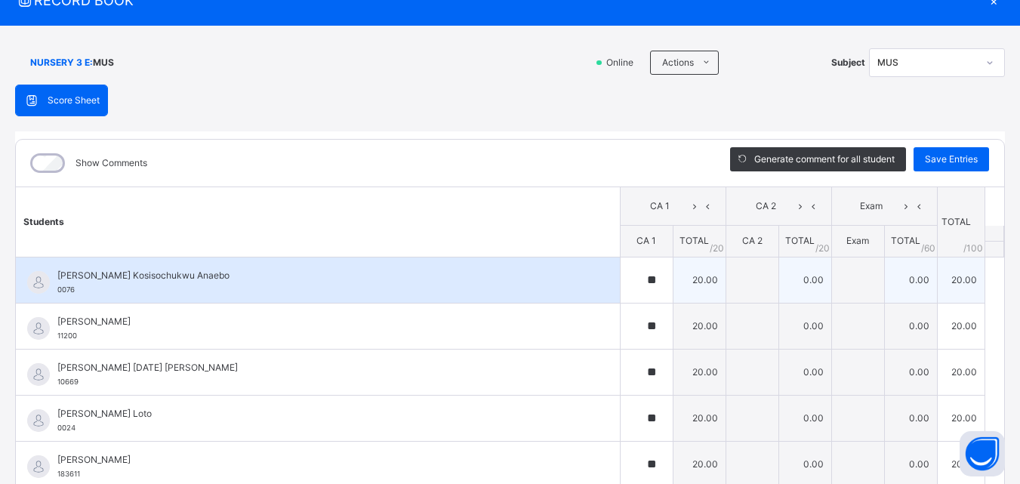
scroll to position [0, 0]
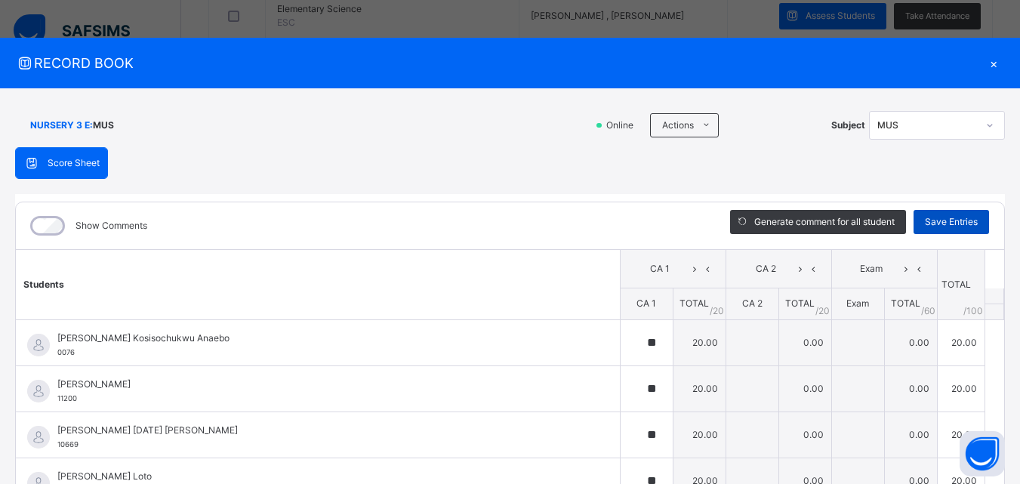
click at [925, 222] on span "Save Entries" at bounding box center [951, 222] width 53 height 14
click at [985, 65] on div "×" at bounding box center [993, 63] width 23 height 20
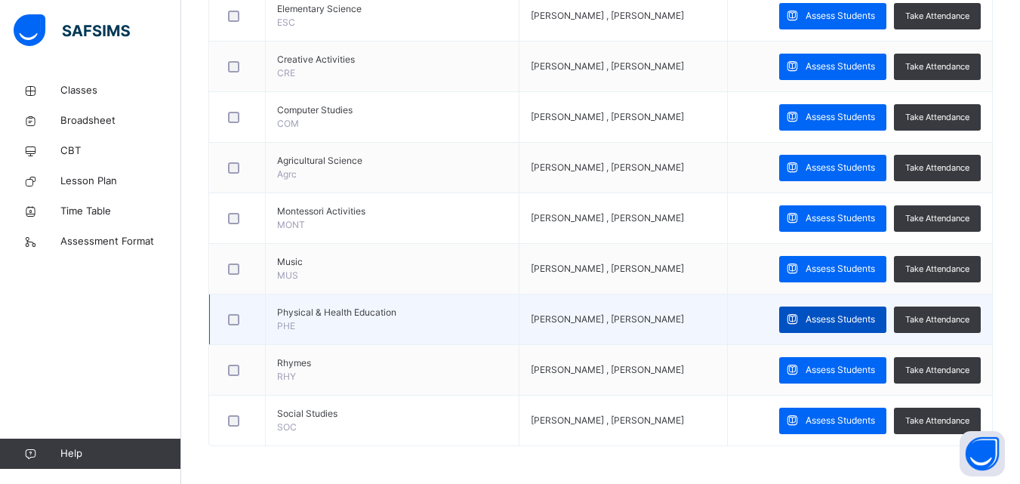
click at [860, 319] on span "Assess Students" at bounding box center [840, 320] width 69 height 14
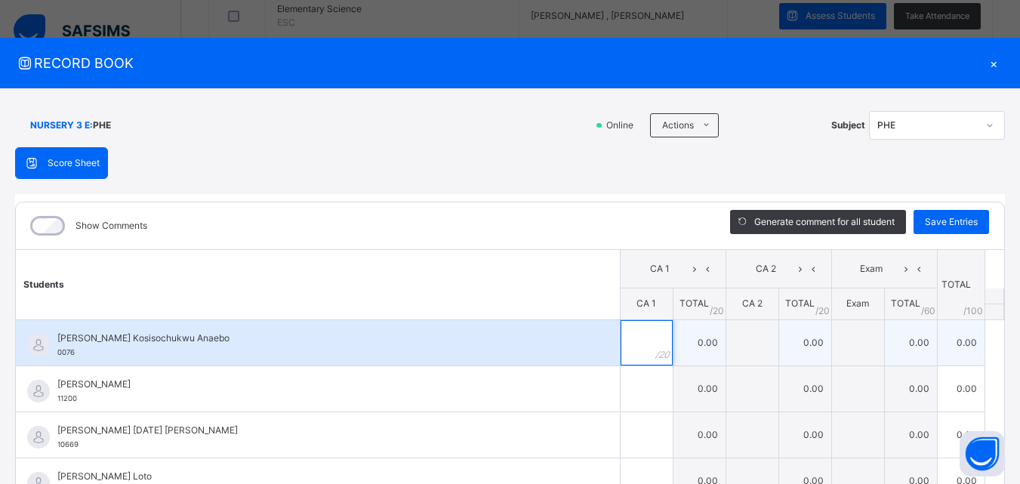
click at [621, 335] on input "text" at bounding box center [647, 342] width 52 height 45
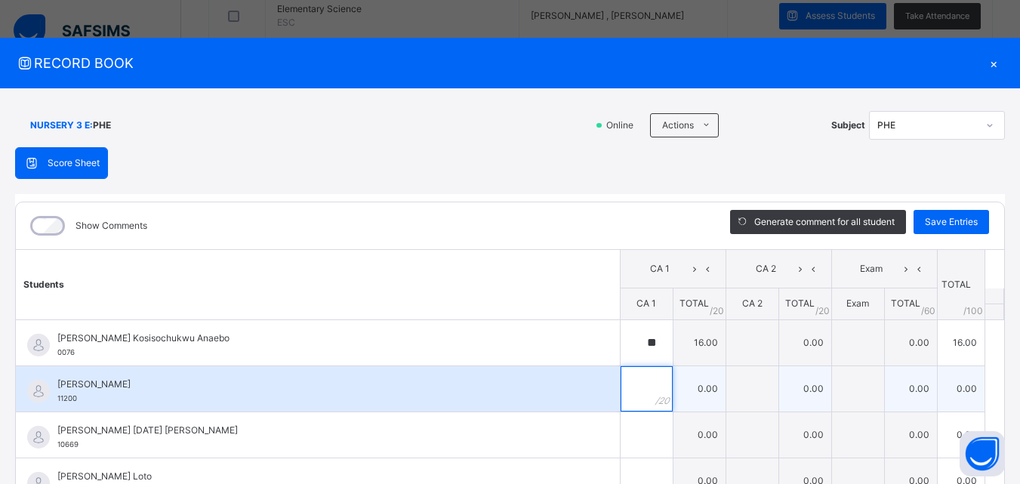
drag, startPoint x: 631, startPoint y: 381, endPoint x: 639, endPoint y: 395, distance: 16.6
click at [639, 395] on div at bounding box center [647, 388] width 52 height 45
click at [630, 405] on div "**" at bounding box center [647, 388] width 52 height 45
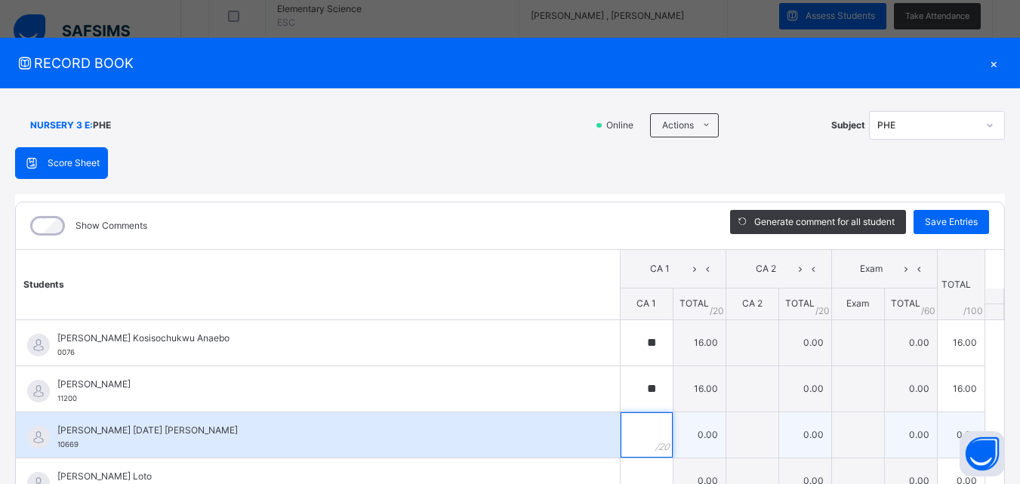
click at [630, 430] on div at bounding box center [647, 434] width 52 height 45
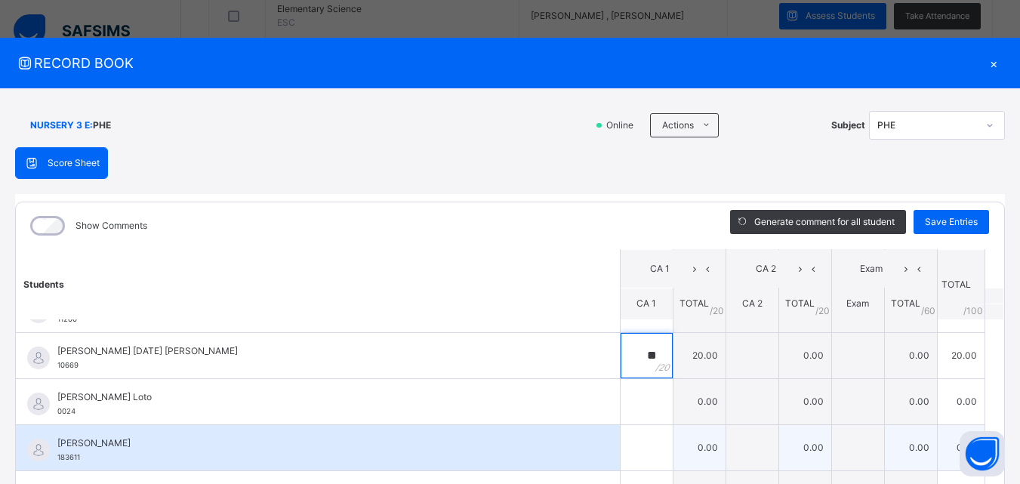
scroll to position [75, 0]
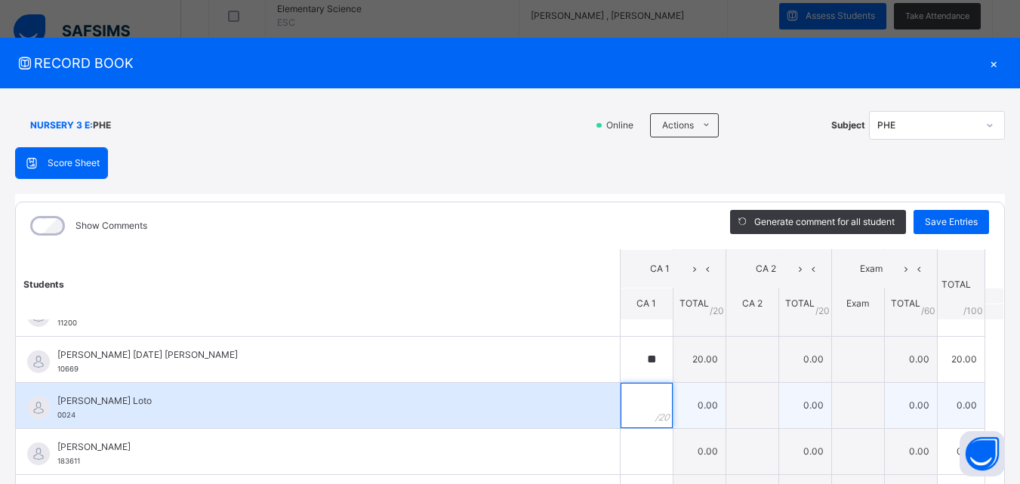
click at [639, 408] on div at bounding box center [647, 405] width 52 height 45
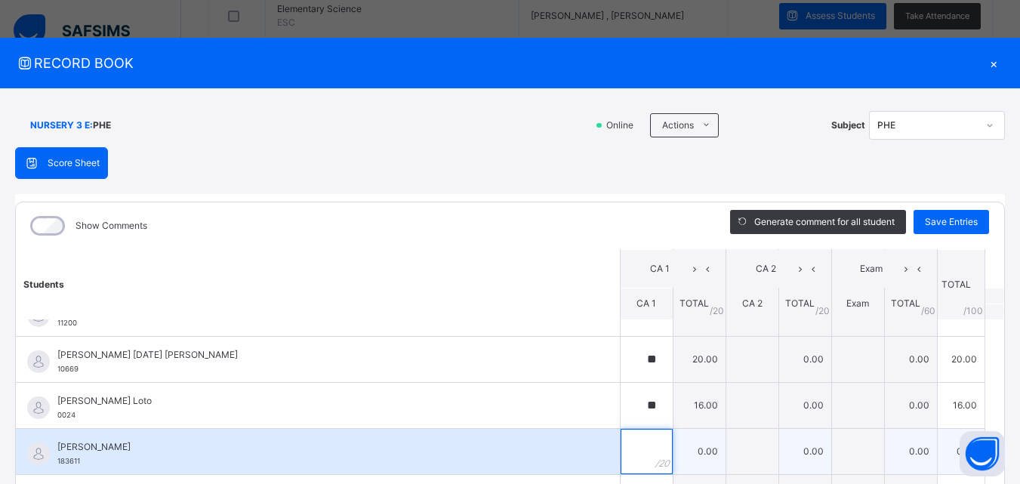
click at [623, 446] on input "text" at bounding box center [647, 451] width 52 height 45
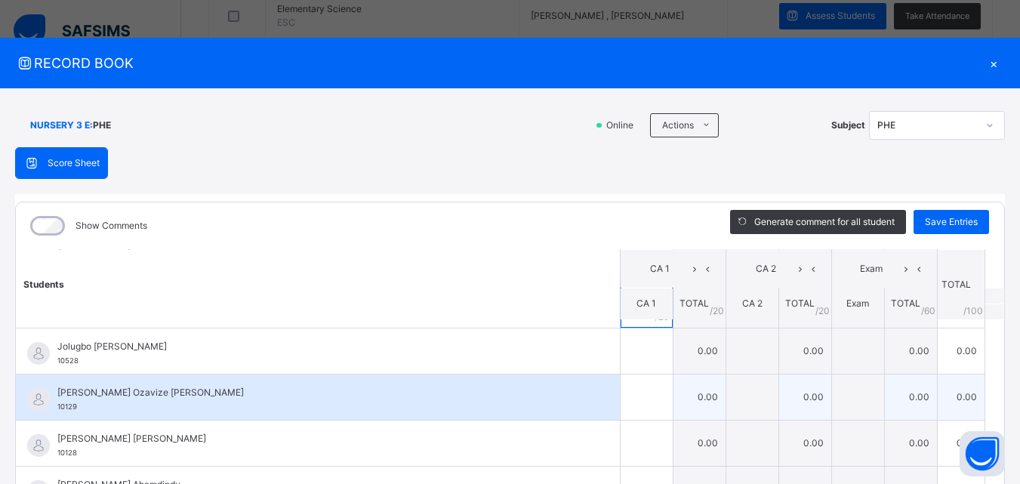
scroll to position [226, 0]
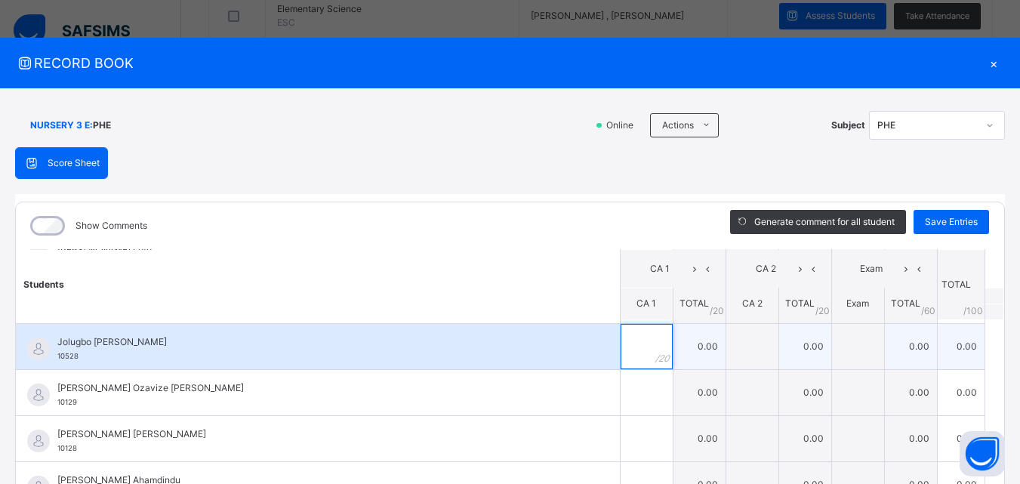
click at [621, 337] on input "text" at bounding box center [647, 346] width 52 height 45
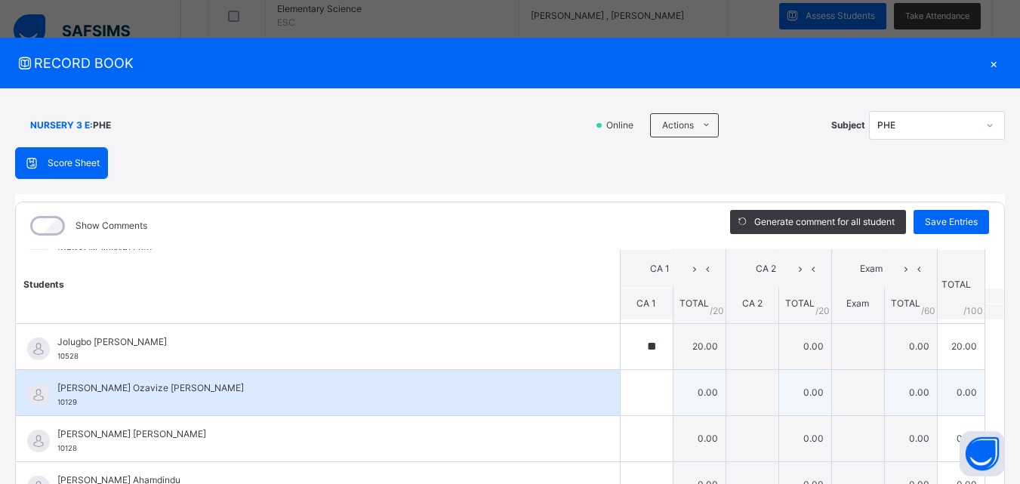
click at [592, 399] on div "Kayla Ozavize Okino 10129" at bounding box center [318, 392] width 604 height 45
click at [630, 384] on div at bounding box center [647, 392] width 52 height 45
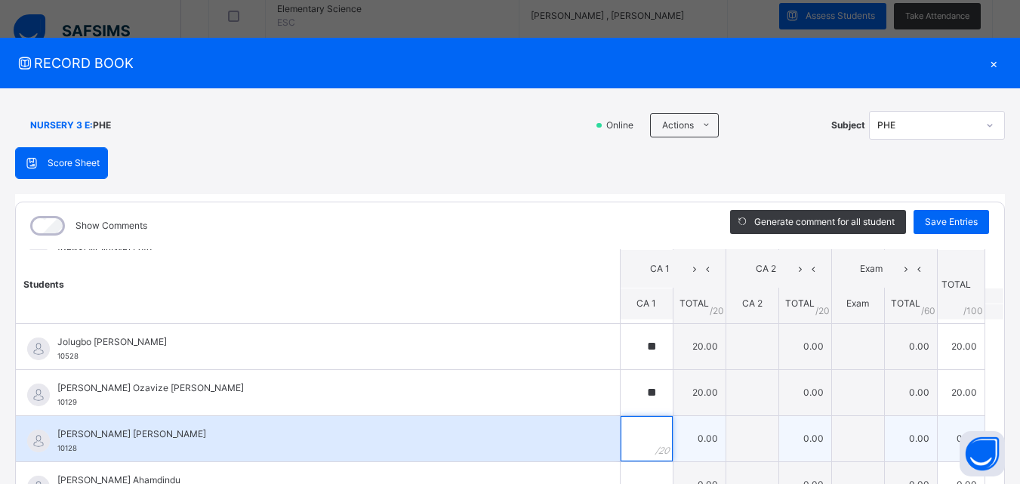
click at [624, 433] on input "text" at bounding box center [647, 438] width 52 height 45
click at [624, 424] on input "text" at bounding box center [647, 438] width 52 height 45
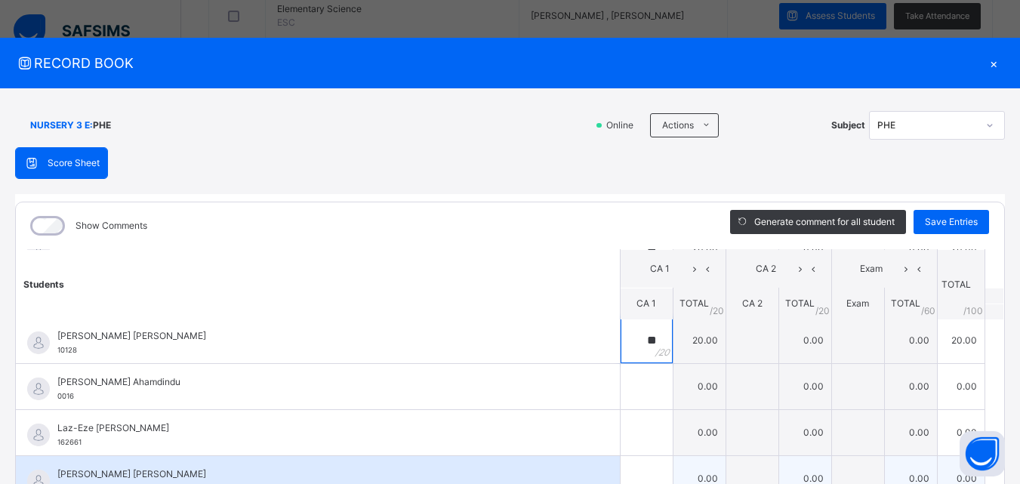
scroll to position [377, 0]
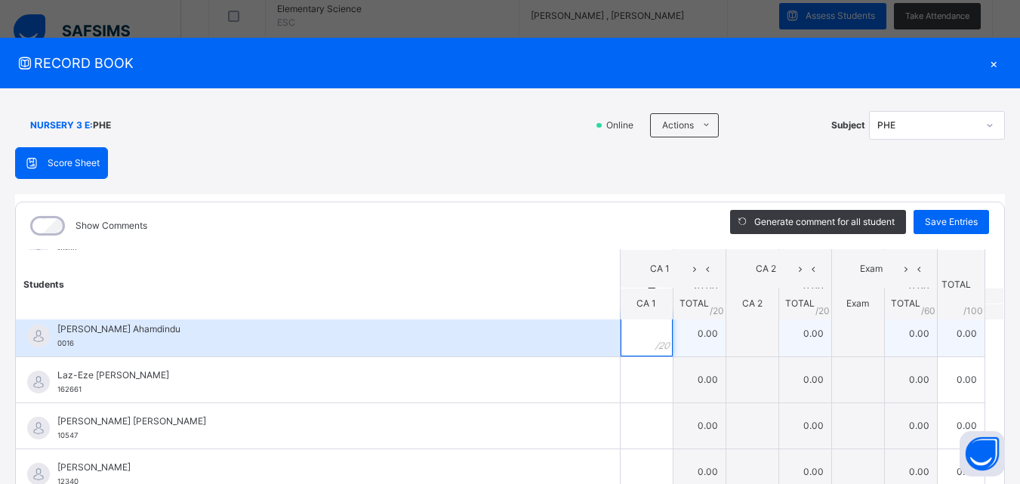
click at [627, 340] on input "text" at bounding box center [647, 333] width 52 height 45
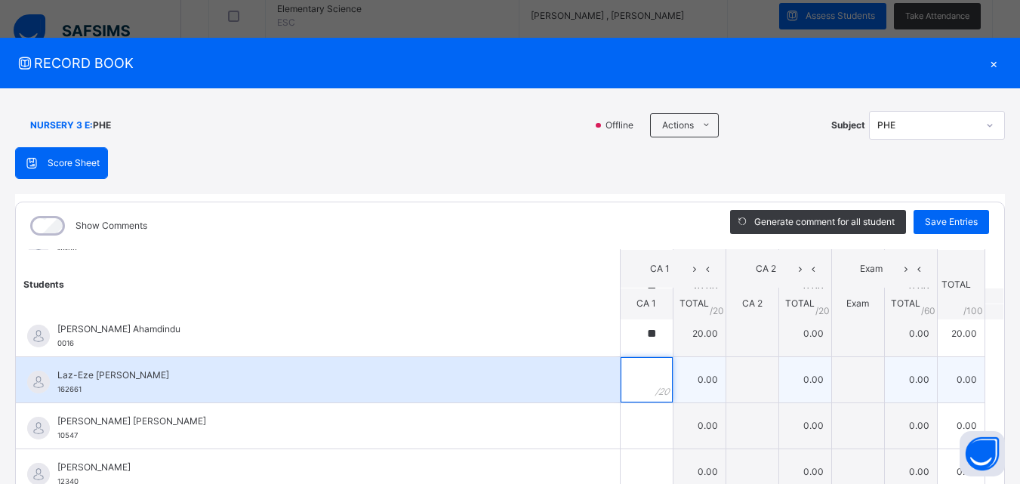
click at [627, 382] on input "text" at bounding box center [647, 379] width 52 height 45
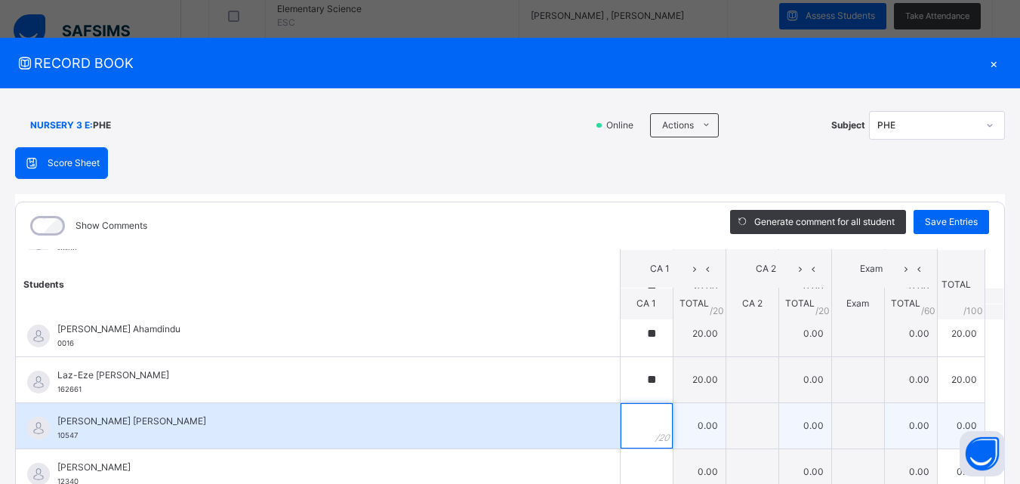
drag, startPoint x: 621, startPoint y: 419, endPoint x: 624, endPoint y: 407, distance: 12.3
click at [622, 416] on input "text" at bounding box center [647, 425] width 52 height 45
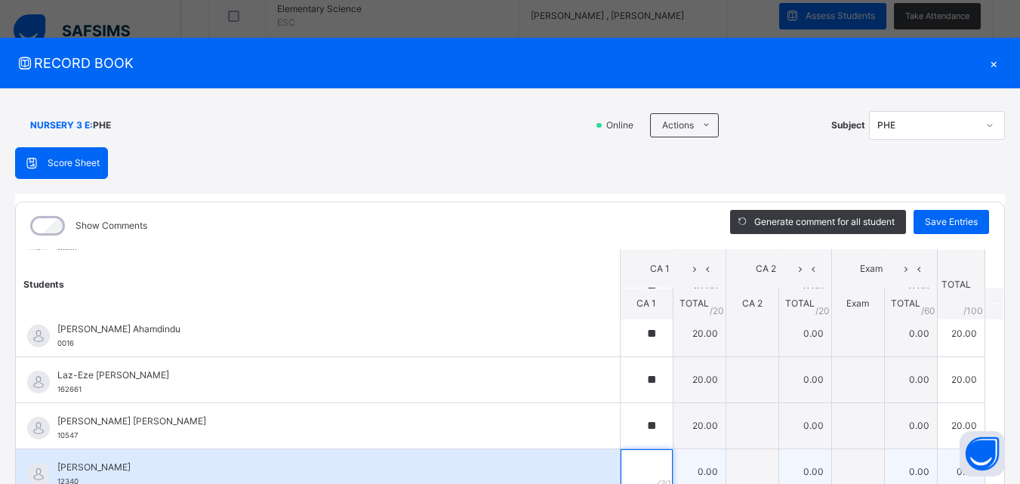
click at [636, 467] on div at bounding box center [647, 471] width 52 height 45
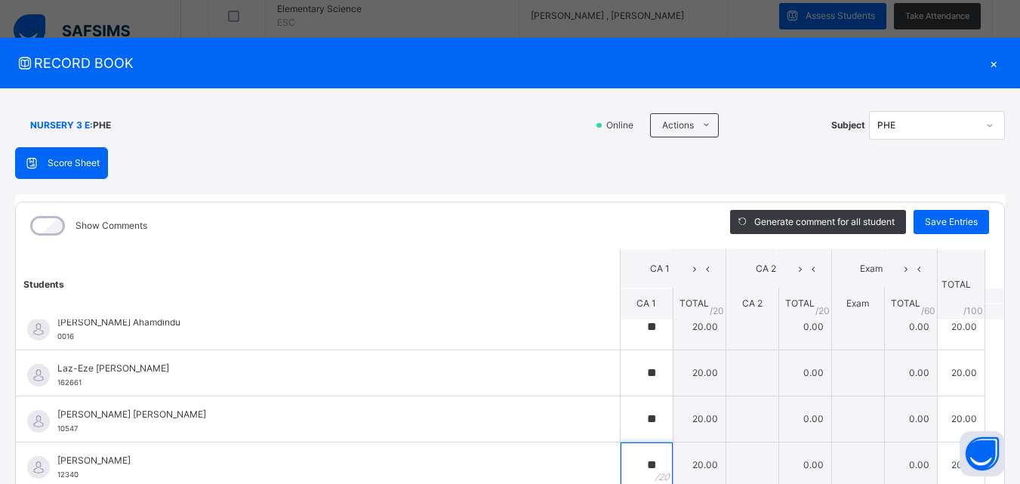
scroll to position [151, 0]
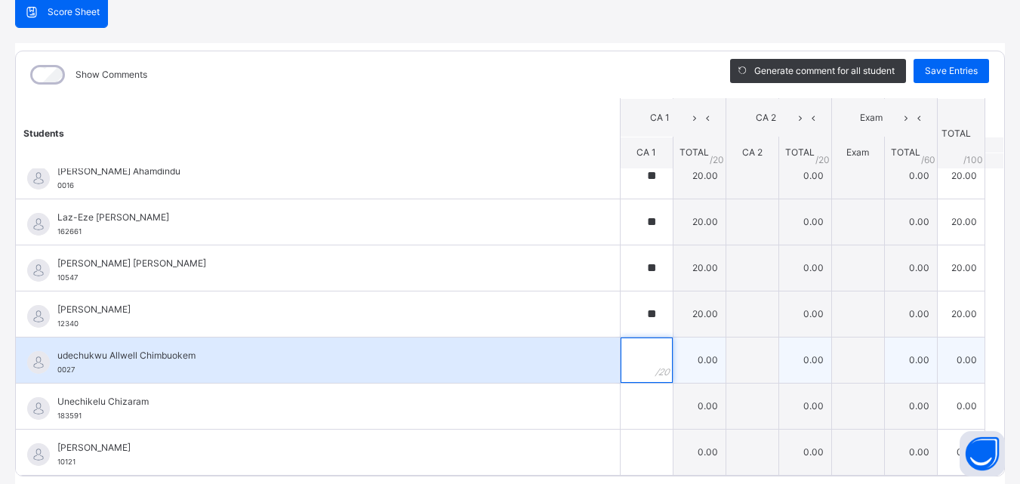
click at [628, 360] on input "text" at bounding box center [647, 359] width 52 height 45
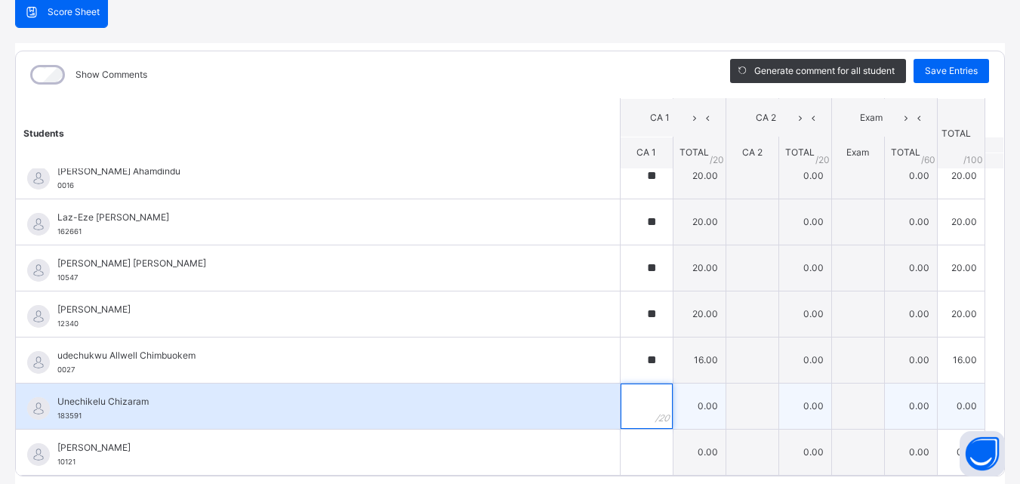
drag, startPoint x: 613, startPoint y: 402, endPoint x: 613, endPoint y: 392, distance: 10.6
click at [621, 395] on input "text" at bounding box center [647, 406] width 52 height 45
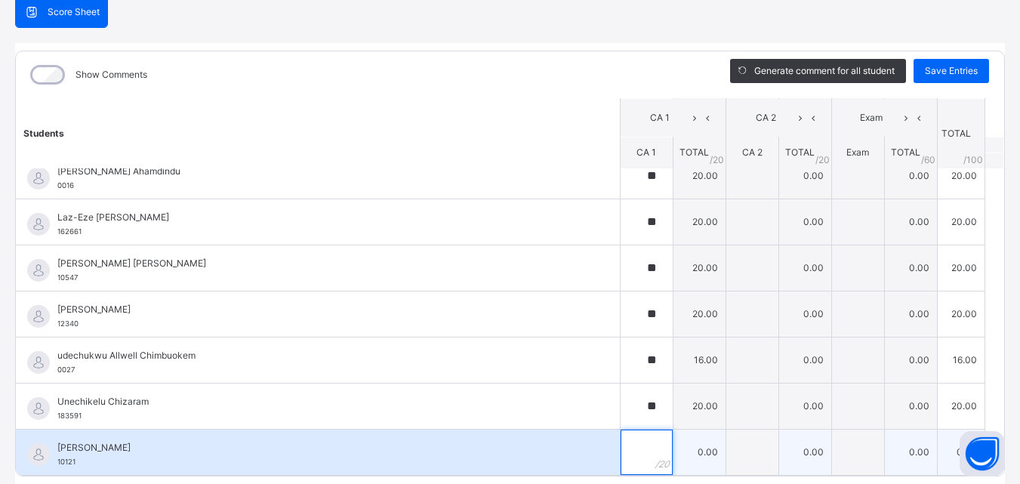
drag, startPoint x: 627, startPoint y: 450, endPoint x: 630, endPoint y: 440, distance: 10.1
click at [629, 448] on div at bounding box center [647, 452] width 52 height 45
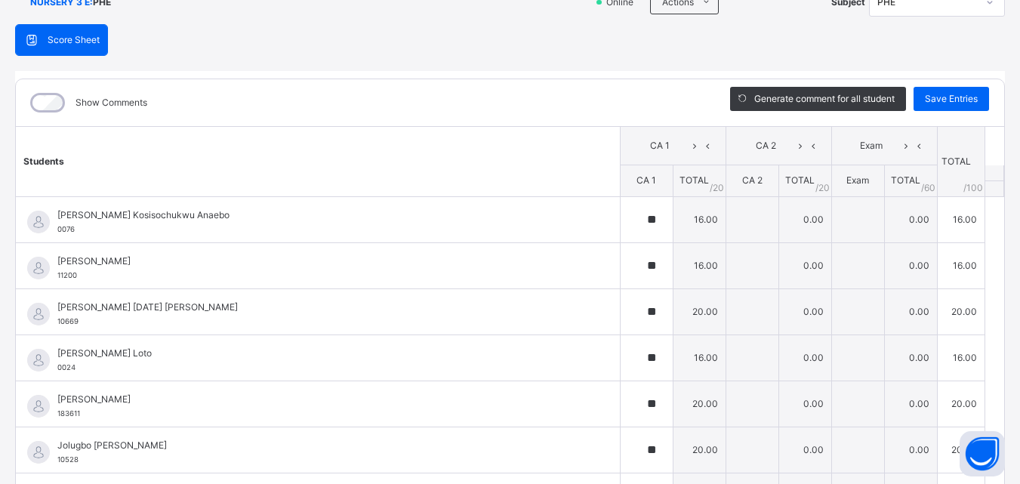
scroll to position [53, 0]
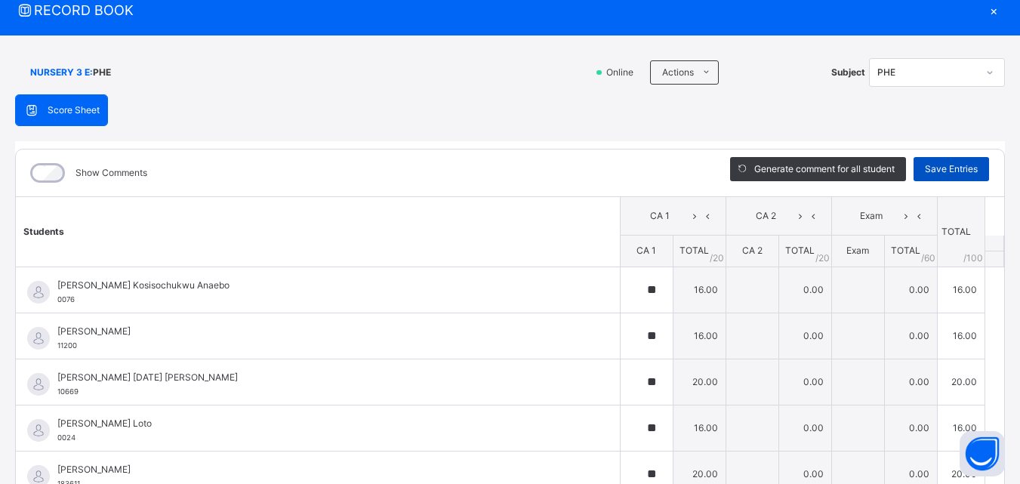
click at [932, 163] on span "Save Entries" at bounding box center [951, 169] width 53 height 14
click at [988, 11] on div "×" at bounding box center [993, 10] width 23 height 20
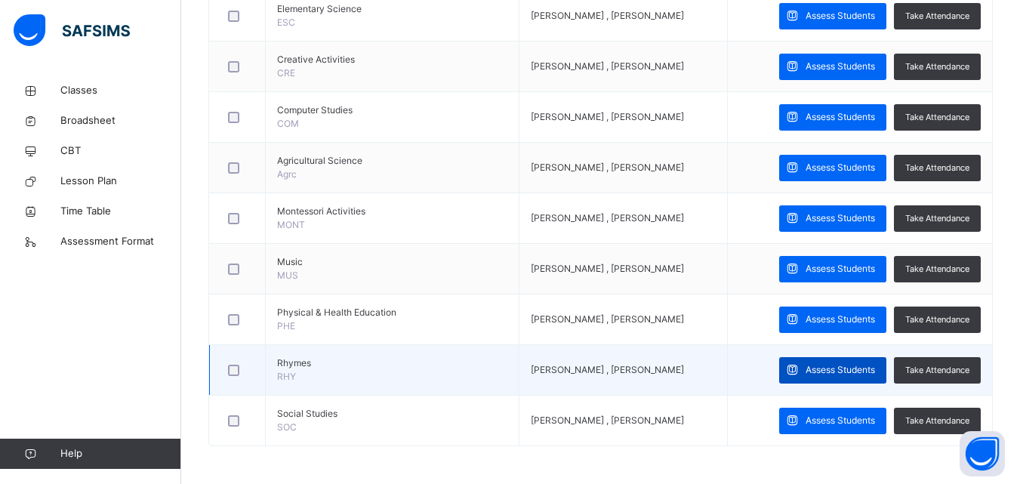
click at [838, 361] on div "Assess Students" at bounding box center [832, 370] width 107 height 26
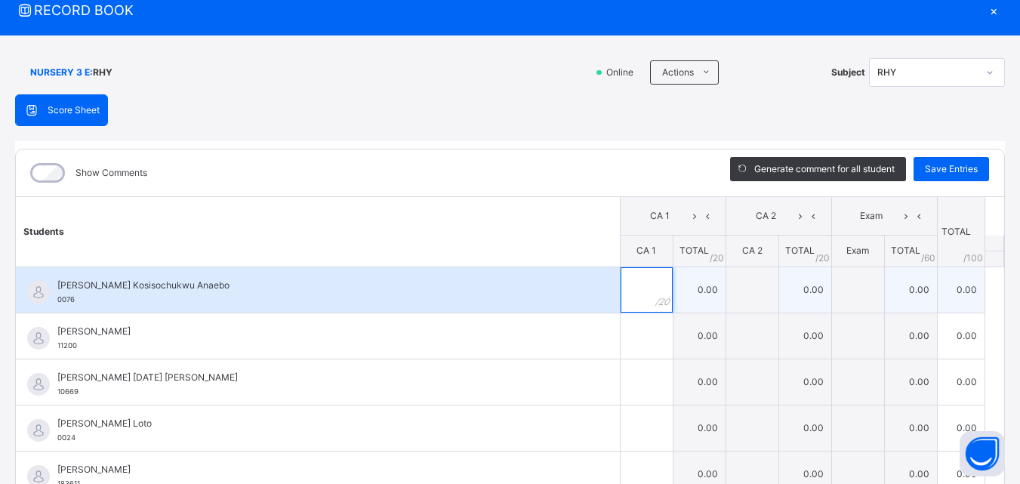
click at [621, 272] on input "text" at bounding box center [647, 289] width 52 height 45
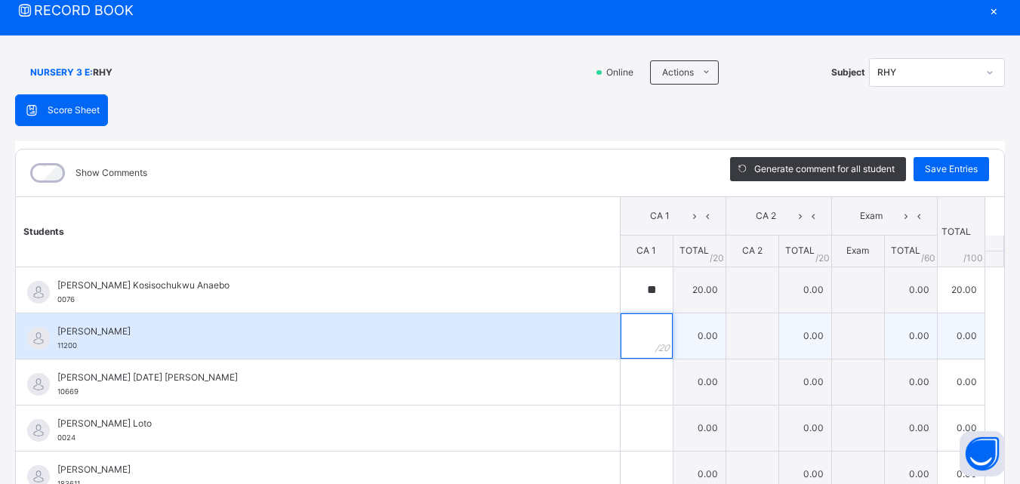
drag, startPoint x: 612, startPoint y: 328, endPoint x: 613, endPoint y: 319, distance: 9.1
click at [621, 319] on input "text" at bounding box center [647, 335] width 52 height 45
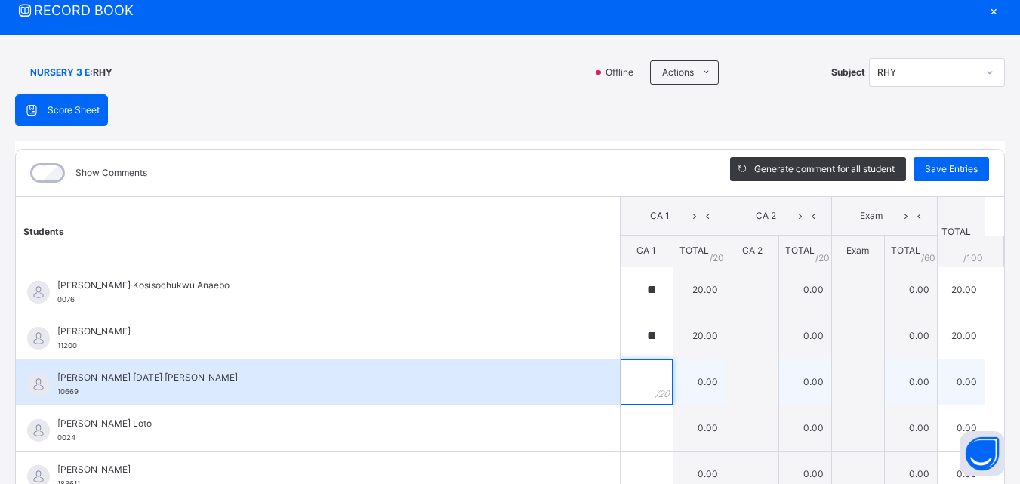
drag, startPoint x: 614, startPoint y: 374, endPoint x: 612, endPoint y: 364, distance: 10.8
click at [621, 367] on input "text" at bounding box center [647, 381] width 52 height 45
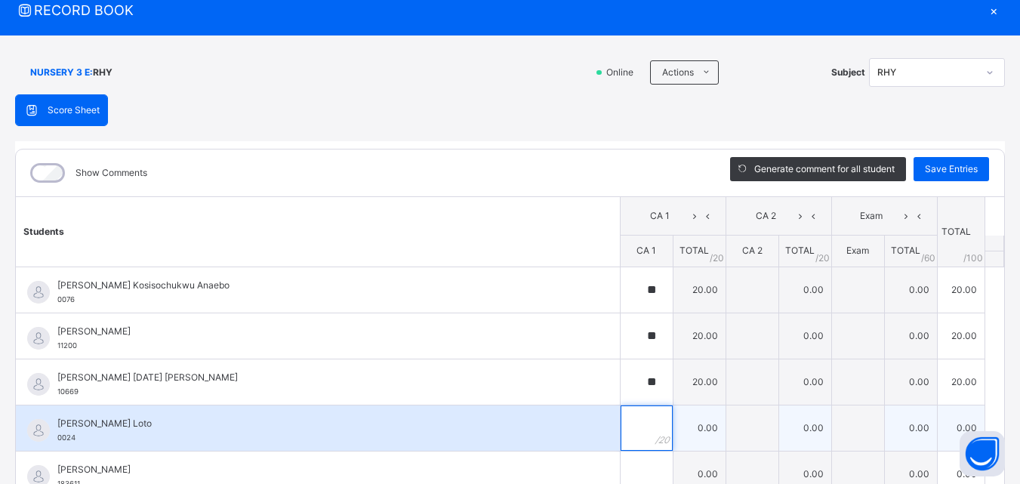
click at [621, 433] on input "text" at bounding box center [647, 427] width 52 height 45
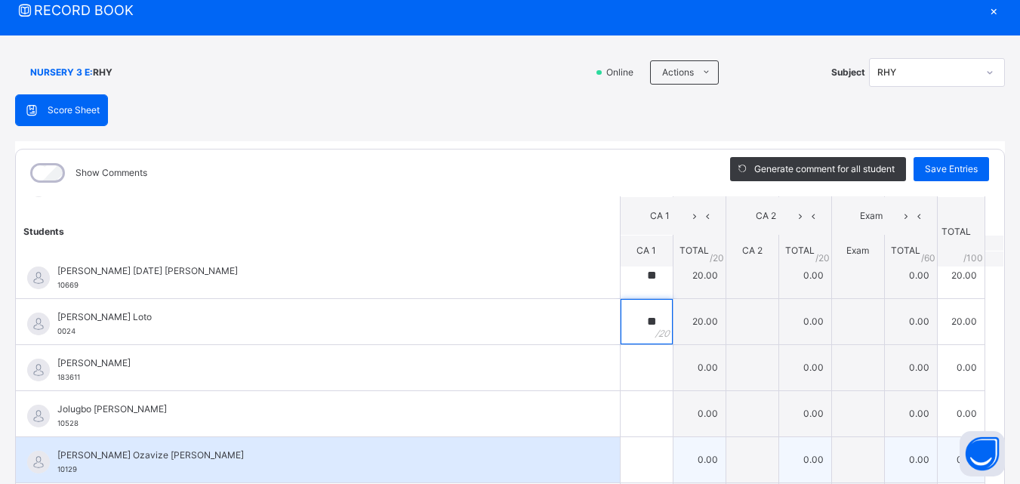
scroll to position [151, 0]
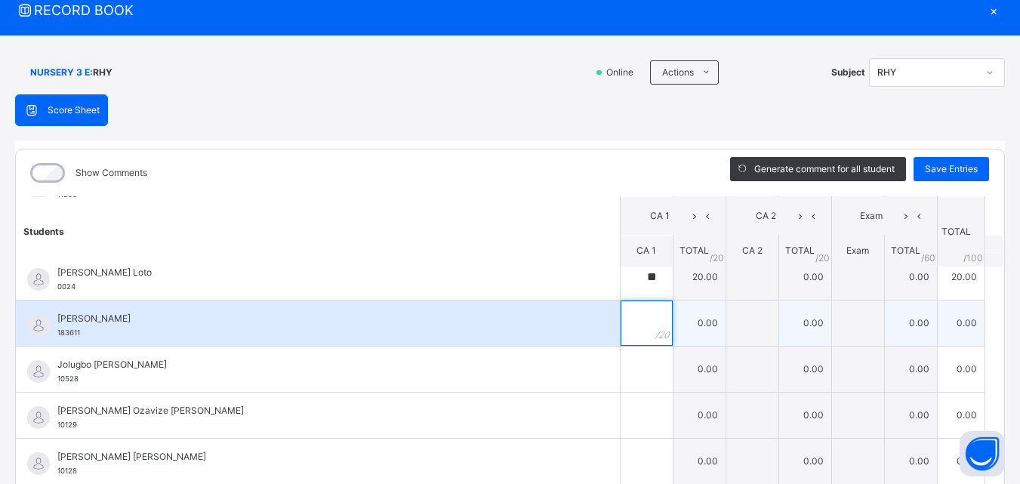
click at [635, 320] on div at bounding box center [647, 322] width 52 height 45
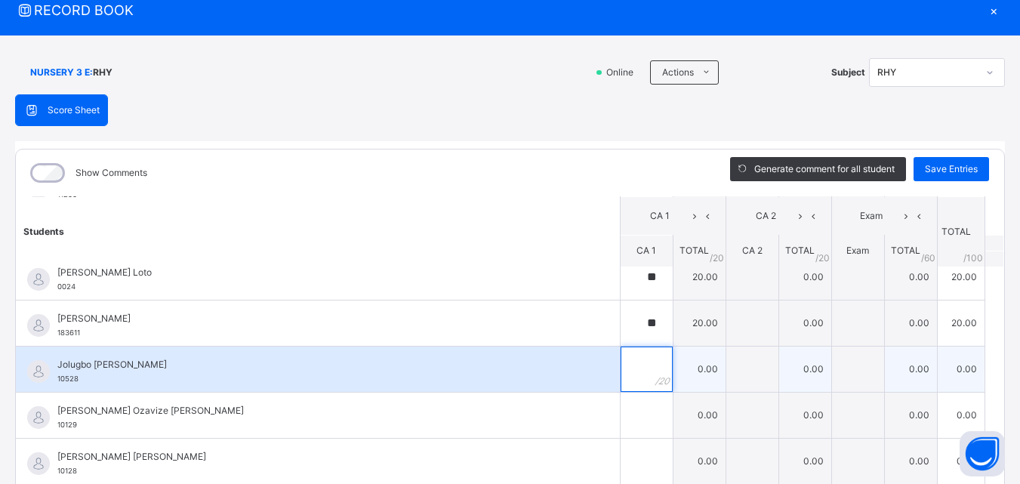
click at [621, 356] on input "text" at bounding box center [647, 369] width 52 height 45
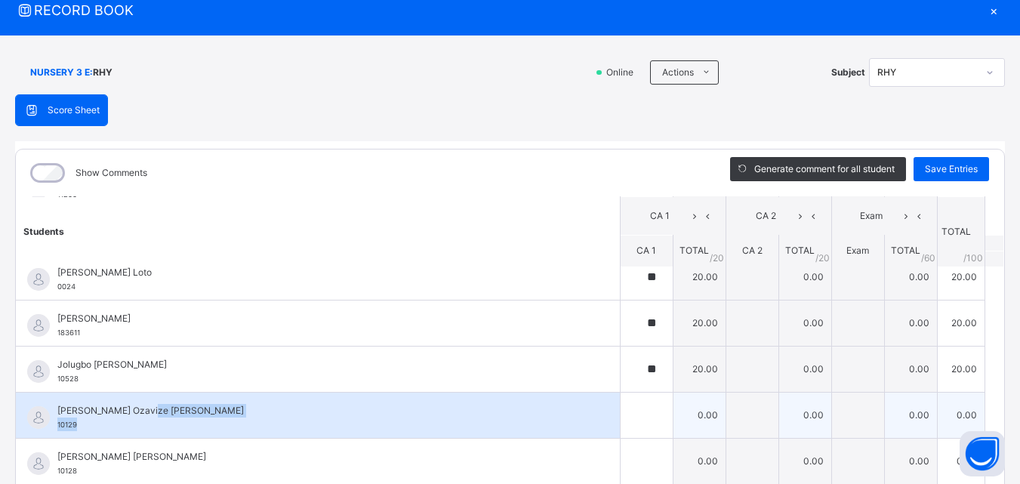
click at [601, 412] on tr "Kayla Ozavize Okino 10129 Kayla Ozavize Okino 10129 0.00 0.00 0.00 0.00 Generat…" at bounding box center [510, 415] width 988 height 46
click at [621, 411] on input "text" at bounding box center [647, 415] width 52 height 45
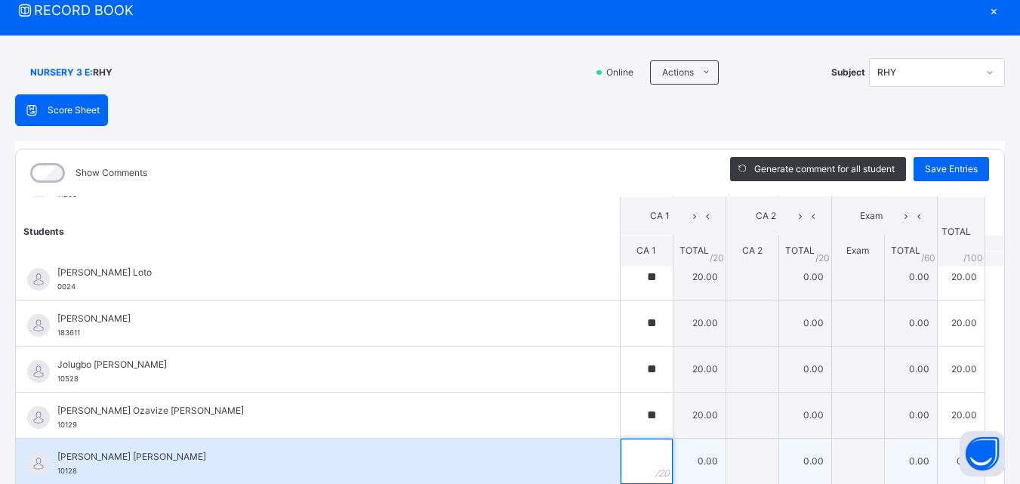
drag, startPoint x: 618, startPoint y: 456, endPoint x: 620, endPoint y: 445, distance: 11.4
click at [621, 447] on input "text" at bounding box center [647, 461] width 52 height 45
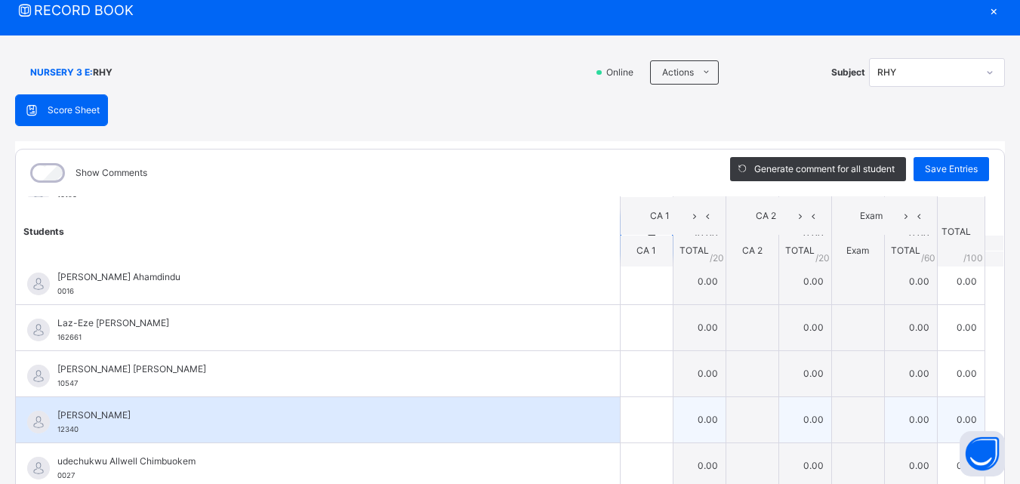
scroll to position [377, 0]
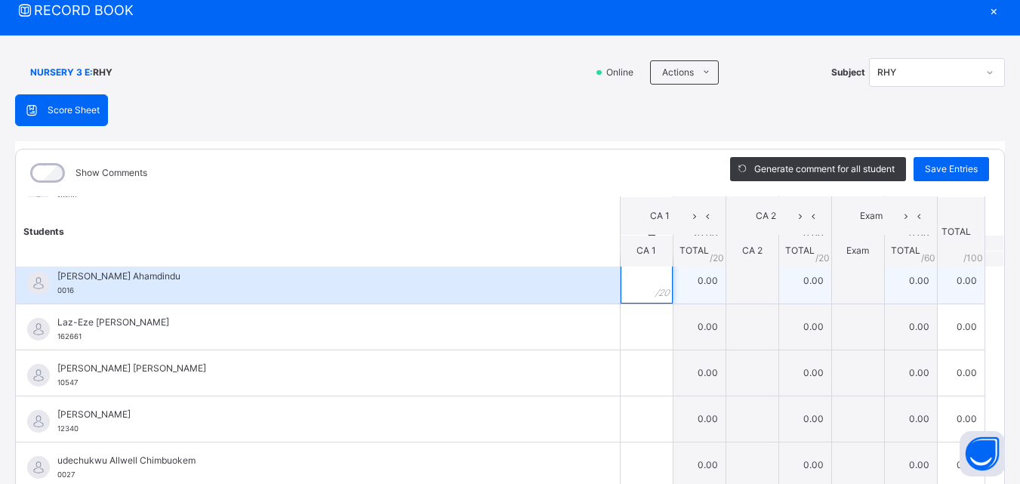
click at [633, 276] on div at bounding box center [647, 280] width 52 height 45
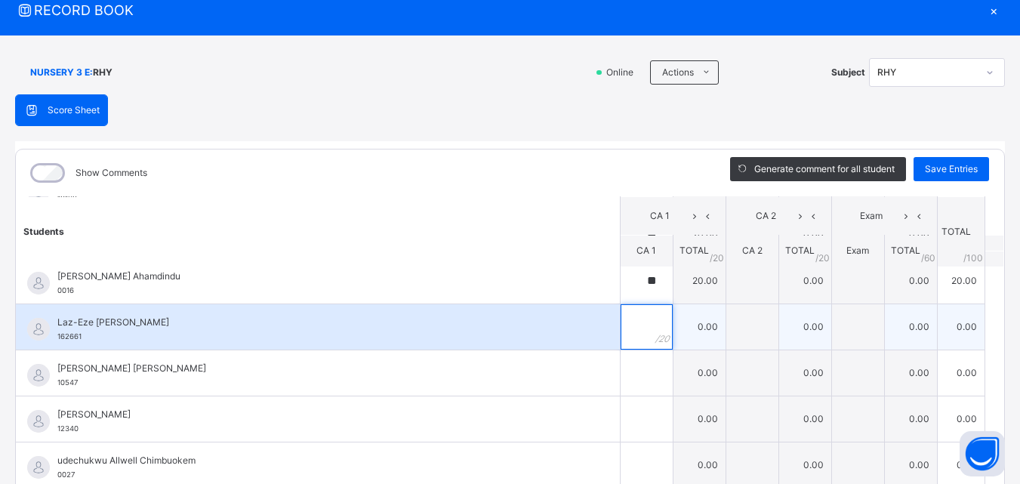
click at [621, 322] on input "text" at bounding box center [647, 326] width 52 height 45
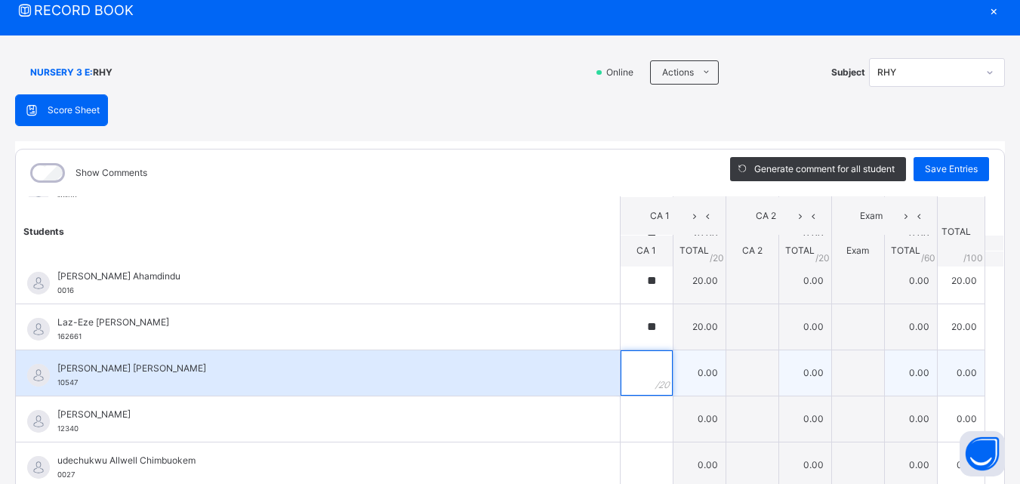
click at [621, 356] on input "text" at bounding box center [647, 372] width 52 height 45
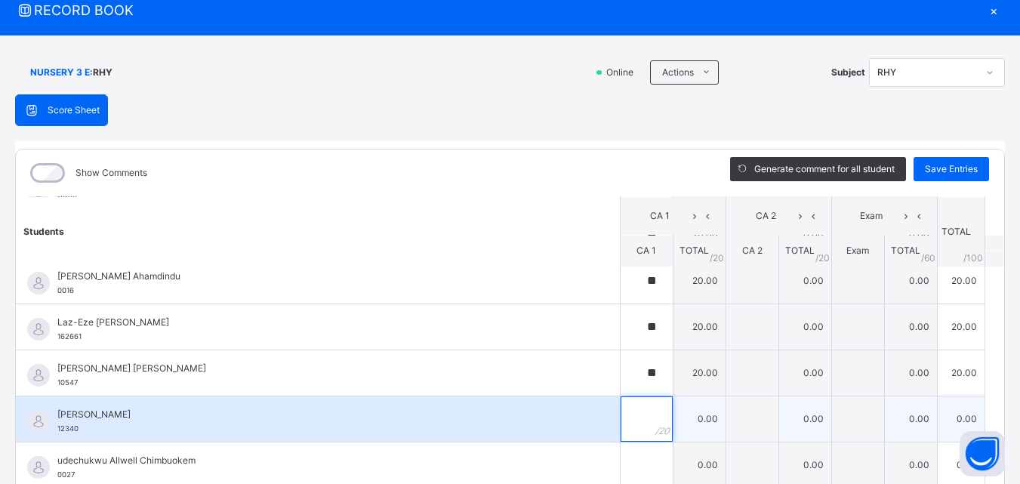
click at [621, 411] on input "text" at bounding box center [647, 418] width 52 height 45
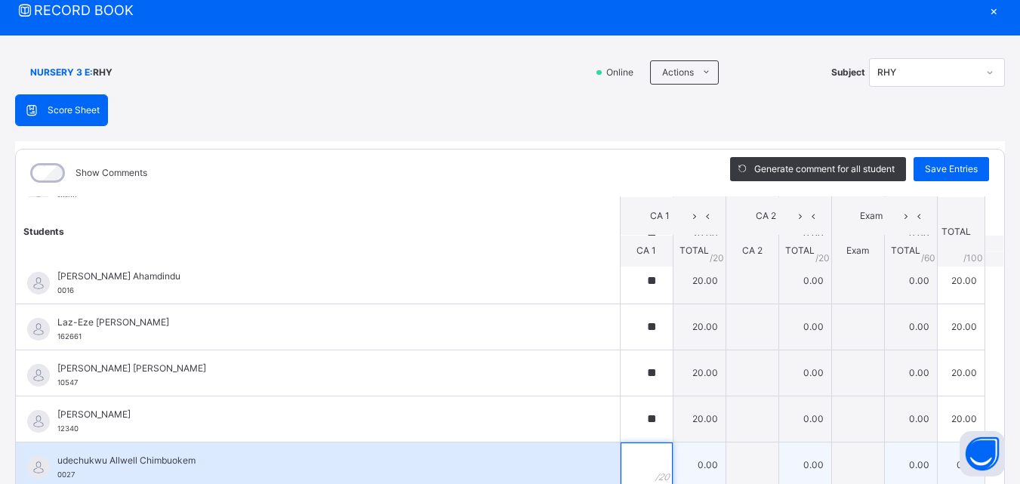
click at [621, 461] on input "text" at bounding box center [647, 464] width 52 height 45
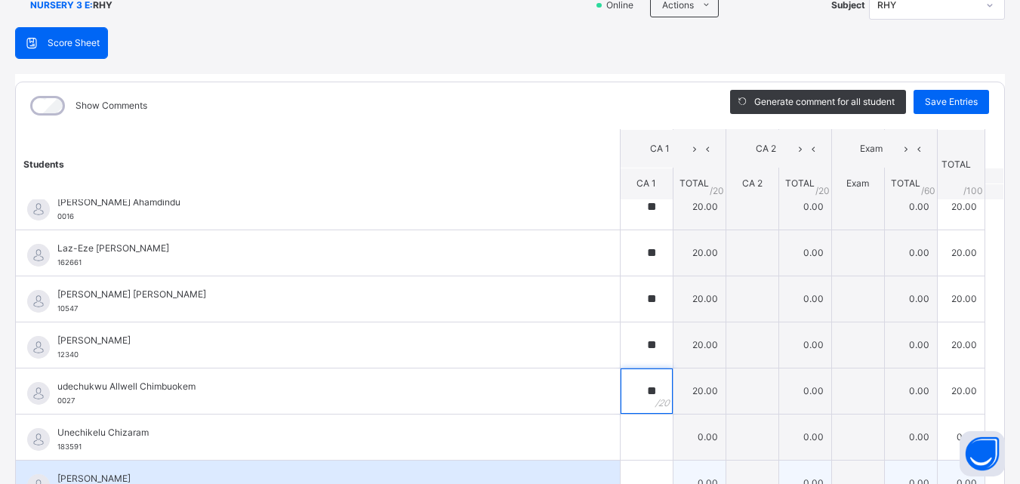
scroll to position [204, 0]
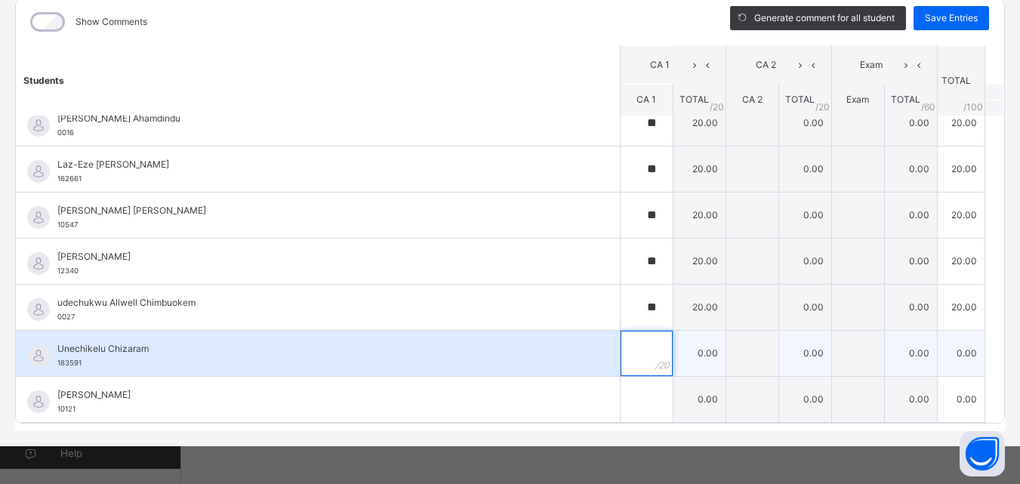
click at [621, 366] on input "text" at bounding box center [647, 353] width 52 height 45
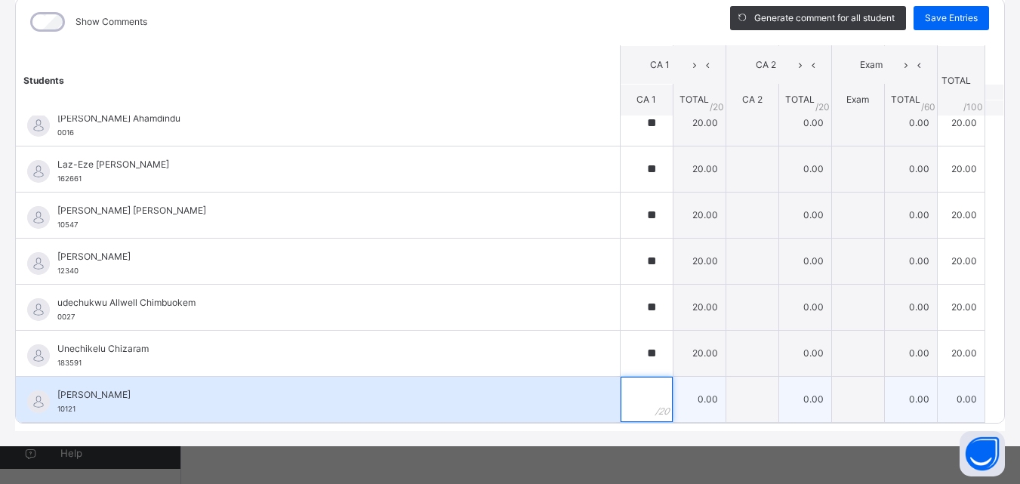
click at [621, 392] on input "text" at bounding box center [647, 399] width 52 height 45
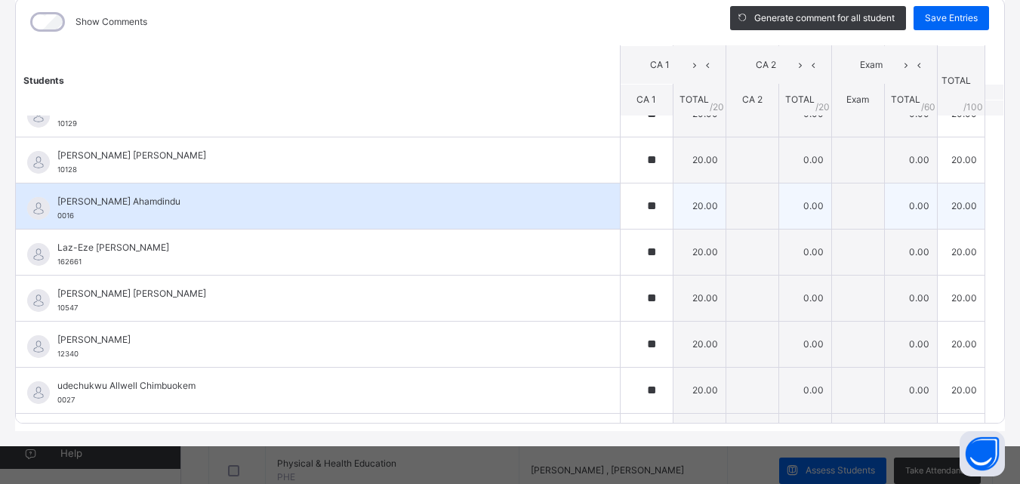
scroll to position [233, 0]
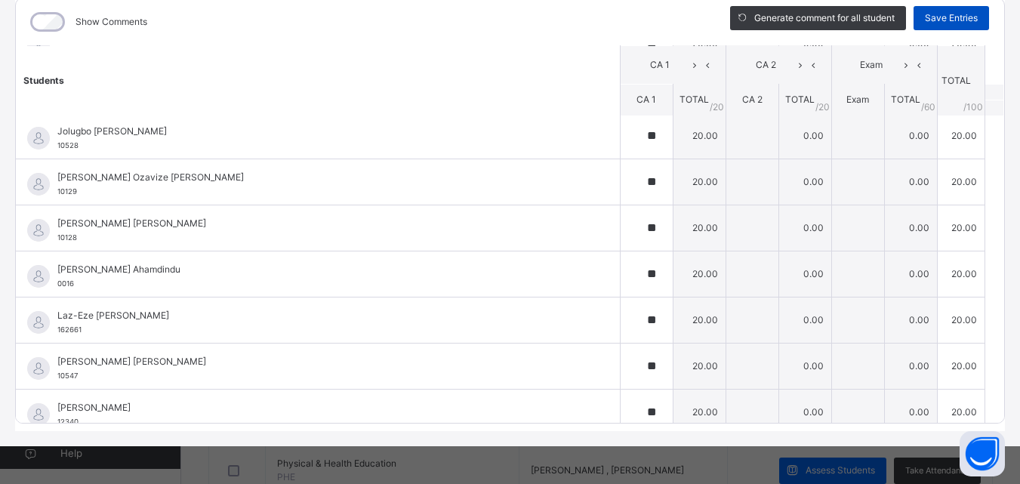
click at [947, 10] on div "Save Entries" at bounding box center [951, 18] width 75 height 24
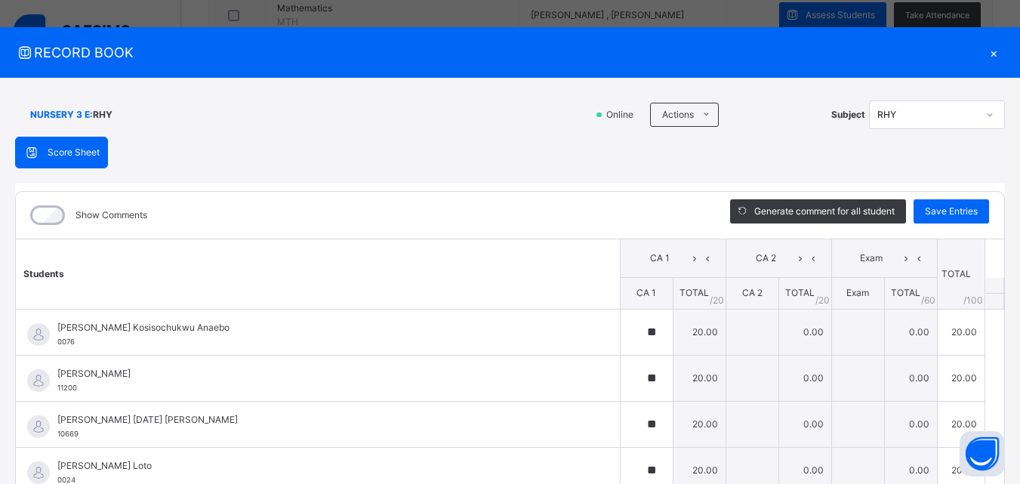
scroll to position [0, 0]
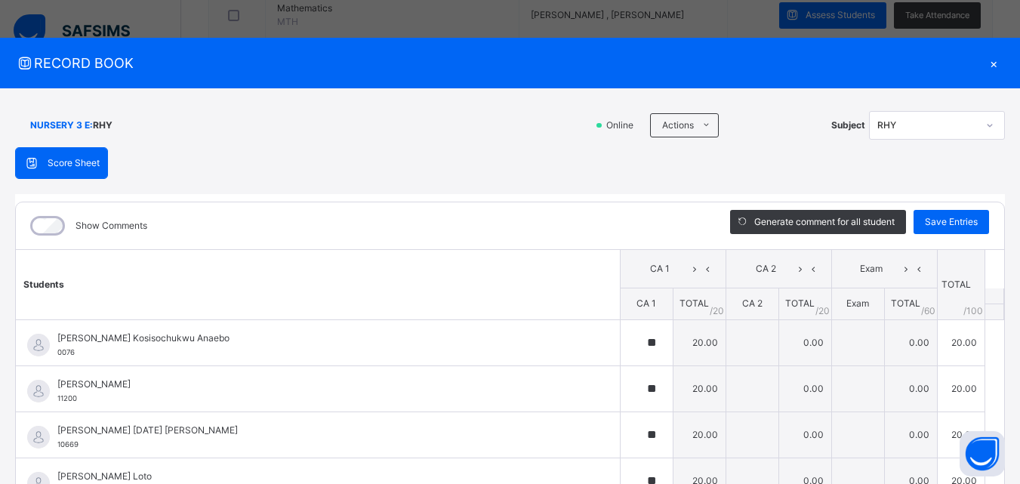
click at [985, 62] on div "×" at bounding box center [993, 63] width 23 height 20
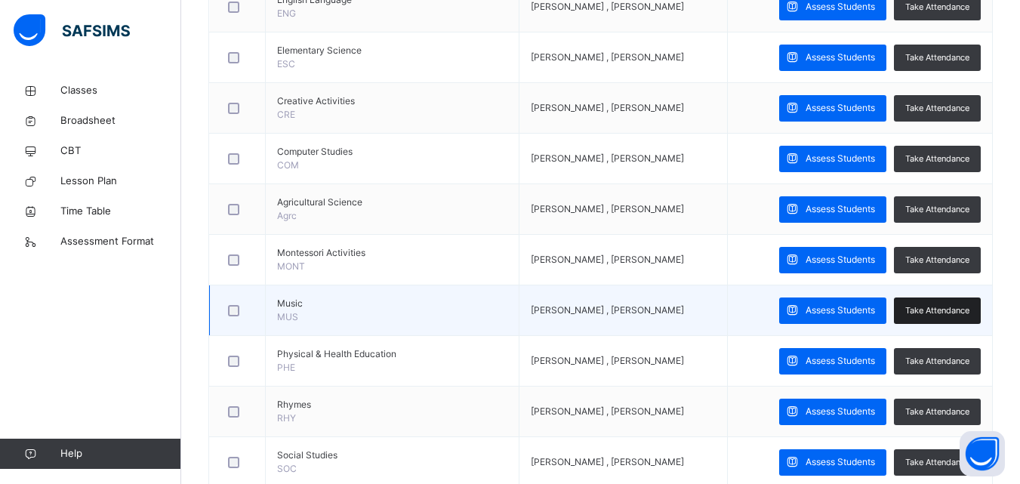
scroll to position [644, 0]
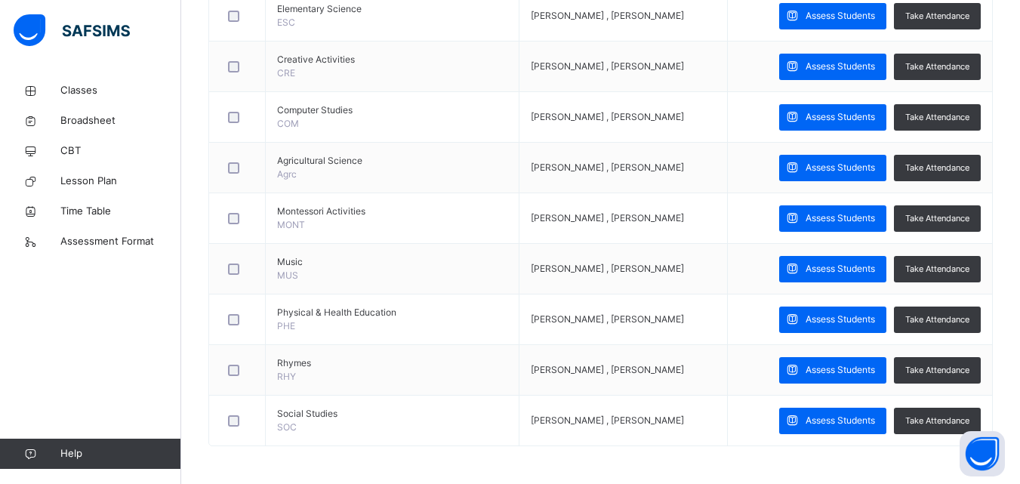
click at [839, 415] on span "Assess Students" at bounding box center [840, 421] width 69 height 14
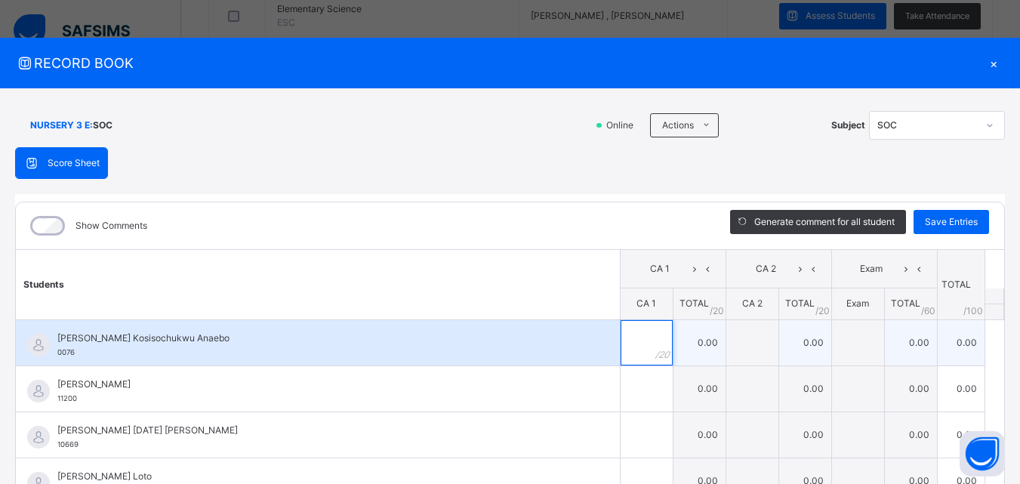
click at [623, 340] on input "text" at bounding box center [647, 342] width 52 height 45
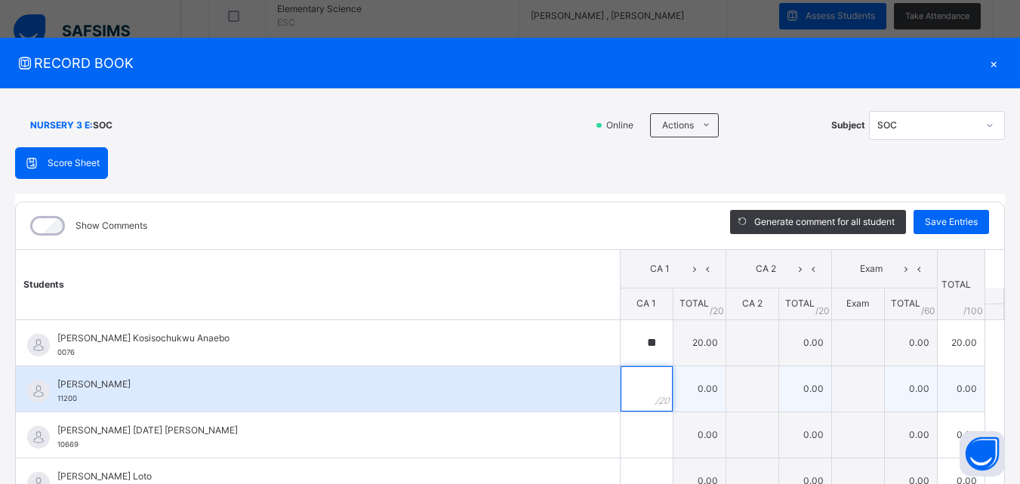
click at [624, 387] on input "text" at bounding box center [647, 388] width 52 height 45
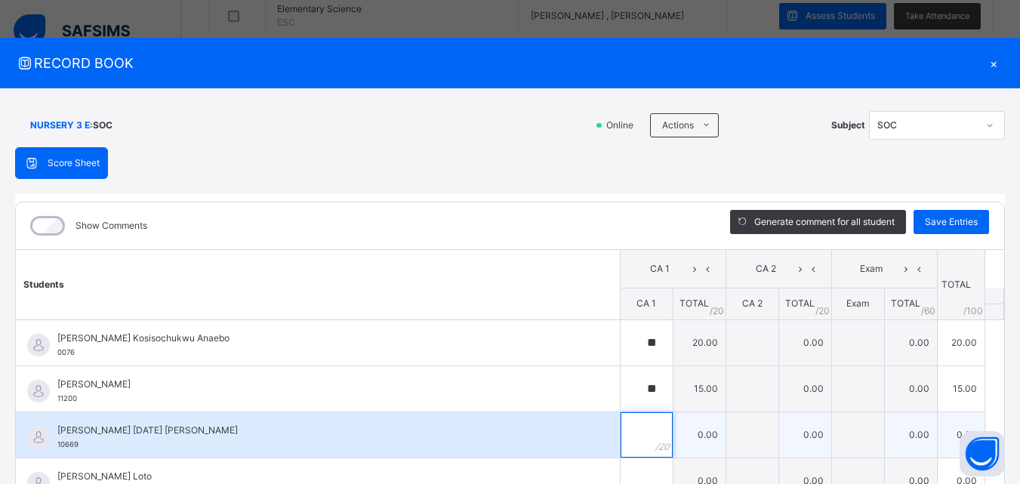
drag, startPoint x: 618, startPoint y: 430, endPoint x: 615, endPoint y: 421, distance: 9.1
click at [621, 428] on input "text" at bounding box center [647, 434] width 52 height 45
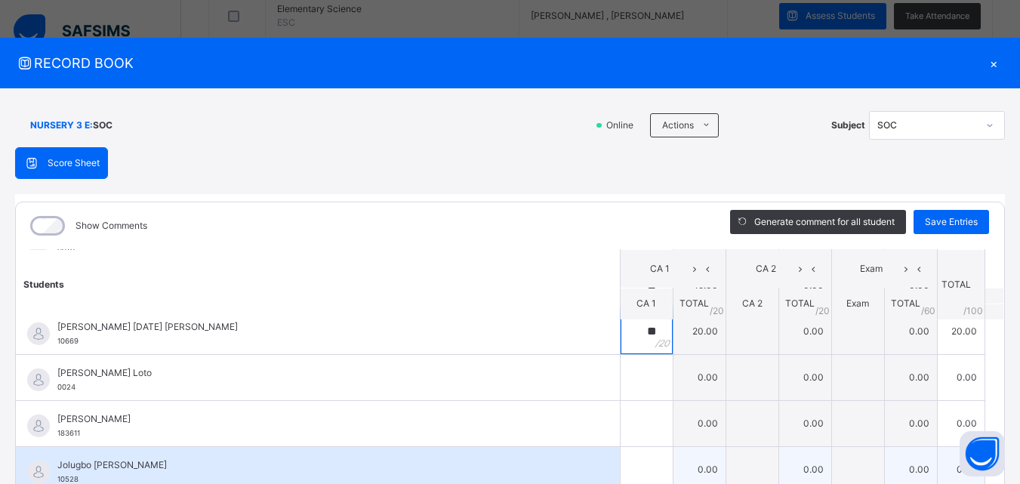
scroll to position [151, 0]
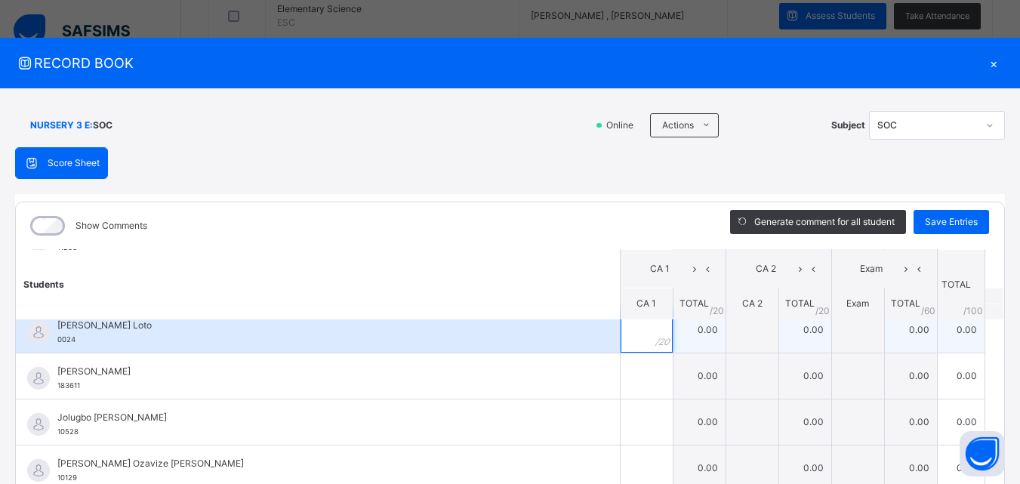
click at [621, 335] on input "text" at bounding box center [647, 329] width 52 height 45
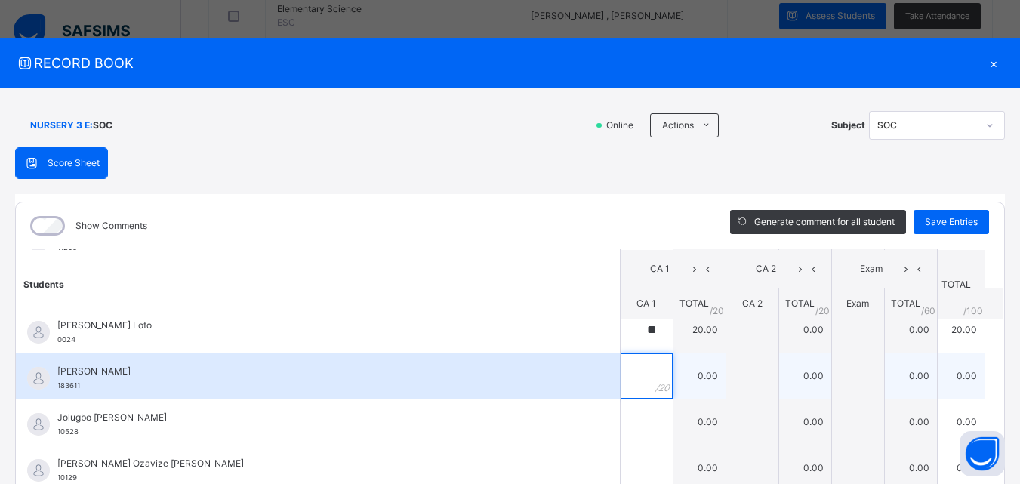
click at [627, 368] on input "text" at bounding box center [647, 375] width 52 height 45
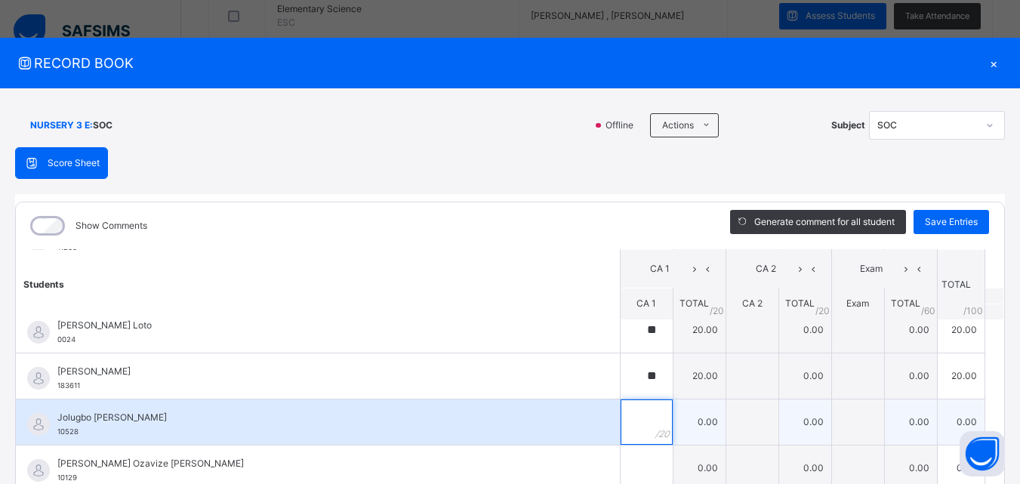
click at [621, 414] on input "text" at bounding box center [647, 421] width 52 height 45
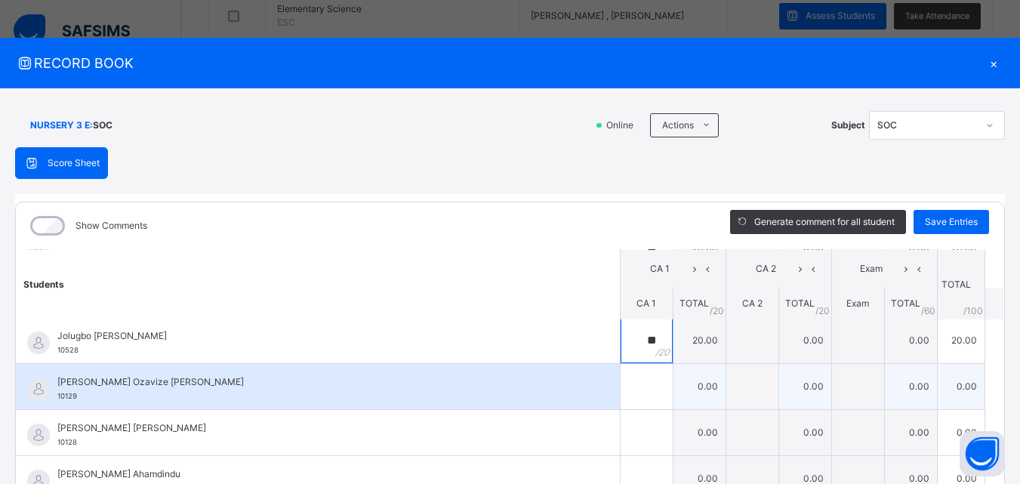
scroll to position [226, 0]
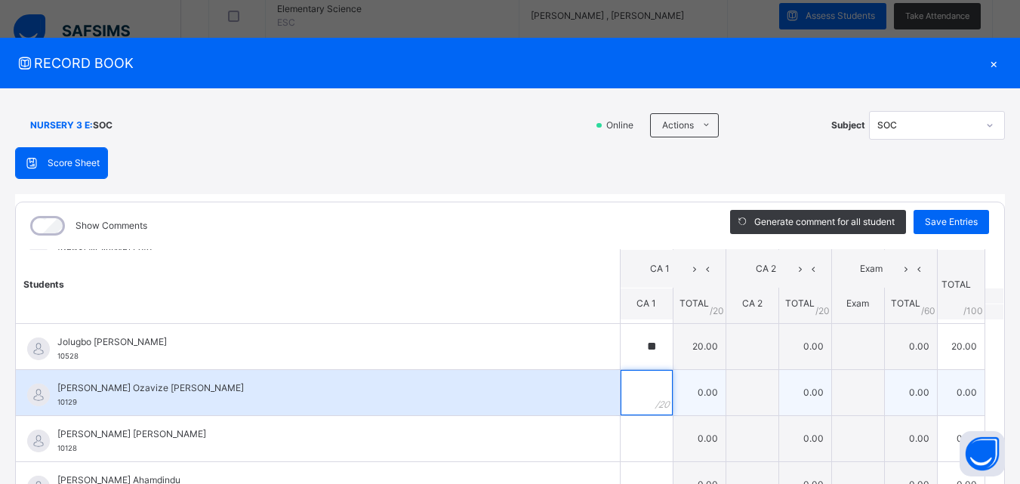
click at [626, 396] on input "text" at bounding box center [647, 392] width 52 height 45
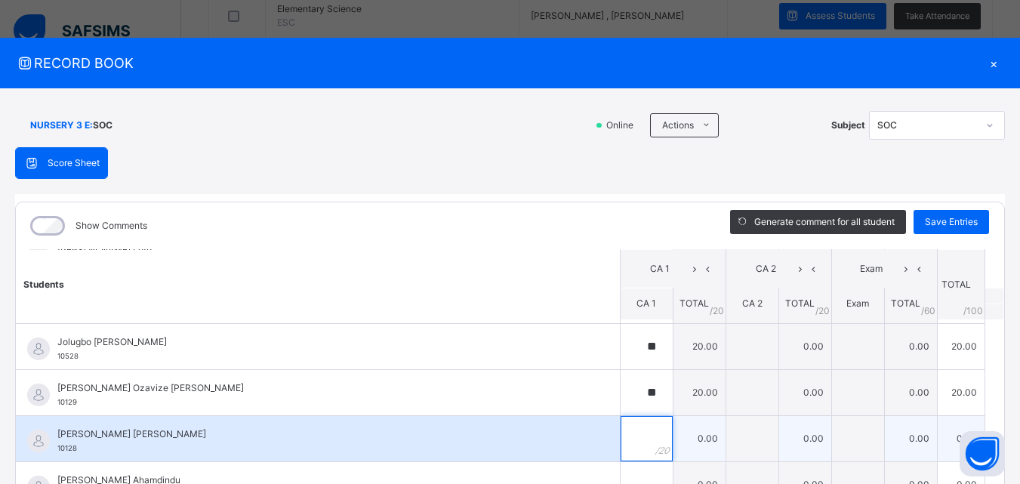
click at [640, 436] on div at bounding box center [647, 438] width 52 height 45
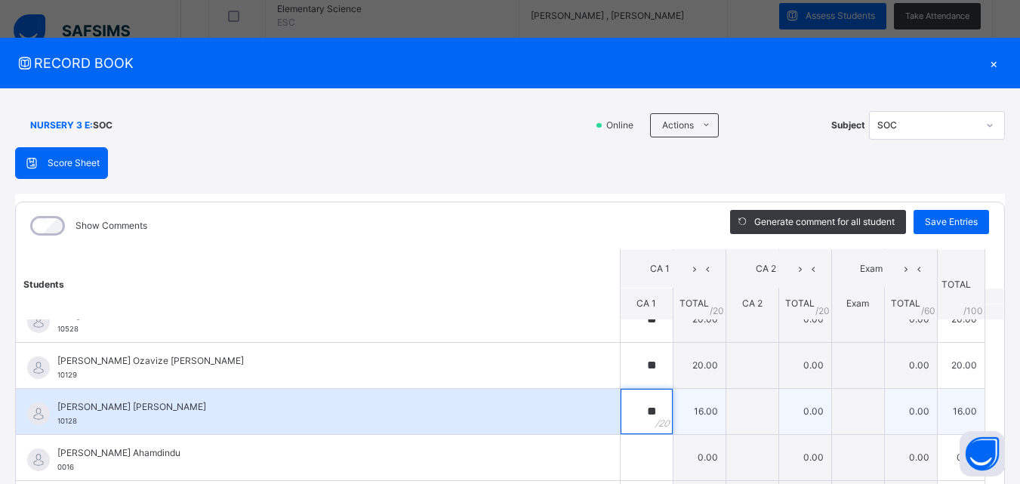
scroll to position [302, 0]
click at [635, 414] on div at bounding box center [647, 409] width 52 height 45
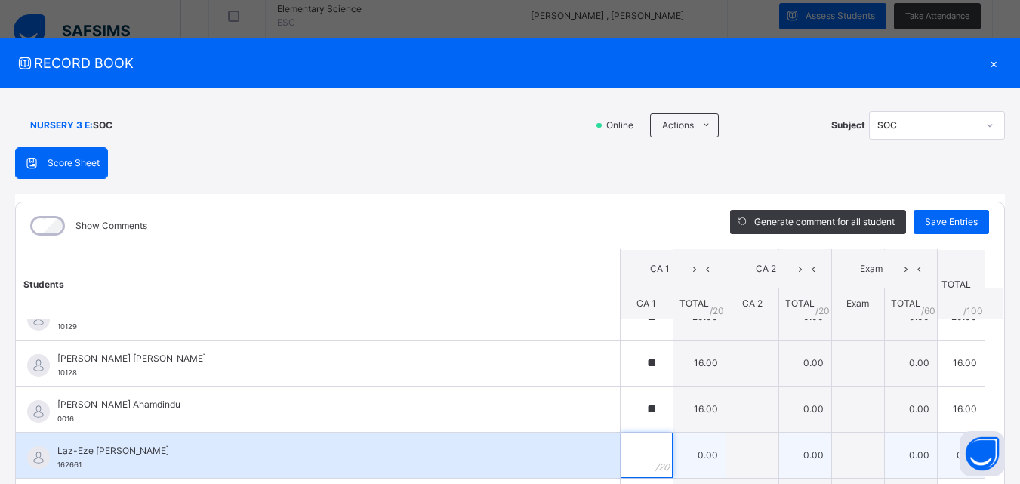
drag, startPoint x: 636, startPoint y: 450, endPoint x: 643, endPoint y: 439, distance: 13.2
click at [640, 449] on div at bounding box center [647, 455] width 52 height 45
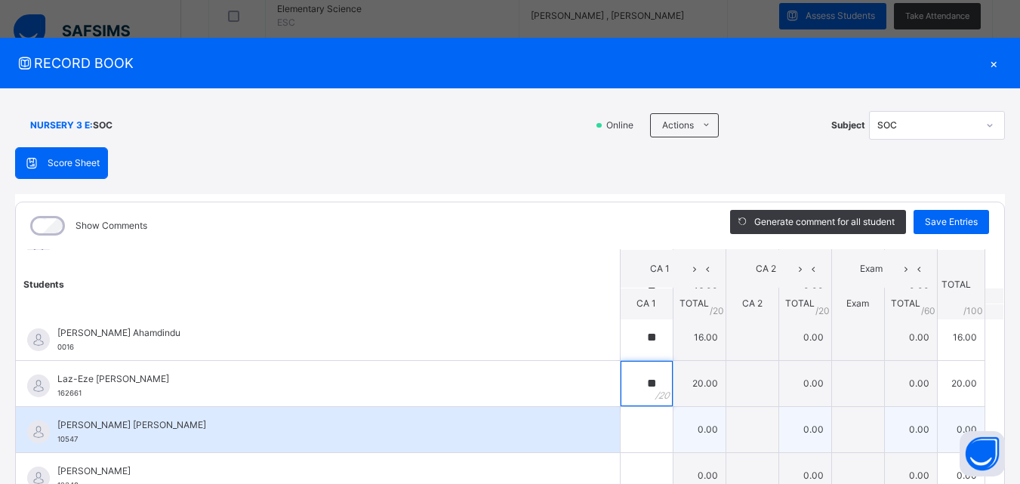
scroll to position [377, 0]
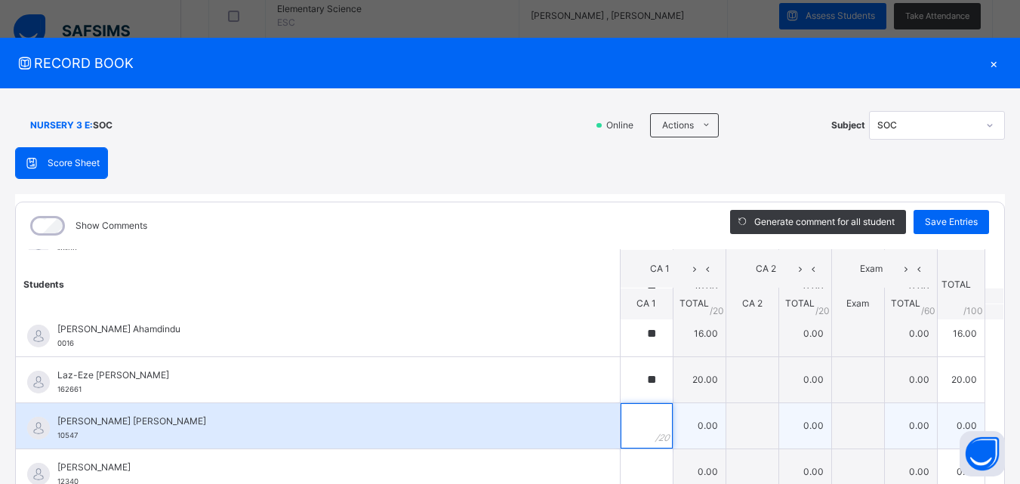
drag, startPoint x: 637, startPoint y: 432, endPoint x: 644, endPoint y: 436, distance: 7.8
click at [644, 436] on div at bounding box center [647, 425] width 52 height 45
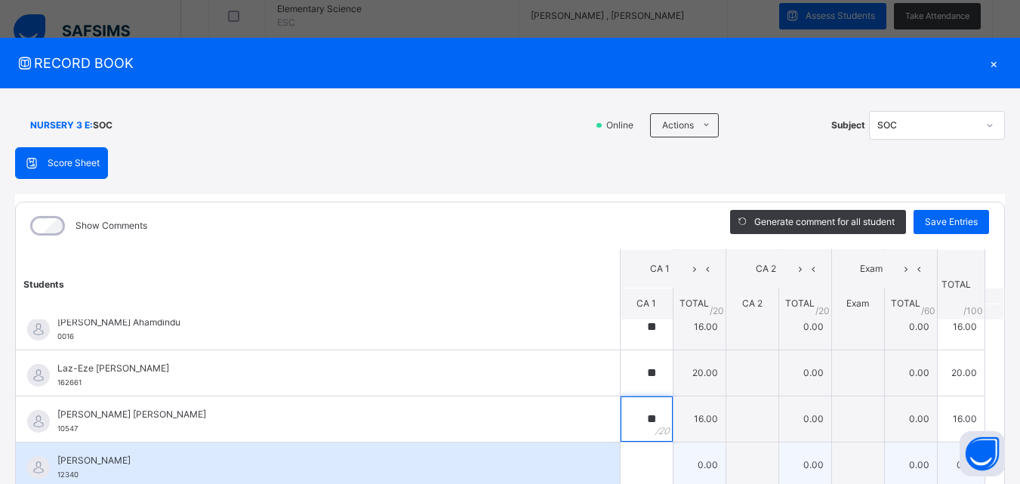
scroll to position [75, 0]
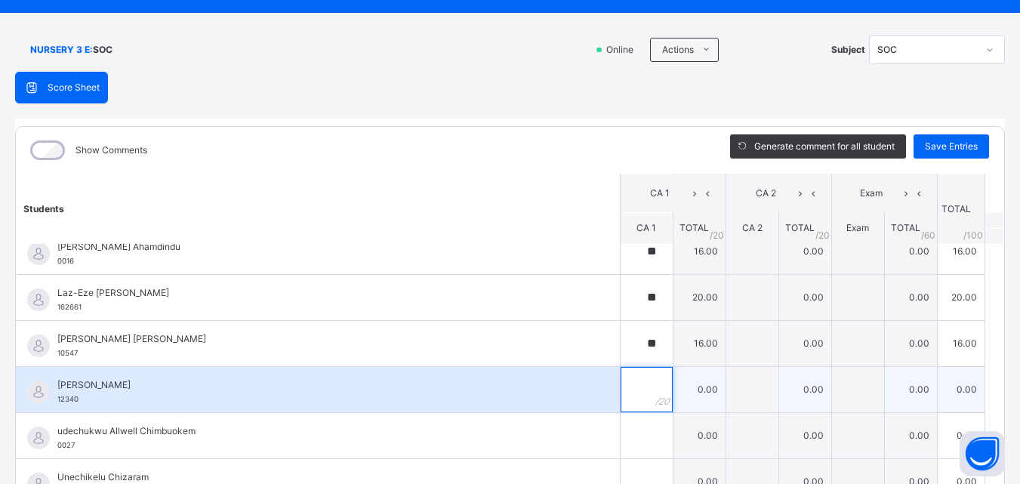
click at [622, 376] on input "text" at bounding box center [647, 389] width 52 height 45
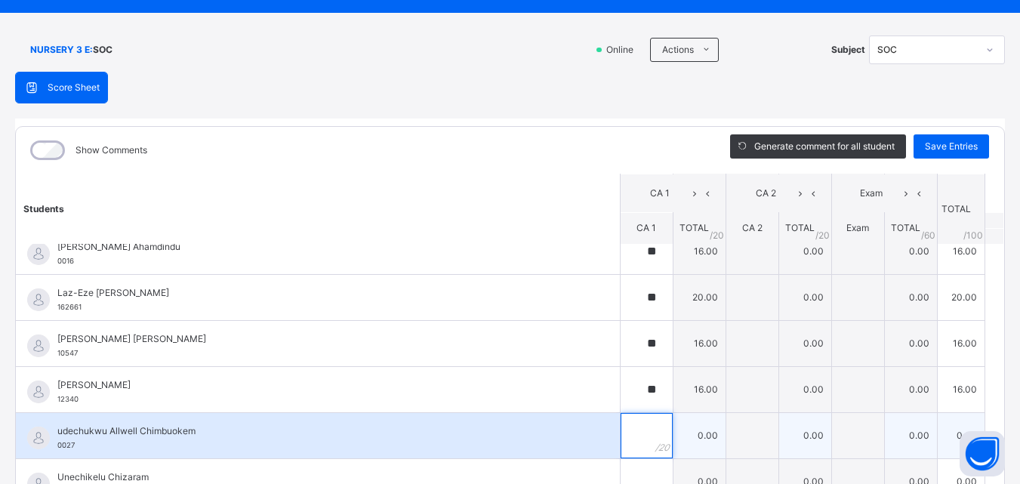
click at [624, 428] on input "text" at bounding box center [647, 435] width 52 height 45
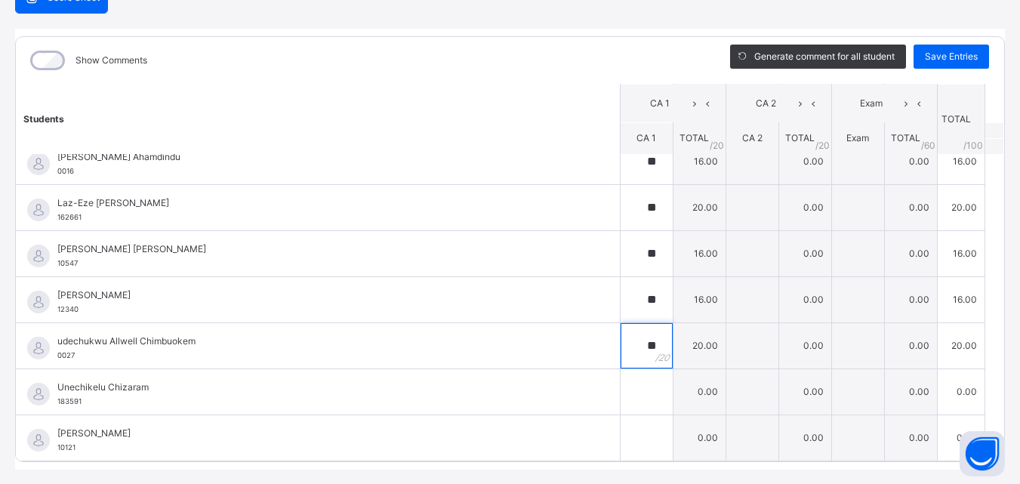
scroll to position [204, 0]
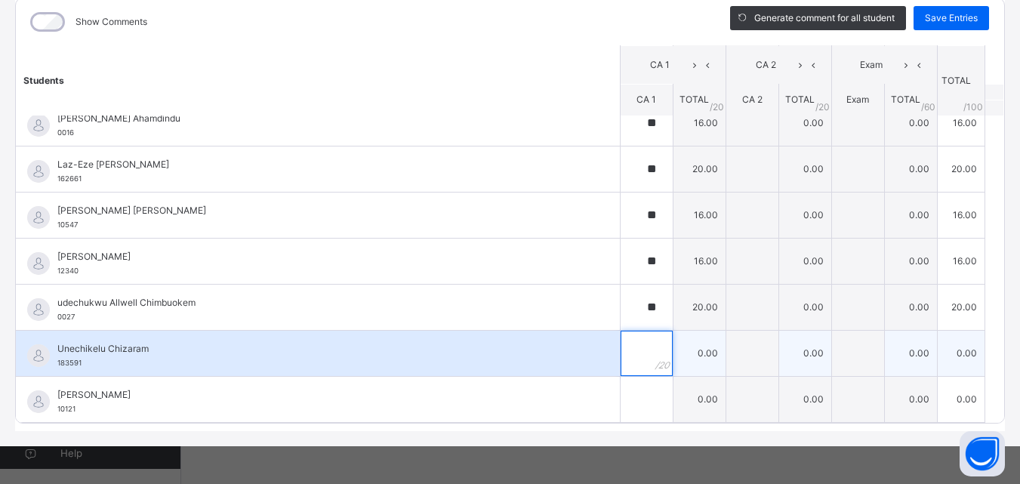
click at [631, 348] on div at bounding box center [647, 353] width 52 height 45
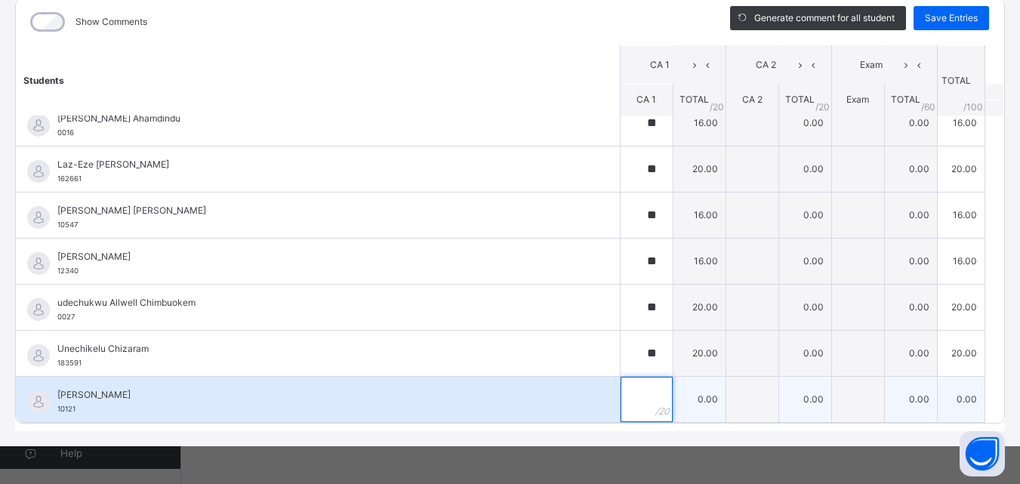
drag, startPoint x: 644, startPoint y: 402, endPoint x: 643, endPoint y: 394, distance: 8.3
click at [643, 398] on div at bounding box center [647, 399] width 52 height 45
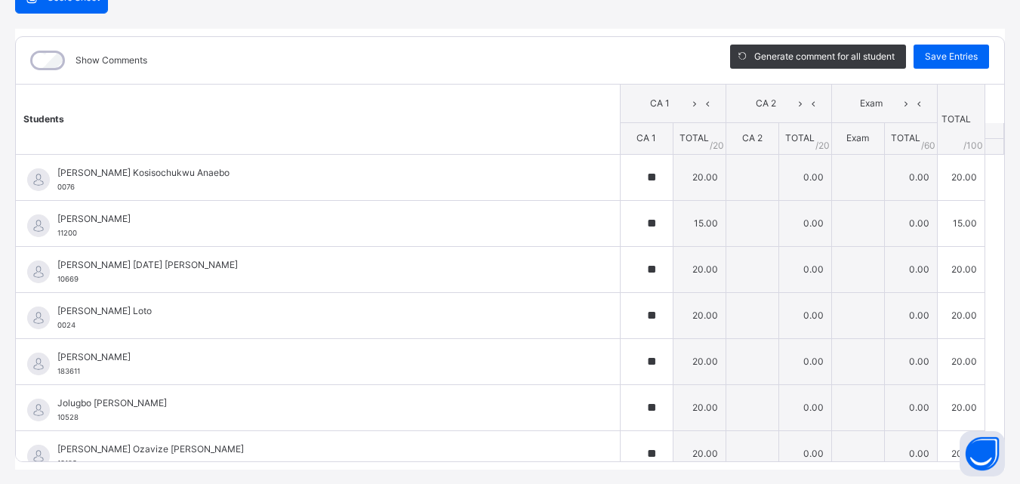
scroll to position [128, 0]
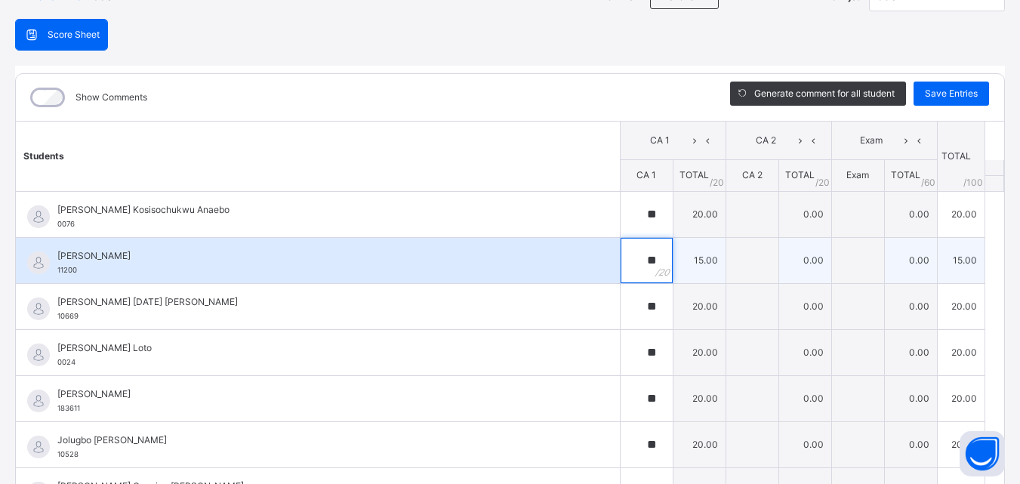
drag, startPoint x: 641, startPoint y: 263, endPoint x: 643, endPoint y: 253, distance: 10.1
click at [644, 253] on div "**" at bounding box center [647, 260] width 52 height 45
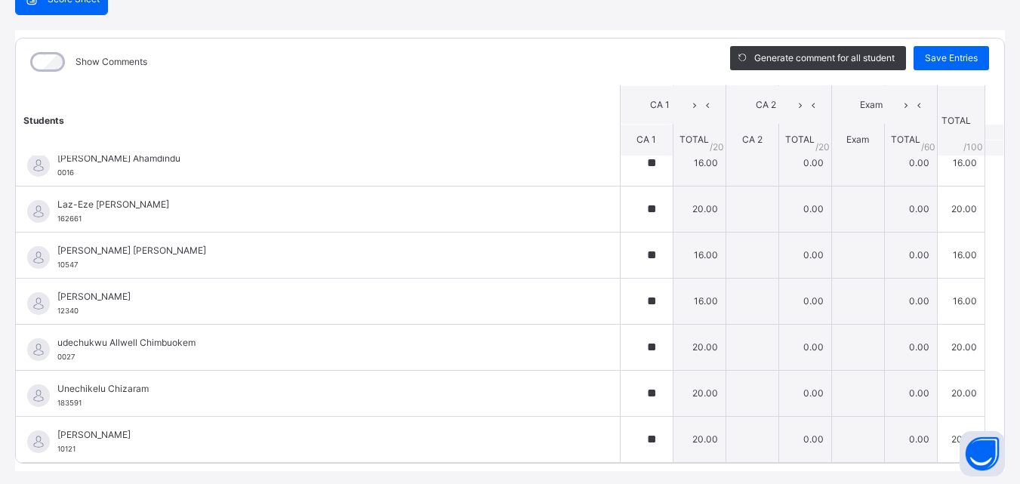
scroll to position [204, 0]
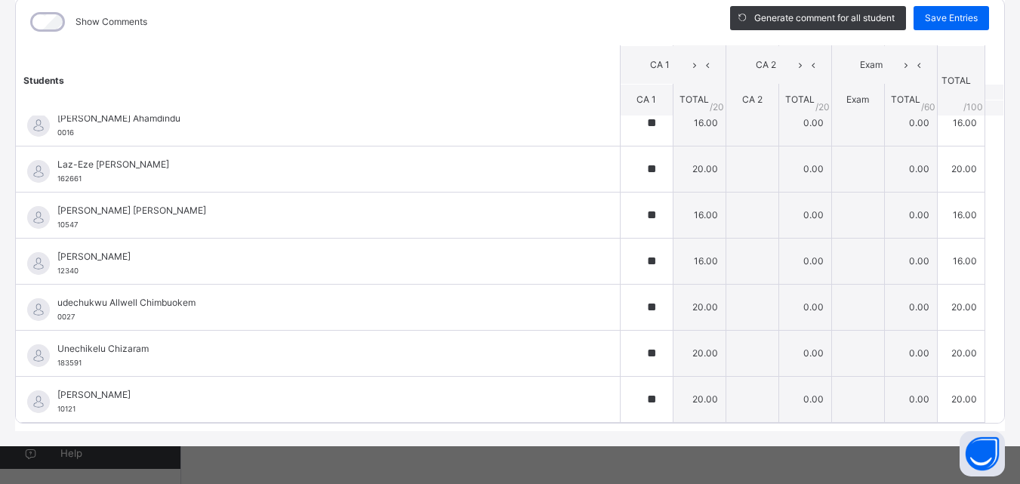
click at [656, 433] on div "NURSERY 3 E : SOC Online Actions Download Empty Score Sheet Upload/map score sh…" at bounding box center [510, 165] width 1020 height 562
click at [939, 20] on span "Save Entries" at bounding box center [951, 18] width 53 height 14
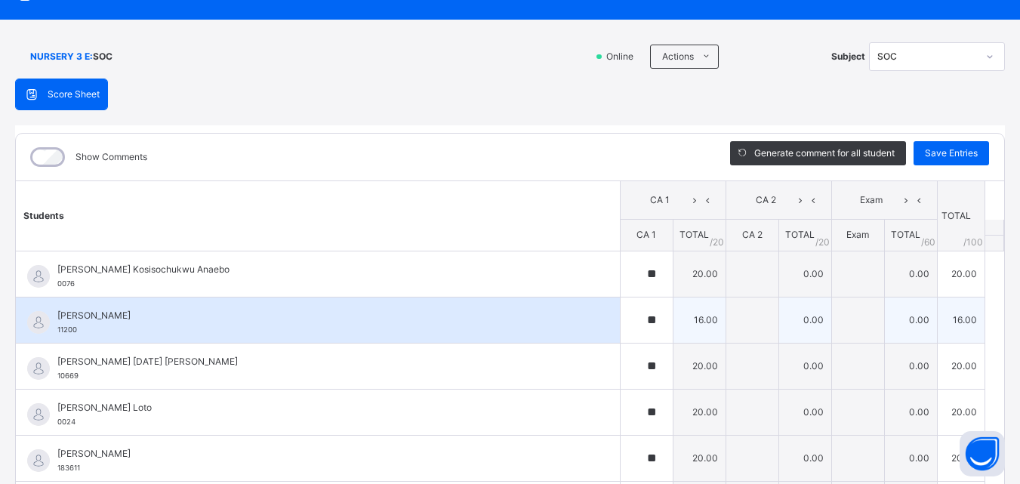
scroll to position [0, 0]
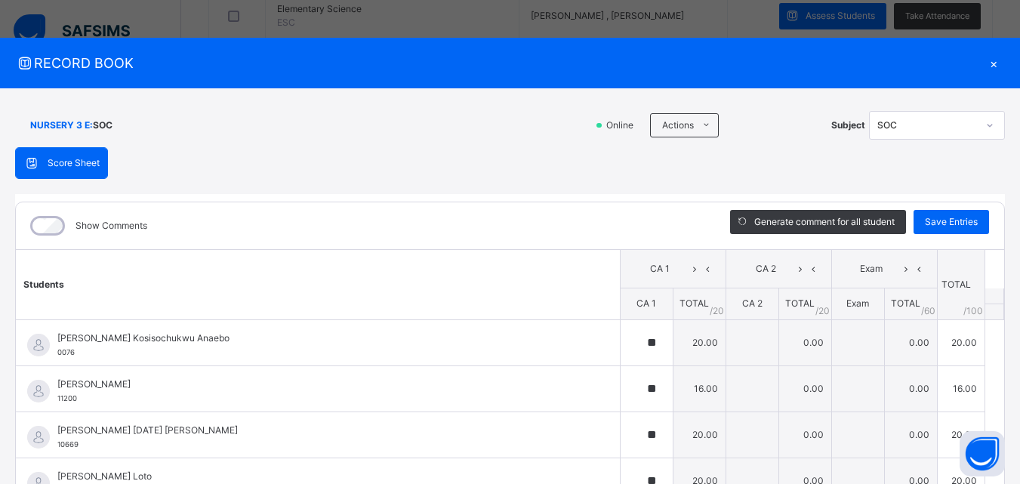
click at [987, 63] on div "×" at bounding box center [993, 63] width 23 height 20
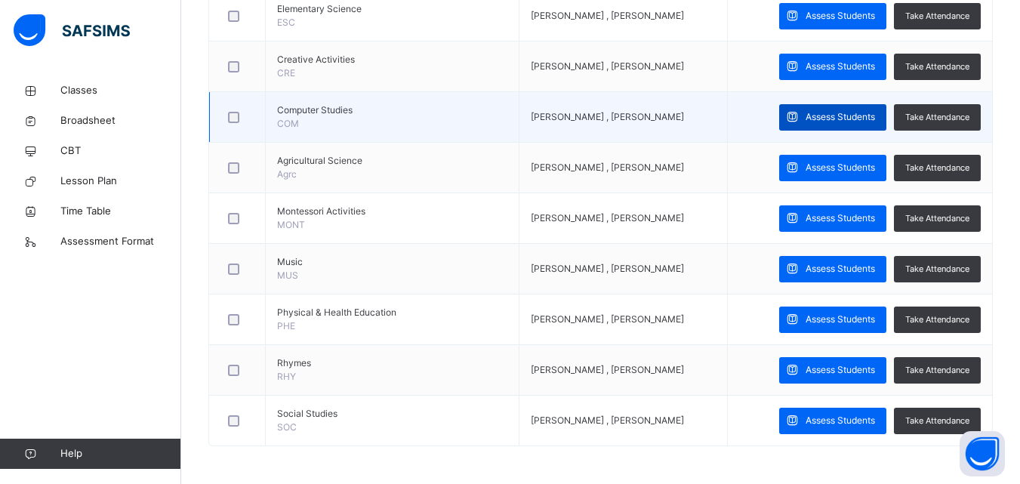
click at [861, 108] on div "Assess Students" at bounding box center [832, 117] width 107 height 26
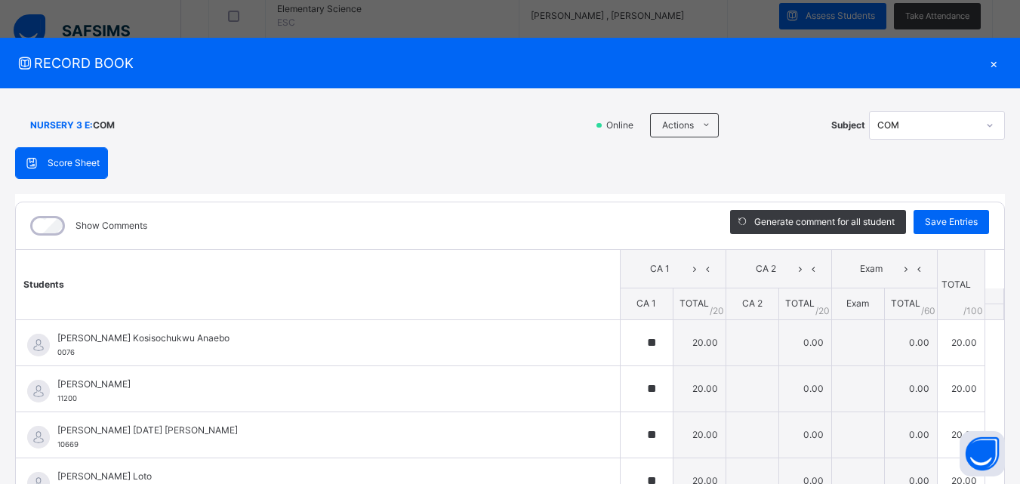
click at [986, 65] on div "×" at bounding box center [993, 63] width 23 height 20
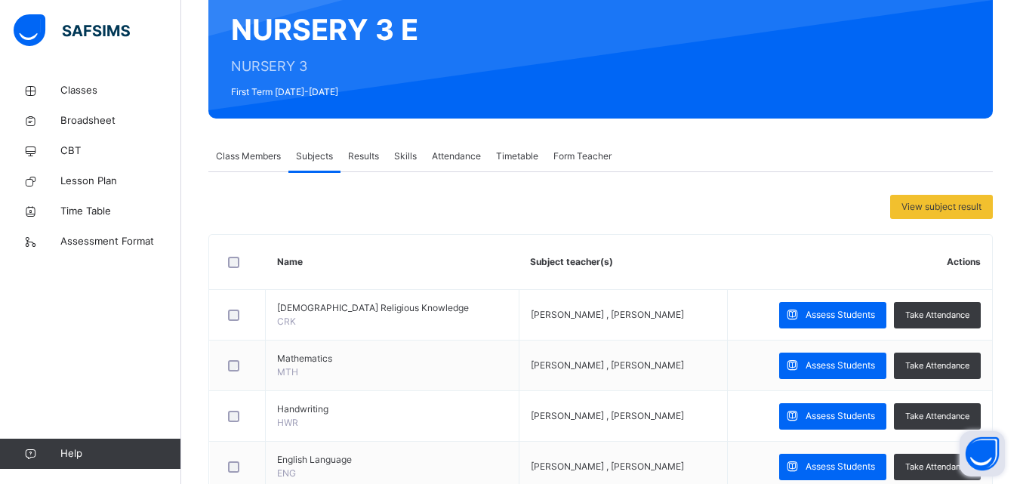
scroll to position [116, 0]
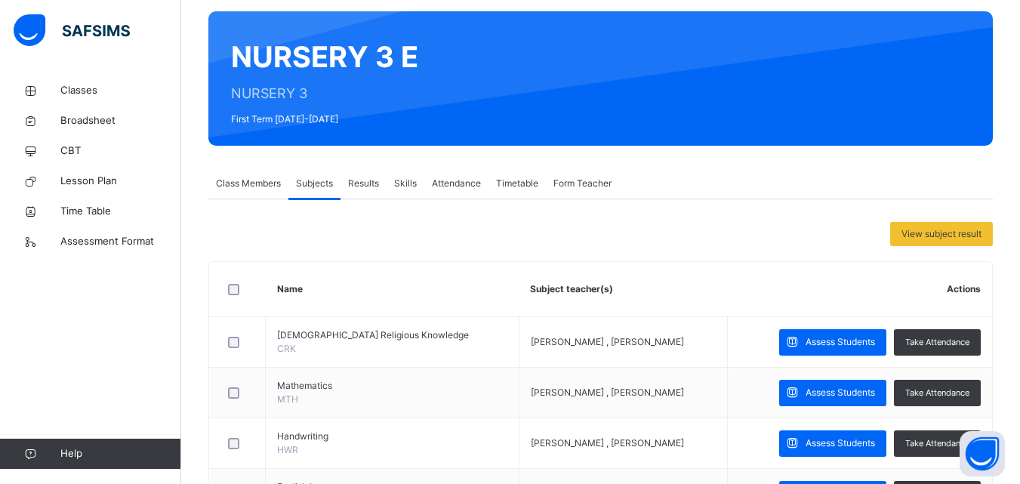
click at [461, 190] on div "Attendance" at bounding box center [456, 183] width 64 height 30
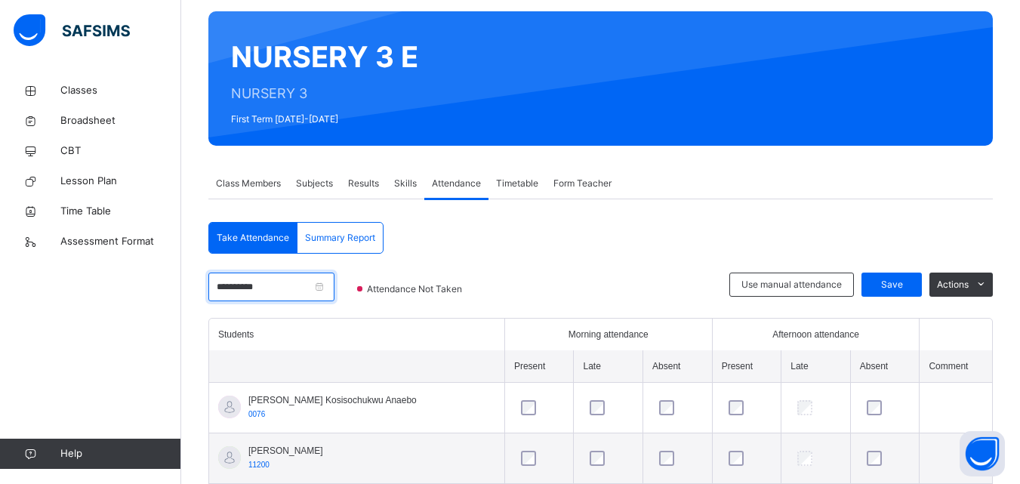
click at [266, 289] on input "**********" at bounding box center [271, 287] width 126 height 29
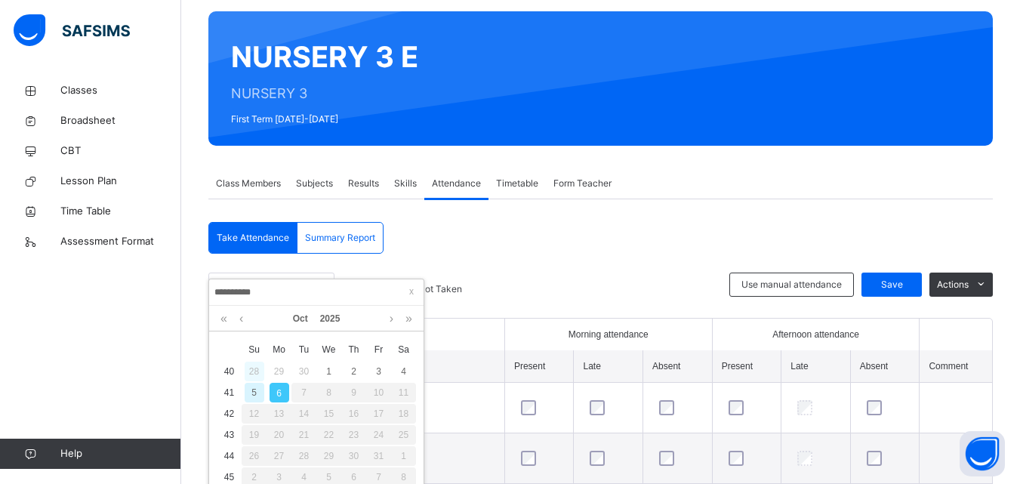
click at [251, 365] on div "28" at bounding box center [255, 372] width 20 height 20
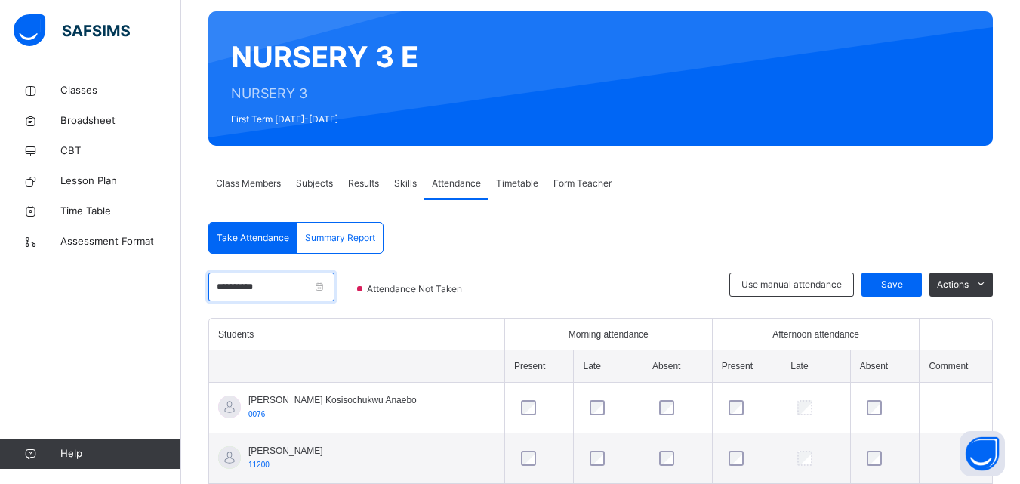
click at [246, 291] on input "**********" at bounding box center [271, 287] width 126 height 29
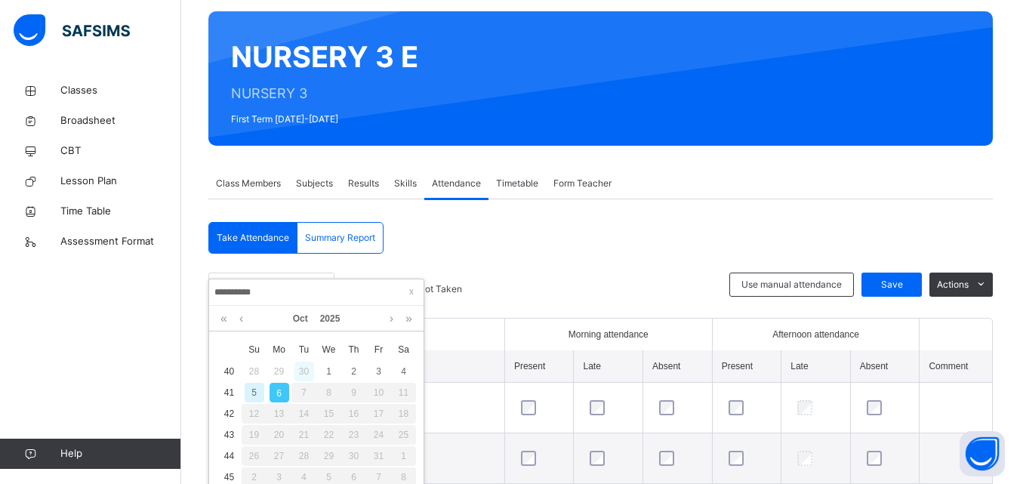
click at [304, 367] on div "30" at bounding box center [304, 372] width 20 height 20
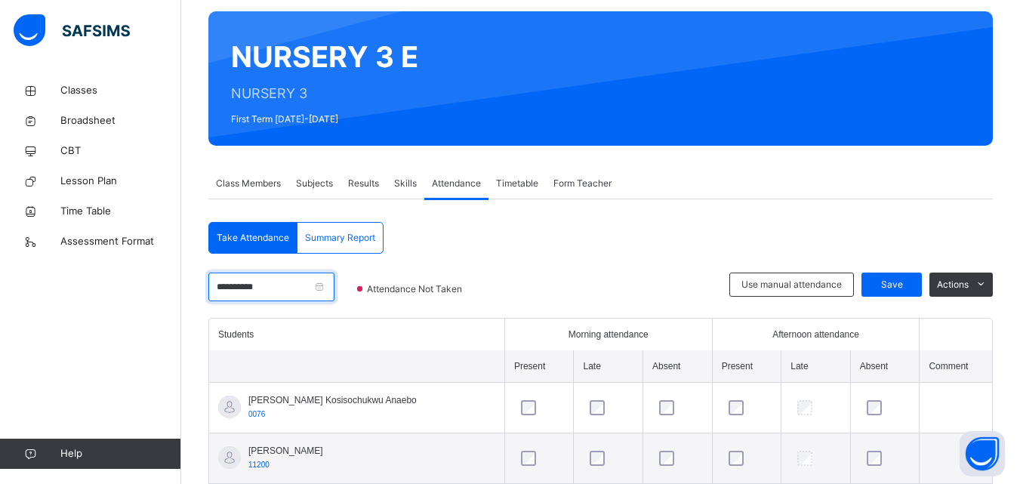
click at [254, 288] on input "**********" at bounding box center [271, 287] width 126 height 29
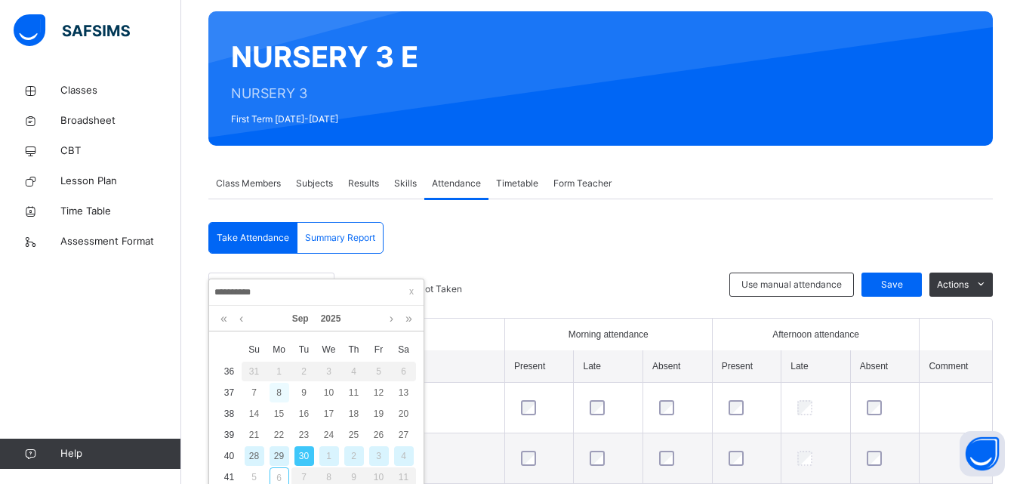
click at [279, 387] on div "8" at bounding box center [280, 393] width 20 height 20
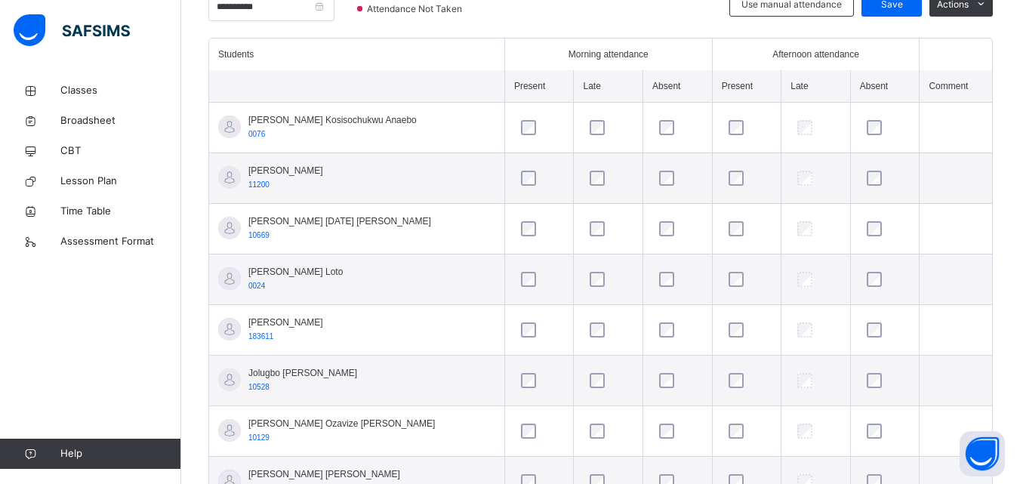
scroll to position [418, 0]
